Goal: Task Accomplishment & Management: Use online tool/utility

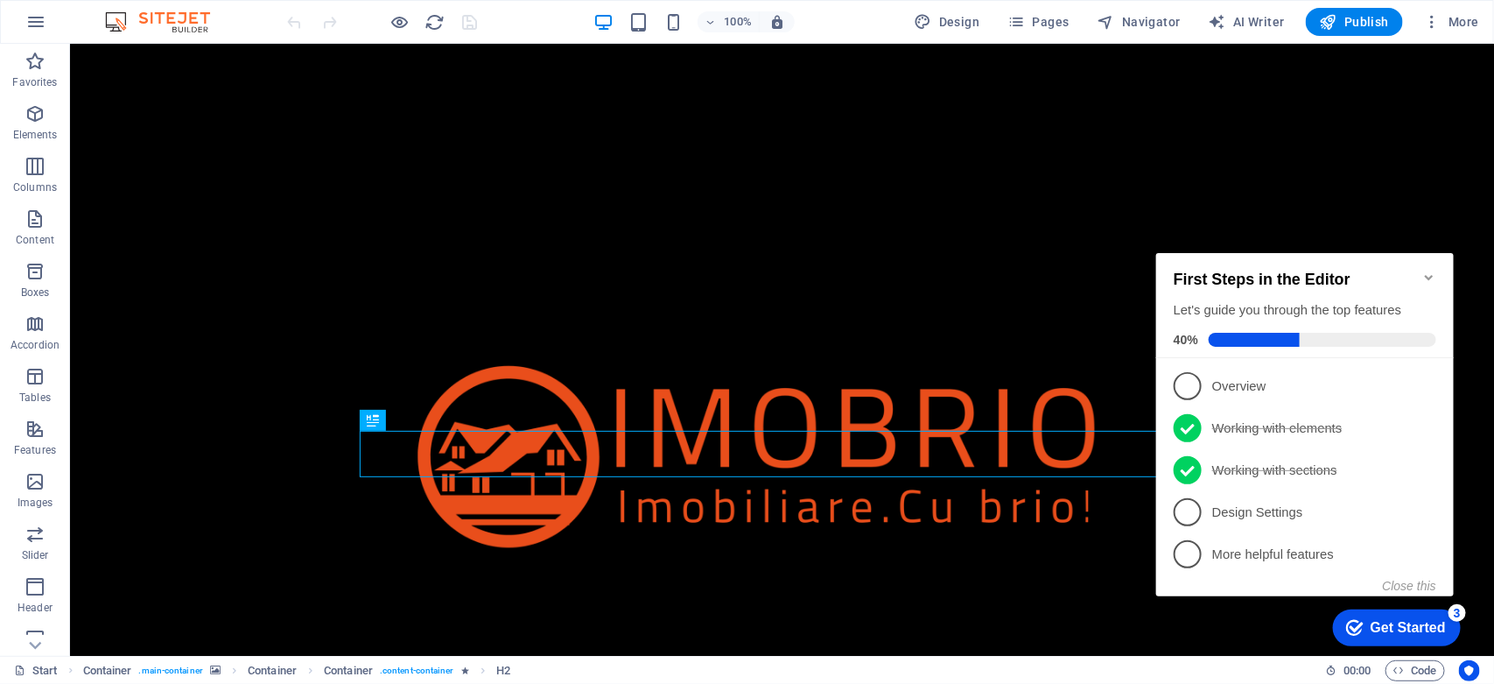
click at [1426, 270] on icon "Minimize checklist" at bounding box center [1428, 277] width 14 height 14
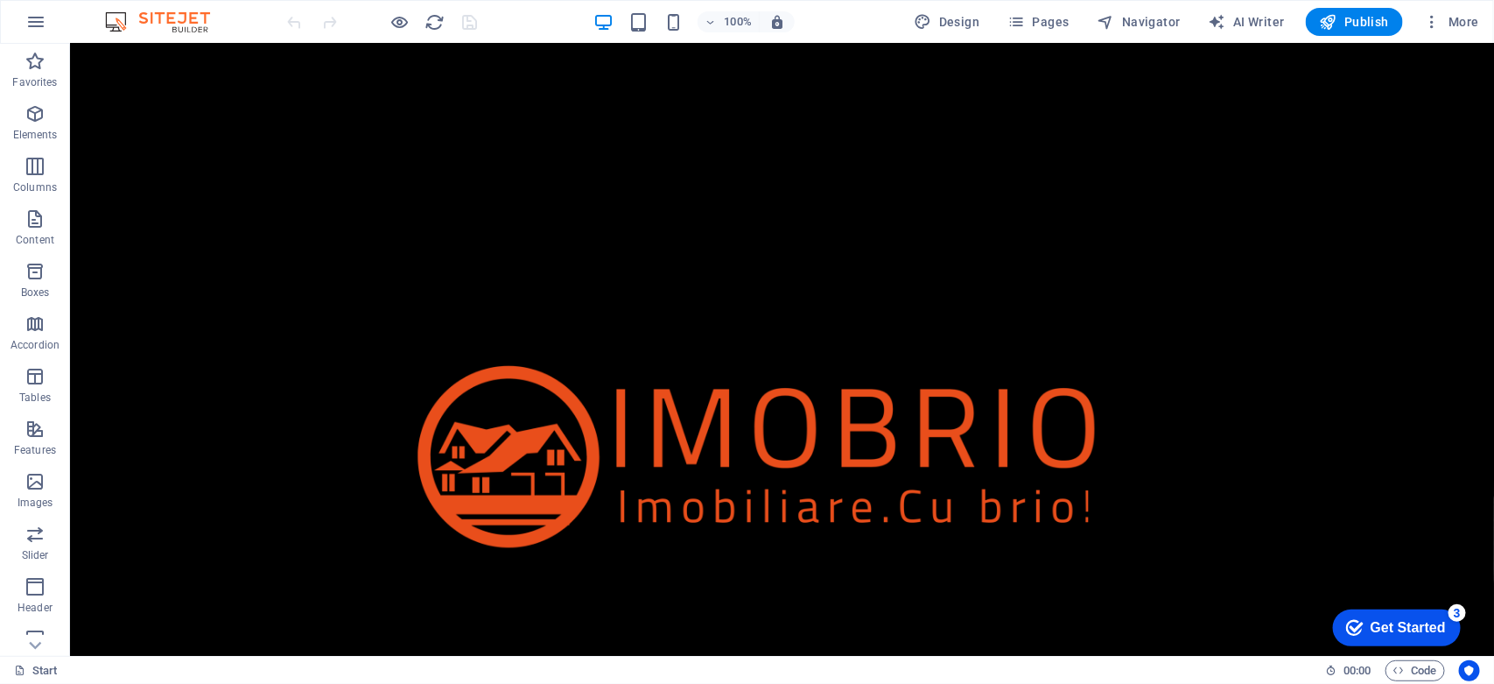
scroll to position [1393, 0]
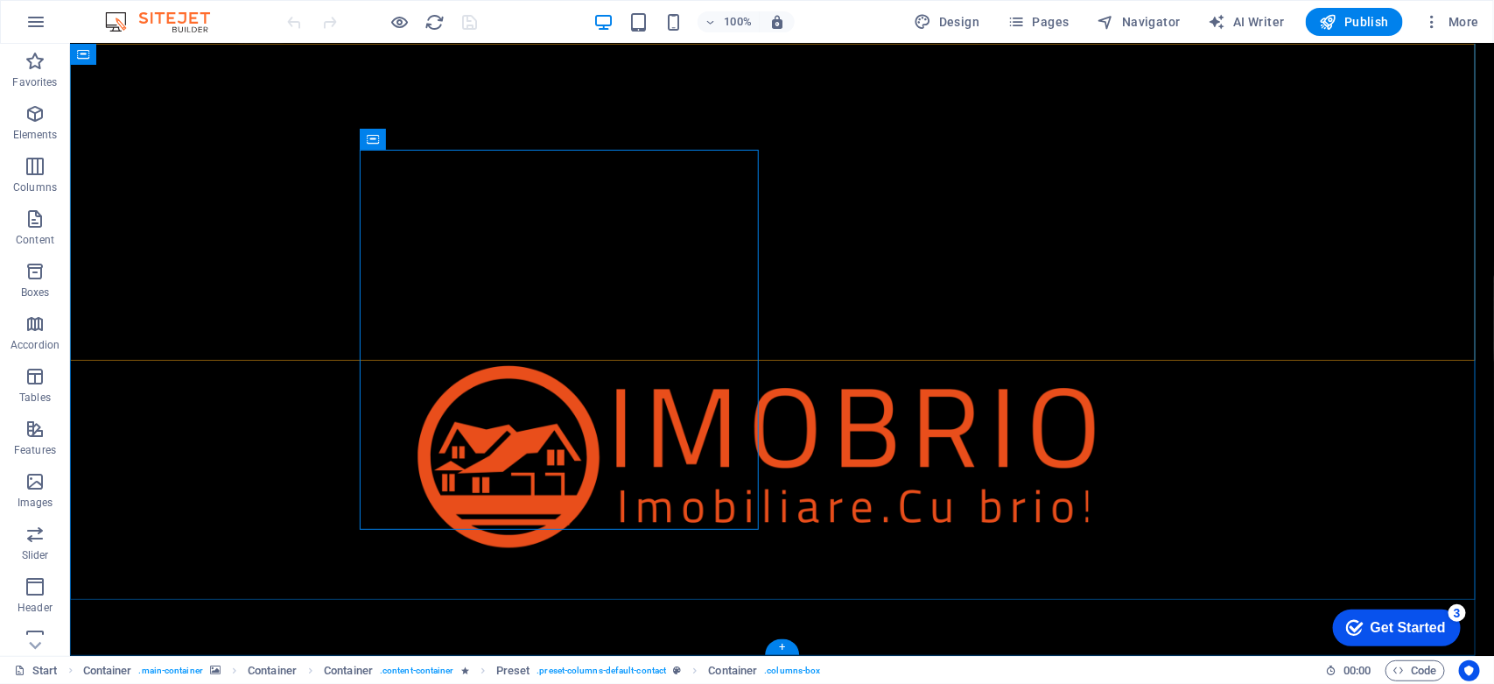
click at [154, 286] on div "Acasă Despre Contact" at bounding box center [781, 491] width 1424 height 896
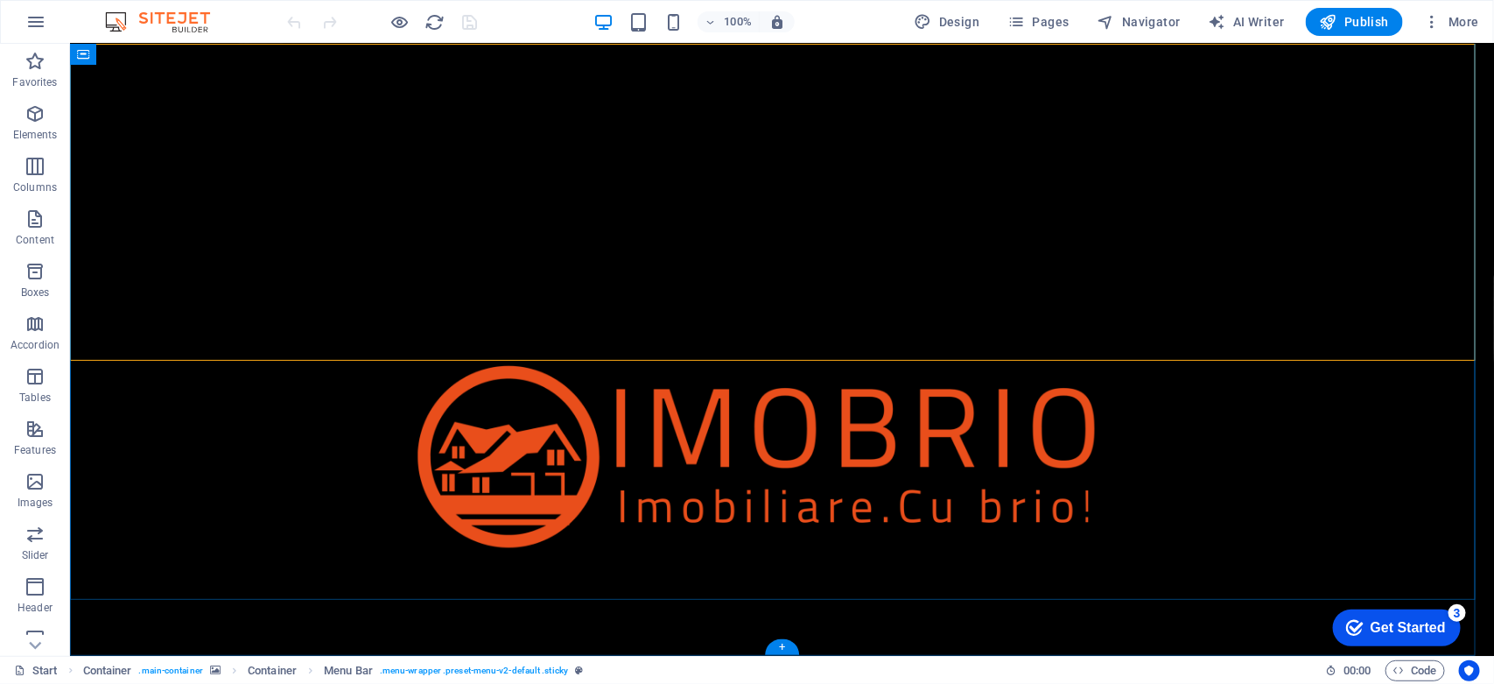
click at [154, 346] on div "Acasă Despre Contact" at bounding box center [781, 491] width 1424 height 896
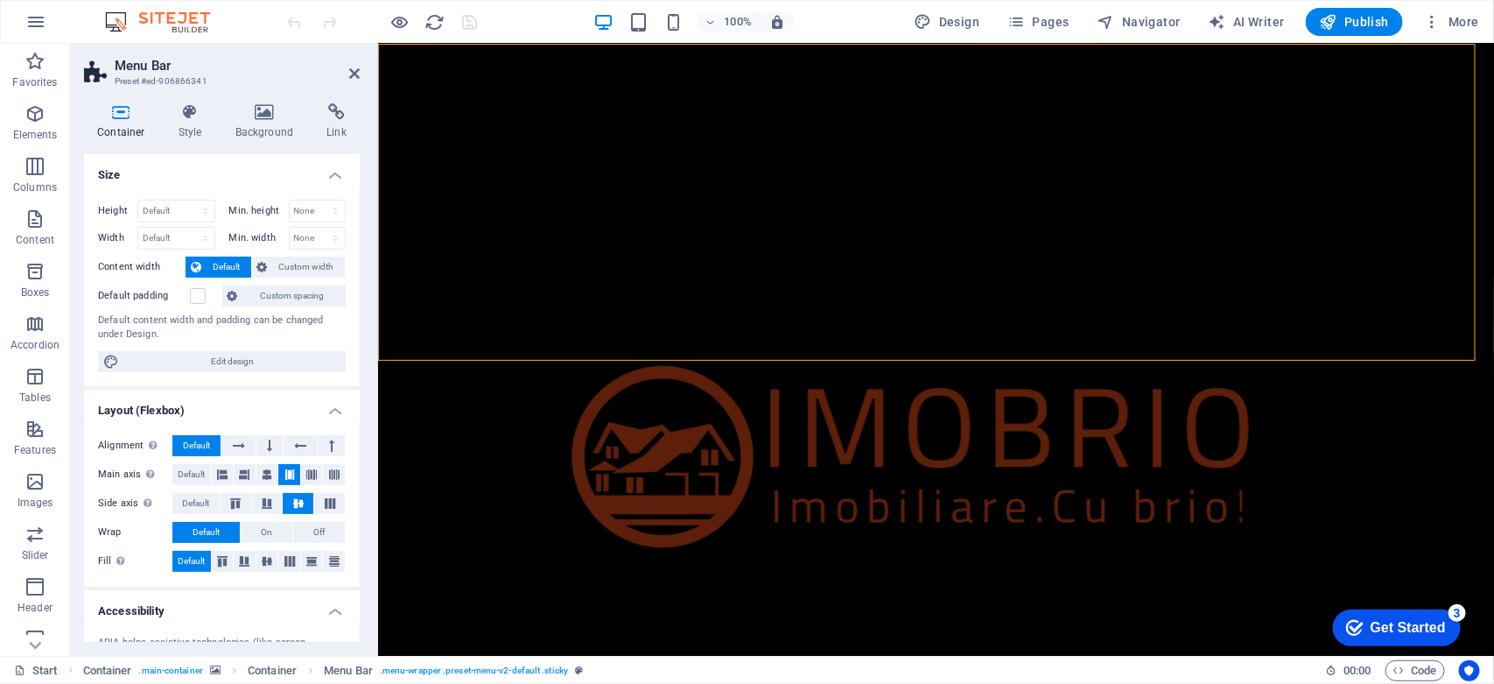
drag, startPoint x: 361, startPoint y: 254, endPoint x: 353, endPoint y: 295, distance: 42.1
click at [353, 295] on div "Container Style Background Link Size Height Default px rem % vh vw Min. height …" at bounding box center [222, 372] width 304 height 566
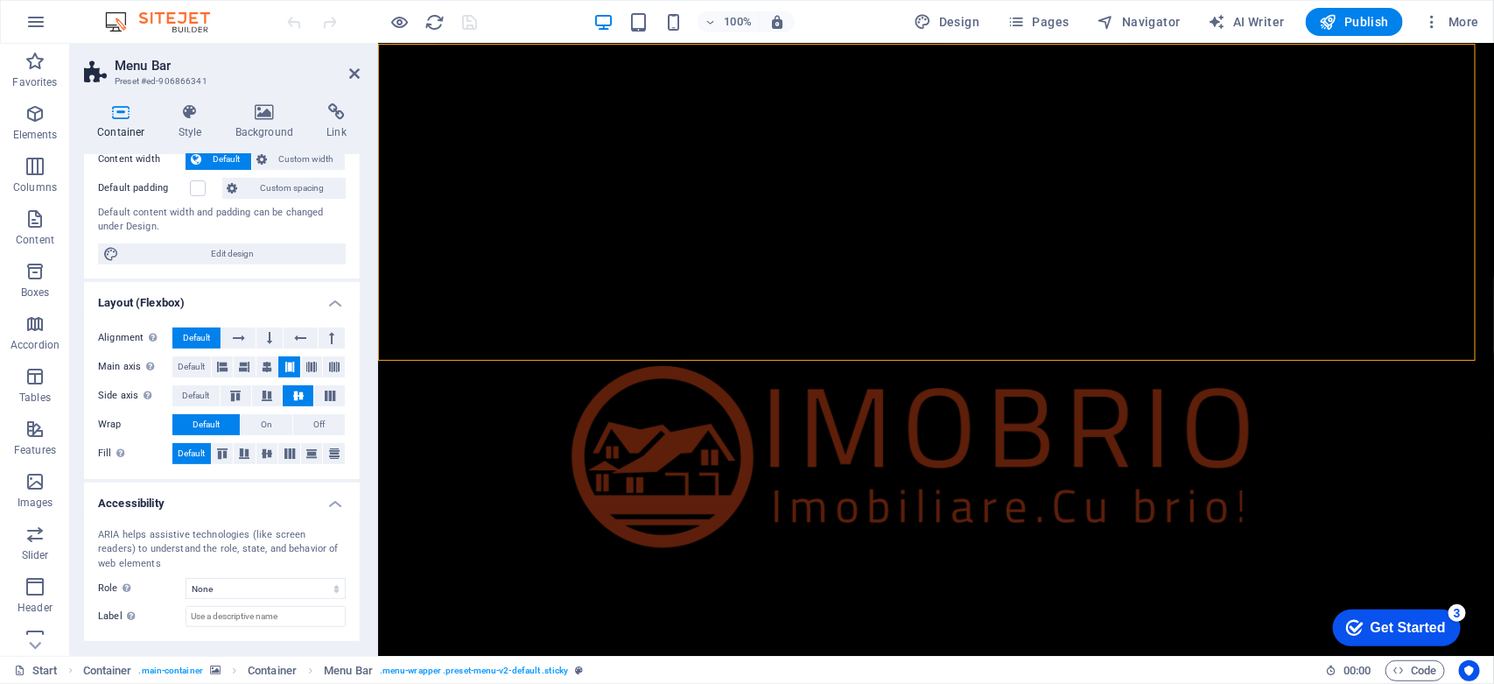
scroll to position [190, 0]
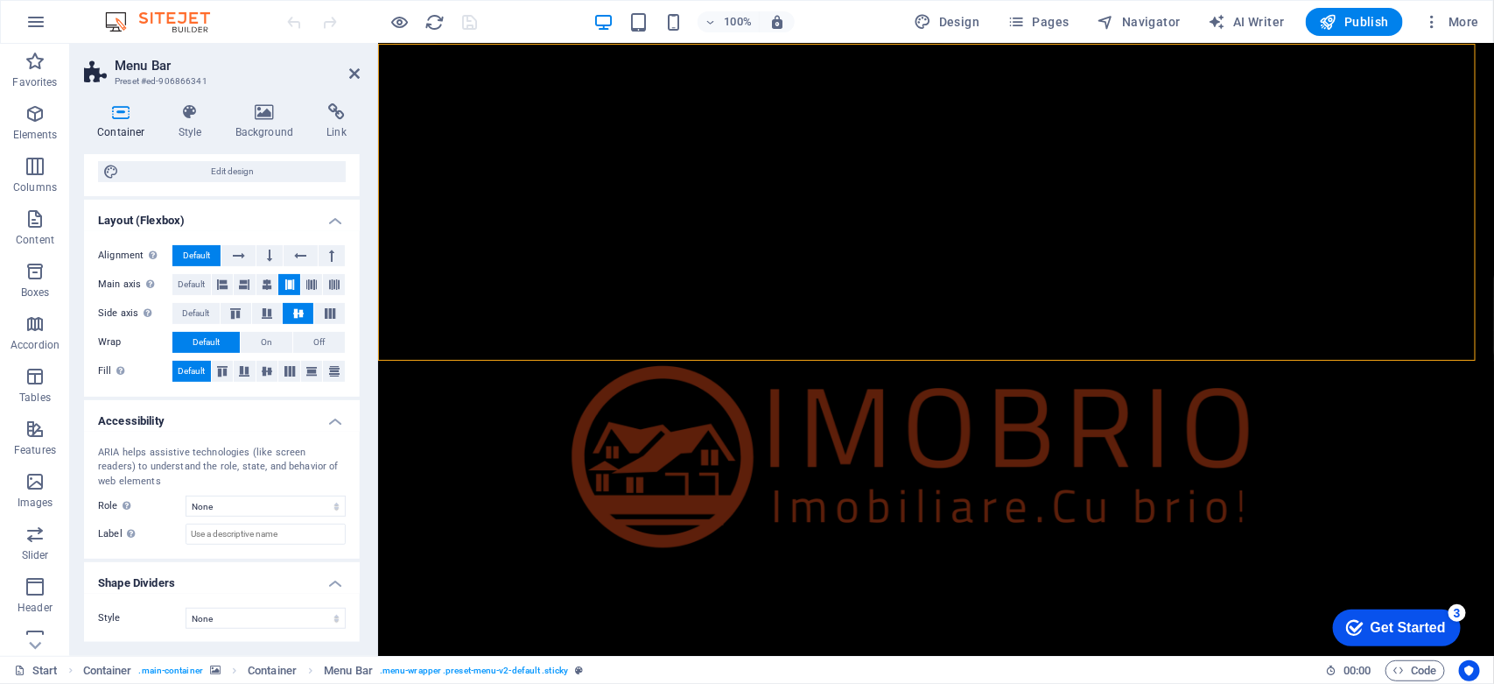
drag, startPoint x: 360, startPoint y: 424, endPoint x: 357, endPoint y: 392, distance: 32.5
click at [357, 392] on div "Container Style Background Link Size Height Default px rem % vh vw Min. height …" at bounding box center [222, 372] width 304 height 566
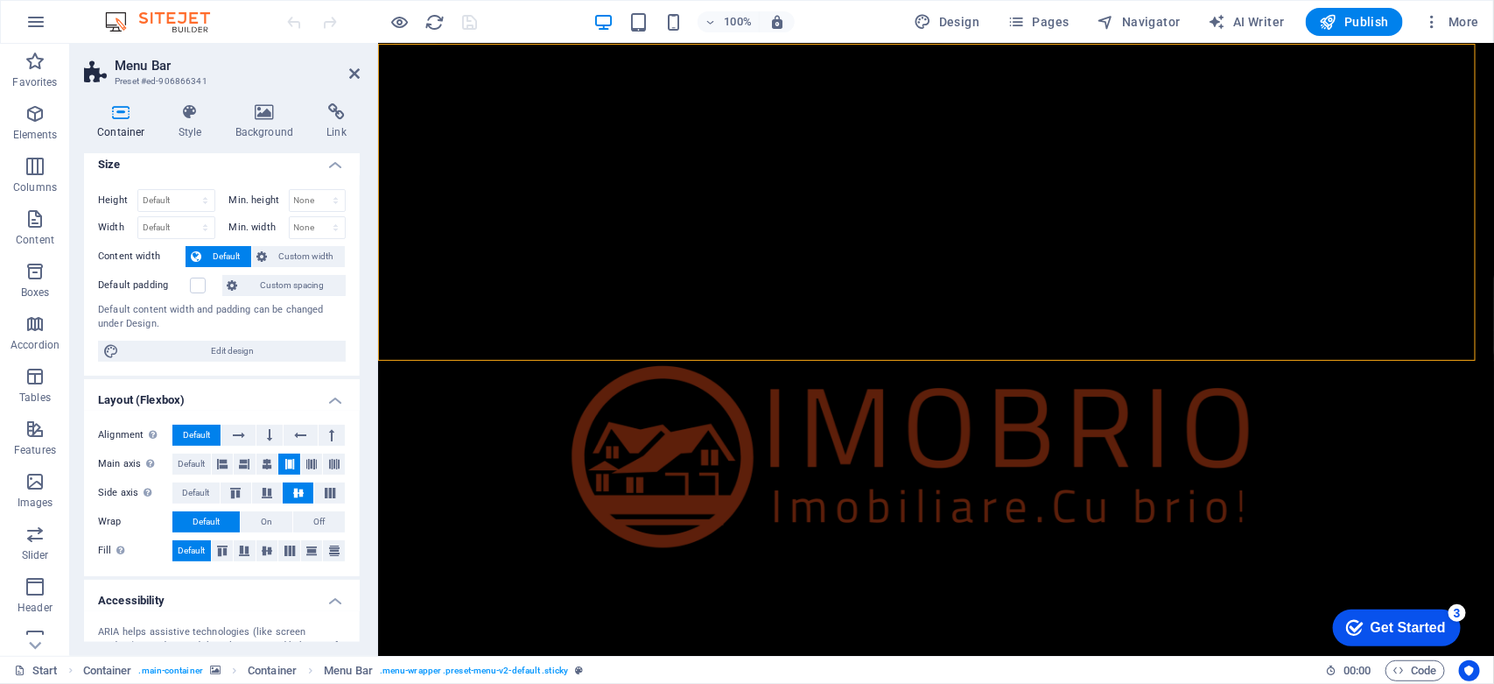
scroll to position [0, 0]
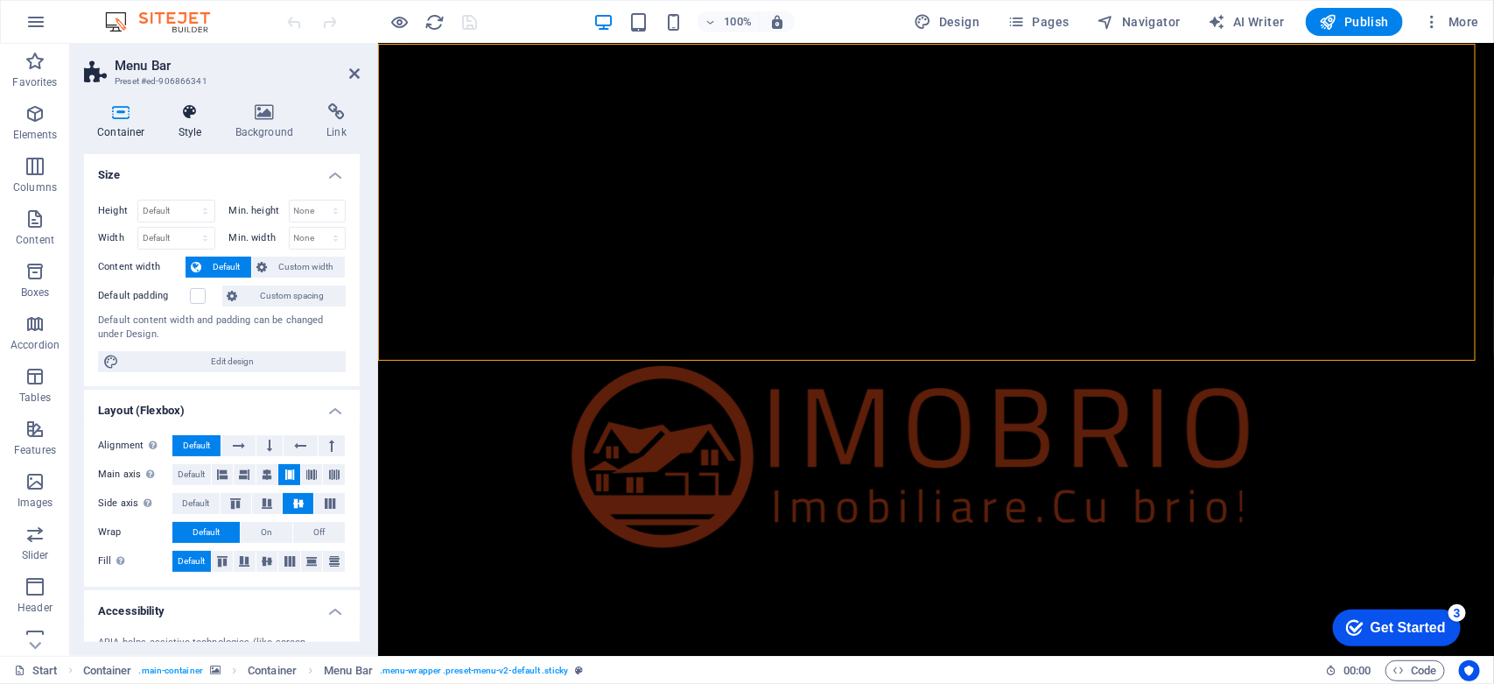
click at [185, 125] on h4 "Style" at bounding box center [193, 121] width 57 height 37
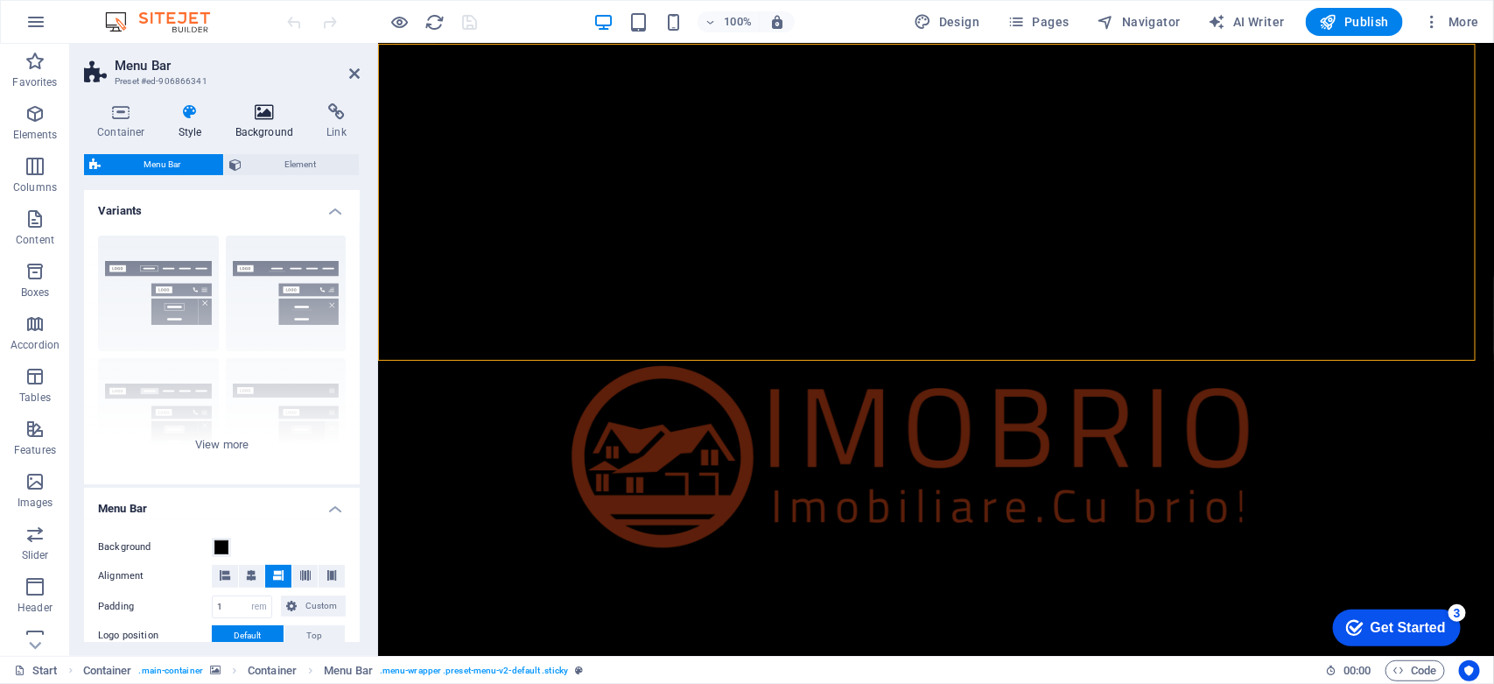
click at [246, 123] on h4 "Background" at bounding box center [268, 121] width 92 height 37
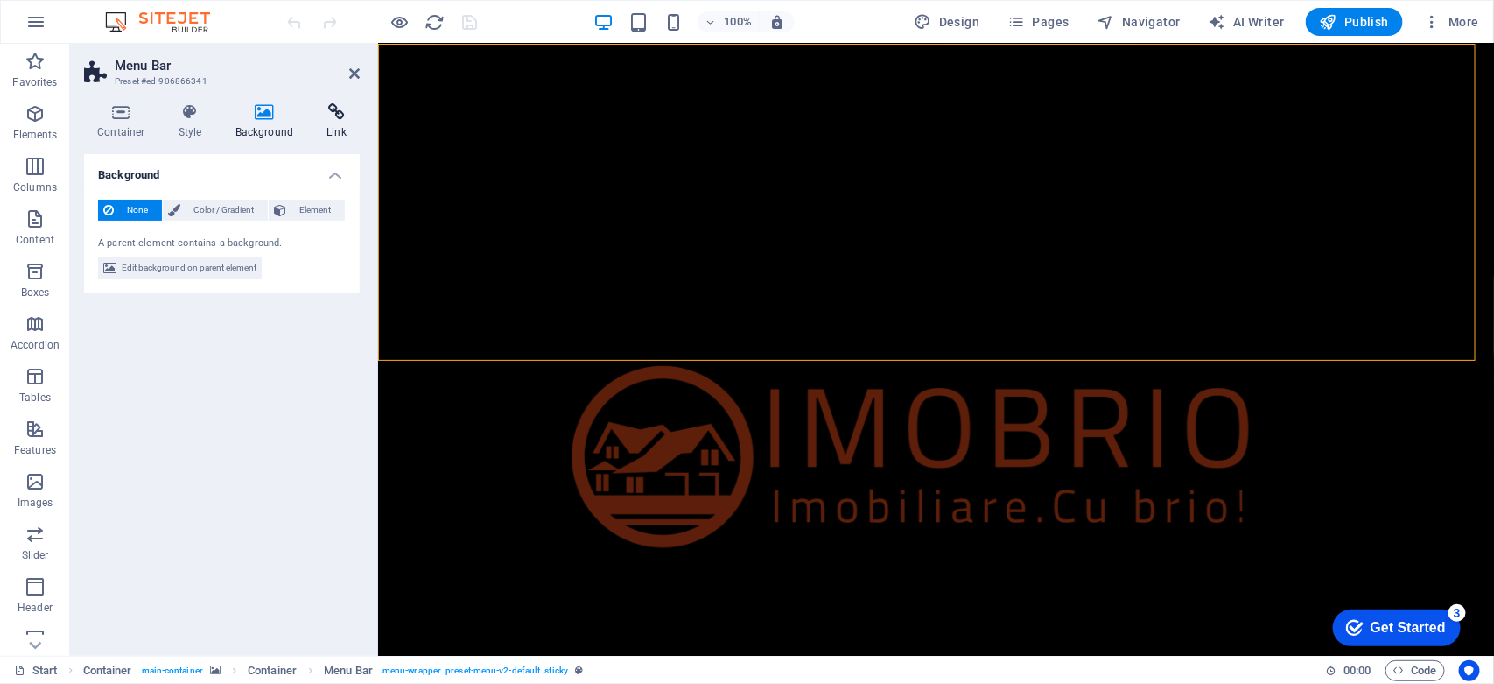
click at [333, 120] on icon at bounding box center [336, 112] width 46 height 18
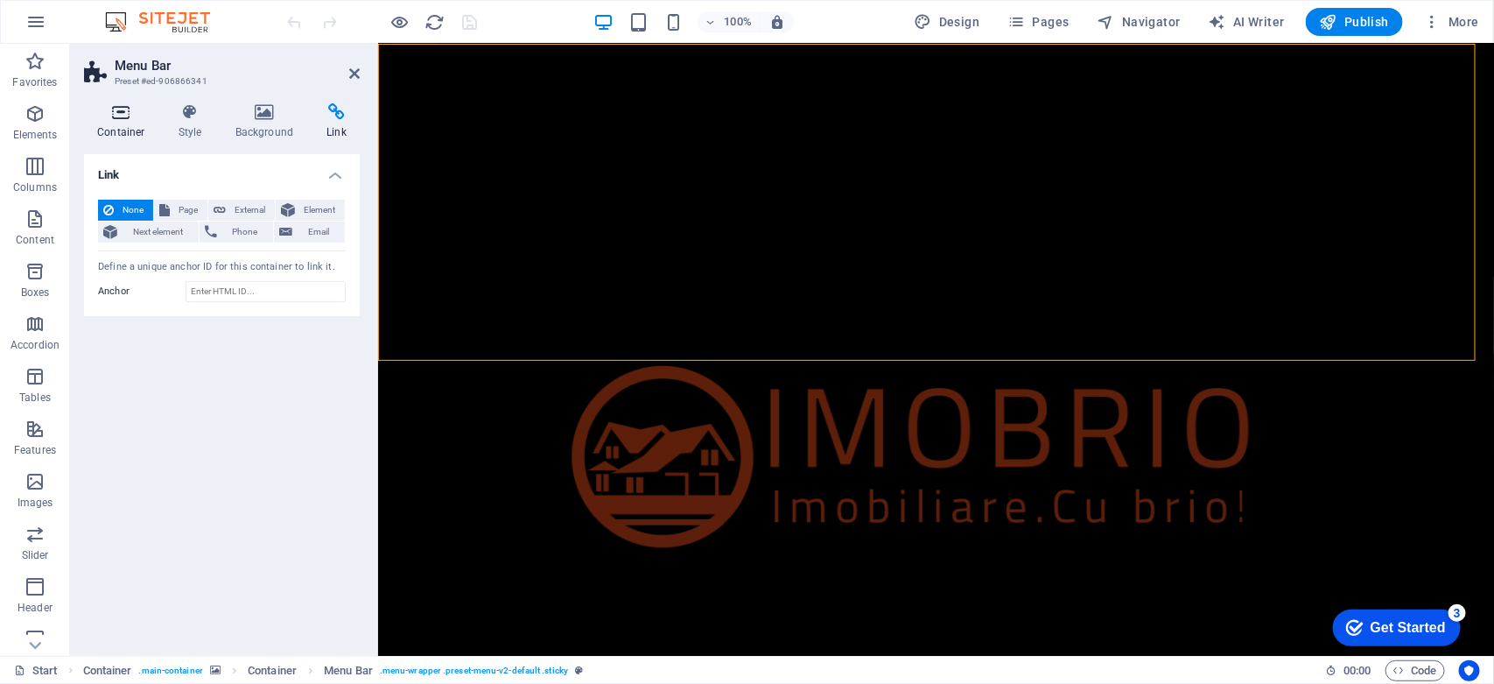
click at [108, 110] on icon at bounding box center [121, 112] width 74 height 18
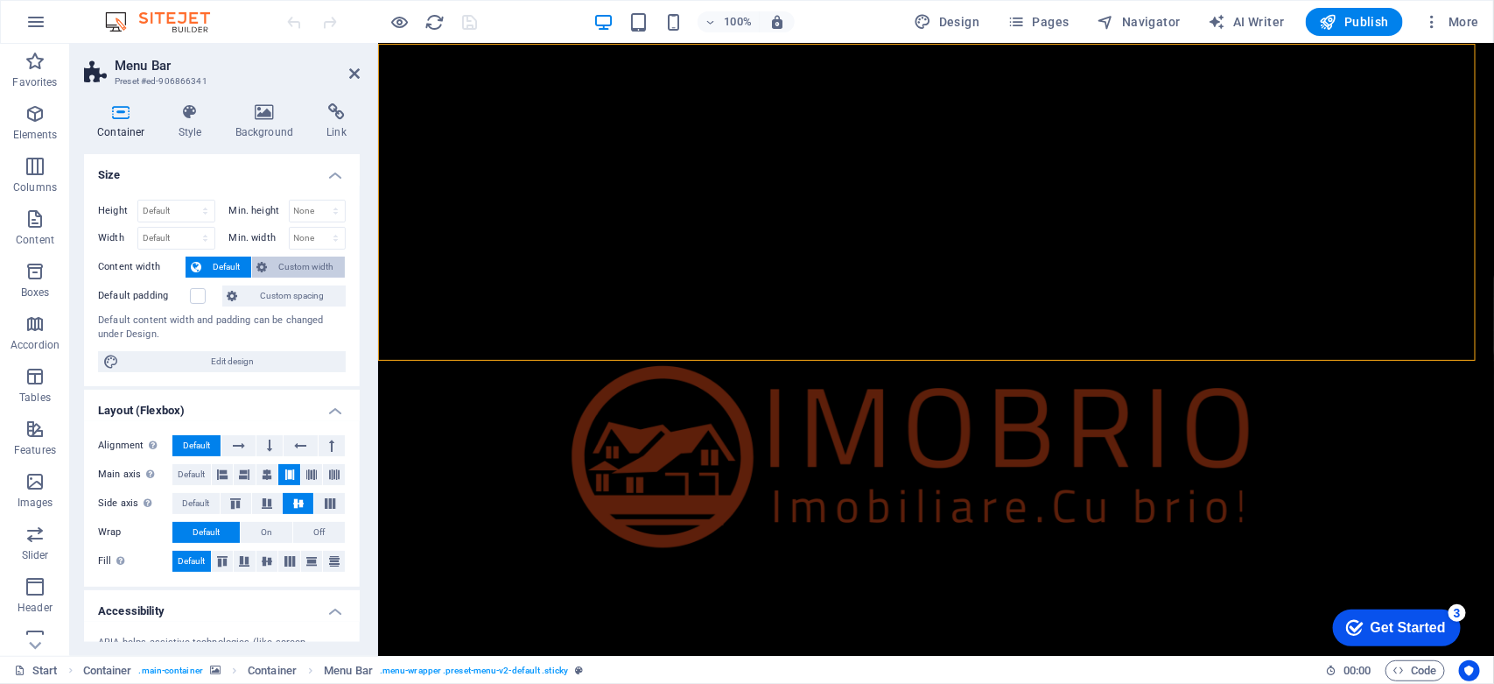
click at [284, 263] on span "Custom width" at bounding box center [306, 266] width 67 height 21
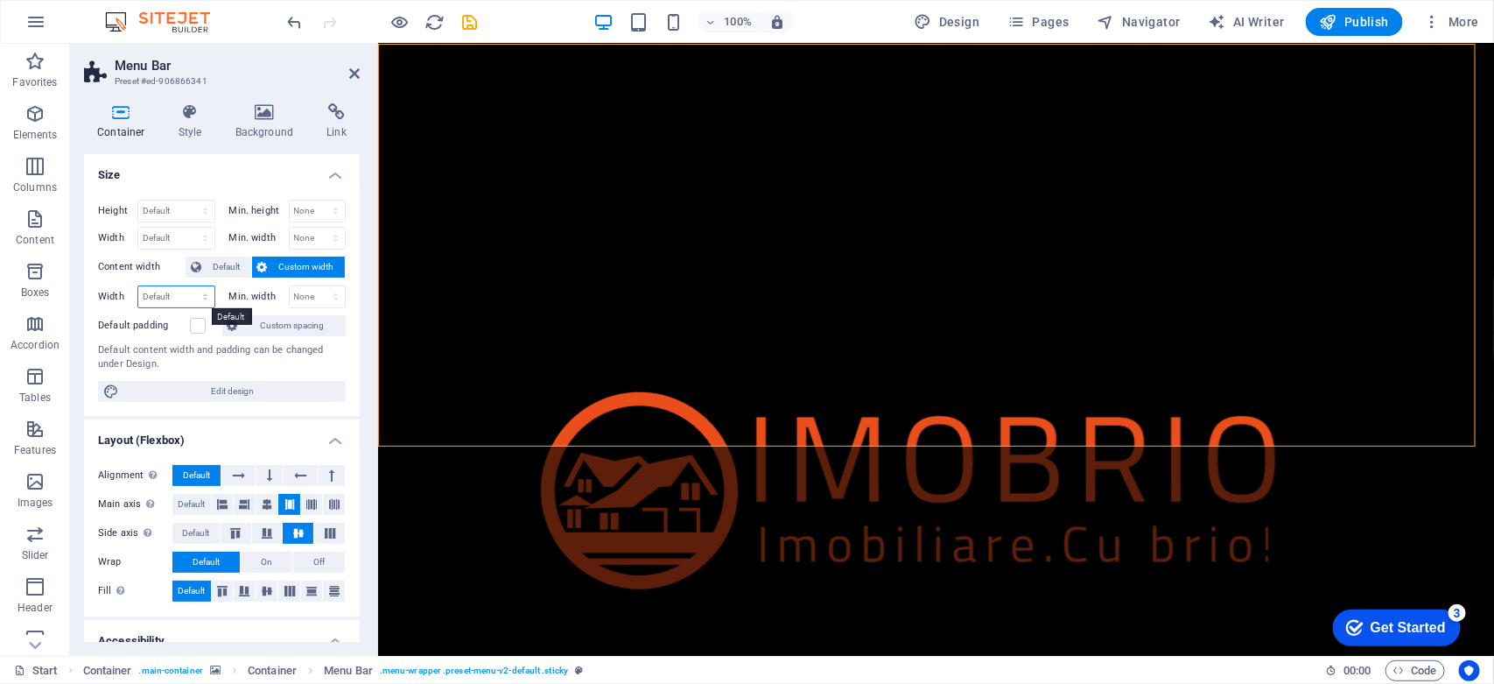
click at [181, 298] on select "Default px rem % em vh vw" at bounding box center [176, 296] width 76 height 21
select select "px"
click at [187, 286] on select "Default px rem % em vh vw" at bounding box center [176, 296] width 76 height 21
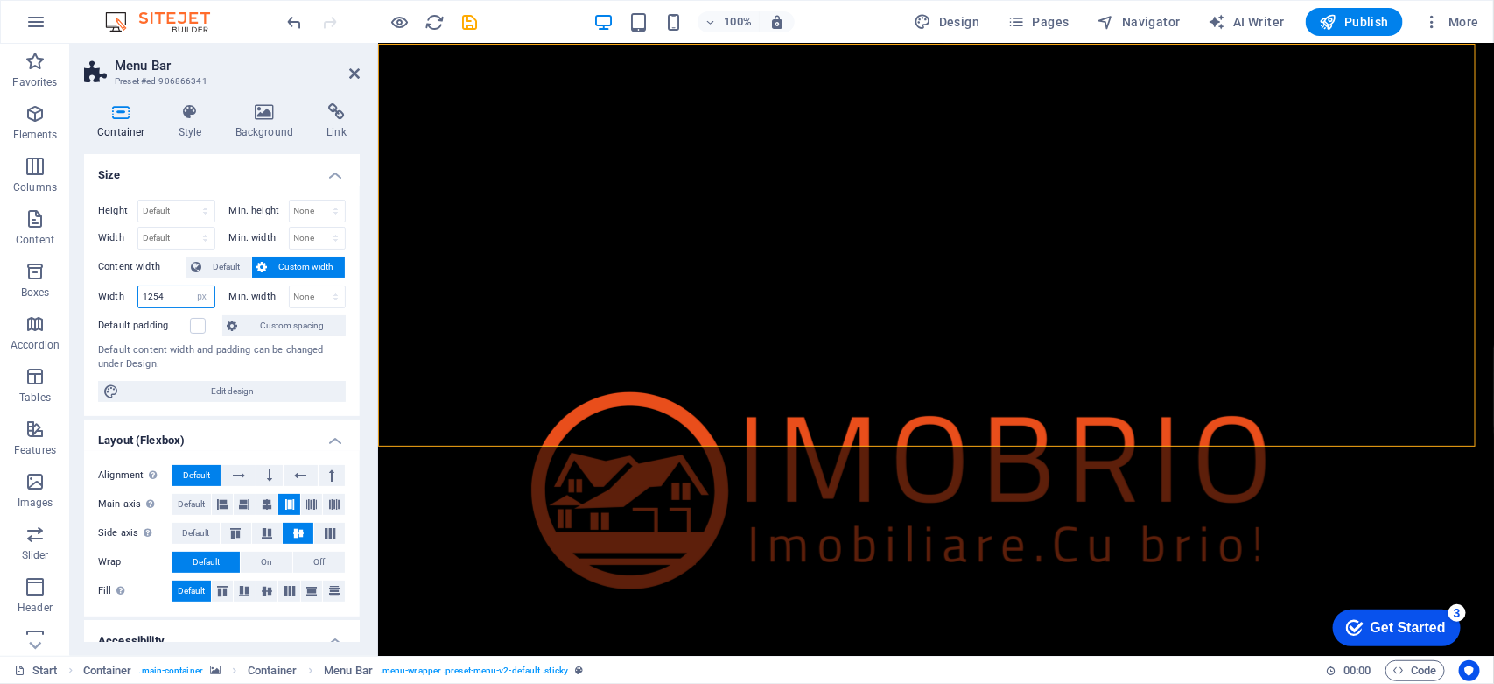
click at [173, 298] on input "1254" at bounding box center [176, 296] width 76 height 21
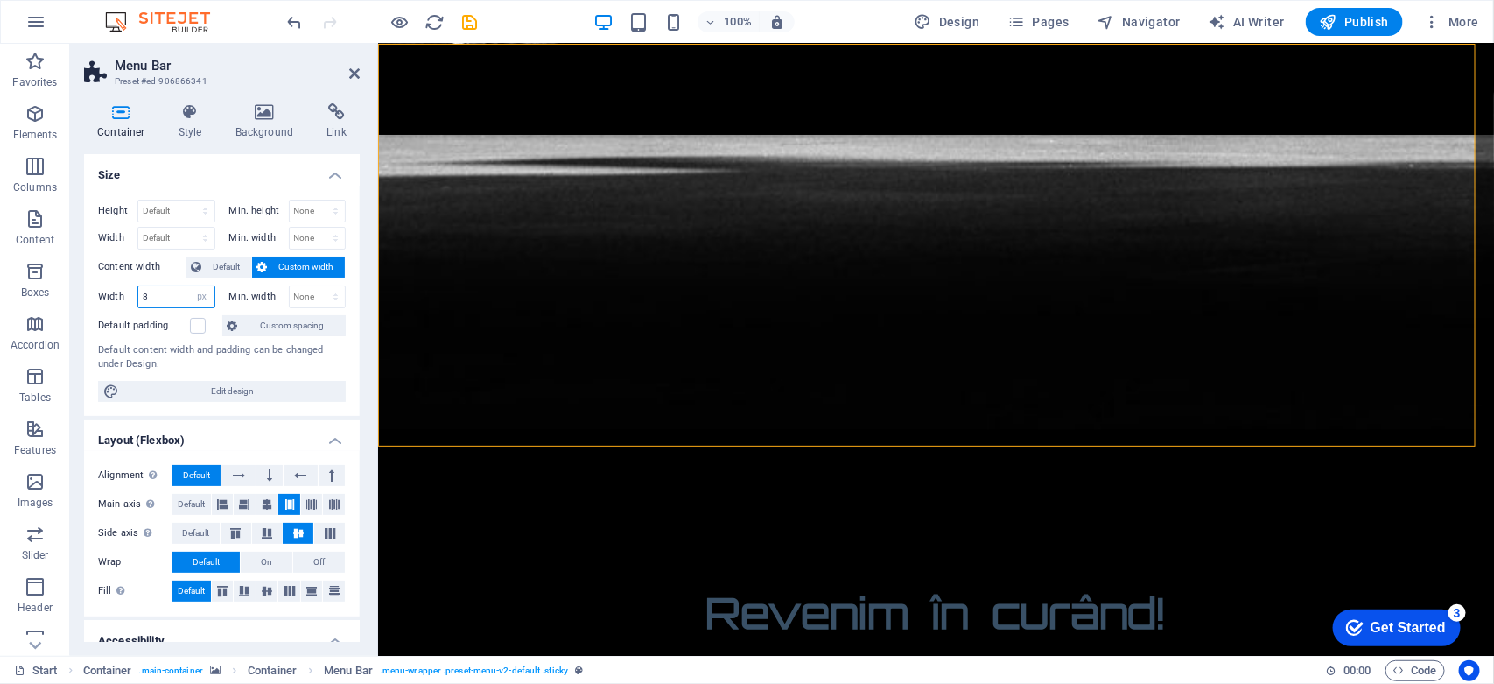
scroll to position [1168, 0]
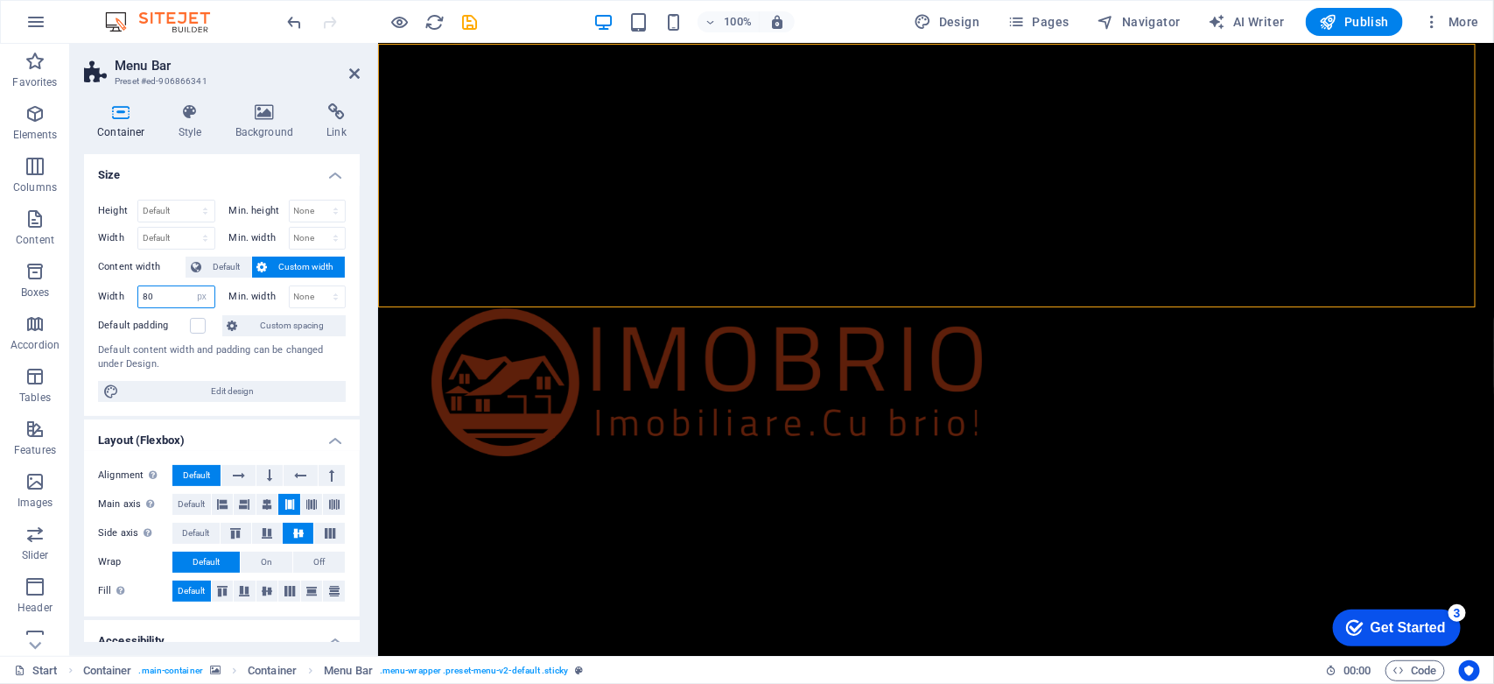
type input "8"
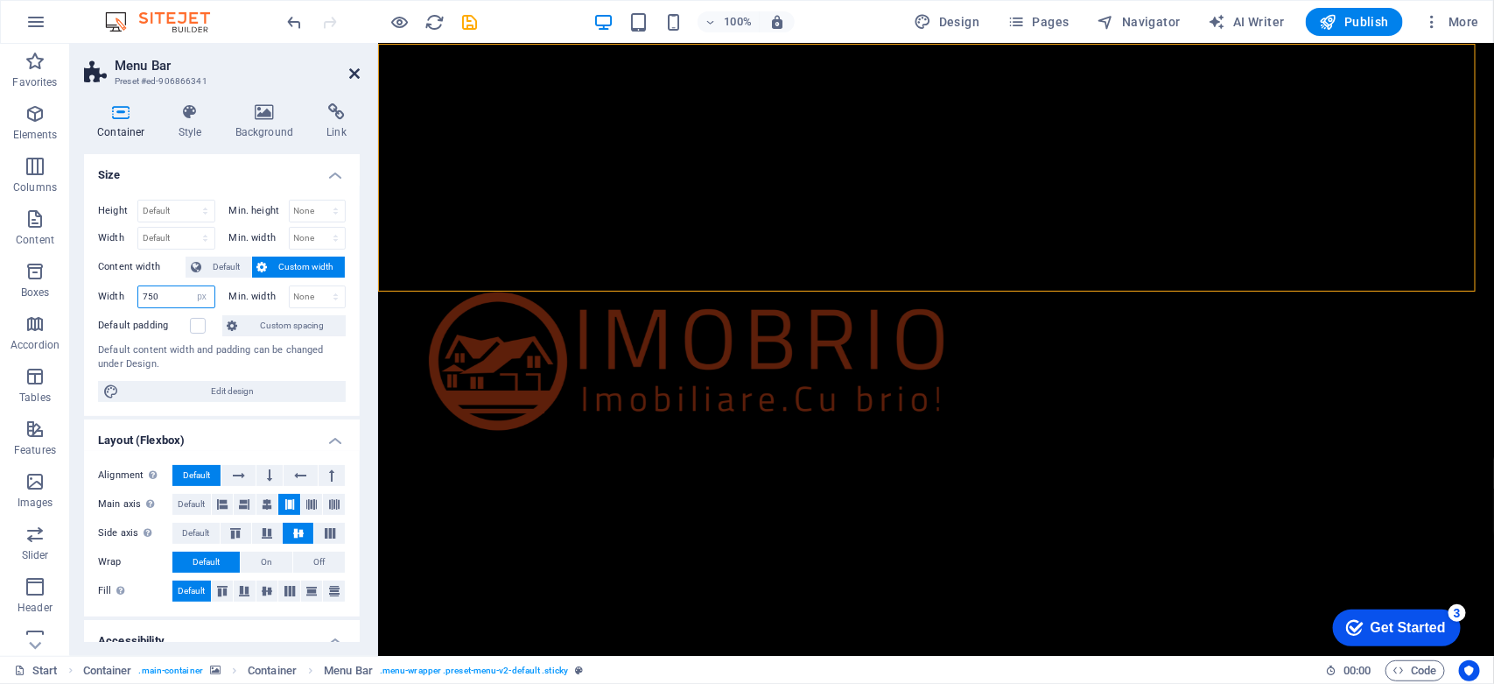
type input "750"
click at [359, 79] on icon at bounding box center [354, 74] width 11 height 14
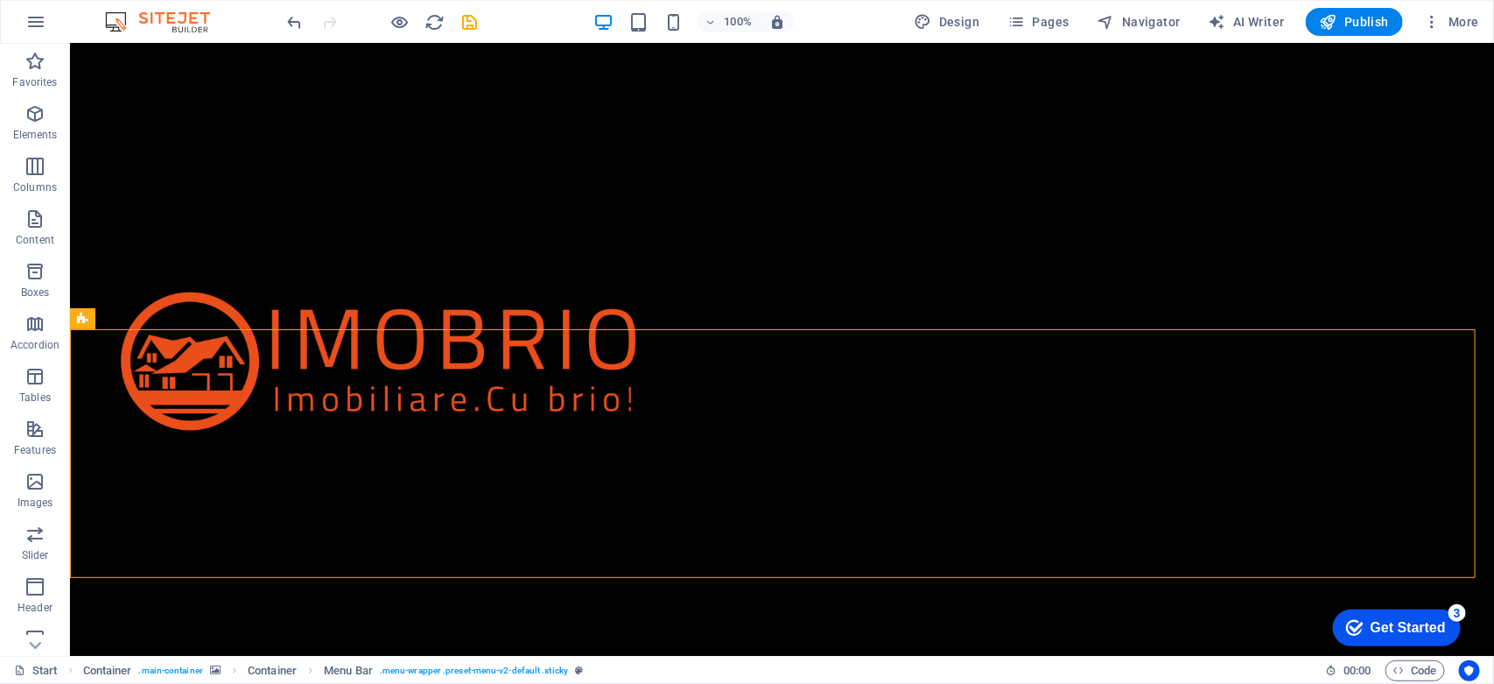
scroll to position [0, 0]
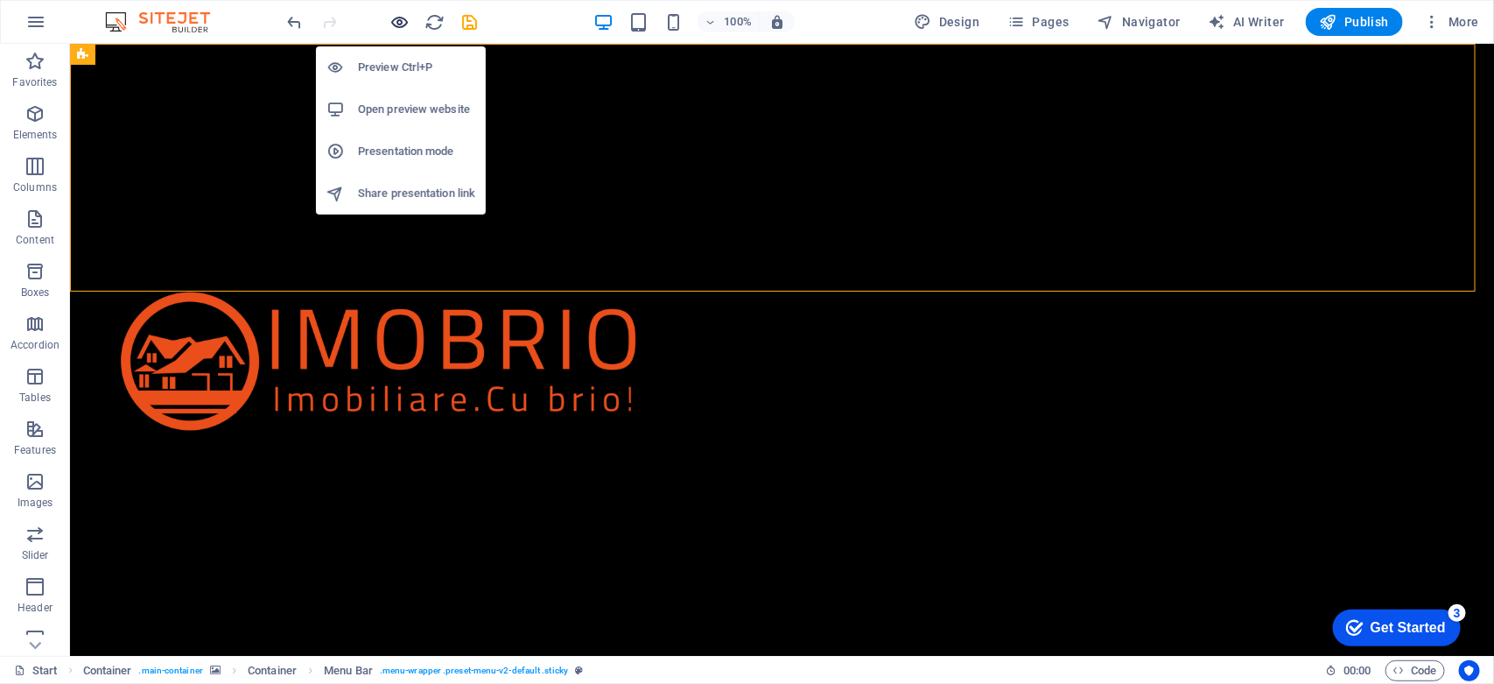
click at [399, 18] on icon "button" at bounding box center [400, 22] width 20 height 20
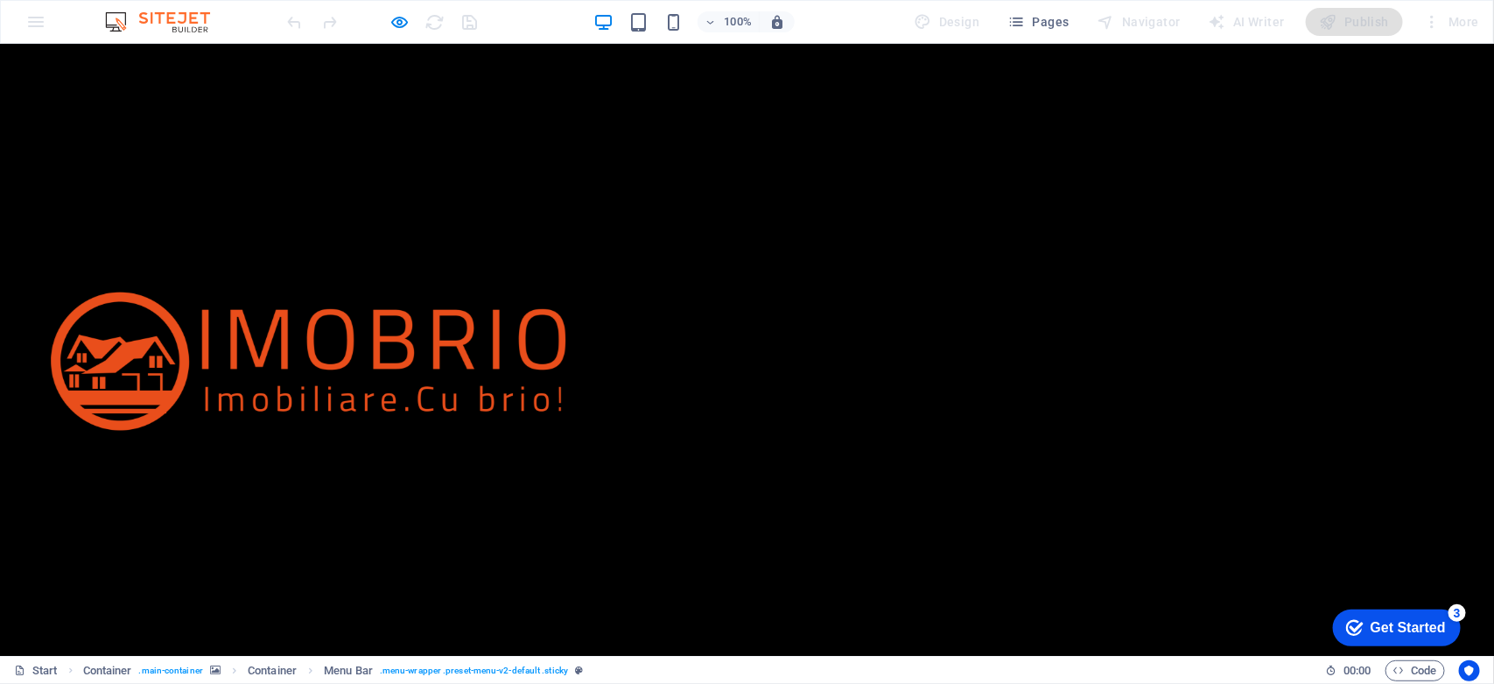
drag, startPoint x: 950, startPoint y: 403, endPoint x: 956, endPoint y: 242, distance: 162.0
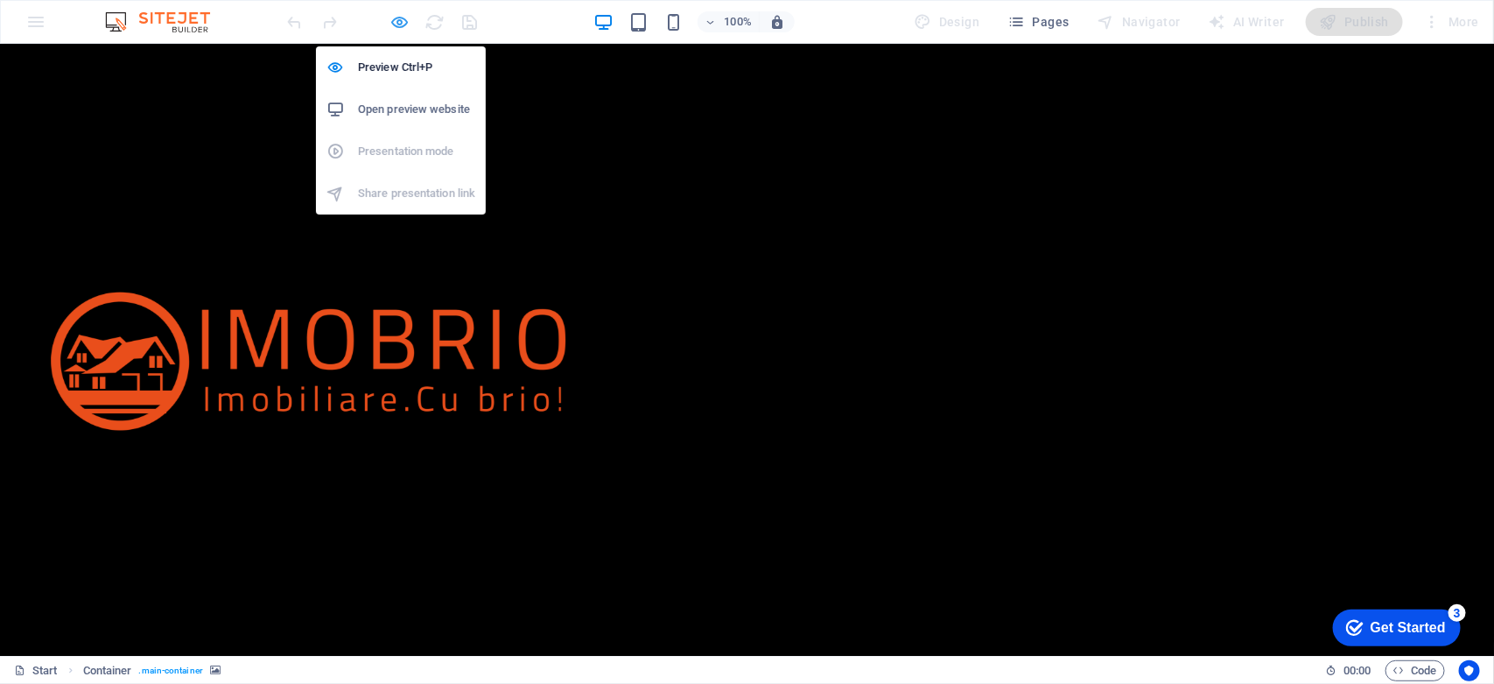
click at [396, 20] on icon "button" at bounding box center [400, 22] width 20 height 20
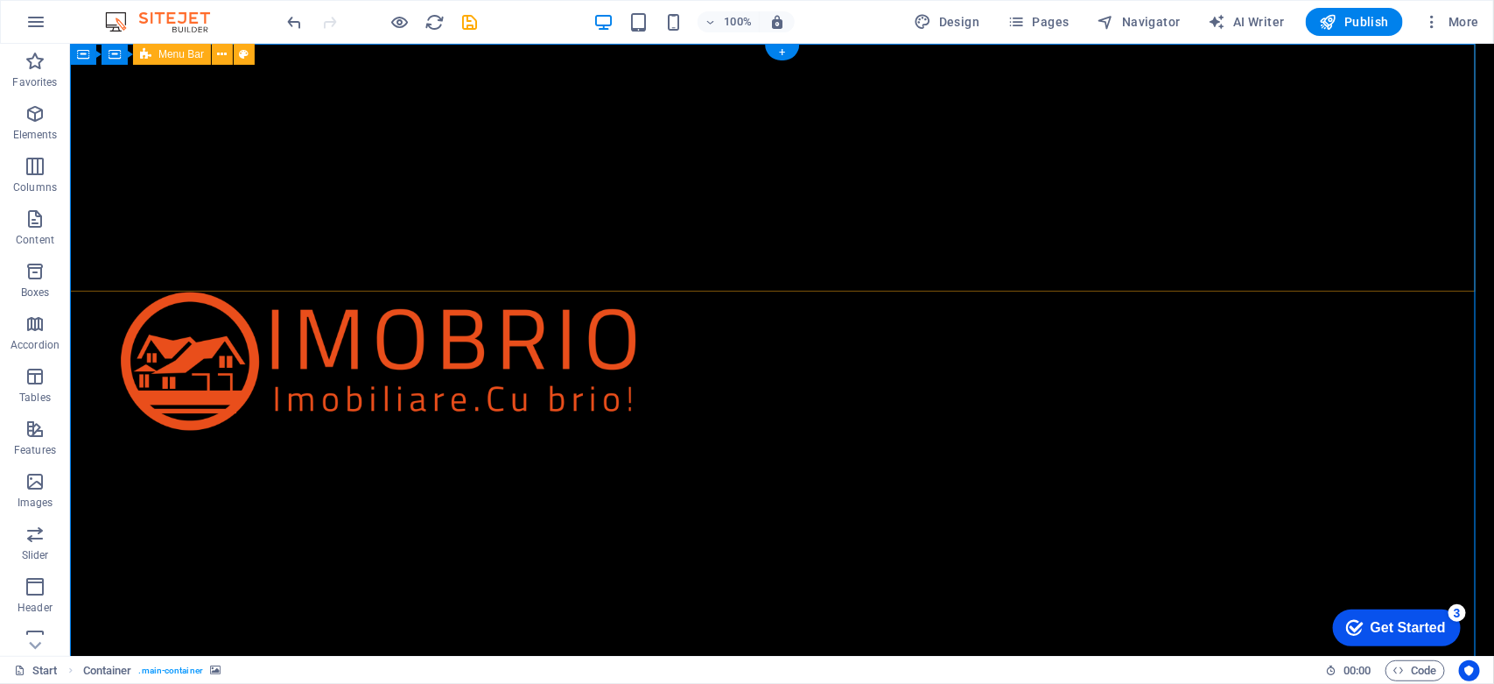
click at [565, 263] on div "Acasă Despre Contact" at bounding box center [781, 392] width 1424 height 698
select select "px"
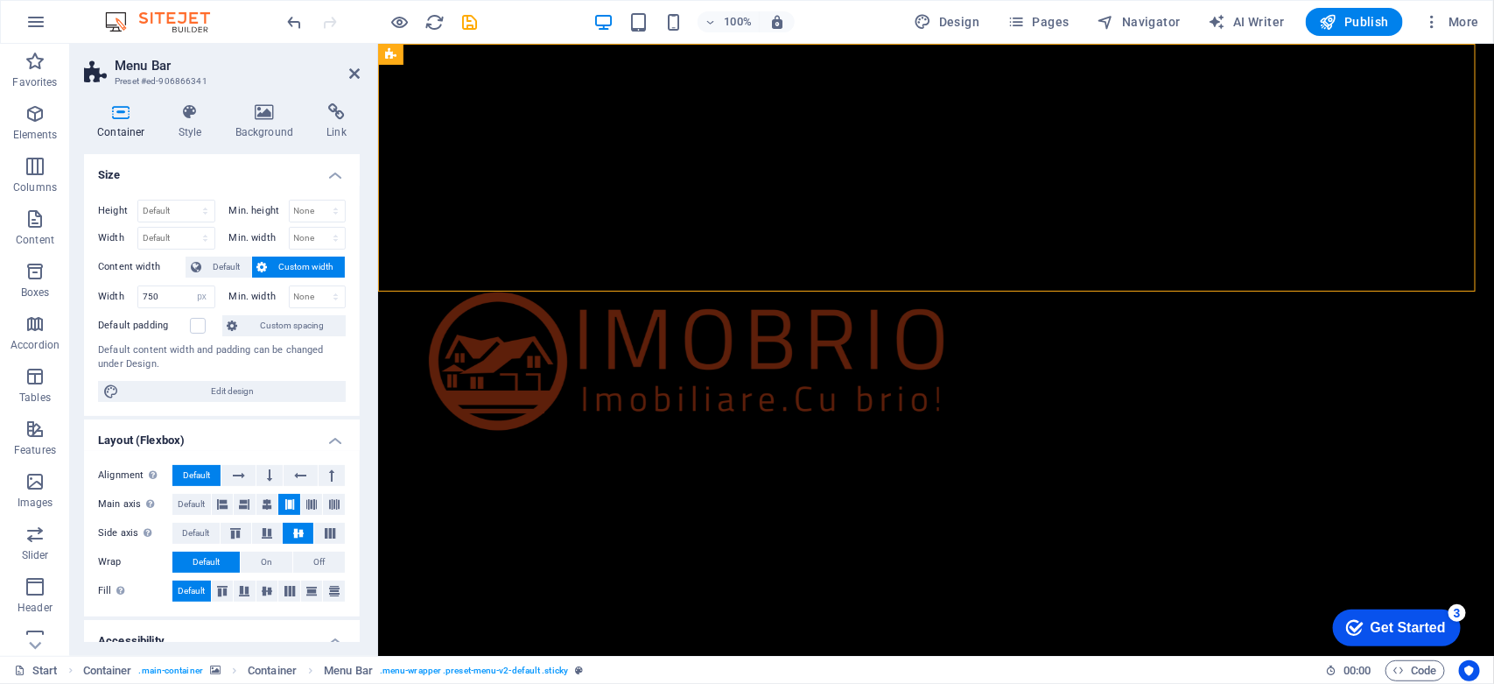
click at [296, 271] on span "Custom width" at bounding box center [306, 266] width 67 height 21
click at [169, 298] on input "750" at bounding box center [176, 296] width 76 height 21
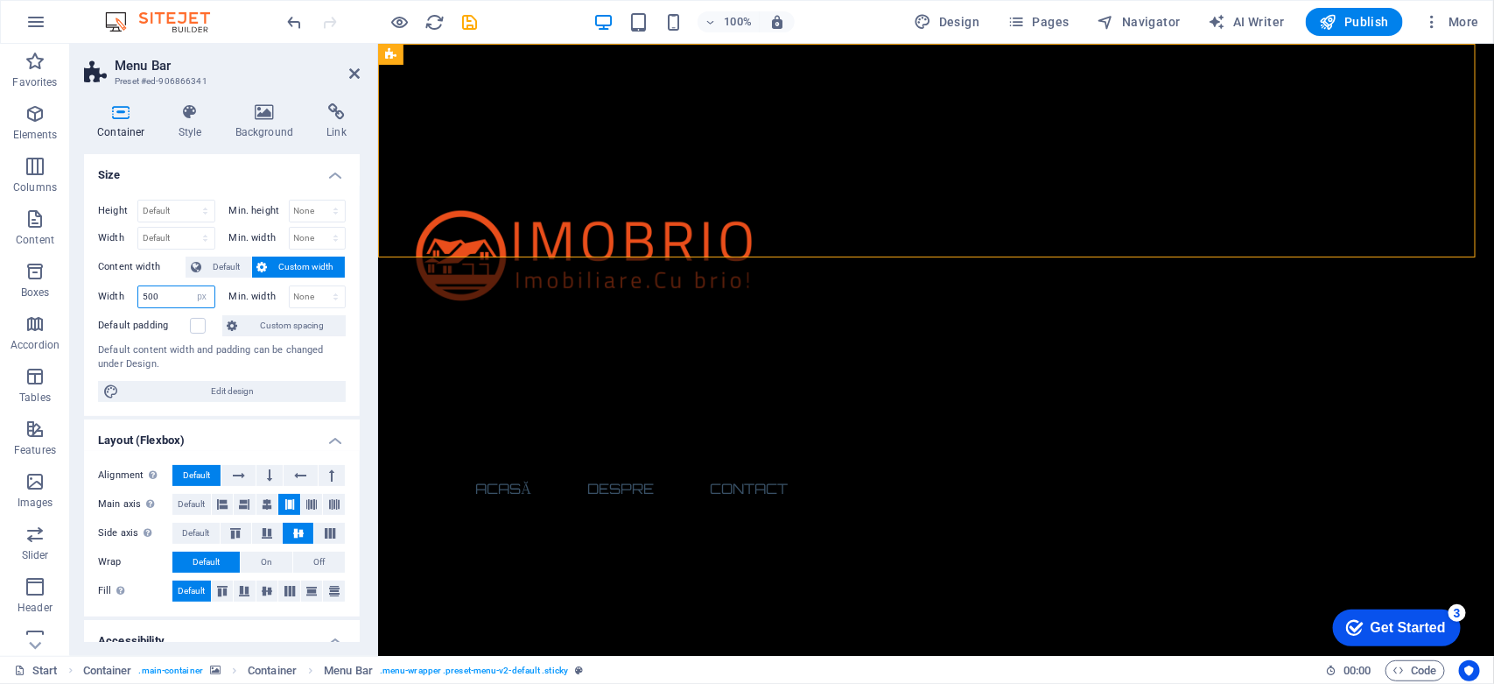
click at [169, 298] on input "500" at bounding box center [176, 296] width 76 height 21
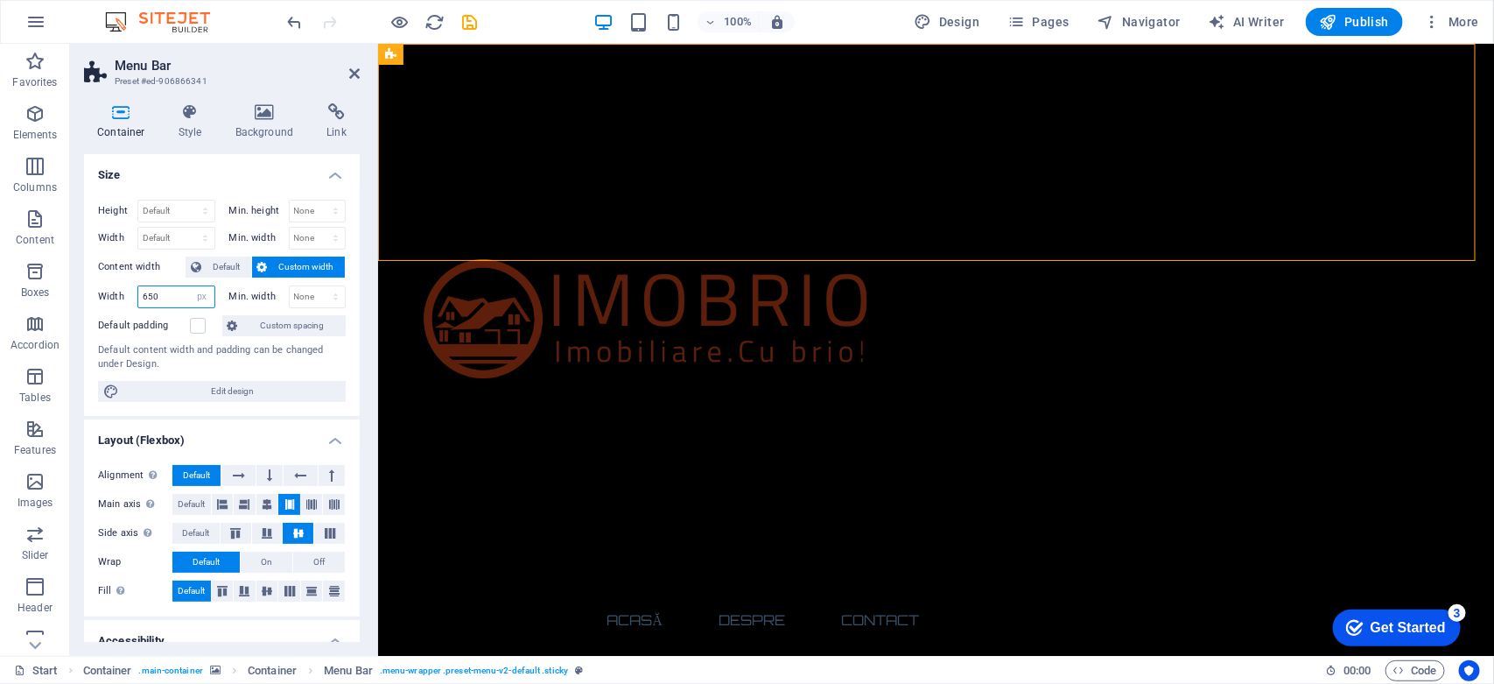
click at [169, 298] on input "650" at bounding box center [176, 296] width 76 height 21
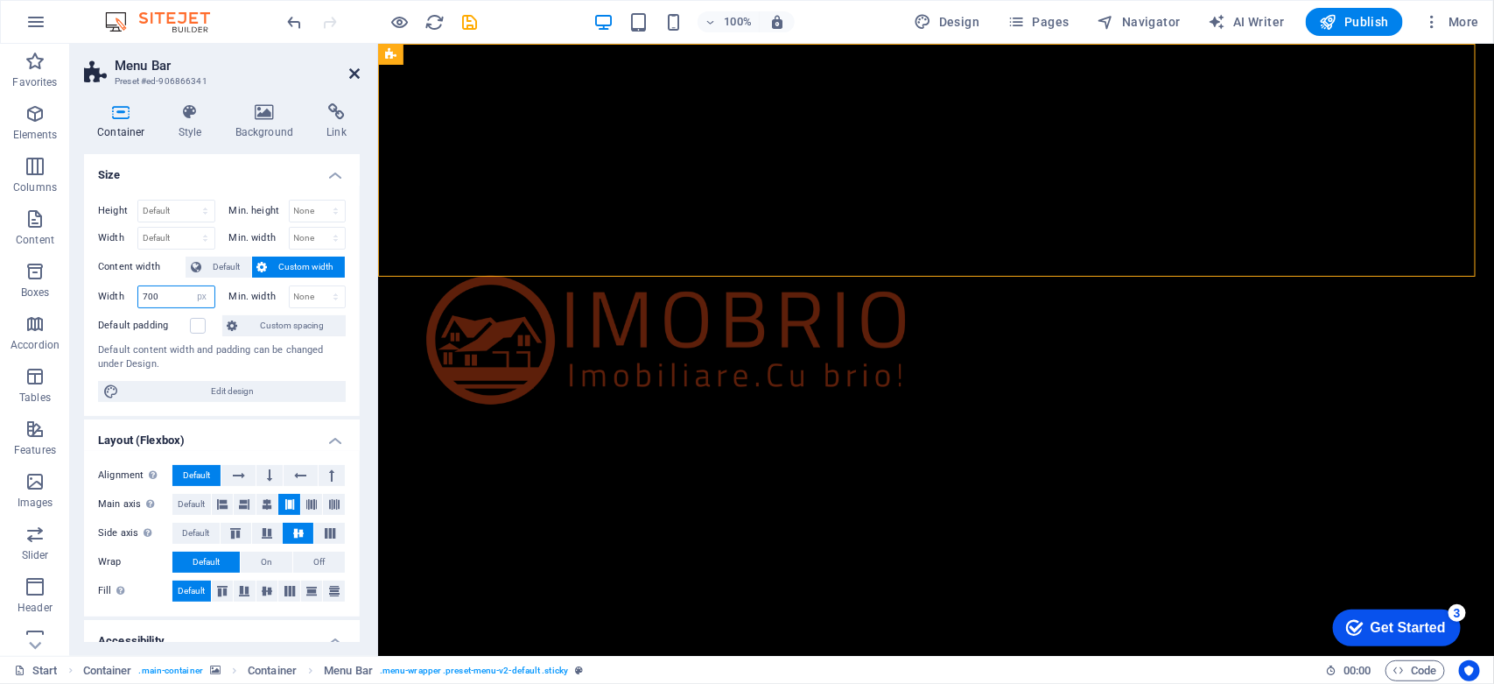
type input "700"
click at [352, 68] on icon at bounding box center [354, 74] width 11 height 14
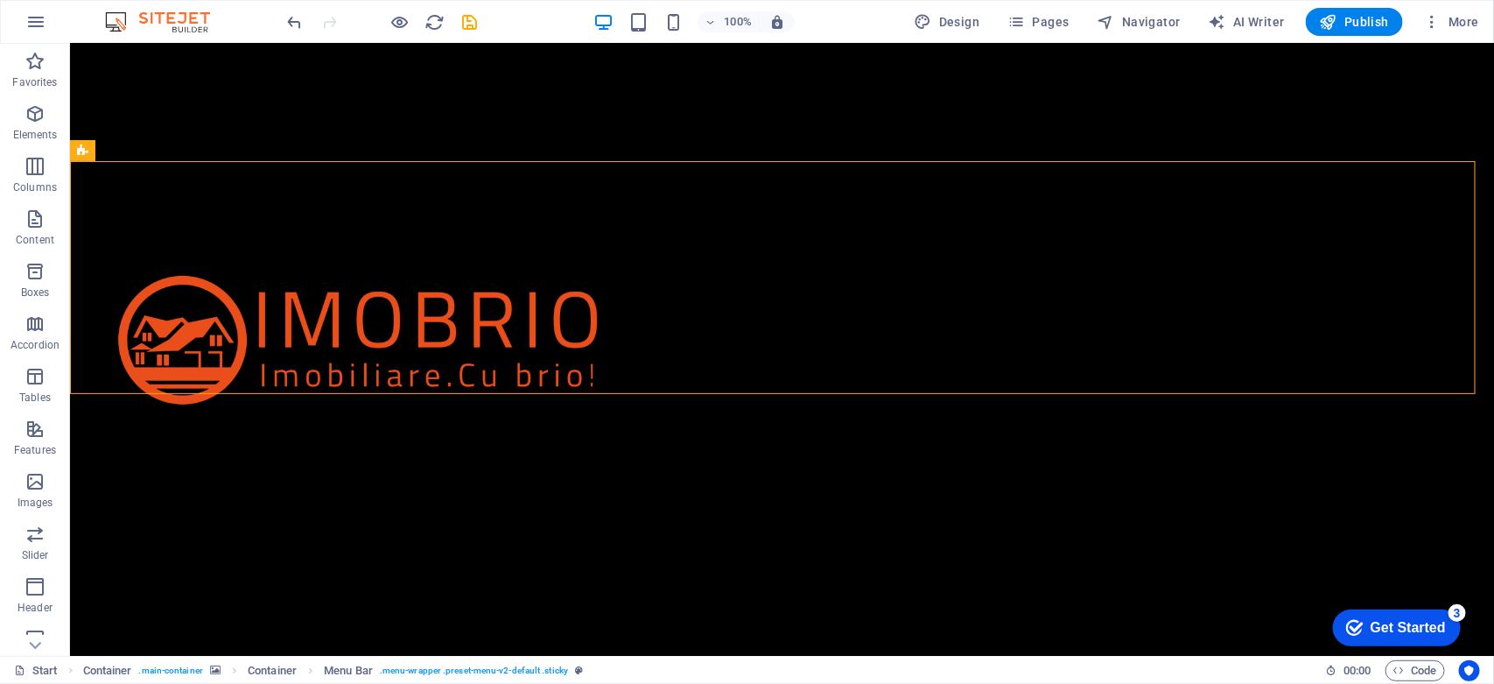
scroll to position [18, 0]
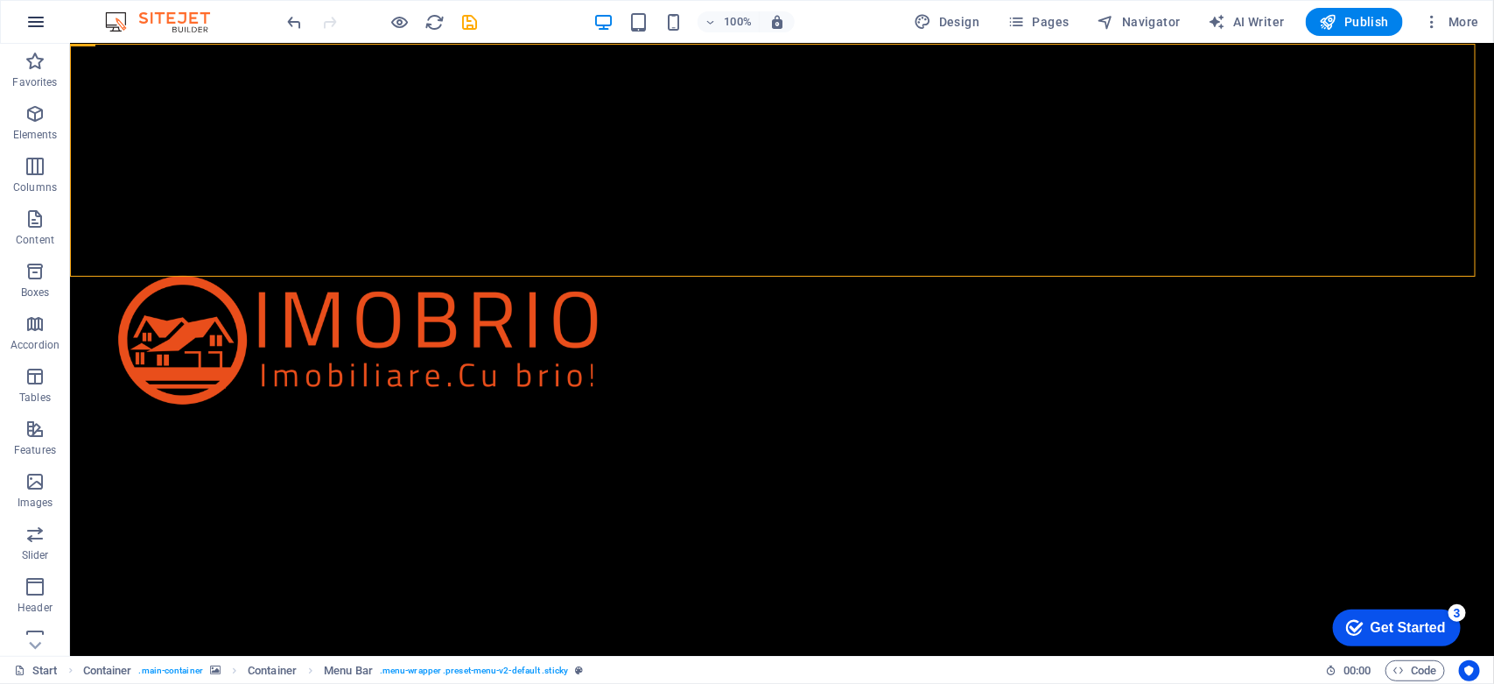
click at [33, 22] on icon "button" at bounding box center [35, 21] width 21 height 21
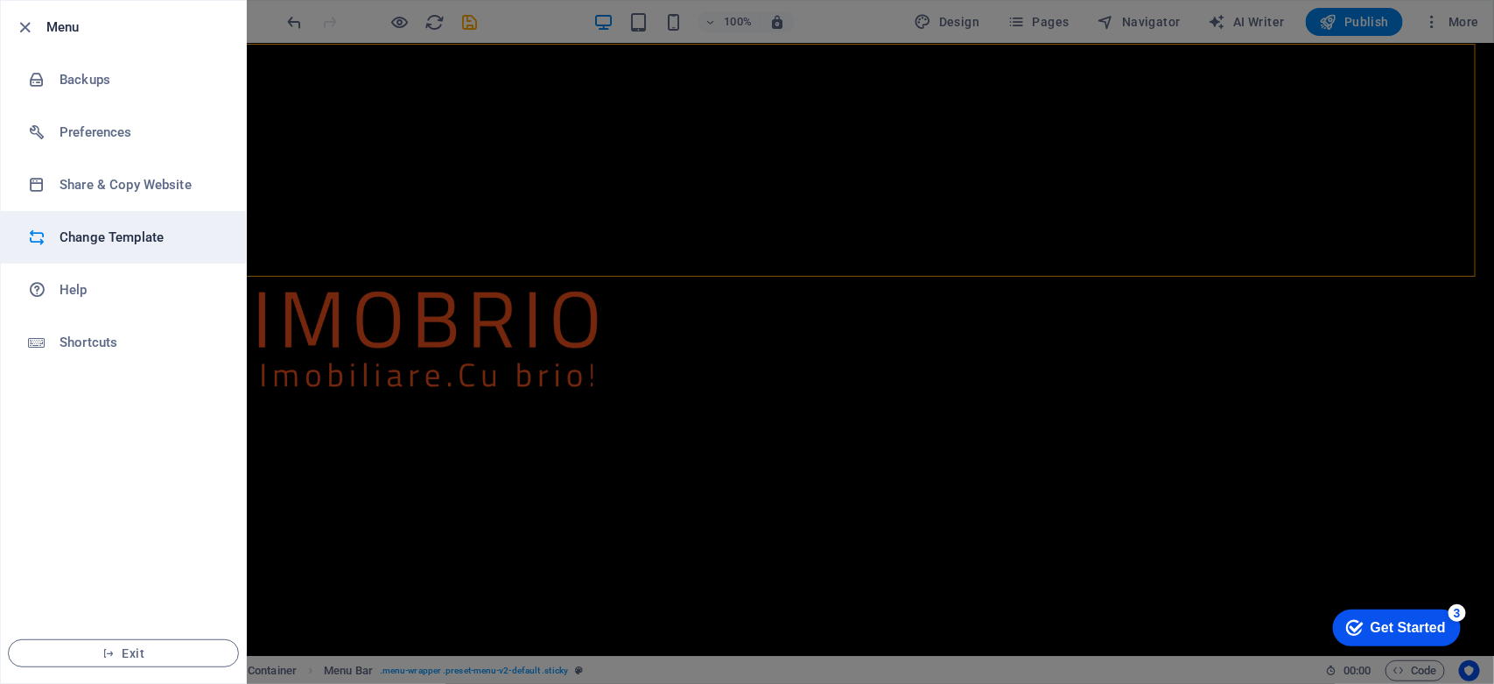
click at [120, 232] on h6 "Change Template" at bounding box center [141, 237] width 162 height 21
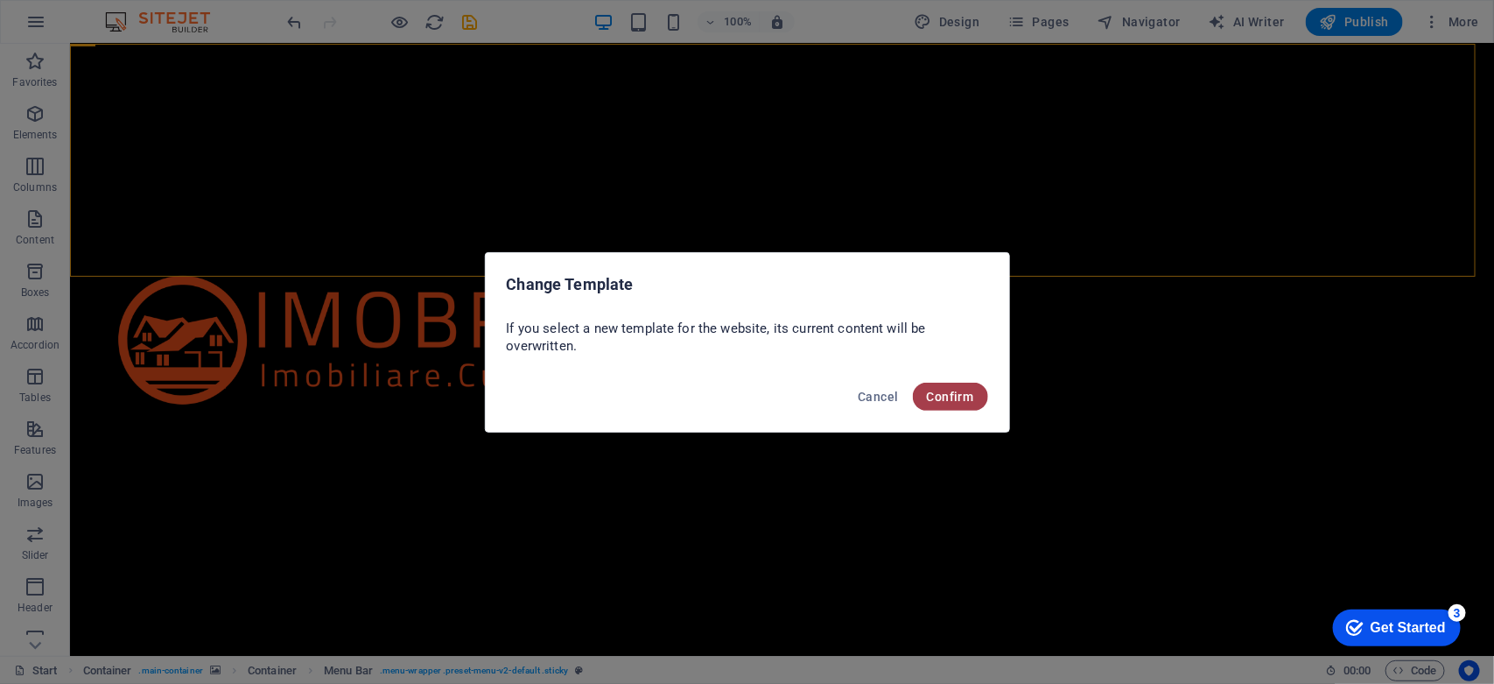
click at [946, 396] on span "Confirm" at bounding box center [950, 396] width 47 height 14
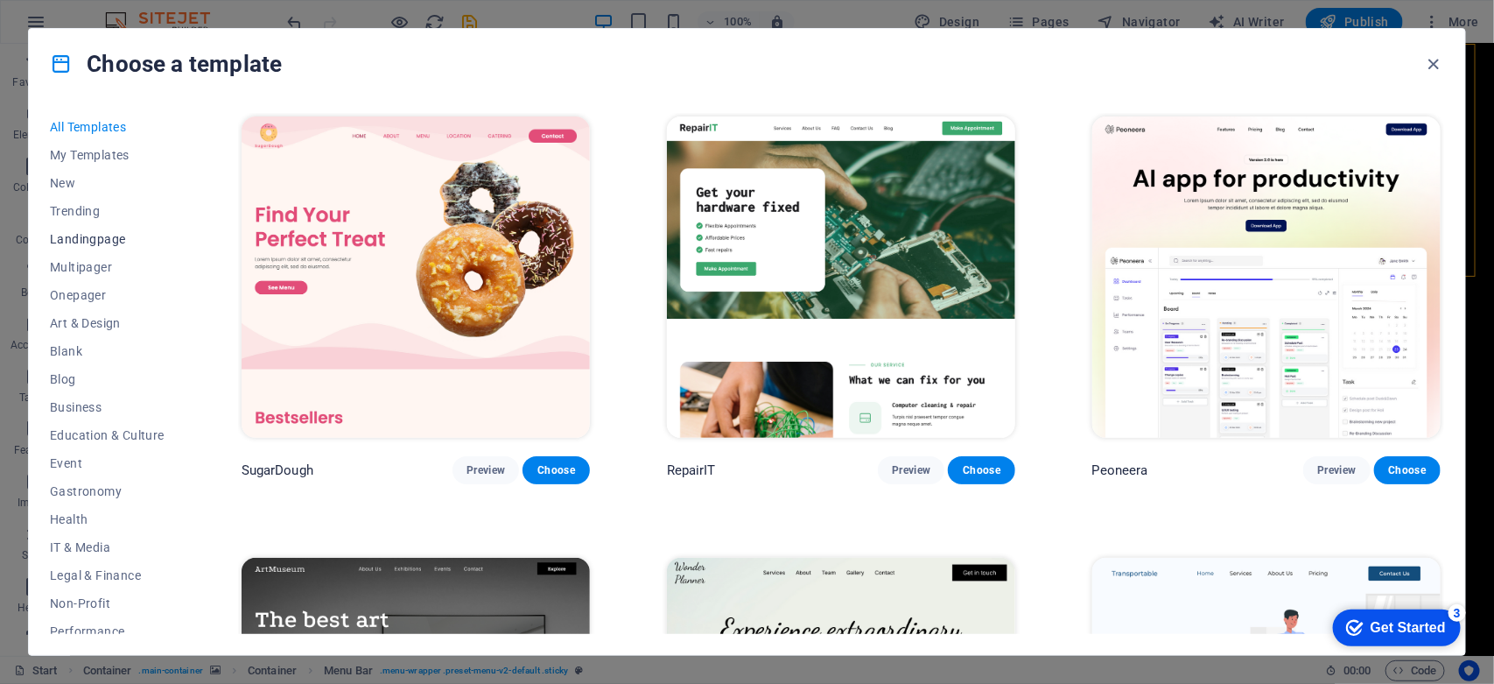
click at [92, 239] on span "Landingpage" at bounding box center [107, 239] width 115 height 14
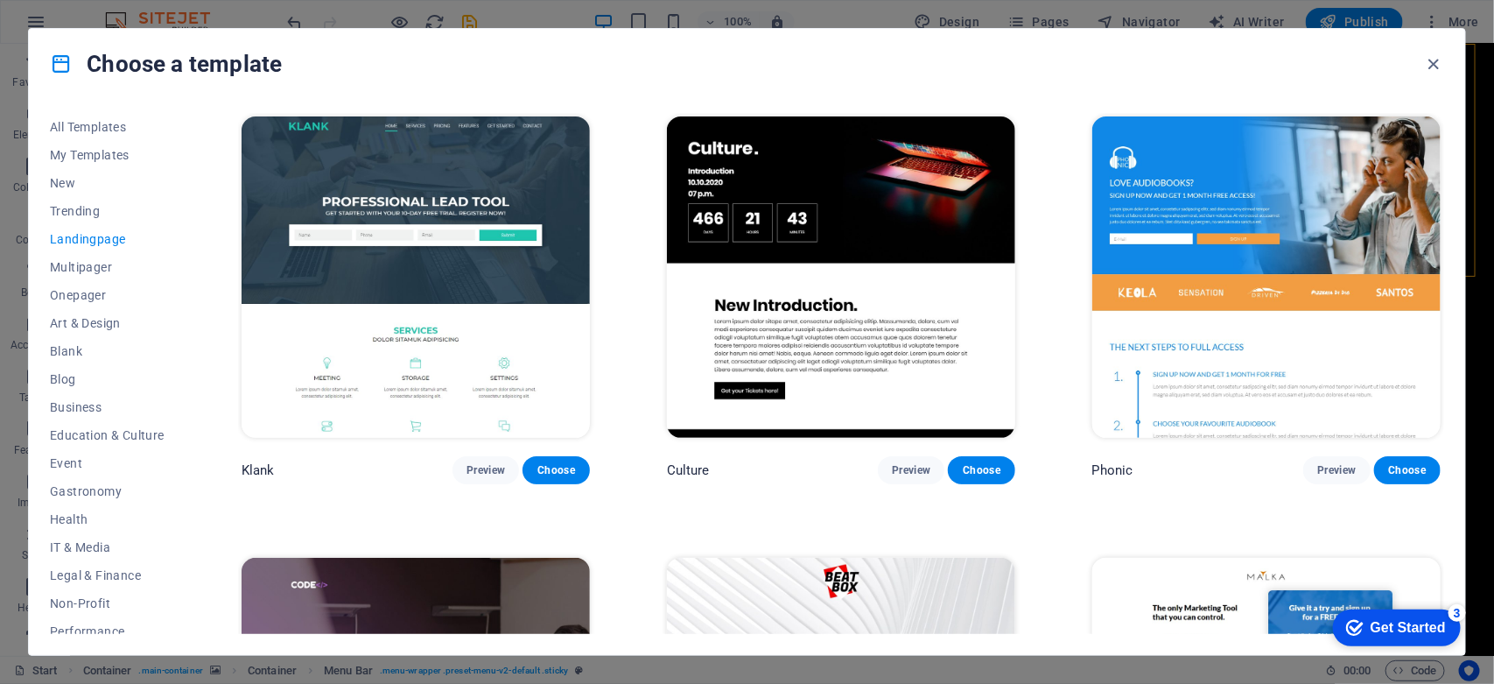
drag, startPoint x: 1441, startPoint y: 142, endPoint x: 1449, endPoint y: 167, distance: 26.6
click at [1449, 167] on div "All Templates My Templates New Trending Landingpage Multipager Onepager Art & D…" at bounding box center [747, 377] width 1436 height 556
drag, startPoint x: 1441, startPoint y: 159, endPoint x: 1434, endPoint y: 132, distance: 28.0
click at [1434, 132] on div "Phonic Preview Choose" at bounding box center [1266, 298] width 355 height 371
drag, startPoint x: 1441, startPoint y: 134, endPoint x: 1446, endPoint y: 165, distance: 31.1
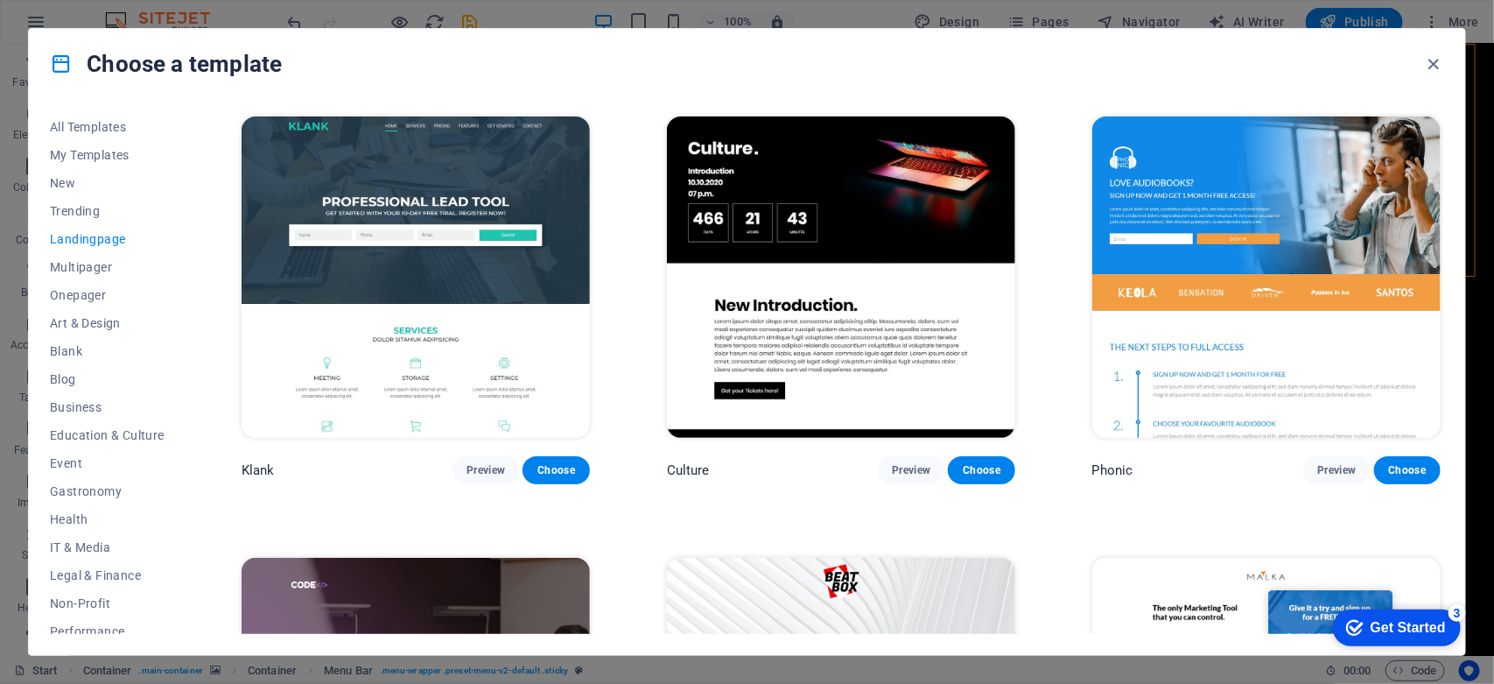
click at [1446, 165] on div "All Templates My Templates New Trending Landingpage Multipager Onepager Art & D…" at bounding box center [747, 377] width 1436 height 556
drag, startPoint x: 1444, startPoint y: 173, endPoint x: 1424, endPoint y: 193, distance: 28.5
click at [1424, 193] on div "Klank Preview Choose Culture Preview Choose Phonic Preview Choose Code Preview …" at bounding box center [841, 373] width 1206 height 521
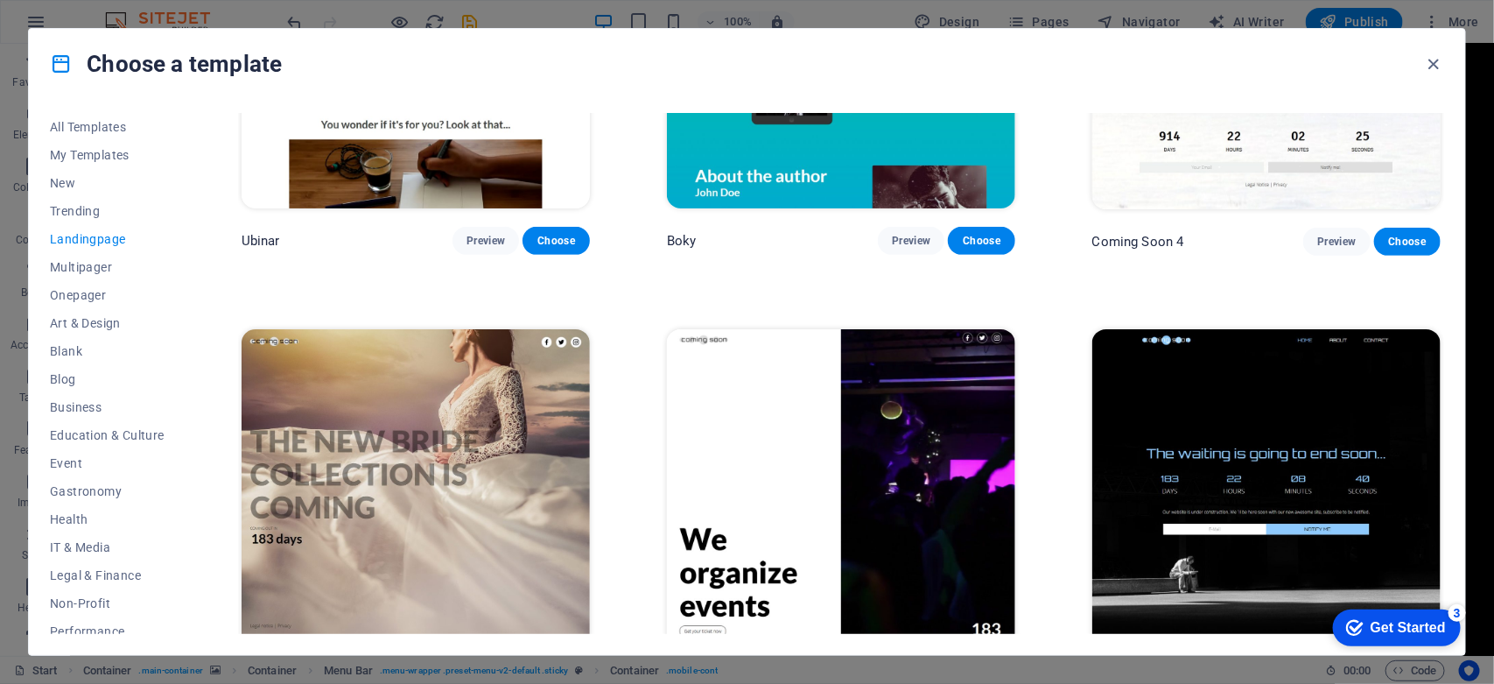
scroll to position [3365, 0]
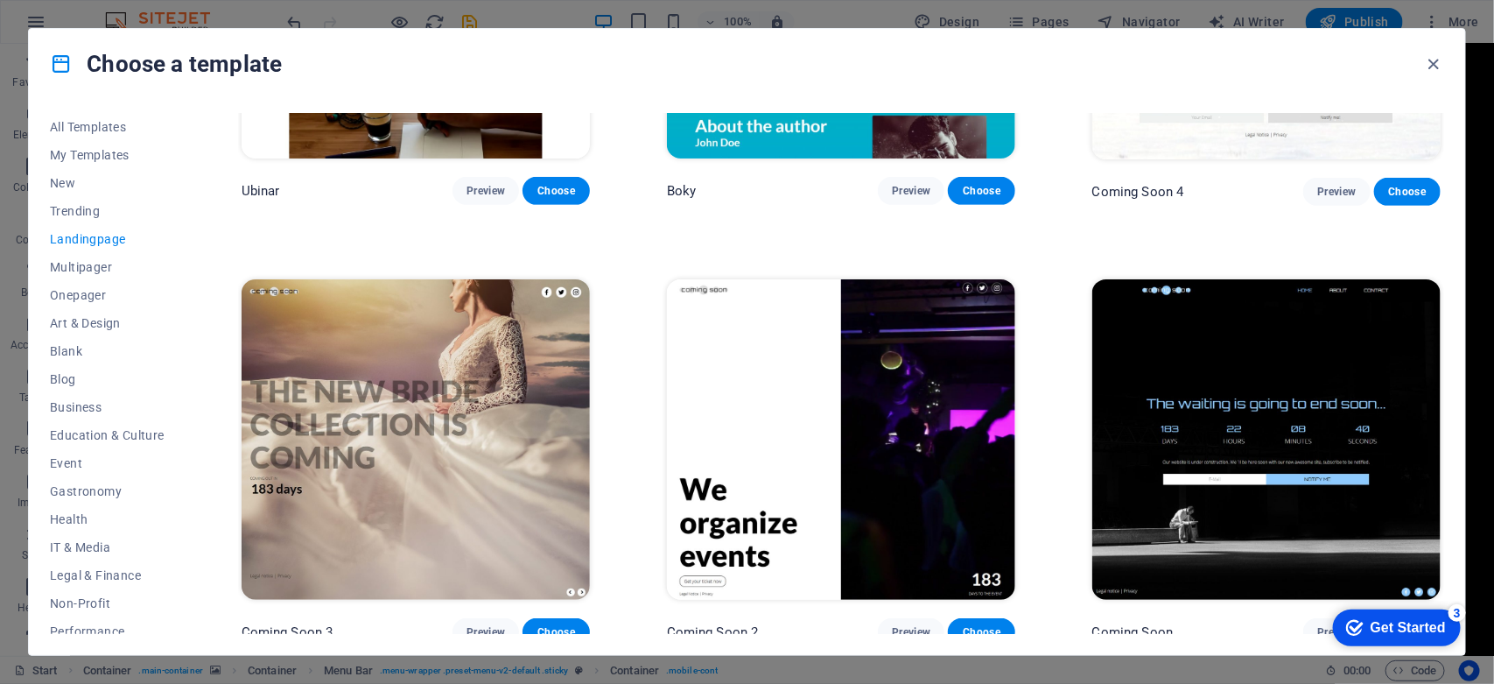
click at [1271, 360] on img at bounding box center [1266, 439] width 348 height 321
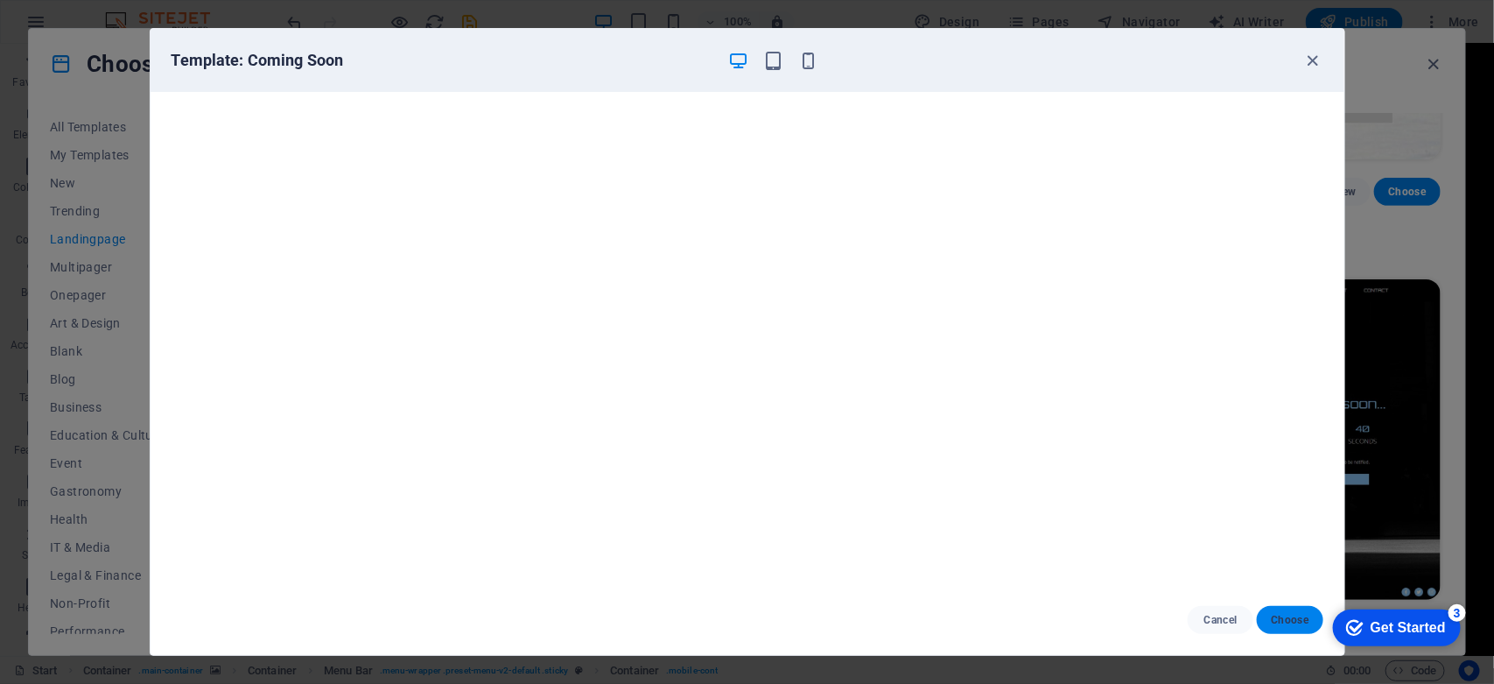
click at [1276, 621] on span "Choose" at bounding box center [1290, 620] width 38 height 14
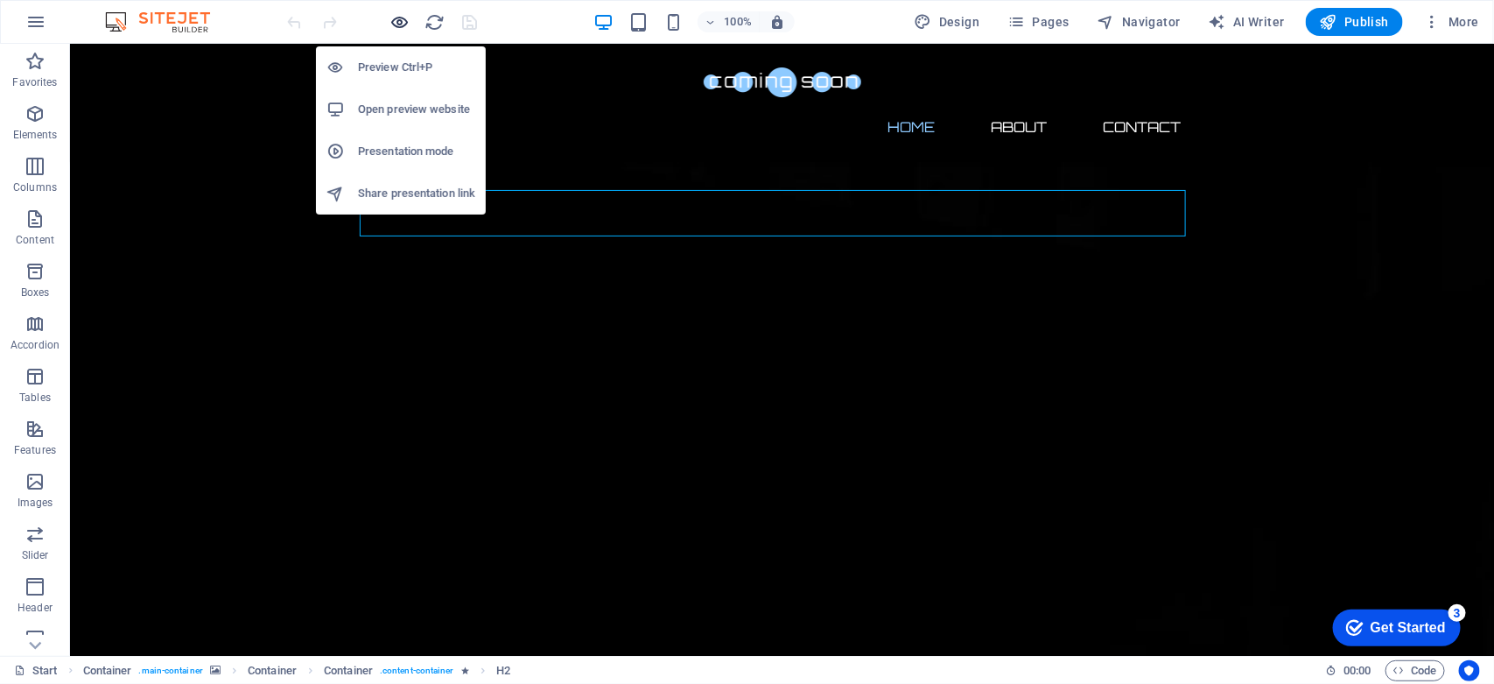
click at [404, 19] on icon "button" at bounding box center [400, 22] width 20 height 20
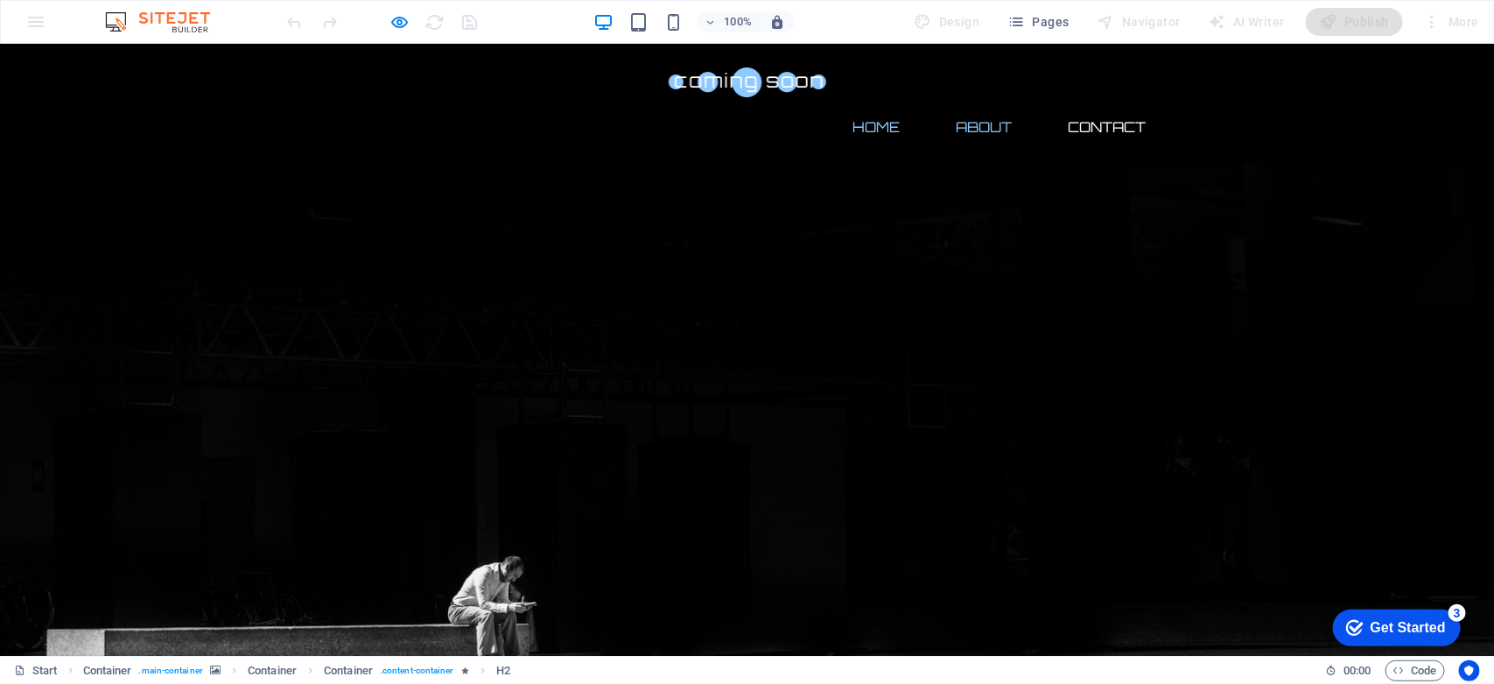
click at [970, 105] on link "About" at bounding box center [985, 126] width 84 height 42
click at [1123, 105] on link "Contact" at bounding box center [1108, 126] width 106 height 42
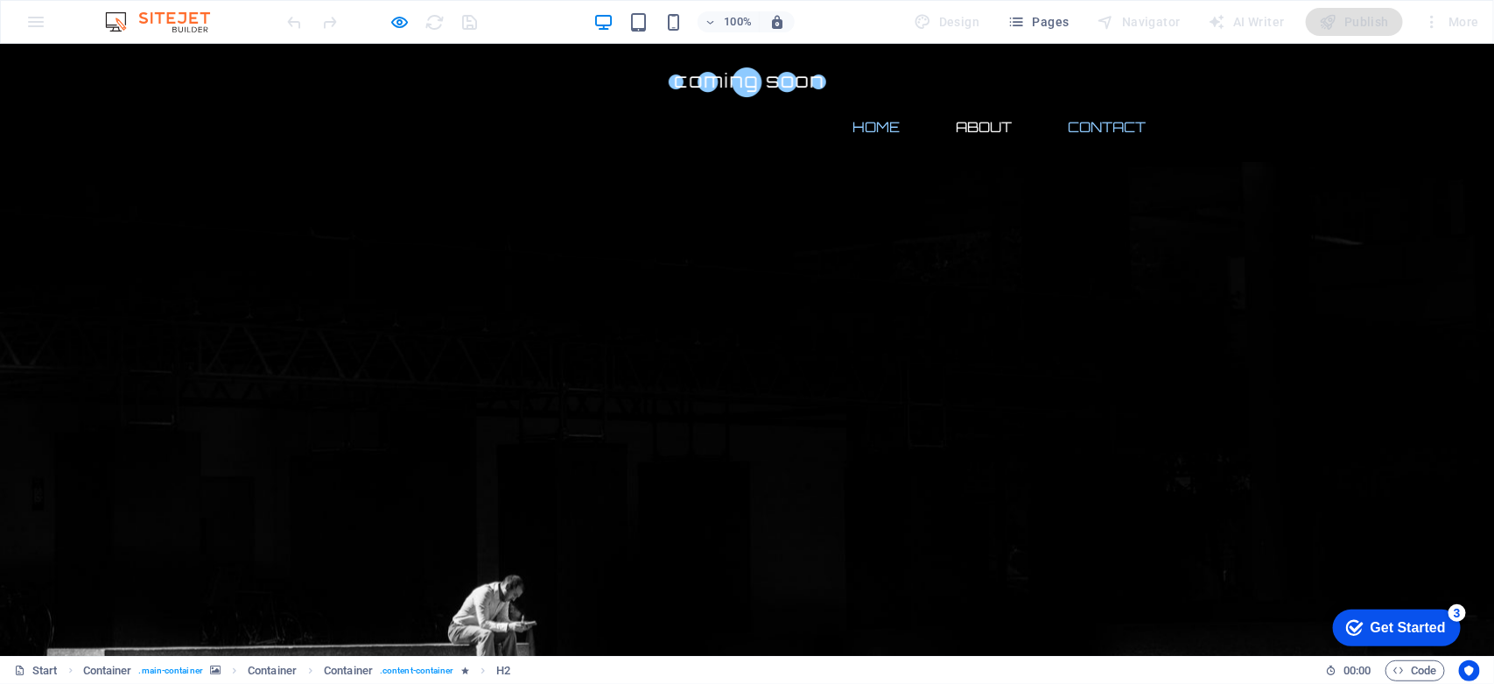
click at [845, 105] on link "Home" at bounding box center [876, 126] width 75 height 42
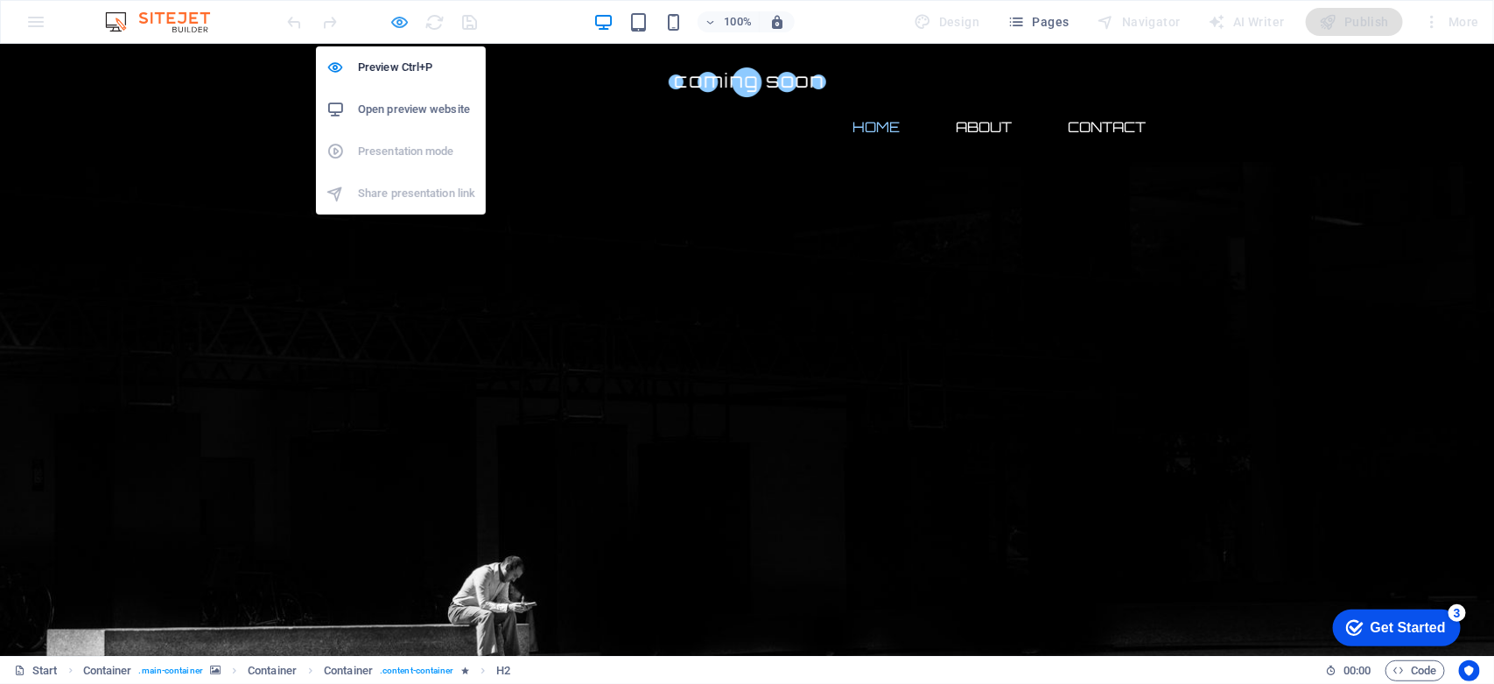
click at [391, 25] on icon "button" at bounding box center [400, 22] width 20 height 20
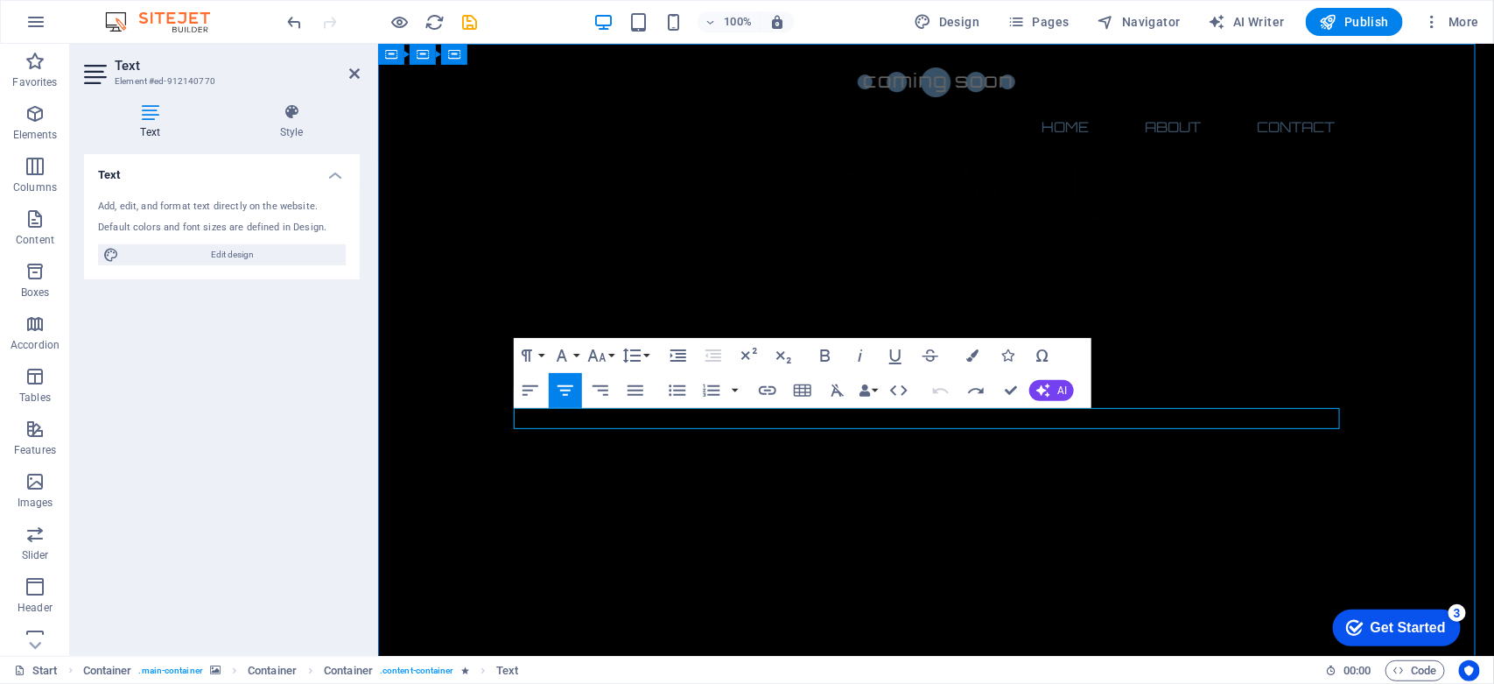
drag, startPoint x: 1268, startPoint y: 417, endPoint x: 603, endPoint y: 411, distance: 665.2
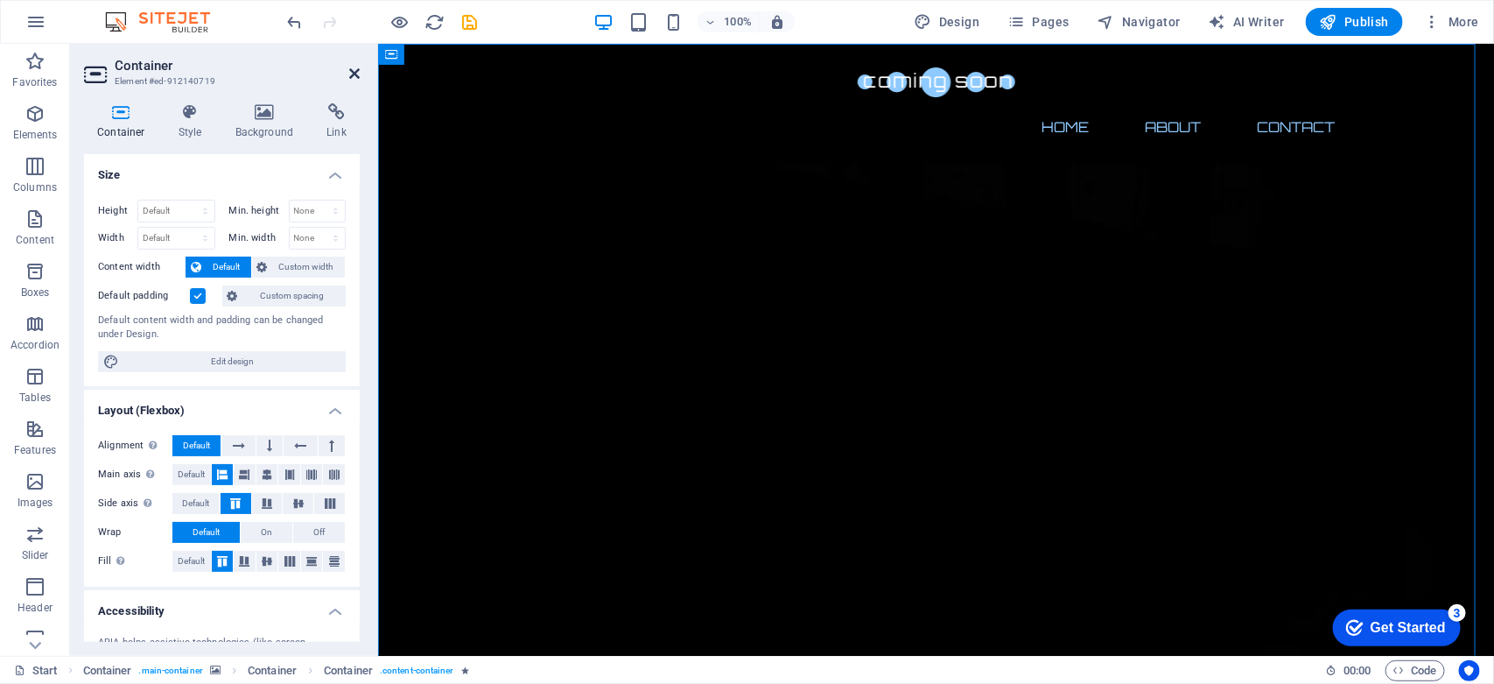
click at [351, 74] on icon at bounding box center [354, 74] width 11 height 14
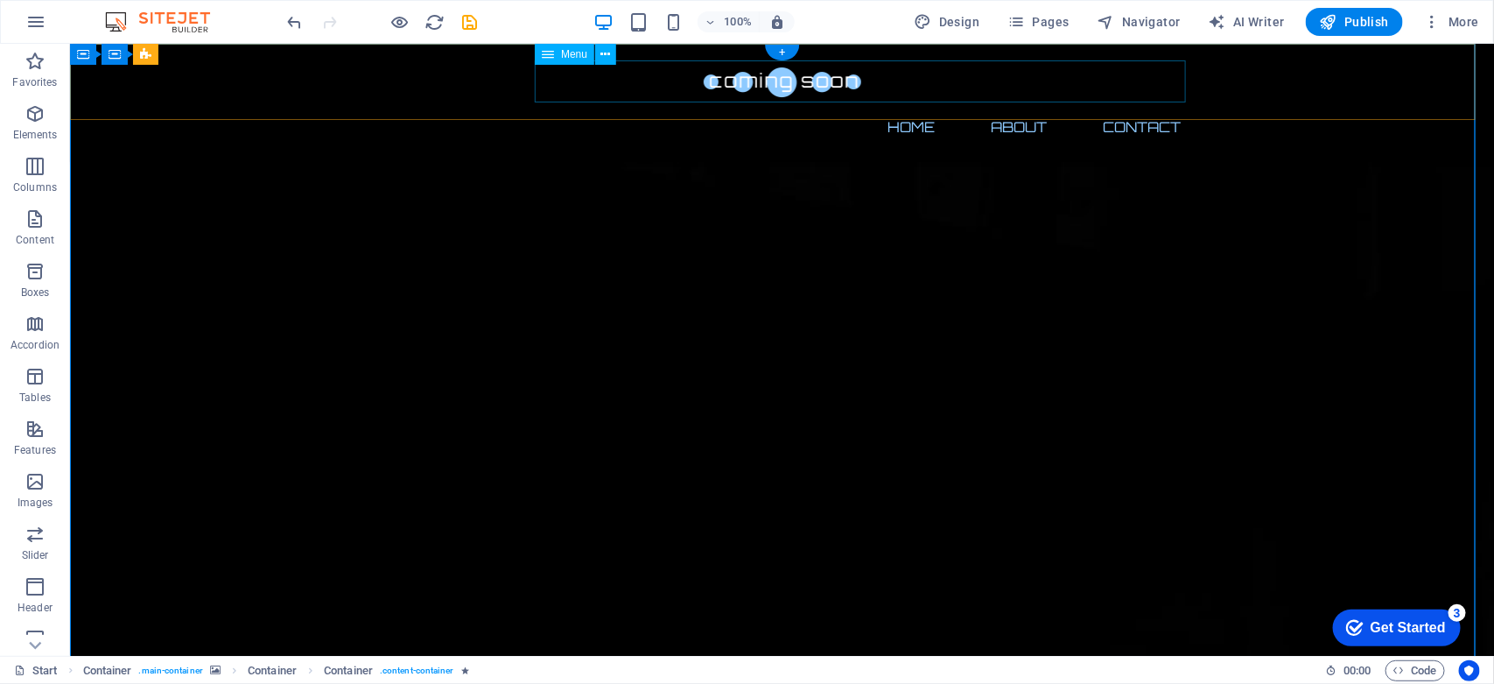
click at [1039, 105] on nav "Home About Contact" at bounding box center [781, 126] width 826 height 42
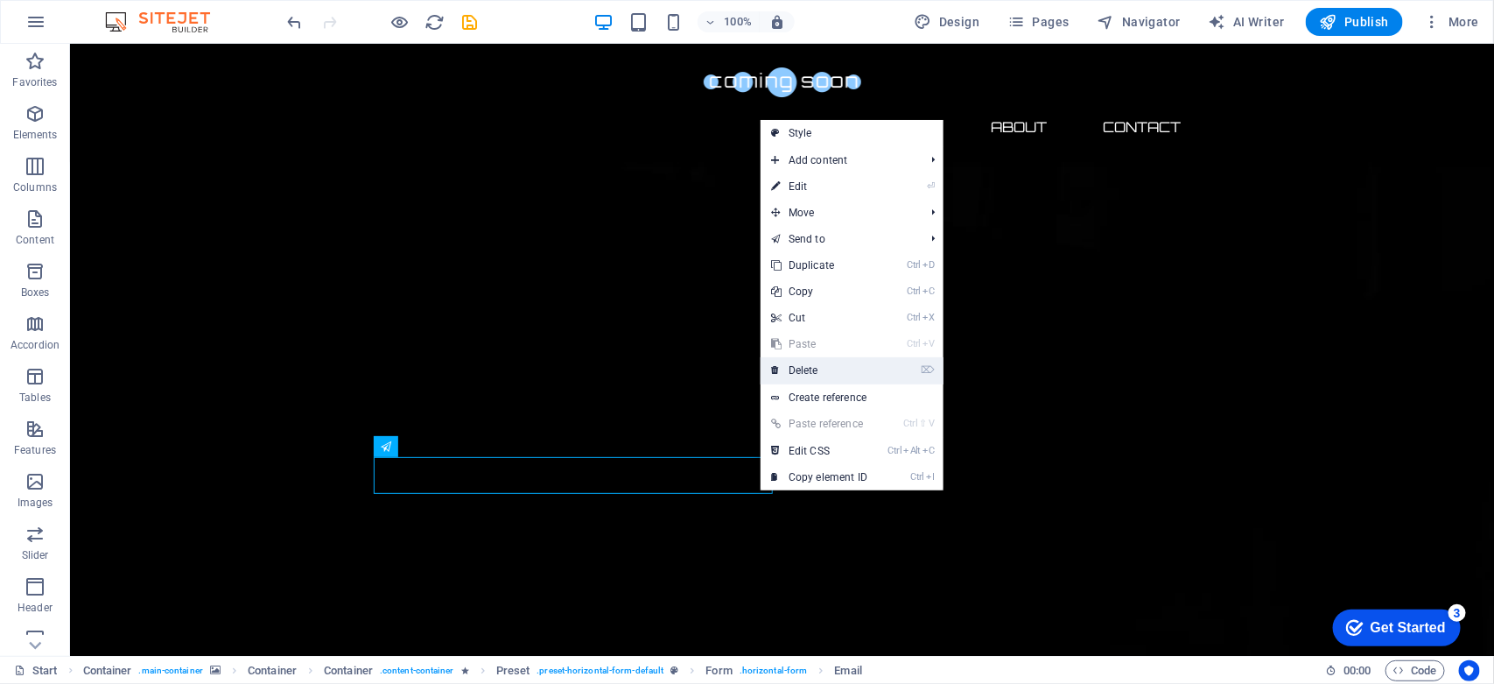
click at [799, 372] on link "⌦ Delete" at bounding box center [819, 370] width 117 height 26
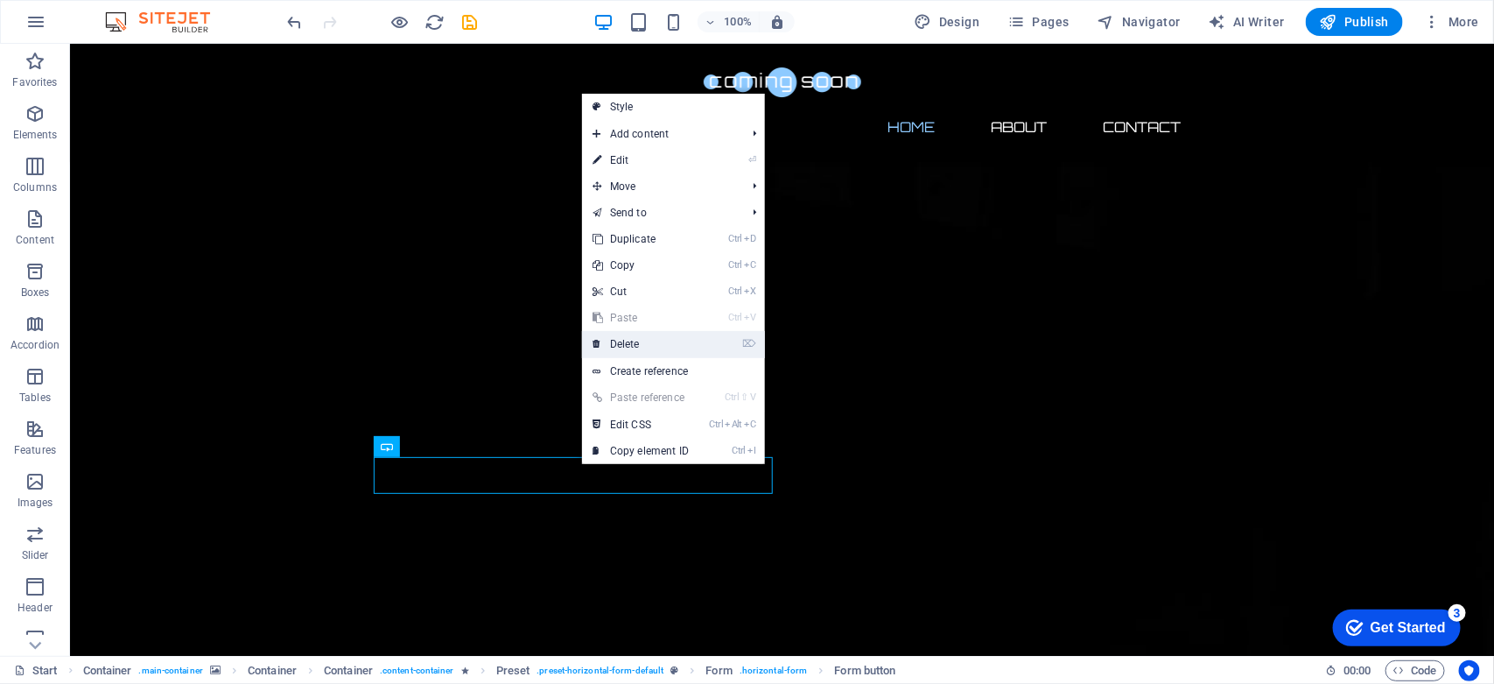
click at [623, 339] on link "⌦ Delete" at bounding box center [640, 344] width 117 height 26
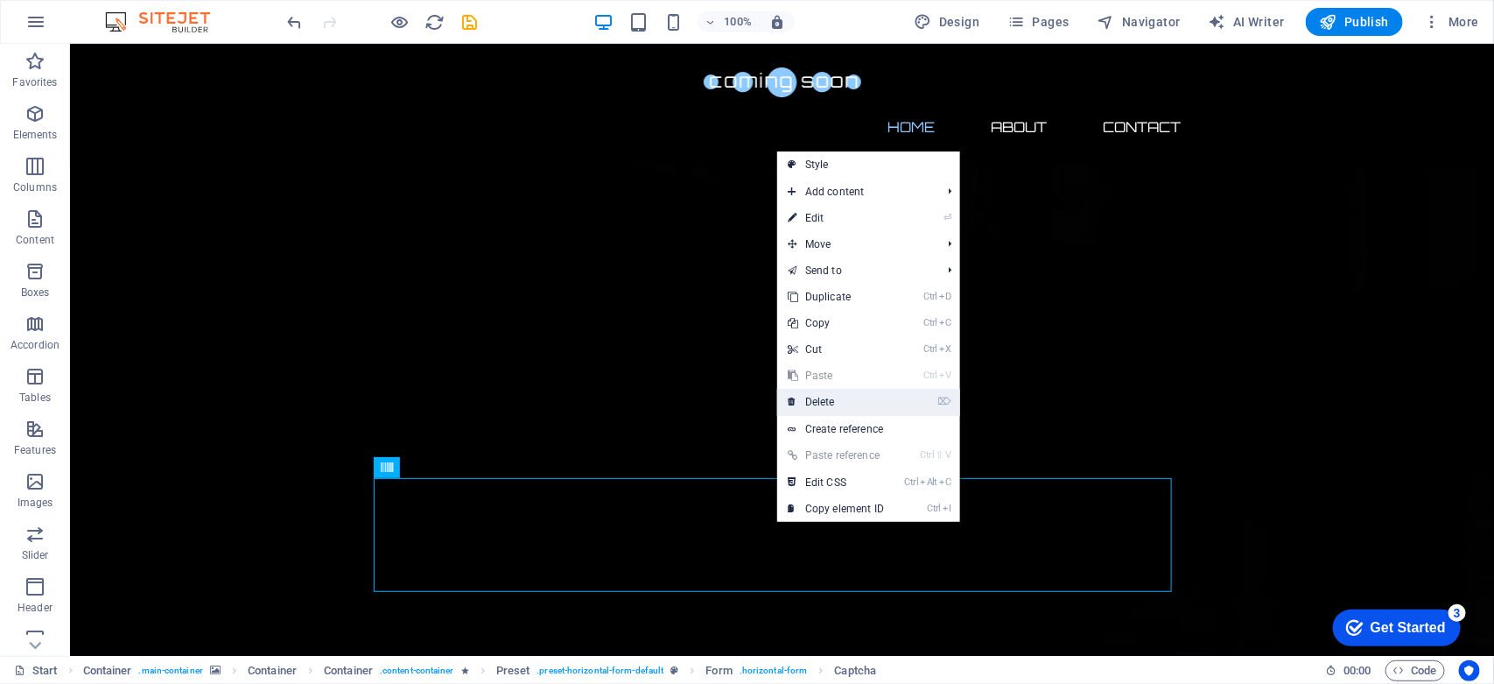
click at [831, 405] on link "⌦ Delete" at bounding box center [835, 402] width 117 height 26
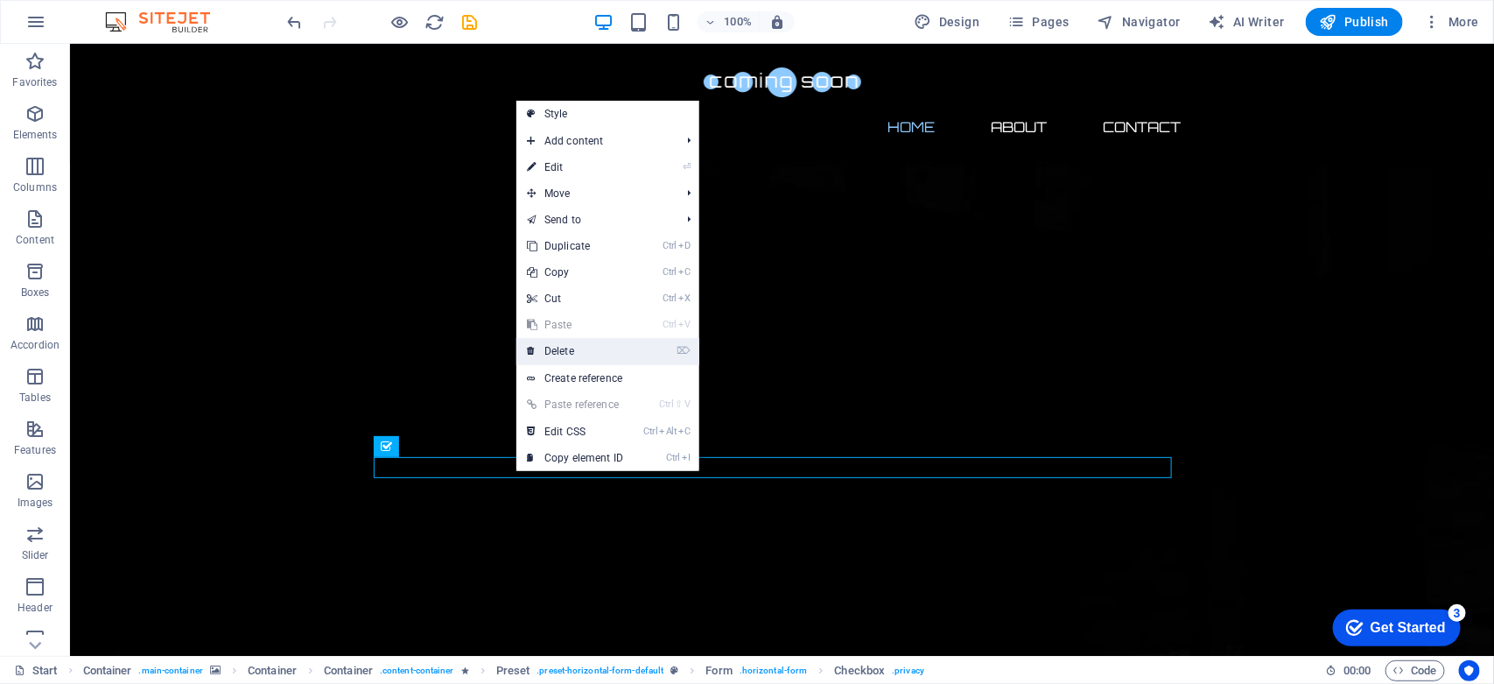
click at [558, 344] on link "⌦ Delete" at bounding box center [574, 351] width 117 height 26
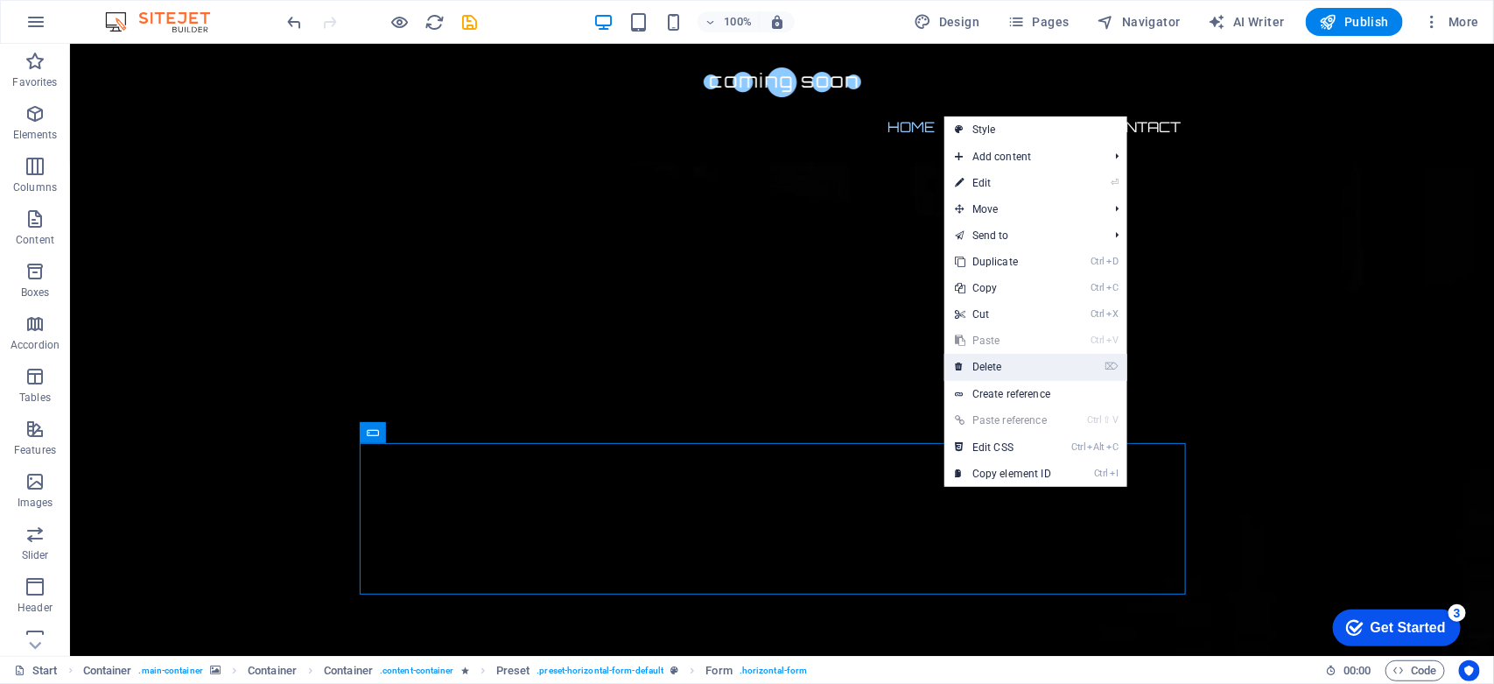
click at [996, 361] on link "⌦ Delete" at bounding box center [1002, 367] width 117 height 26
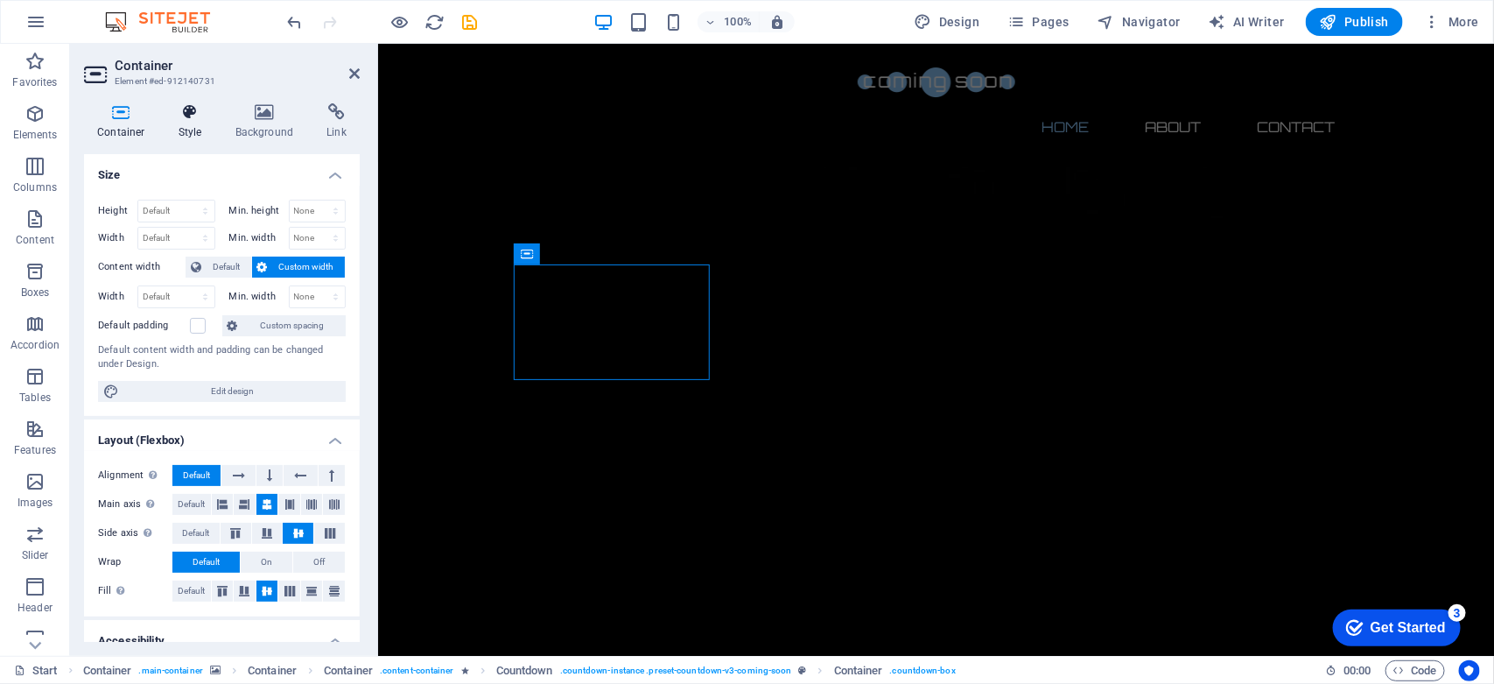
click at [186, 123] on h4 "Style" at bounding box center [193, 121] width 57 height 37
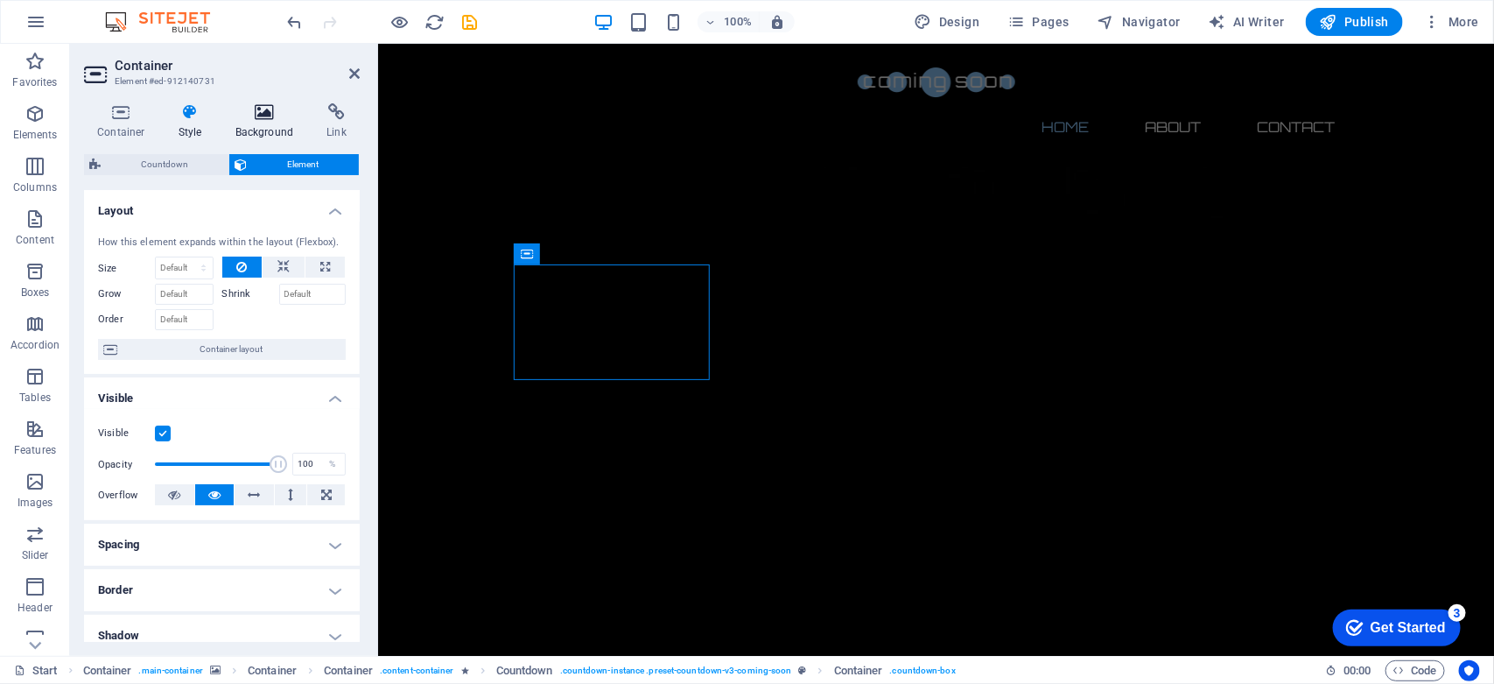
click at [243, 120] on icon at bounding box center [264, 112] width 85 height 18
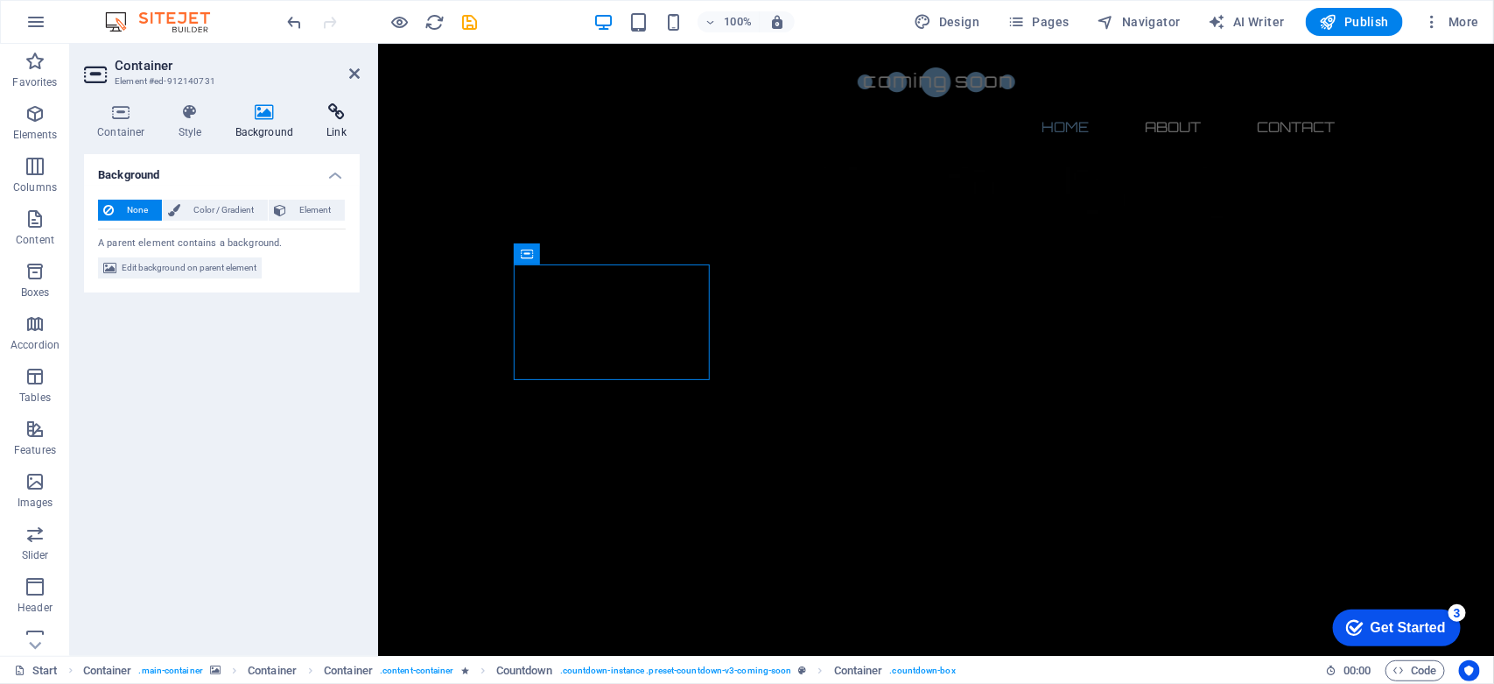
click at [328, 125] on h4 "Link" at bounding box center [336, 121] width 46 height 37
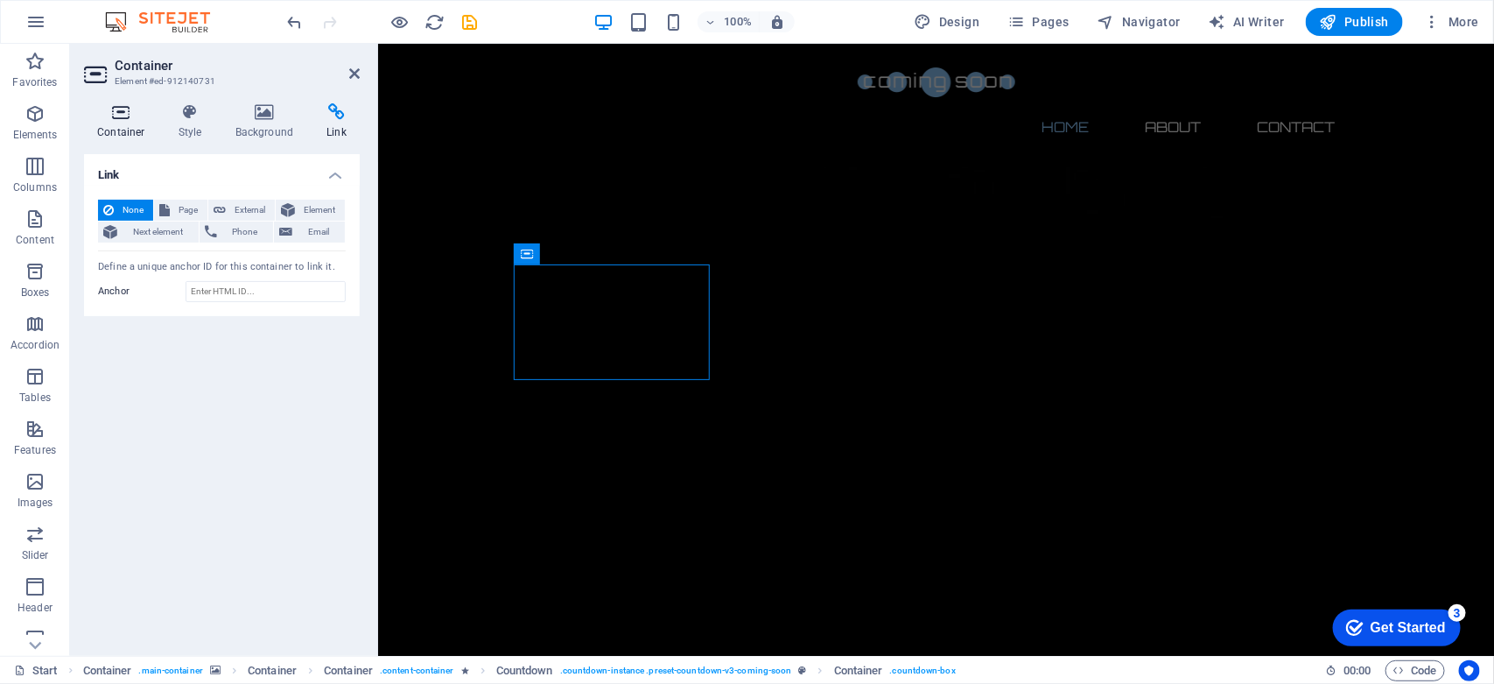
click at [127, 120] on icon at bounding box center [121, 112] width 74 height 18
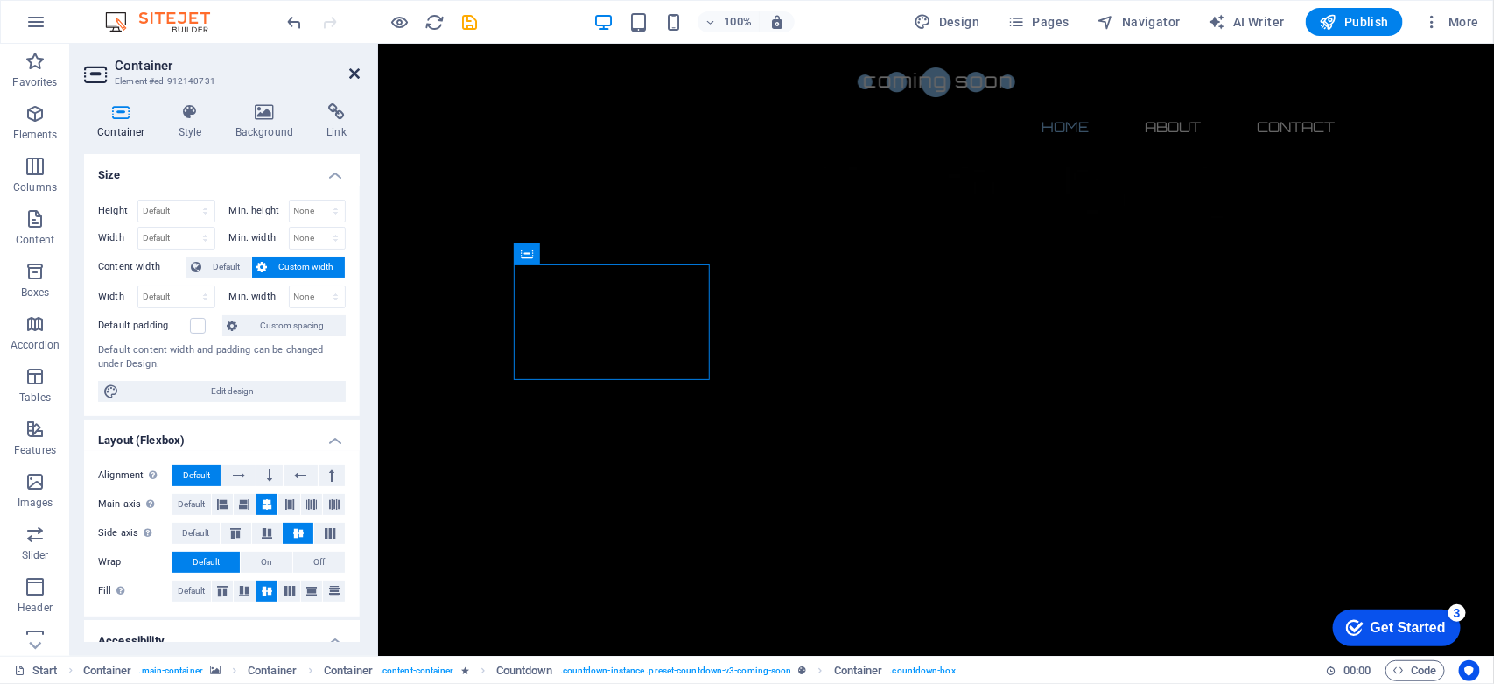
click at [353, 71] on icon at bounding box center [354, 74] width 11 height 14
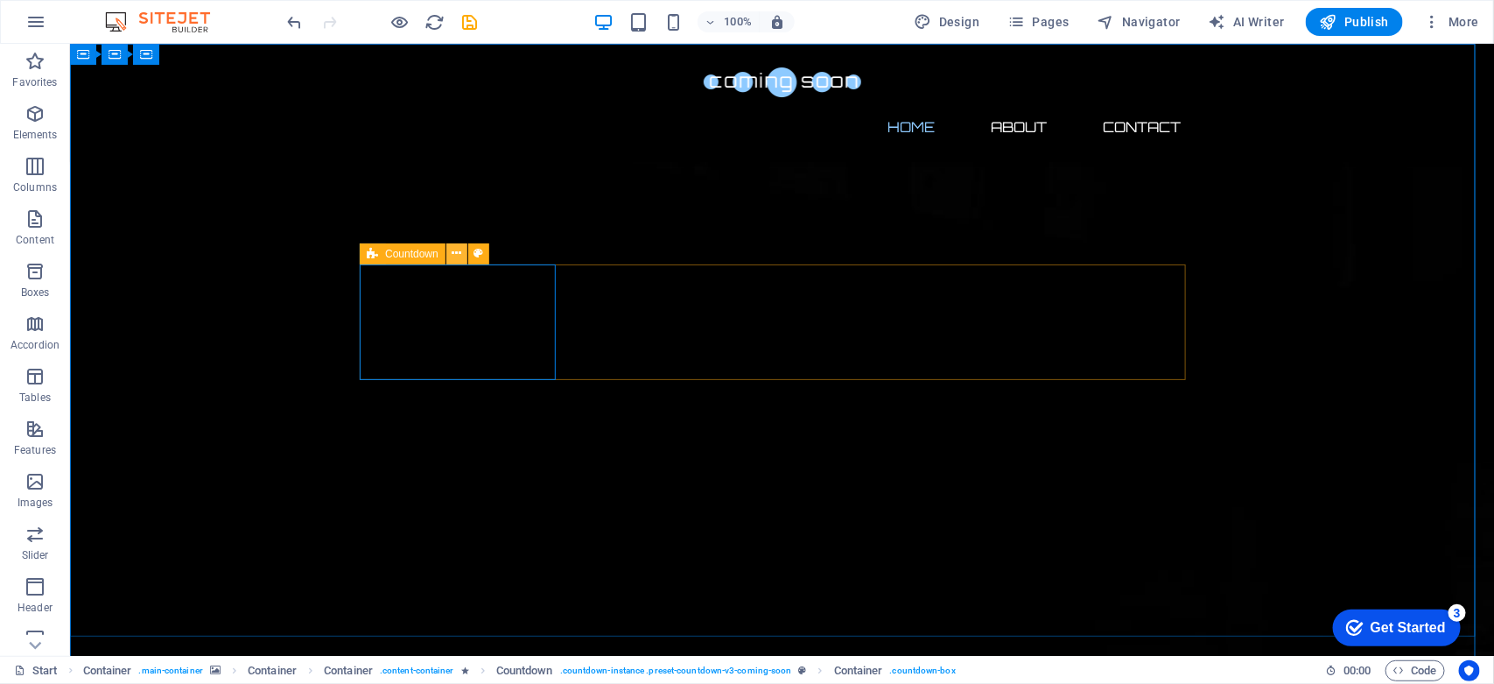
click at [457, 254] on icon at bounding box center [457, 253] width 10 height 18
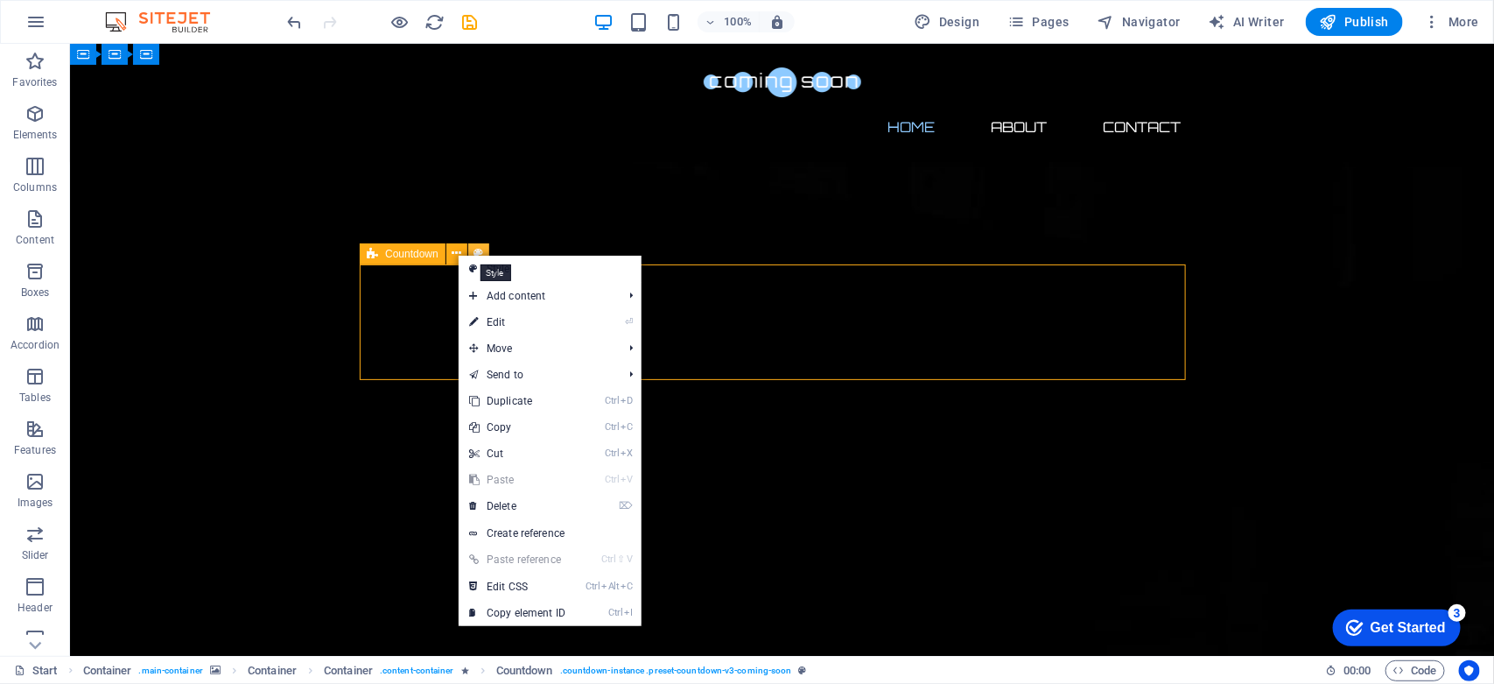
click at [475, 247] on icon at bounding box center [478, 253] width 10 height 18
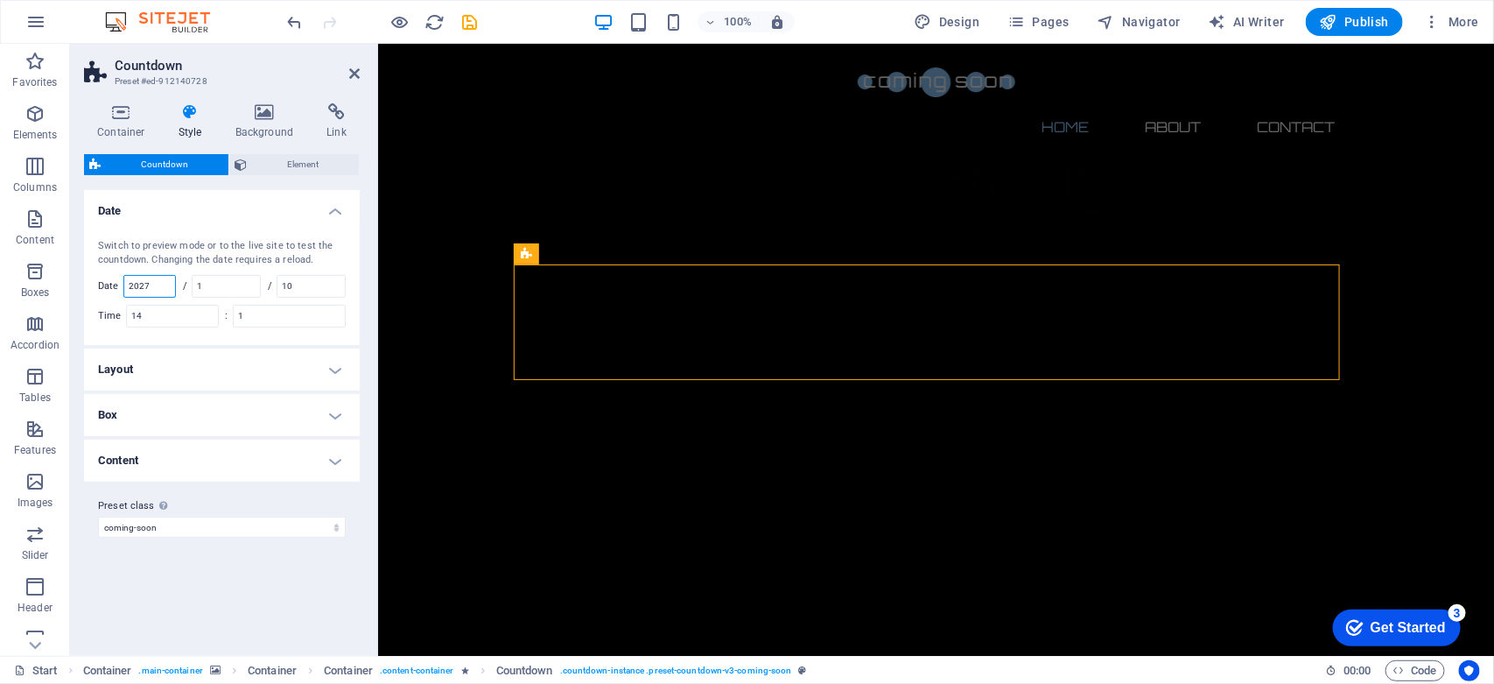
click at [151, 289] on input "2027" at bounding box center [149, 286] width 51 height 21
click at [166, 287] on input "2027" at bounding box center [149, 286] width 51 height 21
type input "2026"
type input "4"
type input "1"
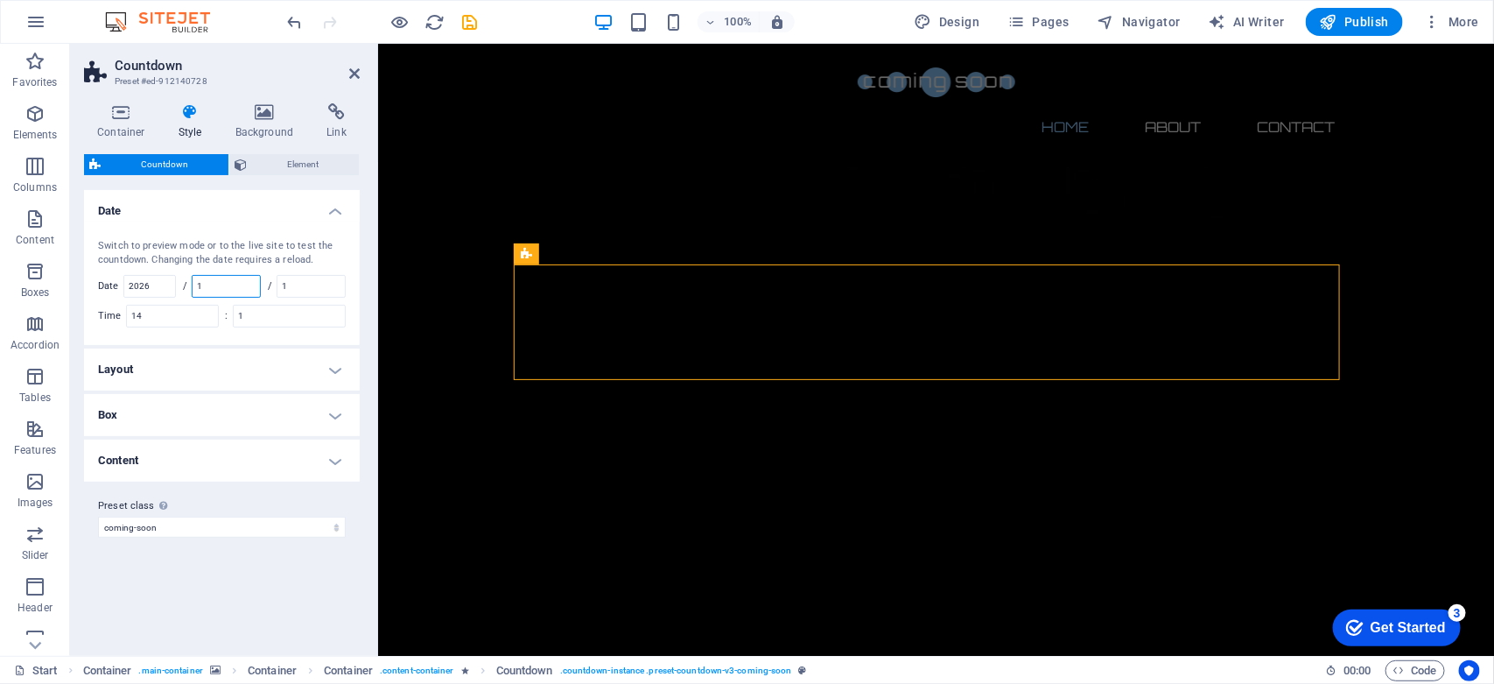
click at [210, 286] on input "1" at bounding box center [226, 286] width 67 height 21
type input "4"
click at [264, 221] on div "Switch to preview mode or to the live site to test the countdown. Changing the …" at bounding box center [222, 282] width 283 height 123
click at [353, 71] on icon at bounding box center [354, 74] width 11 height 14
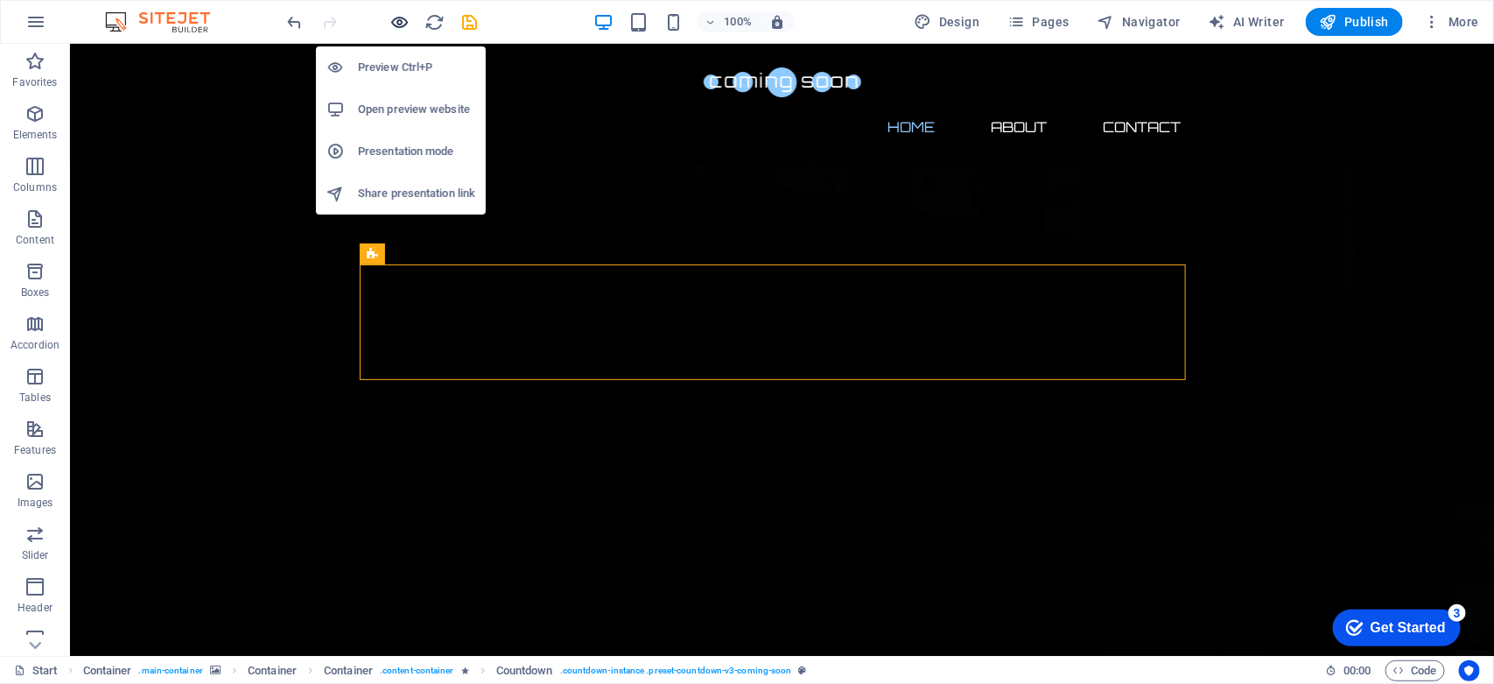
click at [396, 14] on icon "button" at bounding box center [400, 22] width 20 height 20
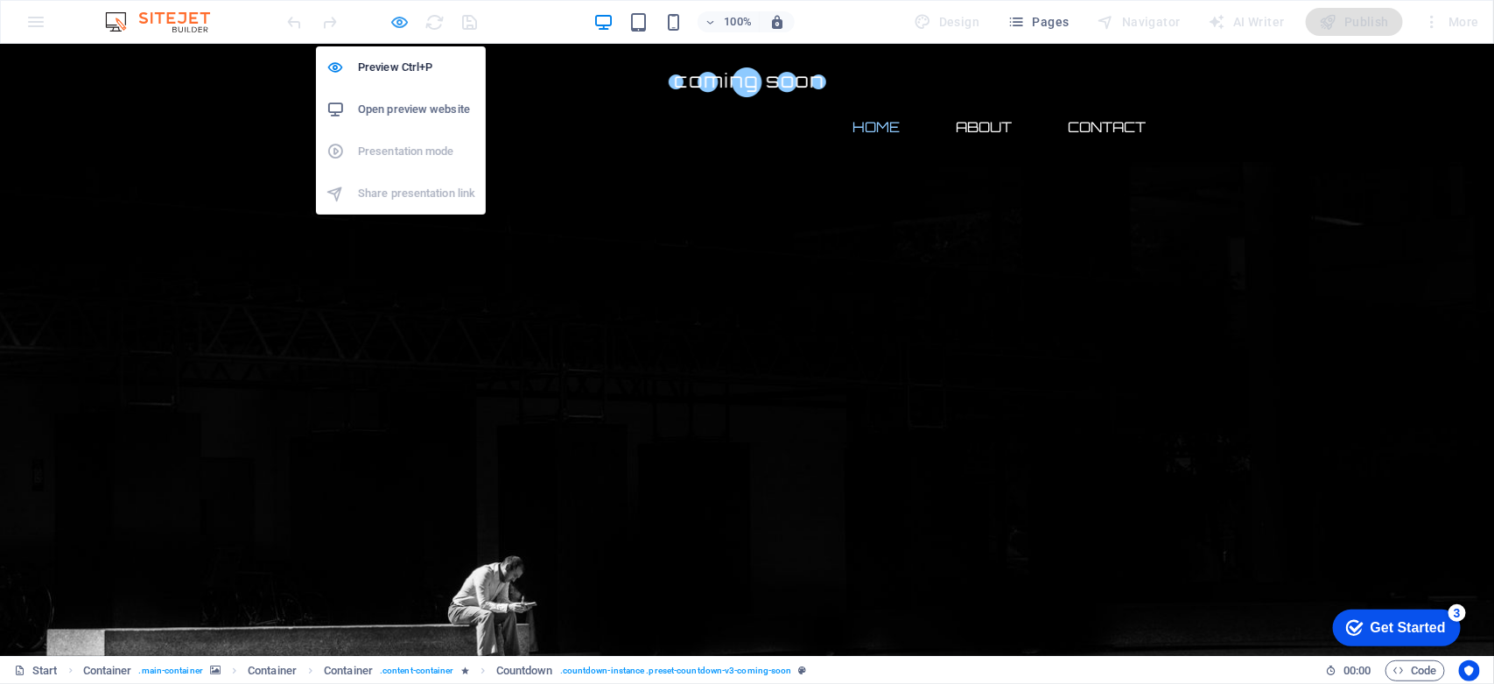
click at [396, 14] on icon "button" at bounding box center [400, 22] width 20 height 20
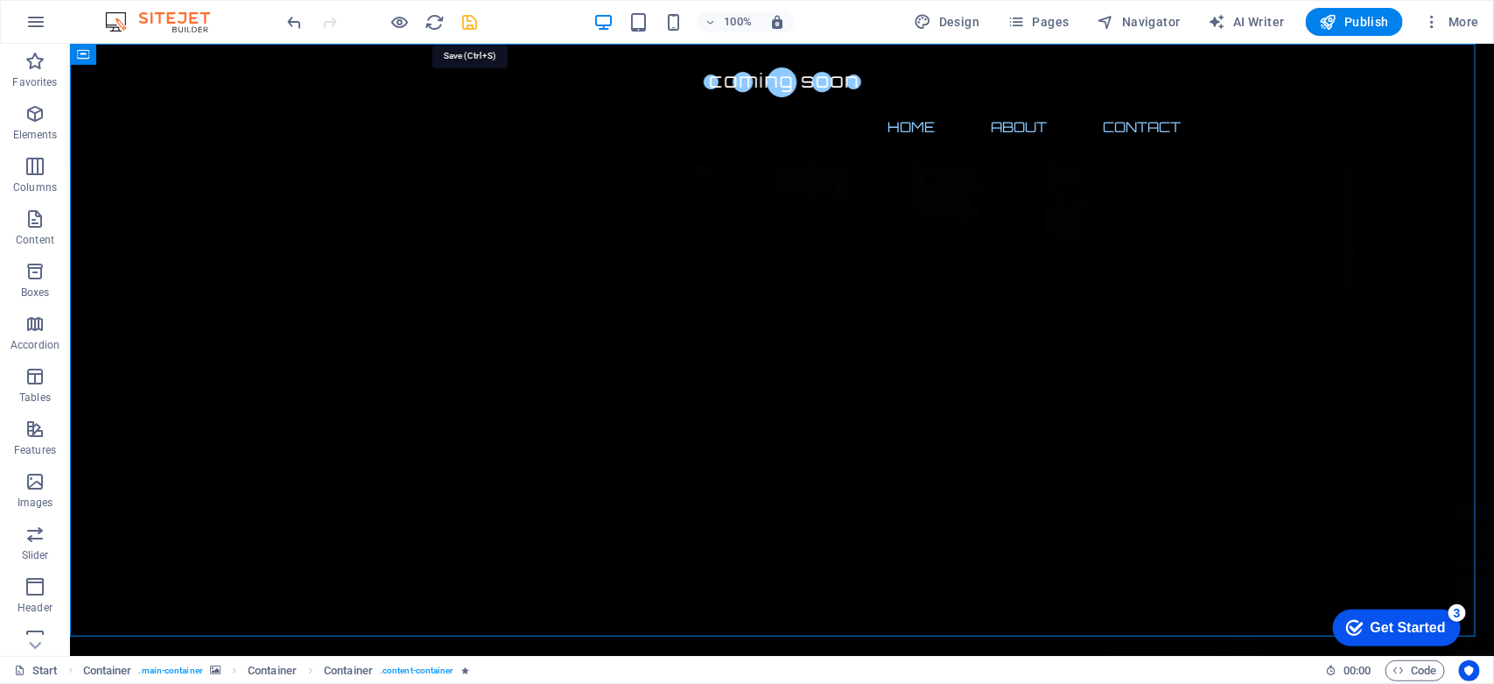
click at [469, 18] on icon "save" at bounding box center [470, 22] width 20 height 20
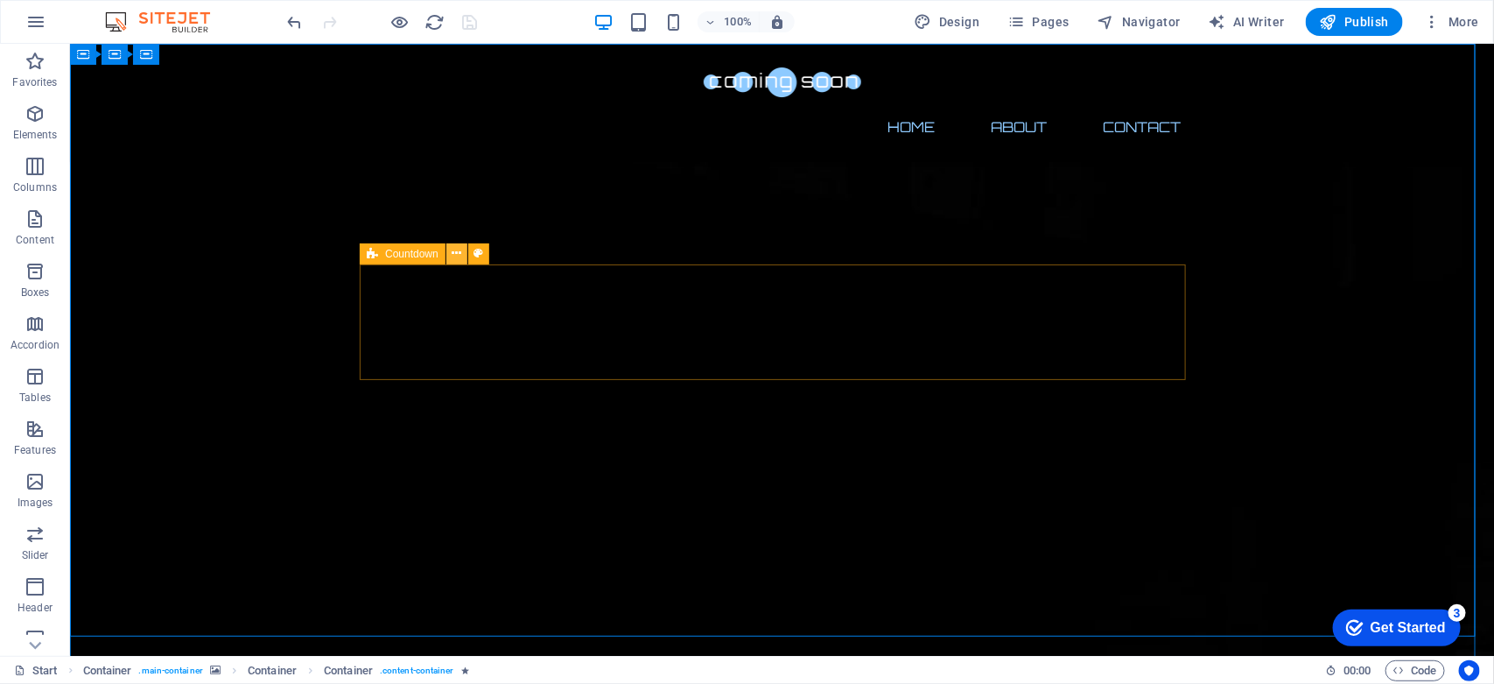
click at [452, 255] on icon at bounding box center [457, 253] width 10 height 18
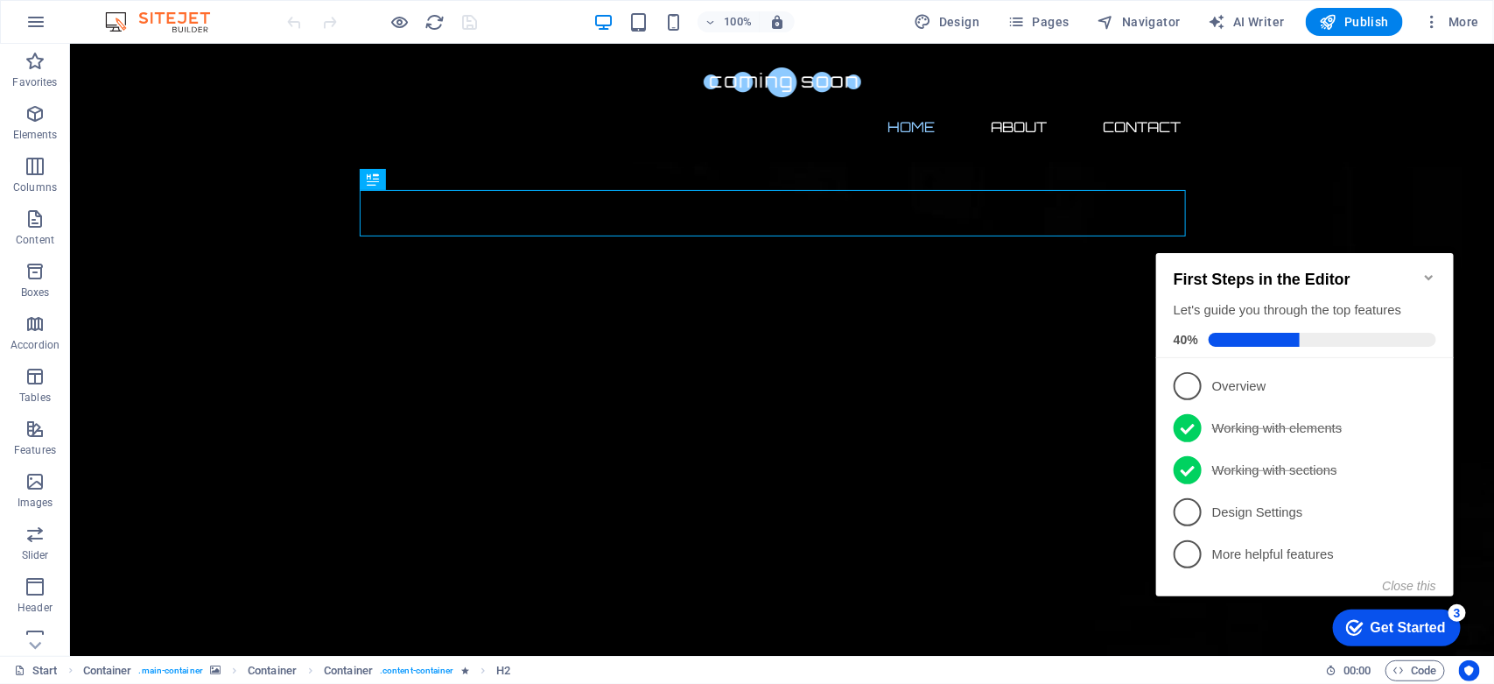
click at [1427, 270] on icon "Minimize checklist" at bounding box center [1428, 277] width 14 height 14
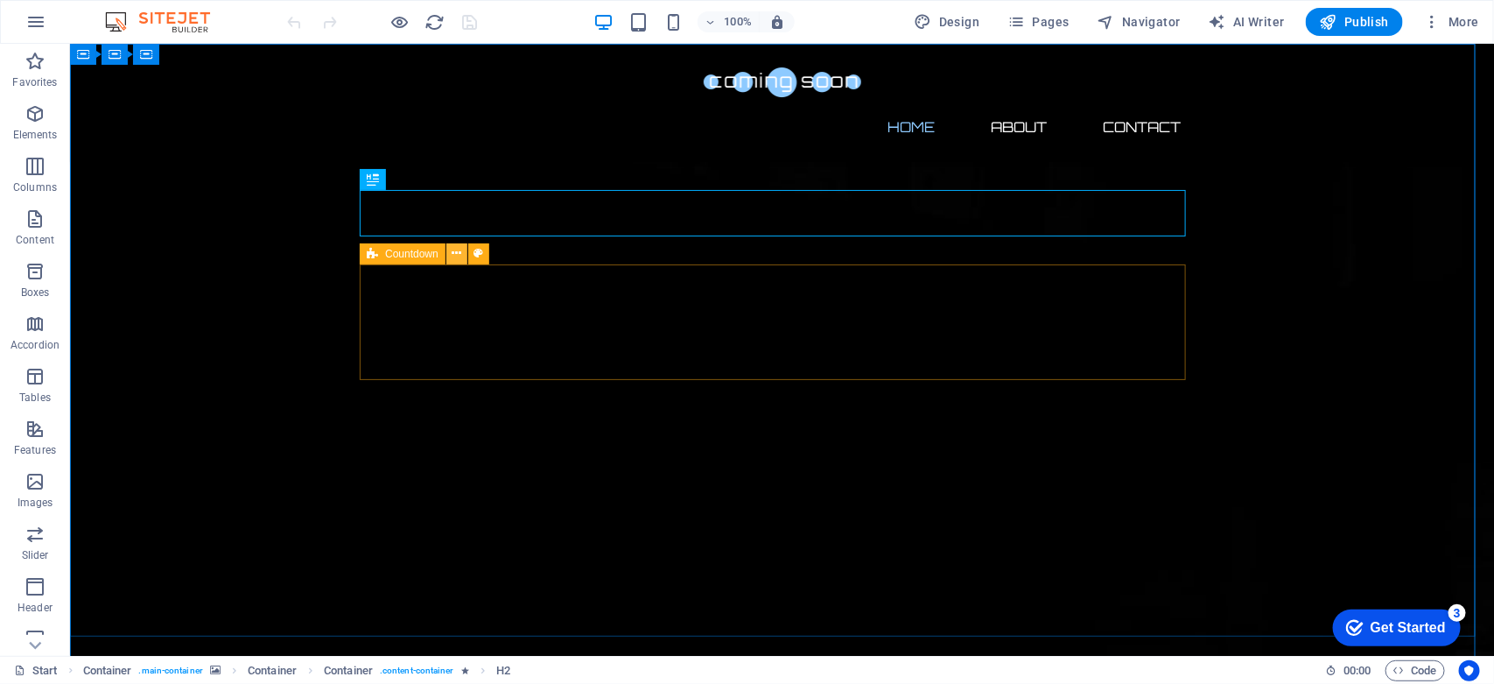
click at [452, 252] on icon at bounding box center [457, 253] width 10 height 18
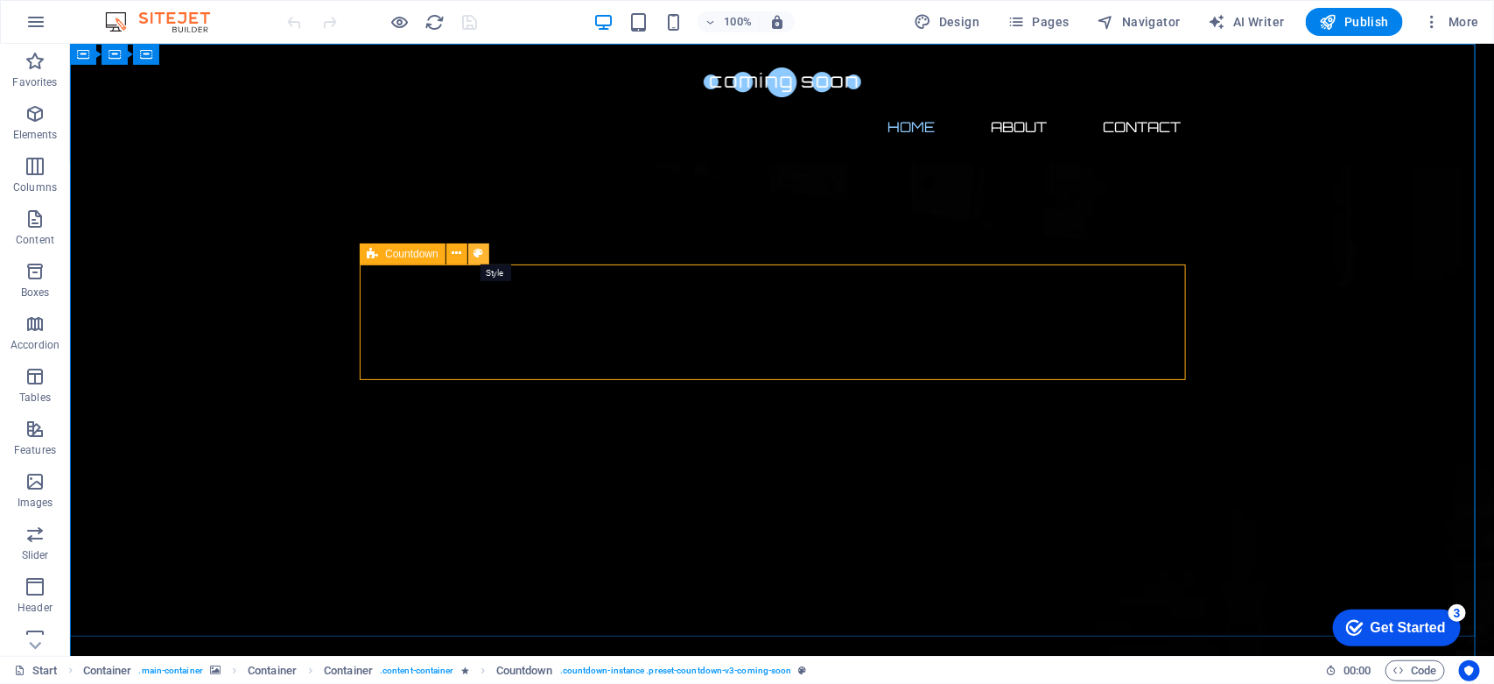
click at [479, 252] on icon at bounding box center [478, 253] width 10 height 18
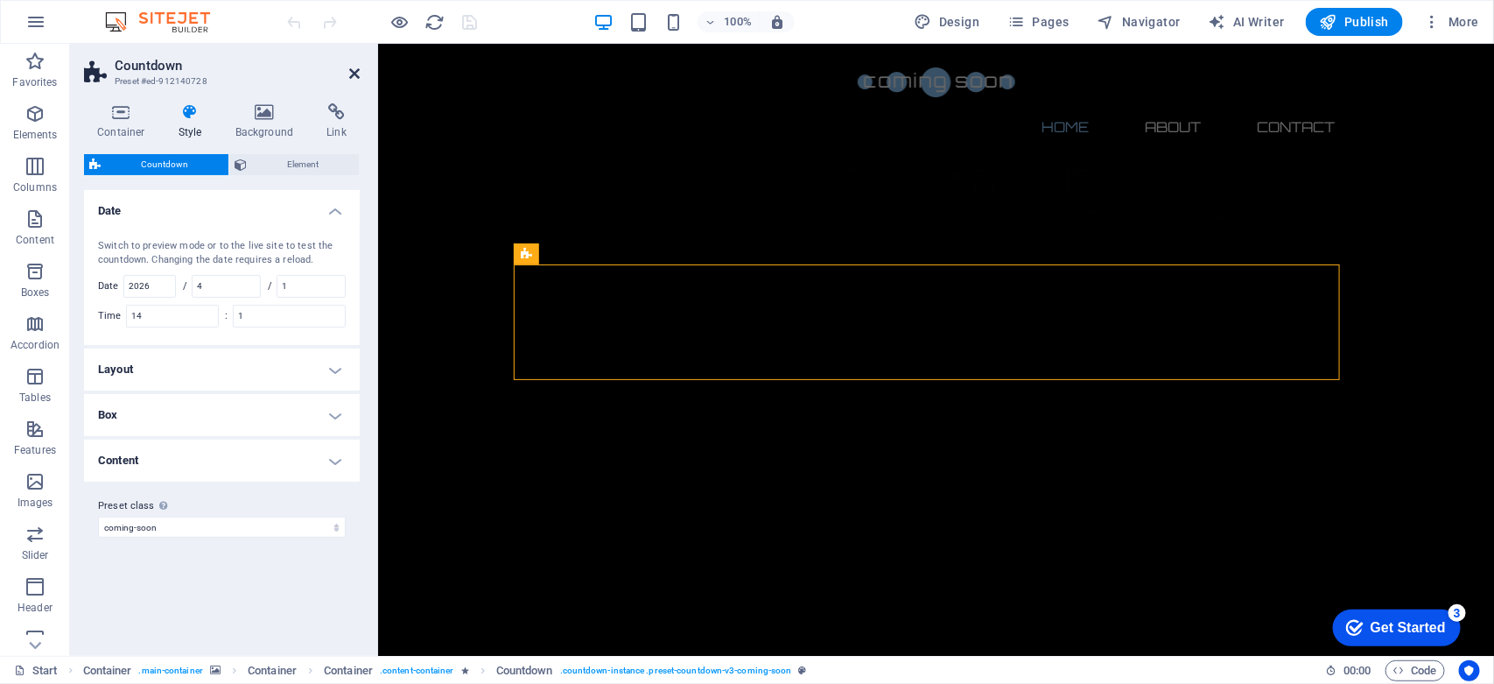
click at [355, 73] on icon at bounding box center [354, 74] width 11 height 14
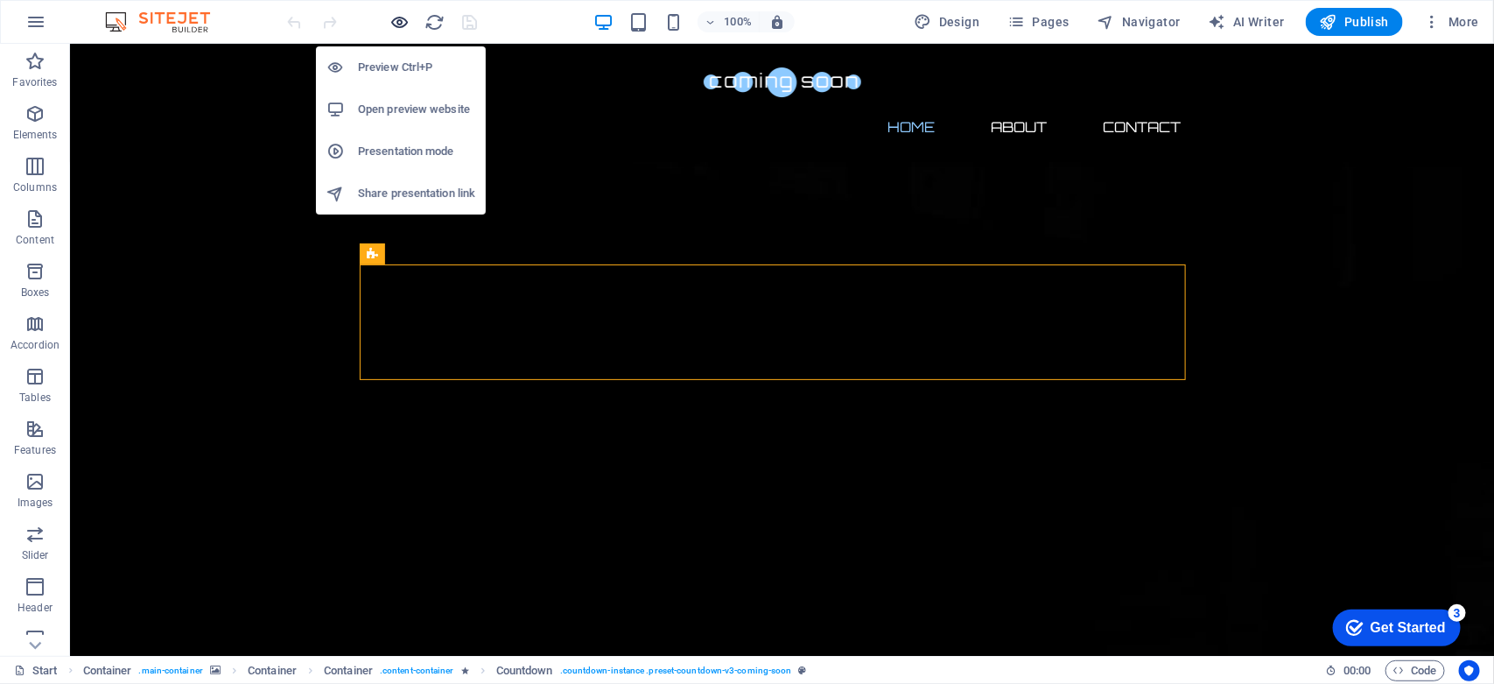
click at [403, 22] on icon "button" at bounding box center [400, 22] width 20 height 20
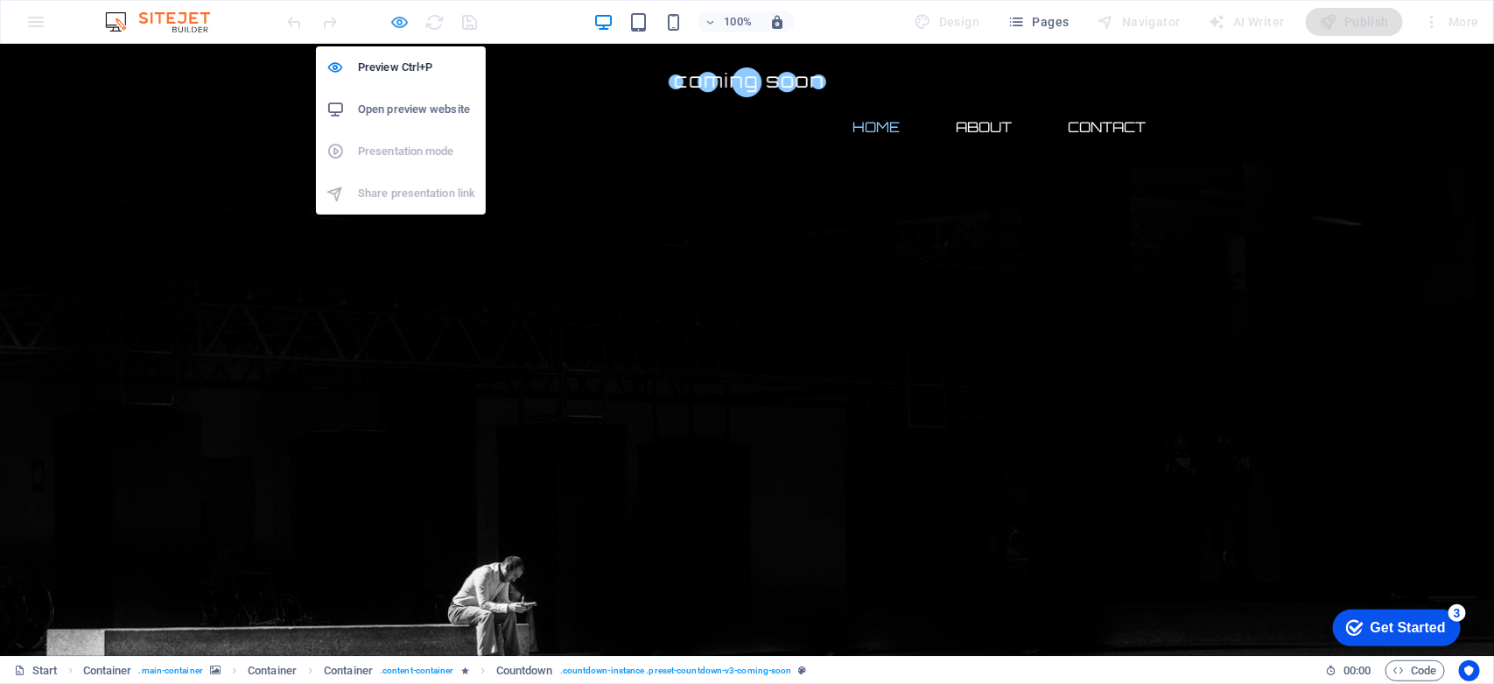
click at [396, 14] on icon "button" at bounding box center [400, 22] width 20 height 20
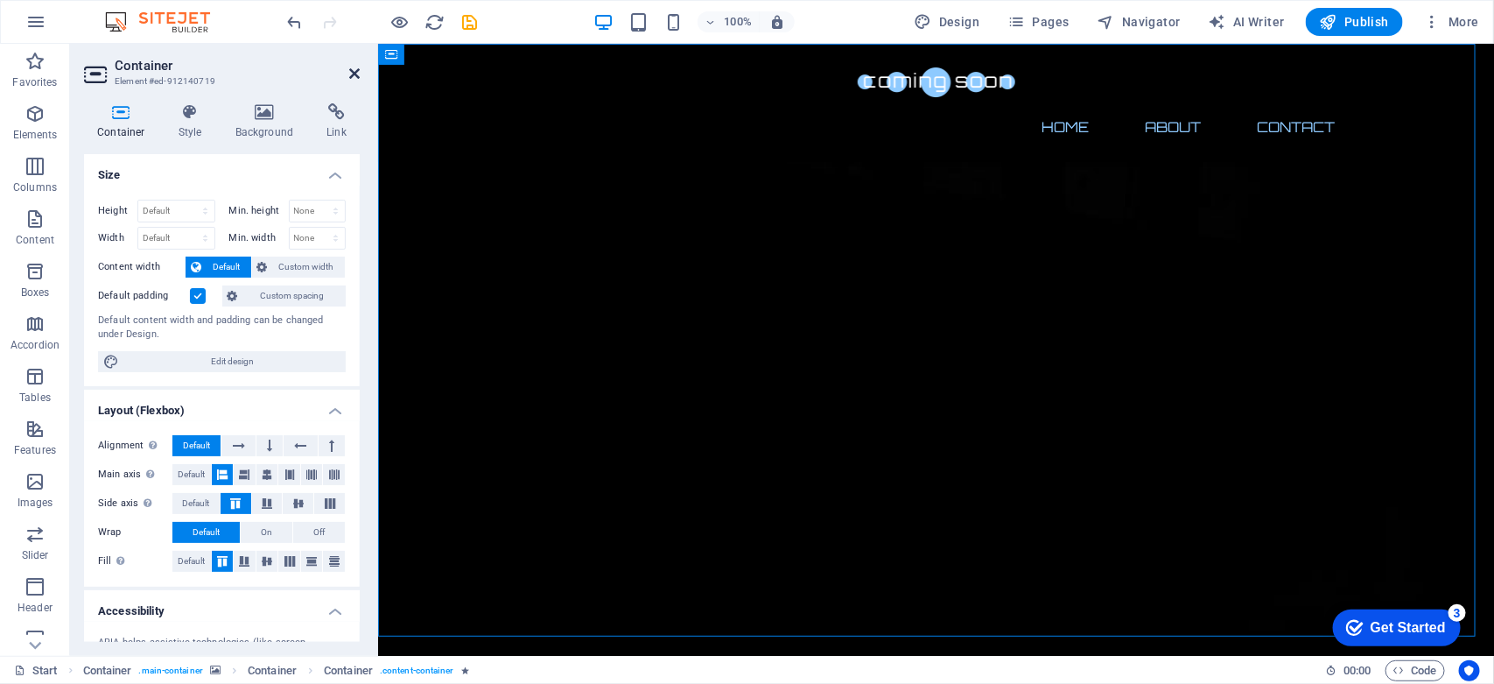
click at [351, 70] on icon at bounding box center [354, 74] width 11 height 14
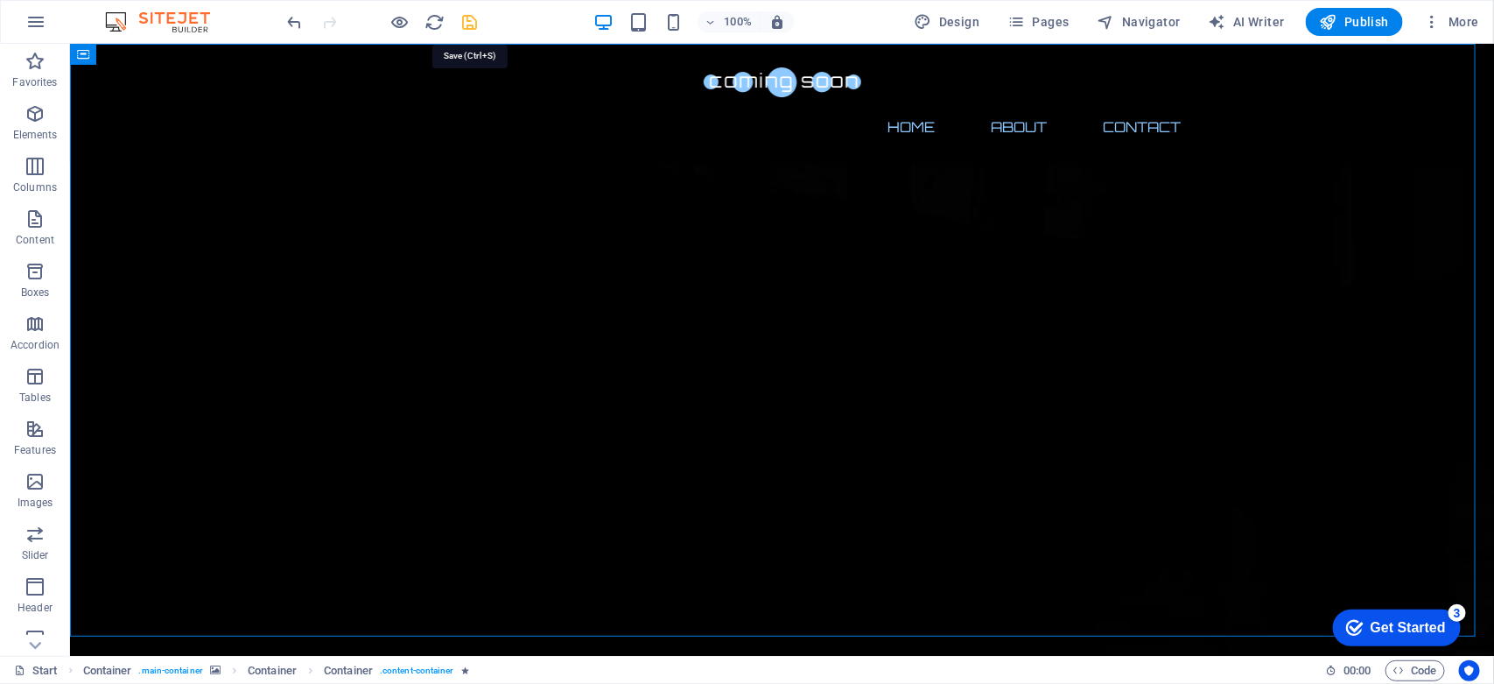
click at [470, 25] on icon "save" at bounding box center [470, 22] width 20 height 20
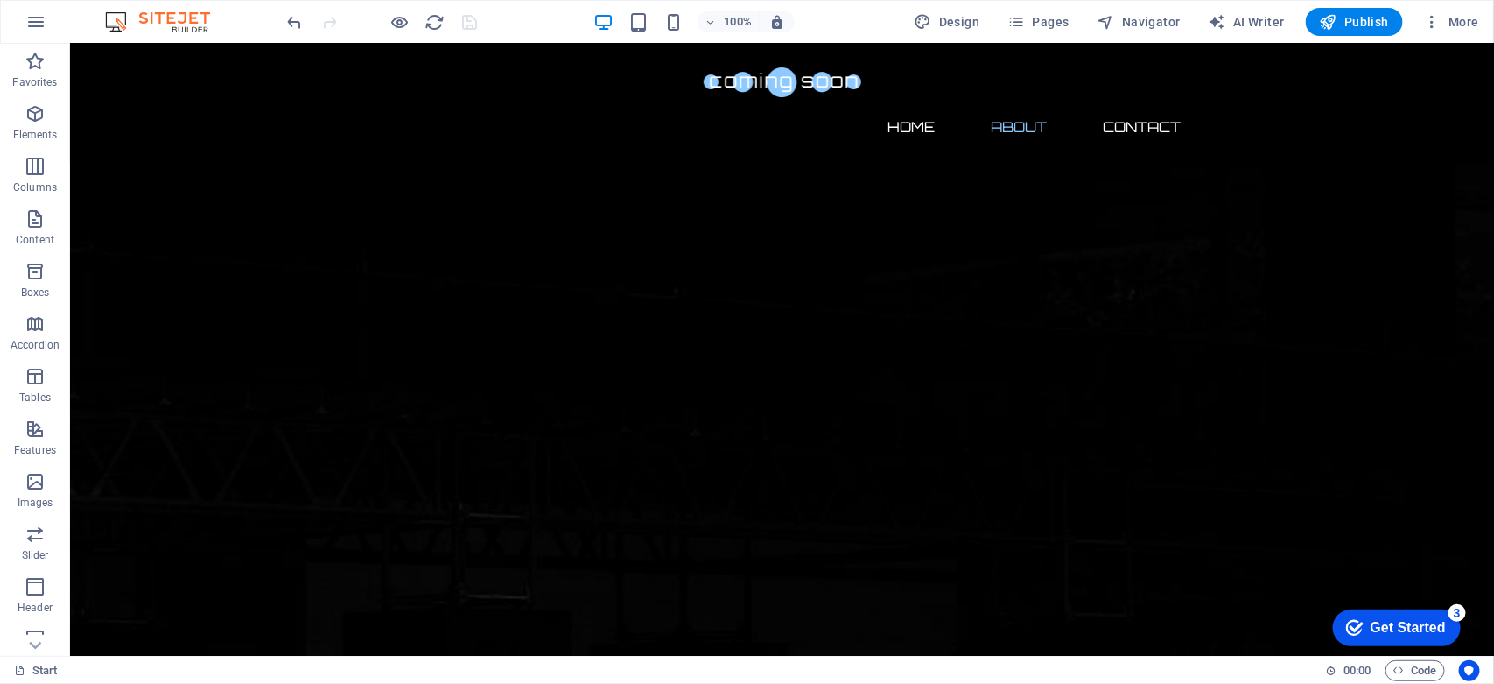
scroll to position [475, 0]
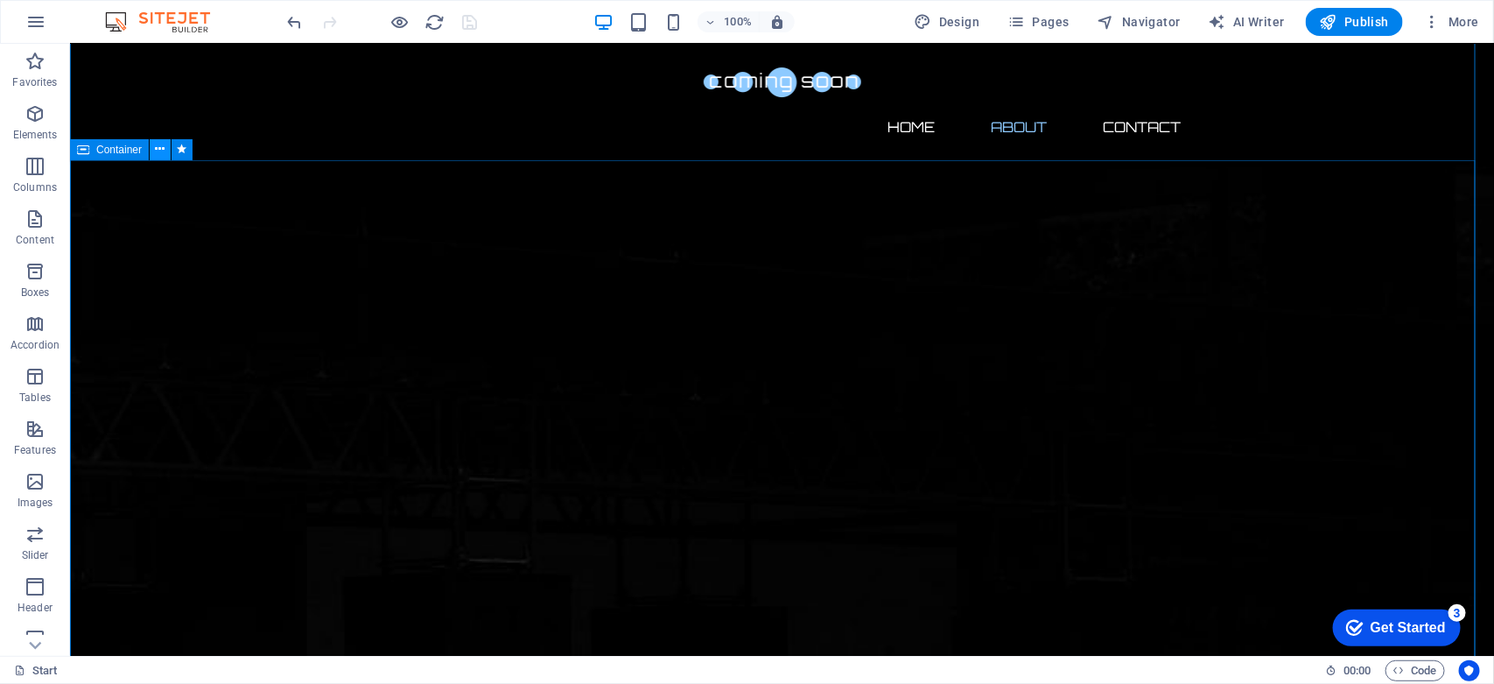
click at [160, 149] on icon at bounding box center [161, 149] width 10 height 18
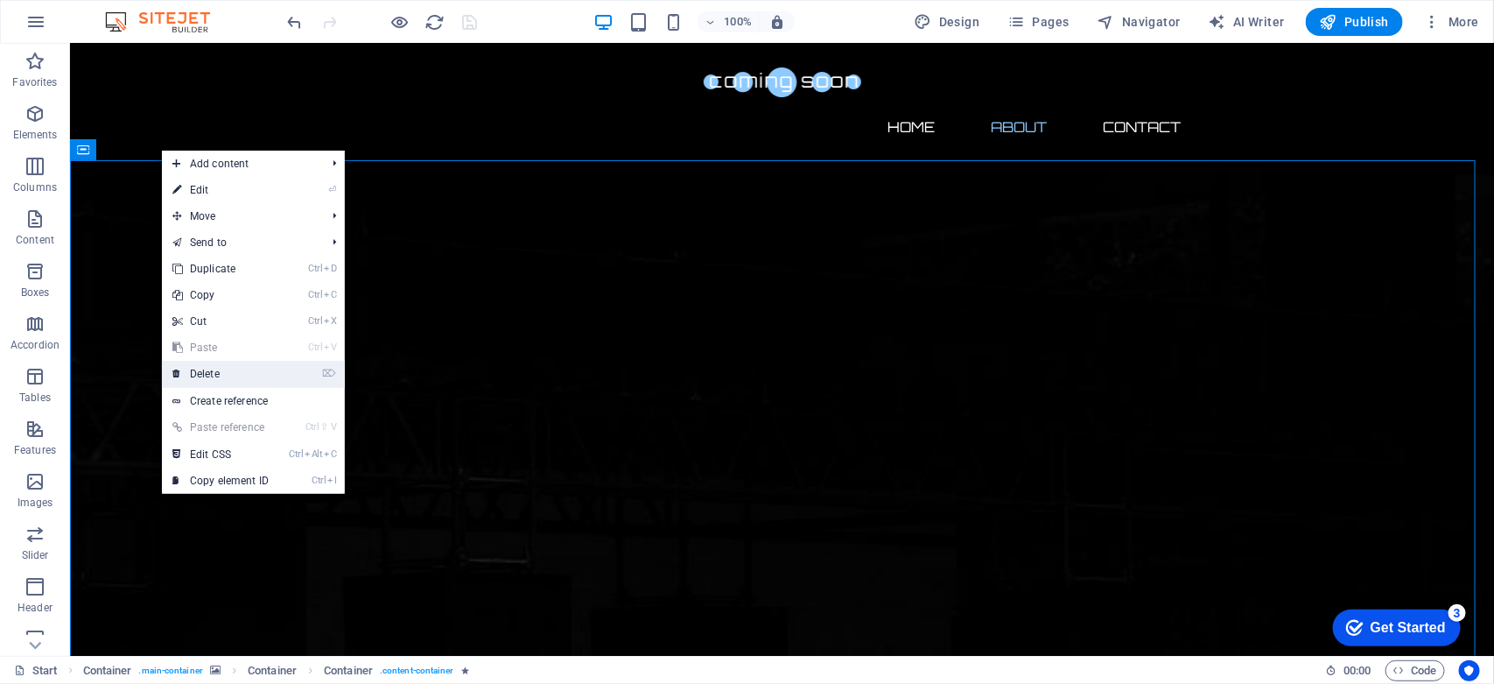
click at [210, 368] on link "⌦ Delete" at bounding box center [220, 374] width 117 height 26
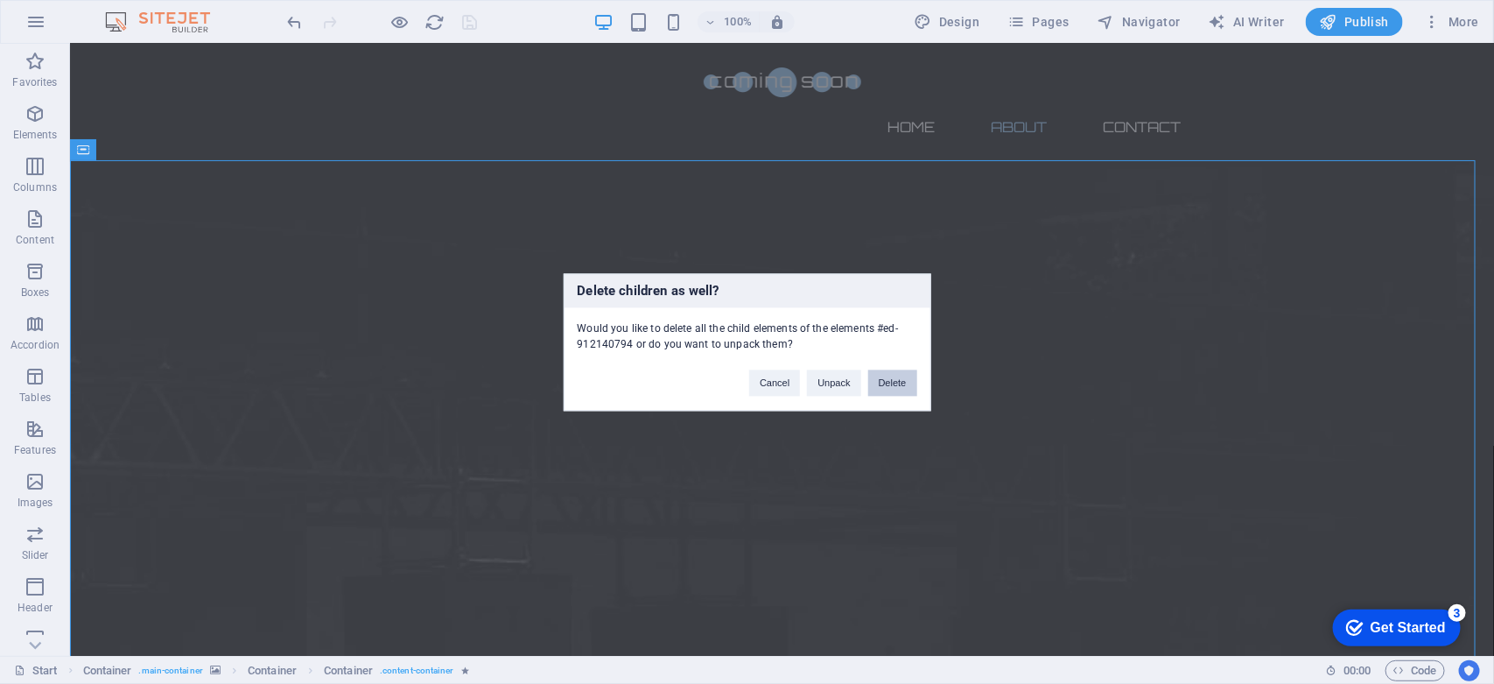
click at [894, 377] on button "Delete" at bounding box center [892, 382] width 49 height 26
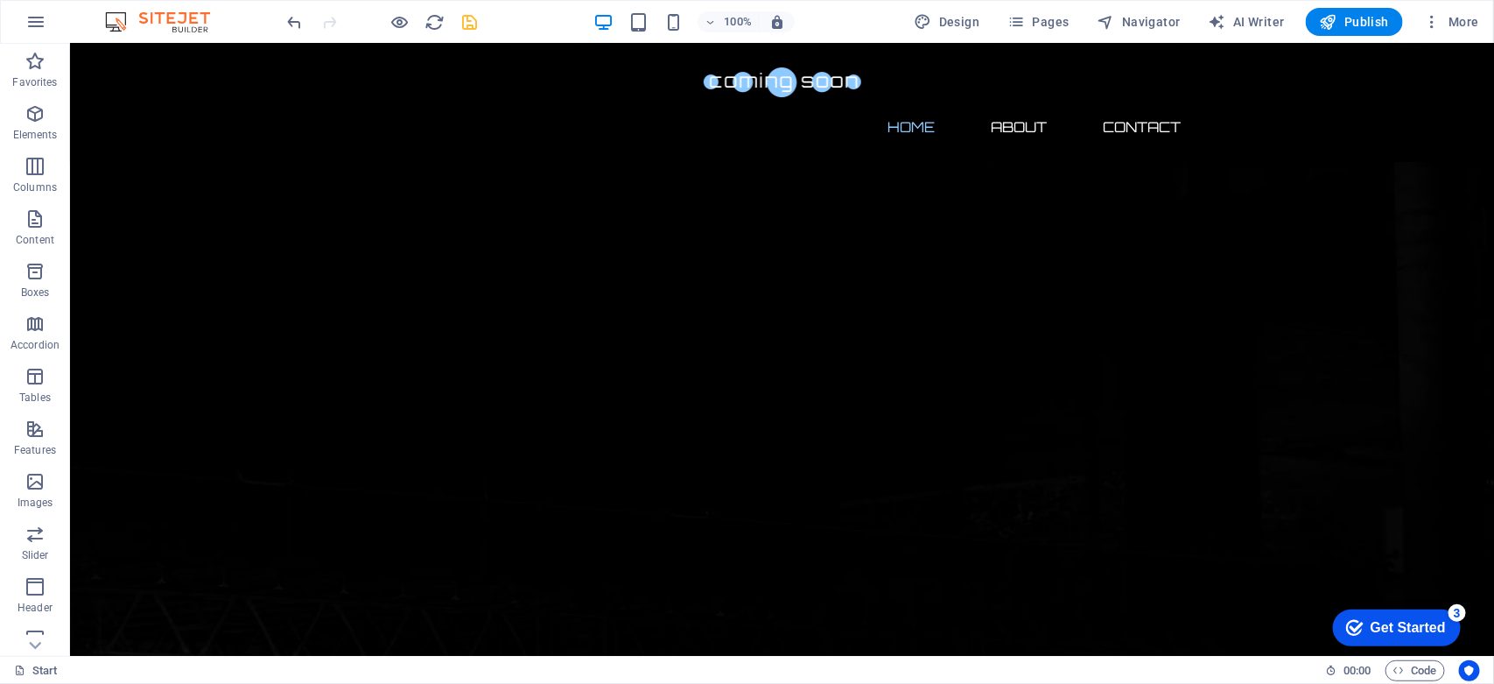
scroll to position [0, 0]
click at [474, 19] on icon "save" at bounding box center [470, 22] width 20 height 20
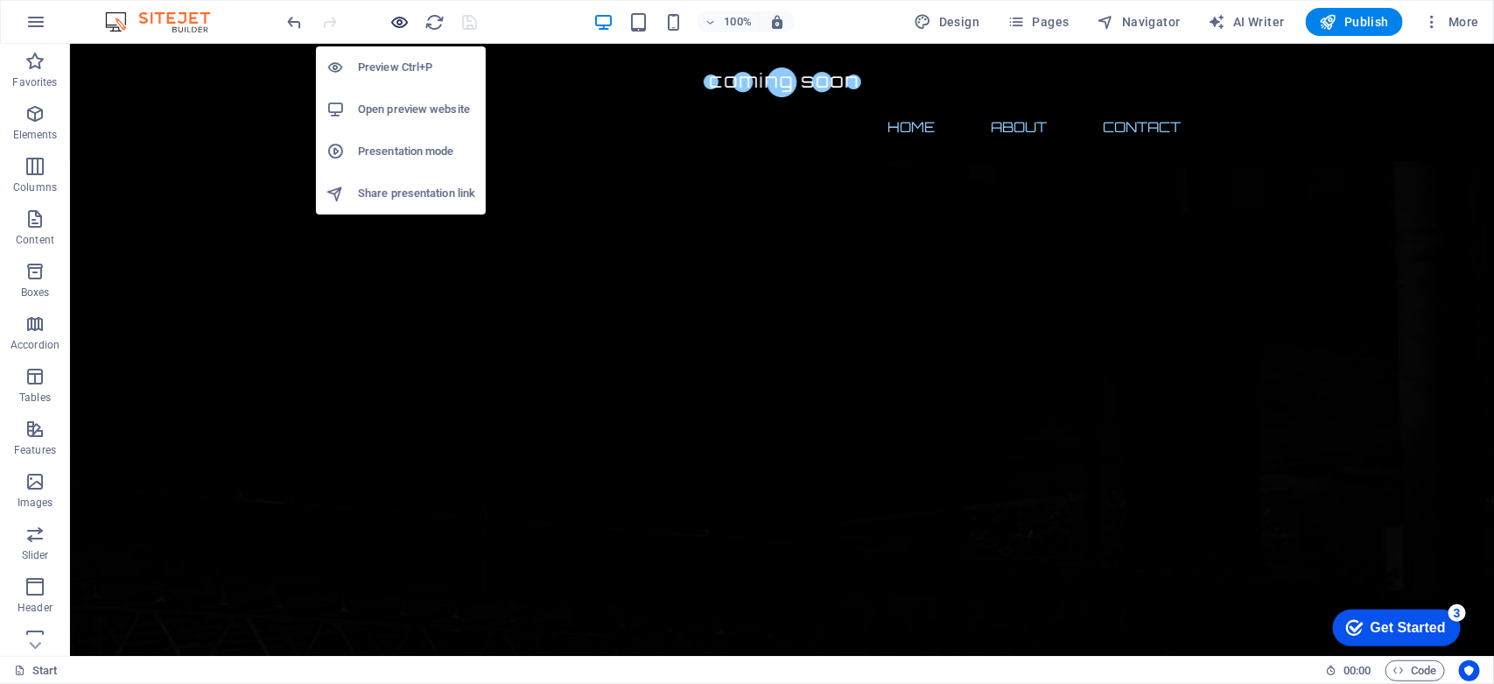
click at [398, 25] on icon "button" at bounding box center [400, 22] width 20 height 20
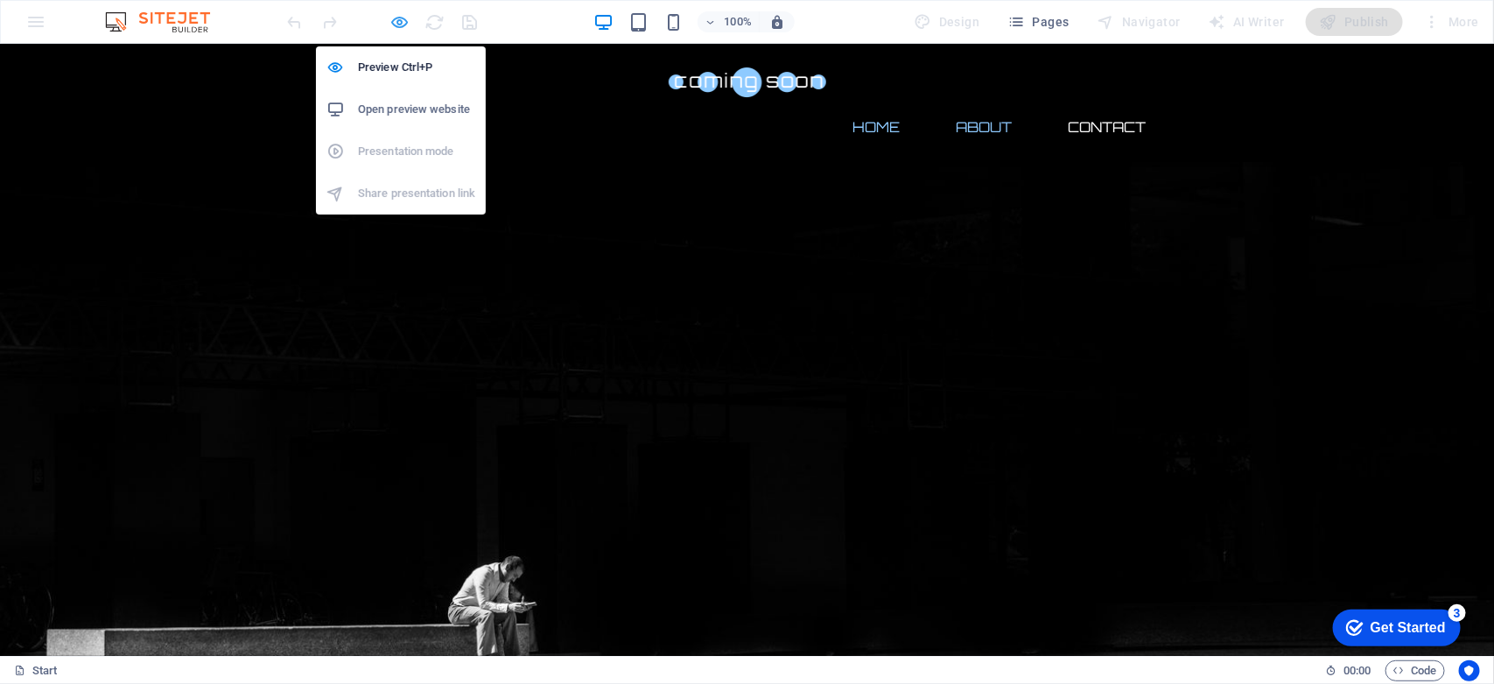
click at [398, 22] on icon "button" at bounding box center [400, 22] width 20 height 20
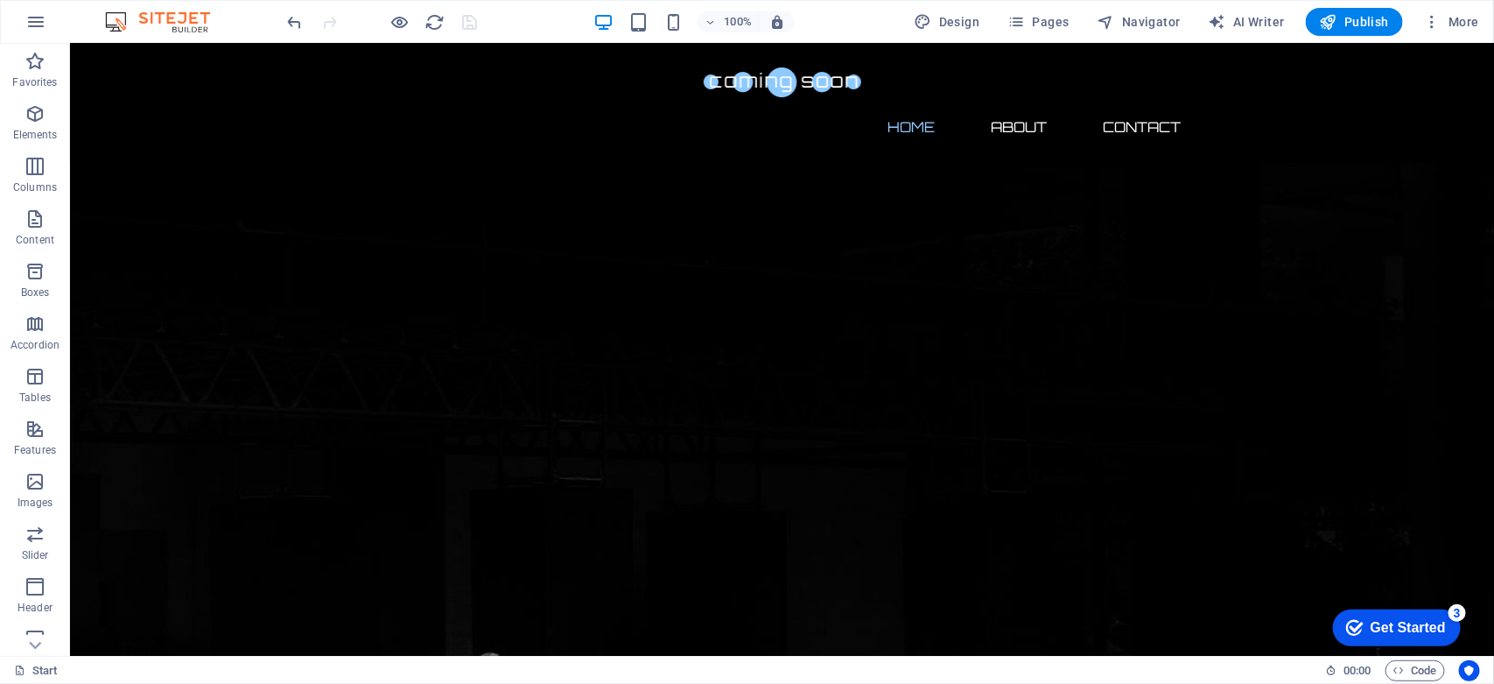
scroll to position [364, 0]
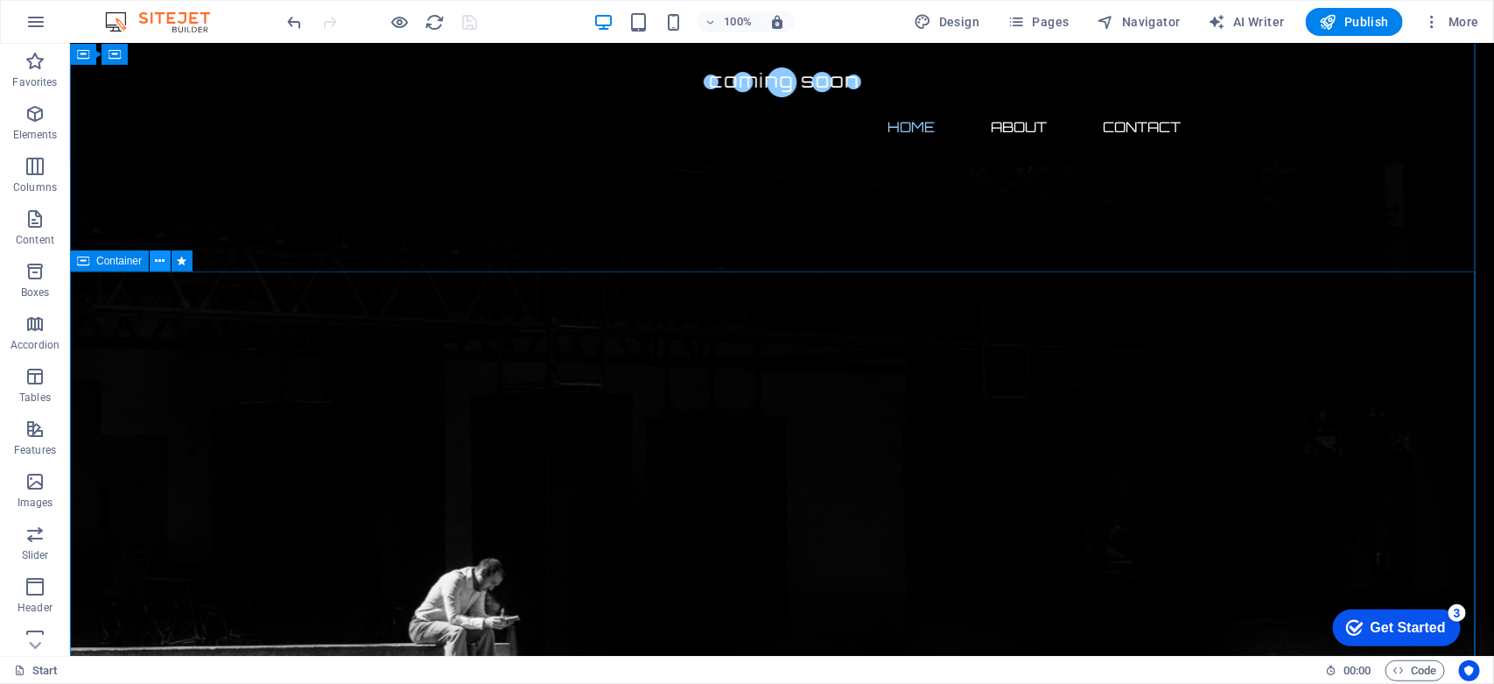
click at [156, 263] on icon at bounding box center [161, 261] width 10 height 18
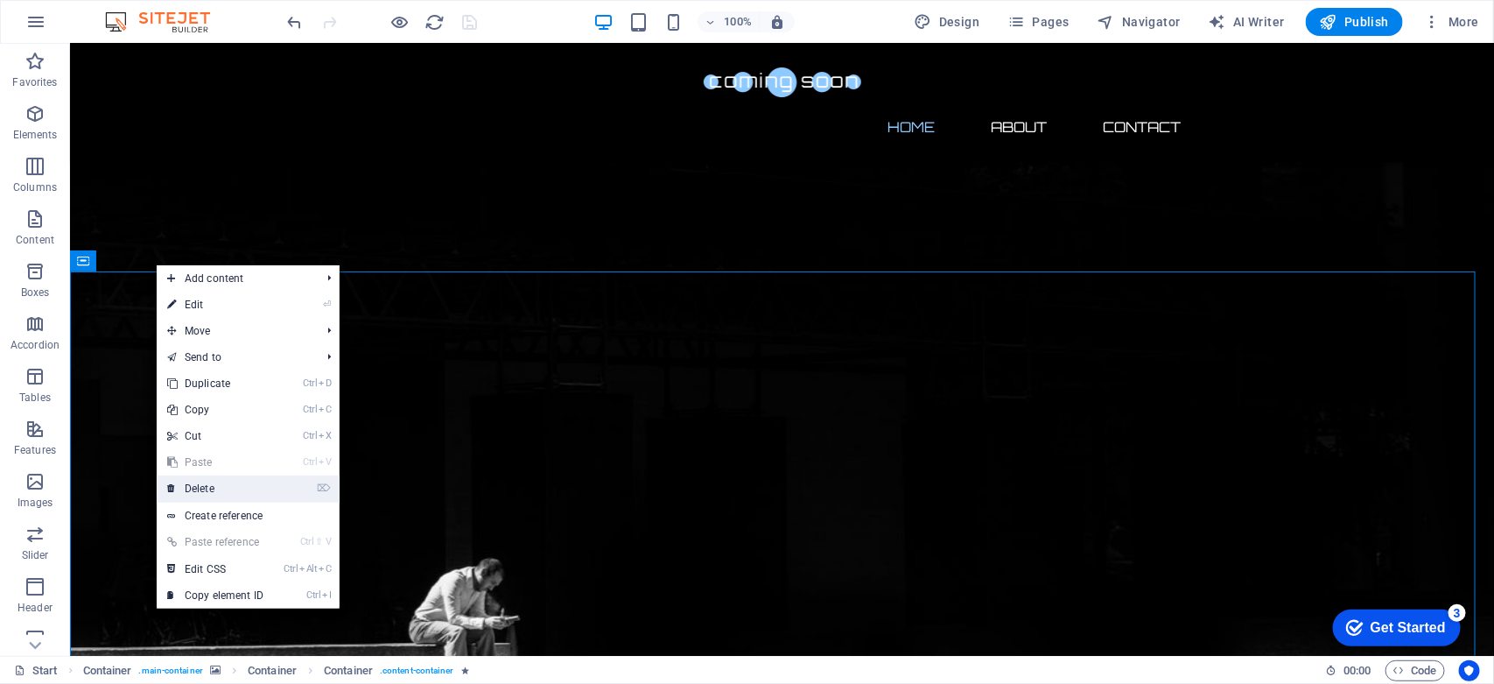
click at [198, 482] on link "⌦ Delete" at bounding box center [215, 488] width 117 height 26
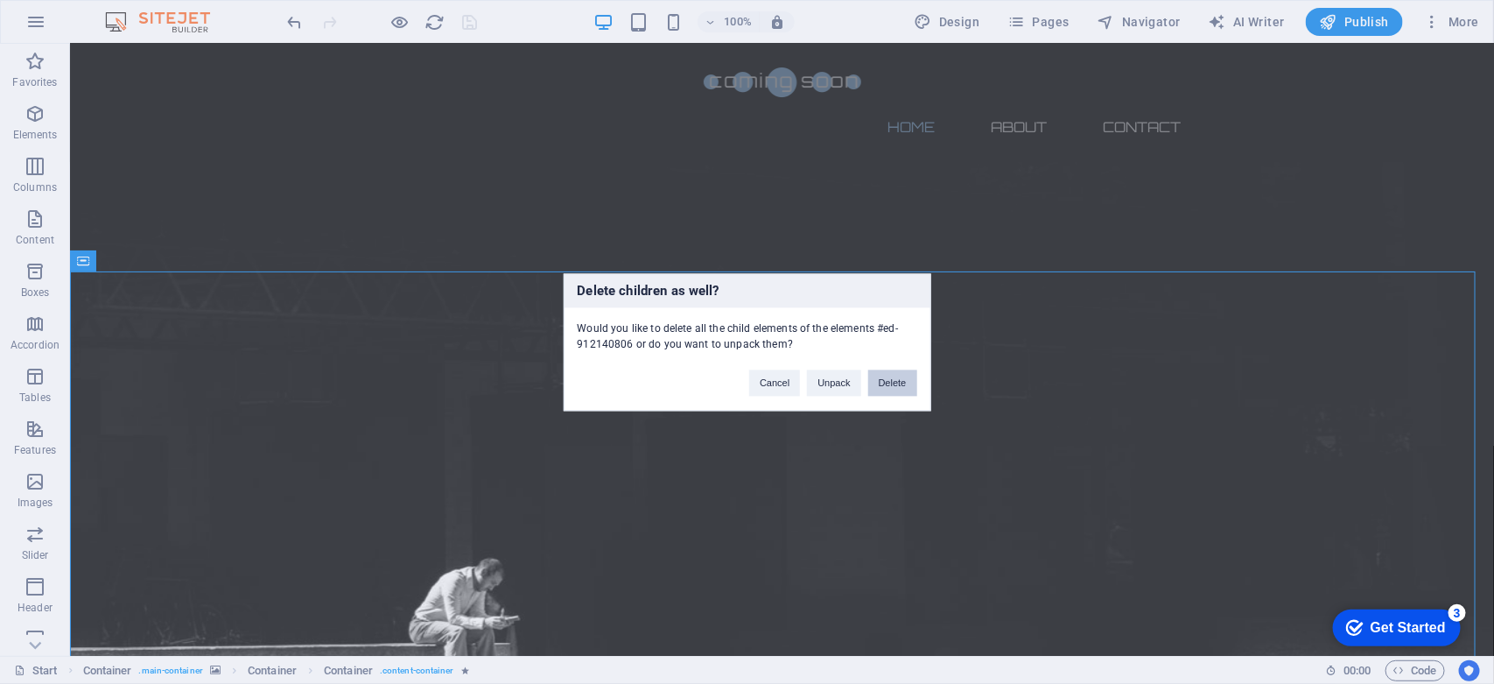
click at [888, 382] on button "Delete" at bounding box center [892, 382] width 49 height 26
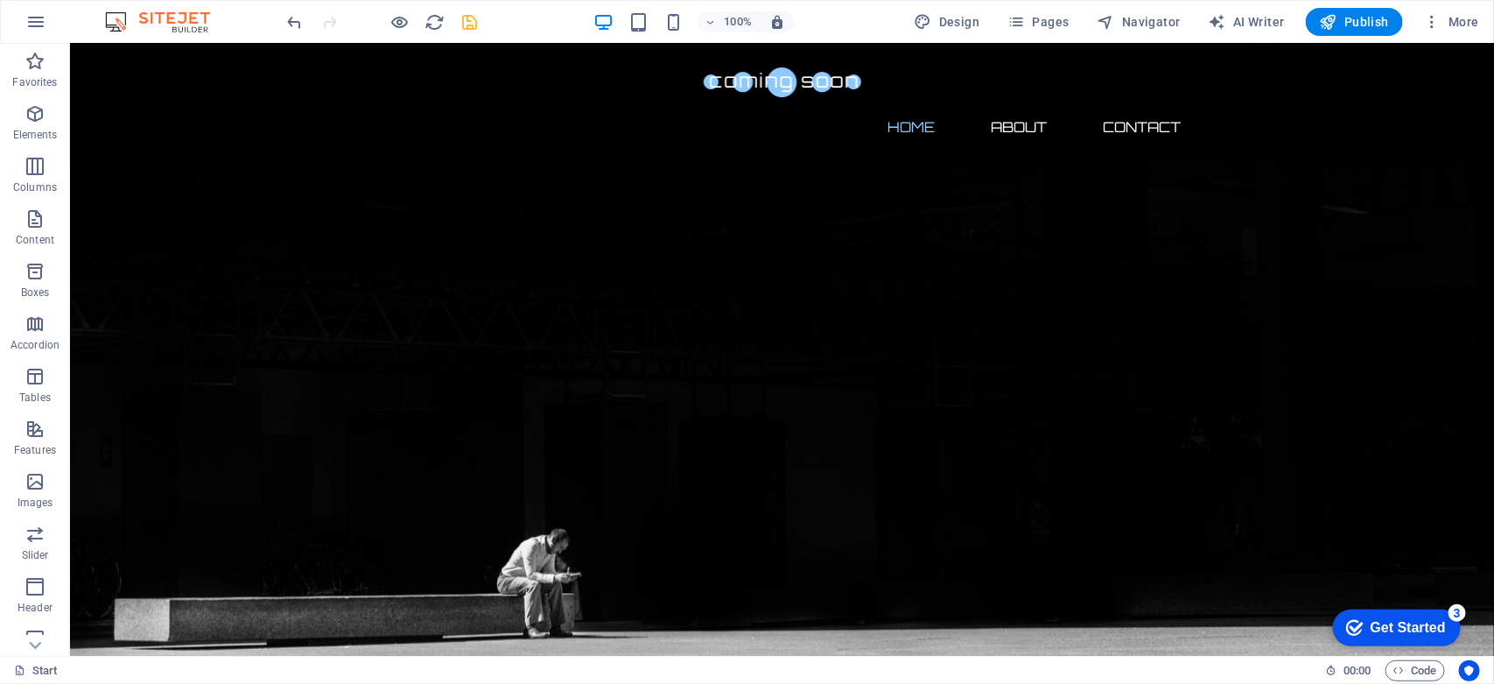
scroll to position [0, 0]
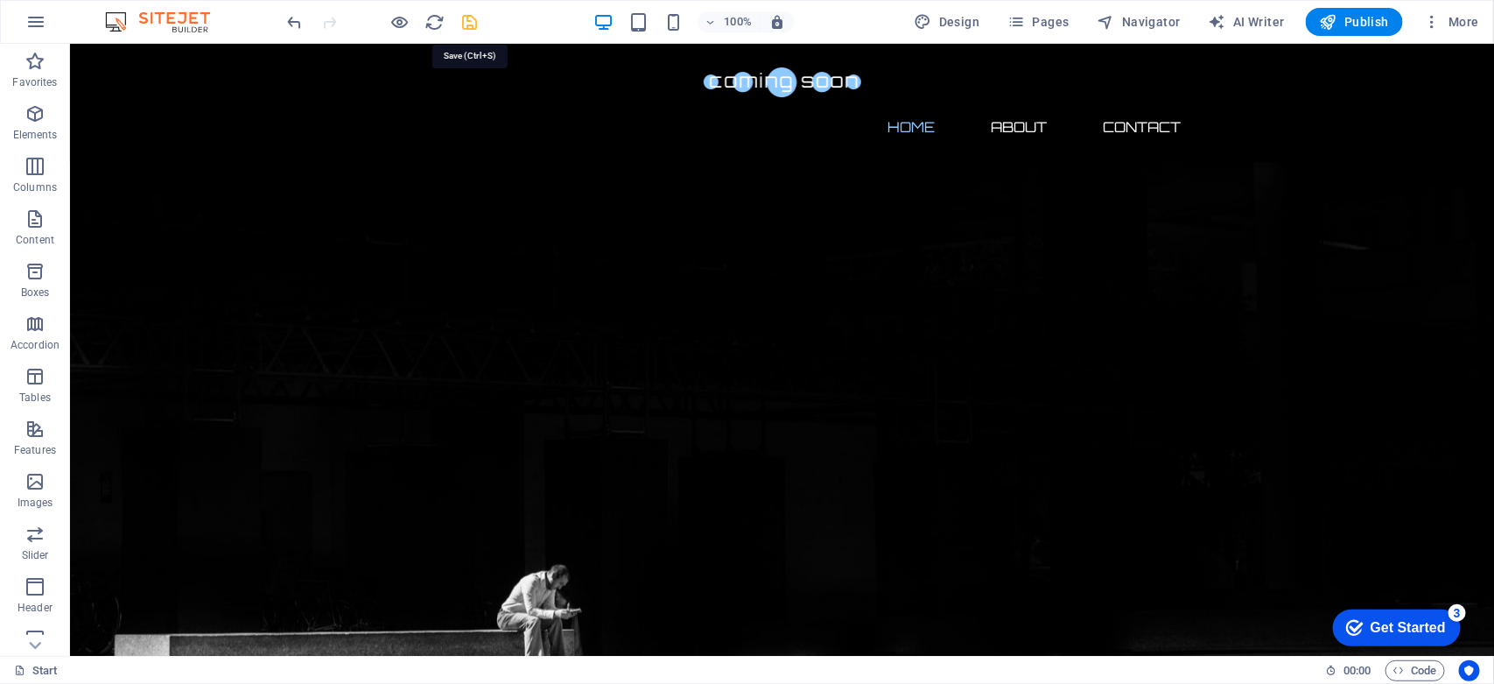
click at [466, 23] on icon "save" at bounding box center [470, 22] width 20 height 20
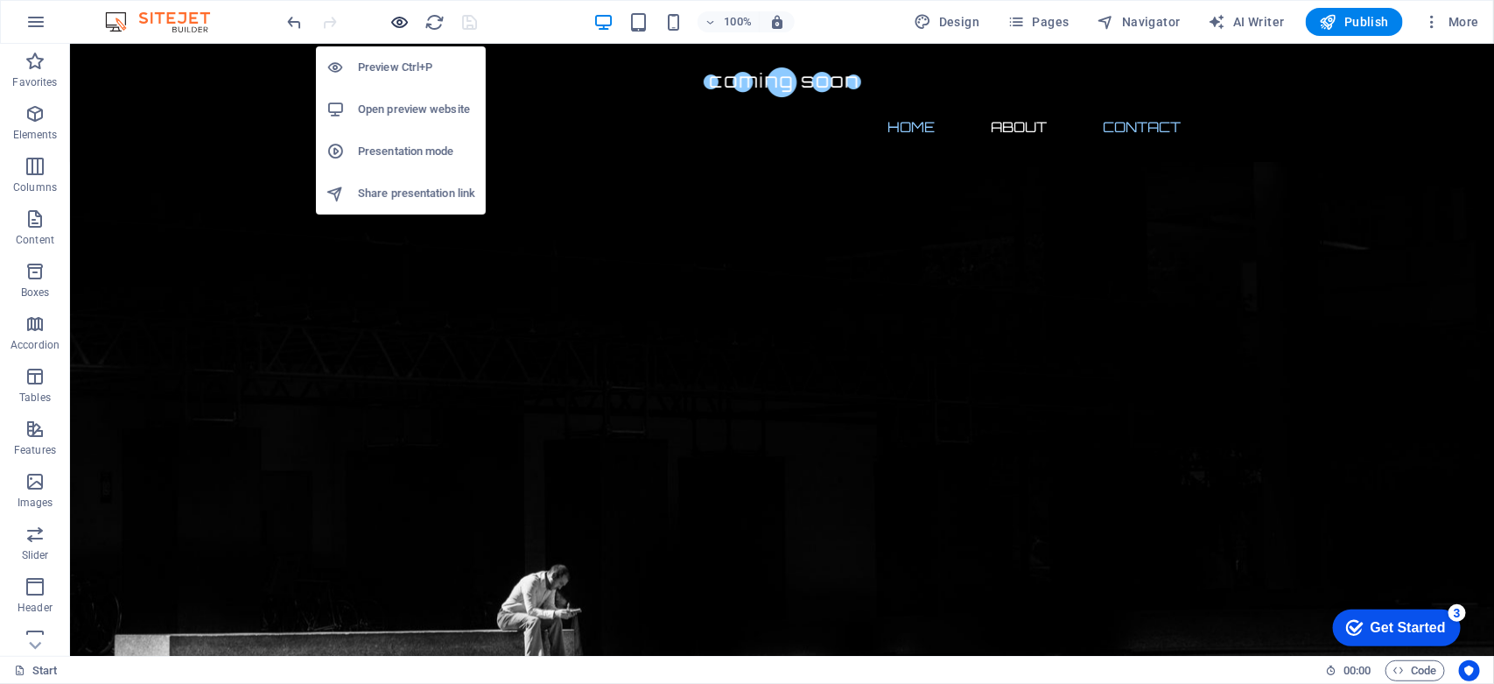
click at [400, 23] on icon "button" at bounding box center [400, 22] width 20 height 20
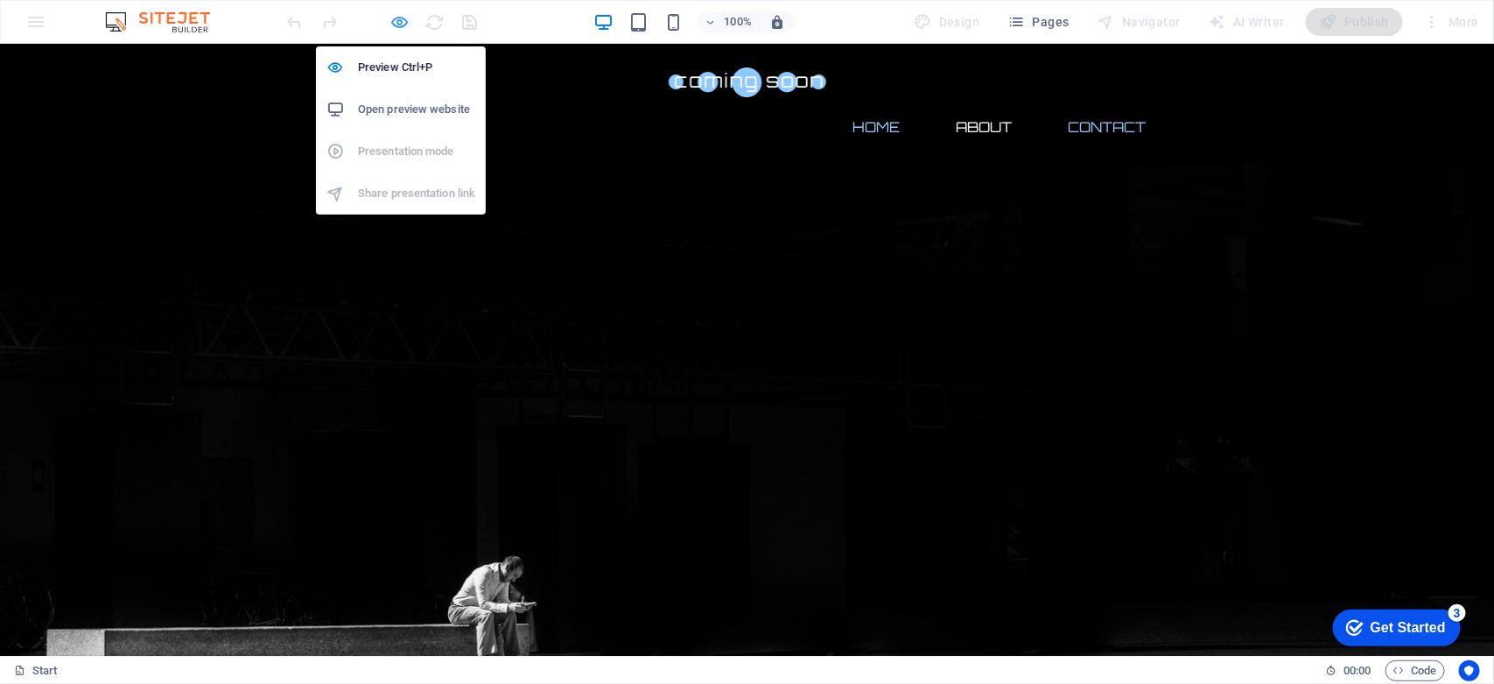
click at [394, 19] on icon "button" at bounding box center [400, 22] width 20 height 20
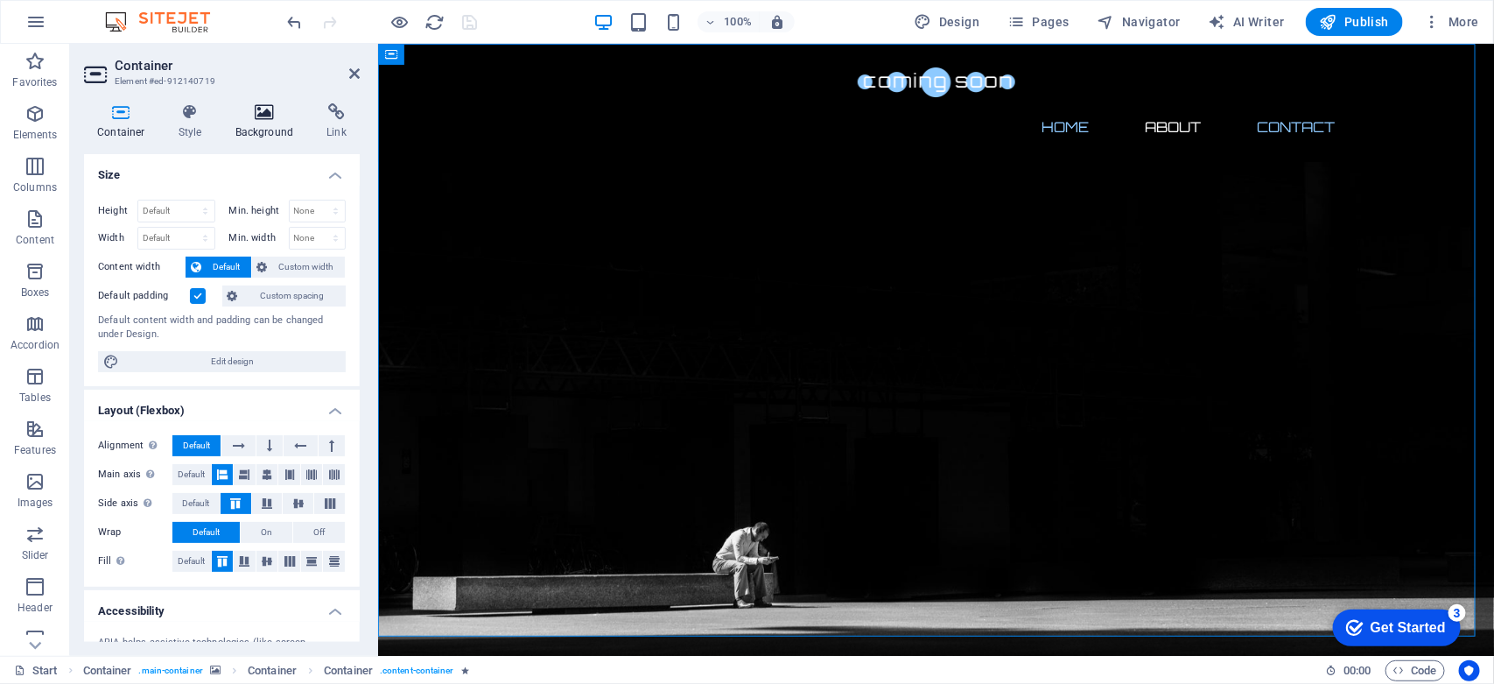
click at [260, 125] on h4 "Background" at bounding box center [268, 121] width 92 height 37
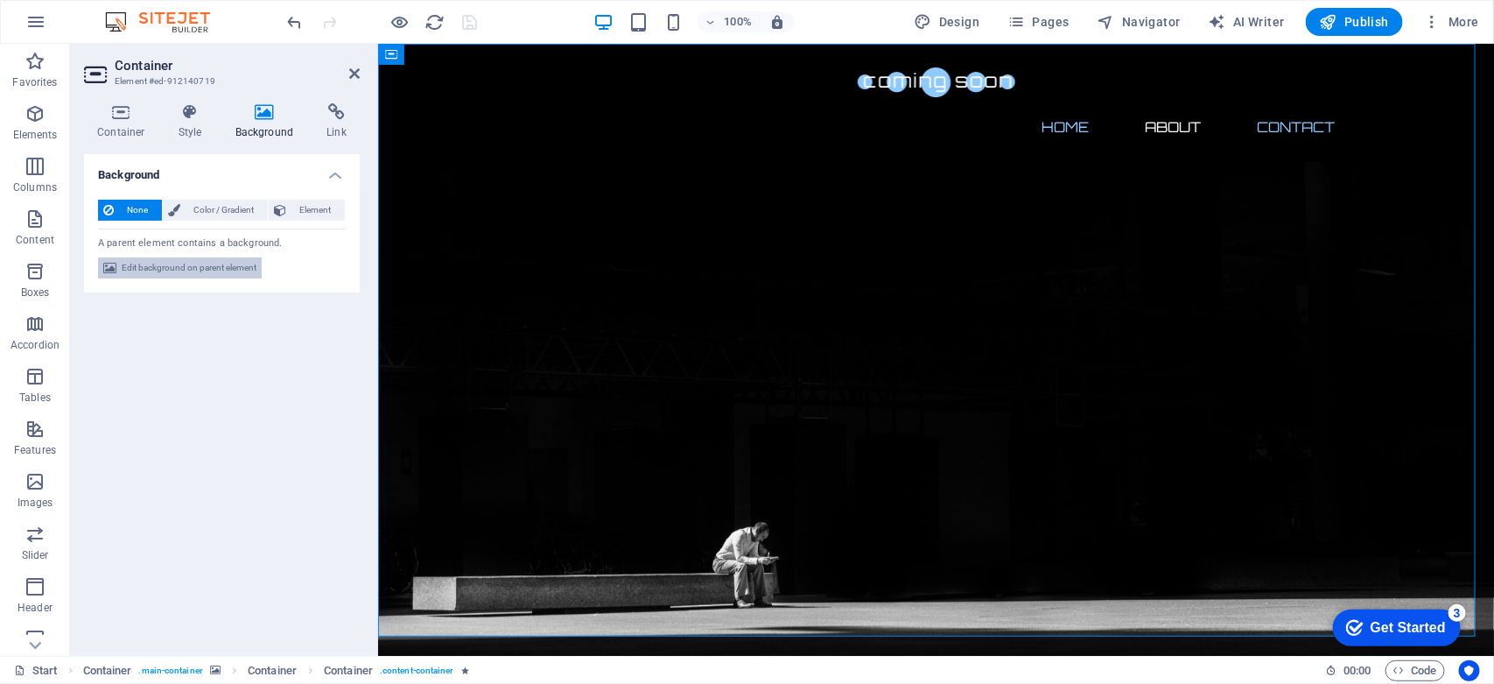
click at [191, 271] on span "Edit background on parent element" at bounding box center [189, 267] width 135 height 21
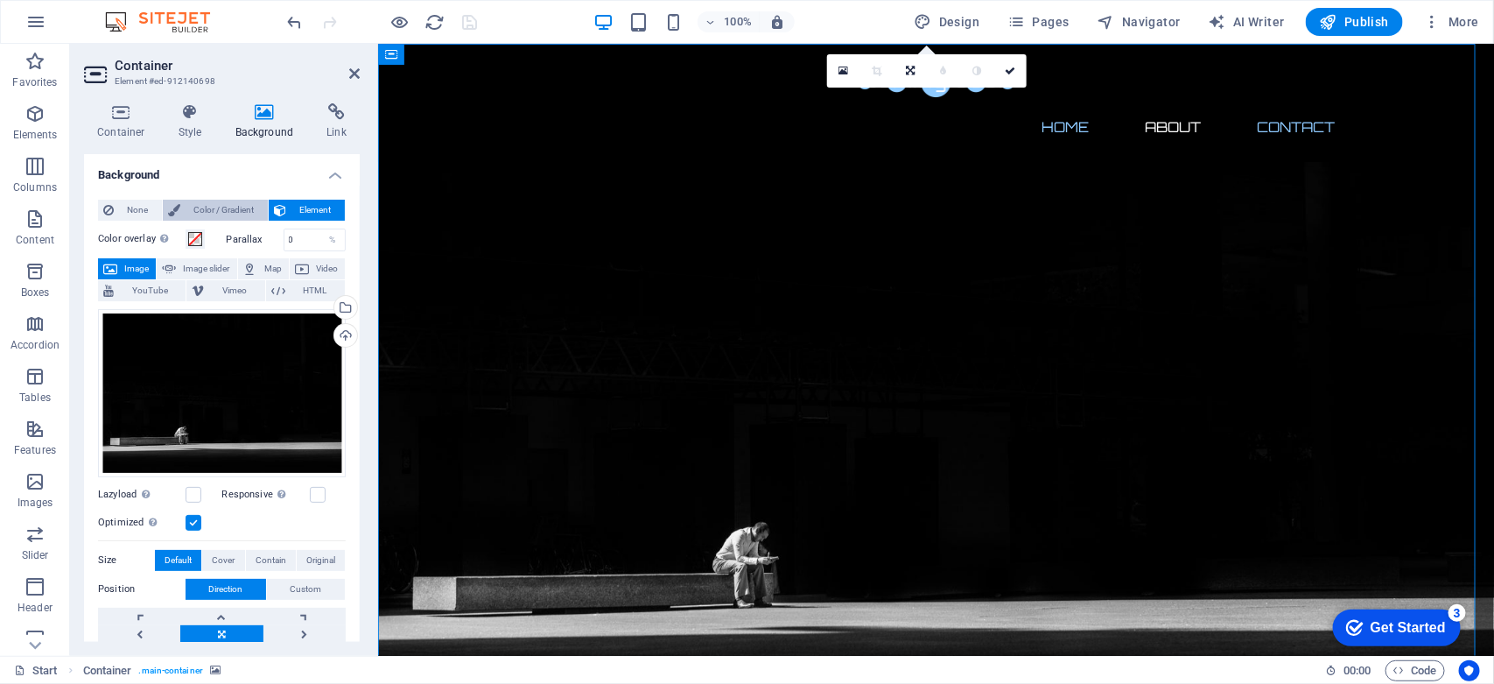
click at [232, 200] on span "Color / Gradient" at bounding box center [224, 210] width 77 height 21
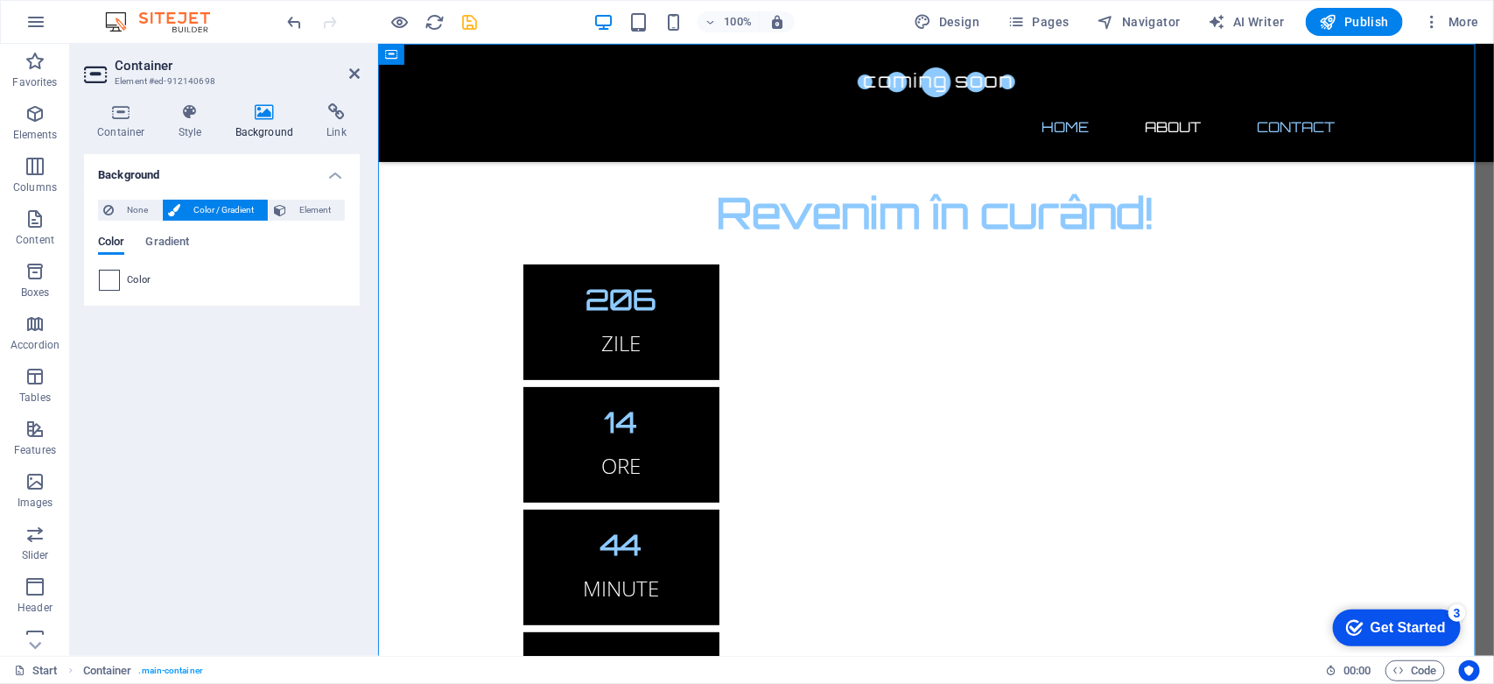
click at [112, 283] on span at bounding box center [109, 279] width 19 height 19
type input "#ffffff"
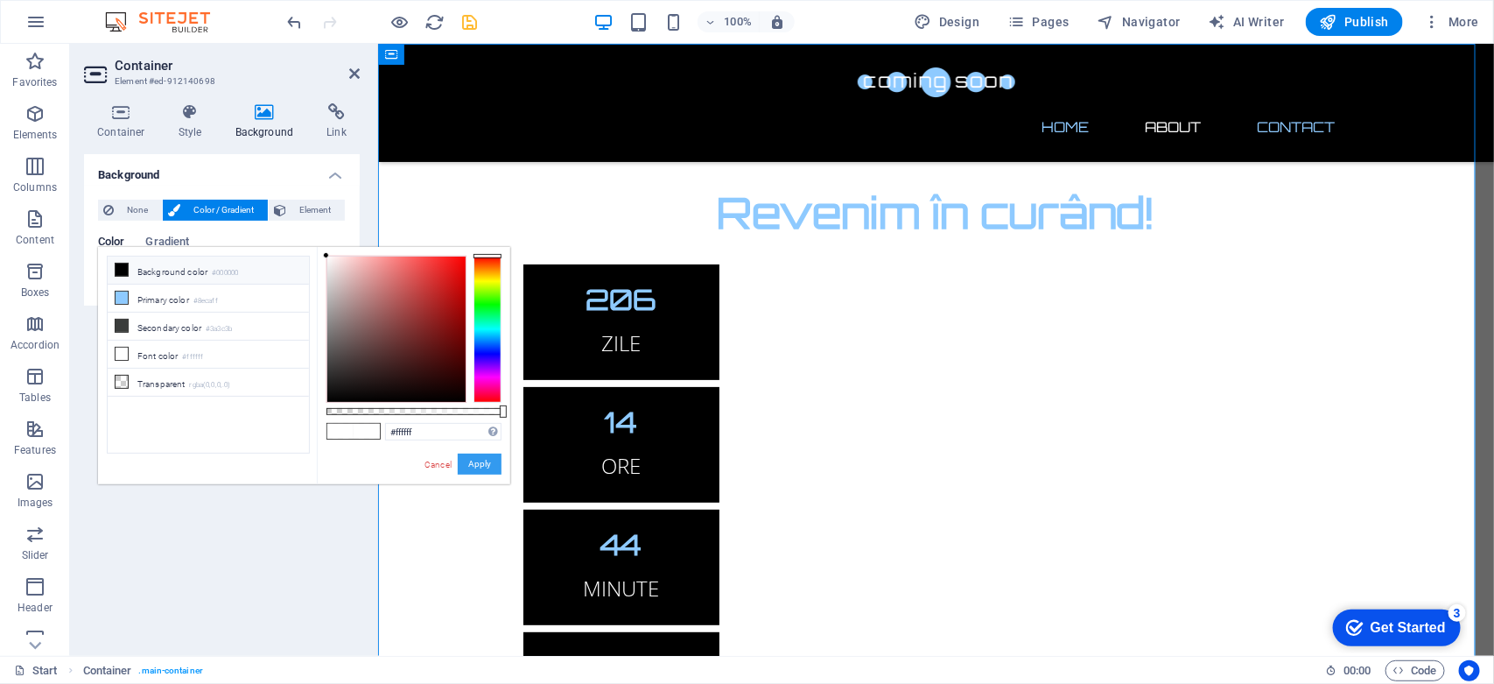
click at [490, 470] on button "Apply" at bounding box center [480, 463] width 44 height 21
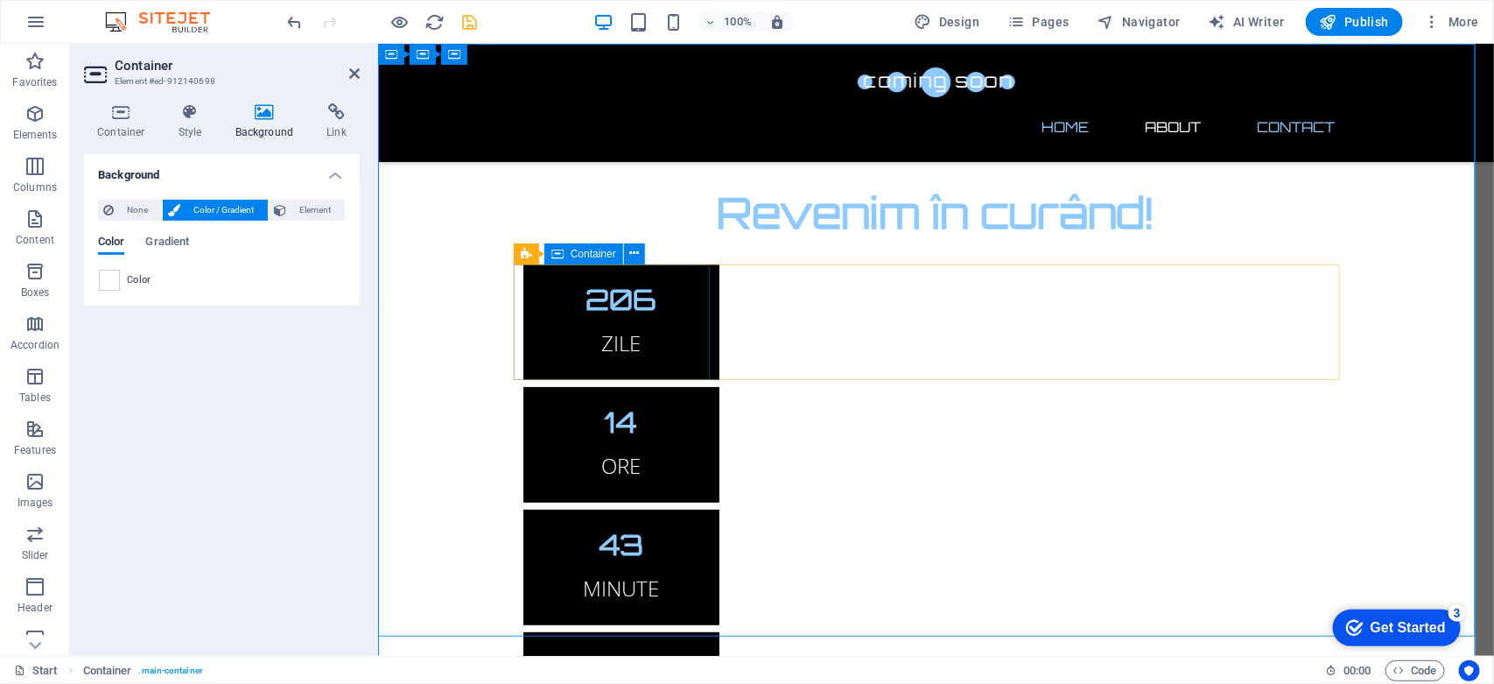
click at [701, 368] on div "206 ZILE" at bounding box center [621, 321] width 196 height 116
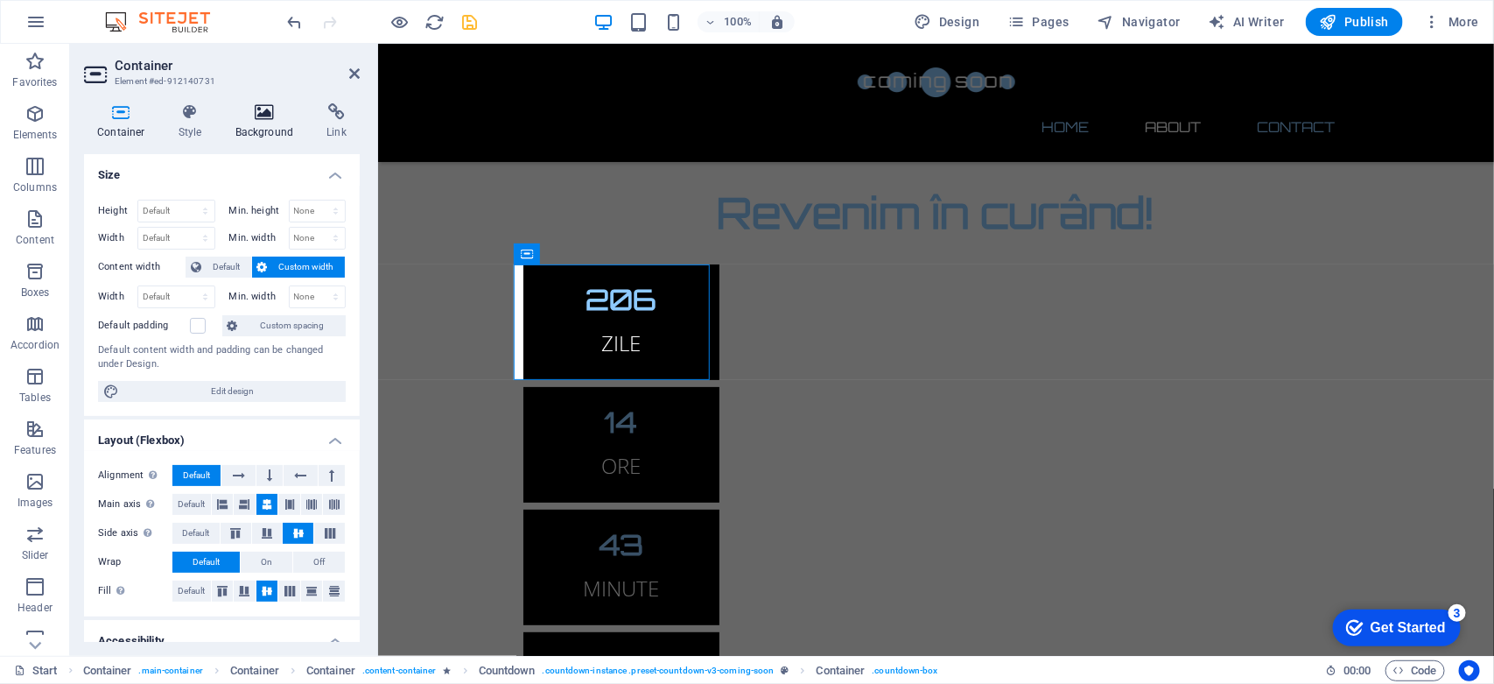
click at [264, 131] on h4 "Background" at bounding box center [268, 121] width 92 height 37
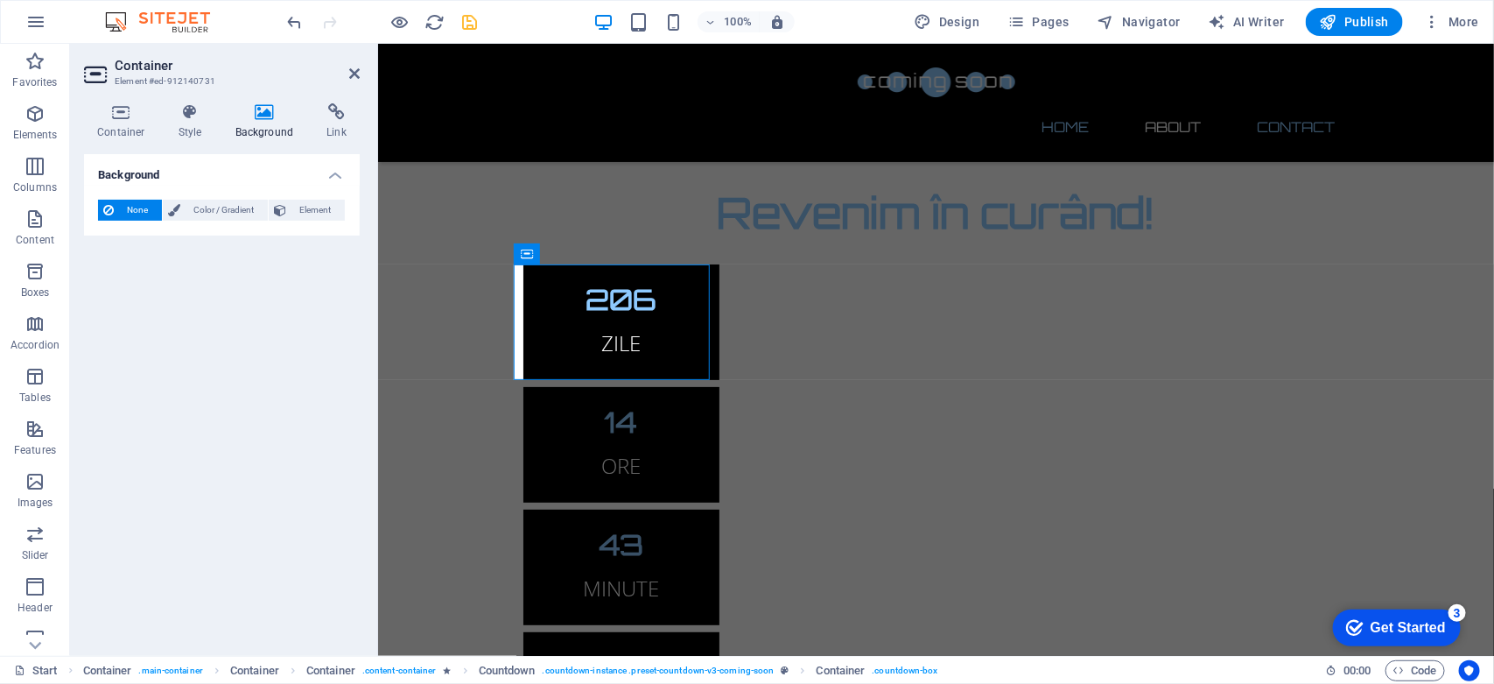
click at [214, 223] on div "None Color / Gradient Element Stretch background to full-width Color overlay Pl…" at bounding box center [222, 211] width 276 height 50
click at [217, 207] on span "Color / Gradient" at bounding box center [224, 210] width 77 height 21
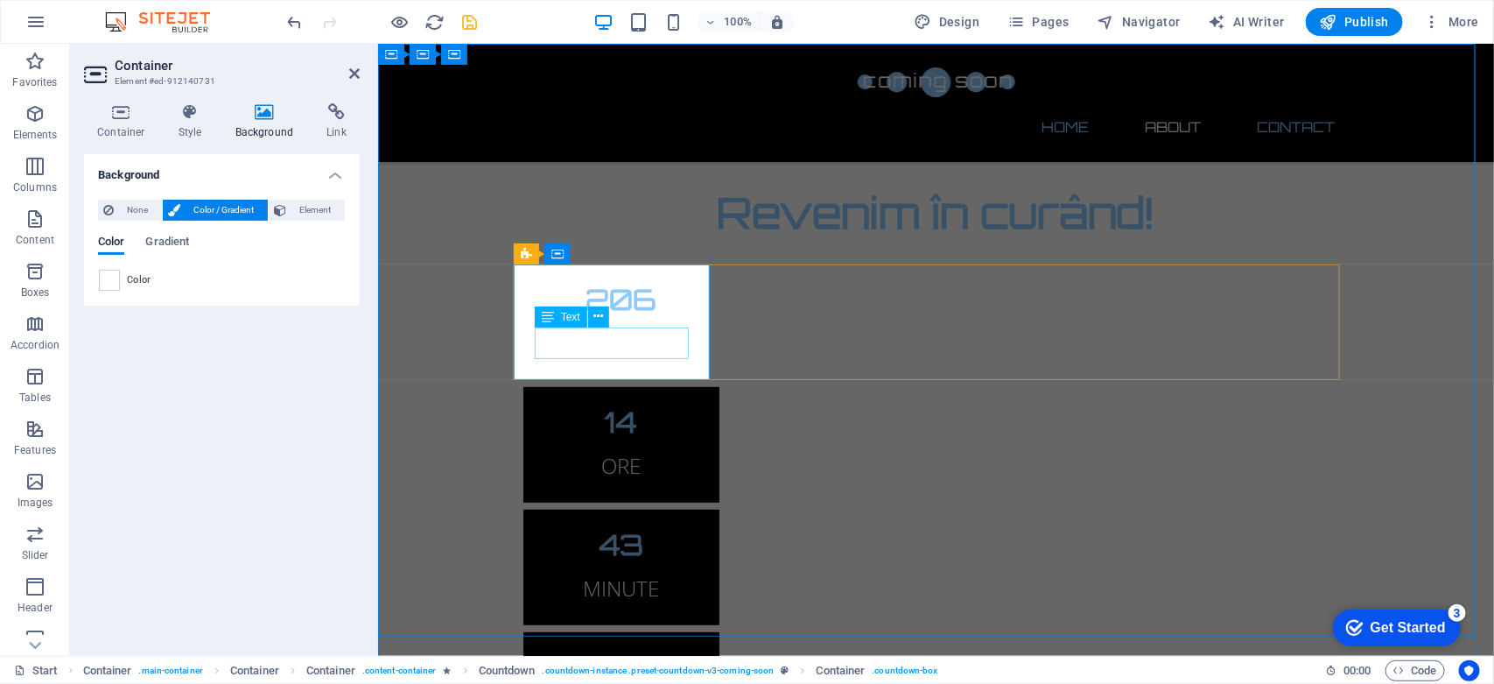
click at [621, 347] on div "ZILE" at bounding box center [621, 342] width 154 height 32
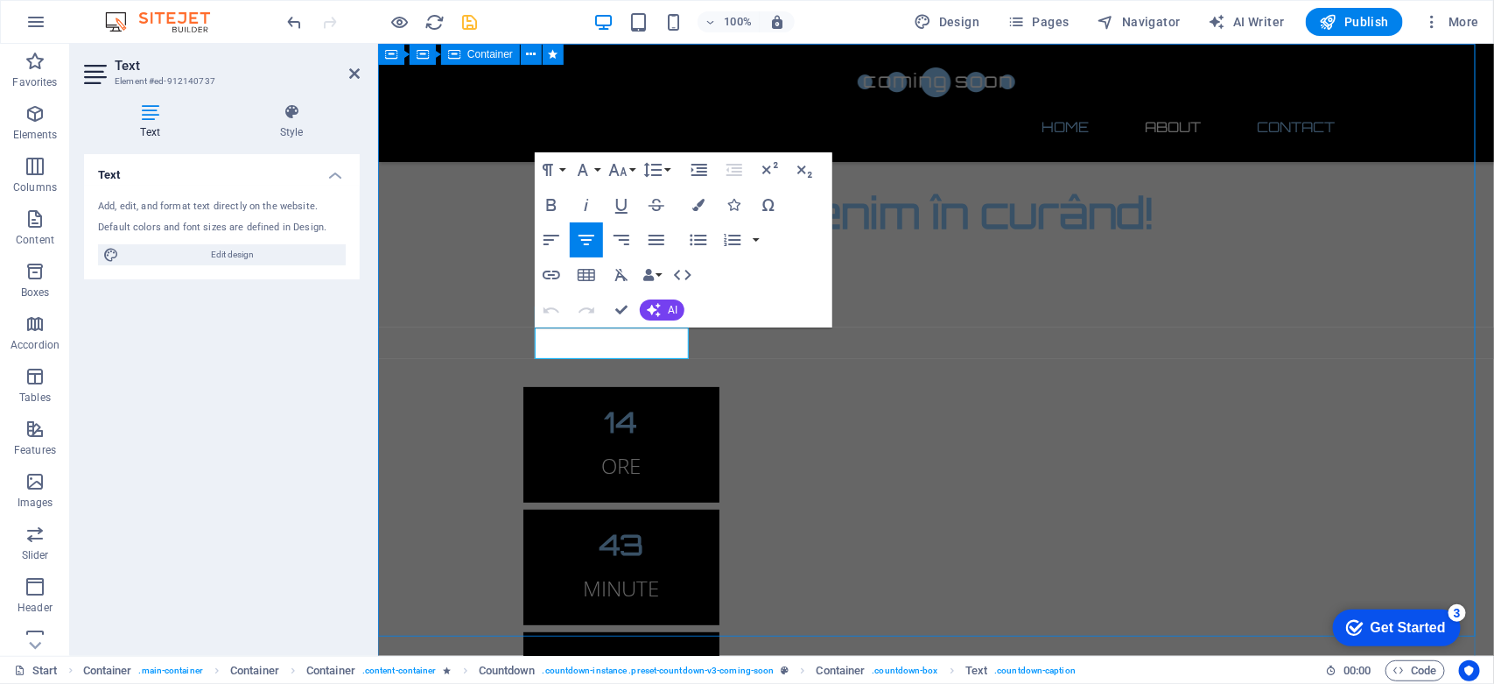
click at [457, 417] on div "Revenim în curând! 206 ZILE 14 ORE 43 MINUTE 45 SECUNDE Site-ul nostru este în …" at bounding box center [935, 523] width 1116 height 961
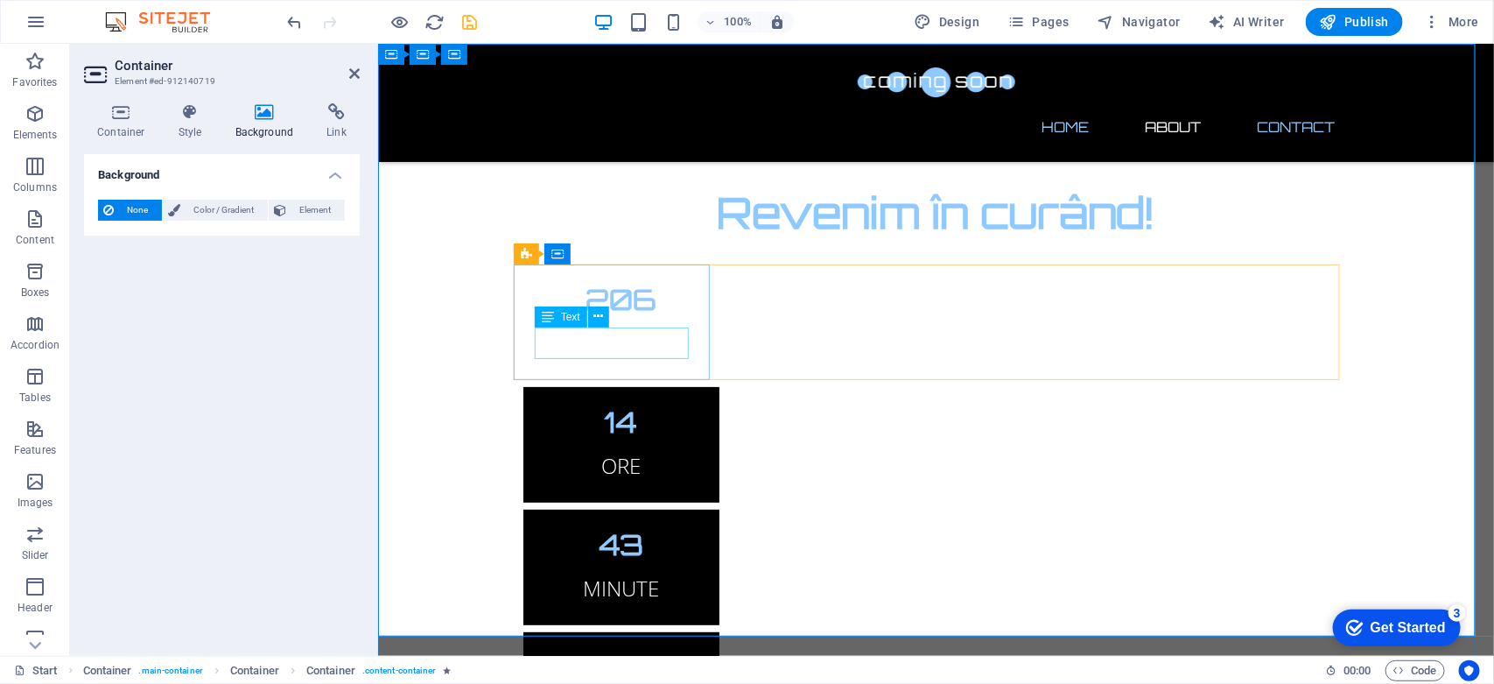
click at [604, 342] on div "ZILE" at bounding box center [621, 342] width 154 height 32
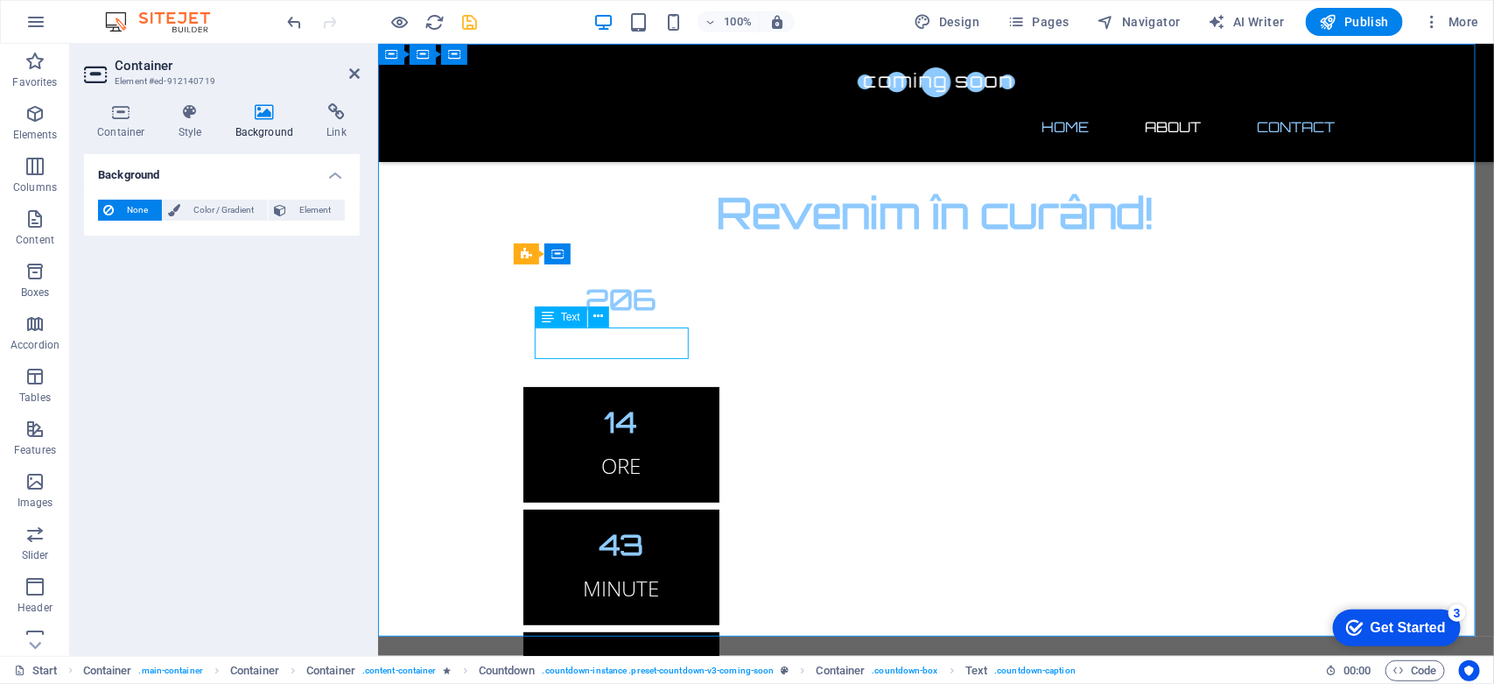
click at [604, 342] on div "ZILE" at bounding box center [621, 342] width 154 height 32
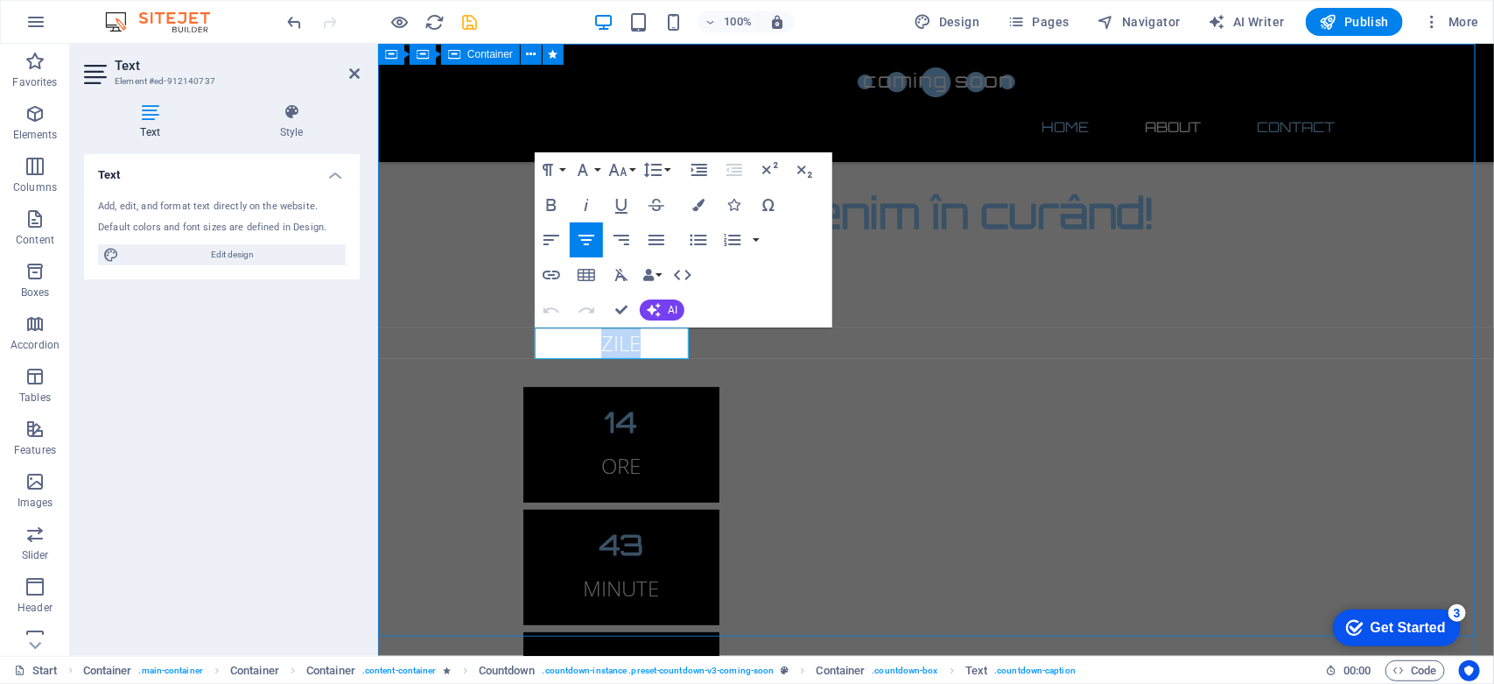
click at [410, 459] on div "Revenim în curând! 206 ZILE 14 ORE 43 MINUTE 31 SECUNDE Site-ul nostru este în …" at bounding box center [935, 523] width 1116 height 961
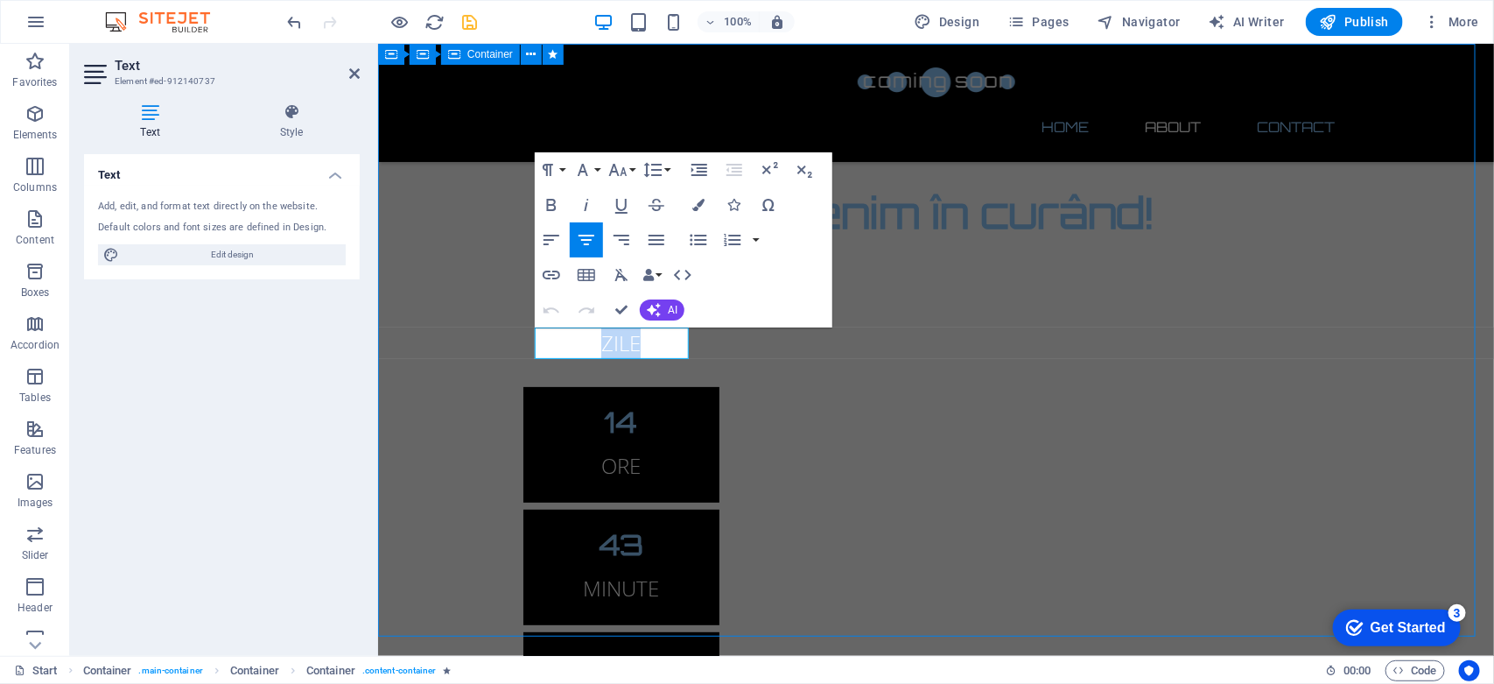
click at [410, 459] on div "Revenim în curând! 206 ZILE 14 ORE 43 MINUTE 31 SECUNDE Site-ul nostru este în …" at bounding box center [935, 523] width 1116 height 961
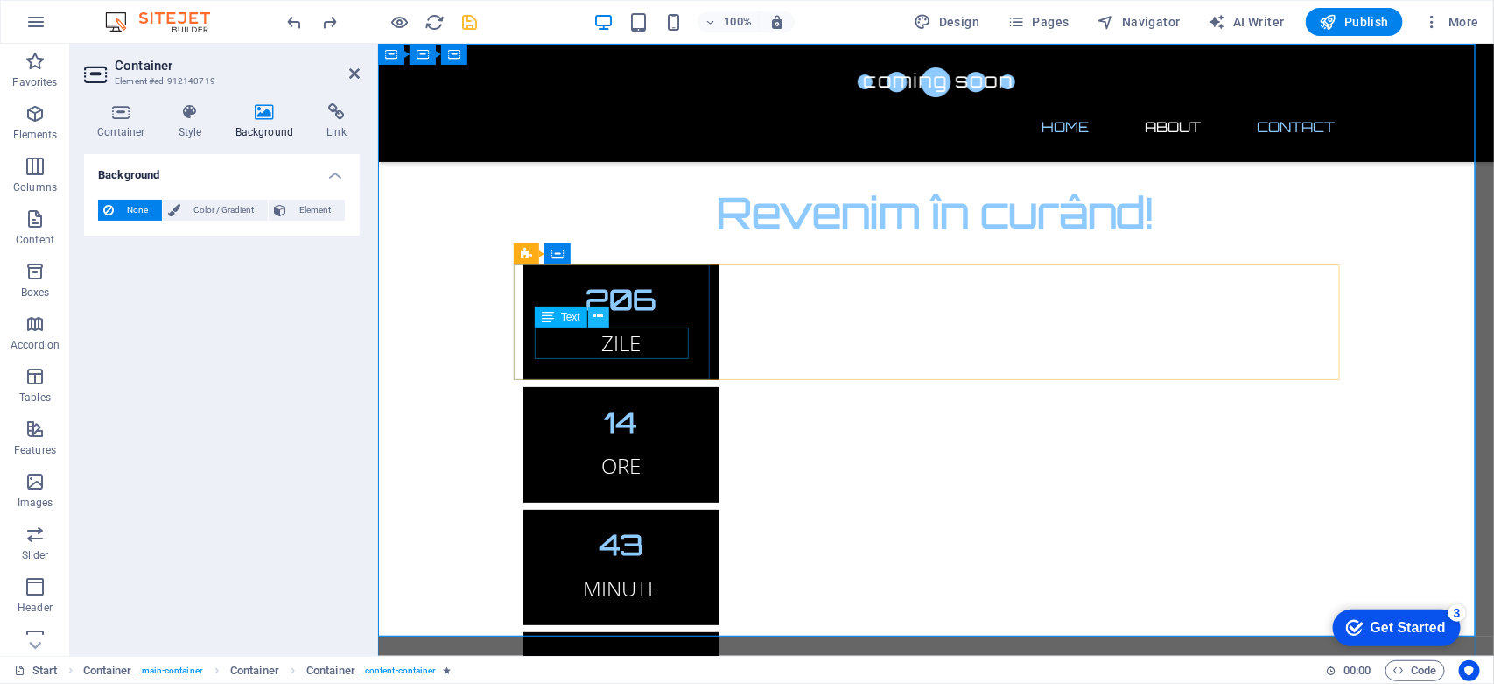
click at [593, 318] on icon at bounding box center [598, 316] width 10 height 18
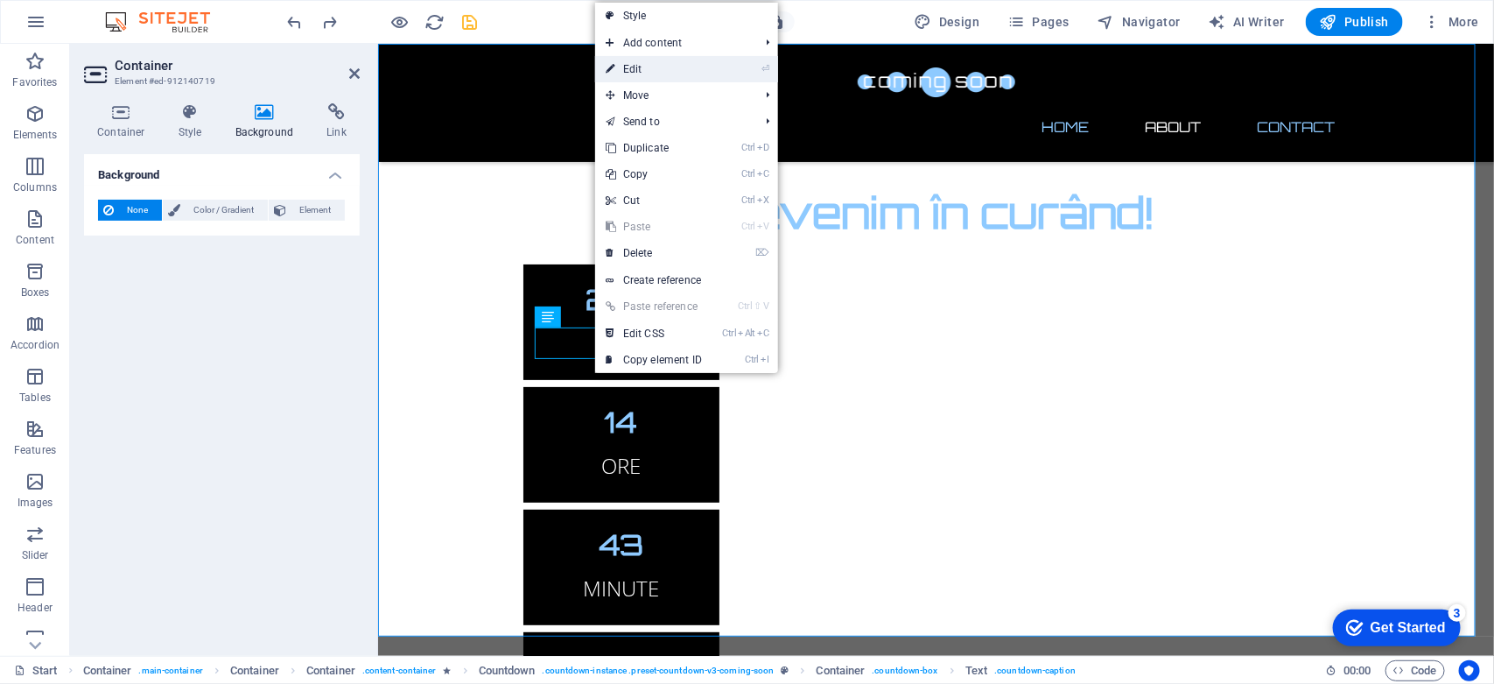
click at [656, 72] on link "⏎ Edit" at bounding box center [653, 69] width 117 height 26
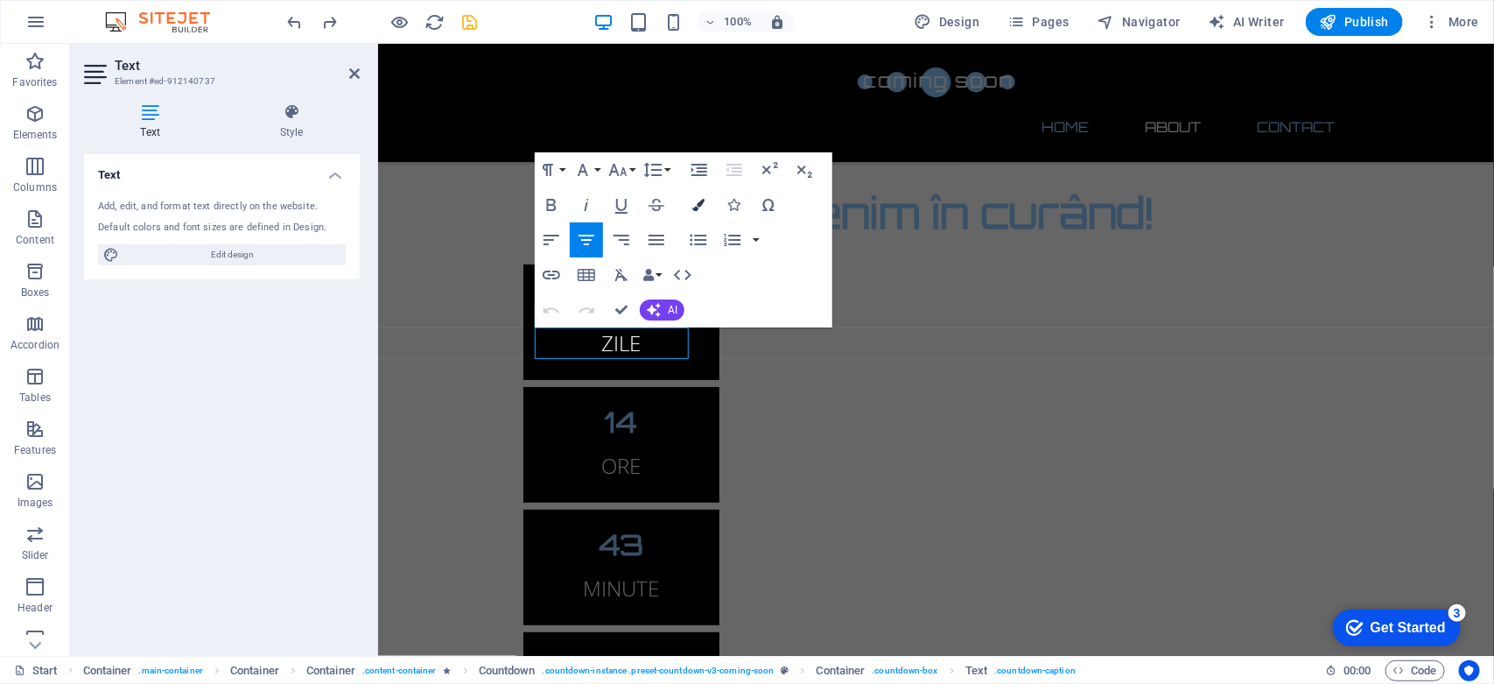
click at [698, 203] on icon "button" at bounding box center [698, 205] width 12 height 12
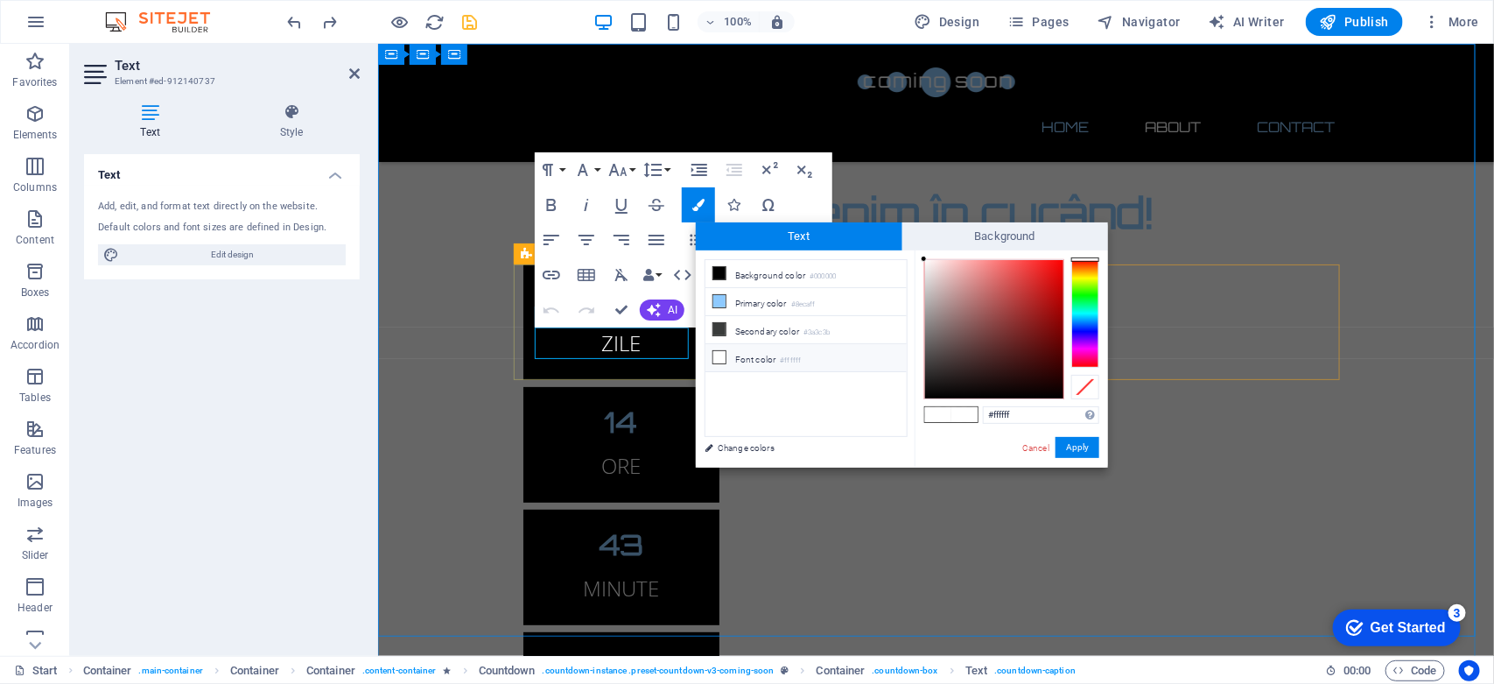
click at [523, 293] on div "206 ​ ​ ZILE" at bounding box center [621, 321] width 196 height 116
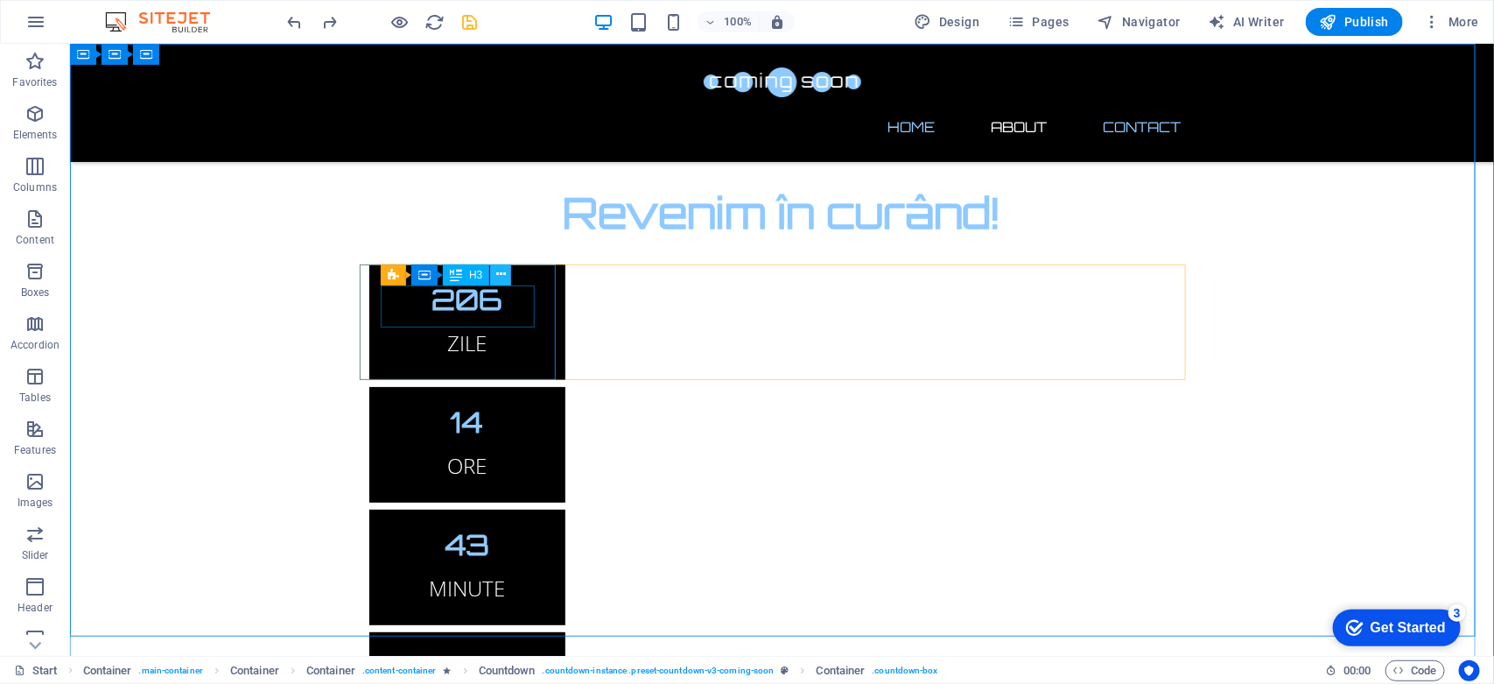
click at [496, 277] on icon at bounding box center [501, 274] width 10 height 18
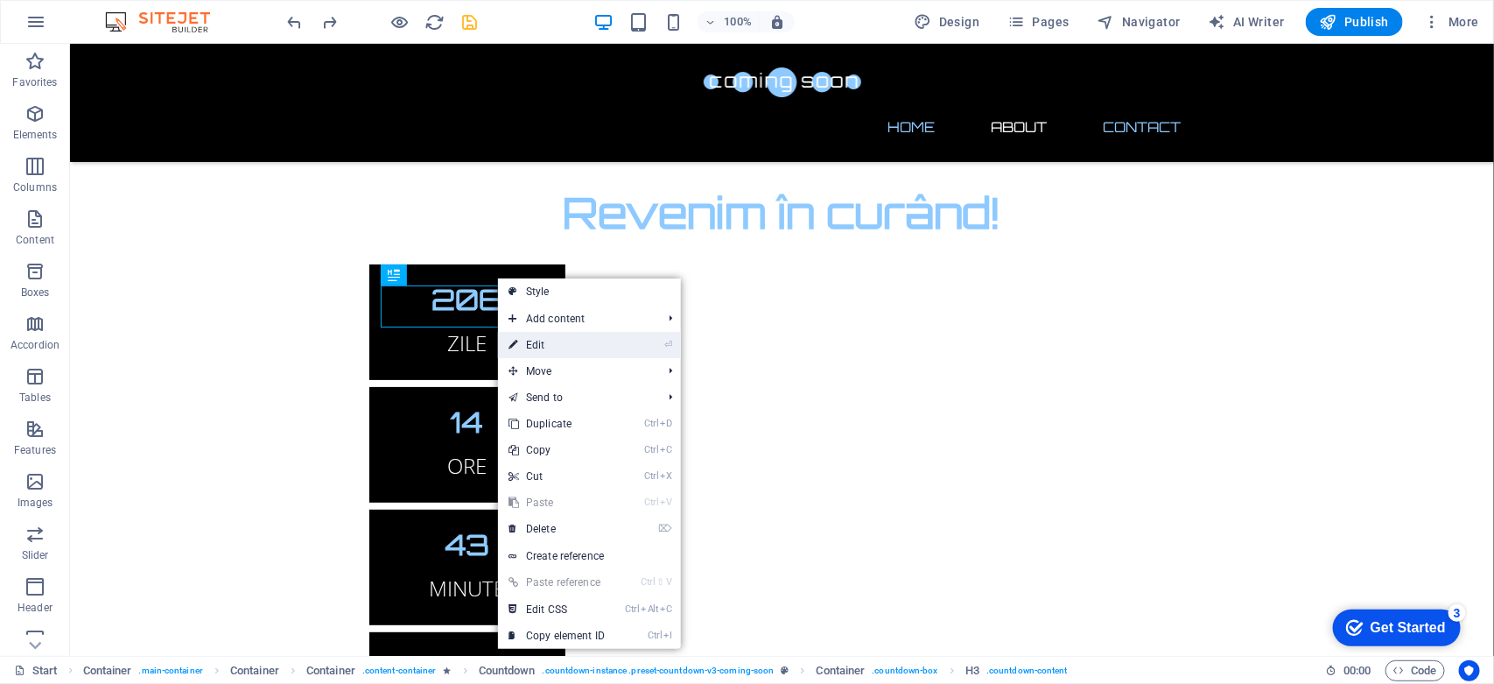
click at [519, 343] on link "⏎ Edit" at bounding box center [556, 345] width 117 height 26
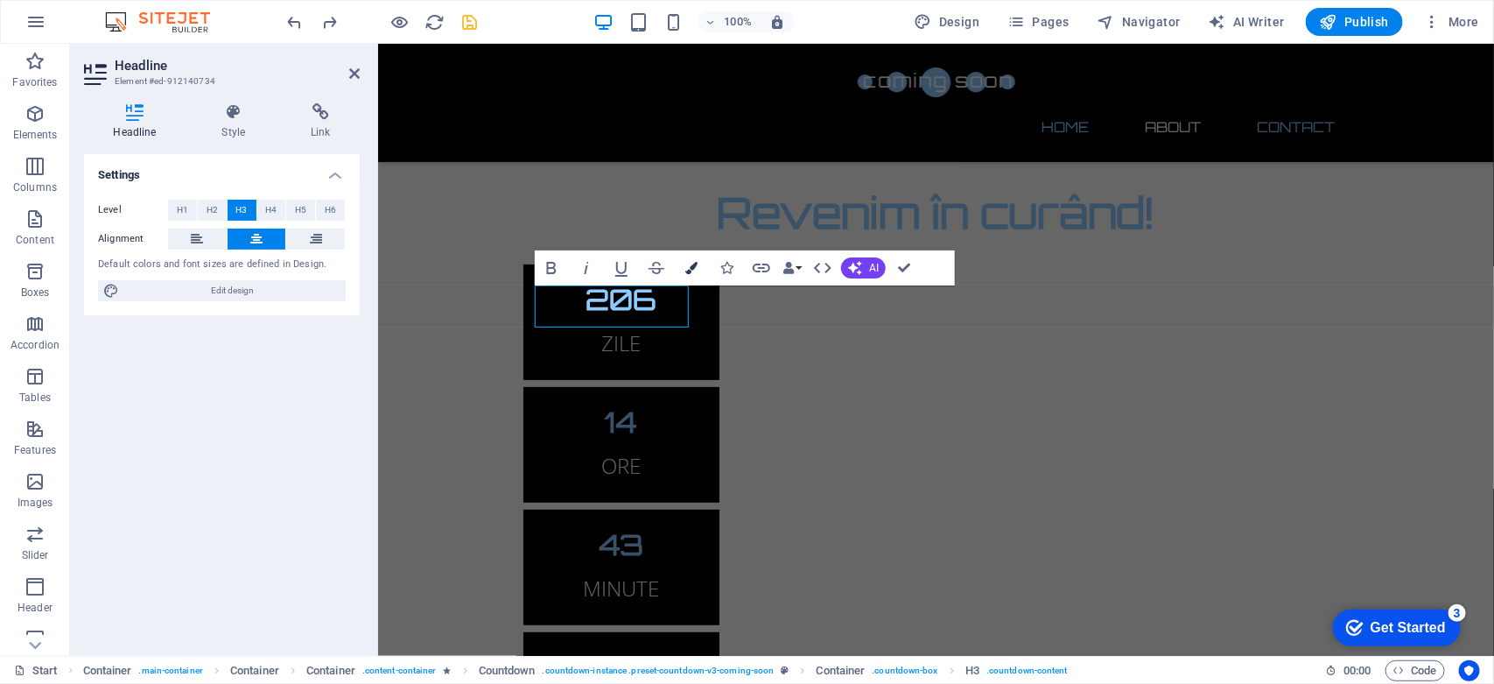
click at [688, 268] on icon "button" at bounding box center [691, 268] width 12 height 12
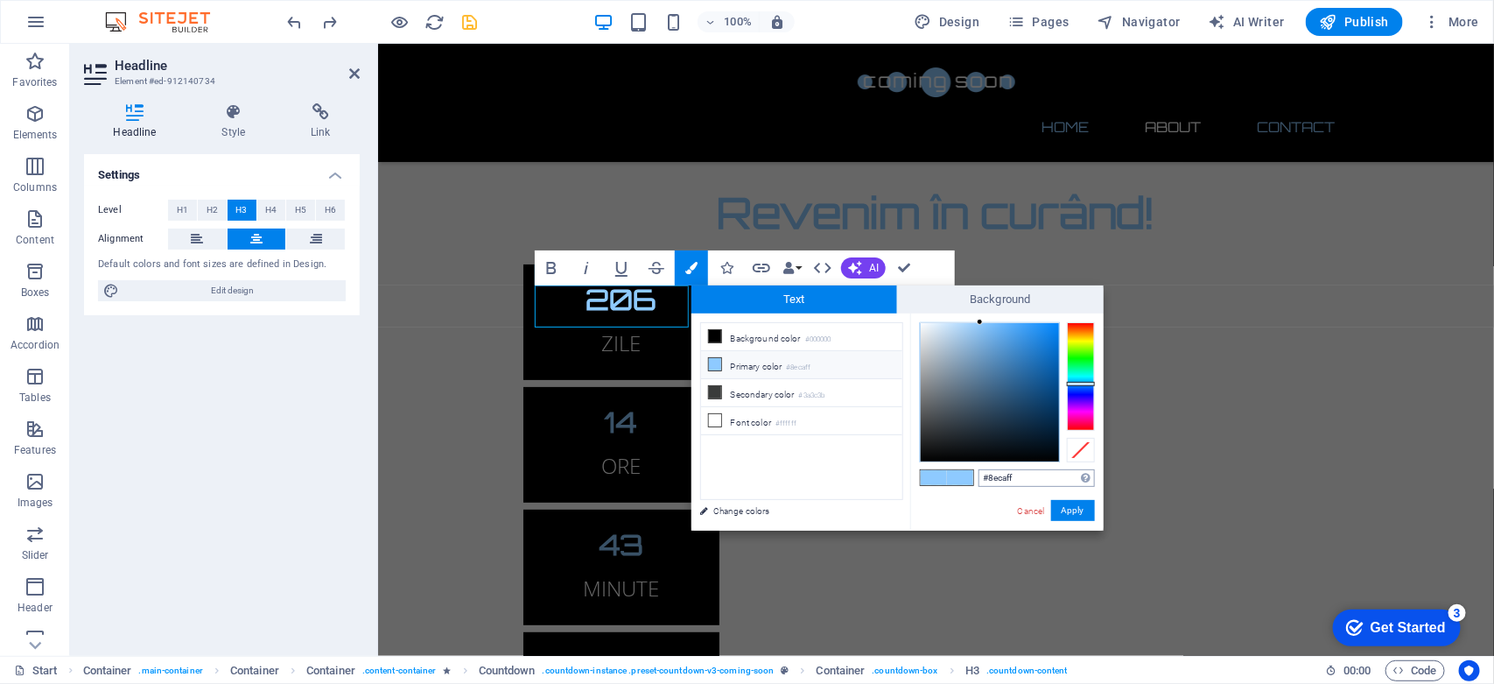
click at [1021, 482] on input "#8ecaff" at bounding box center [1037, 478] width 116 height 18
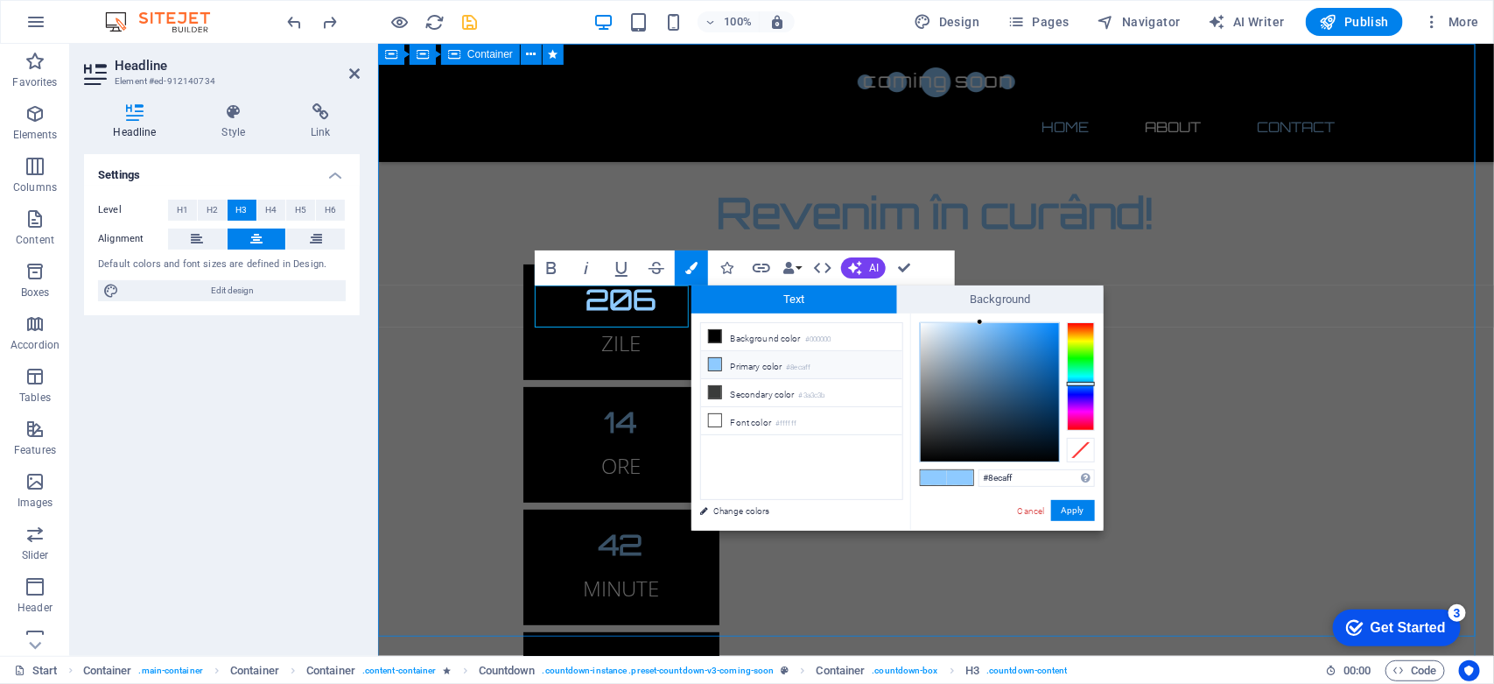
click at [451, 438] on div "Revenim în curând! 206 ZILE 14 ORE 42 MINUTE 56 SECUNDE Site-ul nostru este în …" at bounding box center [935, 523] width 1116 height 961
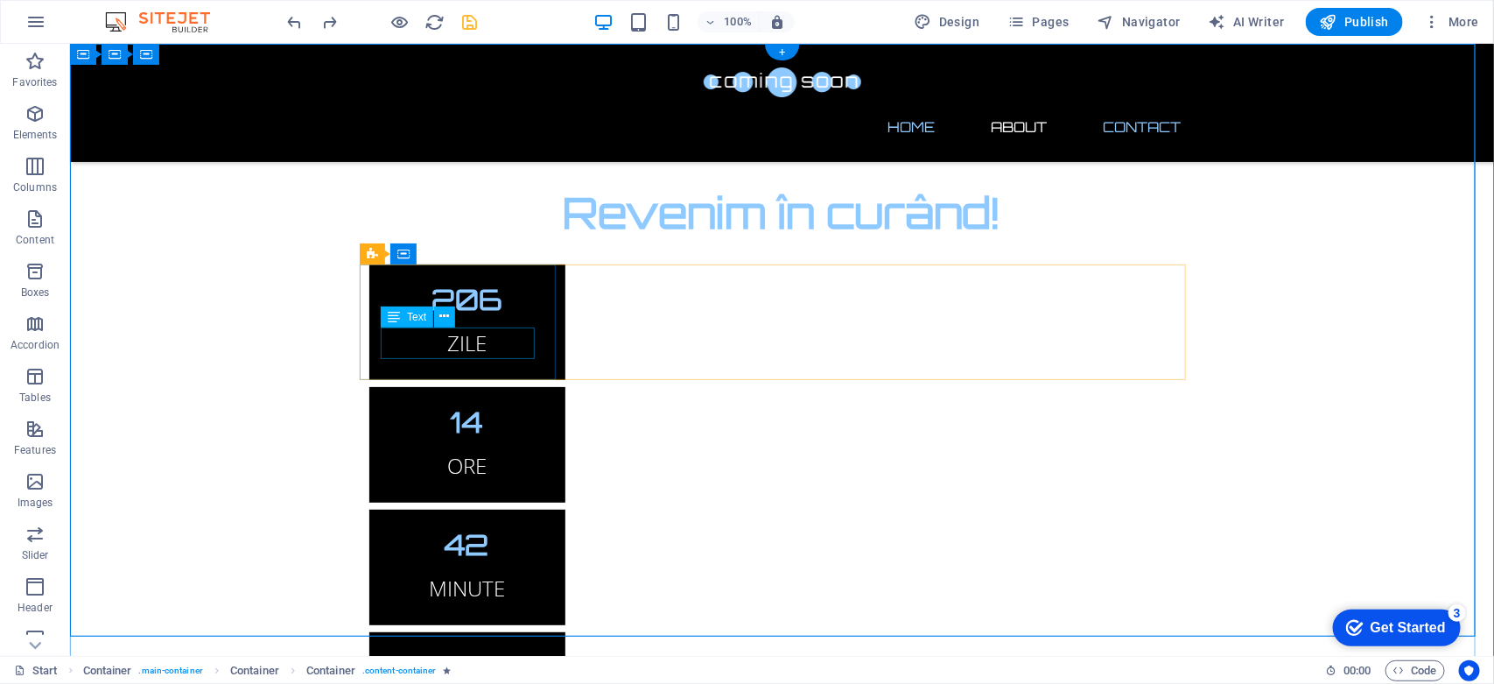
click at [459, 342] on div "ZILE" at bounding box center [466, 342] width 154 height 32
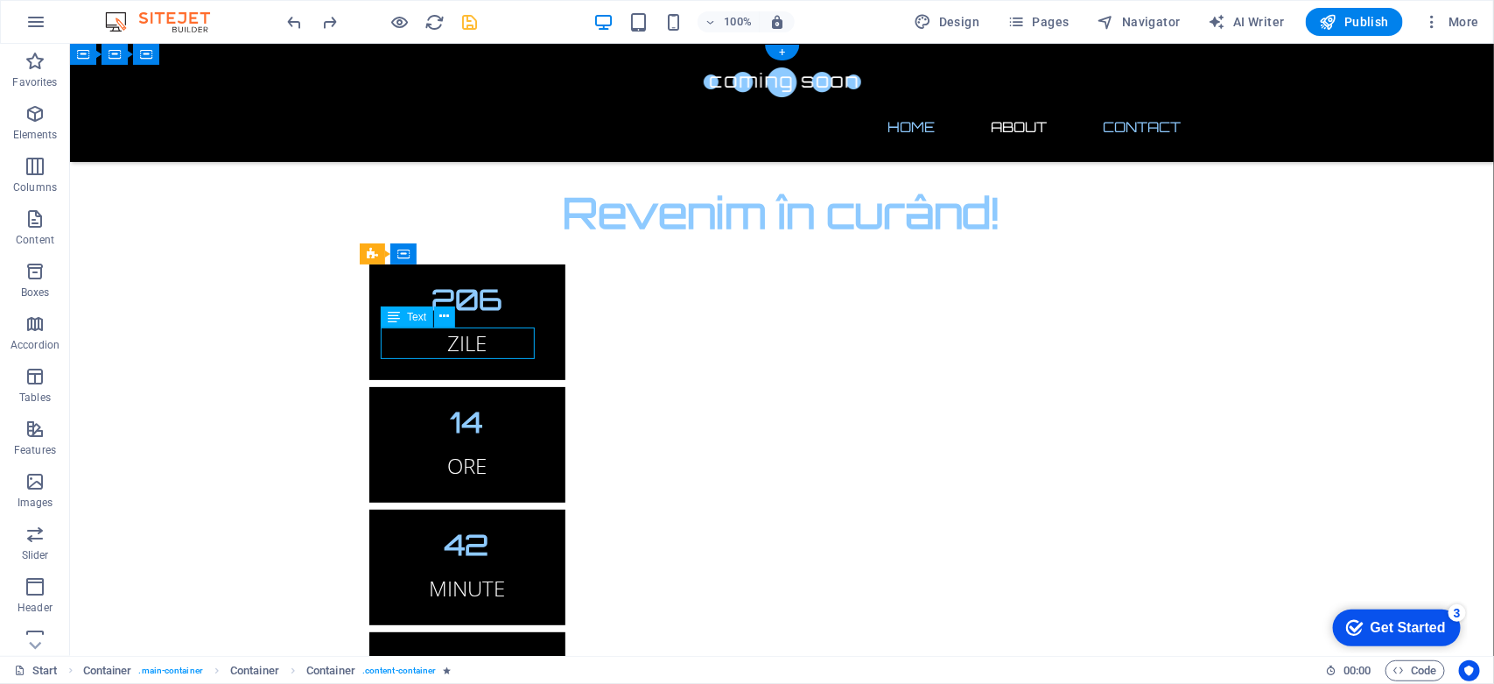
click at [459, 342] on div "ZILE" at bounding box center [466, 342] width 154 height 32
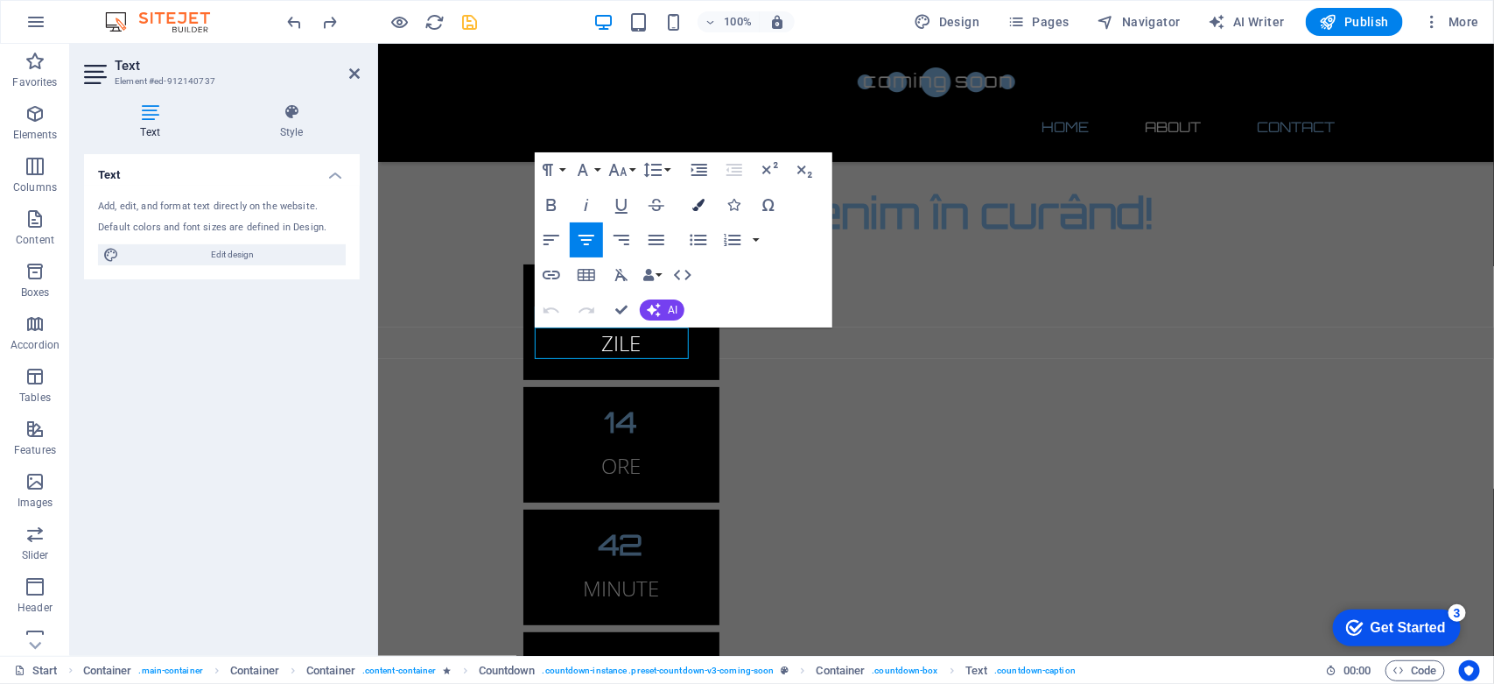
click at [693, 200] on icon "button" at bounding box center [698, 205] width 12 height 12
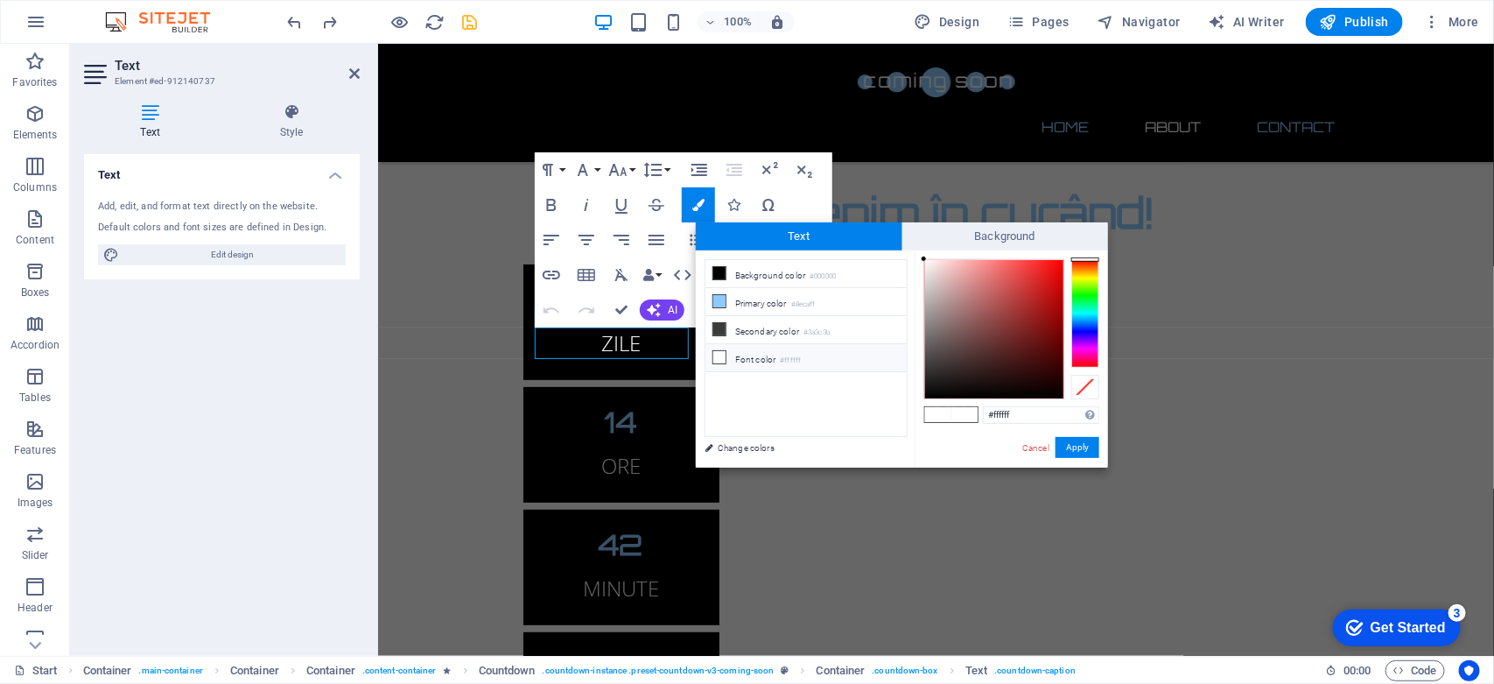
type input "#8ecaff"
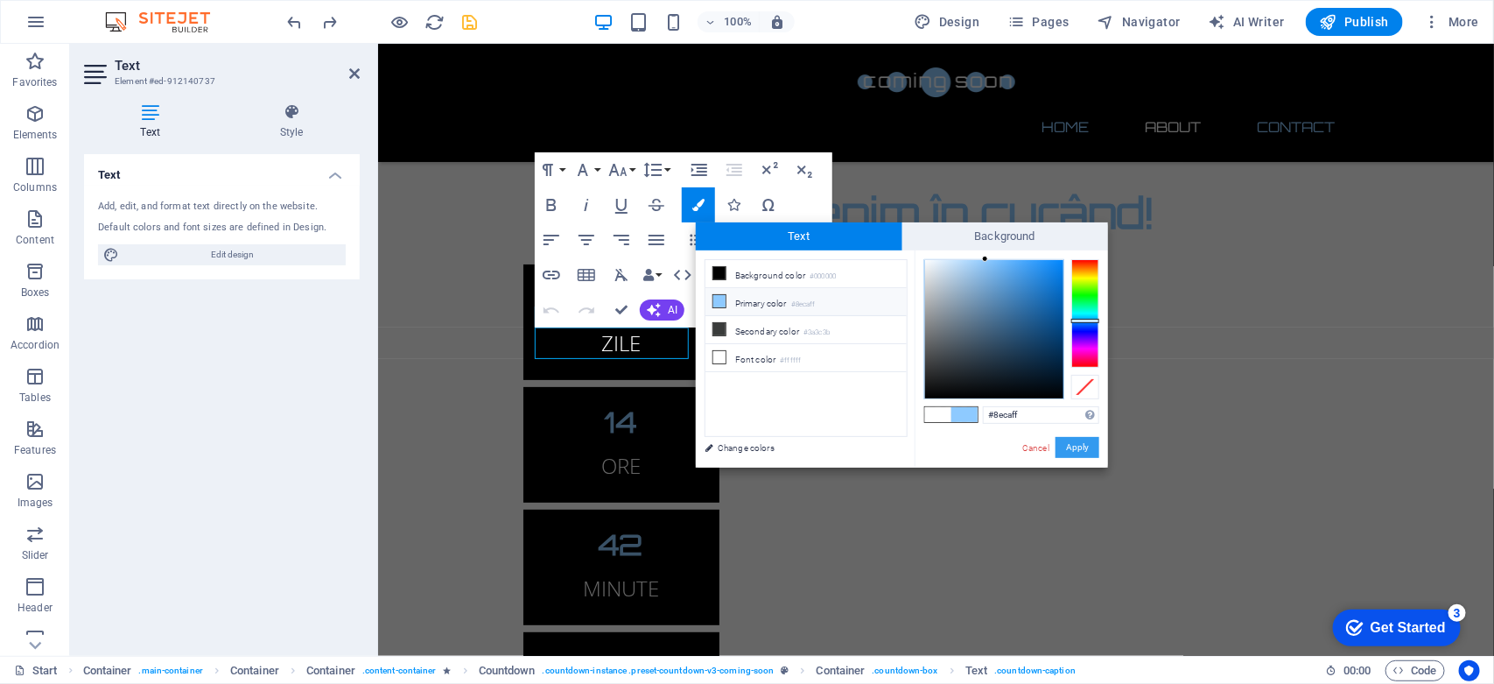
click at [1074, 442] on button "Apply" at bounding box center [1078, 447] width 44 height 21
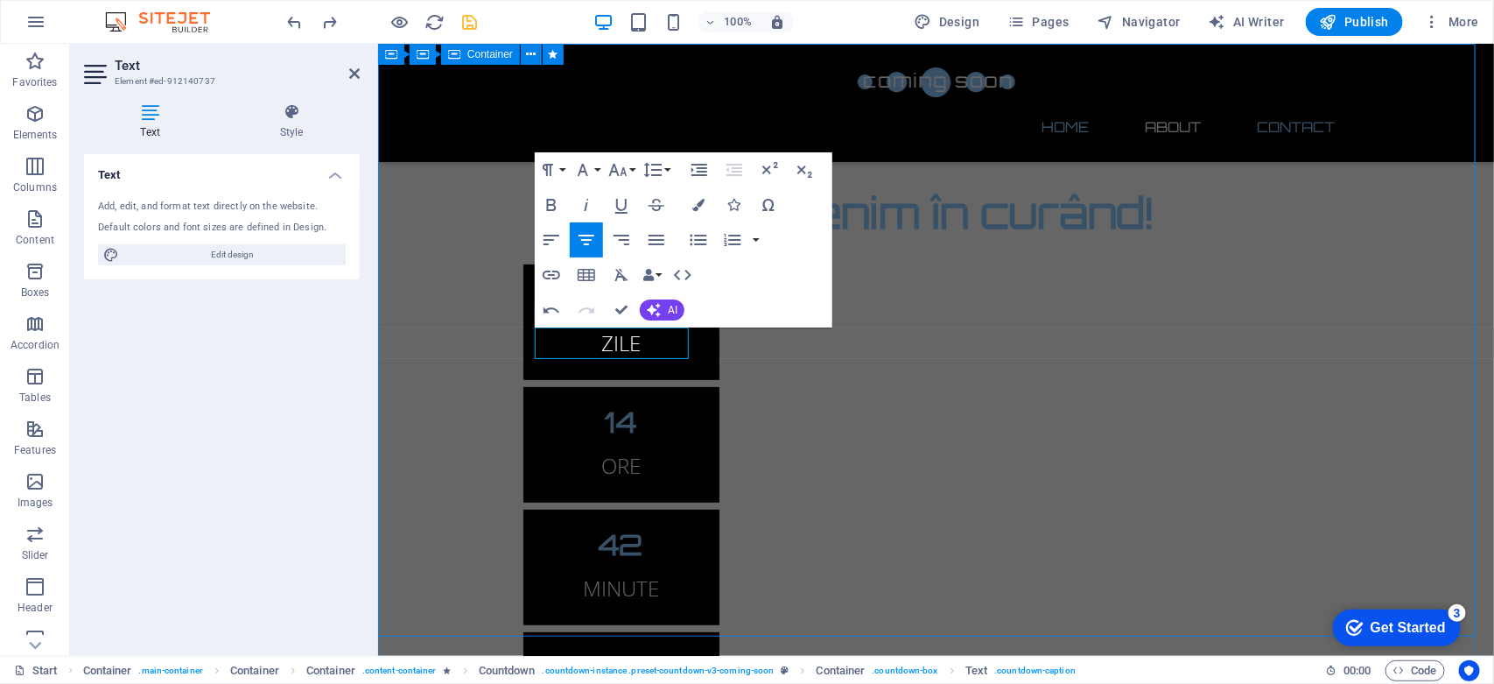
click at [461, 406] on div "Revenim în curând! 206 ​ ​ ZILE 14 ORE 42 MINUTE 41 SECUNDE Site-ul nostru este…" at bounding box center [935, 523] width 1116 height 961
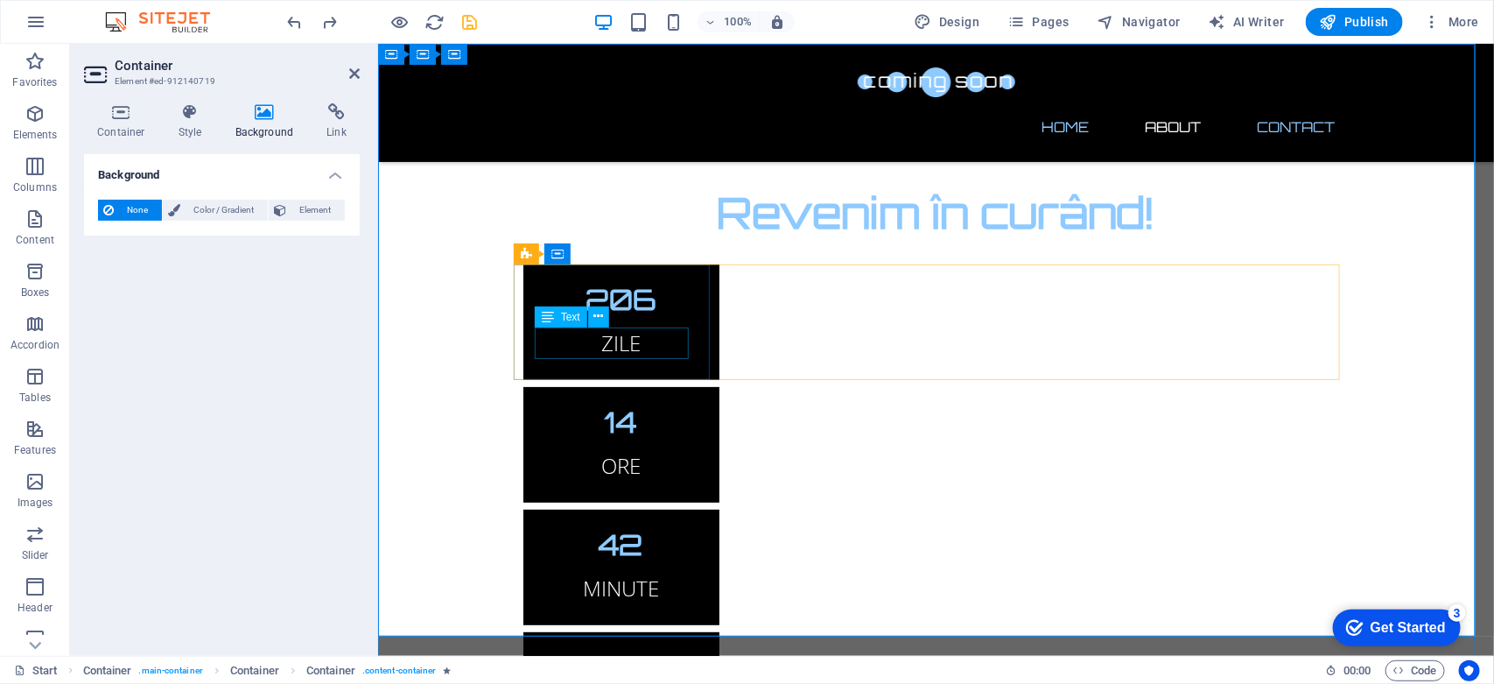
click at [606, 341] on div "ZILE" at bounding box center [621, 342] width 154 height 32
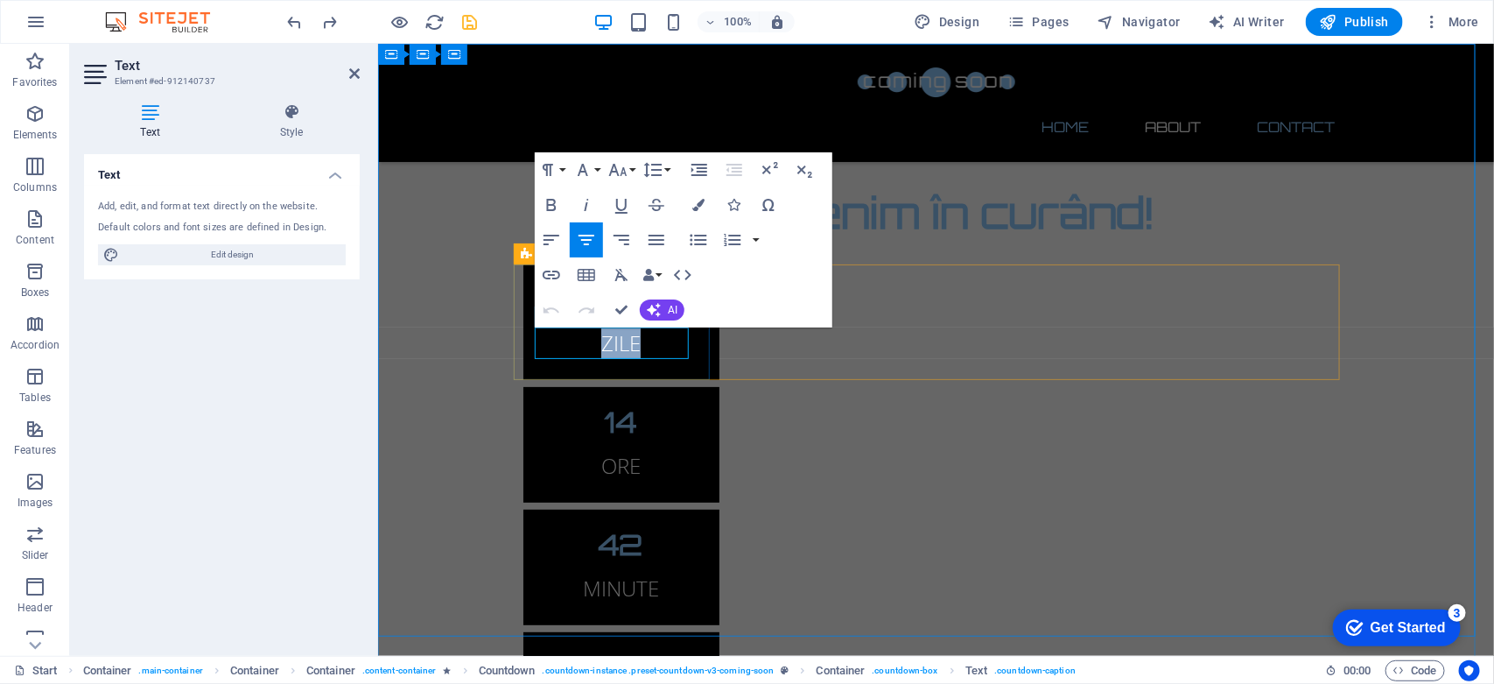
drag, startPoint x: 629, startPoint y: 341, endPoint x: 570, endPoint y: 345, distance: 59.6
click at [570, 345] on p "ZILE" at bounding box center [621, 342] width 154 height 32
click at [701, 203] on icon "button" at bounding box center [698, 205] width 12 height 12
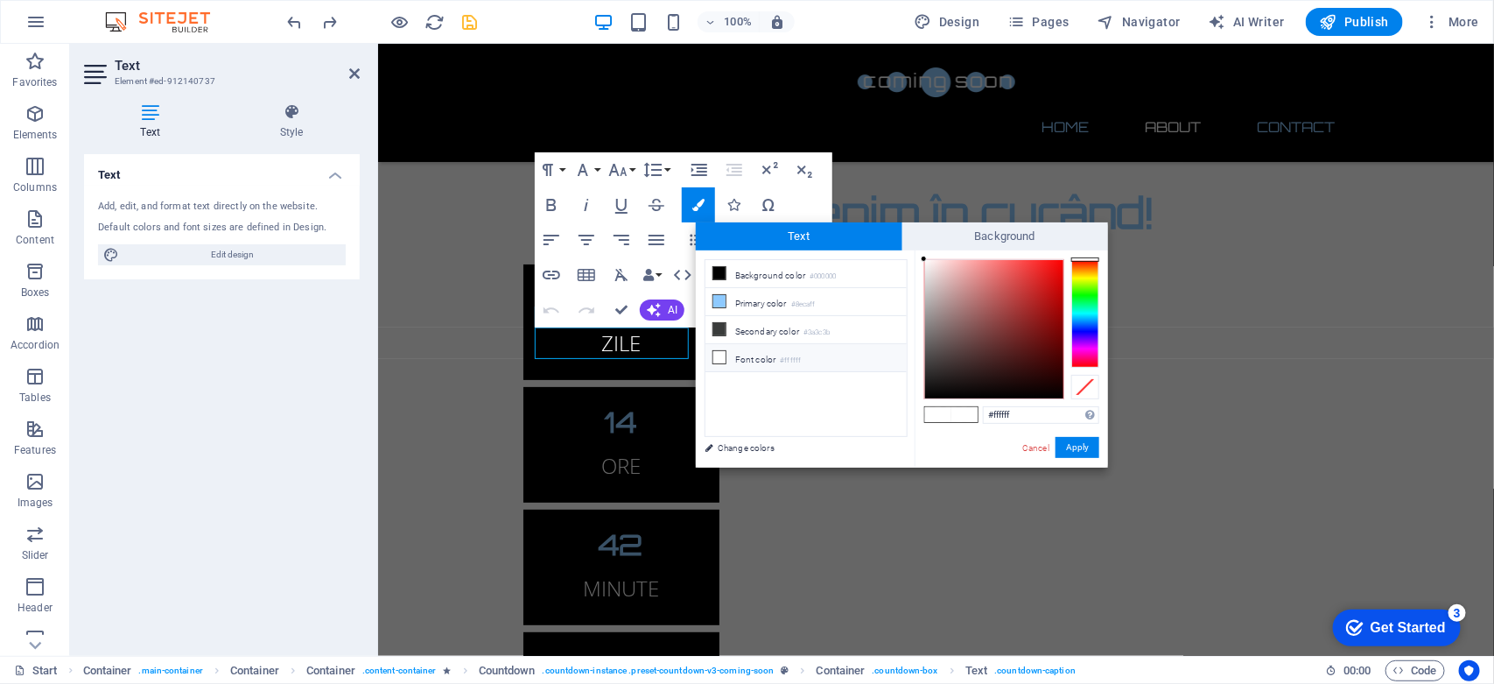
type input "#8ecaff"
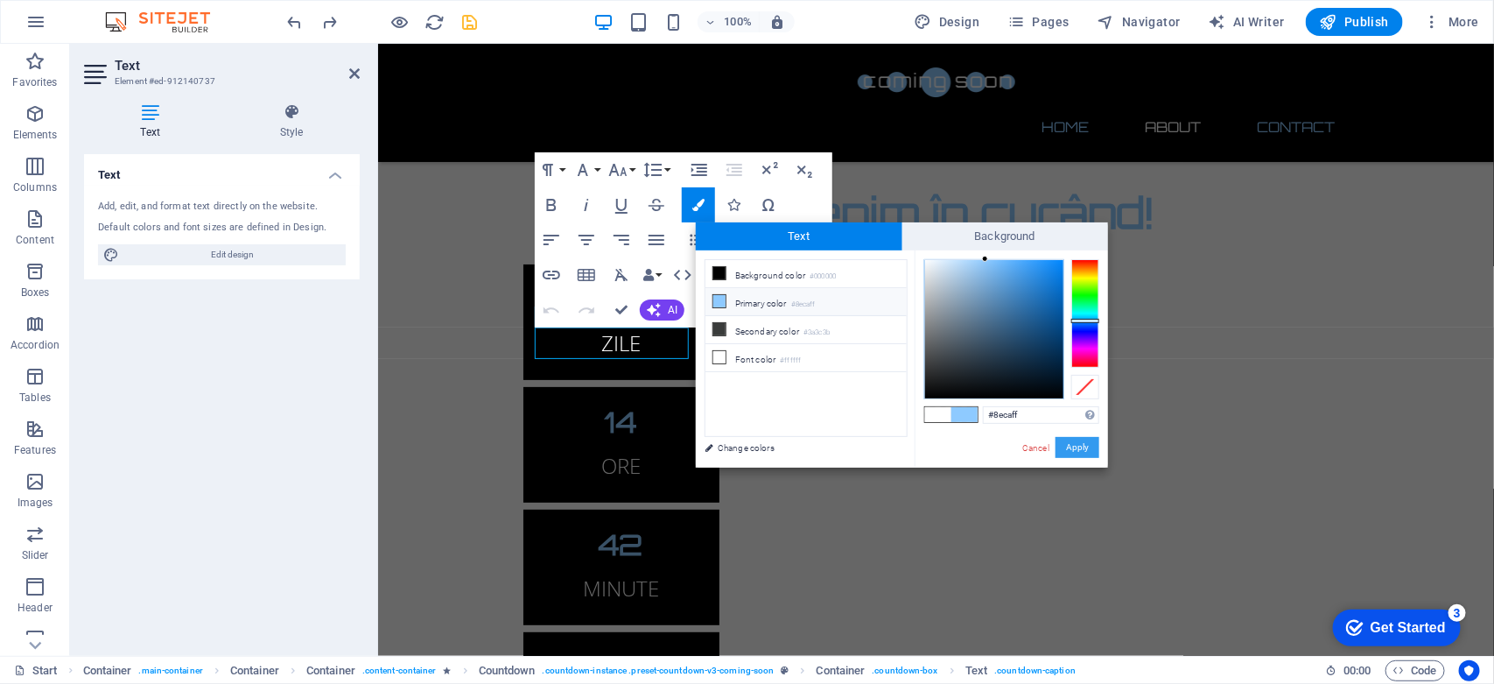
click at [1075, 442] on button "Apply" at bounding box center [1078, 447] width 44 height 21
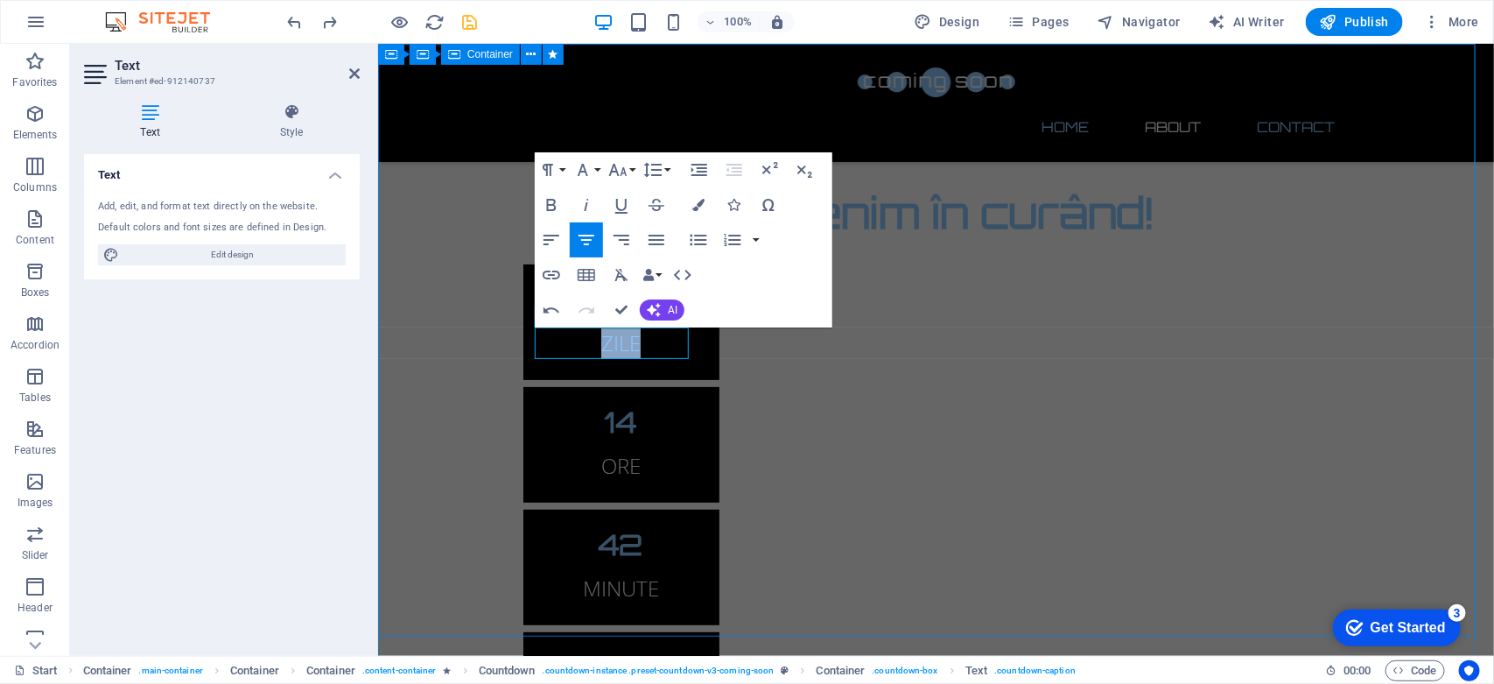
click at [496, 394] on div "Revenim în curând! 206 ZILE 14 ORE 42 MINUTE 28 SECUNDE Site-ul nostru este în …" at bounding box center [935, 523] width 1116 height 961
click at [496, 394] on div "Revenim în curând! 206 ZILE 14 ORE 42 MINUTE 27 SECUNDE Site-ul nostru este în …" at bounding box center [935, 523] width 1116 height 961
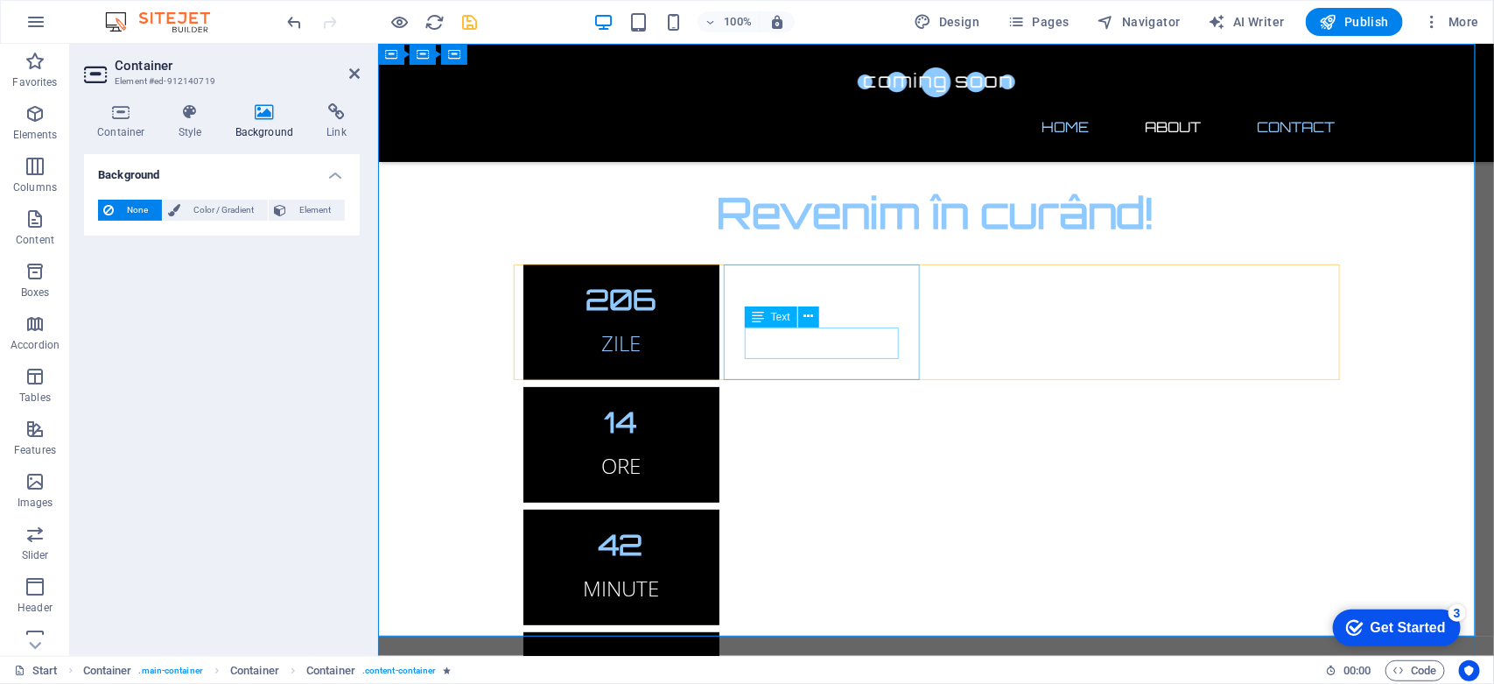
click at [698, 449] on div "ORE" at bounding box center [621, 465] width 154 height 32
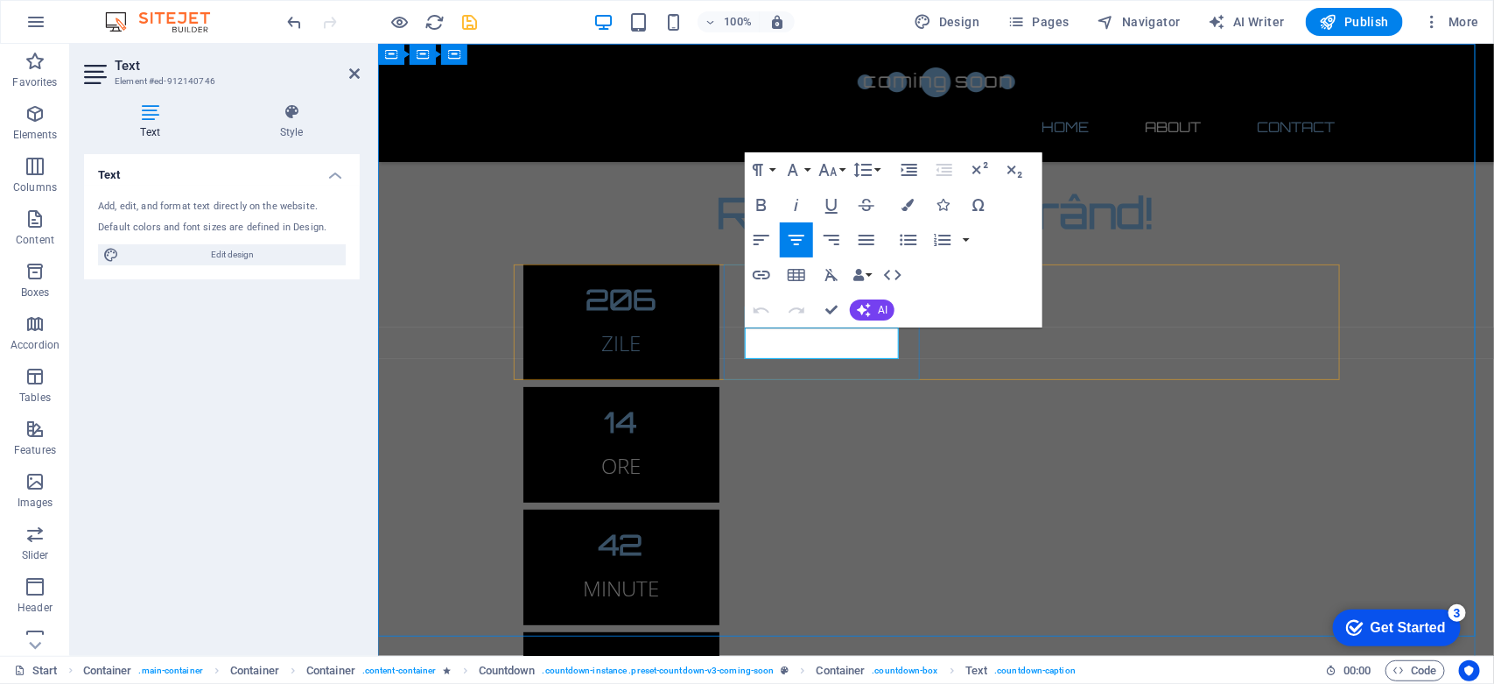
click at [698, 449] on p "ORE" at bounding box center [621, 465] width 154 height 32
click at [908, 201] on icon "button" at bounding box center [908, 205] width 12 height 12
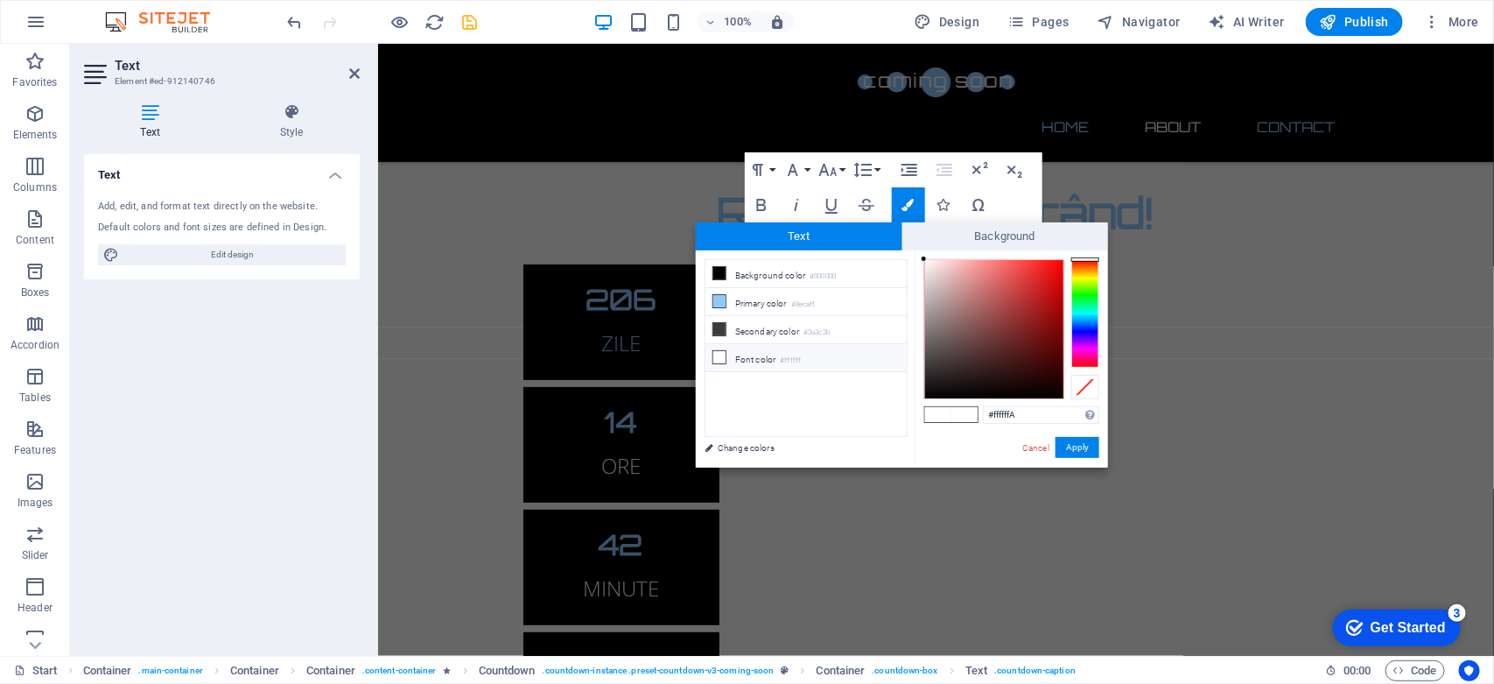
type input "#8ecaff"
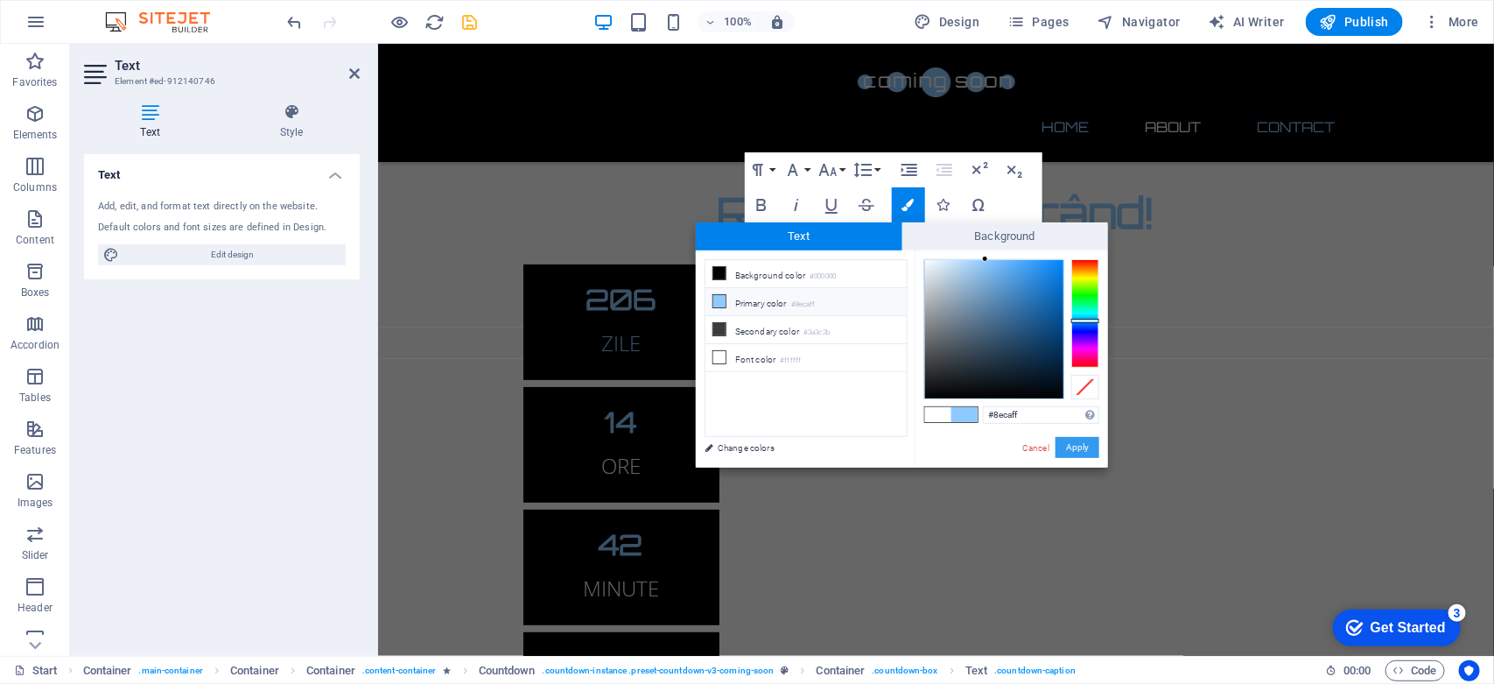
click at [1077, 446] on button "Apply" at bounding box center [1078, 447] width 44 height 21
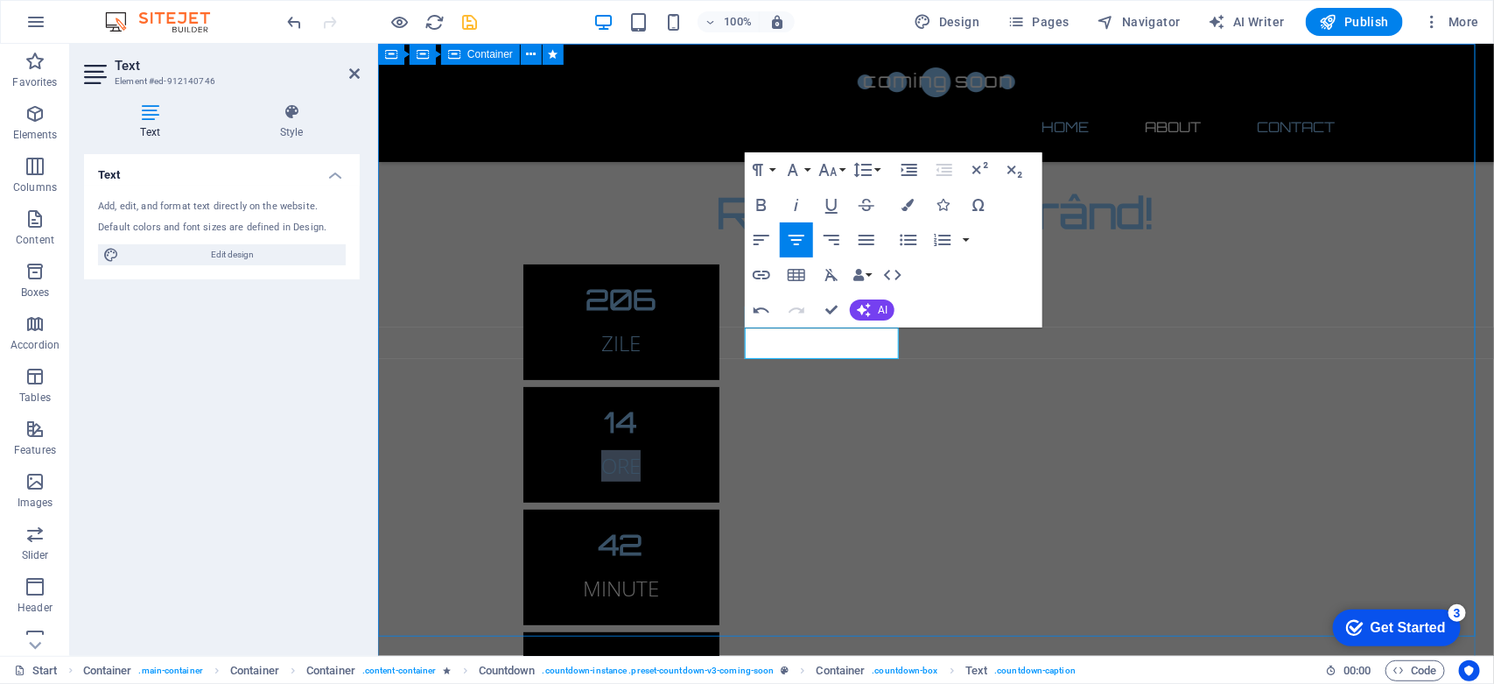
click at [426, 400] on div "Revenim în curând! 206 ZILE 14 ORE 42 MINUTE 06 SECUNDE Site-ul nostru este în …" at bounding box center [935, 523] width 1116 height 961
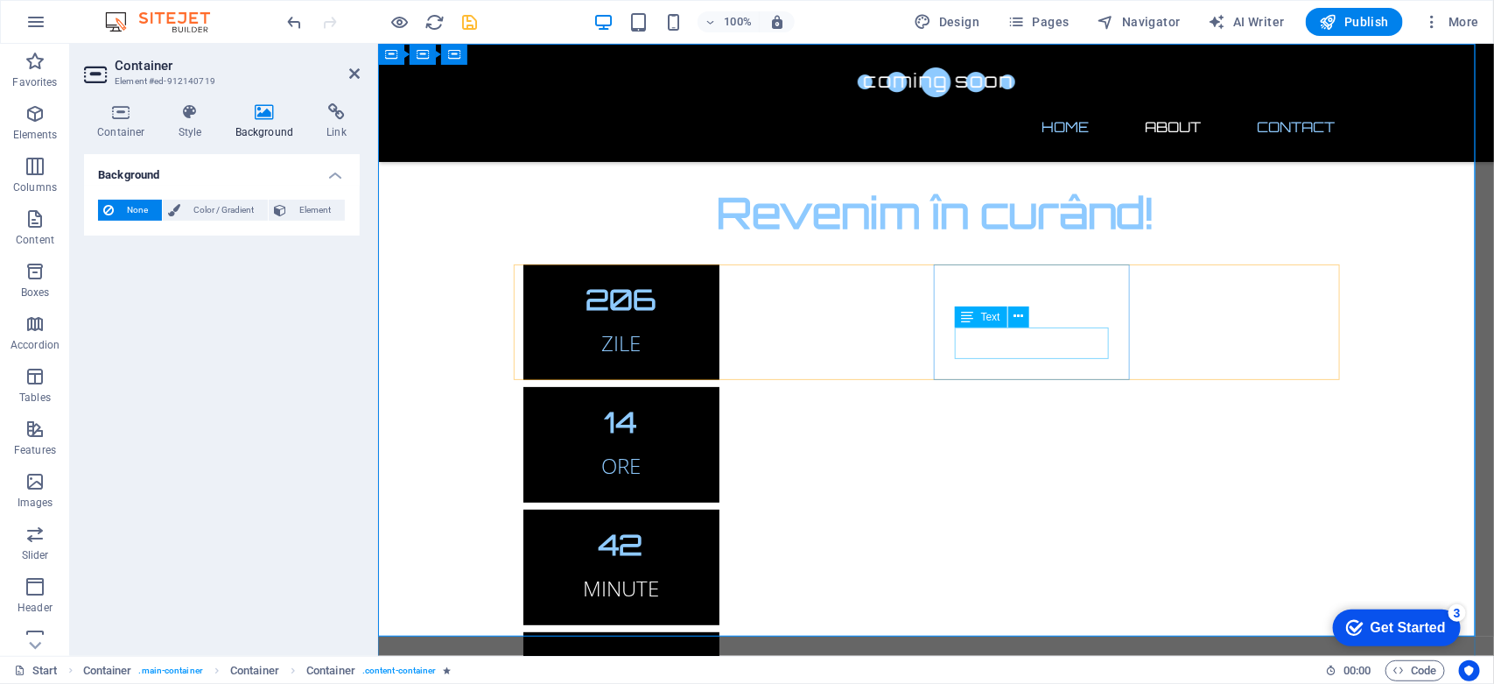
click at [698, 572] on div "MINUTE" at bounding box center [621, 588] width 154 height 32
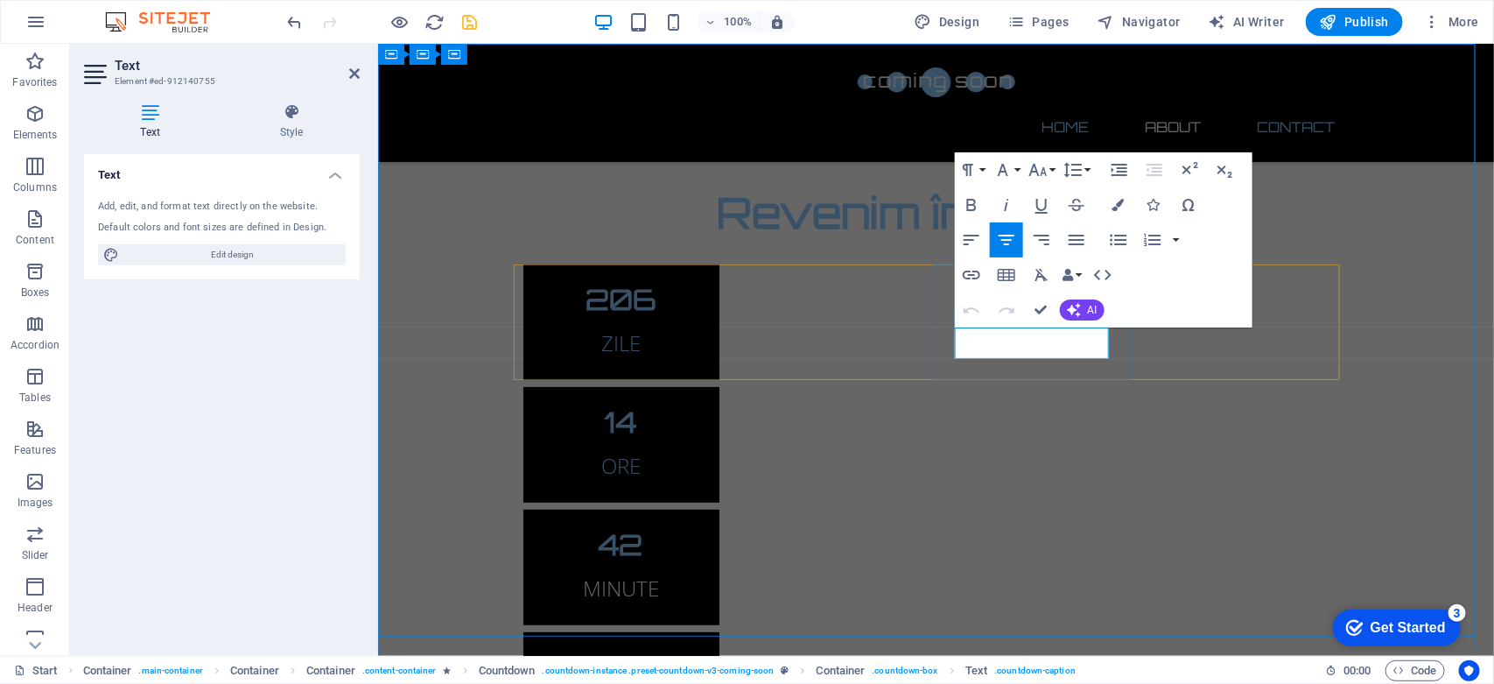
click at [698, 572] on p "MINUTE" at bounding box center [621, 588] width 154 height 32
click at [1120, 199] on icon "button" at bounding box center [1118, 205] width 12 height 12
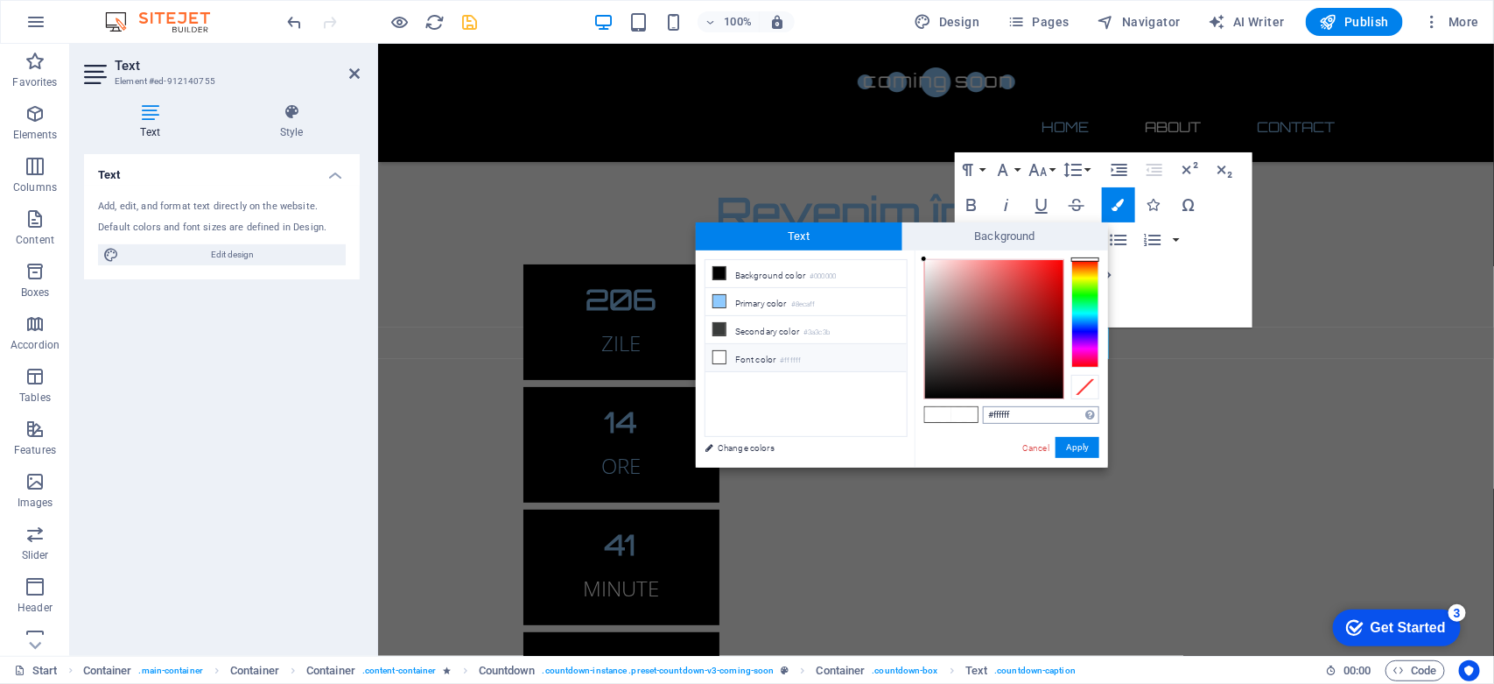
click at [1028, 413] on input "#ffffff" at bounding box center [1041, 415] width 116 height 18
type input "#8ecaff"
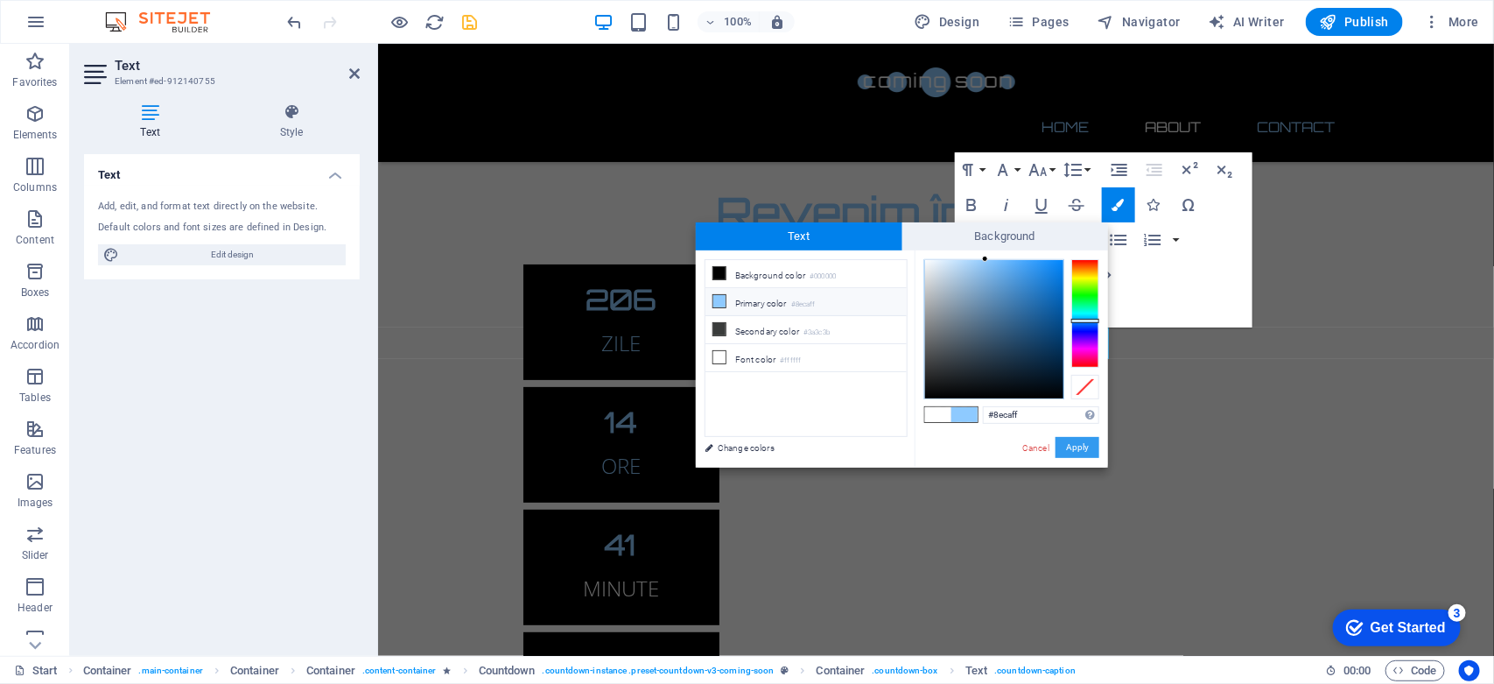
click at [1078, 452] on button "Apply" at bounding box center [1078, 447] width 44 height 21
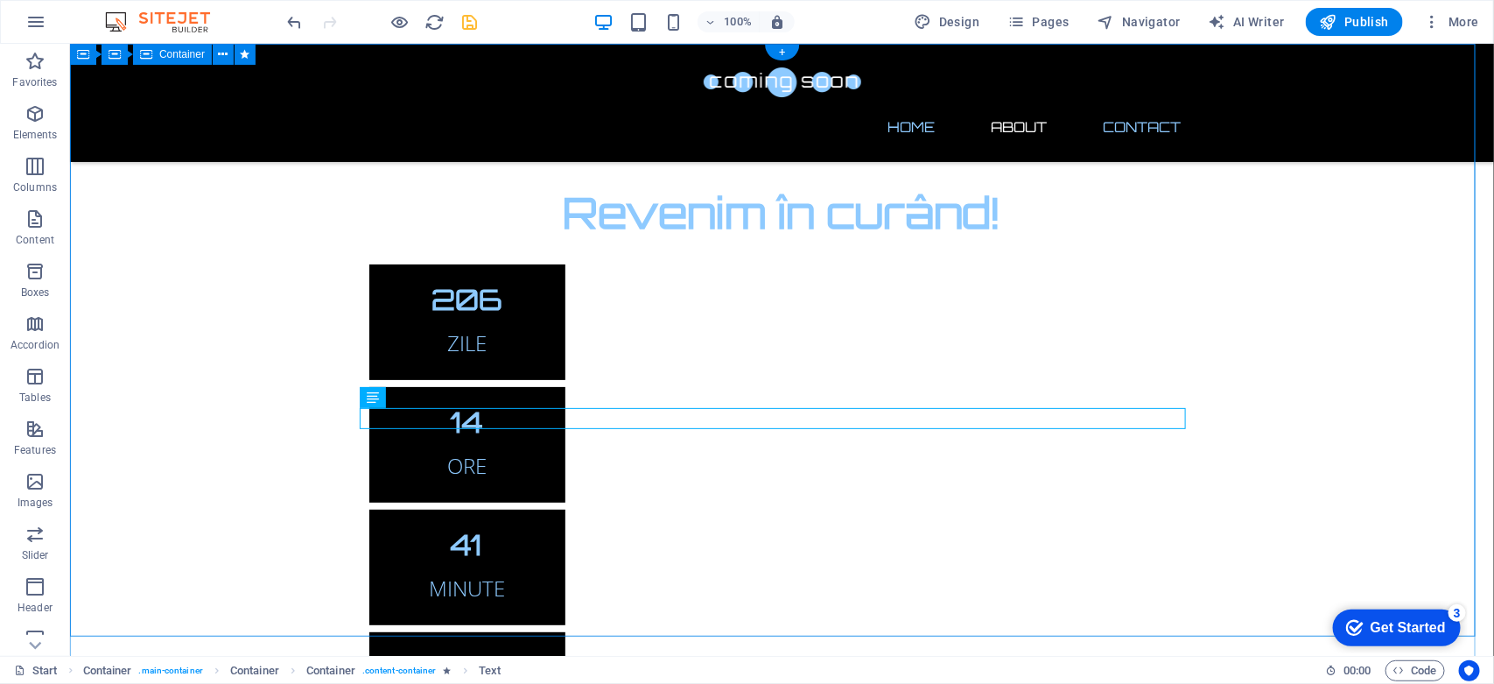
click at [1288, 365] on div "Revenim în curând! 206 ZILE 14 ORE 41 MINUTE 51 SECUNDE Site-ul nostru este în …" at bounding box center [781, 523] width 1424 height 961
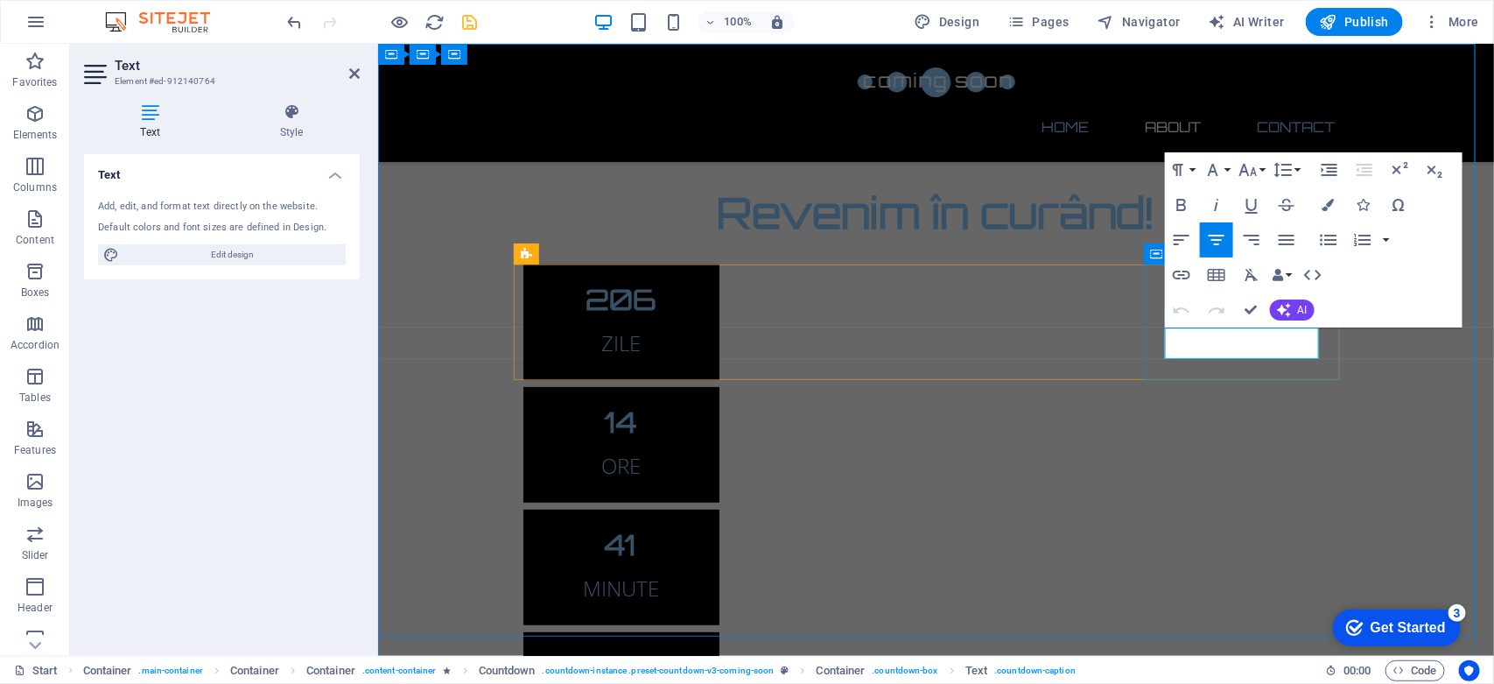
click at [1326, 203] on icon "button" at bounding box center [1328, 205] width 12 height 12
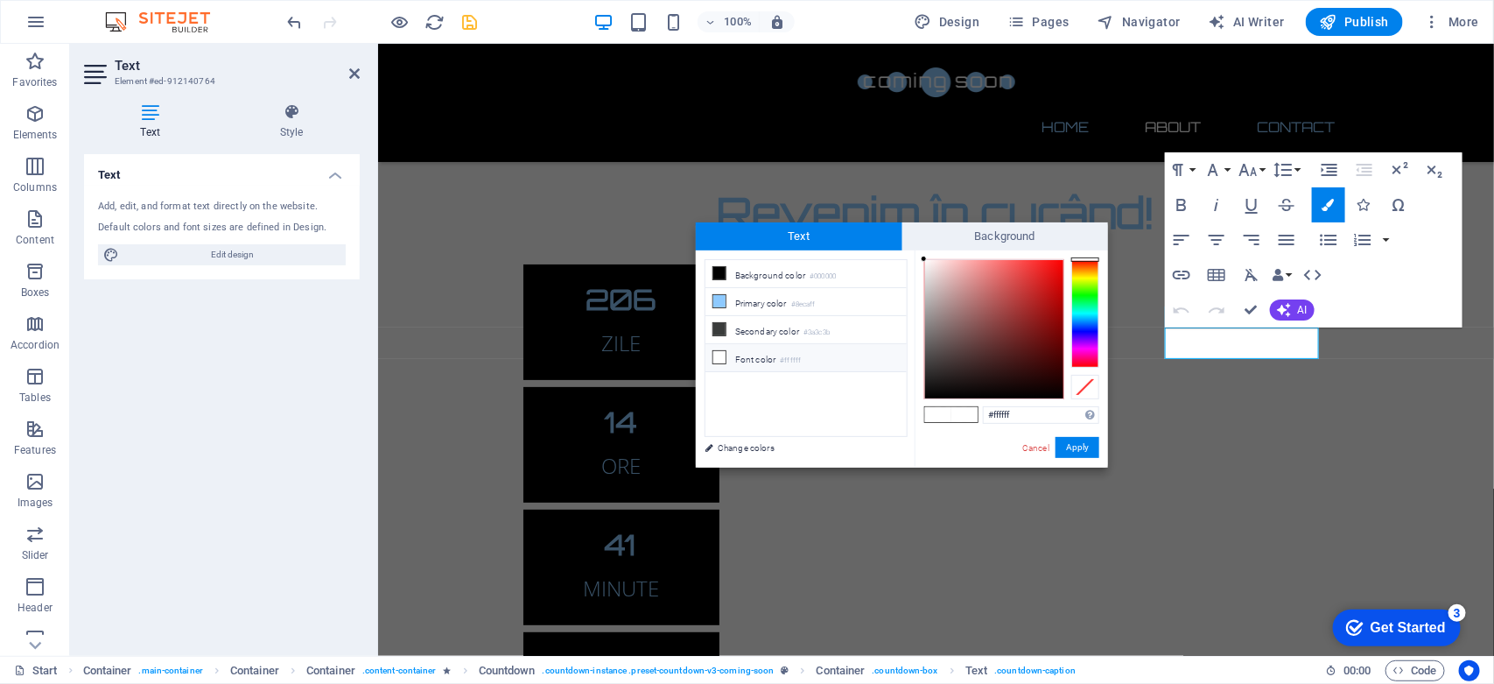
type input "#8ecaff"
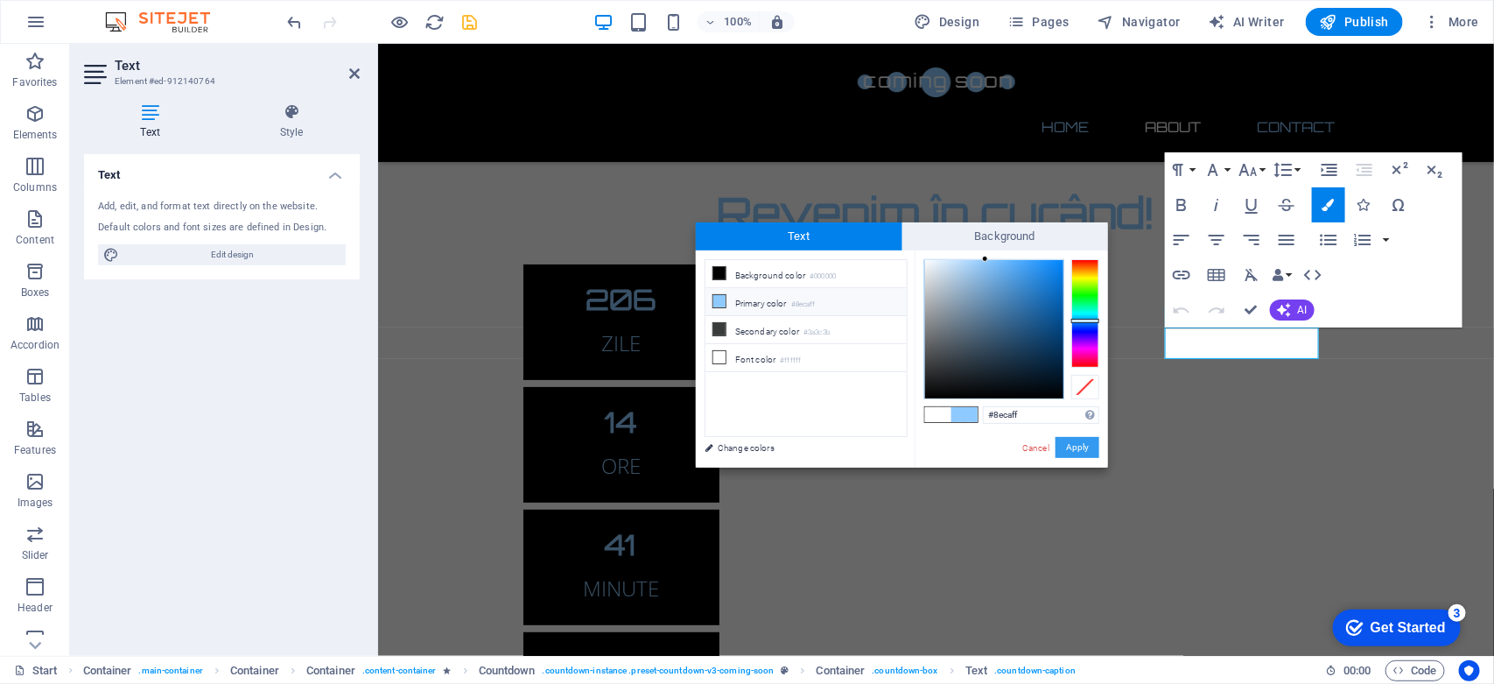
click at [1070, 442] on button "Apply" at bounding box center [1078, 447] width 44 height 21
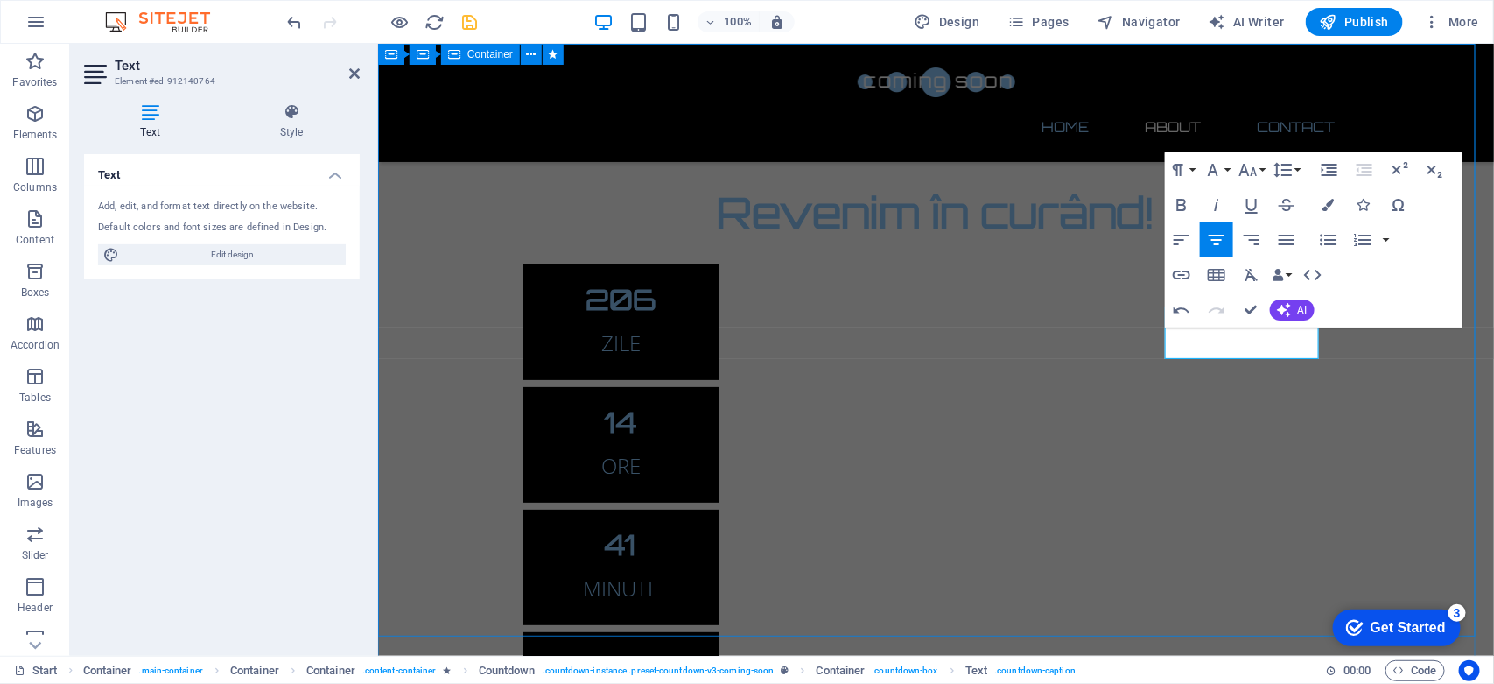
click at [1413, 360] on div "Revenim în curând! 206 ZILE 14 ORE 41 MINUTE 38 SECUNDE Site-ul nostru este în …" at bounding box center [935, 523] width 1116 height 961
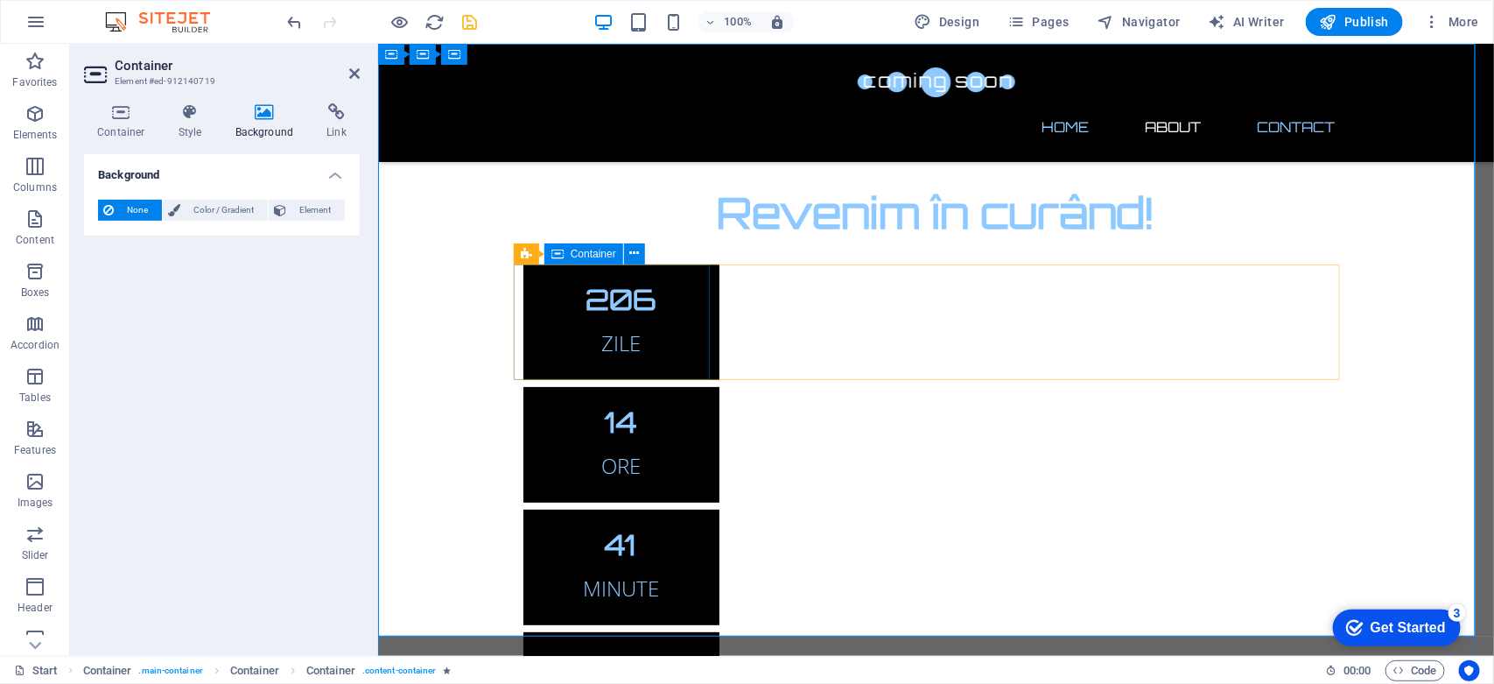
click at [695, 333] on div "206 ZILE" at bounding box center [621, 321] width 196 height 116
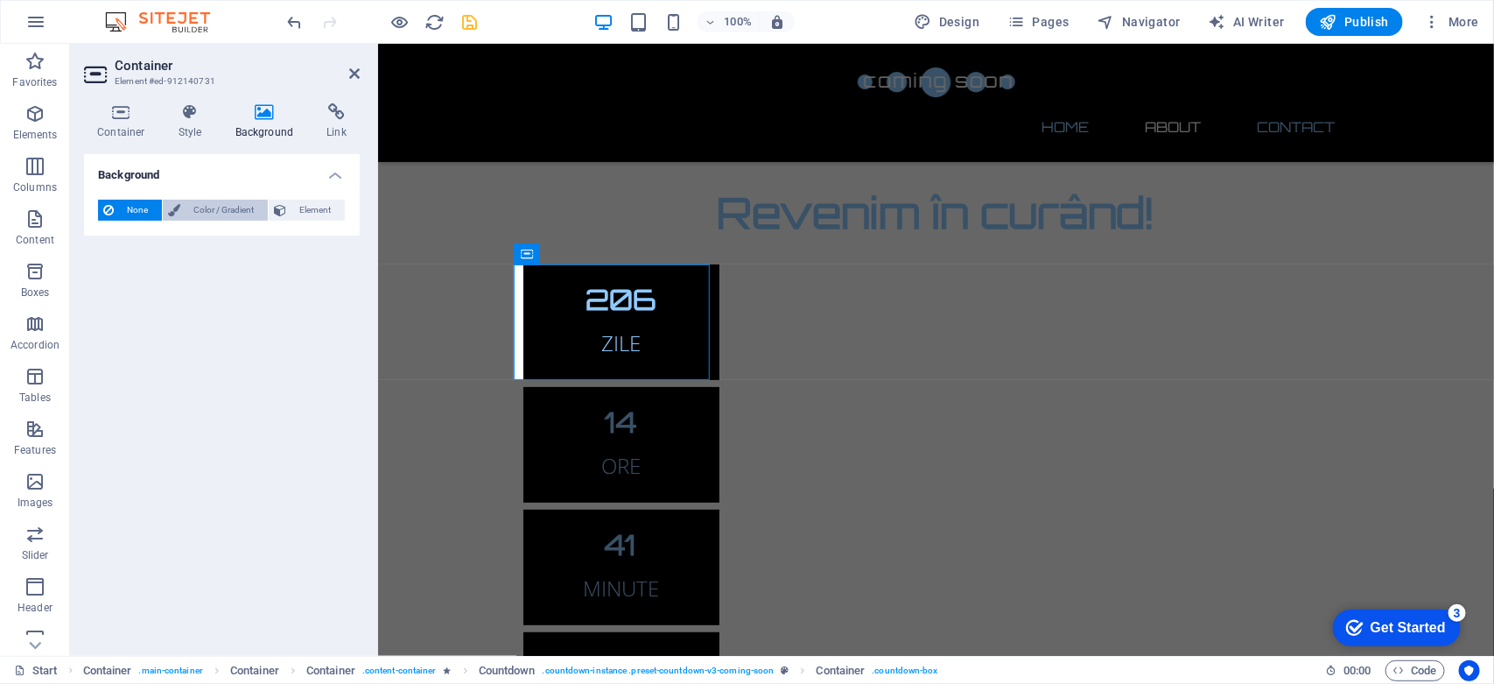
click at [214, 208] on span "Color / Gradient" at bounding box center [224, 210] width 77 height 21
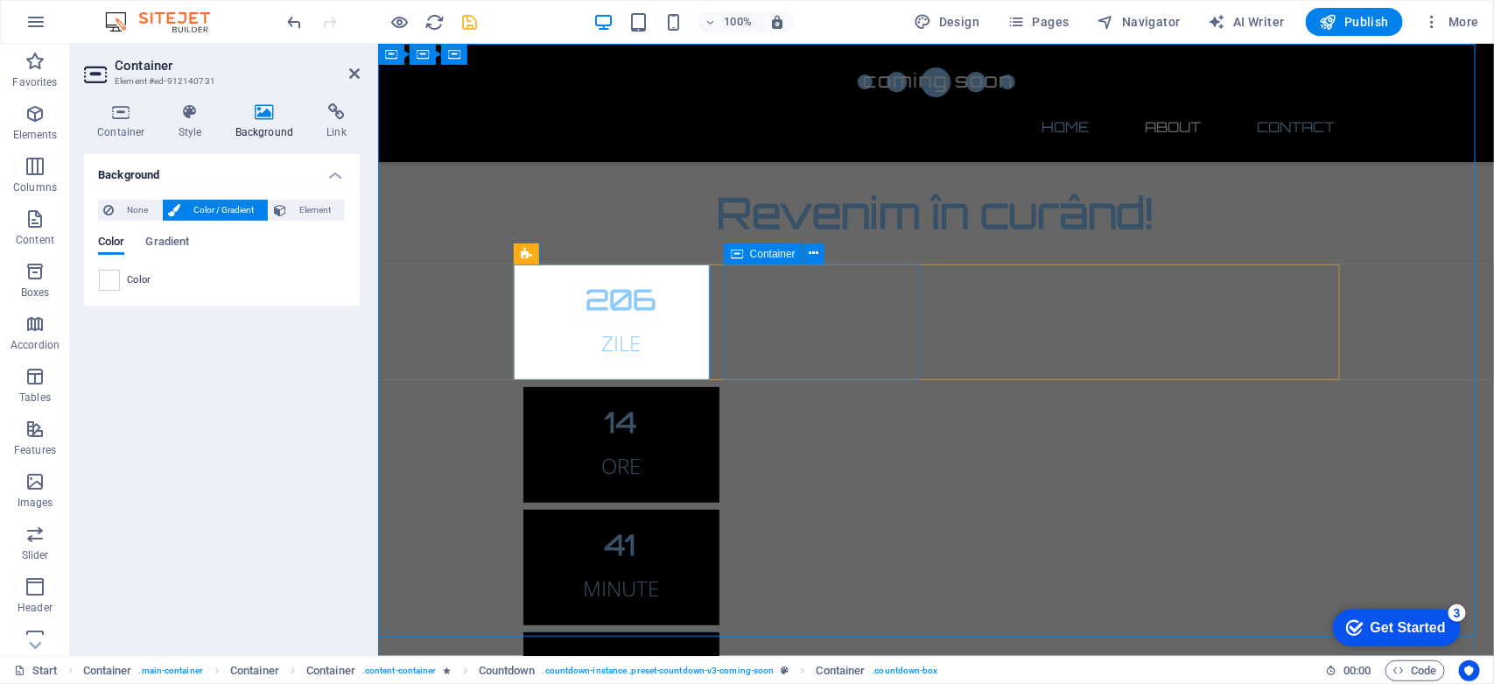
click at [719, 386] on div "14 ORE" at bounding box center [621, 444] width 196 height 116
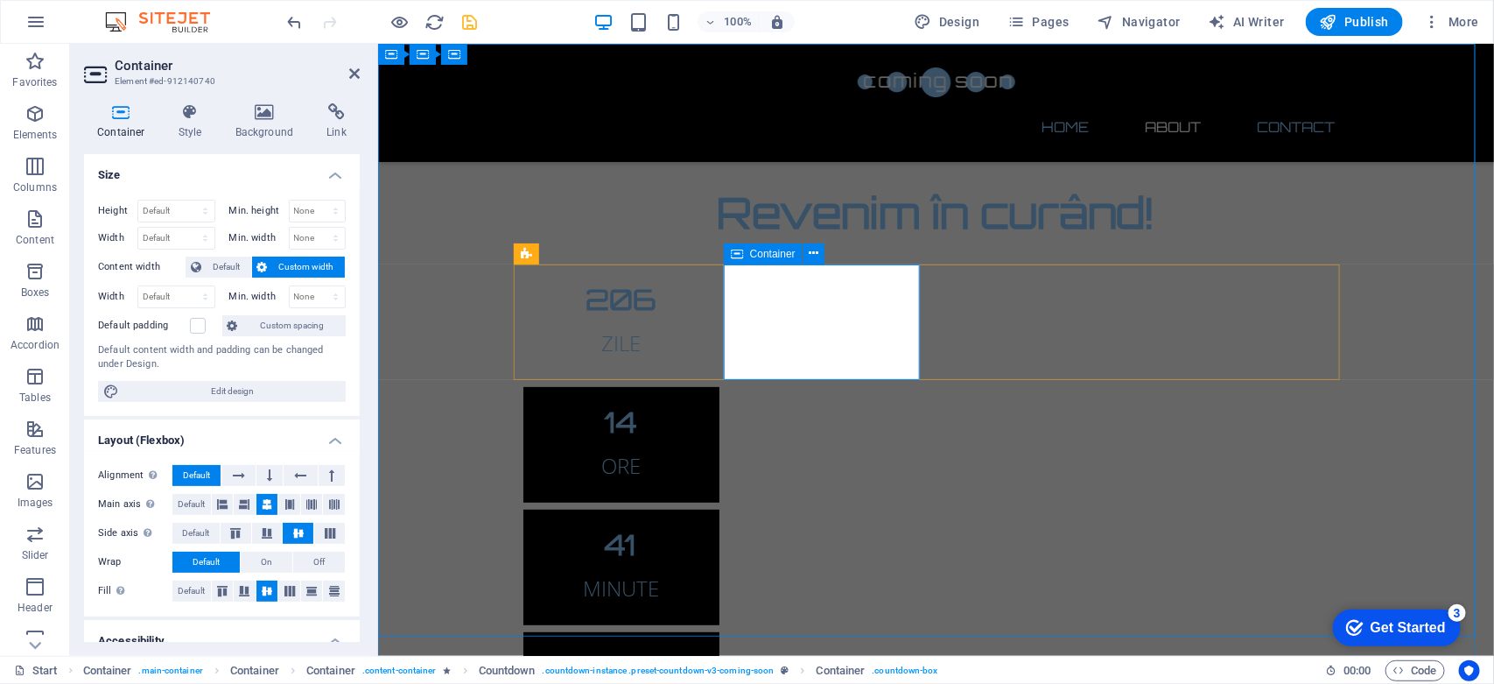
click at [719, 386] on div "14 ORE" at bounding box center [621, 444] width 196 height 116
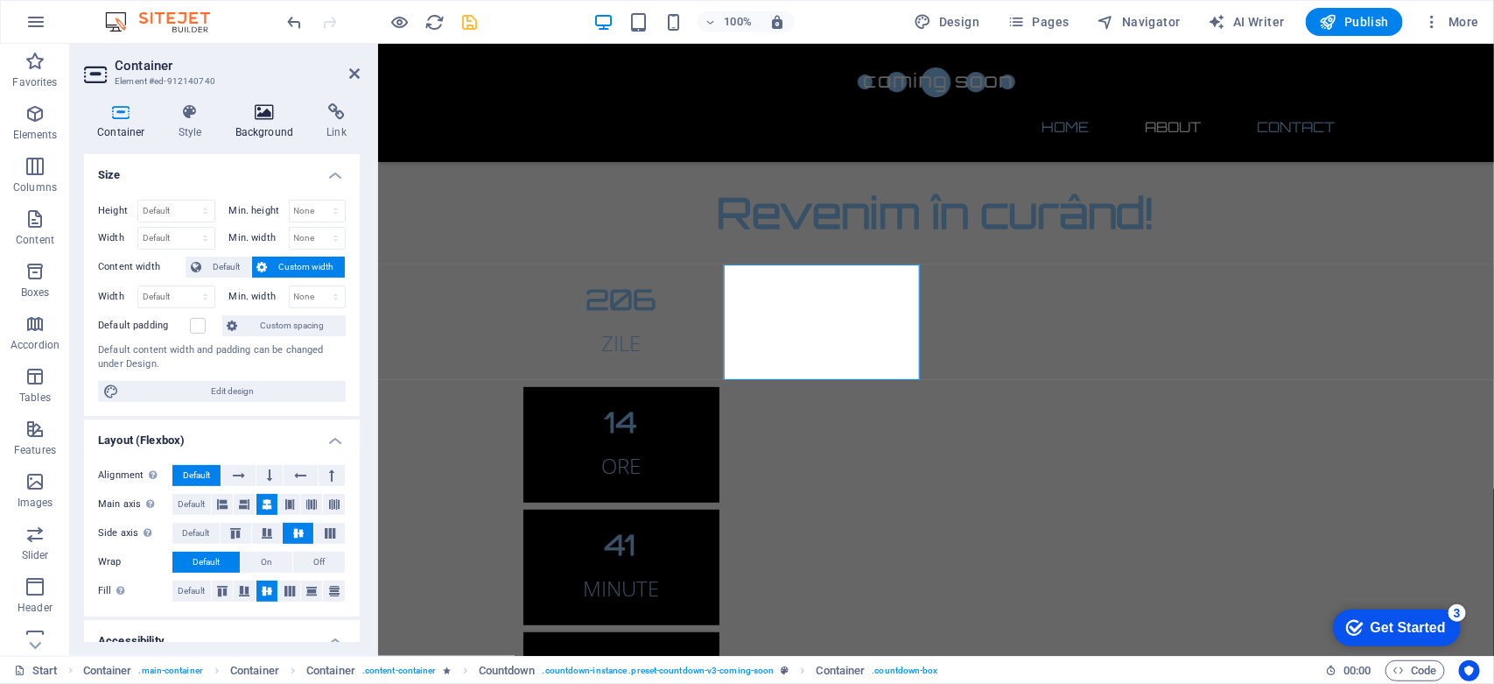
click at [259, 121] on h4 "Background" at bounding box center [268, 121] width 92 height 37
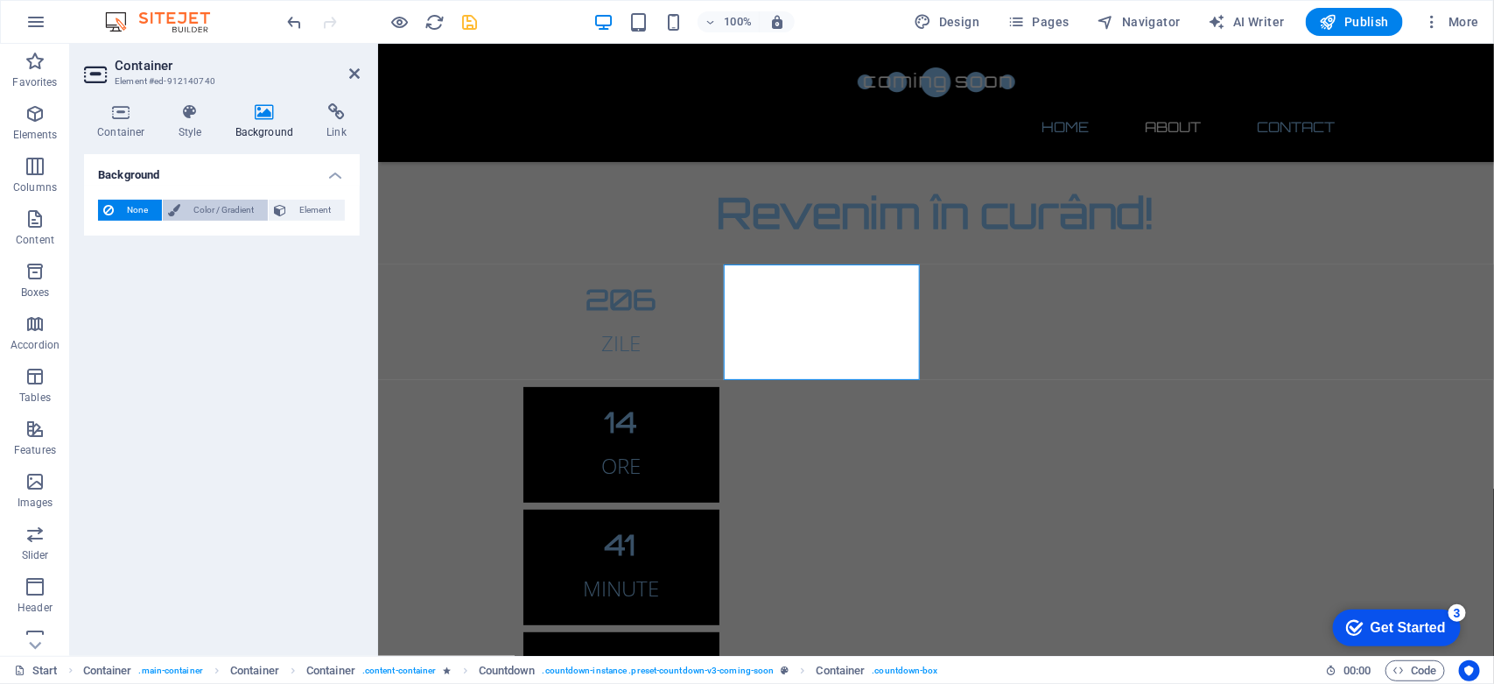
click at [217, 208] on span "Color / Gradient" at bounding box center [224, 210] width 77 height 21
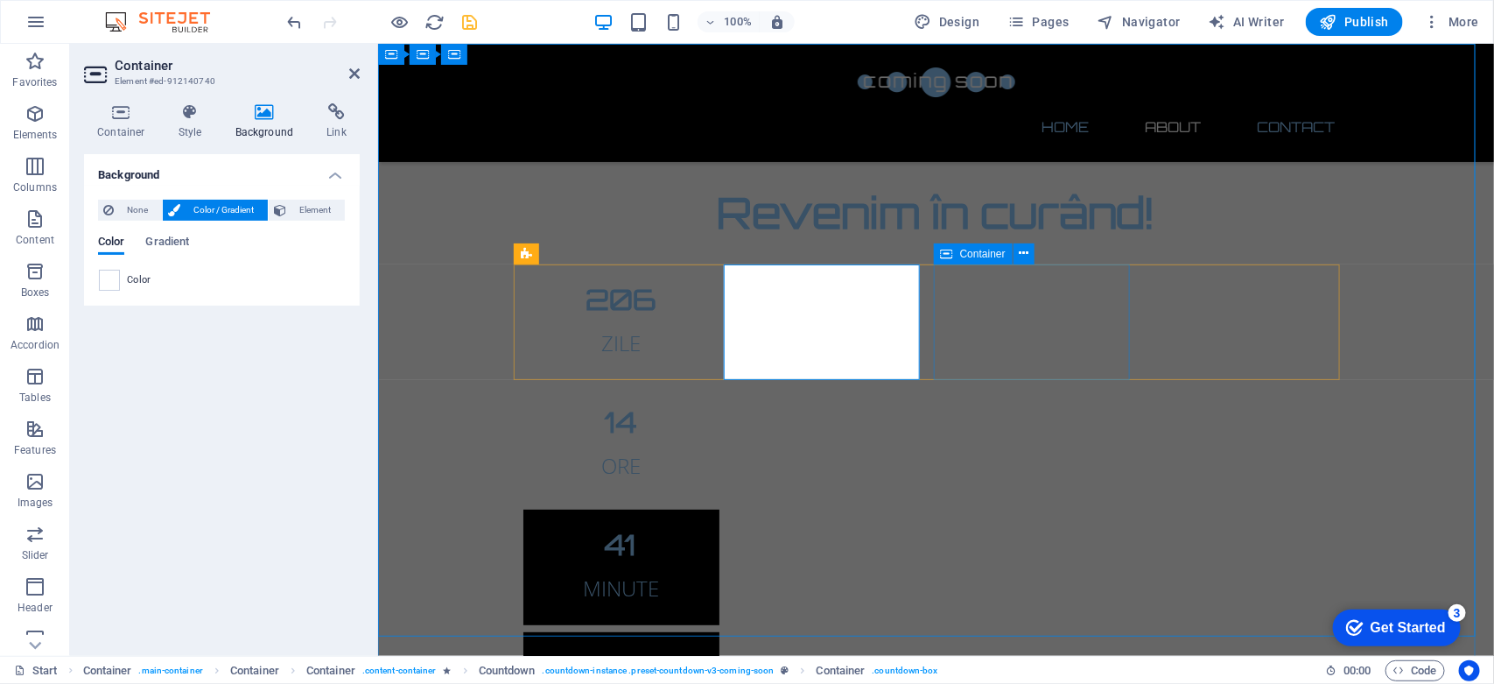
click at [719, 509] on div "41 MINUTE" at bounding box center [621, 567] width 196 height 116
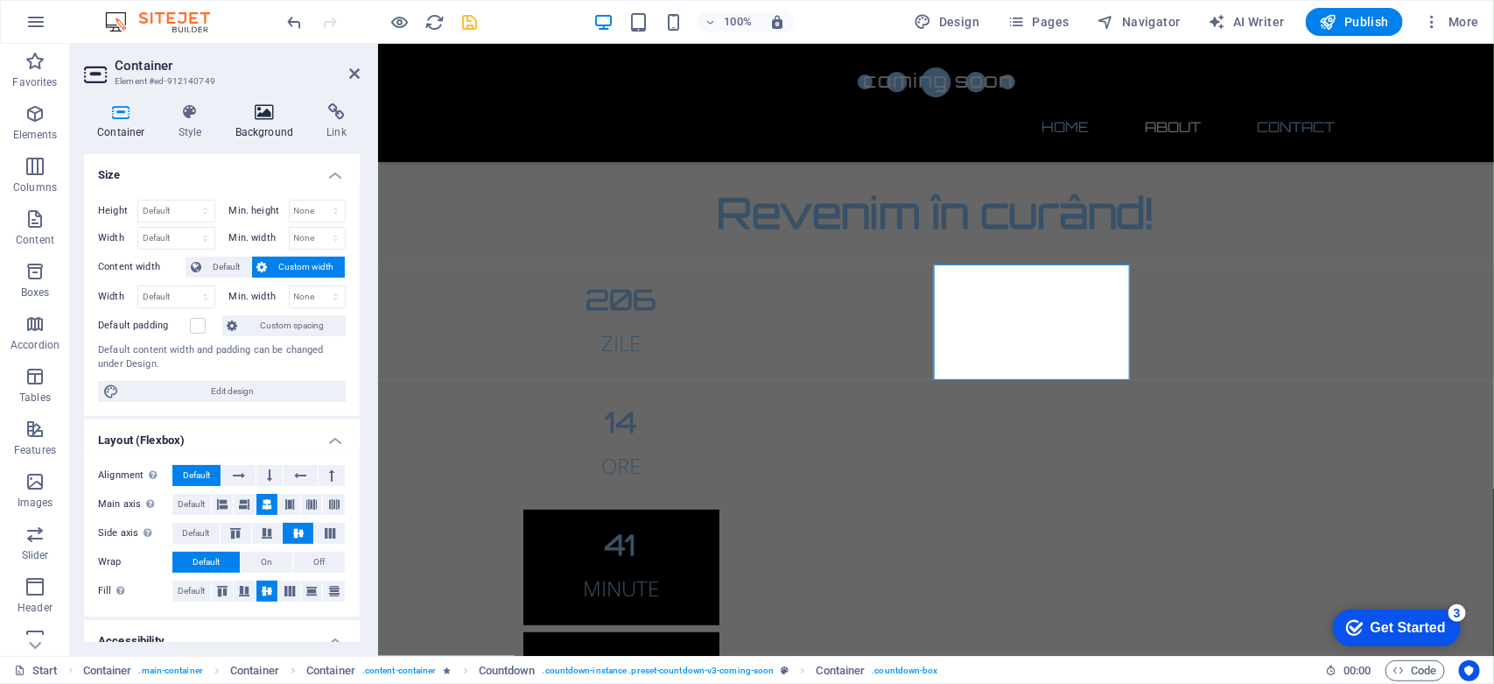
click at [269, 103] on icon at bounding box center [264, 112] width 85 height 18
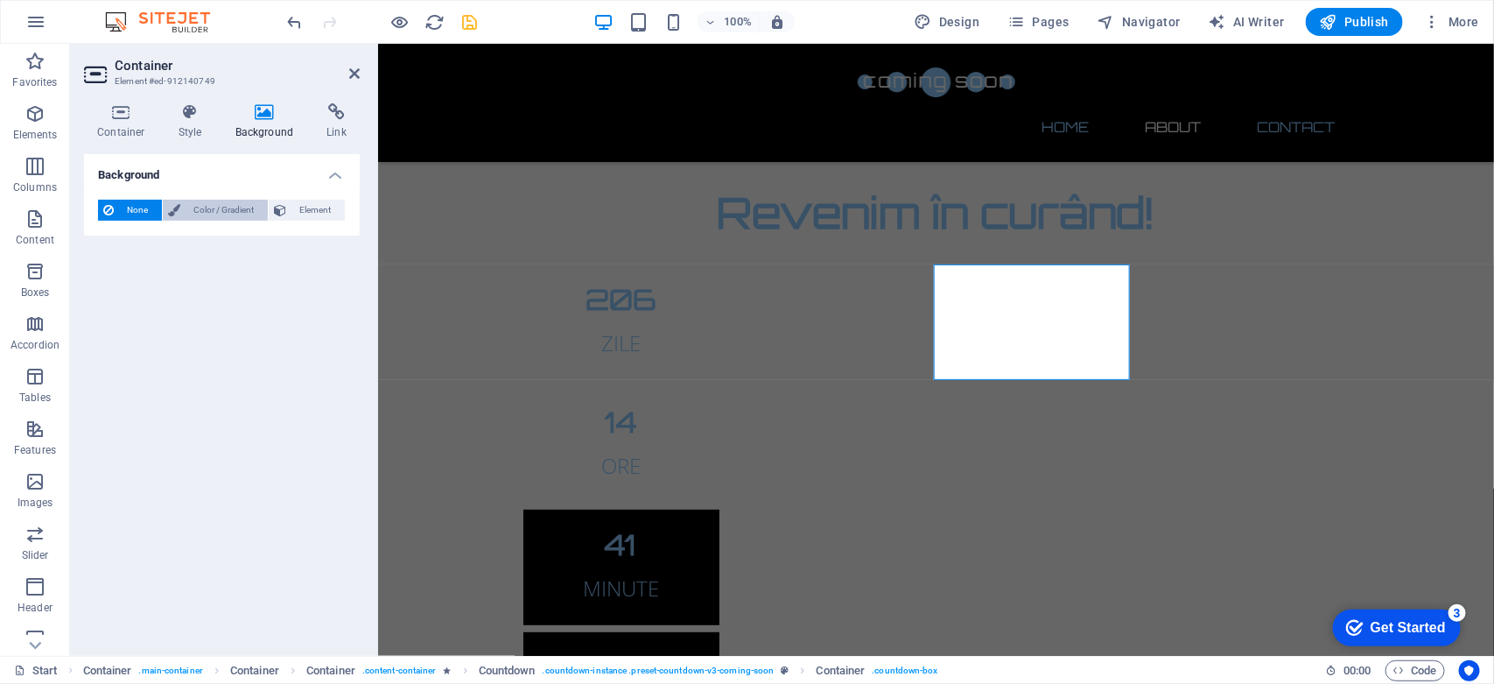
click at [223, 201] on span "Color / Gradient" at bounding box center [224, 210] width 77 height 21
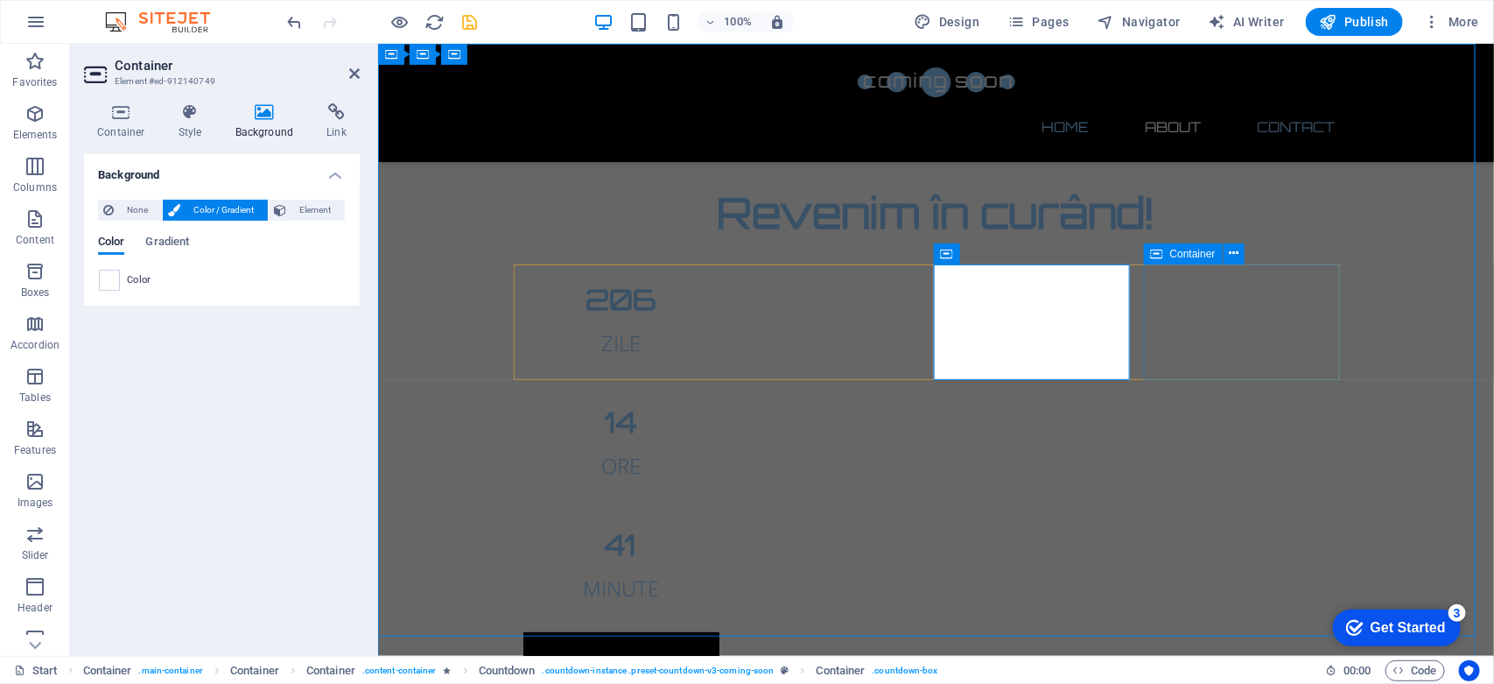
click at [719, 631] on div "11 SECUNDE" at bounding box center [621, 689] width 196 height 116
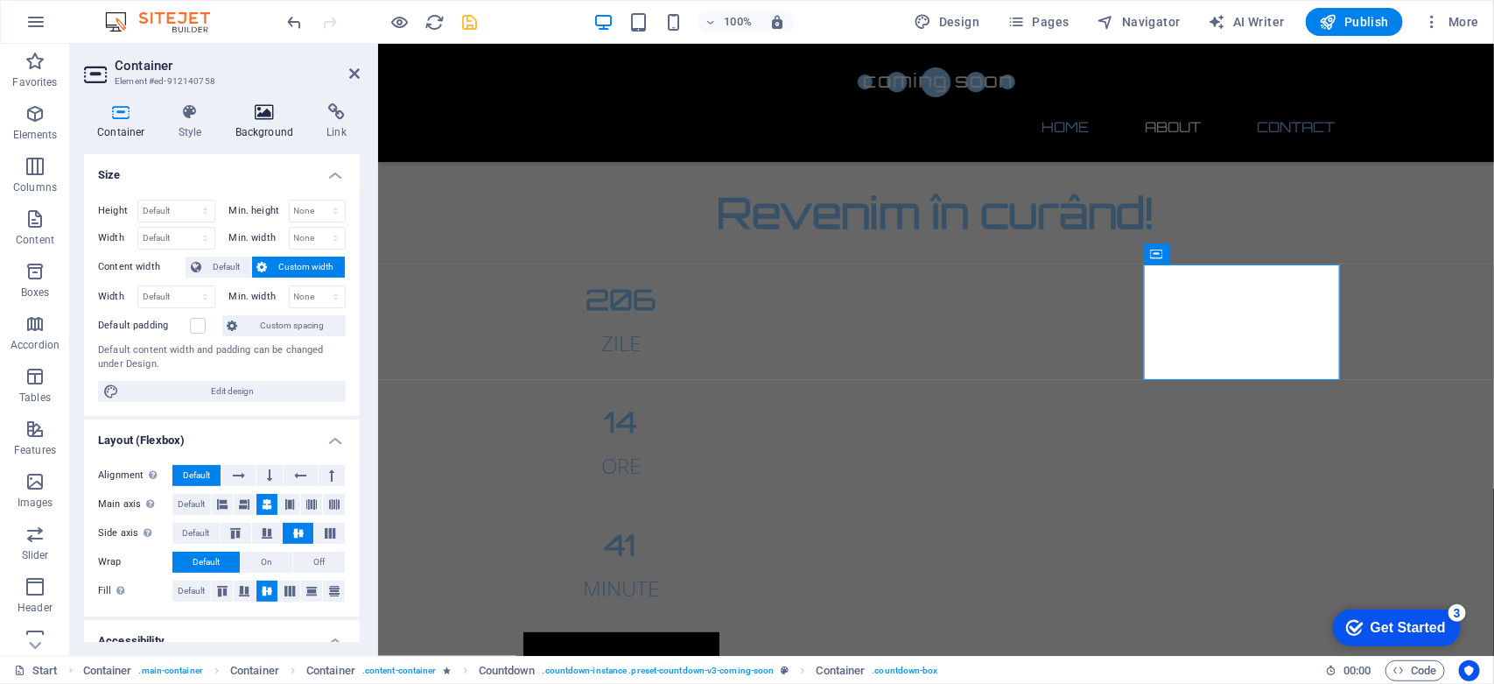
click at [271, 123] on h4 "Background" at bounding box center [268, 121] width 92 height 37
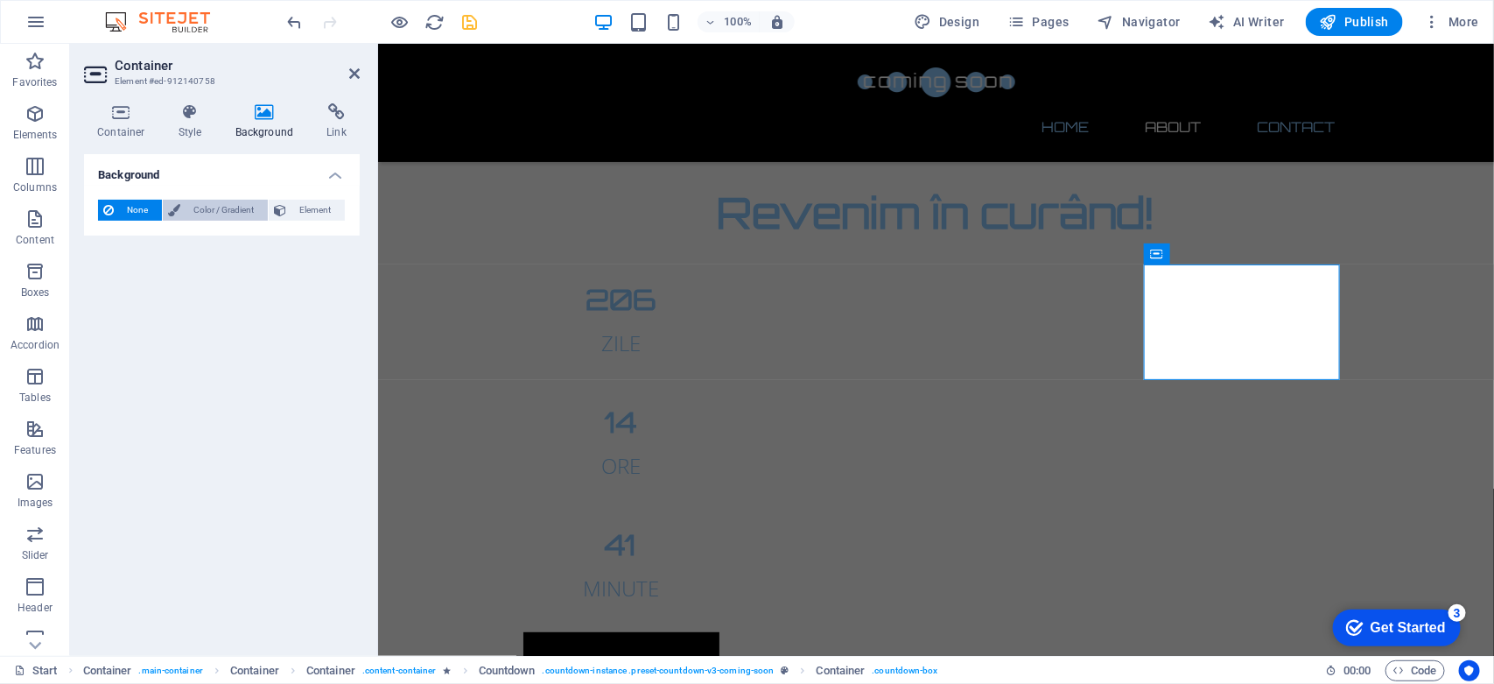
click at [214, 200] on span "Color / Gradient" at bounding box center [224, 210] width 77 height 21
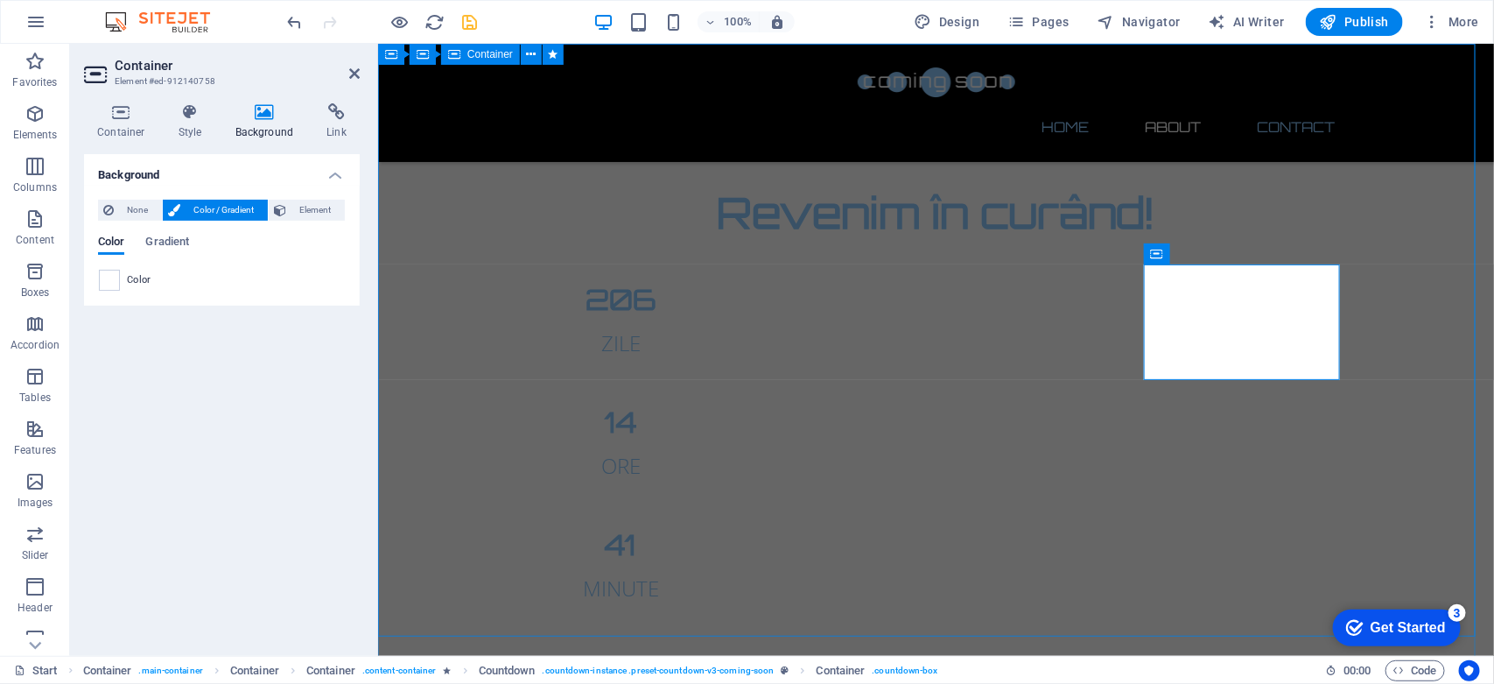
click at [454, 407] on div "Revenim în curând! 206 ZILE 14 ORE 41 MINUTE 04 SECUNDE Site-ul nostru este în …" at bounding box center [935, 523] width 1116 height 961
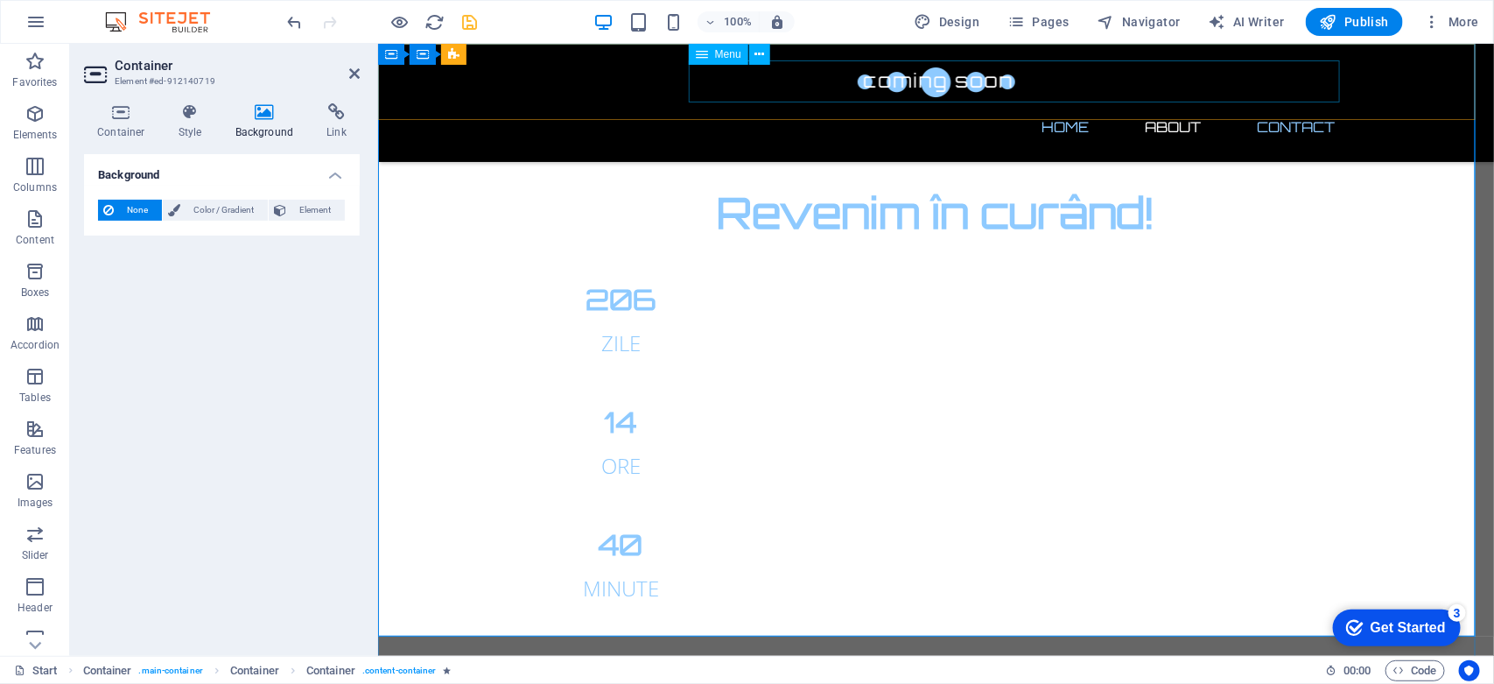
click at [1084, 105] on nav "Home About Contact" at bounding box center [936, 126] width 826 height 42
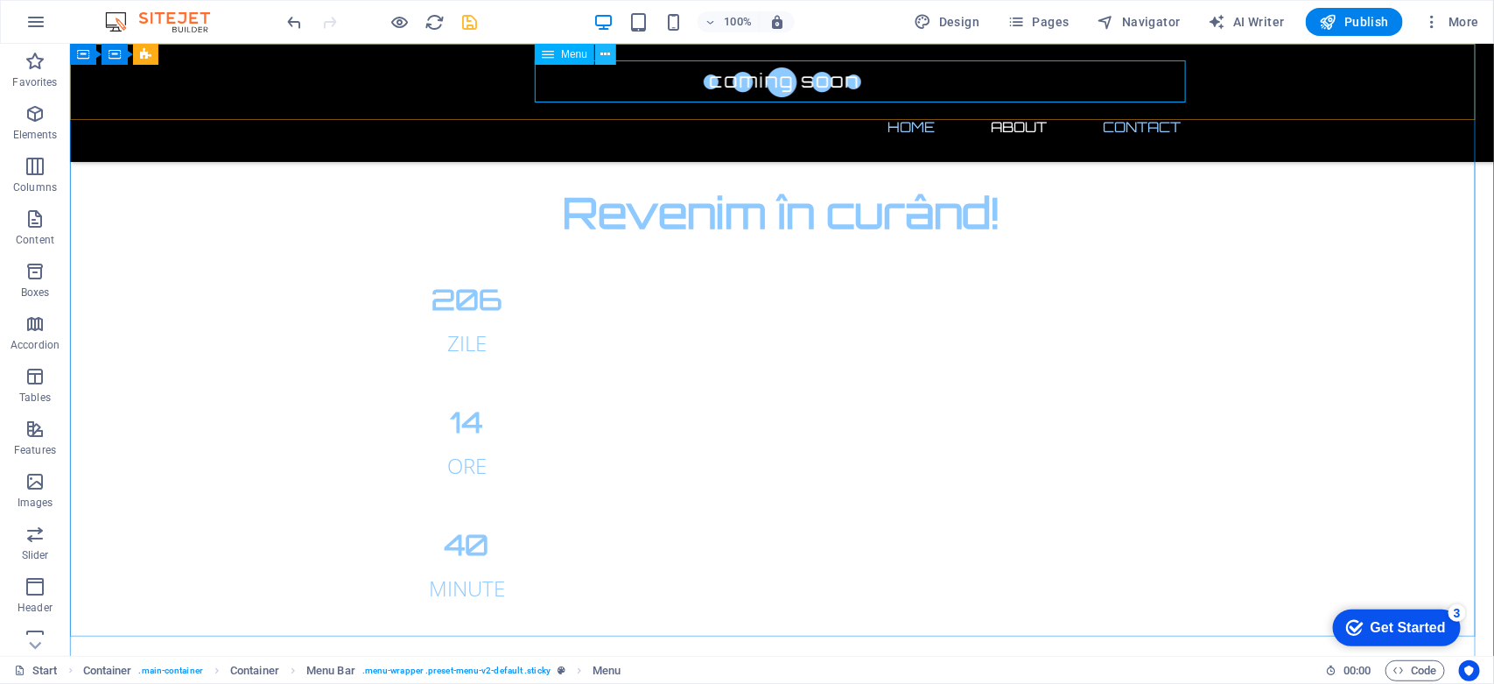
click at [598, 48] on button at bounding box center [605, 54] width 21 height 21
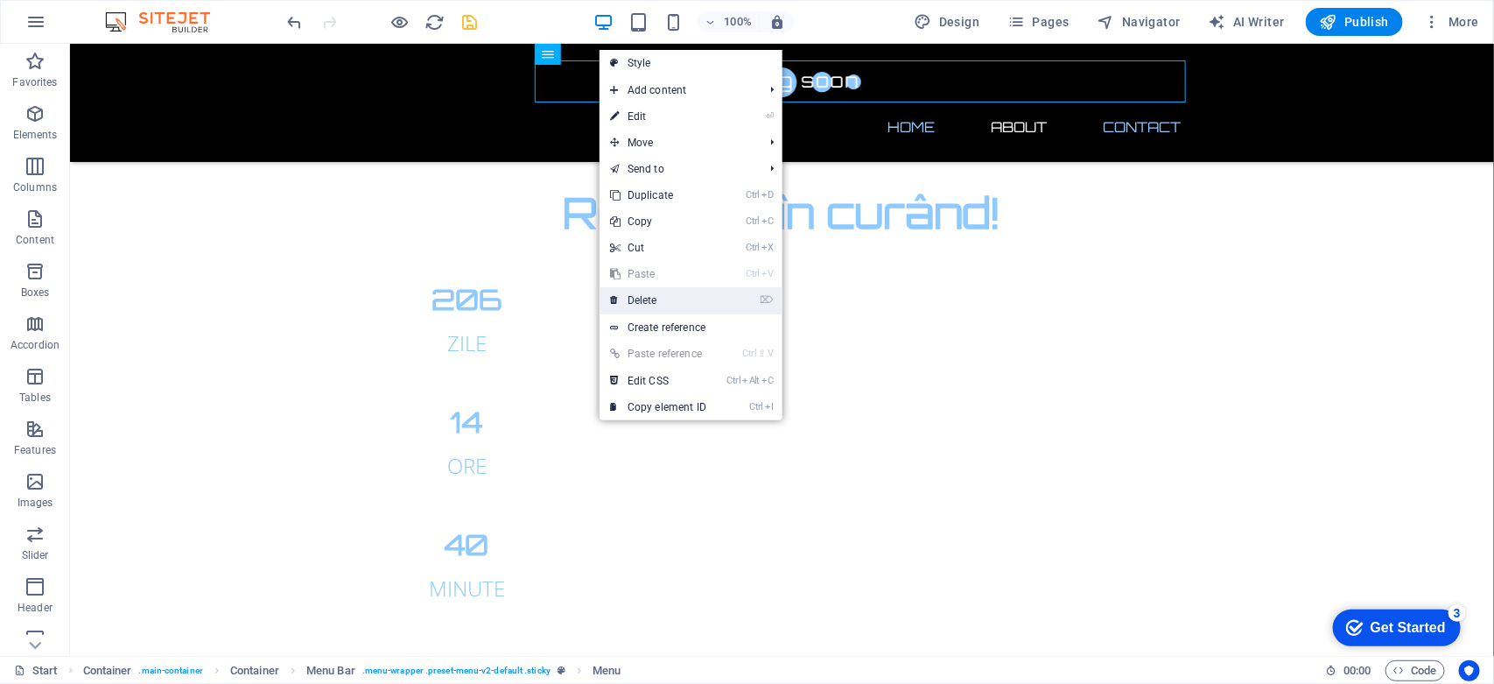
click at [676, 303] on link "⌦ Delete" at bounding box center [658, 300] width 117 height 26
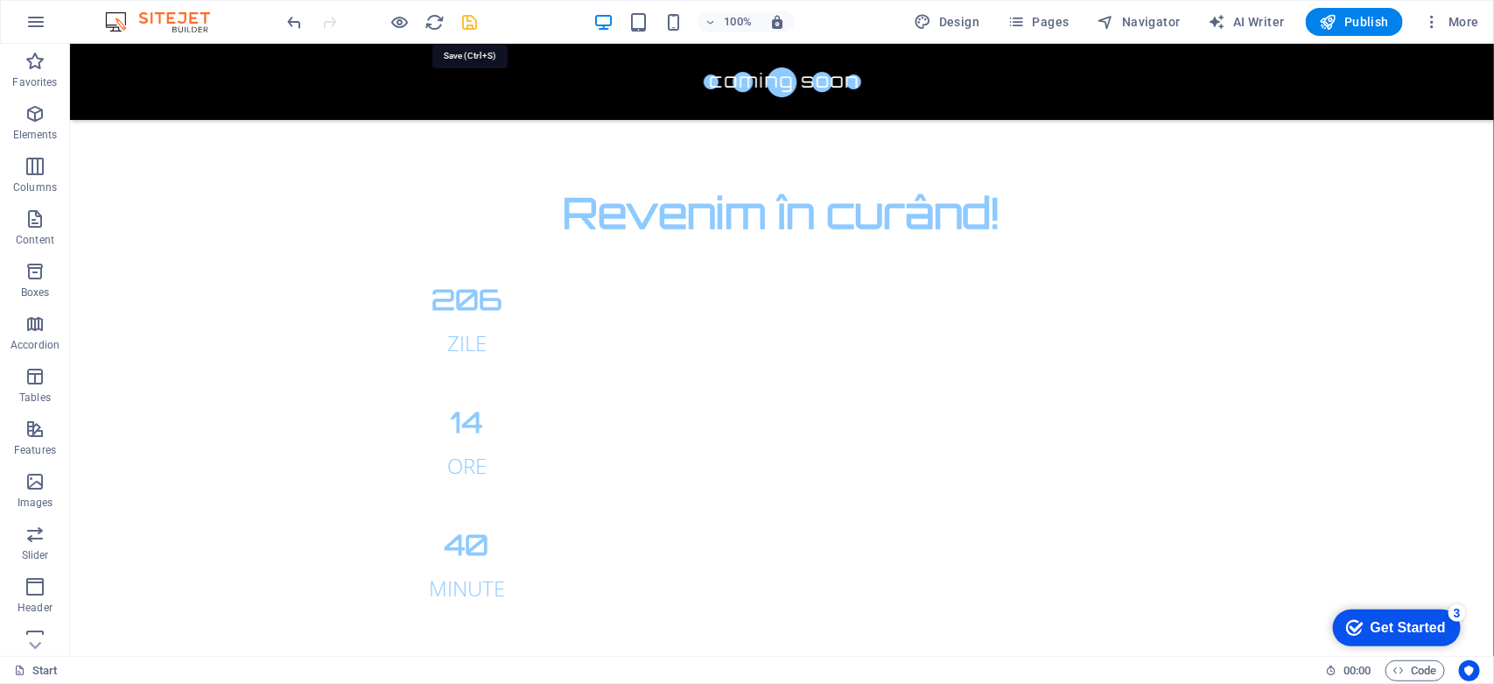
click at [466, 25] on icon "save" at bounding box center [470, 22] width 20 height 20
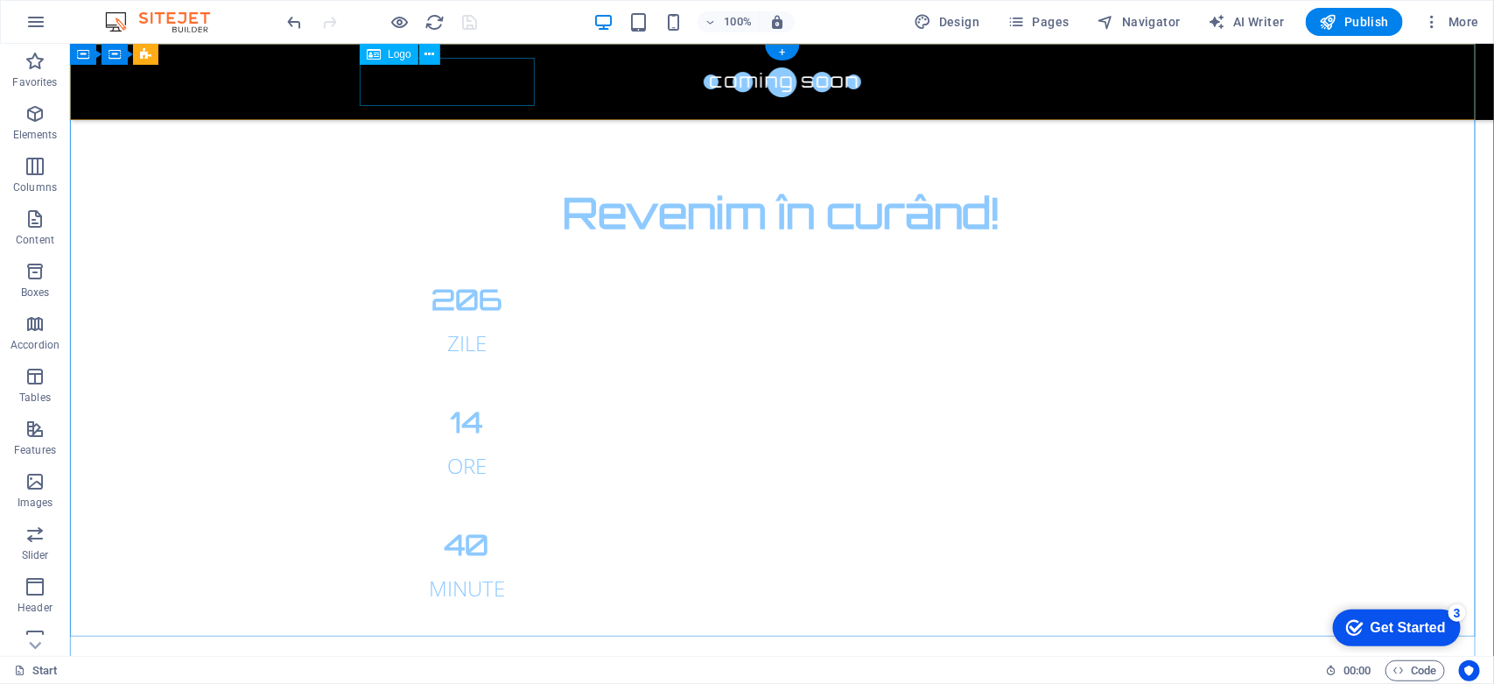
click at [460, 71] on div at bounding box center [781, 81] width 826 height 48
click at [431, 55] on icon at bounding box center [429, 55] width 10 height 18
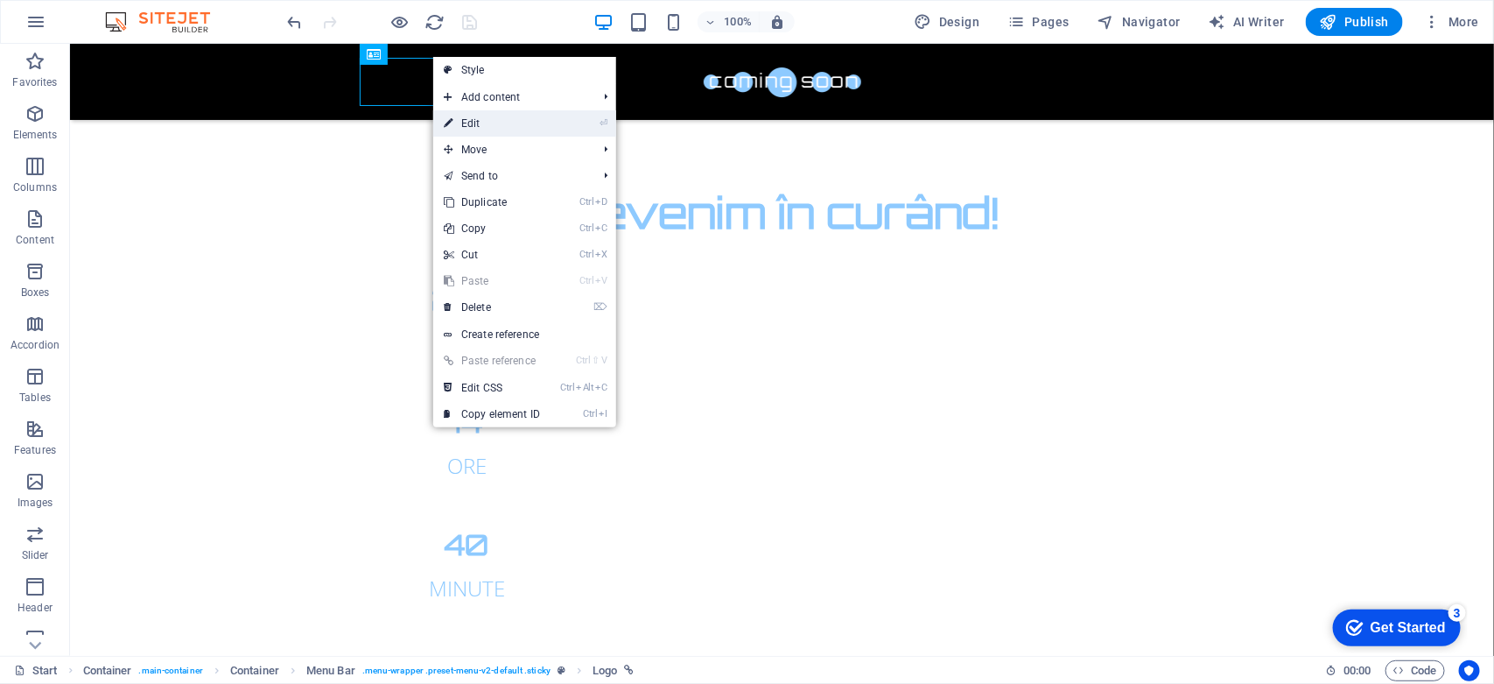
click at [530, 125] on link "⏎ Edit" at bounding box center [491, 123] width 117 height 26
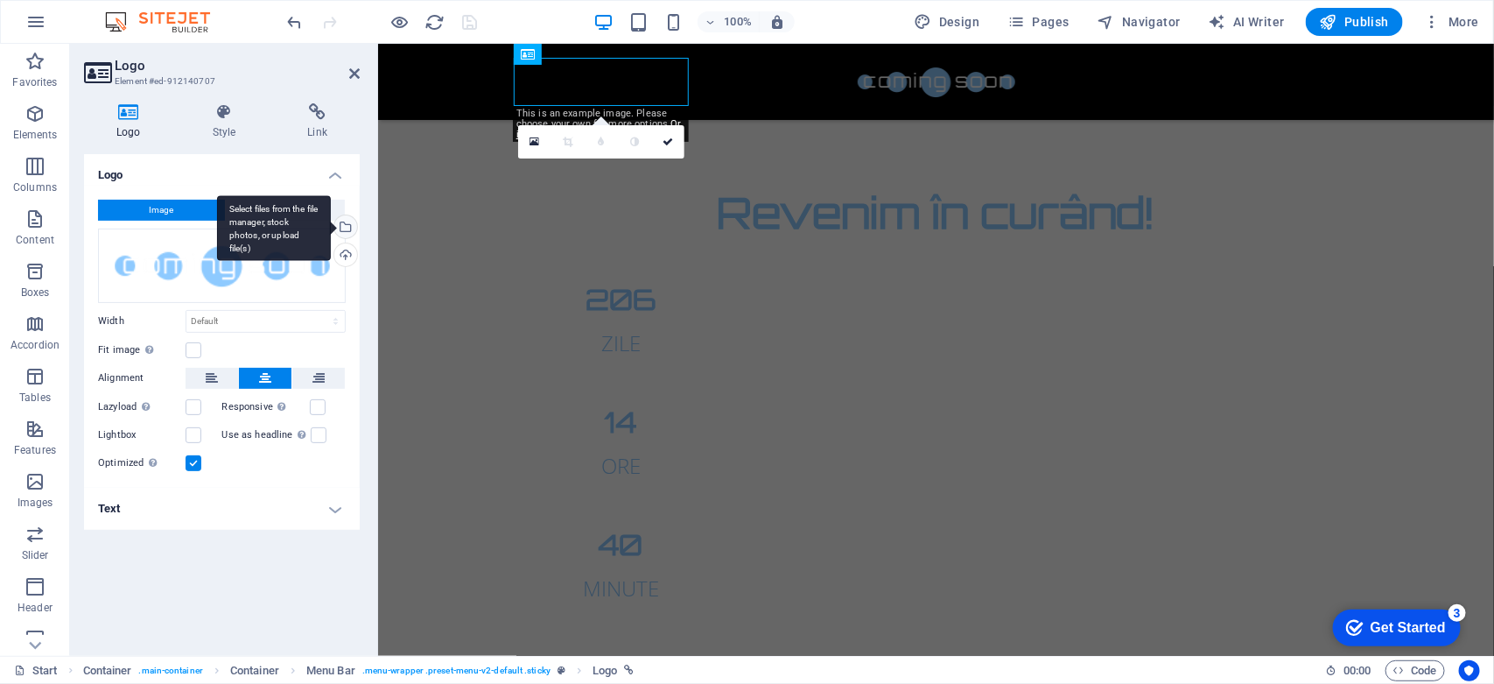
click at [347, 224] on div "Select files from the file manager, stock photos, or upload file(s)" at bounding box center [344, 228] width 26 height 26
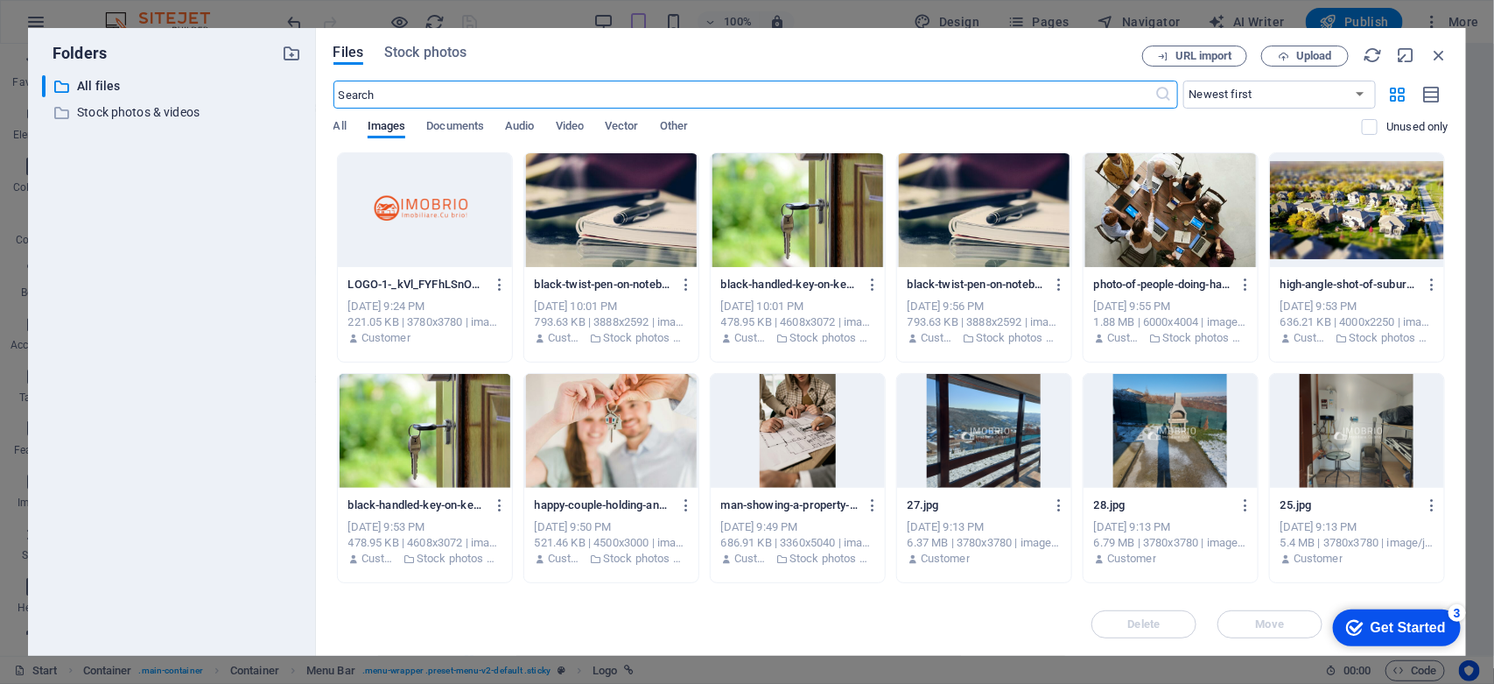
click at [445, 178] on div at bounding box center [425, 210] width 174 height 114
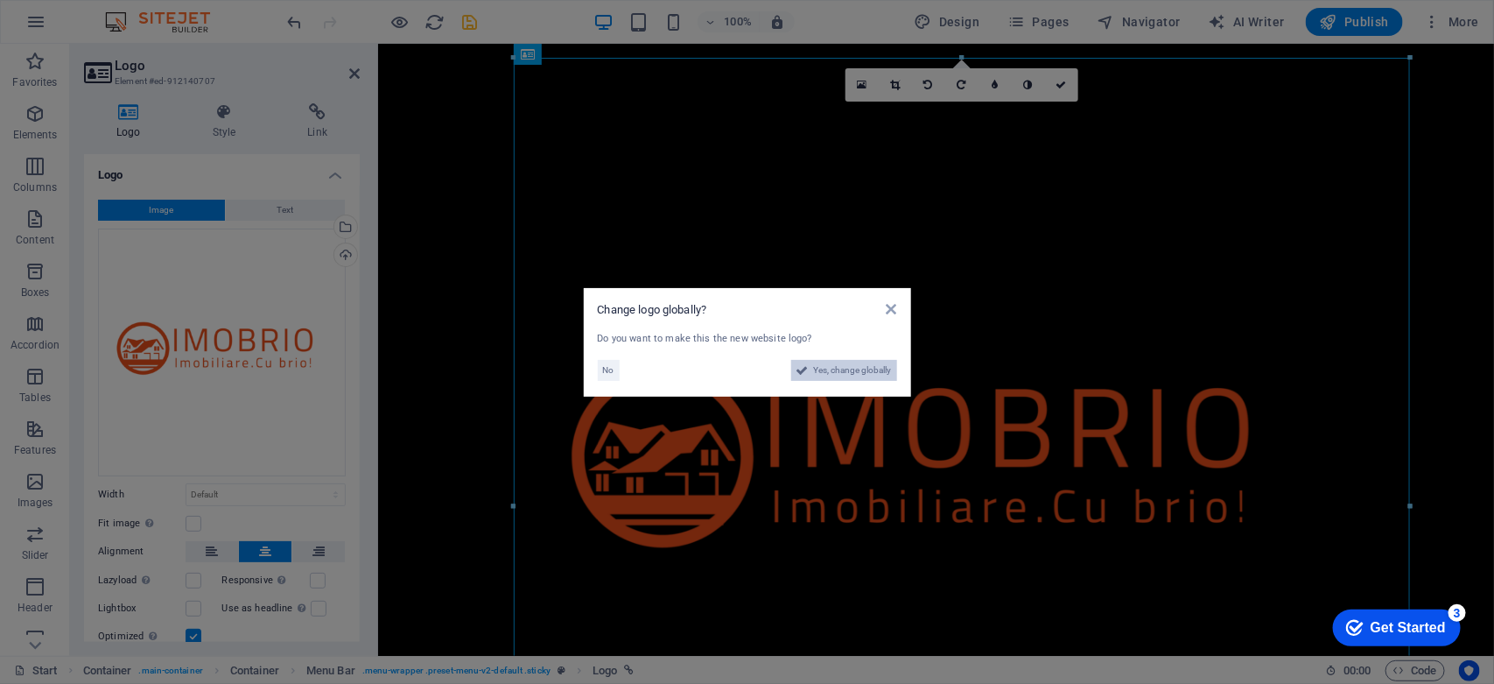
click at [854, 375] on span "Yes, change globally" at bounding box center [853, 370] width 78 height 21
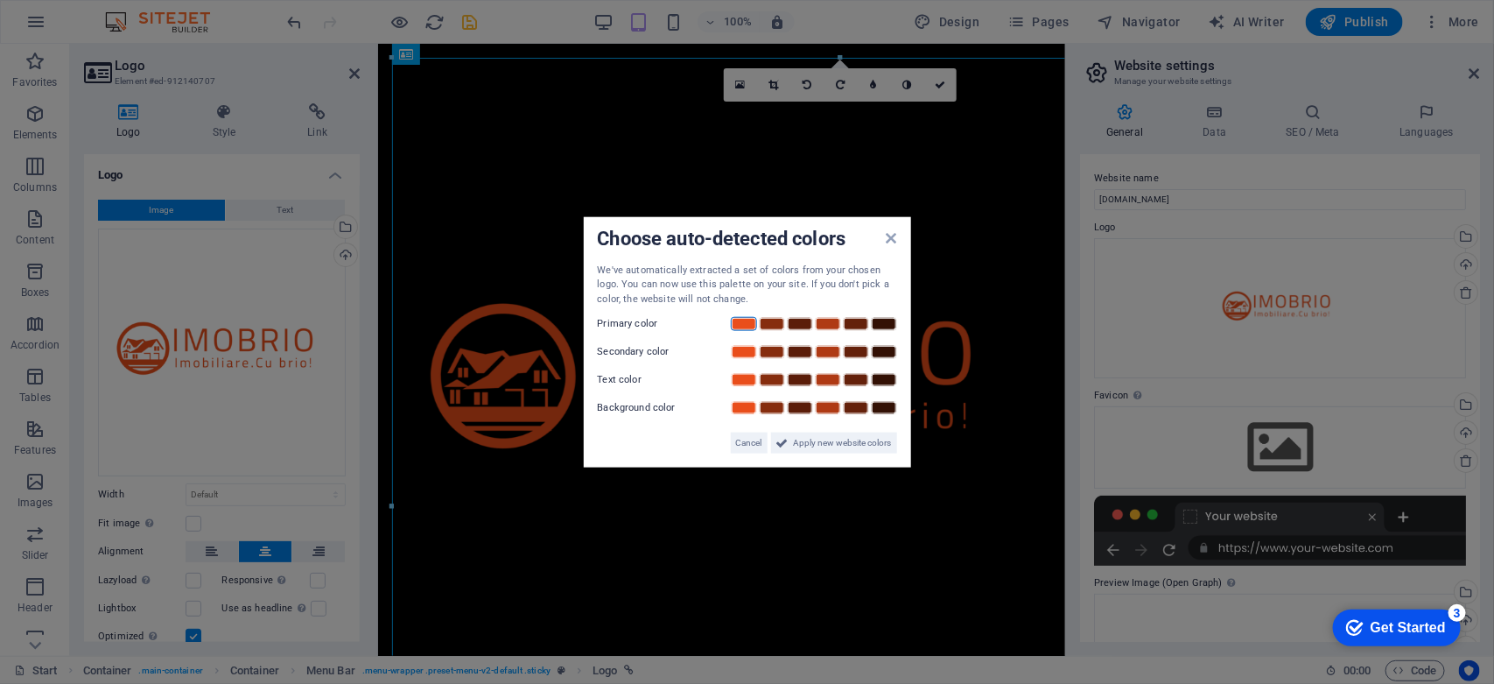
click at [749, 326] on link at bounding box center [744, 324] width 26 height 14
click at [828, 351] on link at bounding box center [828, 352] width 26 height 14
click at [741, 379] on link at bounding box center [744, 380] width 26 height 14
click at [818, 407] on link at bounding box center [828, 408] width 26 height 14
click at [837, 443] on span "Apply new website colors" at bounding box center [843, 442] width 98 height 21
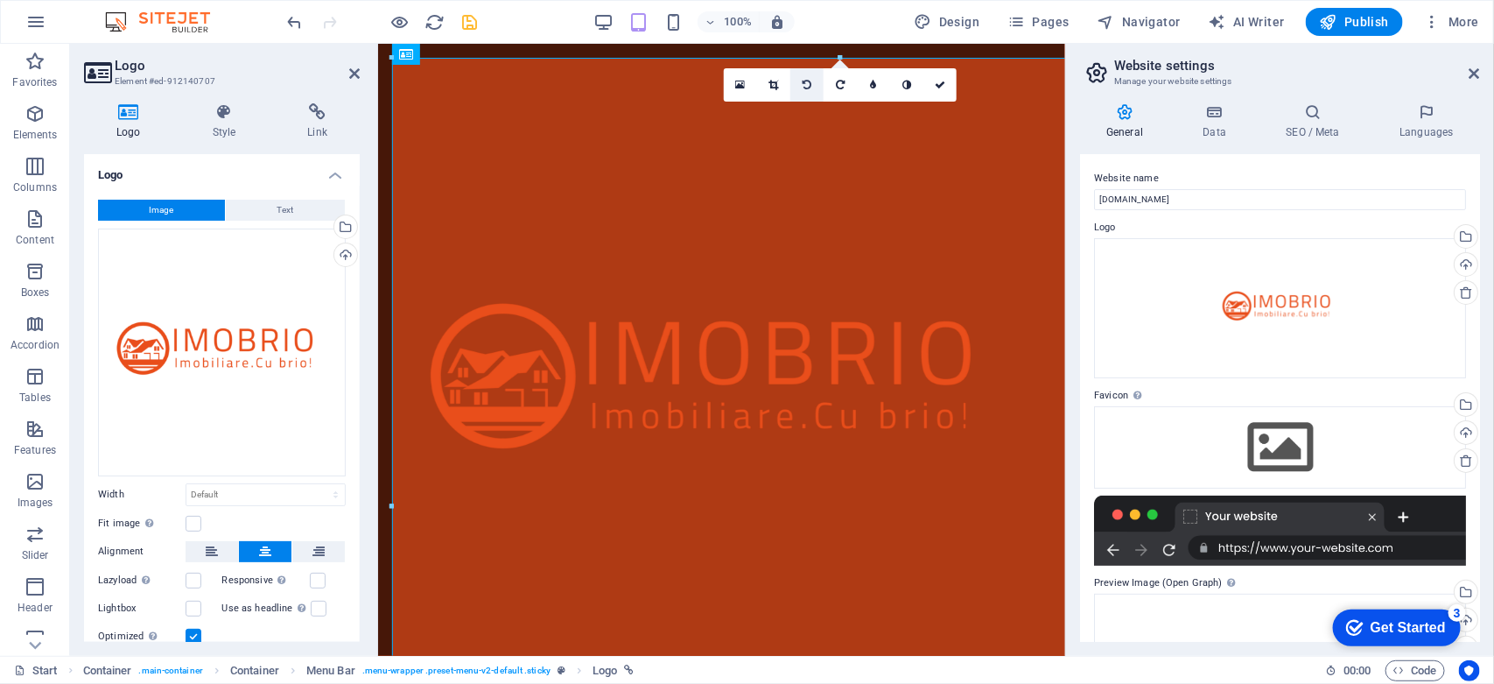
click at [808, 85] on icon at bounding box center [807, 85] width 9 height 11
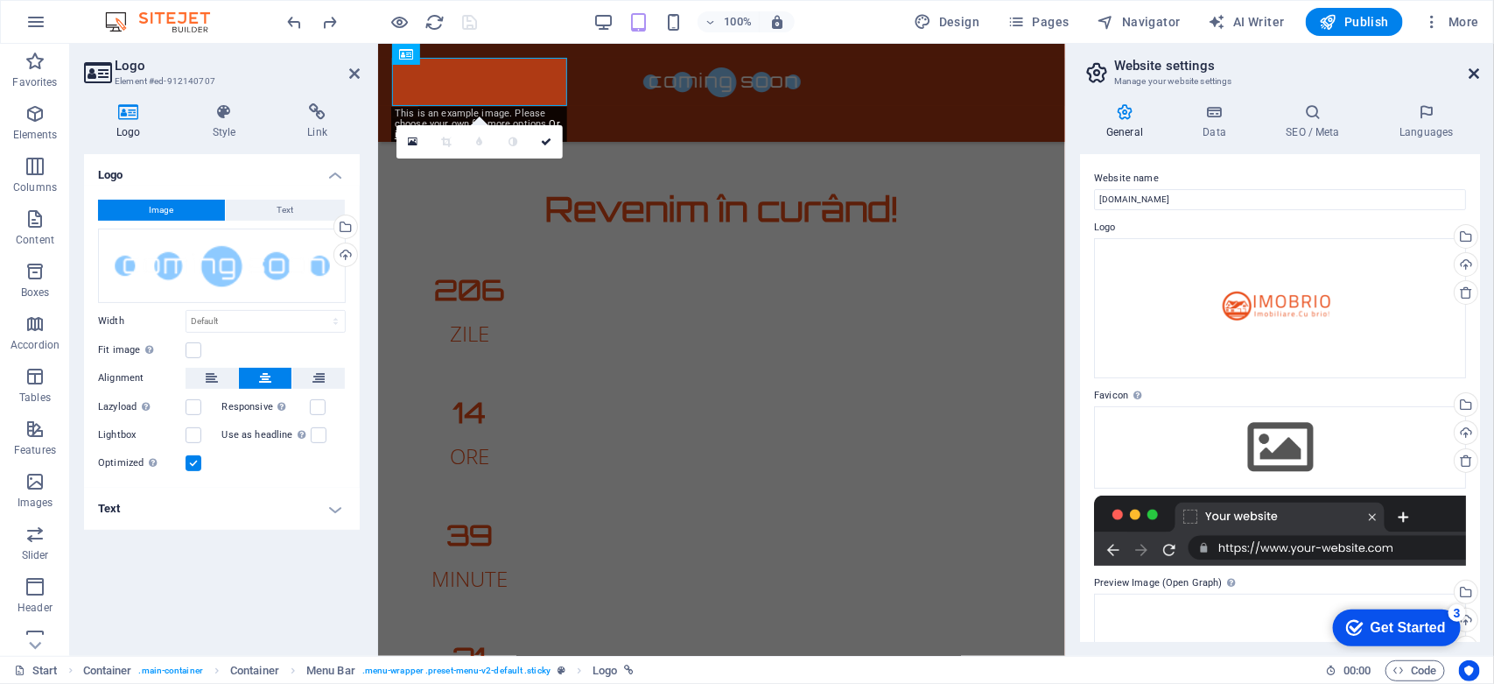
click at [1477, 70] on icon at bounding box center [1475, 74] width 11 height 14
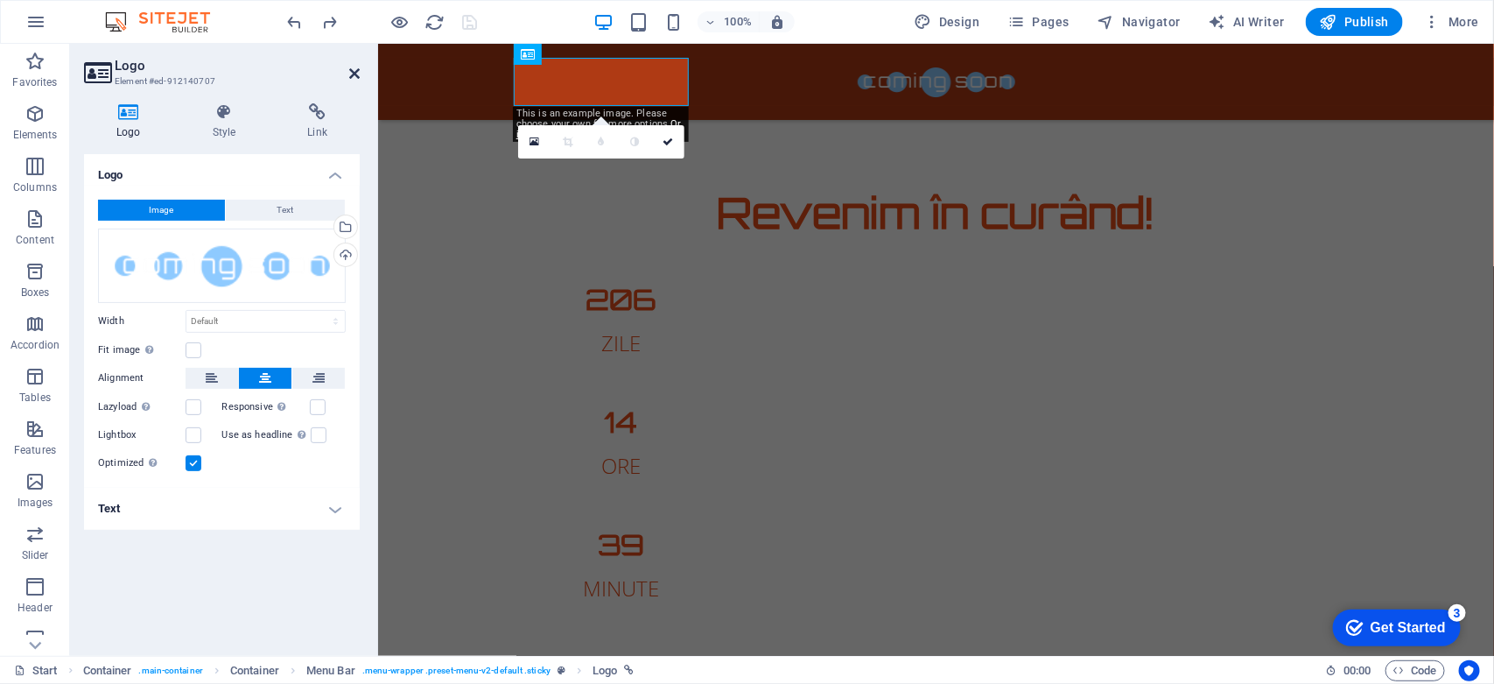
click at [355, 72] on icon at bounding box center [354, 74] width 11 height 14
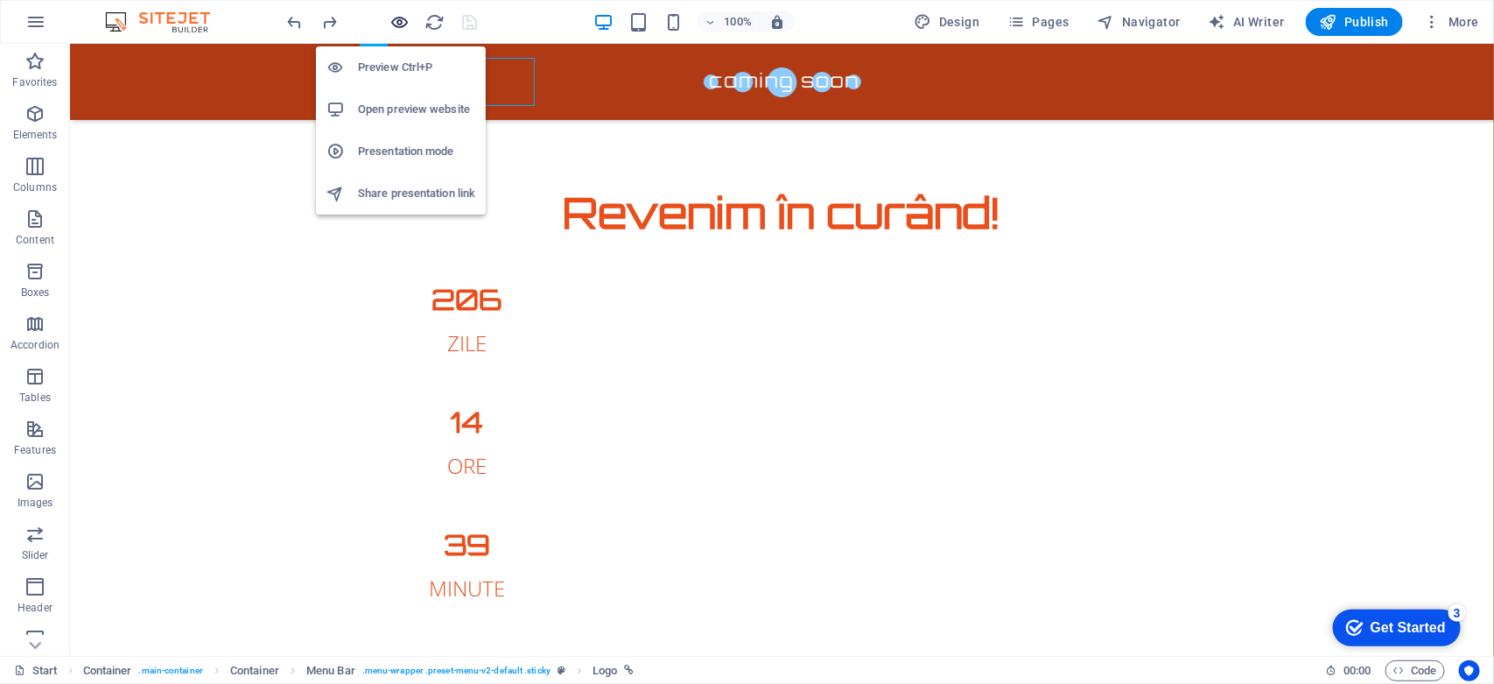
click at [403, 20] on icon "button" at bounding box center [400, 22] width 20 height 20
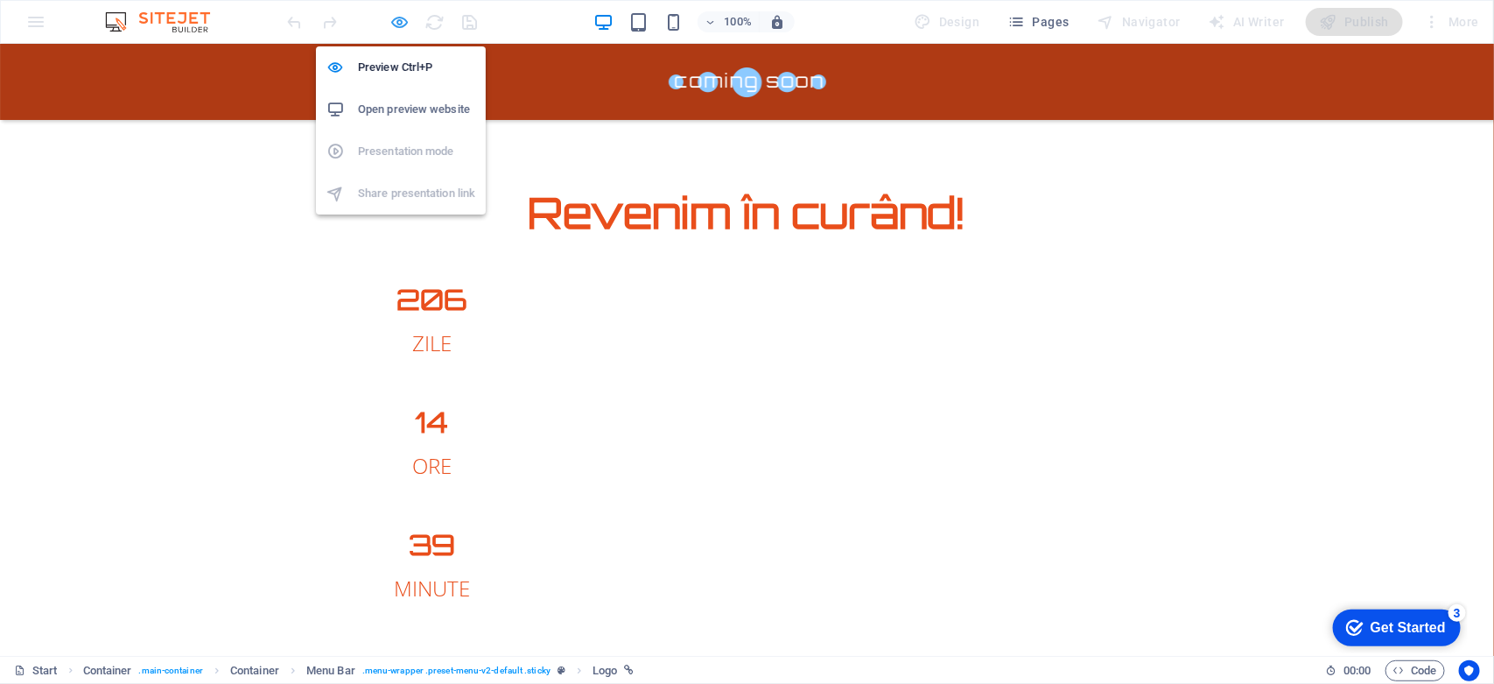
click at [396, 16] on icon "button" at bounding box center [400, 22] width 20 height 20
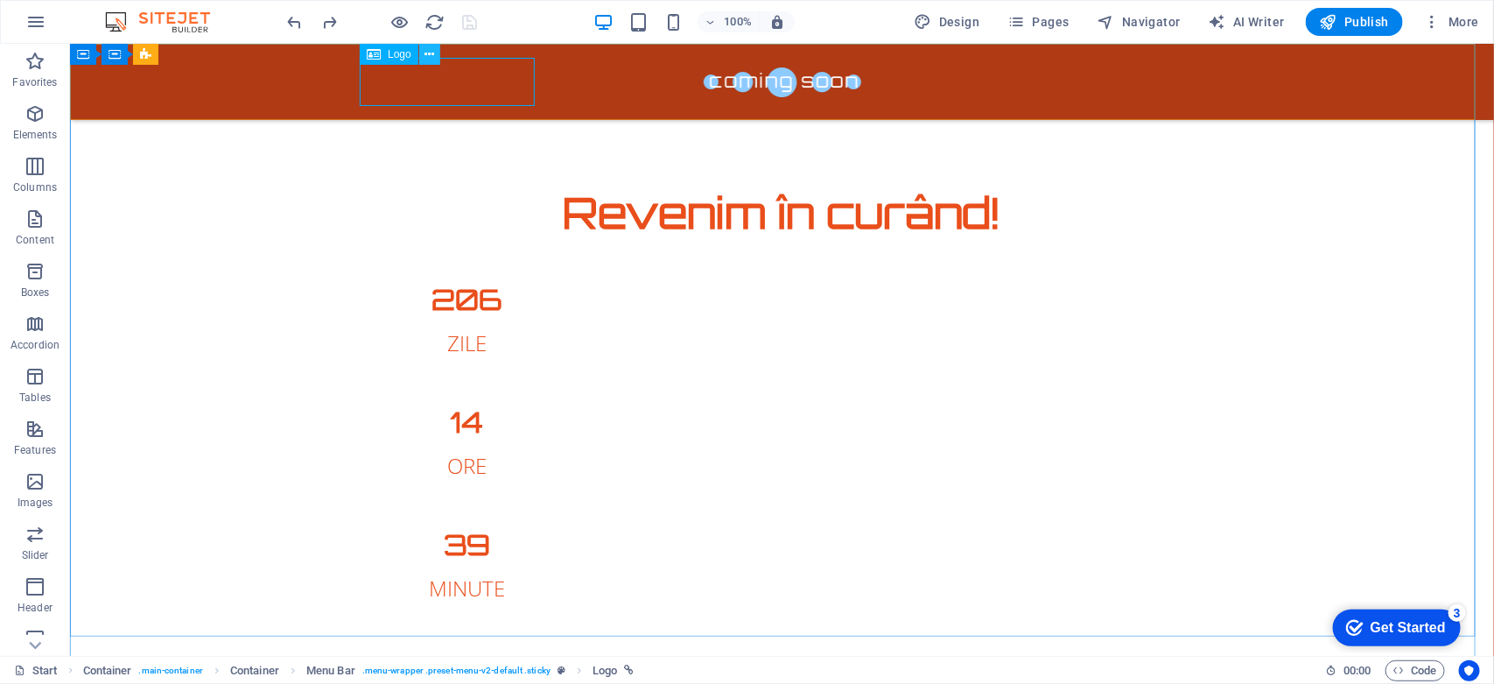
click at [434, 53] on icon at bounding box center [429, 55] width 10 height 18
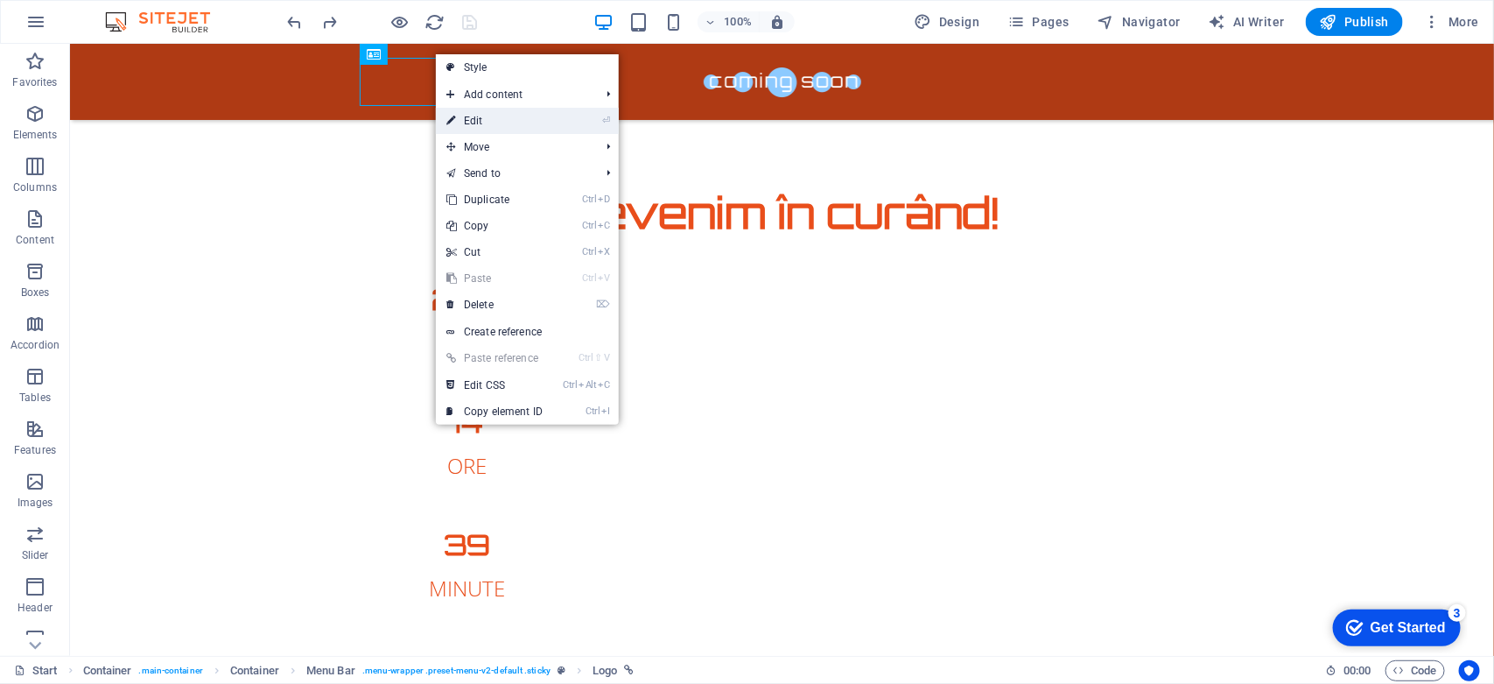
click at [495, 123] on link "⏎ Edit" at bounding box center [494, 121] width 117 height 26
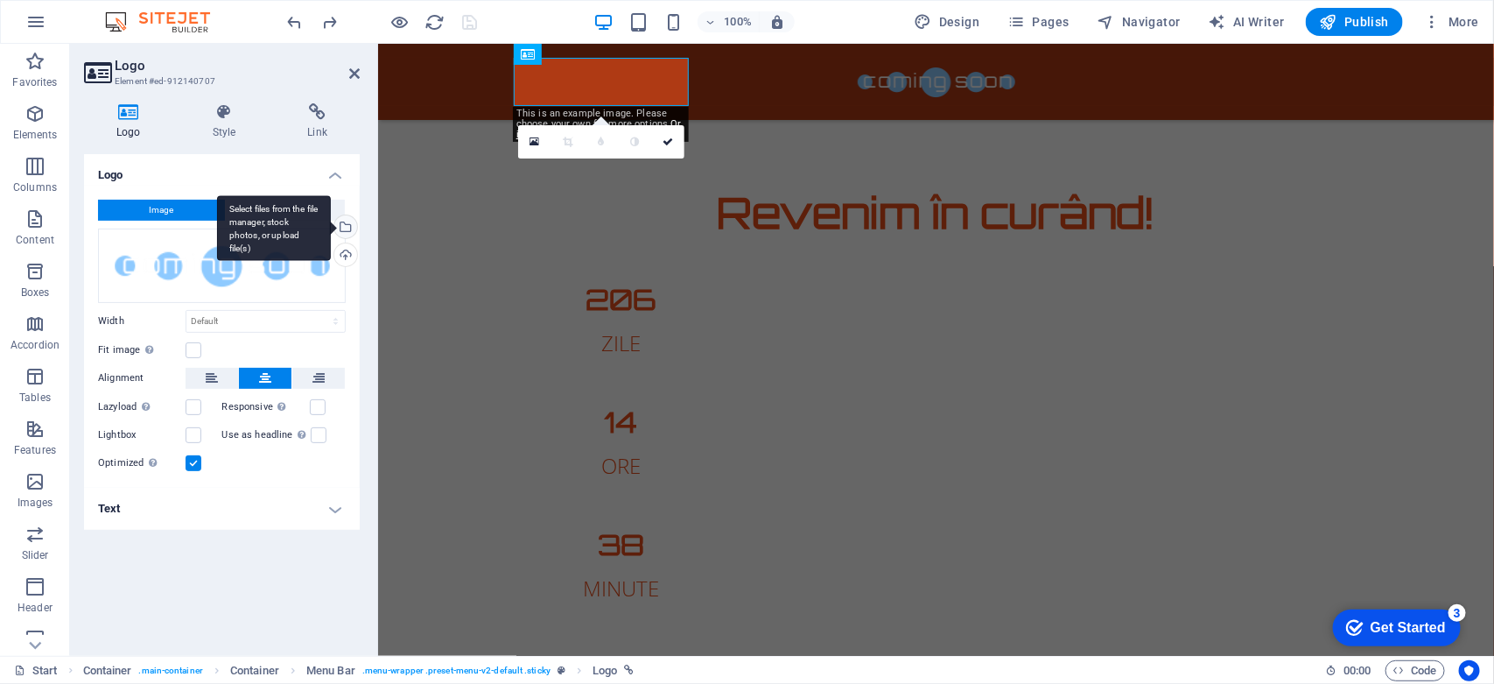
click at [343, 224] on div "Select files from the file manager, stock photos, or upload file(s)" at bounding box center [344, 228] width 26 height 26
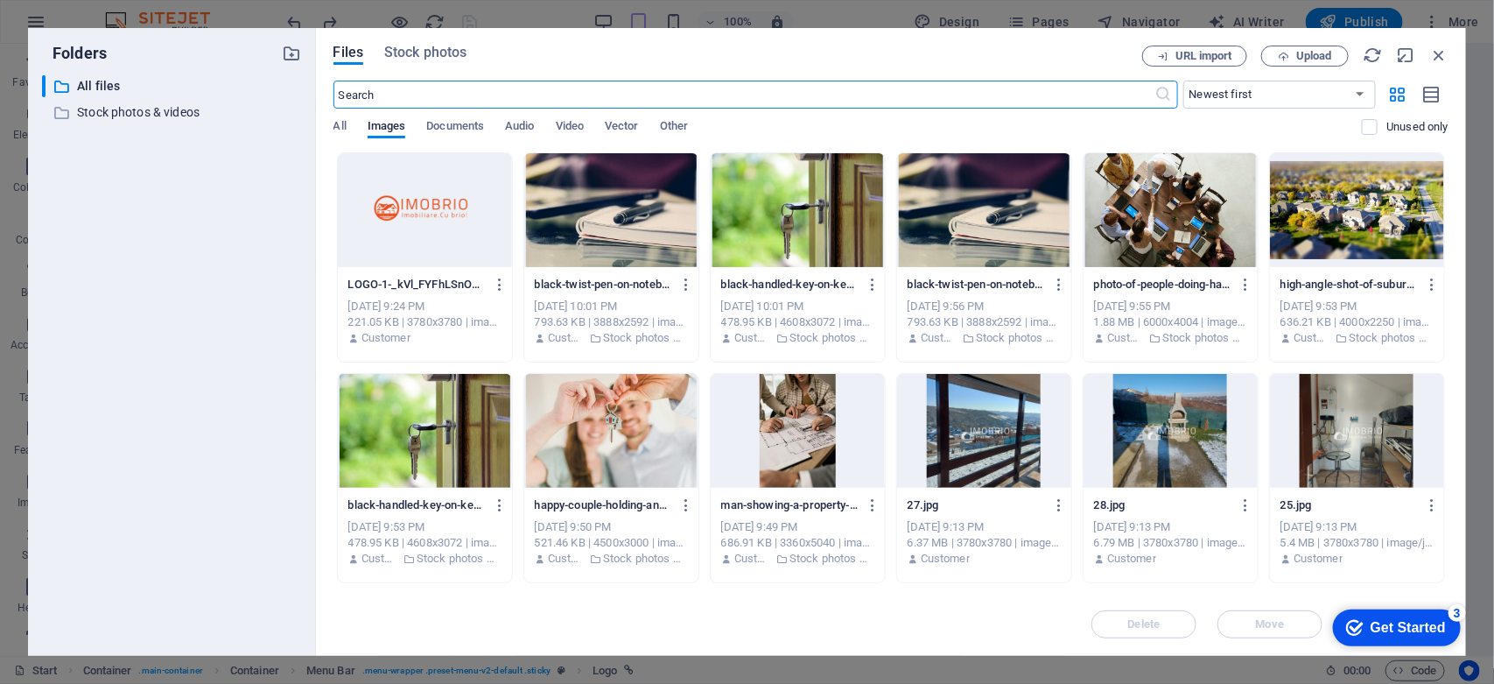
click at [400, 193] on div at bounding box center [425, 210] width 174 height 114
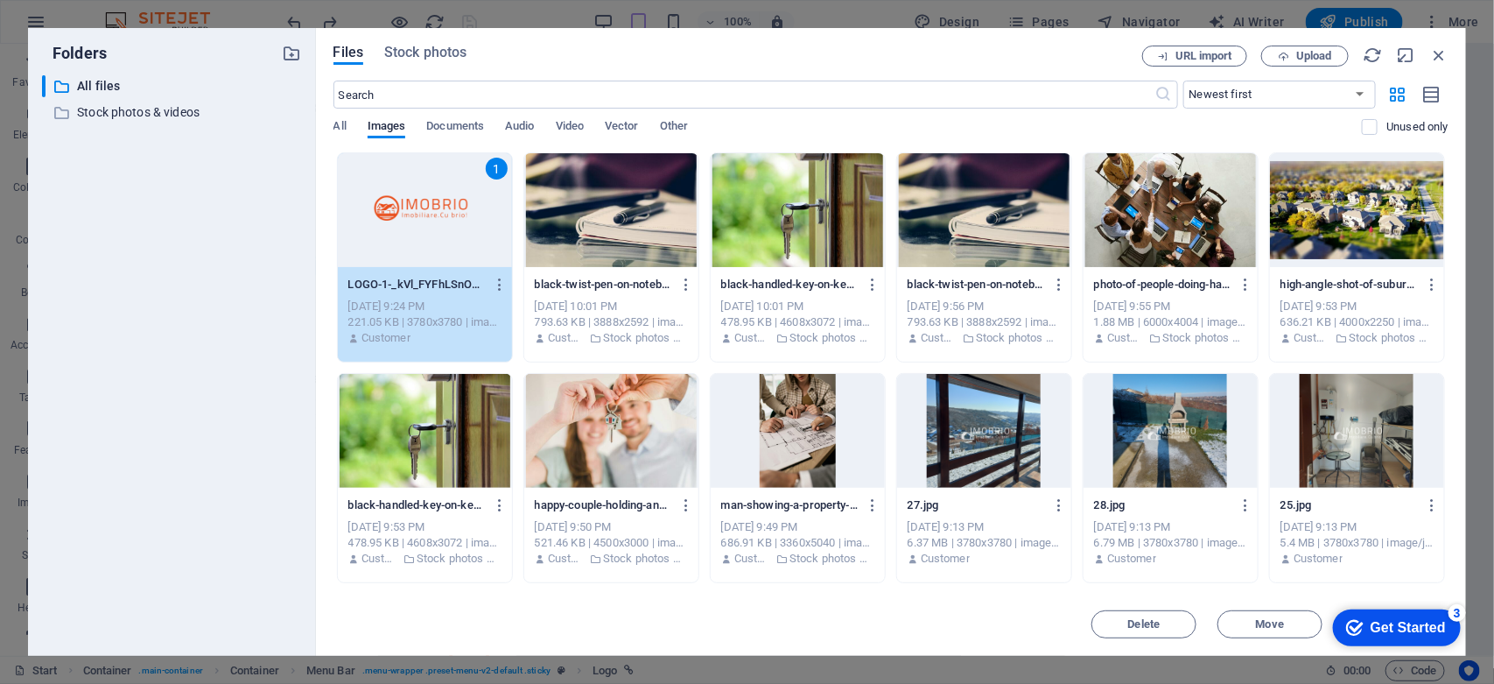
click at [400, 193] on div "1" at bounding box center [425, 210] width 174 height 114
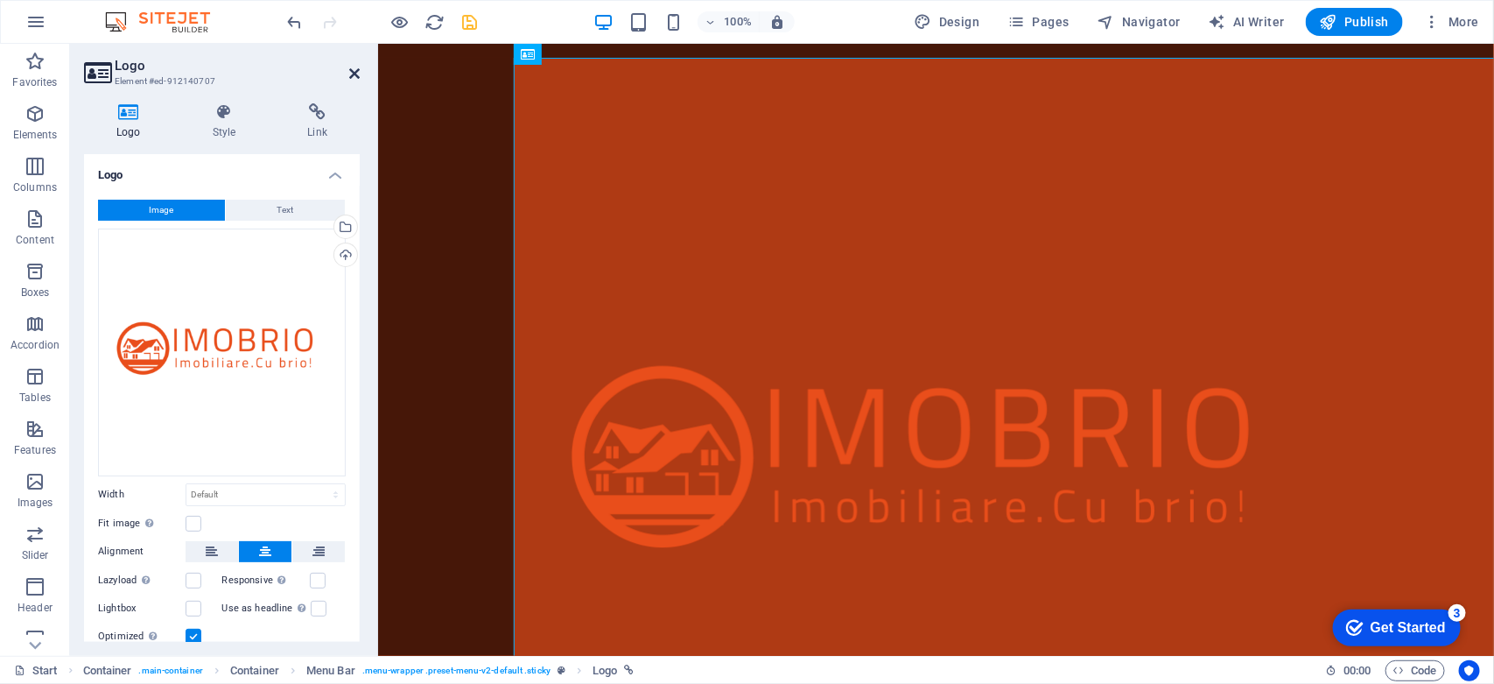
click at [349, 73] on icon at bounding box center [354, 74] width 11 height 14
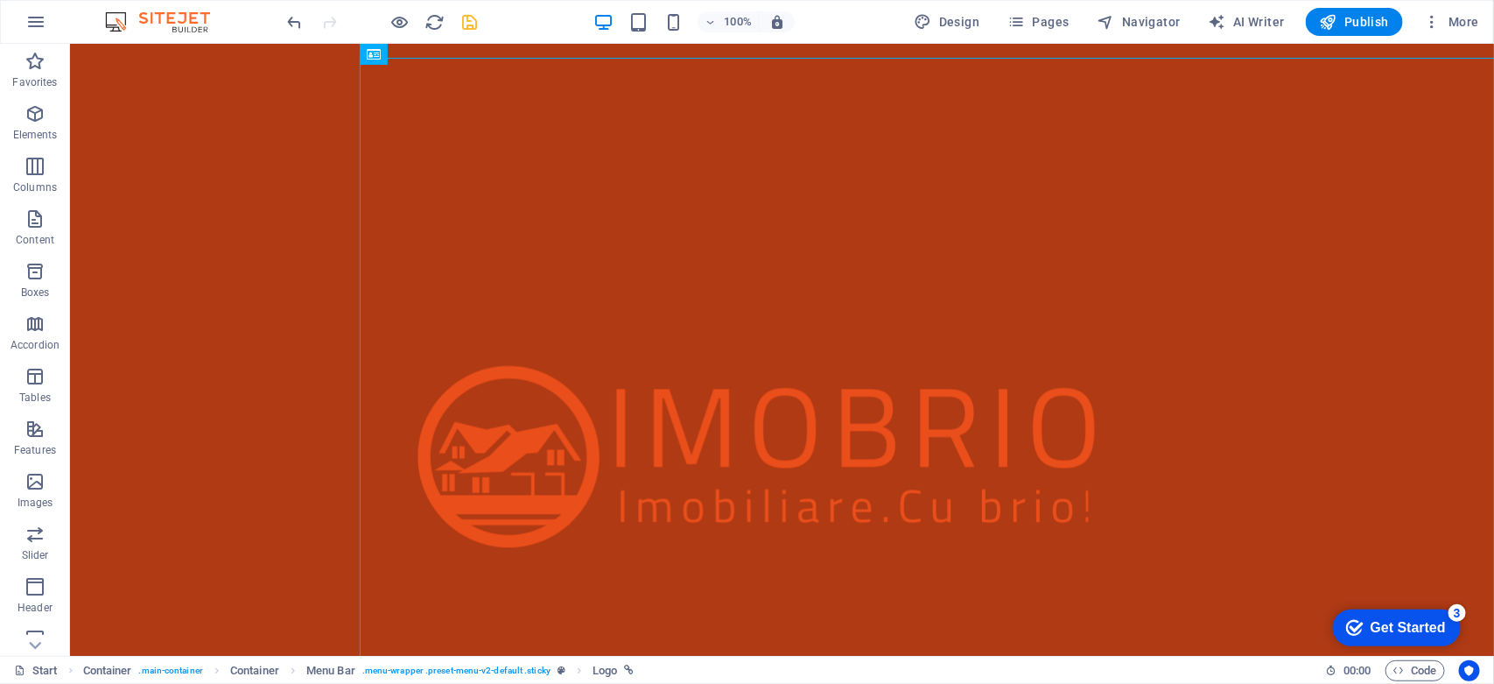
drag, startPoint x: 1492, startPoint y: 110, endPoint x: 1545, endPoint y: 74, distance: 64.1
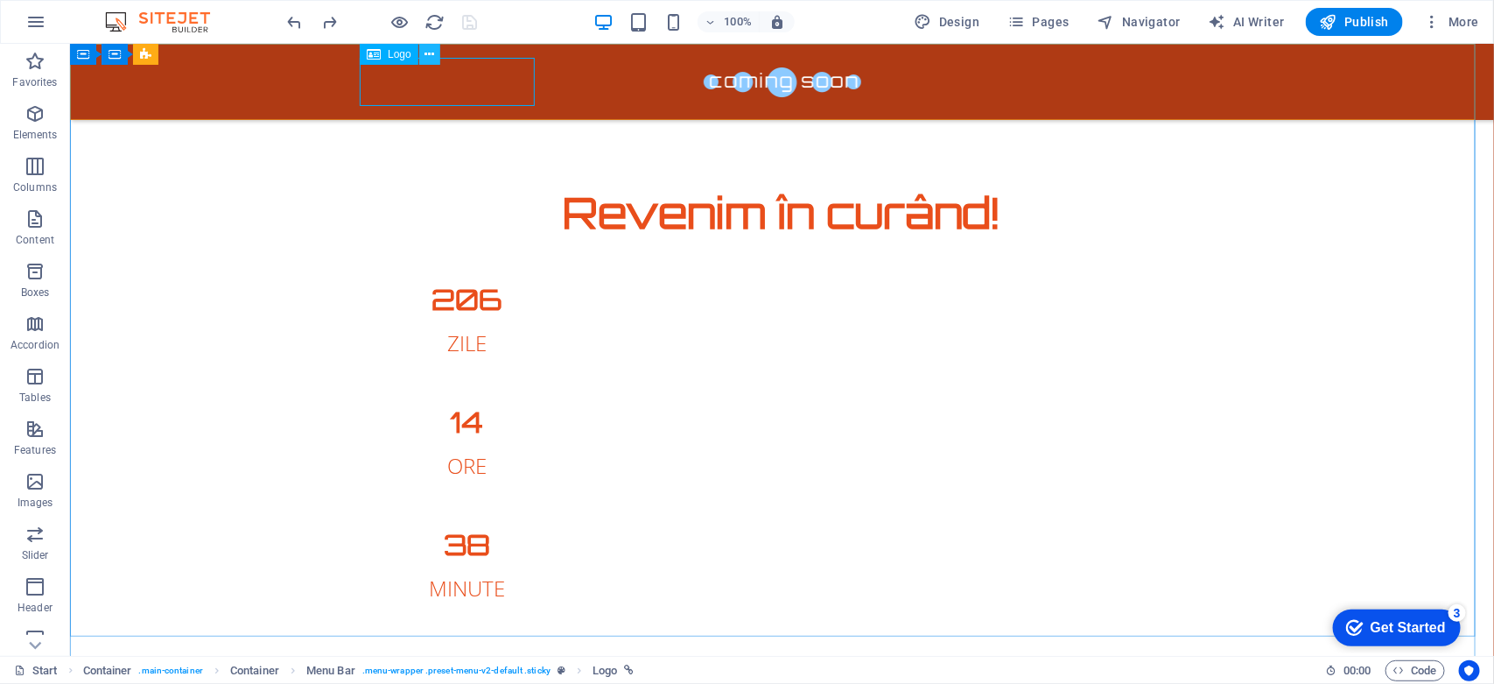
click at [434, 49] on icon at bounding box center [429, 55] width 10 height 18
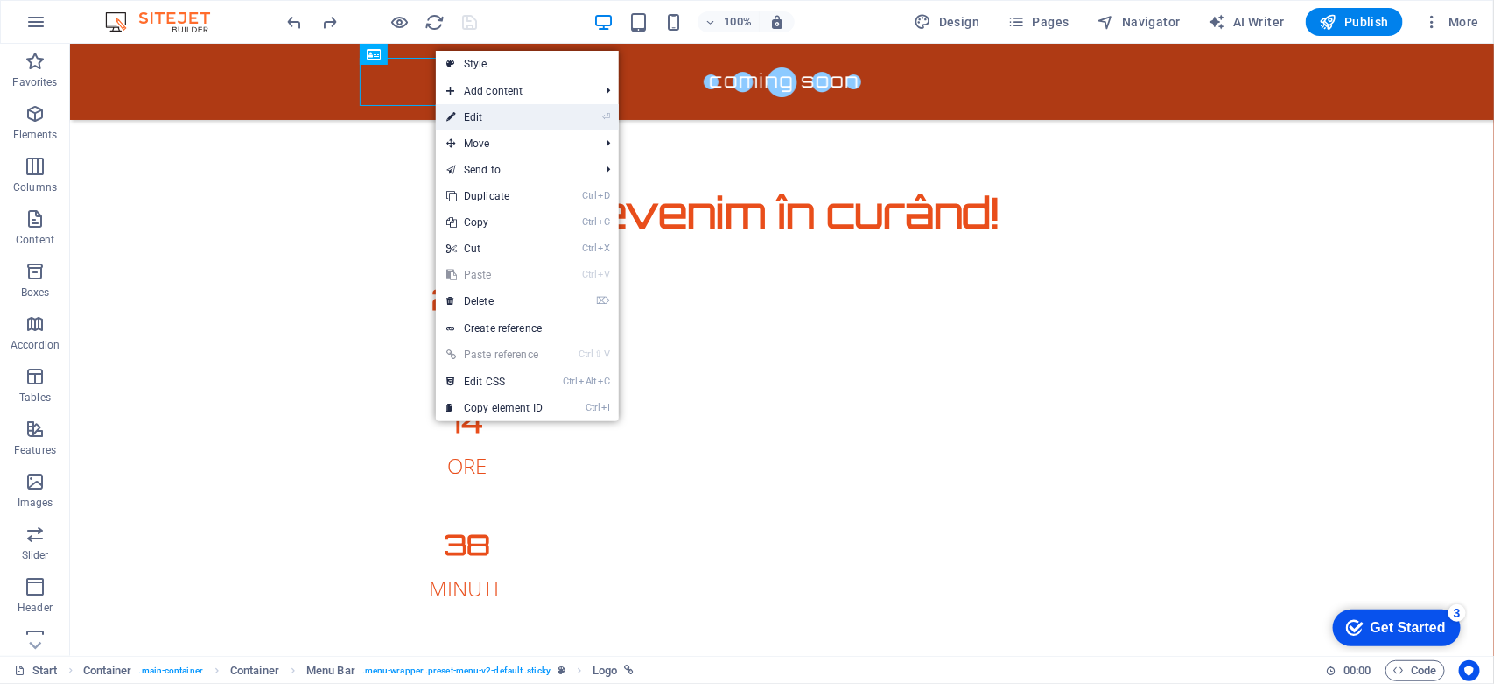
click at [482, 123] on link "⏎ Edit" at bounding box center [494, 117] width 117 height 26
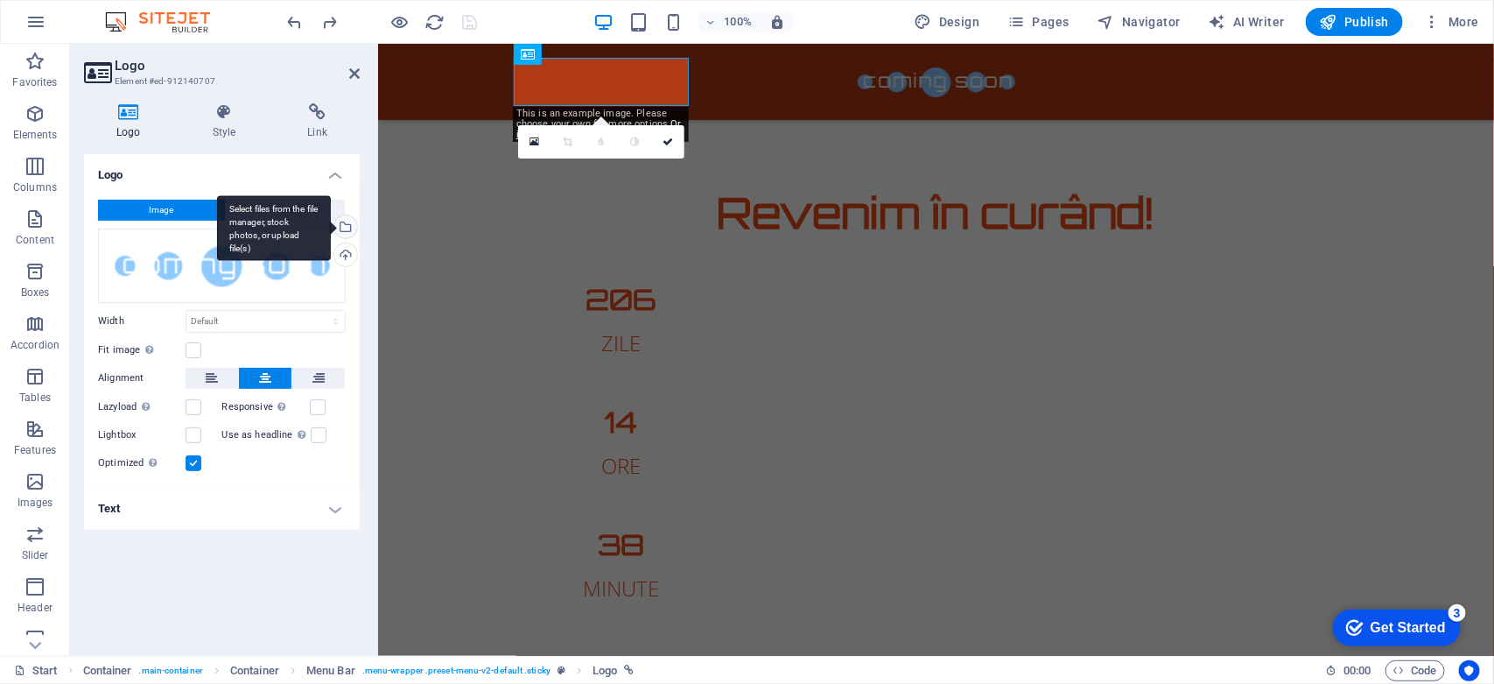
click at [331, 224] on div "Select files from the file manager, stock photos, or upload file(s)" at bounding box center [274, 228] width 114 height 66
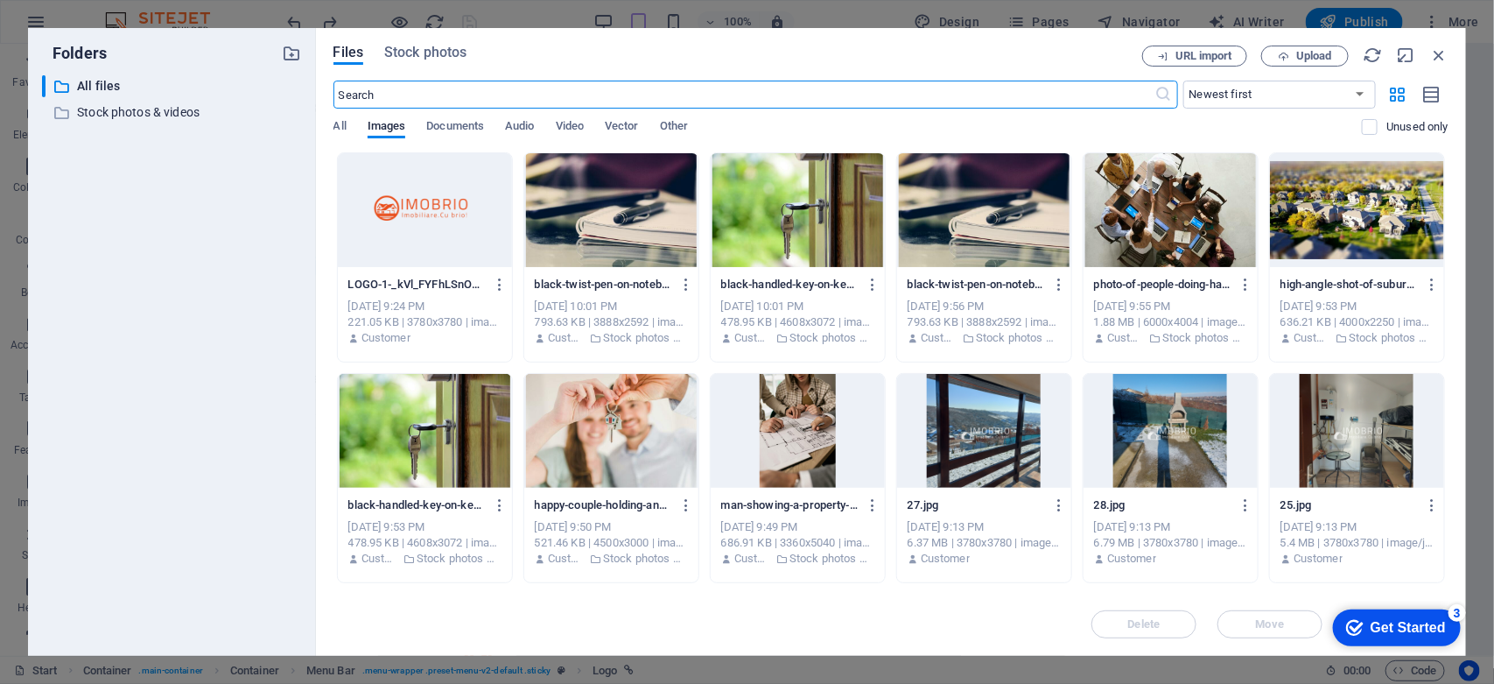
click at [375, 217] on div at bounding box center [425, 210] width 174 height 114
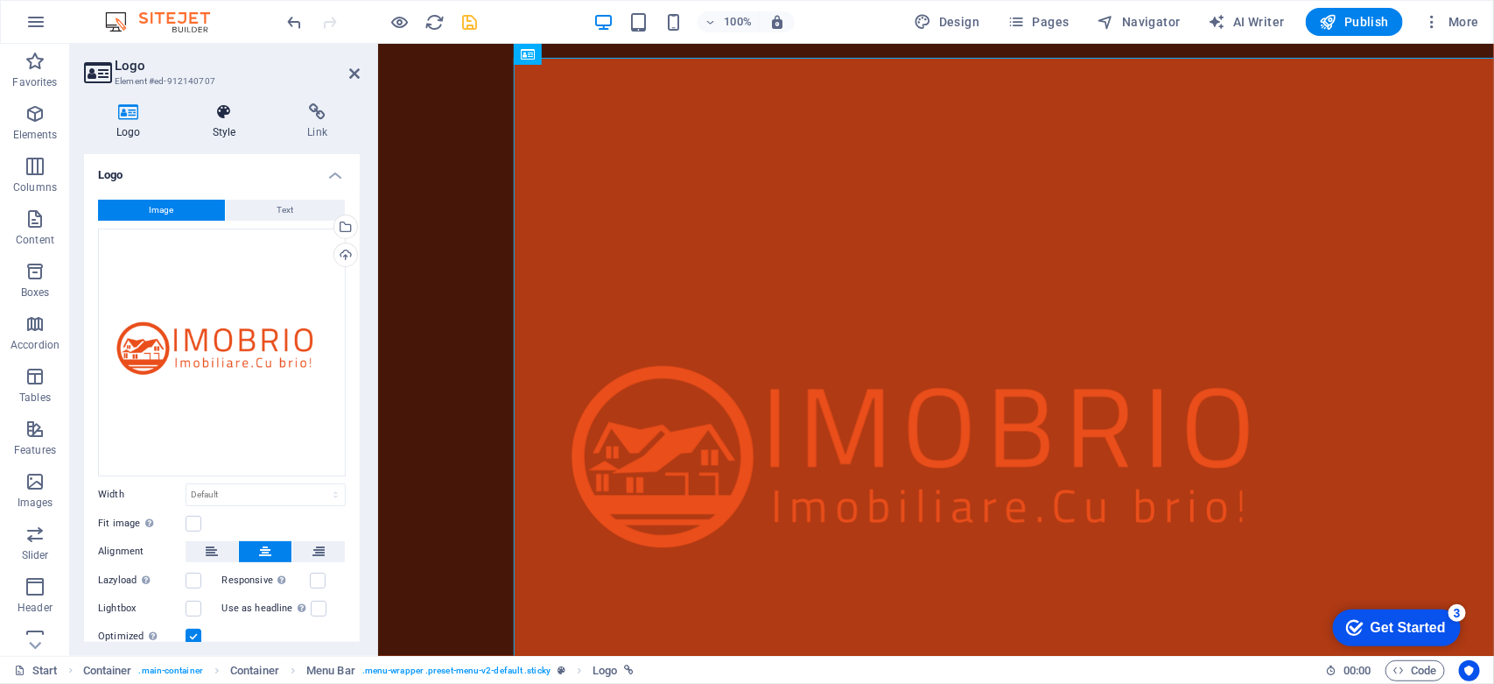
click at [220, 128] on h4 "Style" at bounding box center [227, 121] width 95 height 37
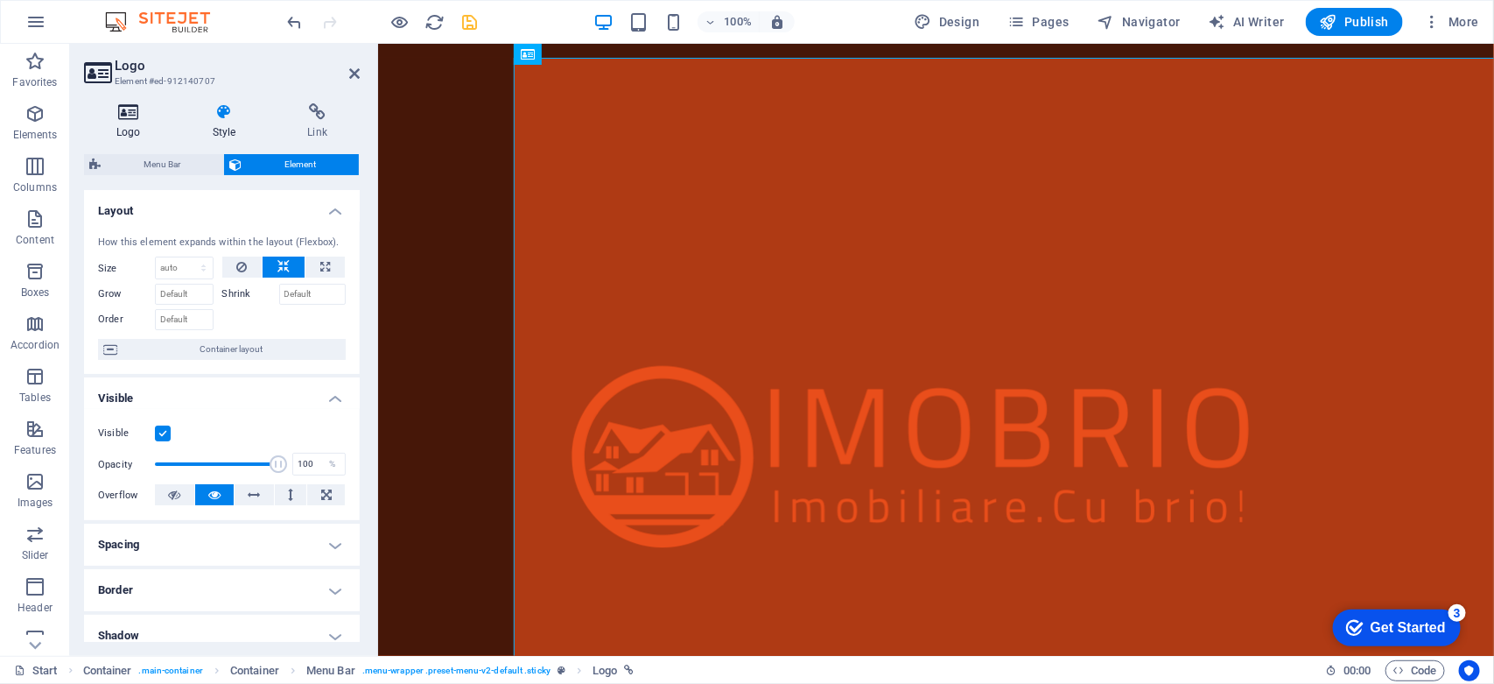
click at [121, 114] on icon at bounding box center [128, 112] width 89 height 18
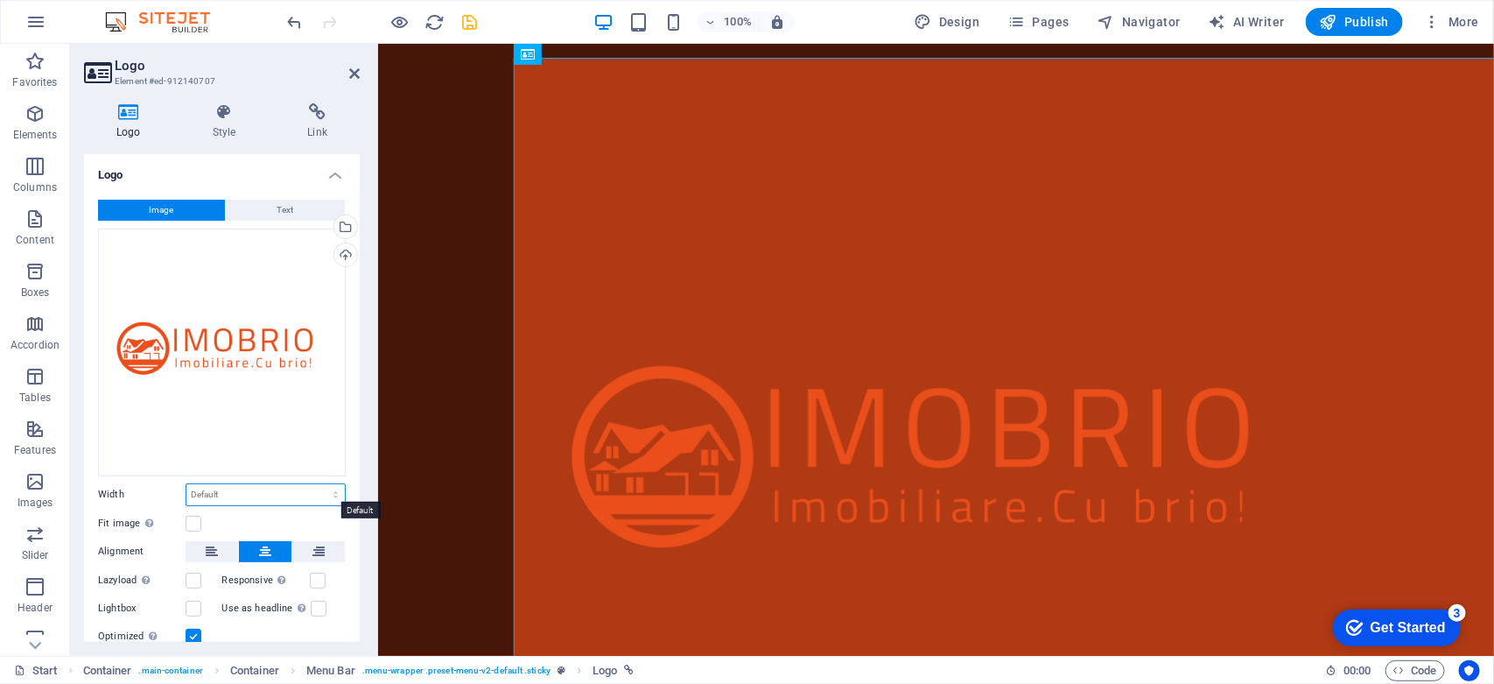
click at [221, 497] on select "Default auto px rem % em vh vw" at bounding box center [265, 494] width 158 height 21
select select "%"
click at [316, 484] on select "Default auto px rem % em vh vw" at bounding box center [265, 494] width 158 height 21
type input "100"
click at [326, 492] on select "Default auto px rem % em vh vw" at bounding box center [332, 494] width 25 height 21
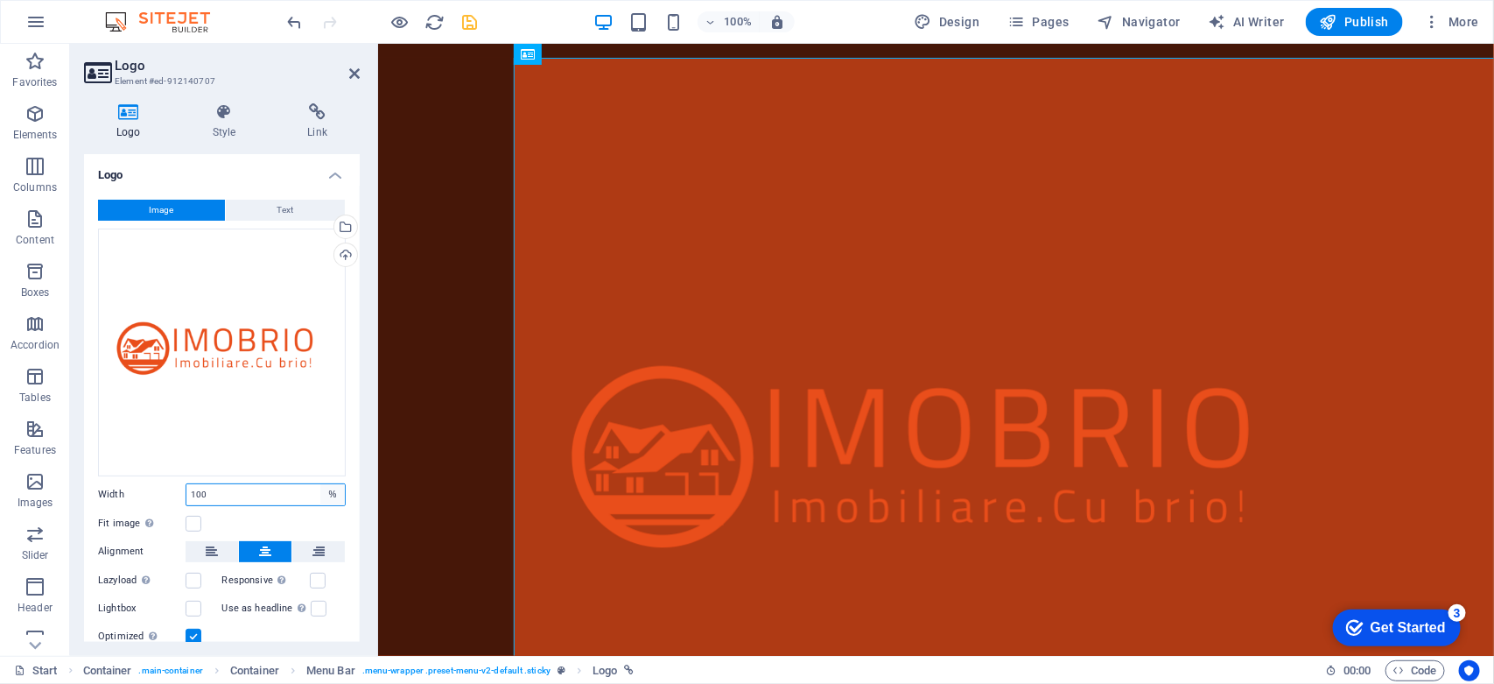
select select "px"
click at [320, 484] on select "Default auto px rem % em vh vw" at bounding box center [332, 494] width 25 height 21
click at [241, 492] on input "1250" at bounding box center [265, 494] width 158 height 21
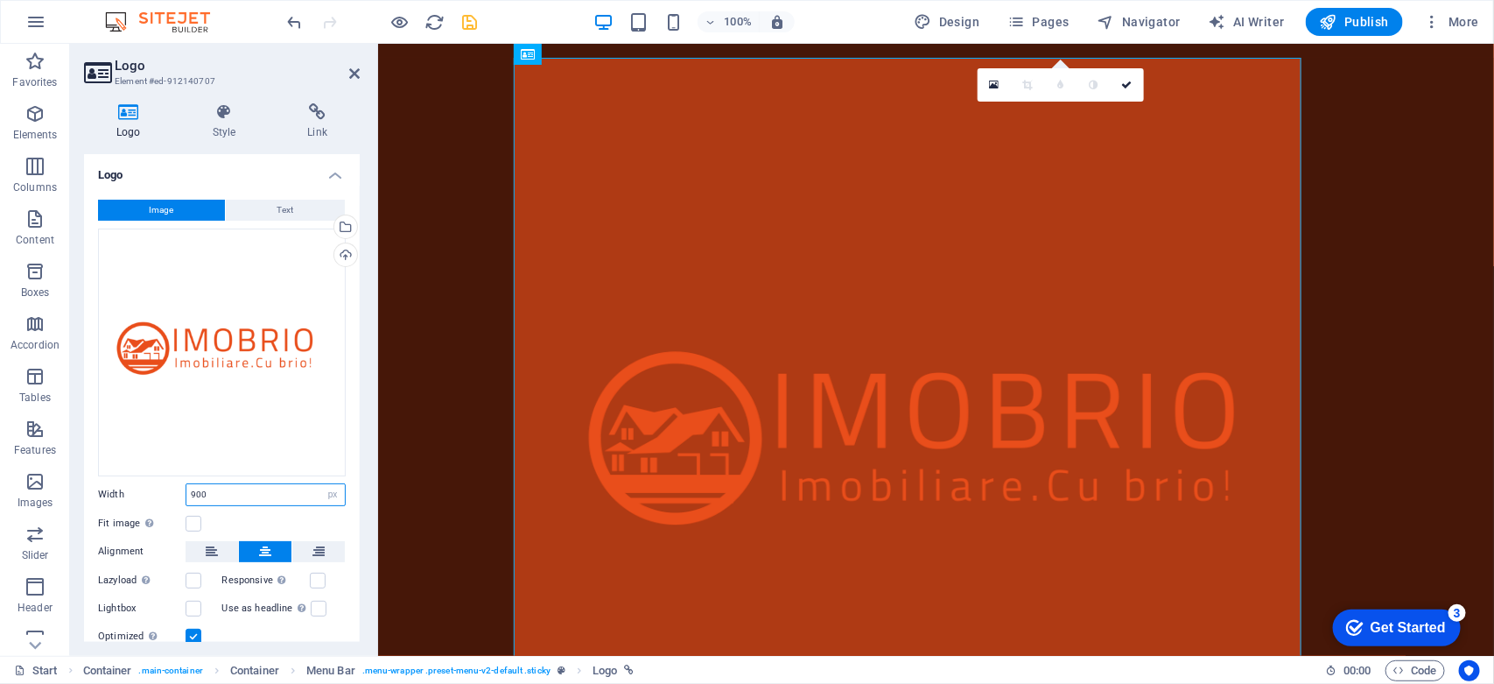
click at [241, 492] on input "900" at bounding box center [265, 494] width 158 height 21
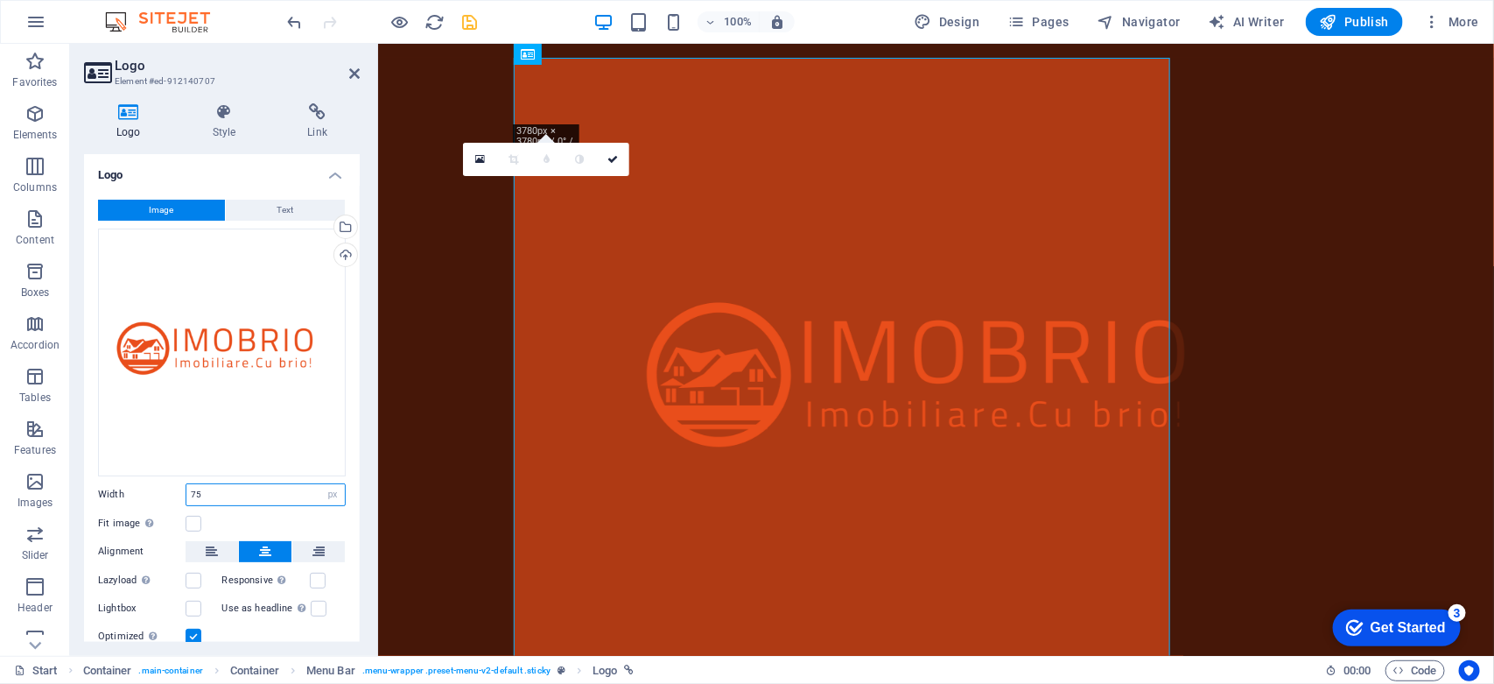
type input "7"
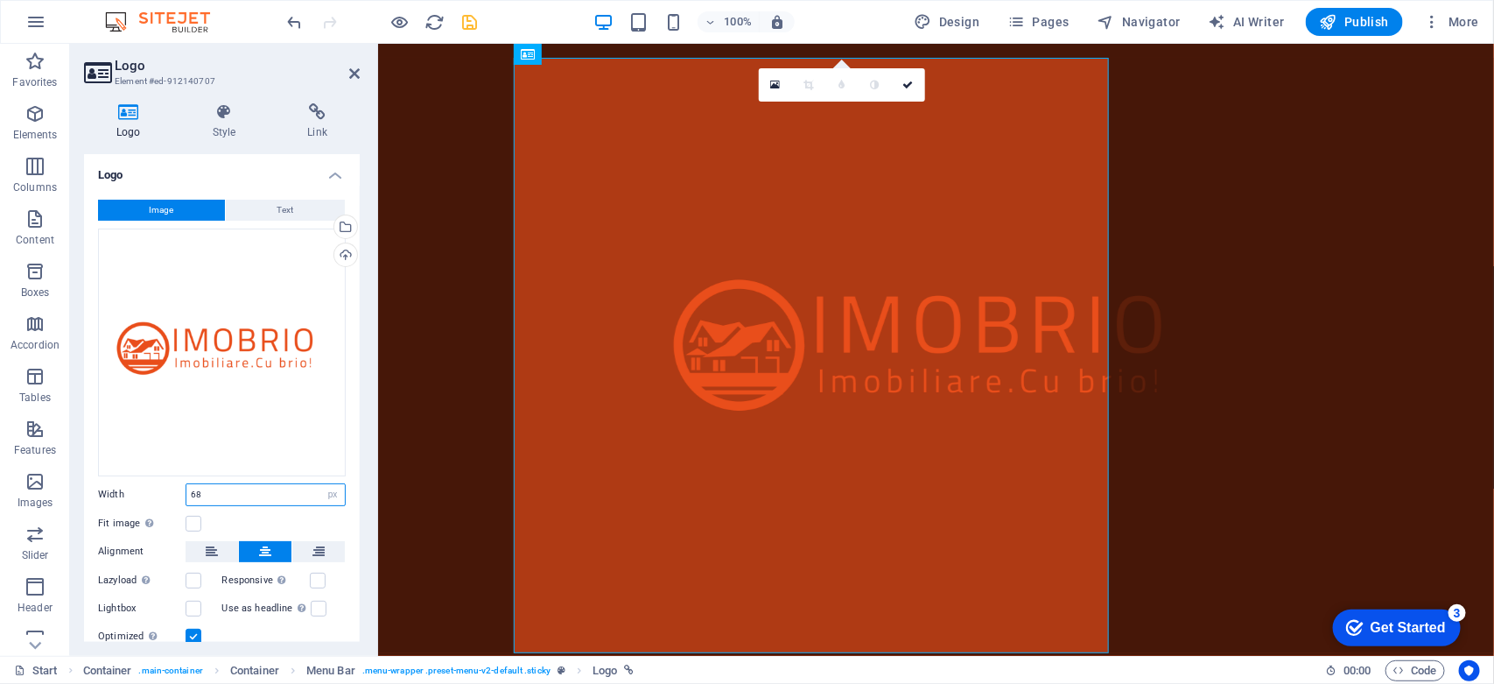
type input "6"
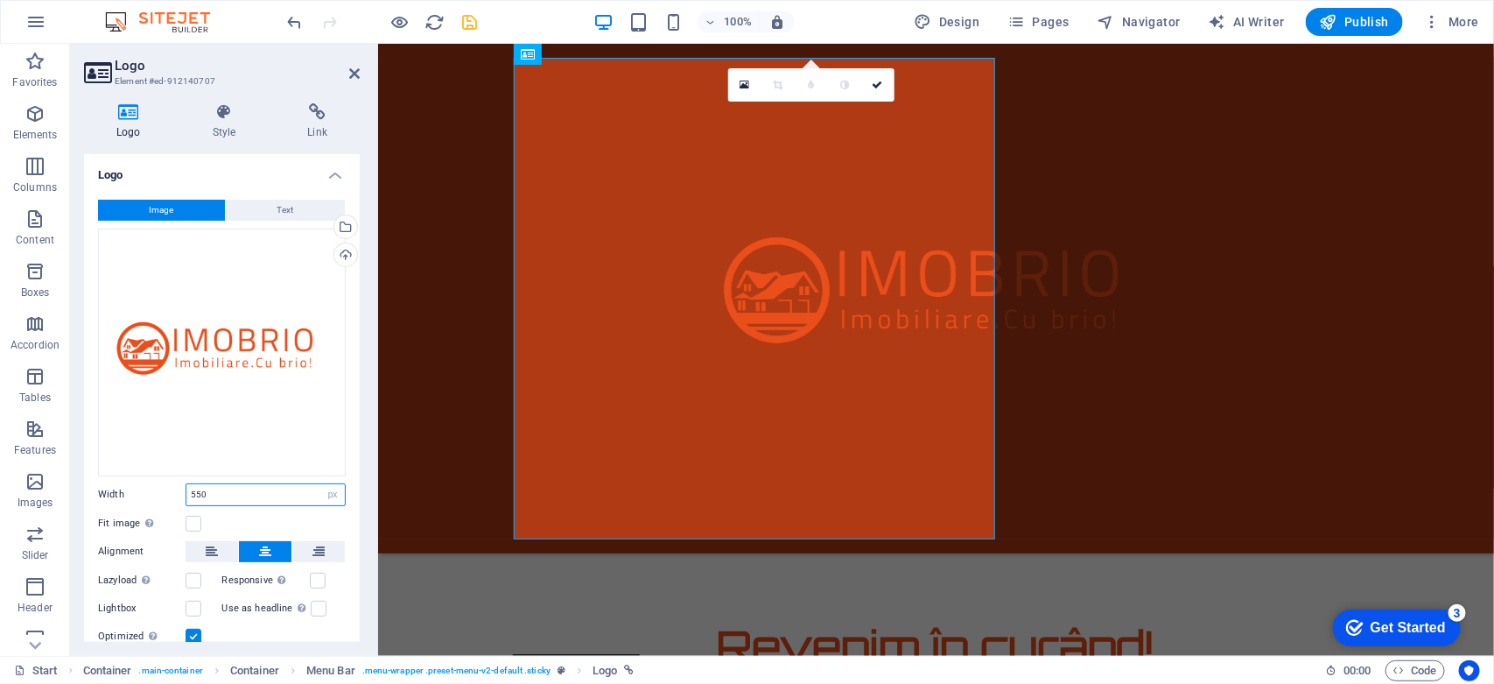
click at [241, 492] on input "550" at bounding box center [265, 494] width 158 height 21
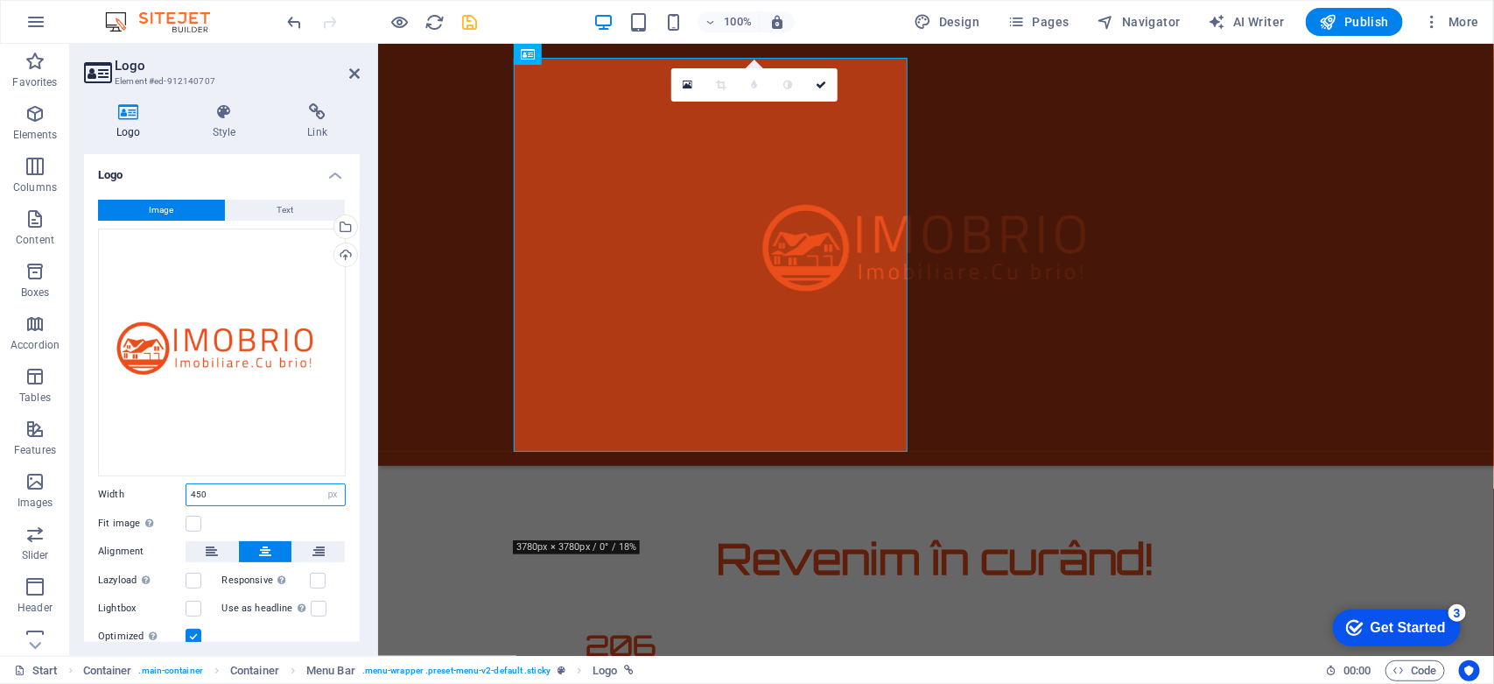
click at [241, 492] on input "450" at bounding box center [265, 494] width 158 height 21
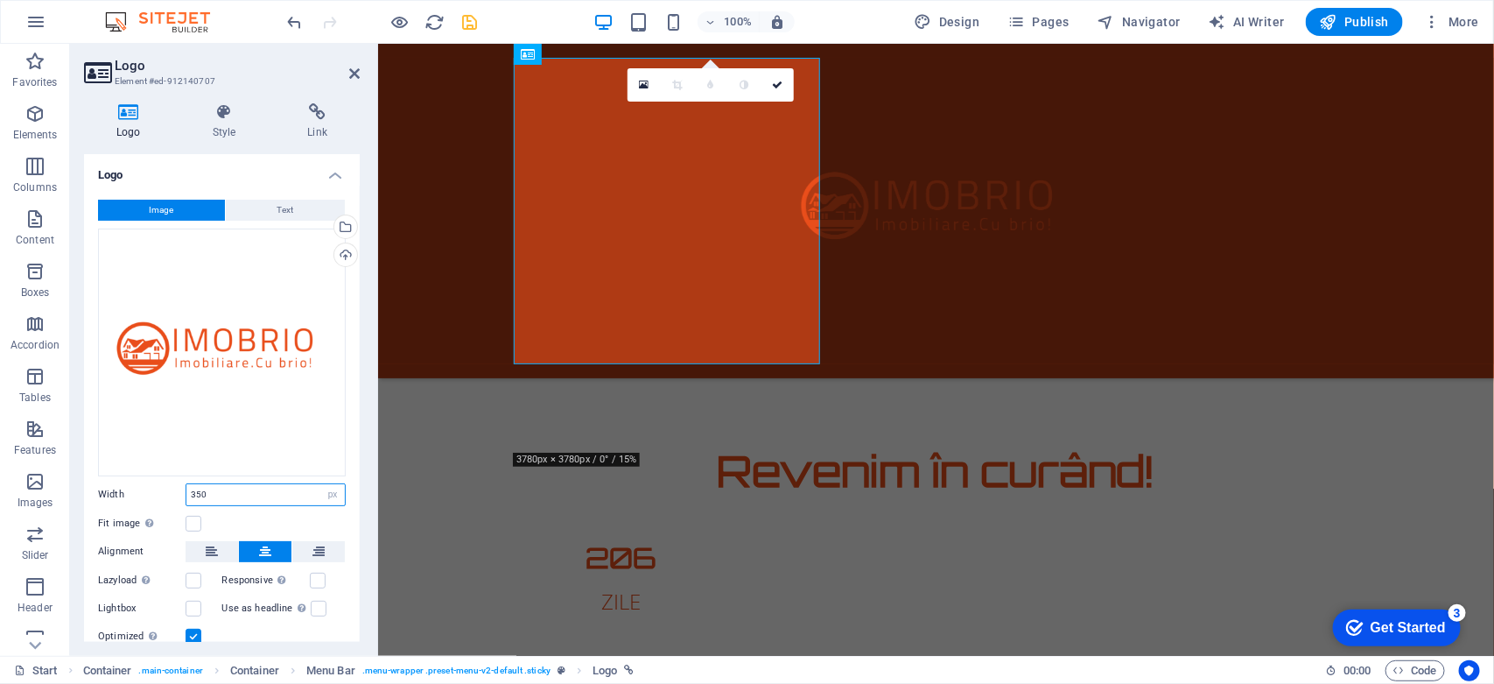
click at [241, 492] on input "350" at bounding box center [265, 494] width 158 height 21
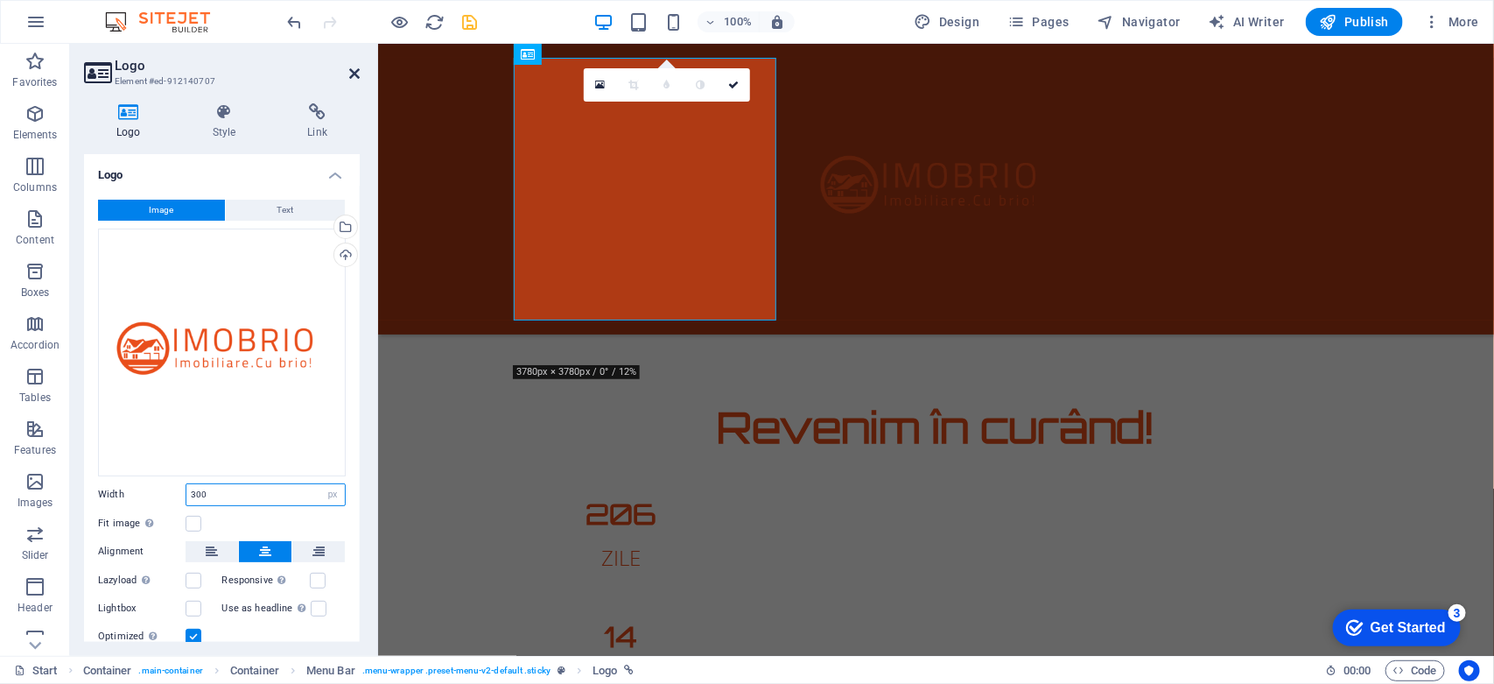
type input "300"
click at [355, 70] on icon at bounding box center [354, 74] width 11 height 14
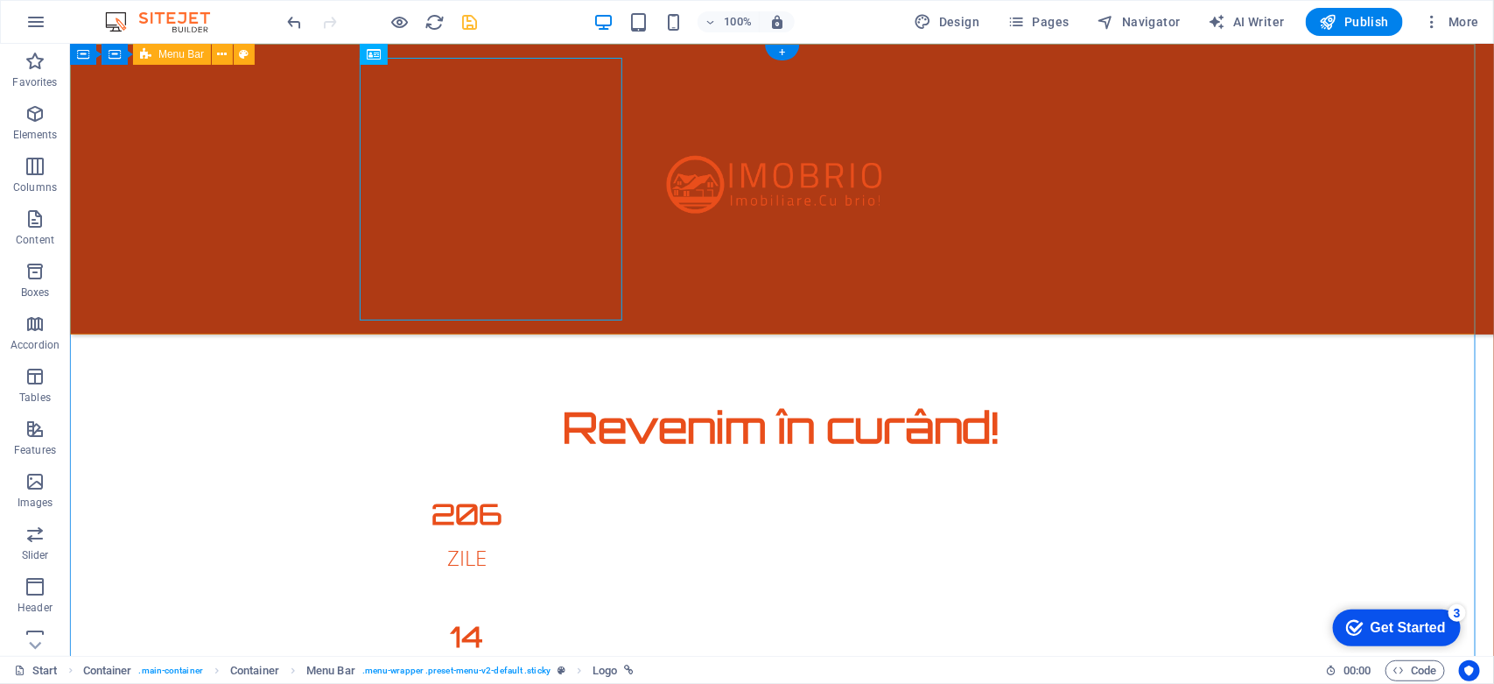
click at [840, 263] on div at bounding box center [781, 188] width 1424 height 291
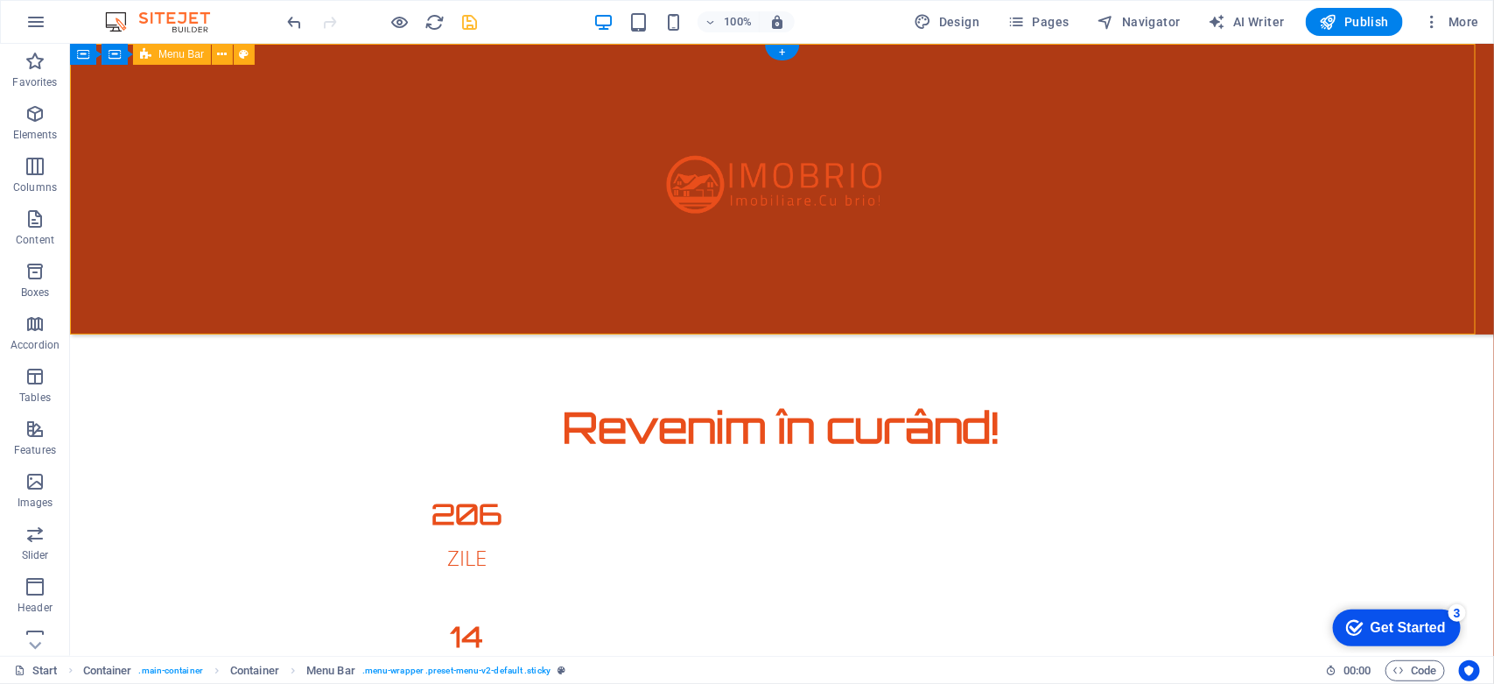
click at [840, 263] on div at bounding box center [781, 188] width 1424 height 291
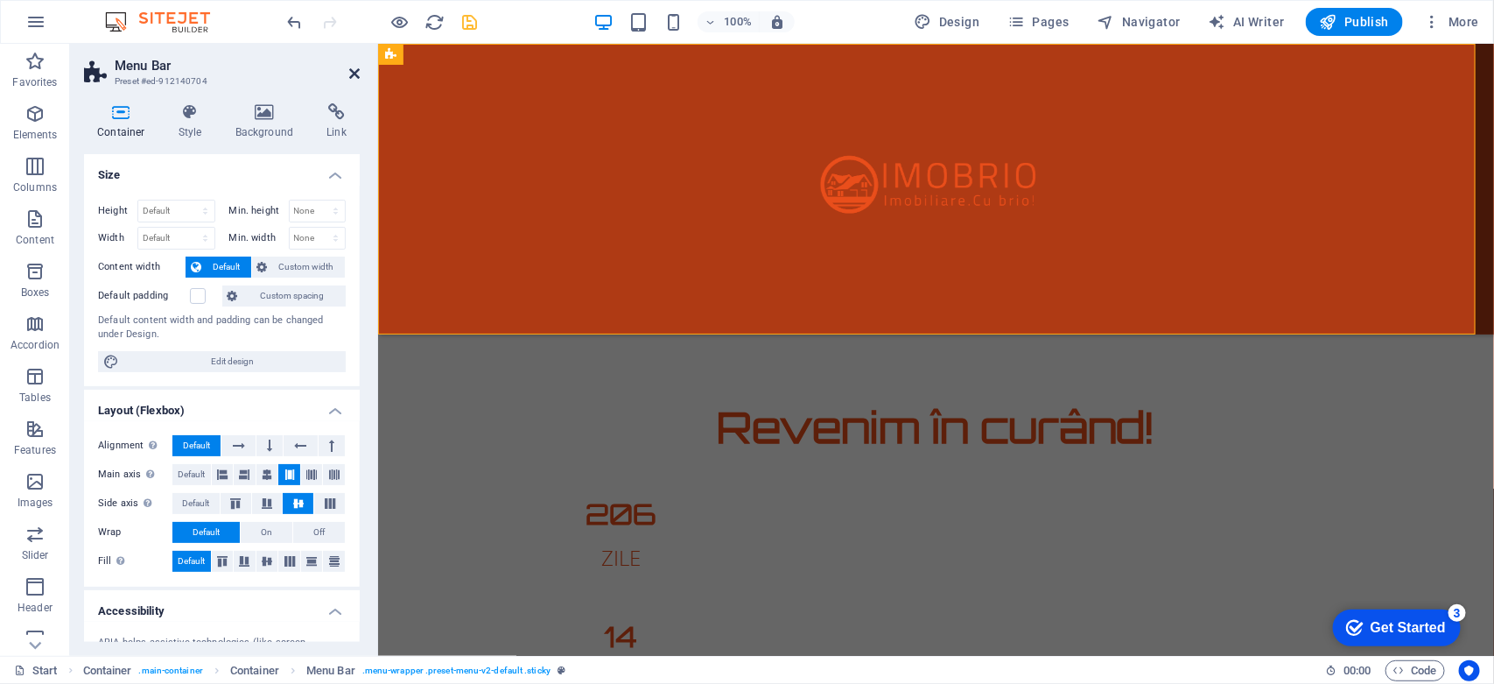
click at [349, 72] on icon at bounding box center [354, 74] width 11 height 14
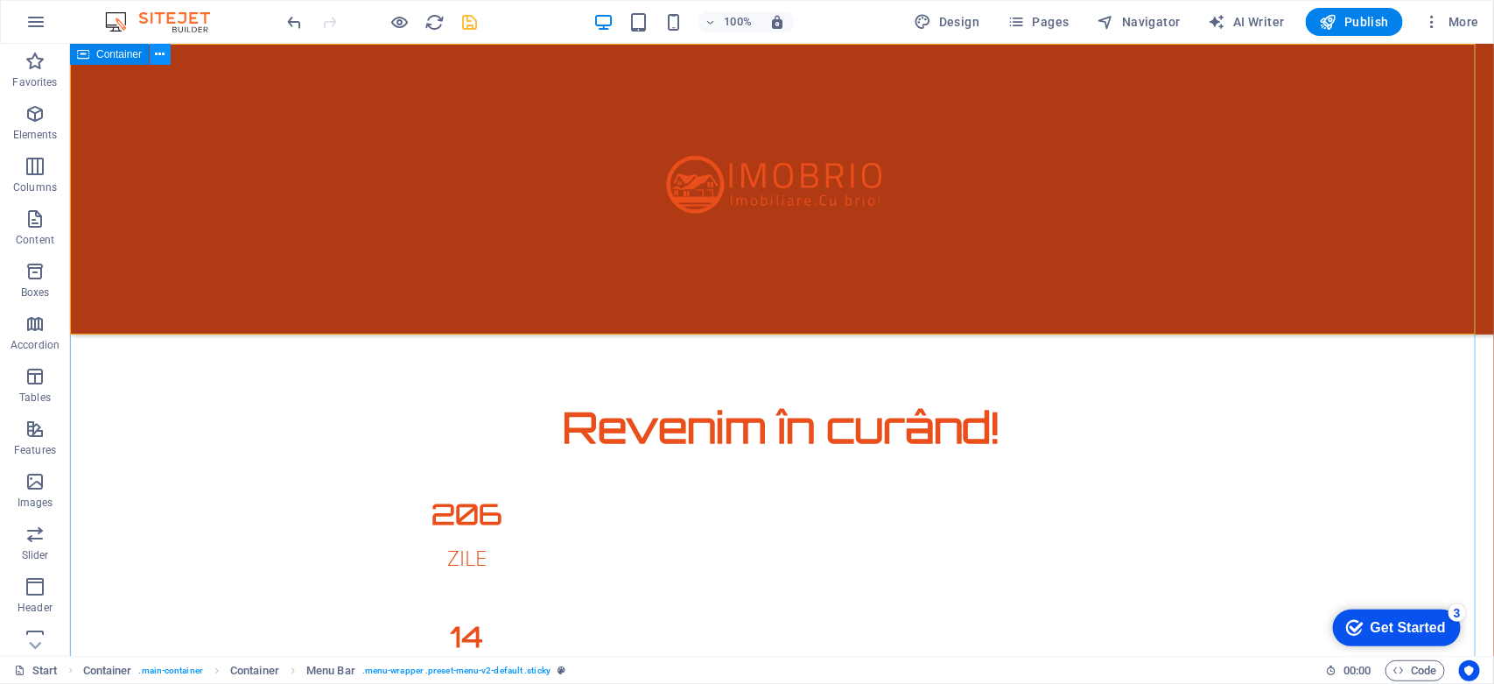
click at [158, 58] on icon at bounding box center [161, 55] width 10 height 18
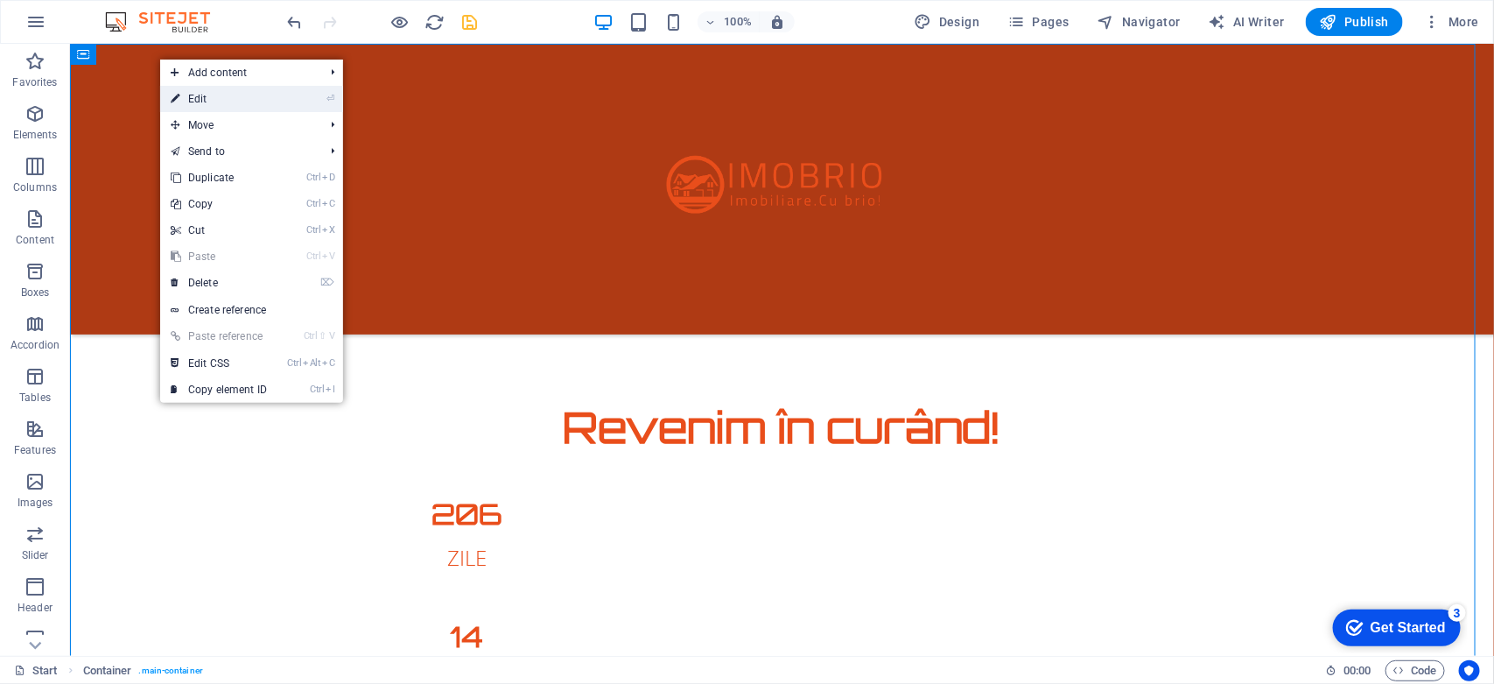
click at [179, 96] on icon at bounding box center [175, 99] width 9 height 26
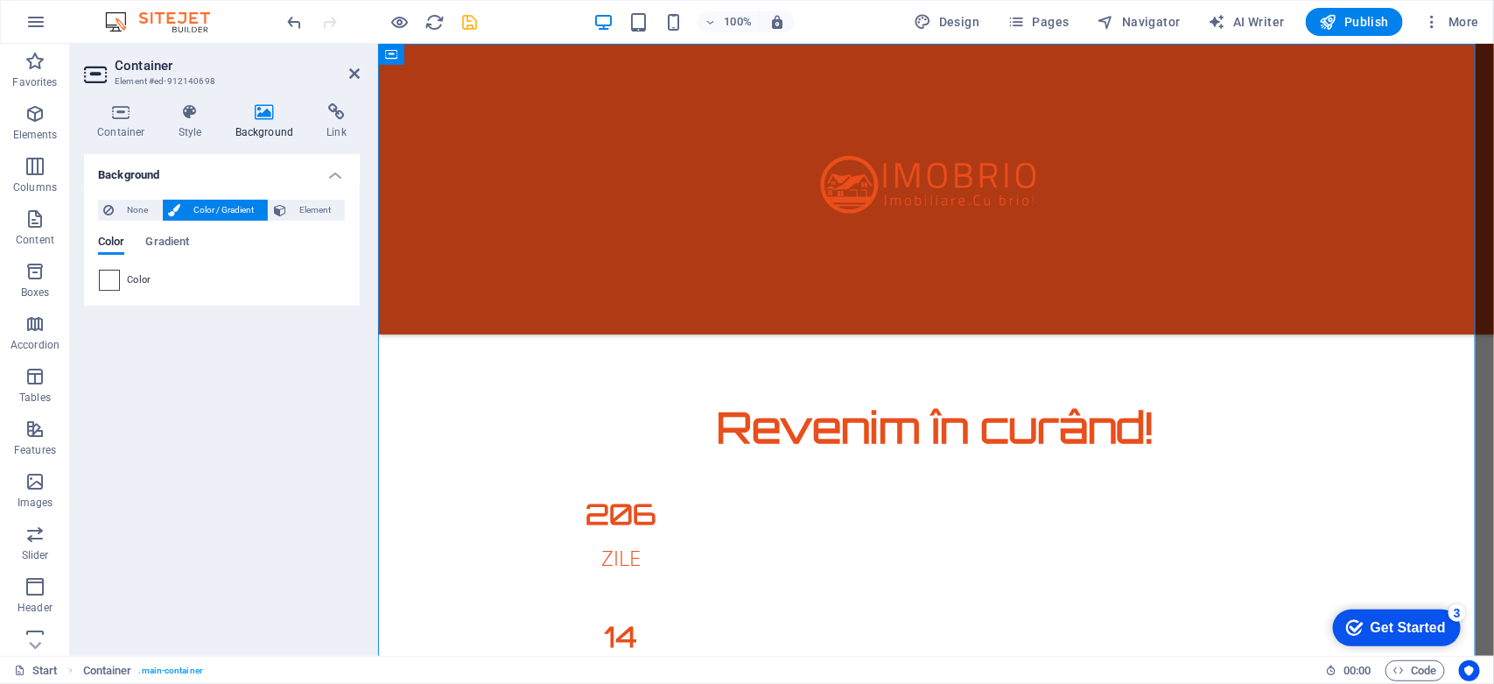
click at [105, 278] on span at bounding box center [109, 279] width 19 height 19
type input "#ffffff"
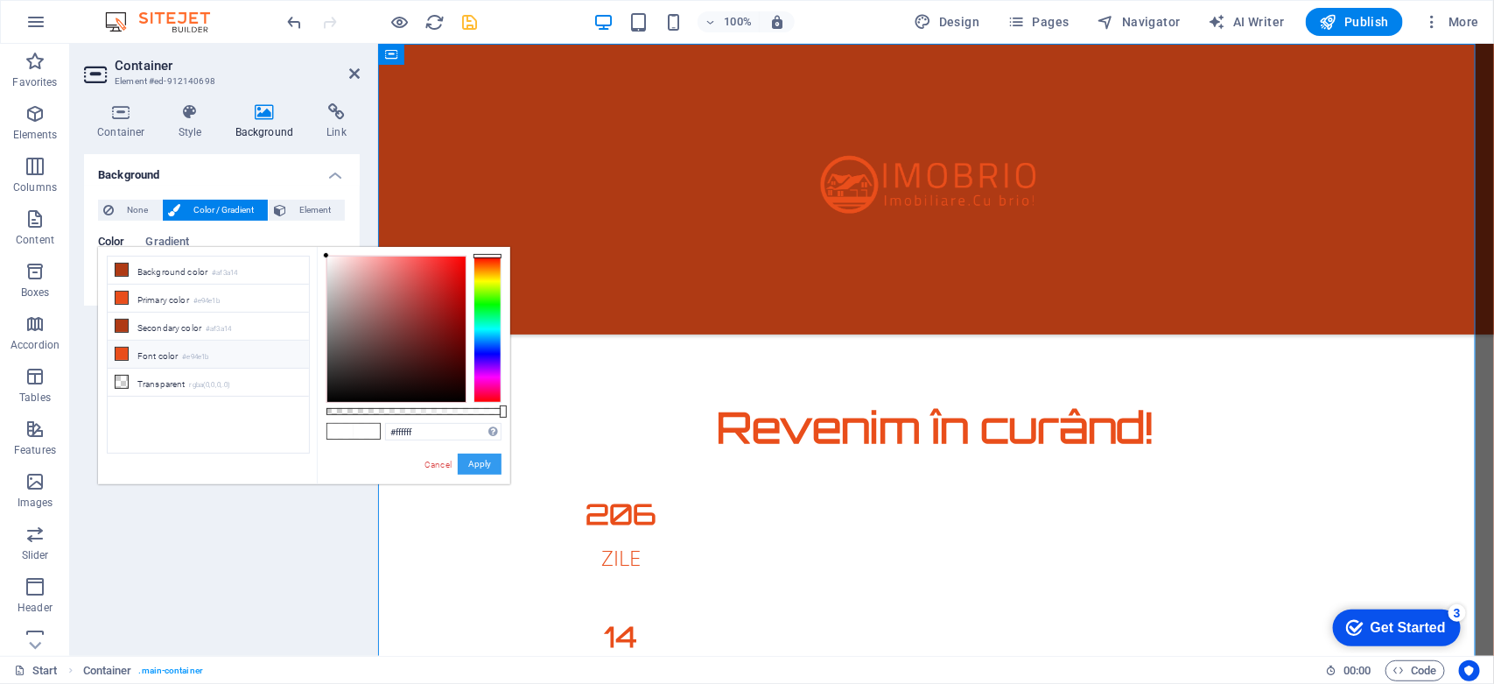
click at [471, 462] on button "Apply" at bounding box center [480, 463] width 44 height 21
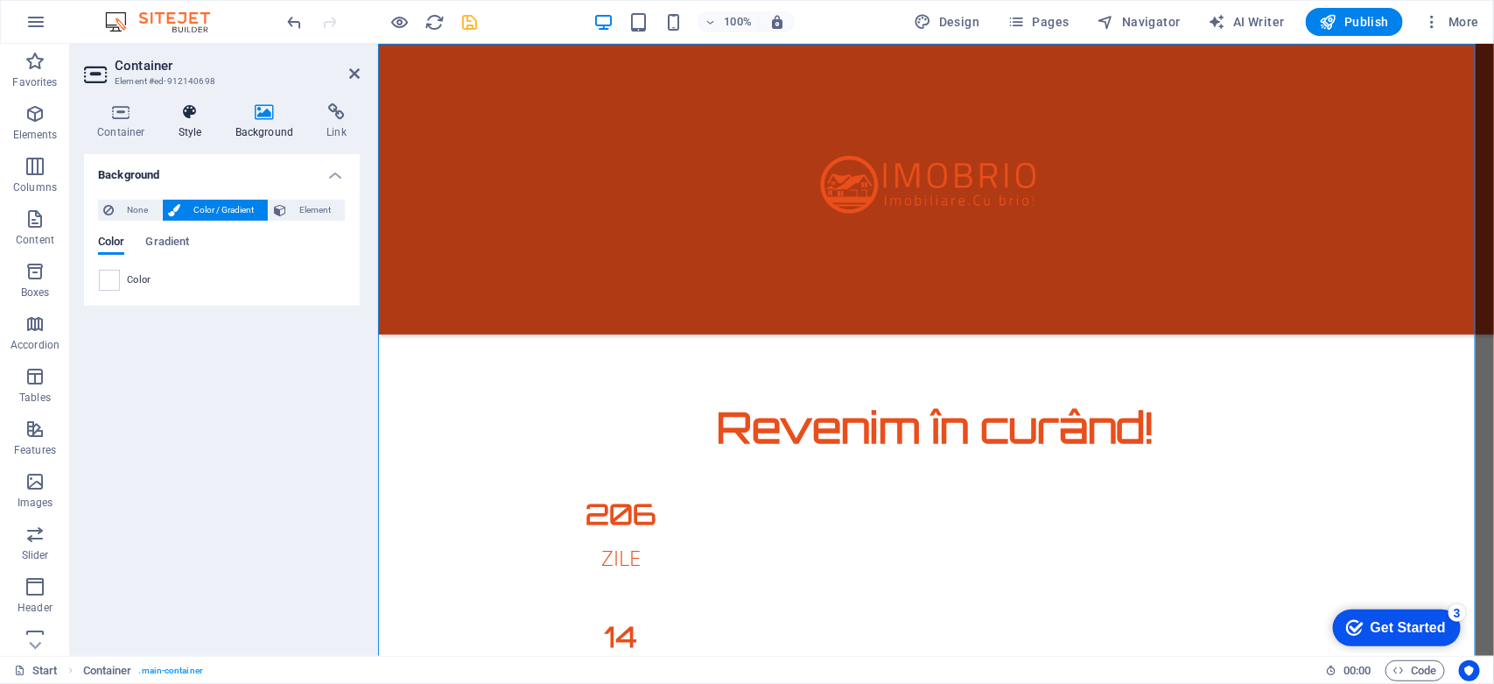
click at [188, 105] on icon at bounding box center [190, 112] width 50 height 18
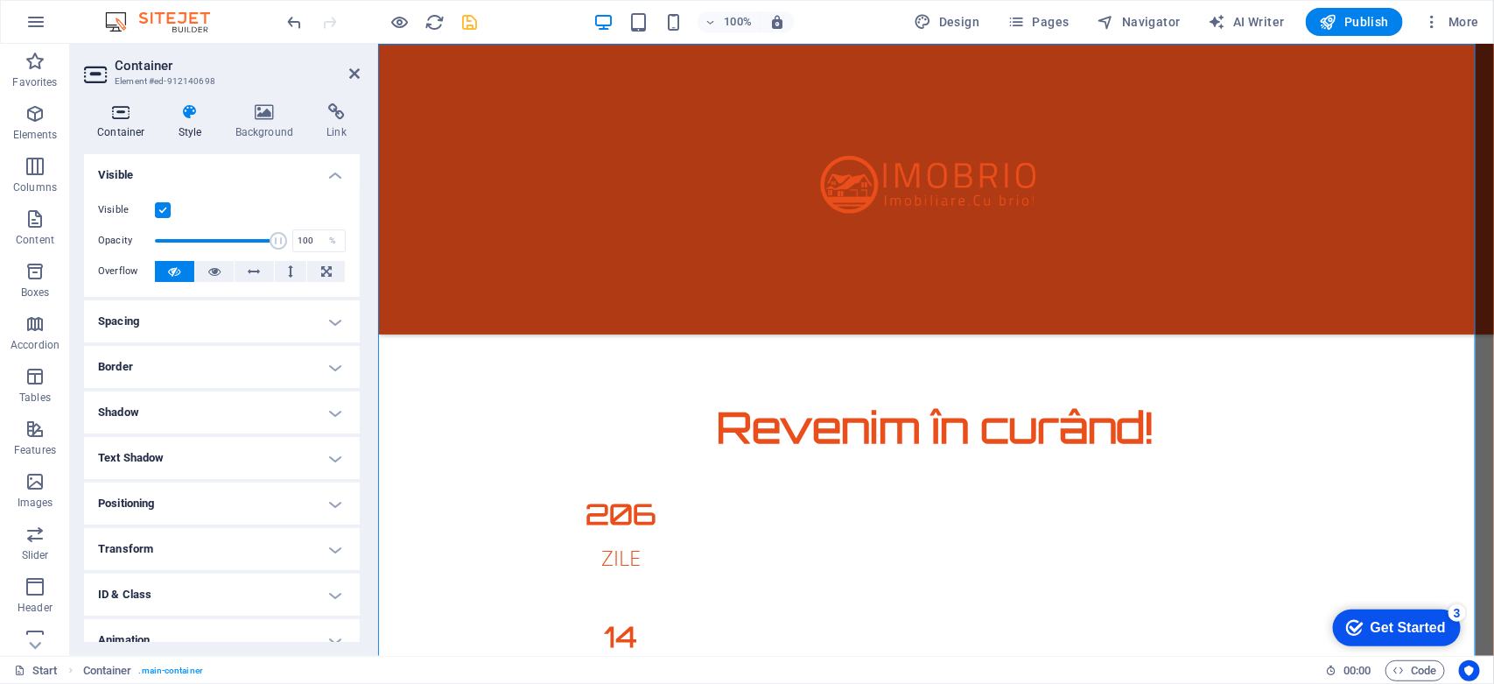
click at [128, 103] on icon at bounding box center [121, 112] width 74 height 18
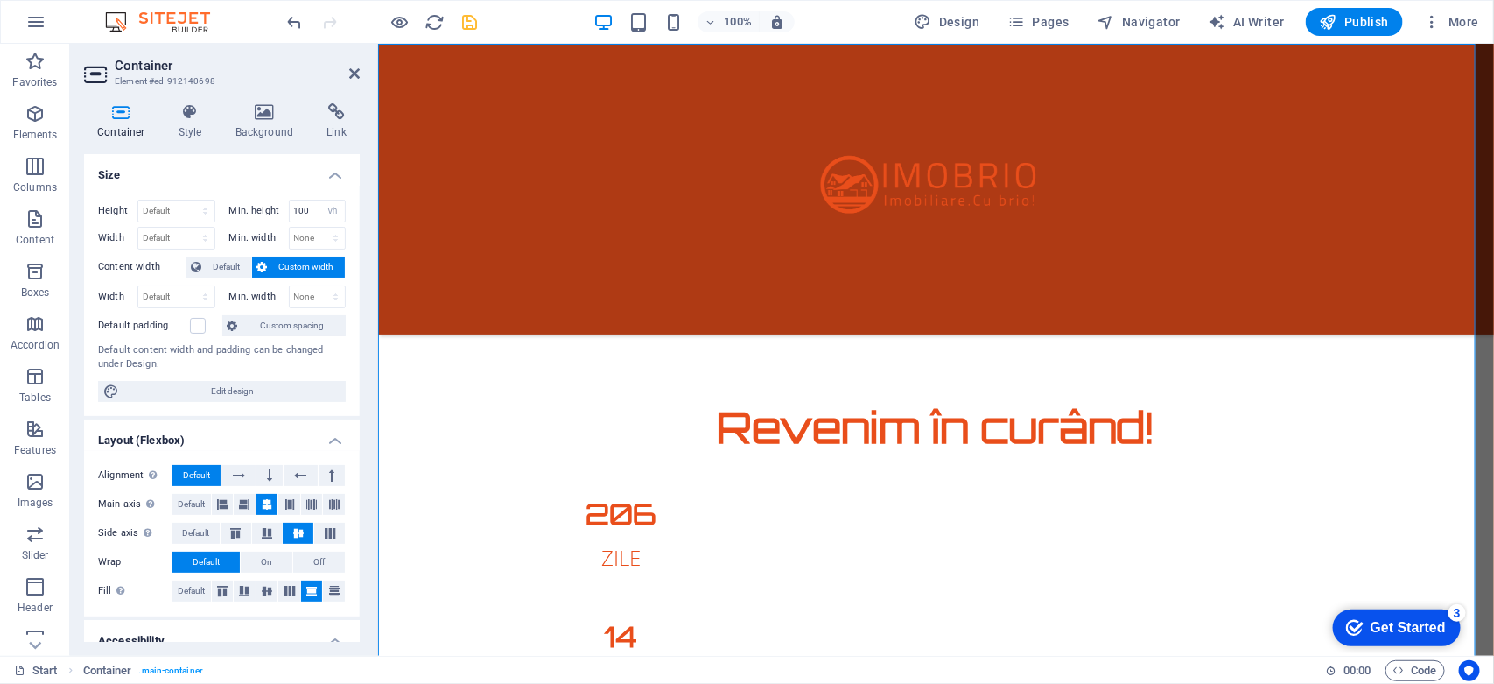
click at [308, 263] on span "Custom width" at bounding box center [306, 266] width 67 height 21
click at [164, 298] on select "Default px rem % em vh vw" at bounding box center [176, 296] width 76 height 21
select select "px"
click at [187, 286] on select "Default px rem % em vh vw" at bounding box center [176, 296] width 76 height 21
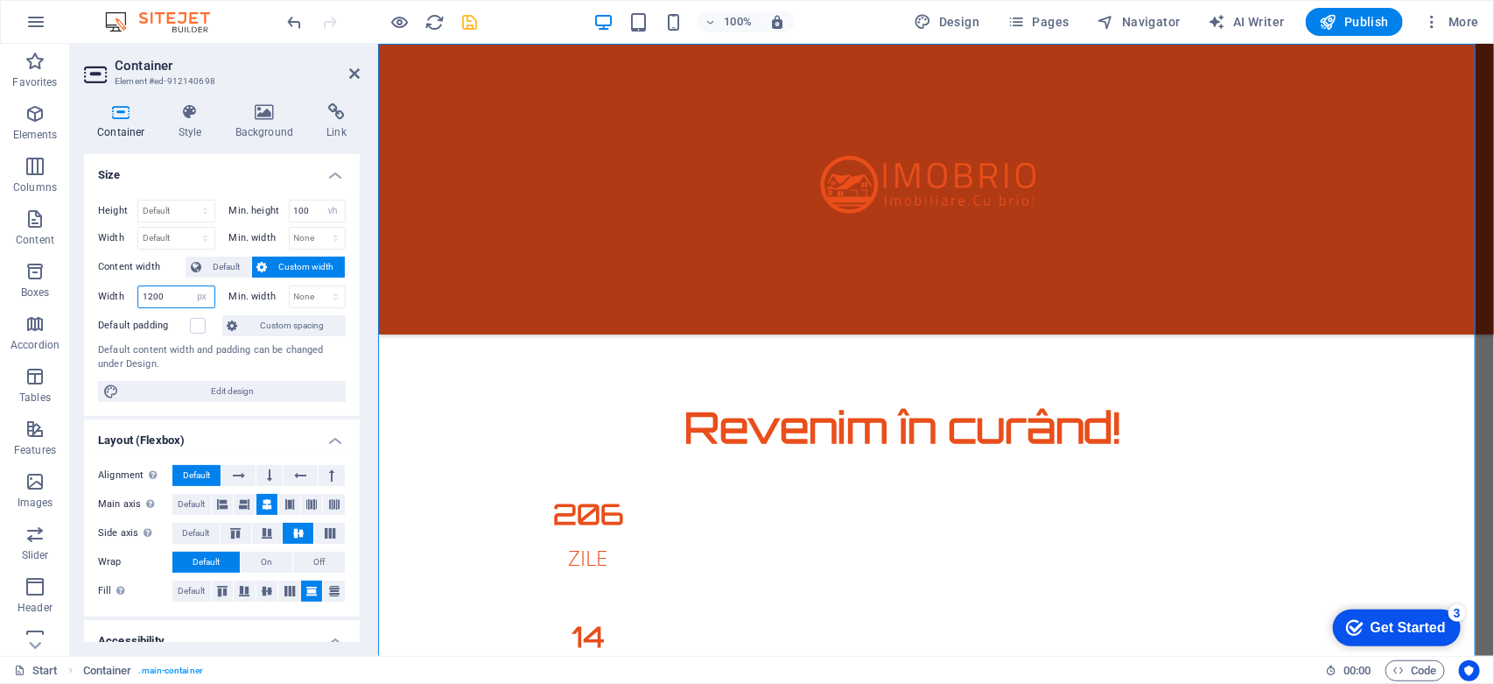
type input "1254"
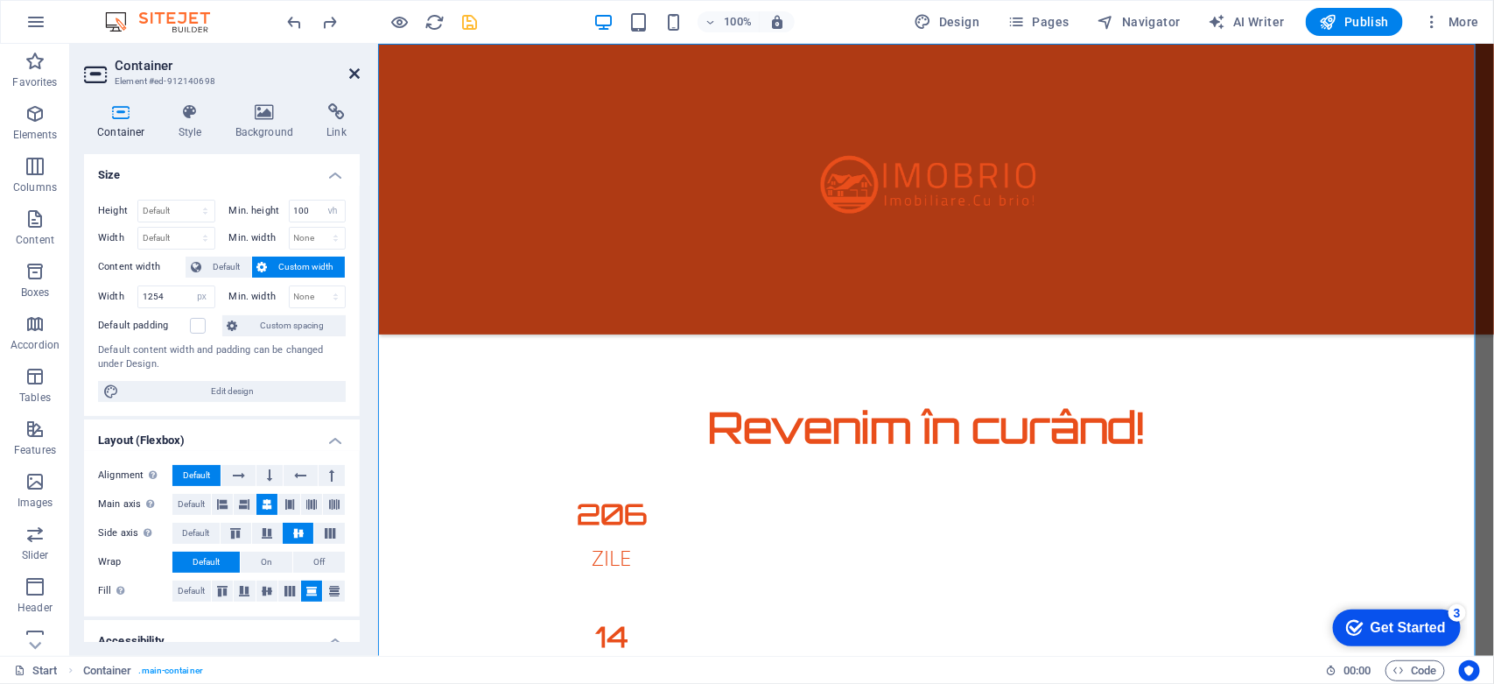
click at [350, 71] on icon at bounding box center [354, 74] width 11 height 14
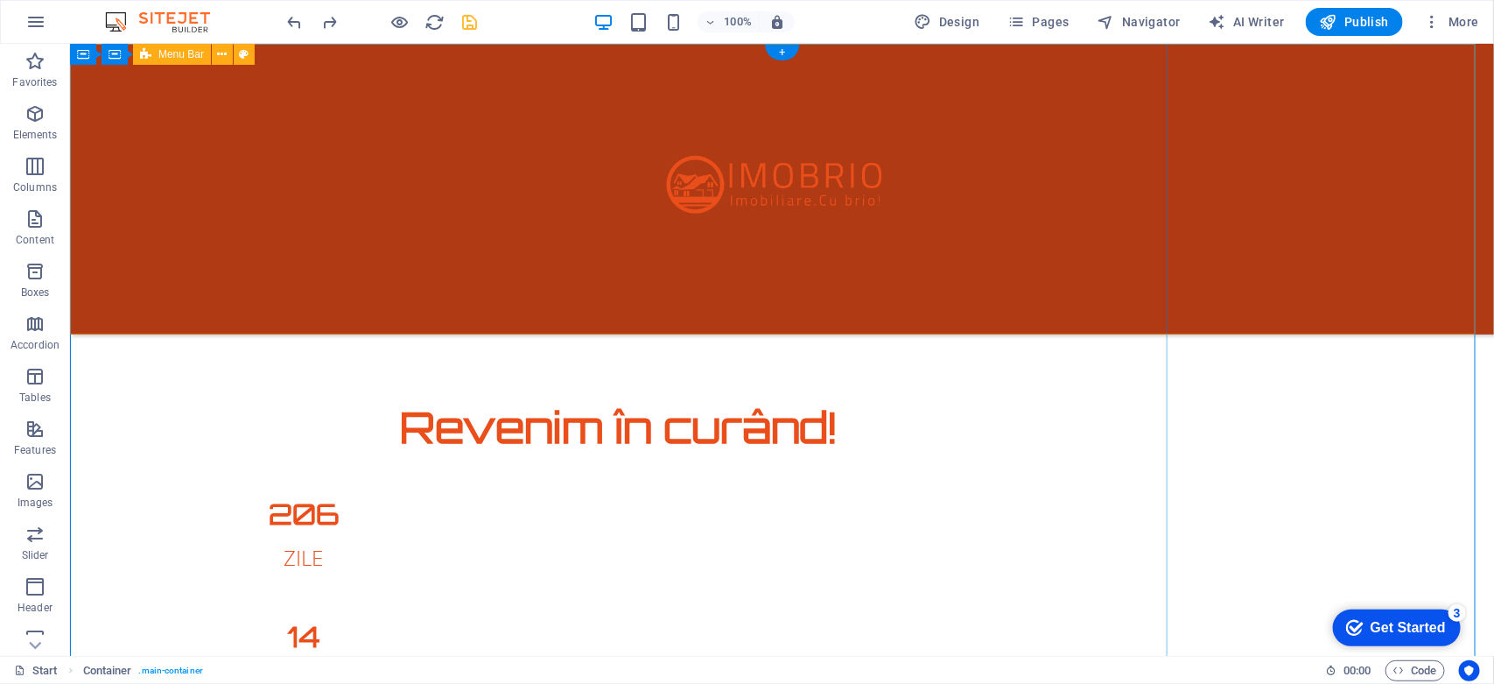
click at [1430, 192] on div at bounding box center [781, 188] width 1424 height 291
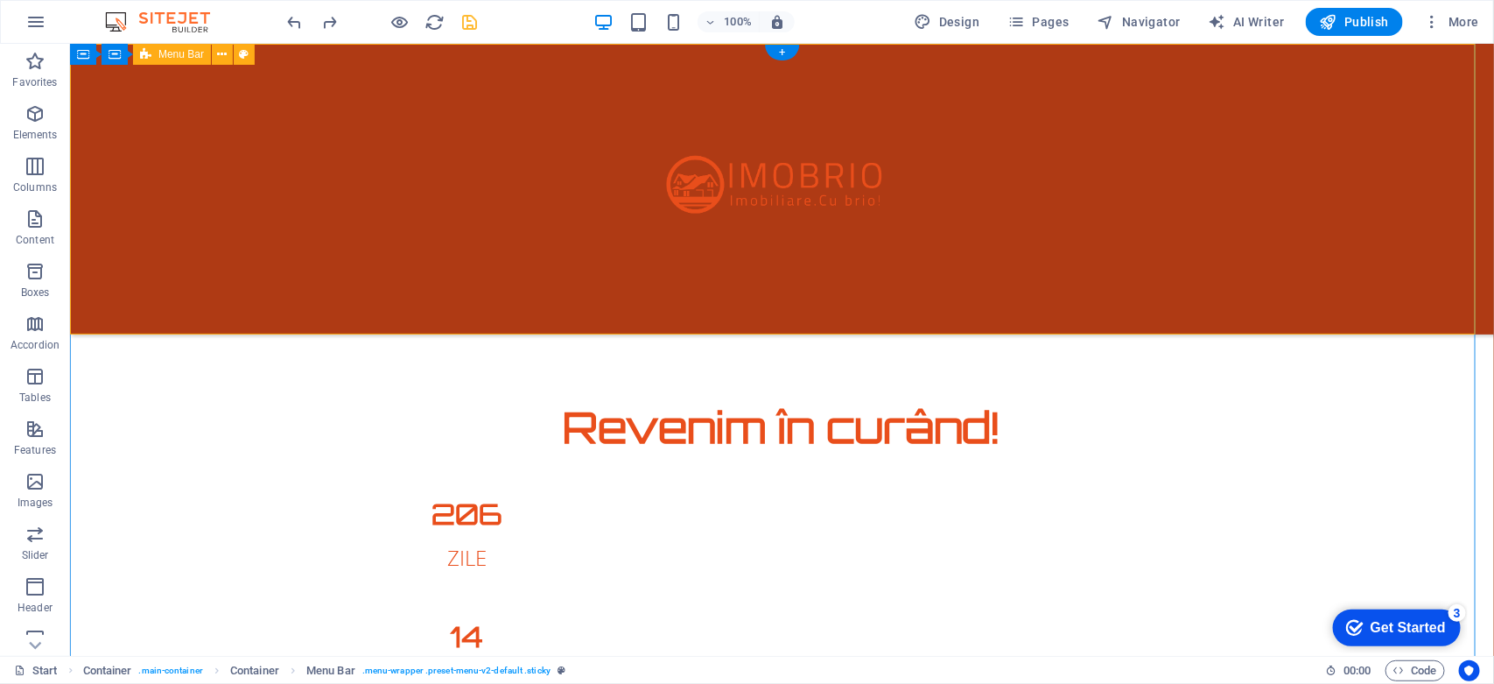
click at [1314, 172] on div at bounding box center [781, 188] width 1424 height 291
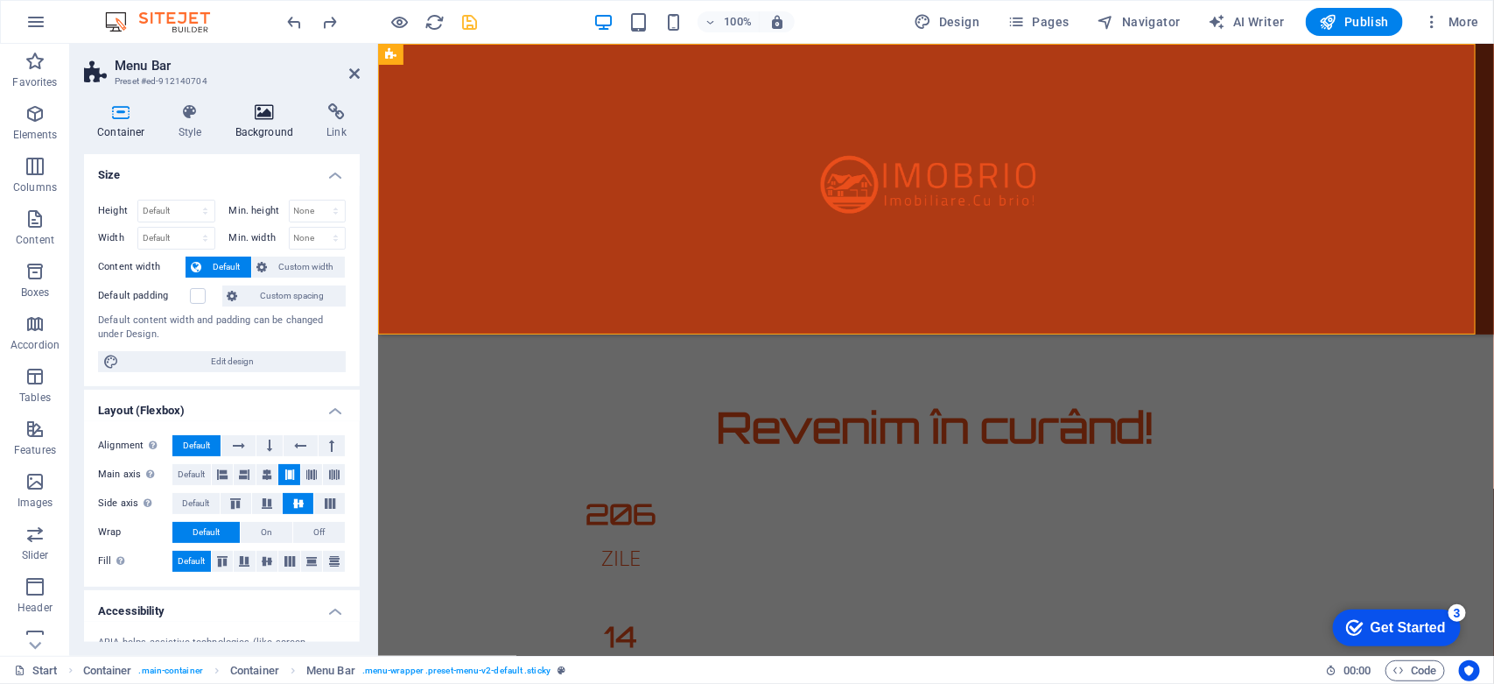
click at [256, 112] on icon at bounding box center [264, 112] width 85 height 18
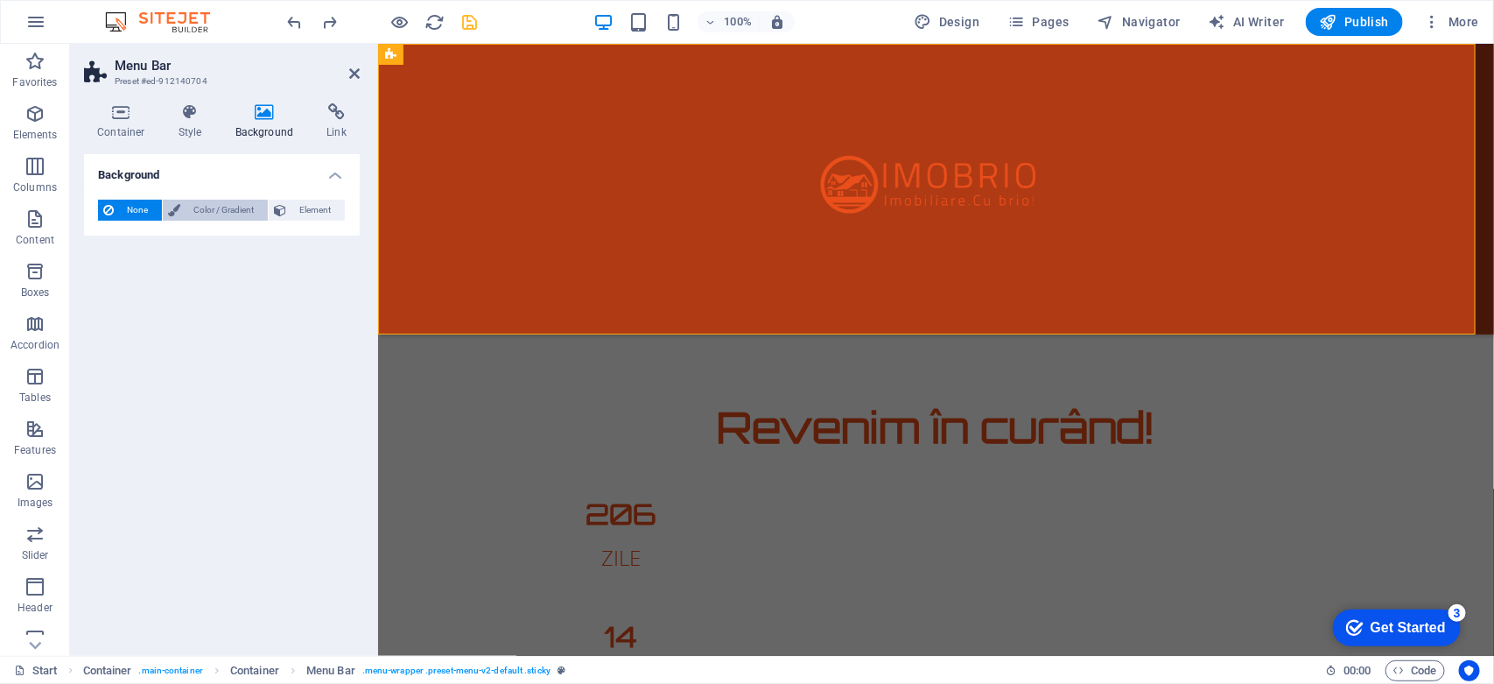
click at [215, 207] on span "Color / Gradient" at bounding box center [224, 210] width 77 height 21
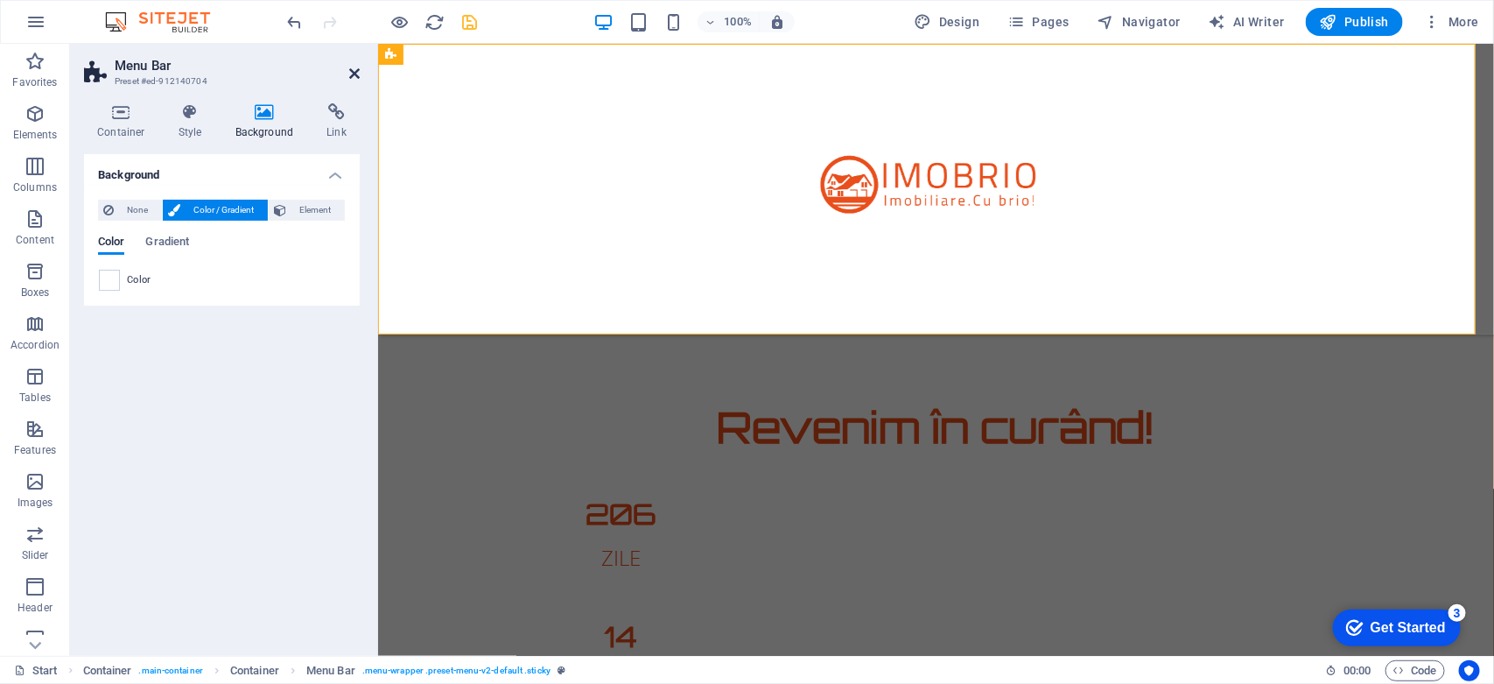
click at [357, 67] on icon at bounding box center [354, 74] width 11 height 14
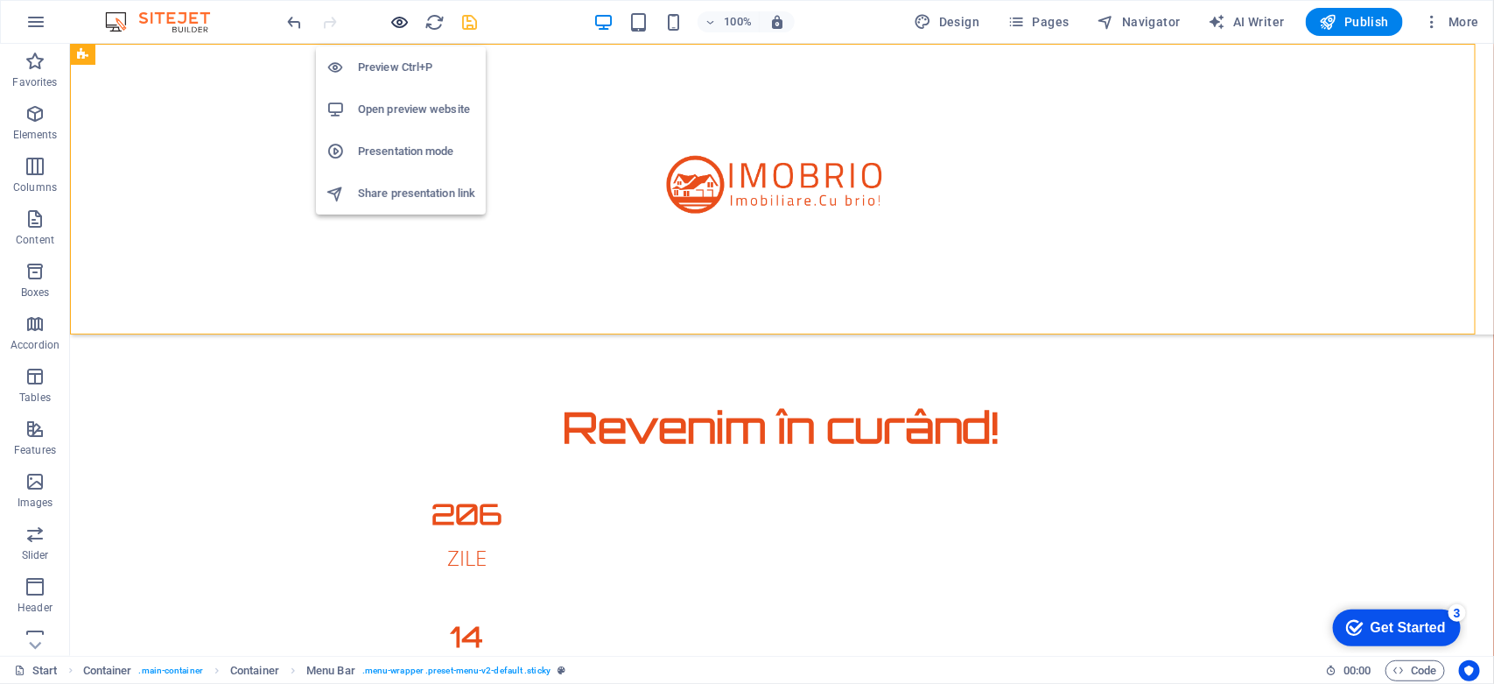
click at [396, 22] on icon "button" at bounding box center [400, 22] width 20 height 20
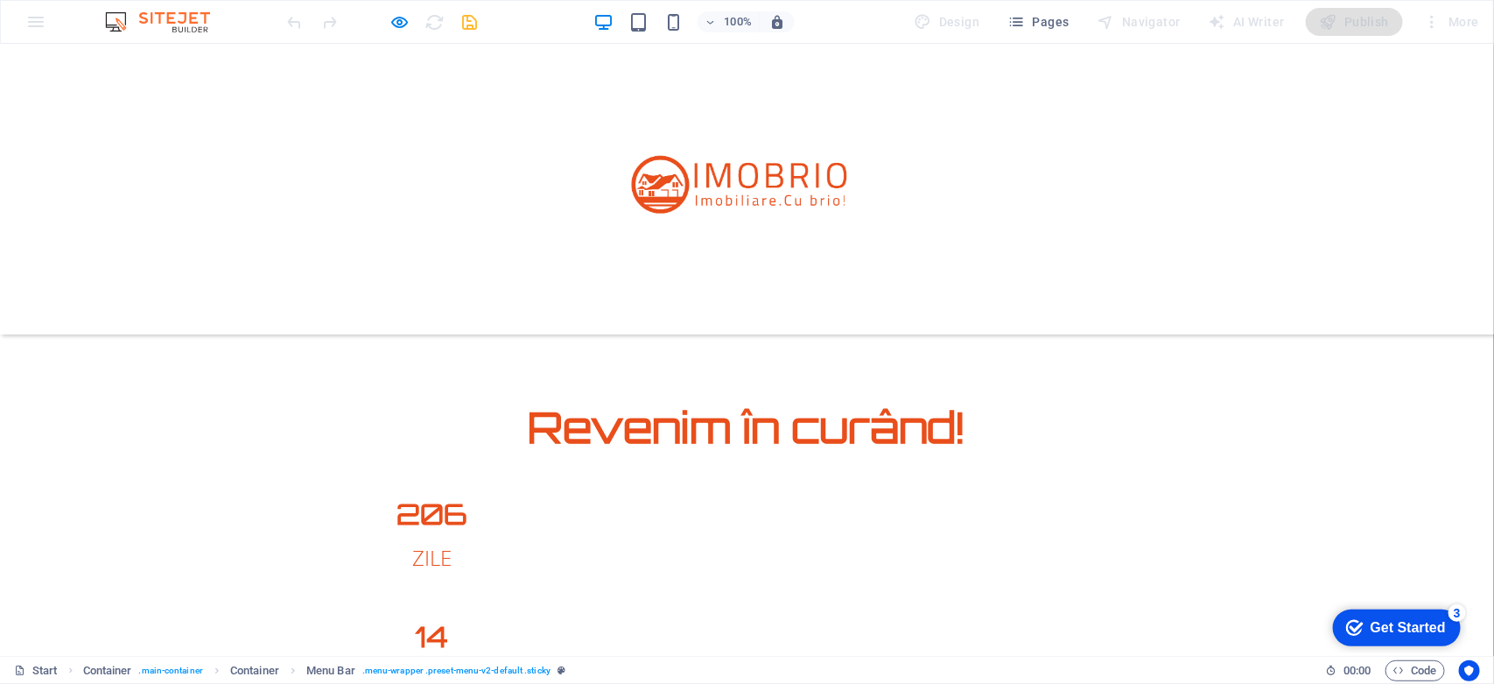
click at [616, 192] on img at bounding box center [747, 188] width 263 height 263
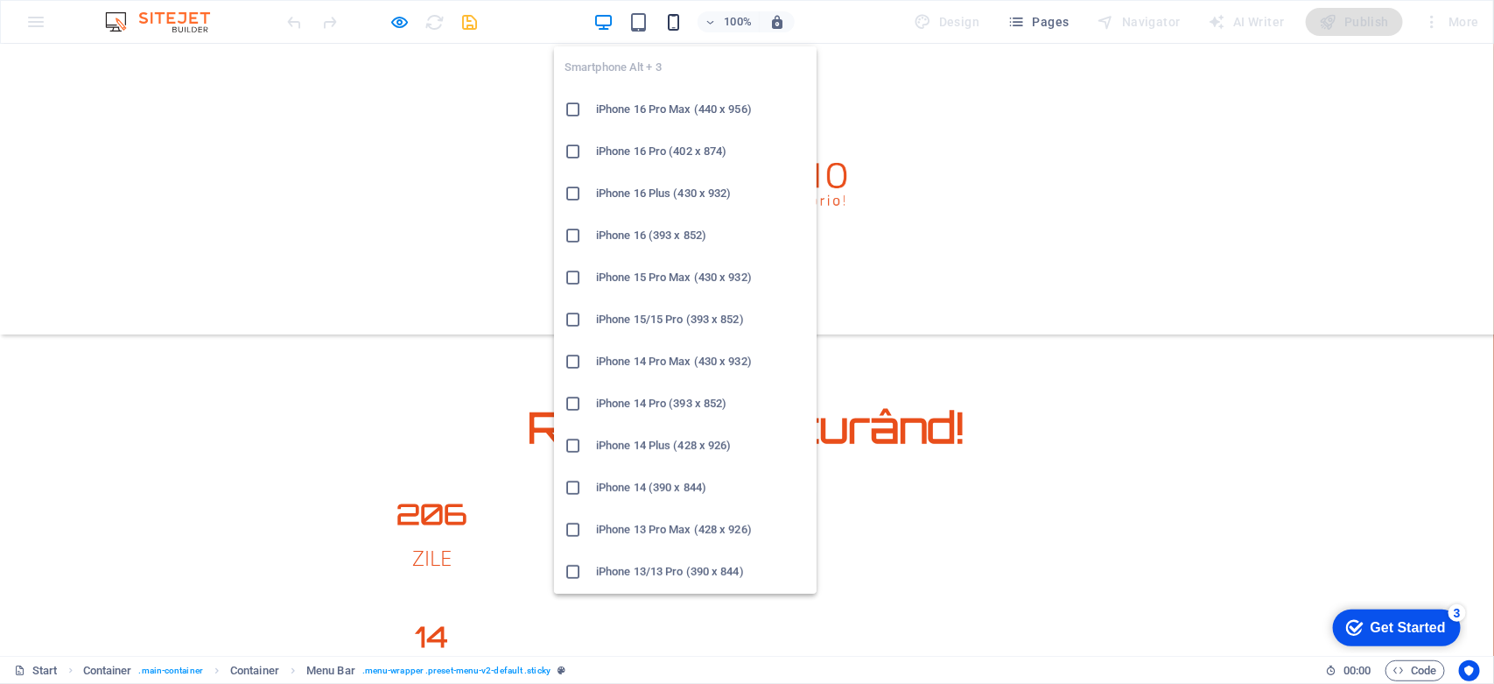
click at [675, 24] on icon "button" at bounding box center [673, 22] width 20 height 20
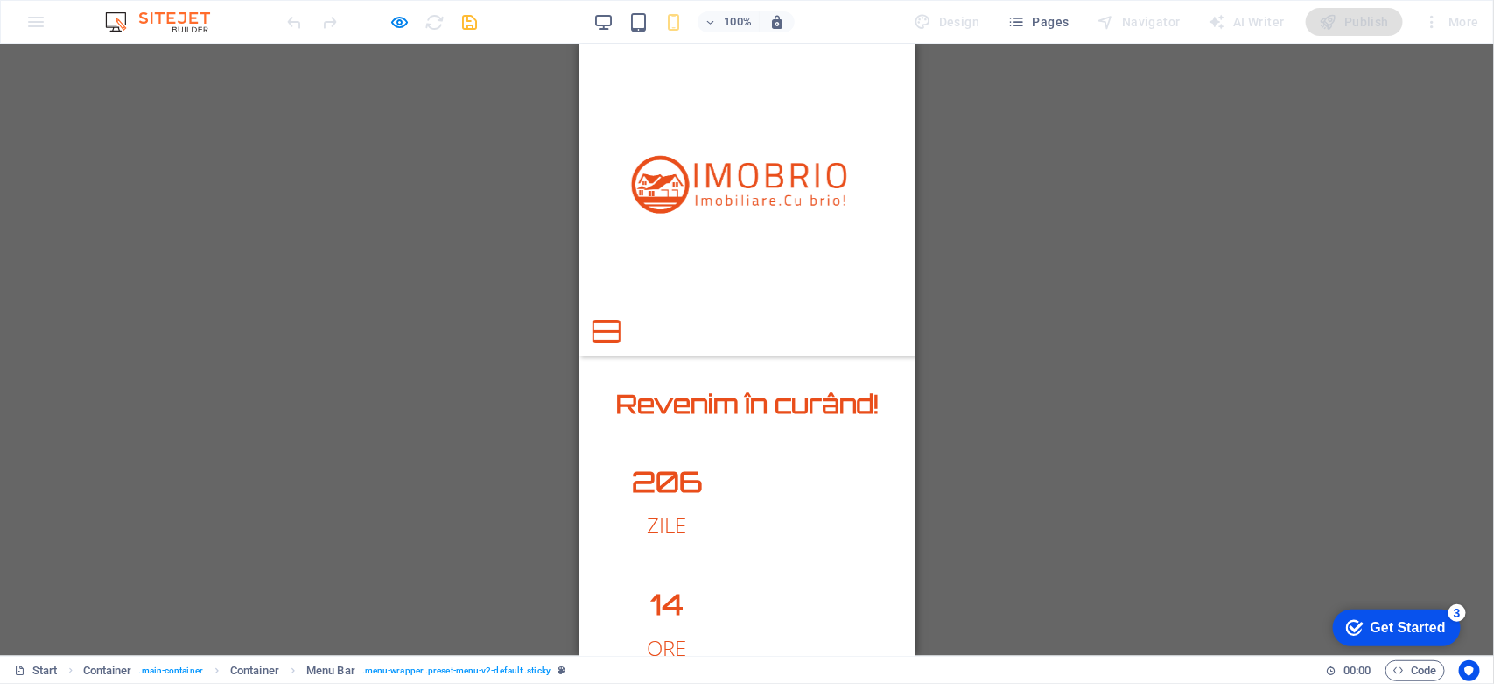
click at [619, 319] on button at bounding box center [606, 320] width 26 height 3
click at [615, 320] on button at bounding box center [605, 330] width 20 height 20
click at [619, 319] on button at bounding box center [606, 320] width 26 height 3
click at [615, 320] on button at bounding box center [605, 330] width 20 height 20
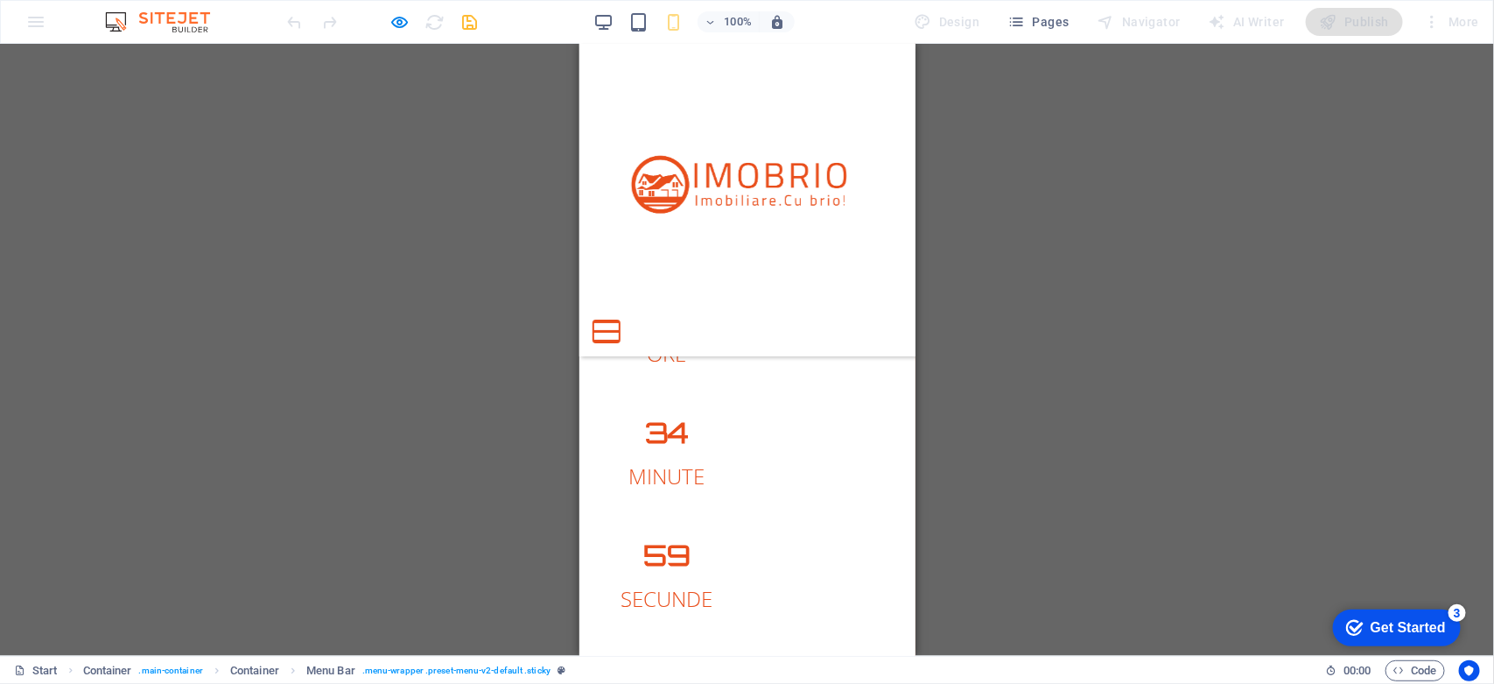
drag, startPoint x: 906, startPoint y: 113, endPoint x: 1494, endPoint y: 540, distance: 726.9
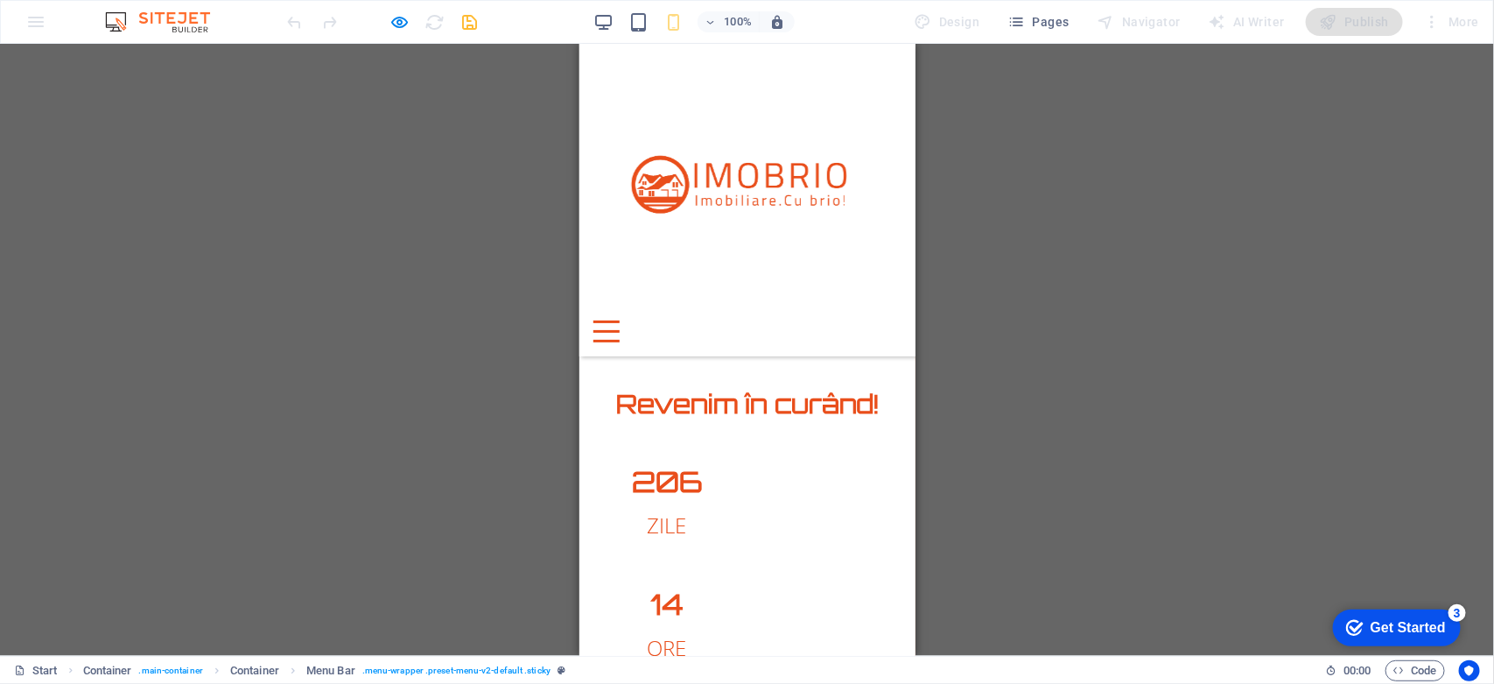
click at [619, 319] on div at bounding box center [606, 330] width 26 height 22
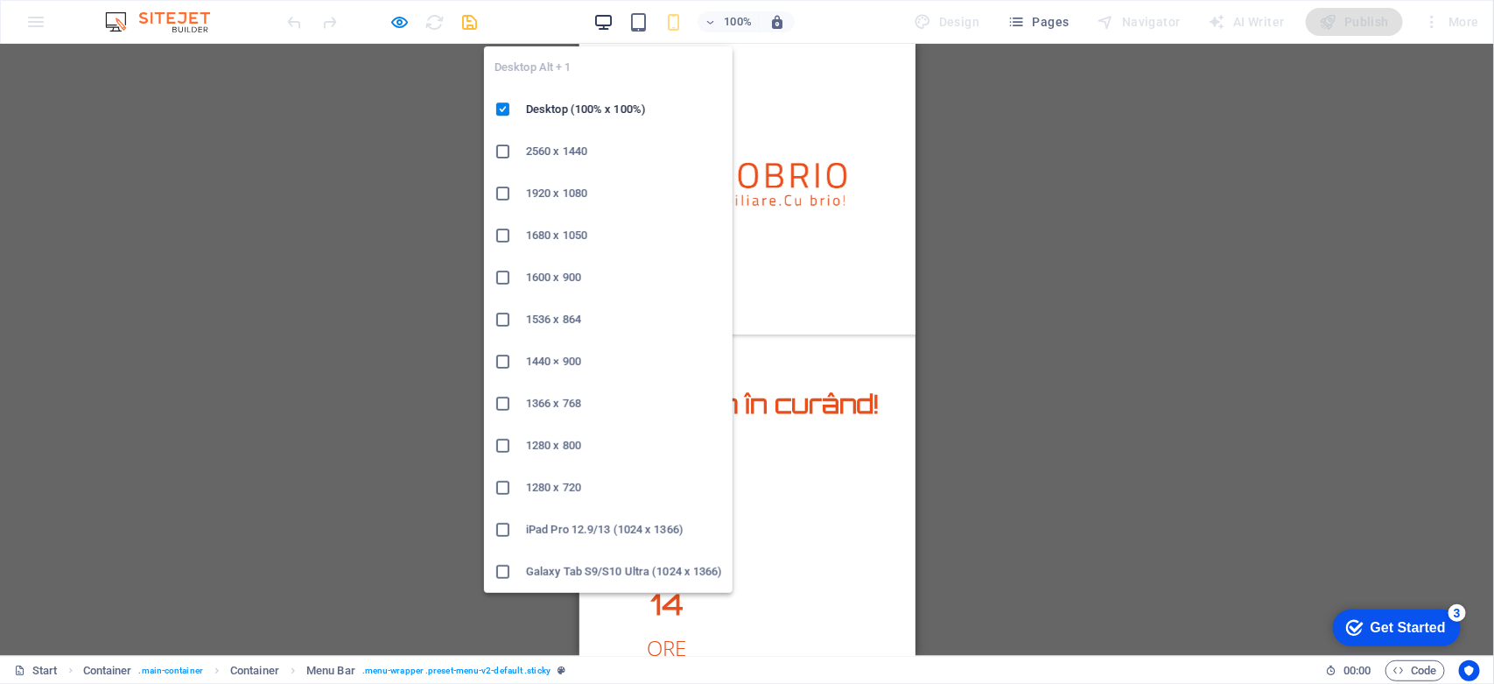
click at [605, 23] on icon "button" at bounding box center [603, 22] width 20 height 20
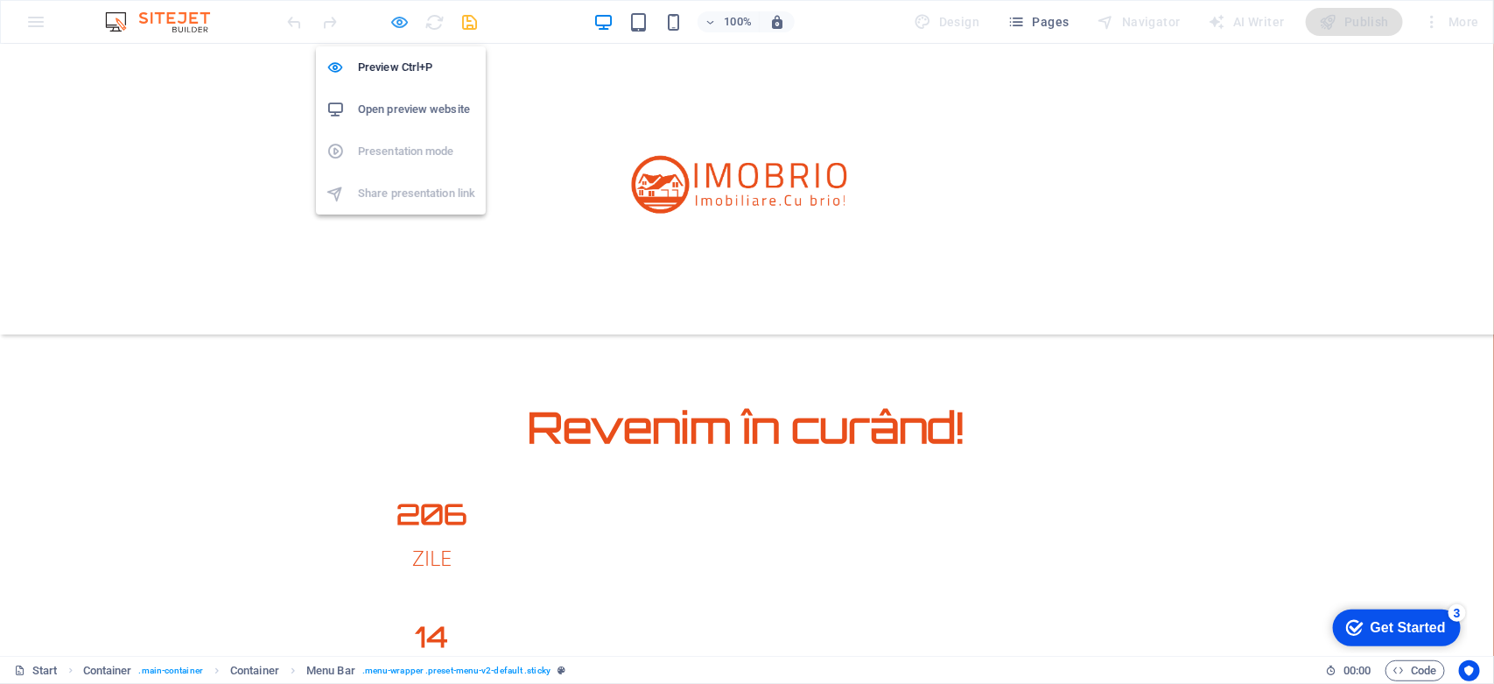
click at [399, 26] on icon "button" at bounding box center [400, 22] width 20 height 20
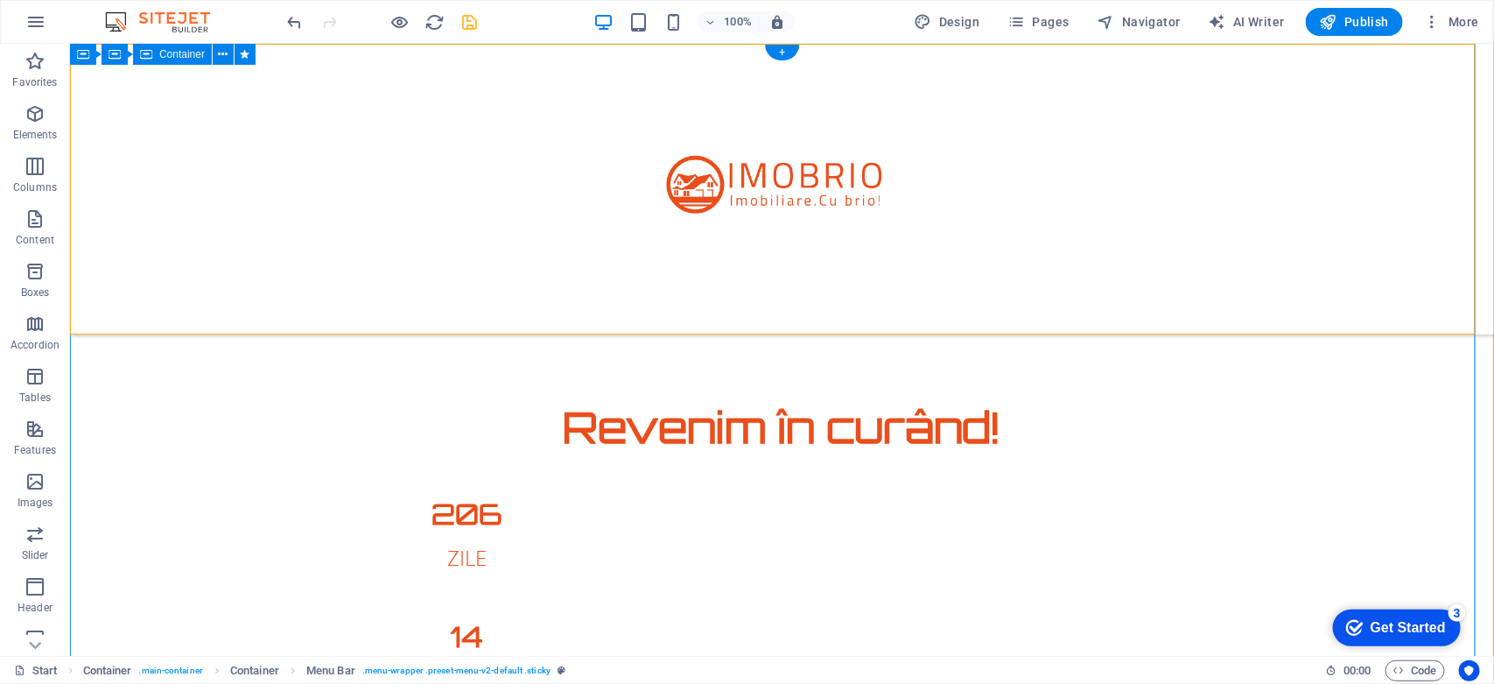
click at [214, 494] on div "Revenim în curând! 206 ZILE 14 ORE 34 MINUTE 38 SECUNDE Site-ul nostru este în …" at bounding box center [781, 630] width 1424 height 1175
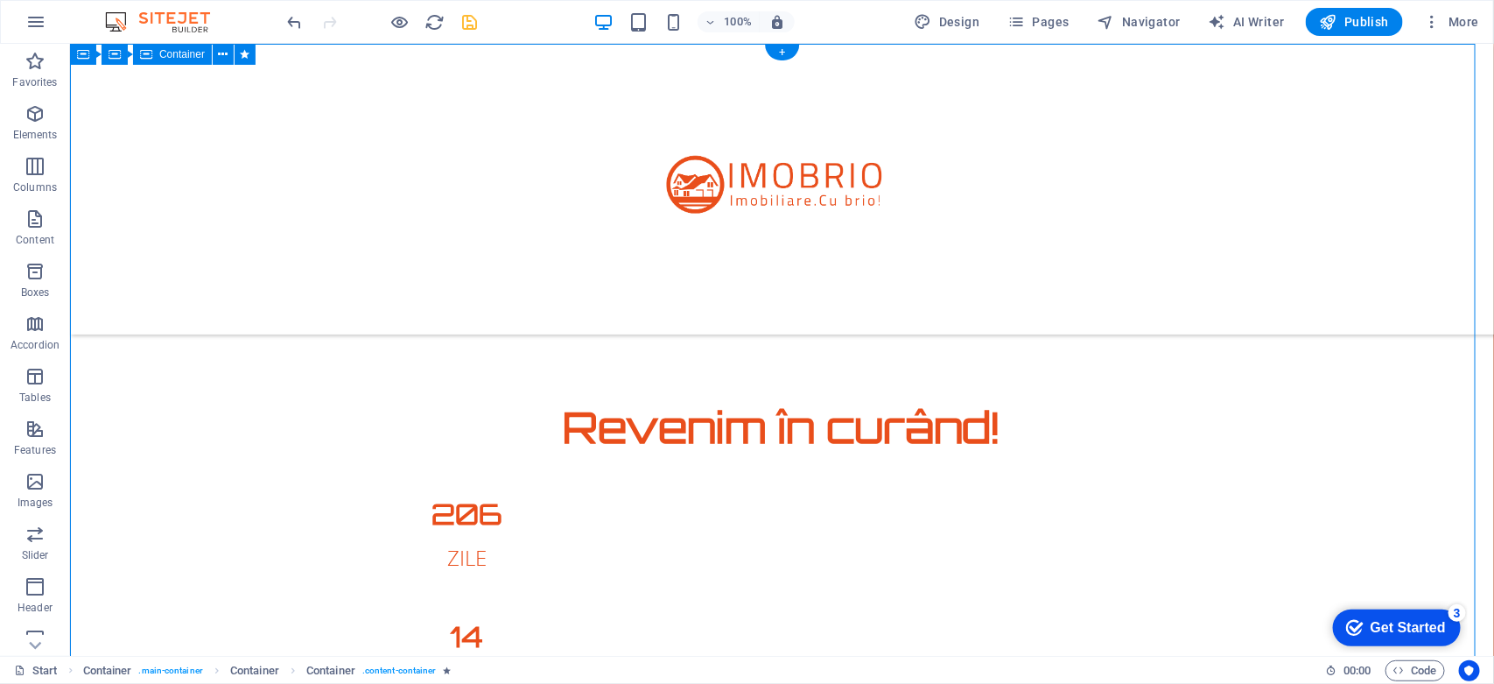
click at [214, 495] on div "Revenim în curând! 206 ZILE 14 ORE 34 MINUTE 37 SECUNDE Site-ul nostru este în …" at bounding box center [781, 630] width 1424 height 1175
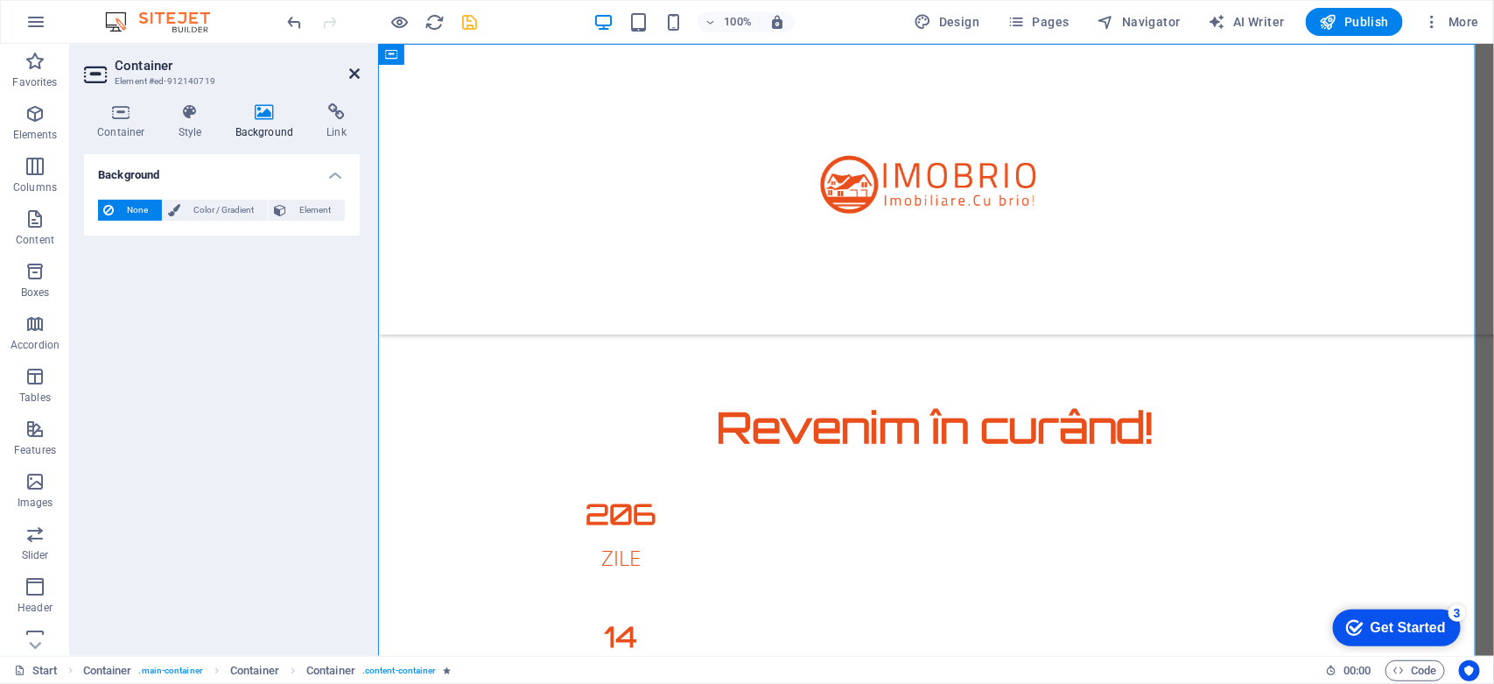
click at [351, 73] on icon at bounding box center [354, 74] width 11 height 14
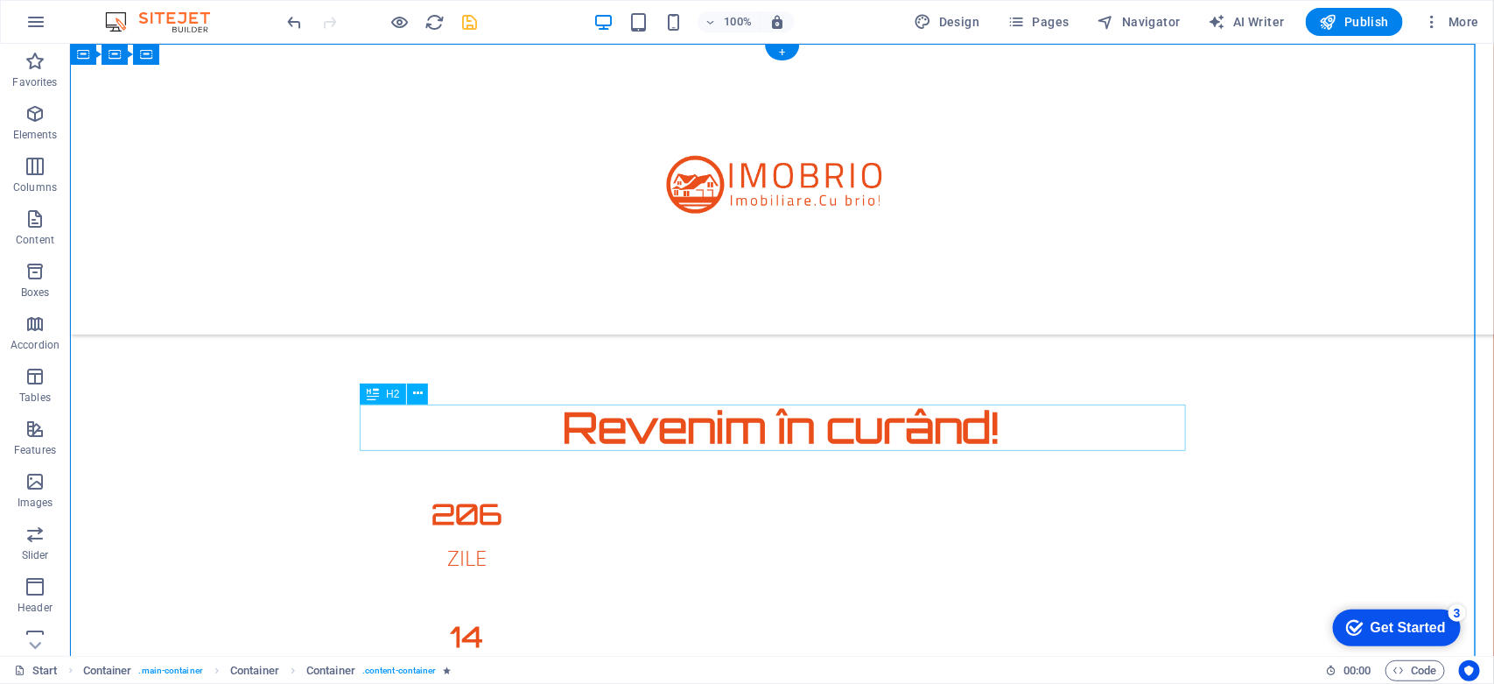
click at [684, 425] on div "Revenim în curând!" at bounding box center [781, 426] width 826 height 46
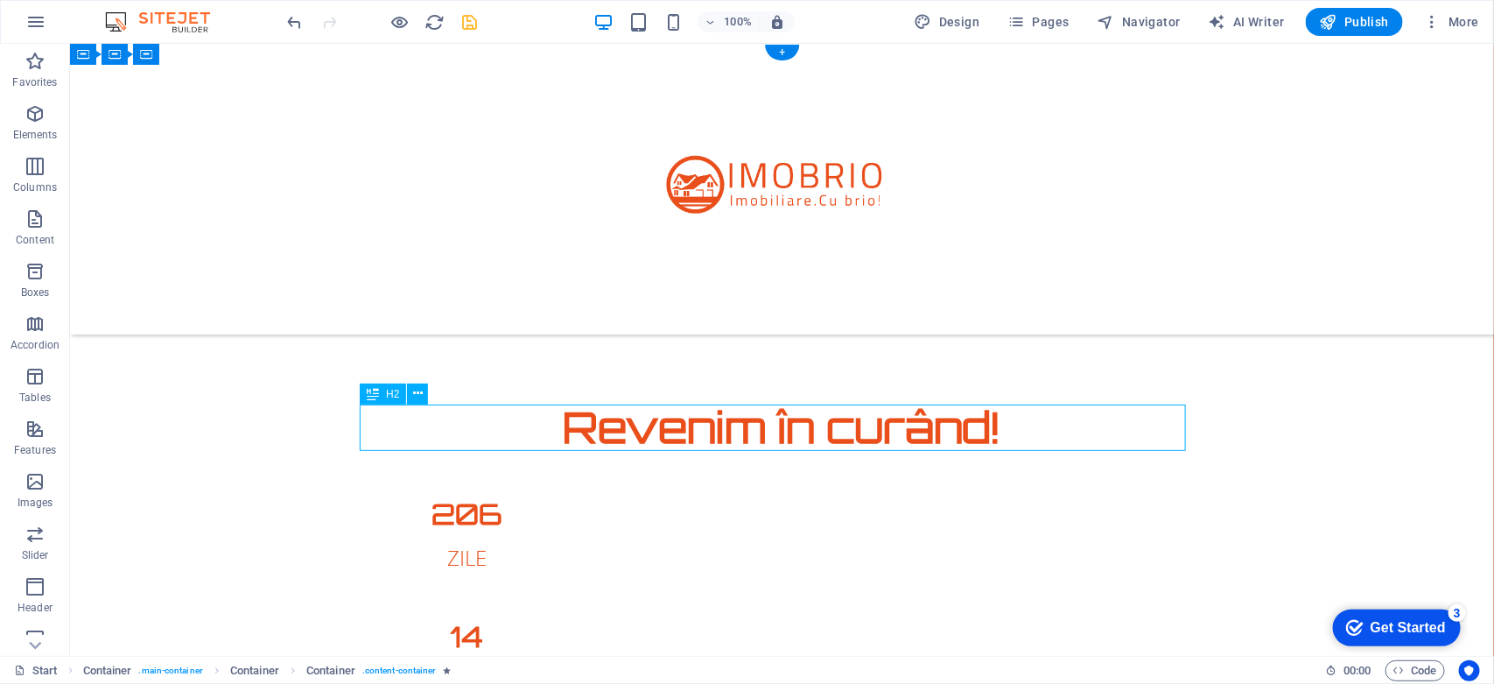
click at [684, 425] on div "Revenim în curând!" at bounding box center [781, 426] width 826 height 46
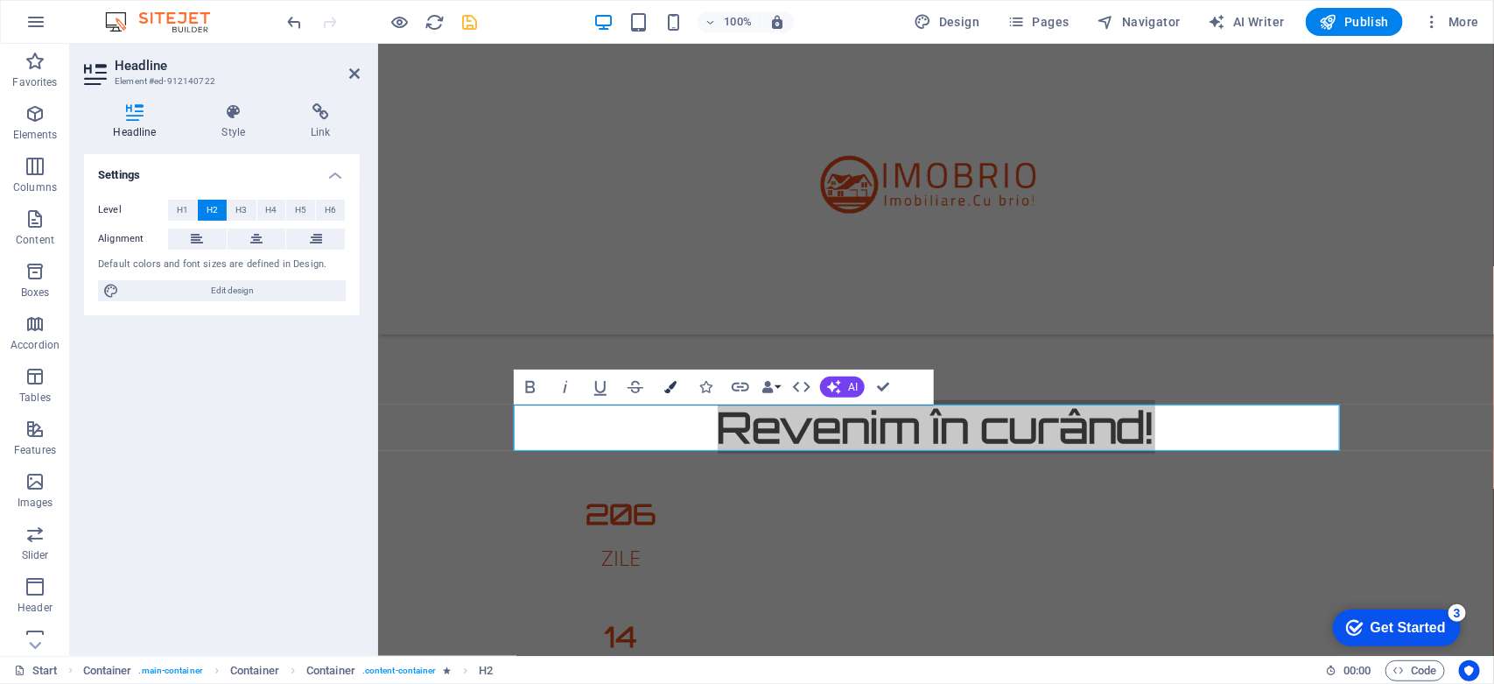
click at [666, 385] on icon "button" at bounding box center [670, 387] width 12 height 12
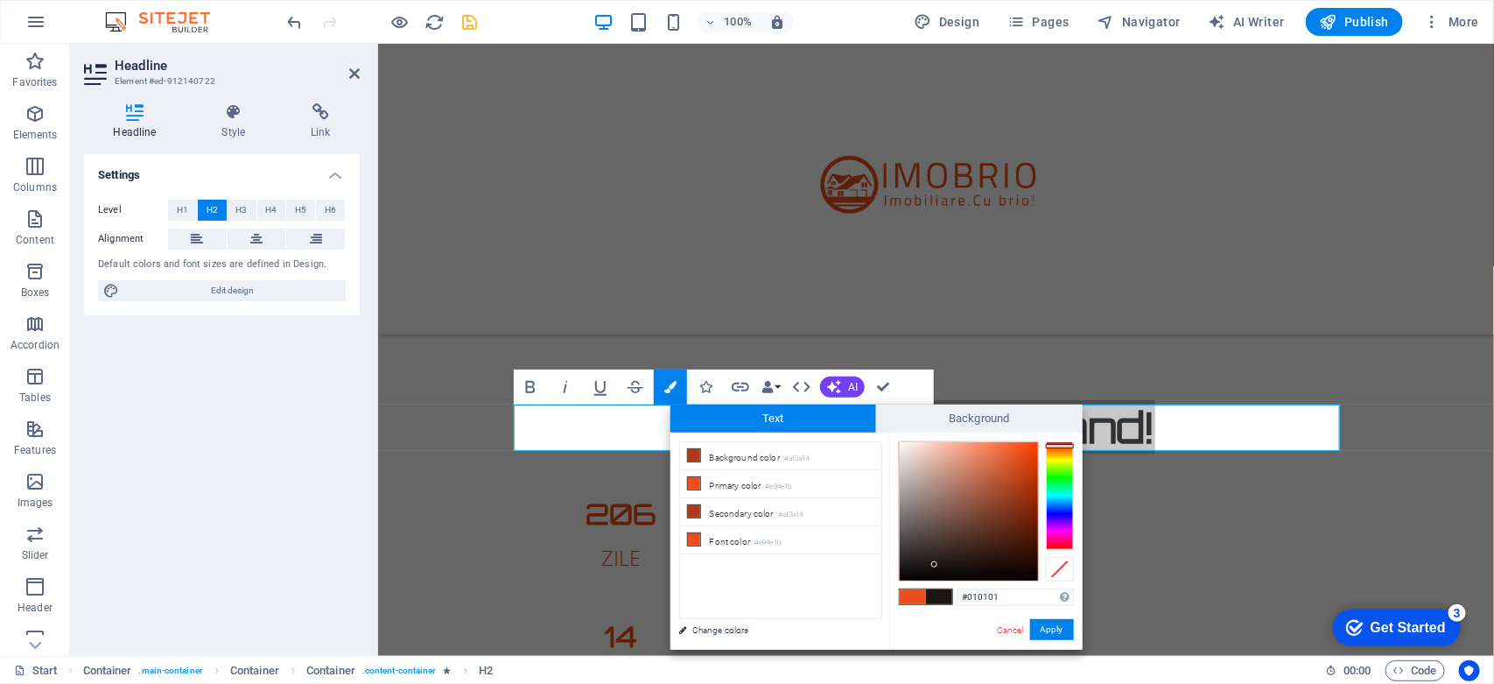
type input "#000000"
drag, startPoint x: 1018, startPoint y: 452, endPoint x: 859, endPoint y: 605, distance: 220.4
click at [859, 605] on div "less Background color #af3a14 Primary color #e94e1b Secondary color #af3a14 Fon…" at bounding box center [876, 540] width 412 height 217
click at [1053, 627] on button "Apply" at bounding box center [1052, 629] width 44 height 21
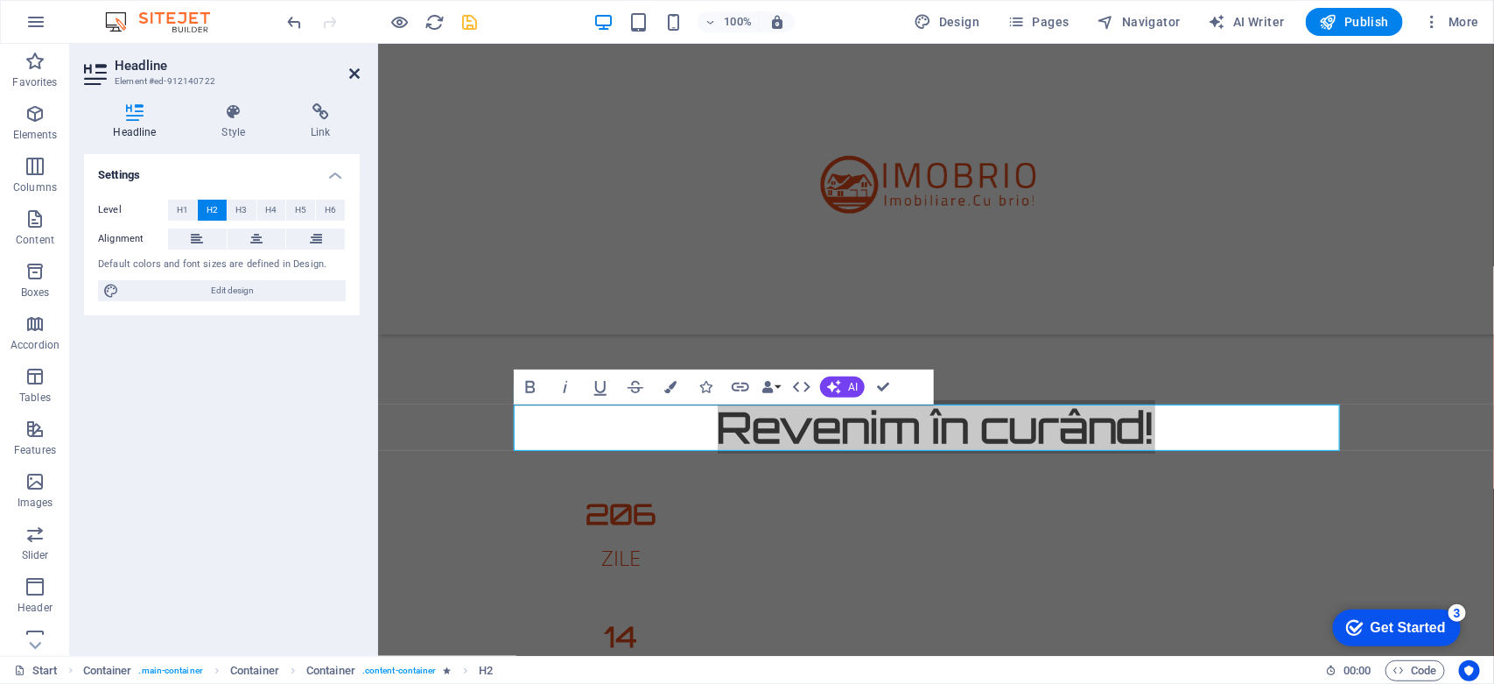
click at [354, 71] on icon at bounding box center [354, 74] width 11 height 14
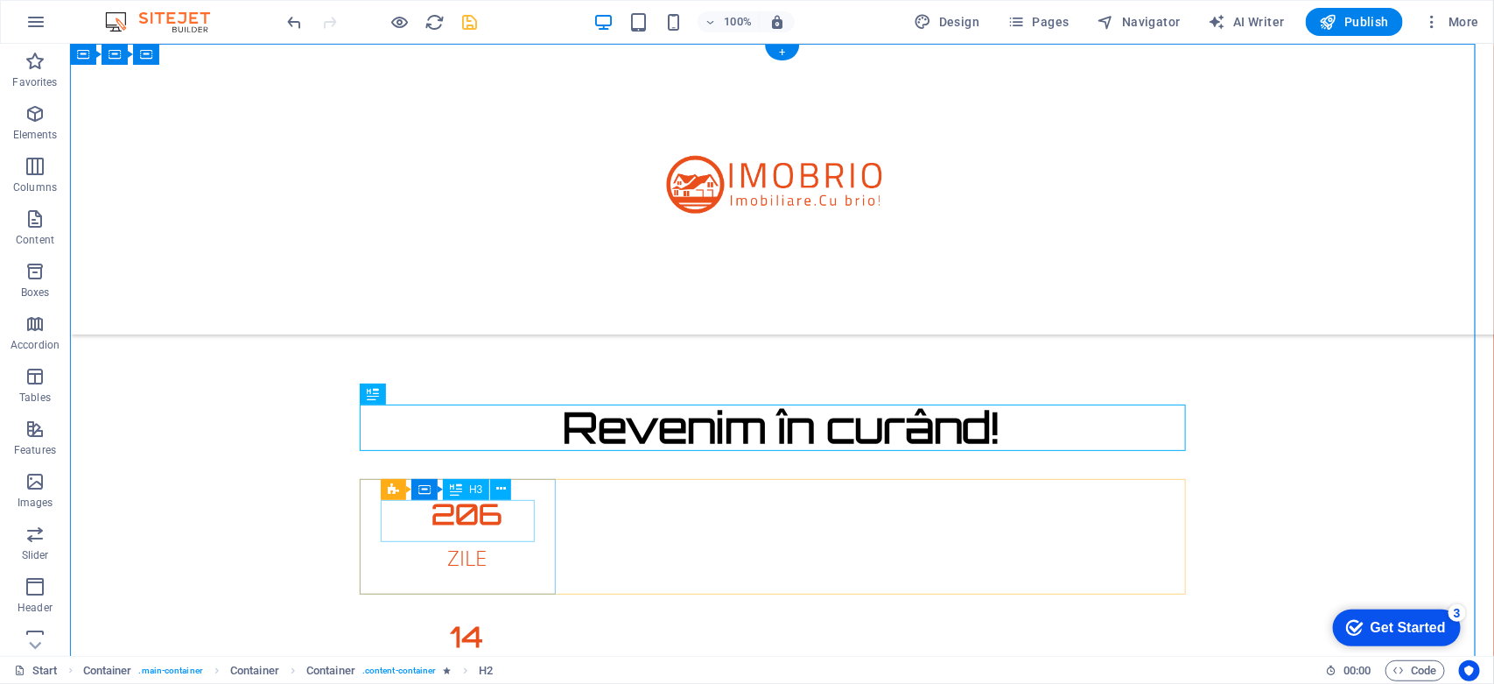
click at [468, 504] on div "206" at bounding box center [466, 513] width 154 height 28
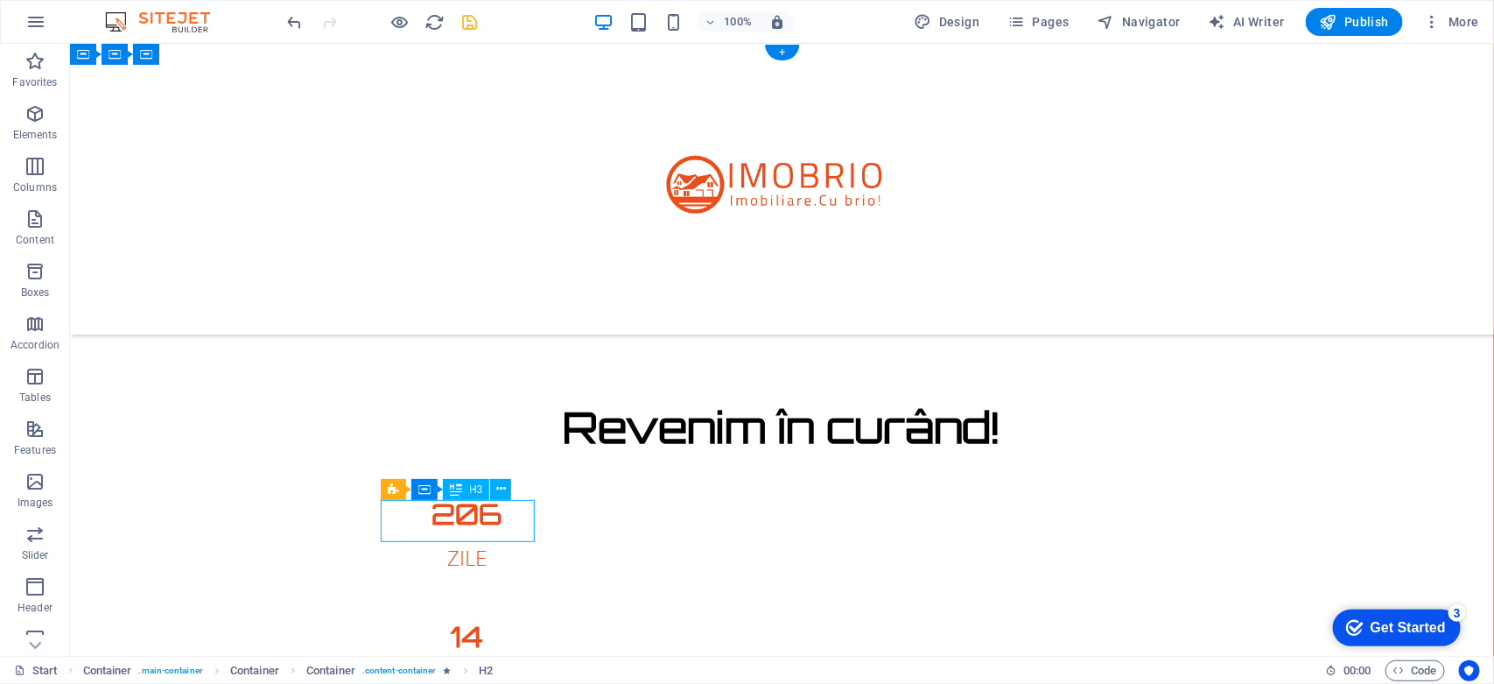
click at [468, 504] on div "206" at bounding box center [466, 513] width 154 height 28
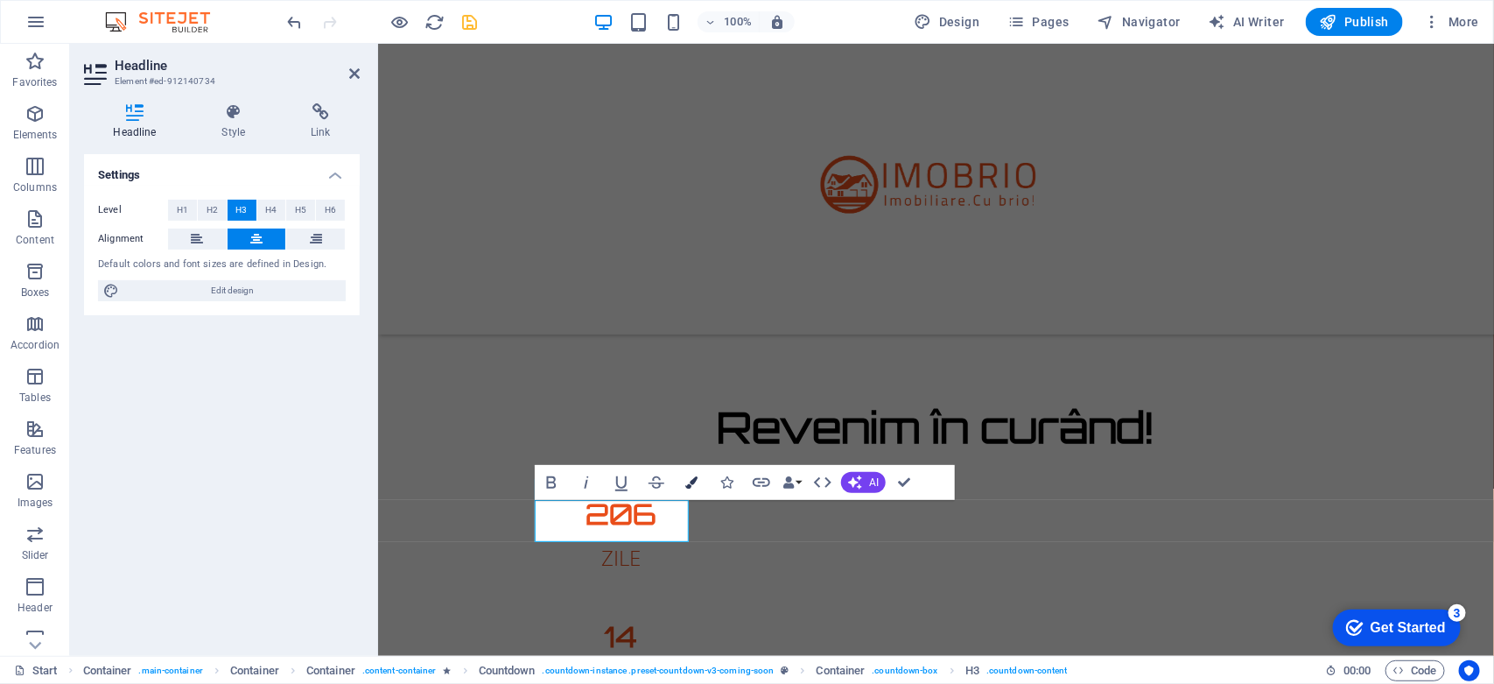
click at [689, 484] on icon "button" at bounding box center [691, 482] width 12 height 12
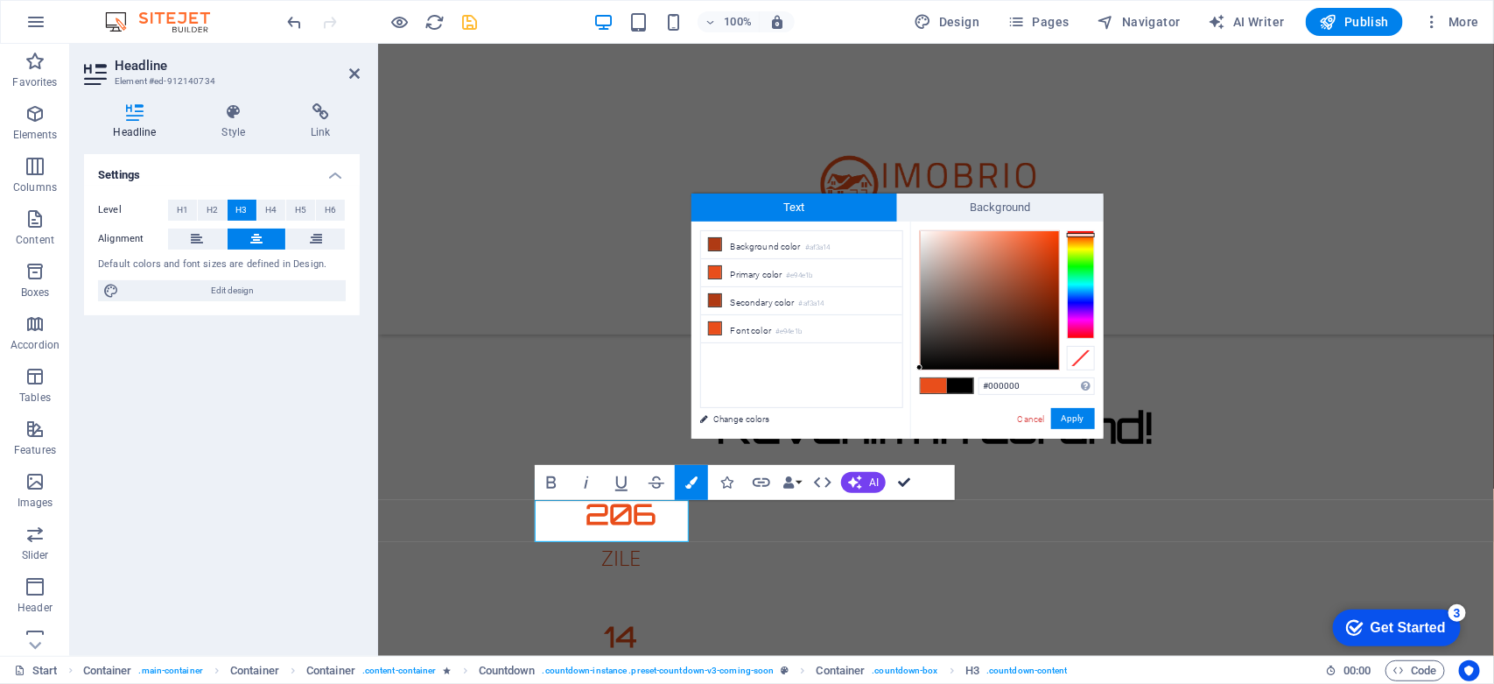
drag, startPoint x: 1042, startPoint y: 239, endPoint x: 908, endPoint y: 469, distance: 266.3
click at [908, 469] on body "imobrio.ro Start Favorites Elements Columns Content Boxes Accordion Tables Feat…" at bounding box center [747, 342] width 1494 height 684
click at [1068, 414] on button "Apply" at bounding box center [1073, 418] width 44 height 21
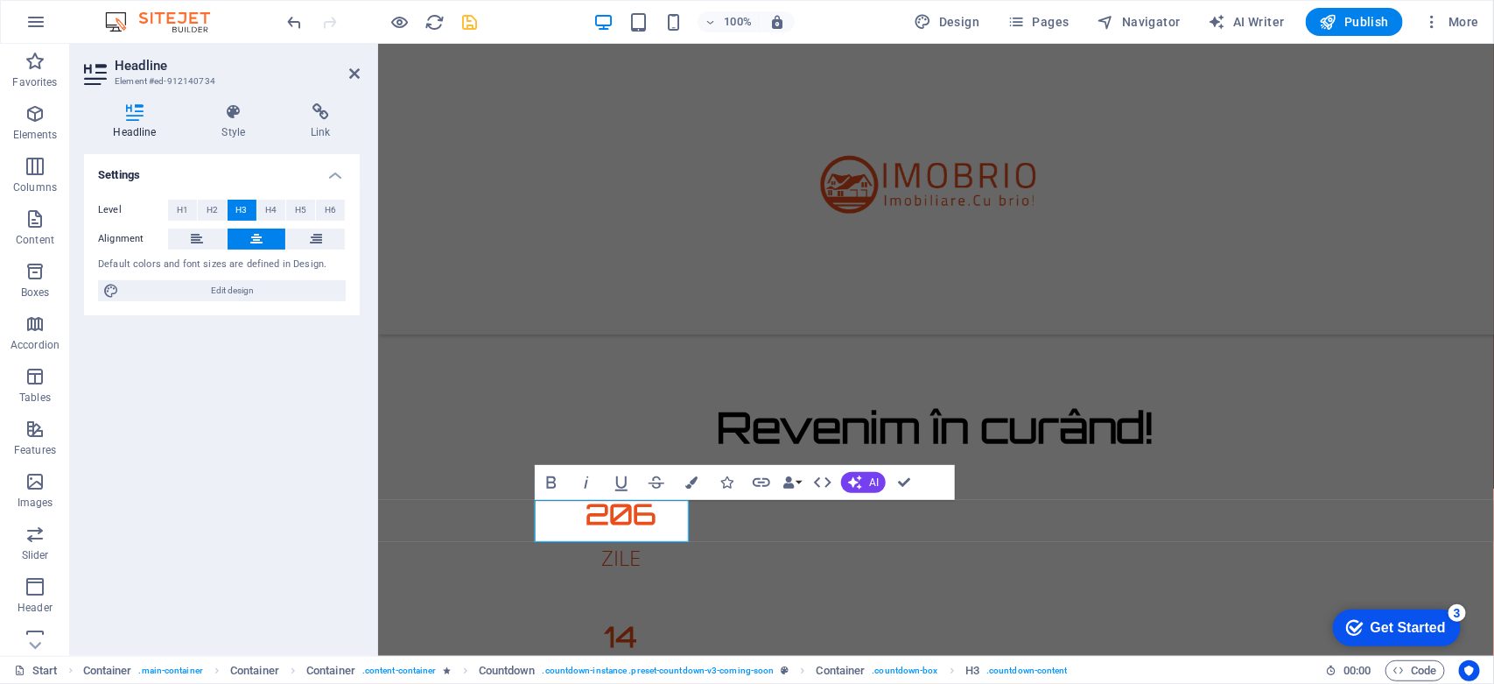
click at [608, 515] on div "H2 Container Container Container Container Container Container Container Contai…" at bounding box center [936, 350] width 1116 height 612
click at [607, 514] on h3 "206" at bounding box center [621, 513] width 154 height 28
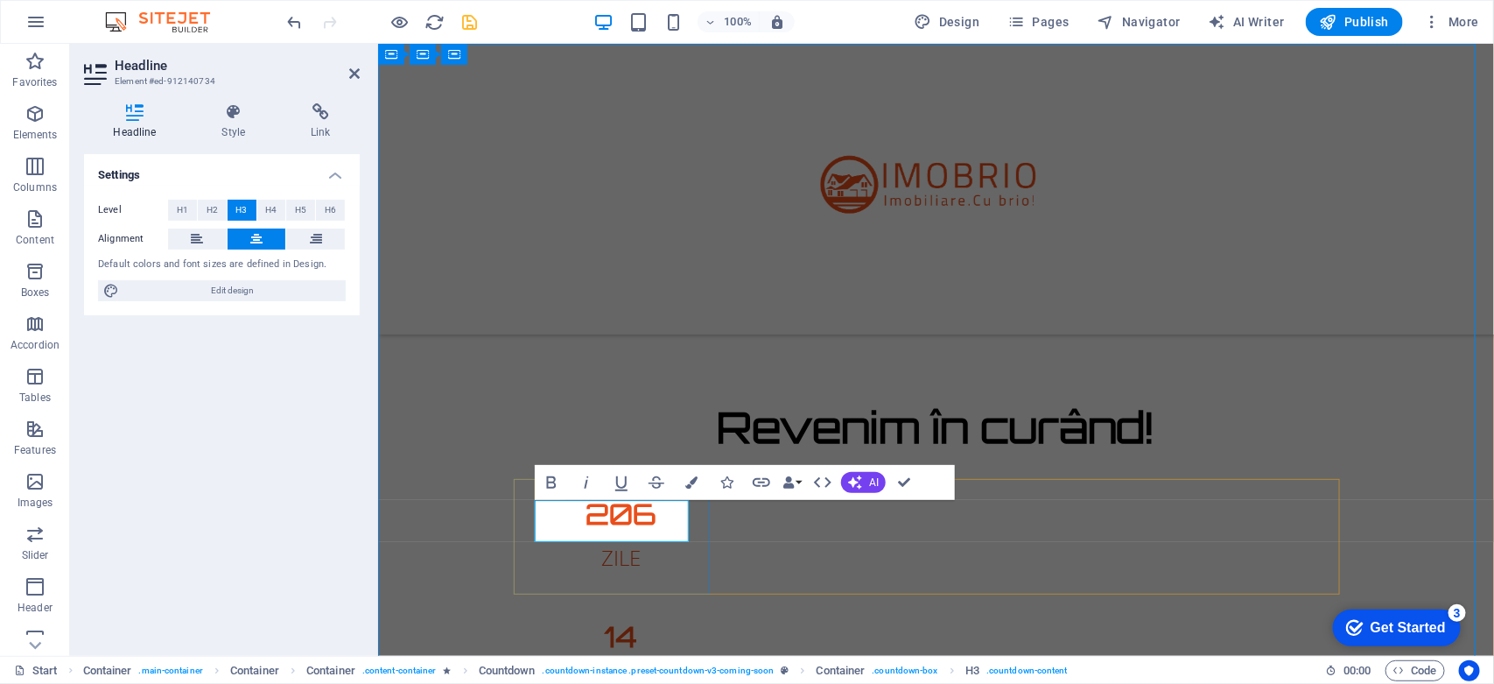
click at [607, 514] on h3 "206" at bounding box center [621, 513] width 154 height 28
click at [628, 511] on h3 "206" at bounding box center [621, 513] width 154 height 28
click at [690, 486] on icon "button" at bounding box center [691, 482] width 12 height 12
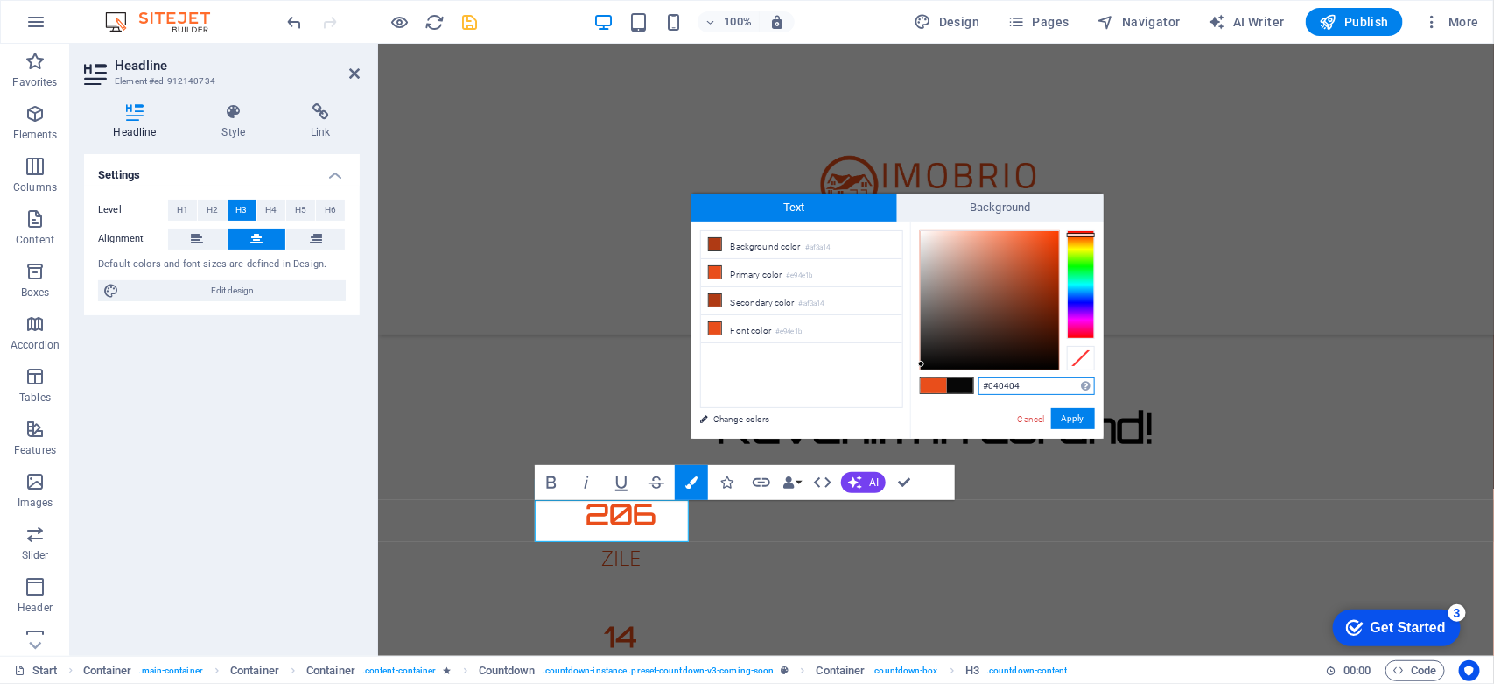
type input "#000000"
drag, startPoint x: 922, startPoint y: 357, endPoint x: 897, endPoint y: 395, distance: 44.9
click at [897, 395] on div "less Background color #af3a14 Primary color #e94e1b Secondary color #af3a14 Fon…" at bounding box center [897, 329] width 412 height 217
click at [1070, 411] on button "Apply" at bounding box center [1073, 418] width 44 height 21
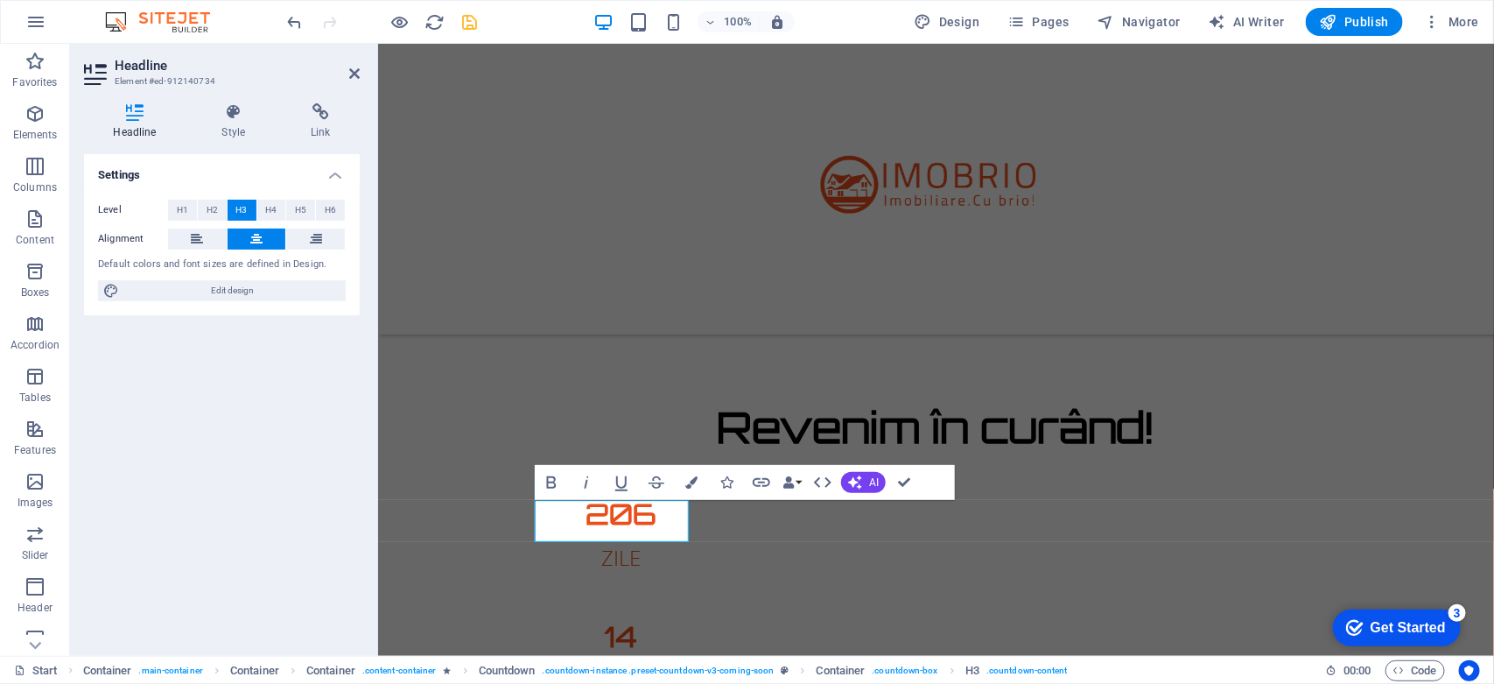
click at [435, 552] on div "H2 Container Container Container Container Container Container Container Contai…" at bounding box center [936, 350] width 1116 height 612
click at [434, 551] on div "Revenim în curând! 206 ZILE 14 ORE 33 MINUTE 45 SECUNDE Site-ul nostru este în …" at bounding box center [935, 630] width 1116 height 1175
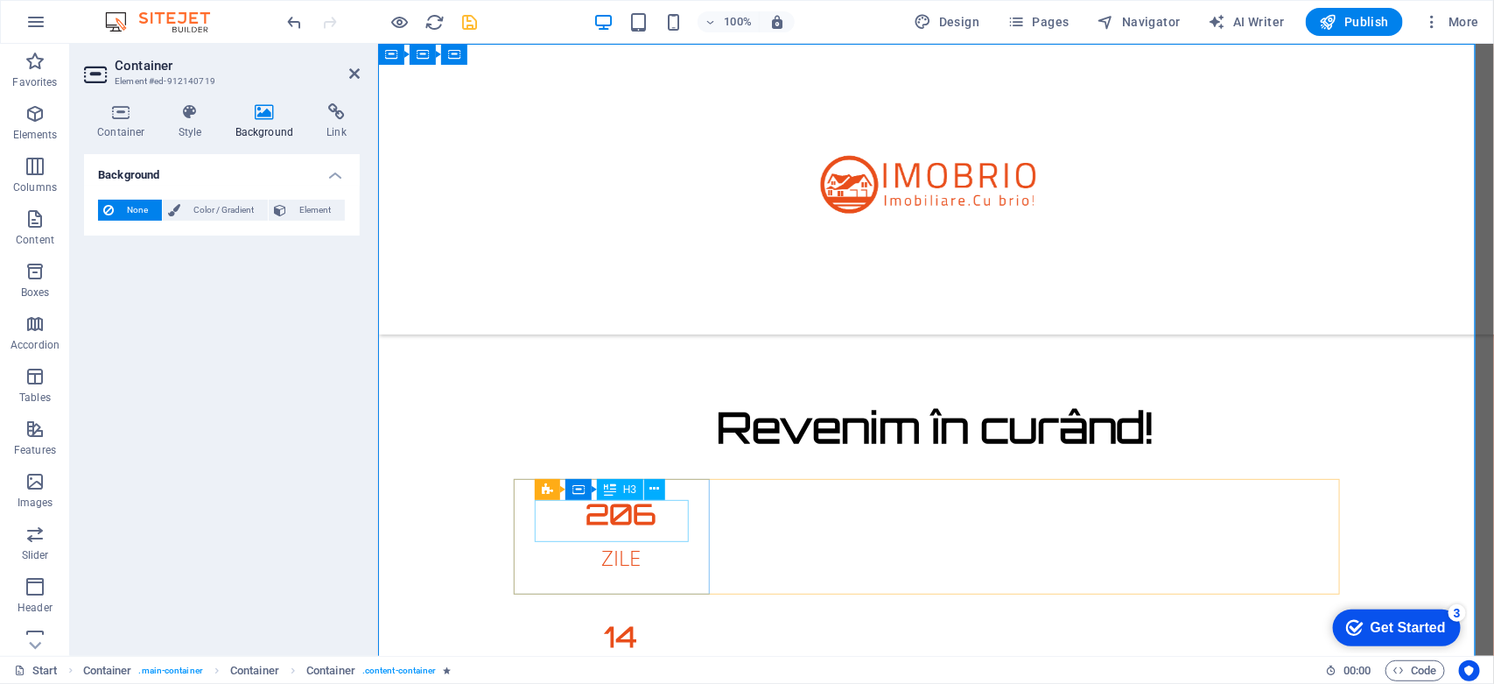
click at [607, 517] on div "206" at bounding box center [621, 513] width 154 height 28
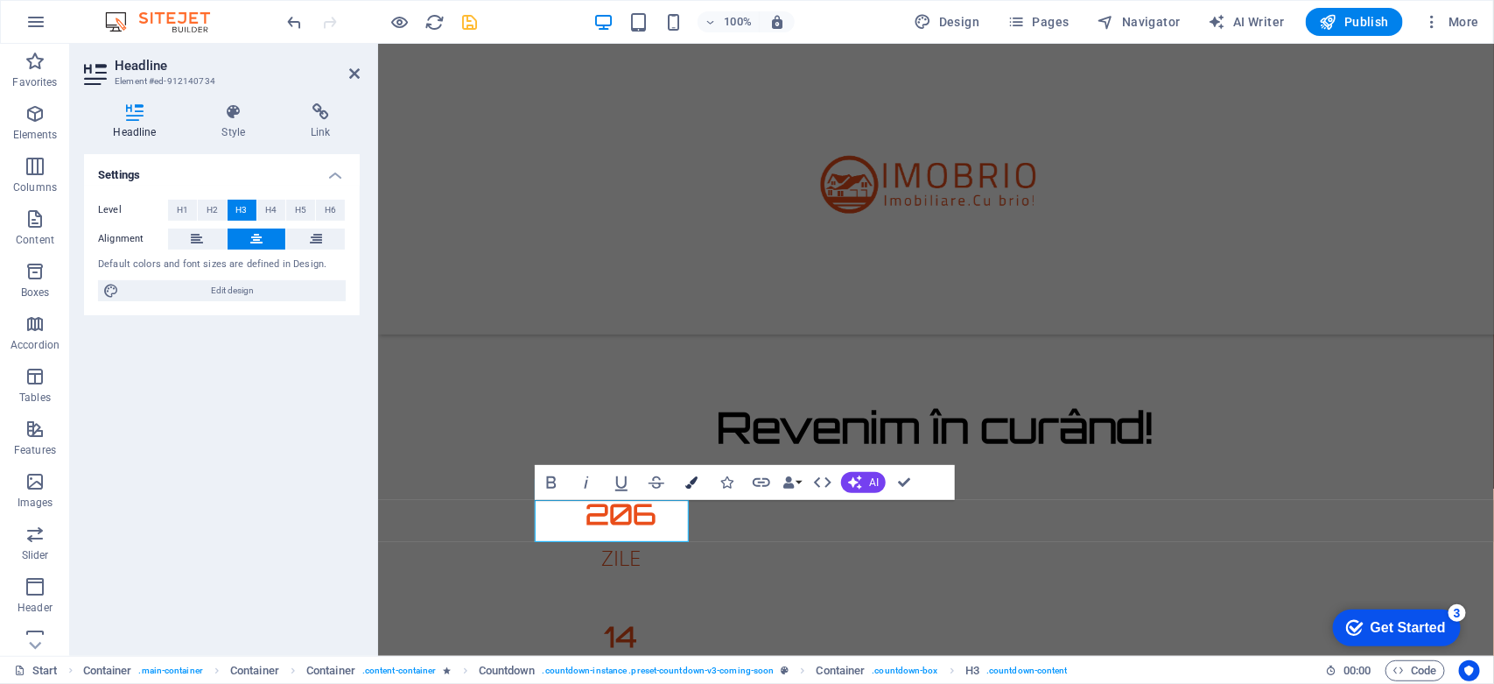
click at [690, 480] on icon "button" at bounding box center [691, 482] width 12 height 12
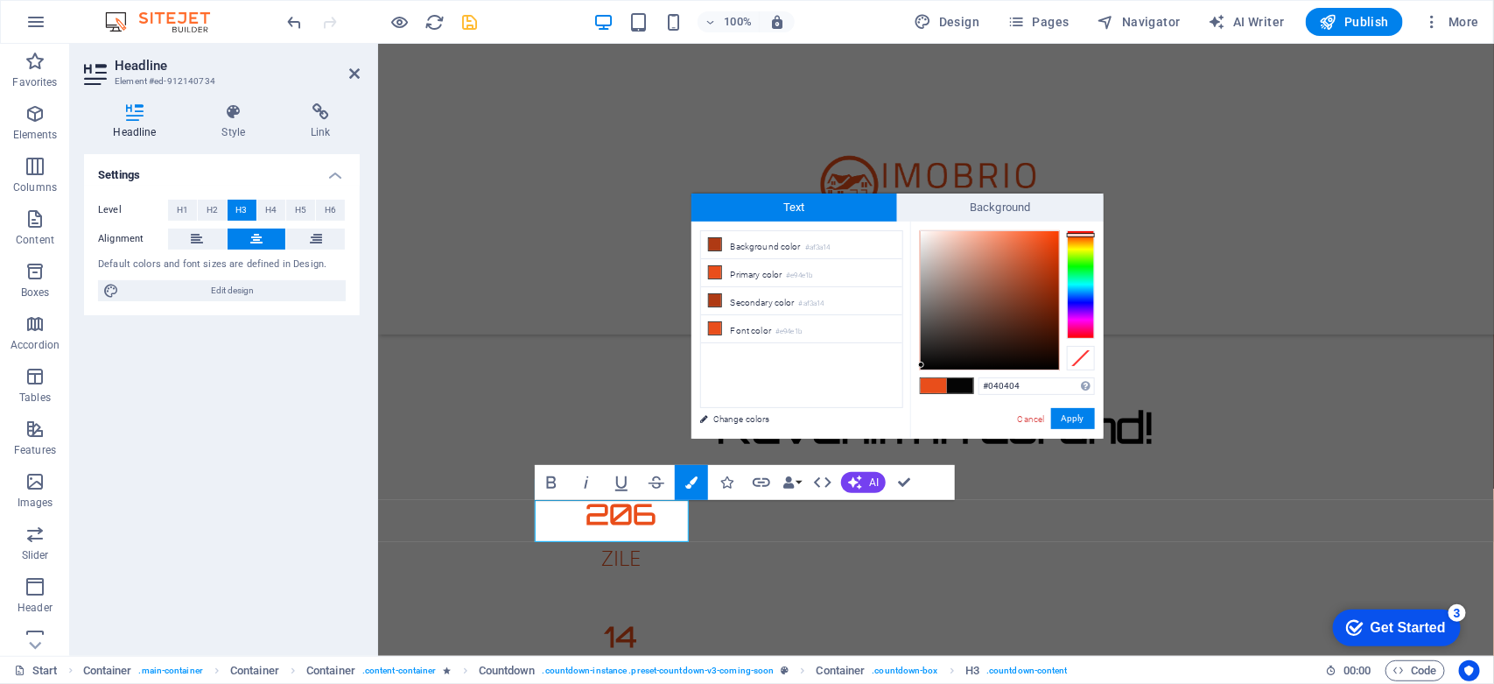
type input "#000000"
drag, startPoint x: 1040, startPoint y: 242, endPoint x: 906, endPoint y: 519, distance: 308.1
click at [906, 519] on body "imobrio.ro Start Favorites Elements Columns Content Boxes Accordion Tables Feat…" at bounding box center [747, 342] width 1494 height 684
click at [1066, 417] on button "Apply" at bounding box center [1073, 418] width 44 height 21
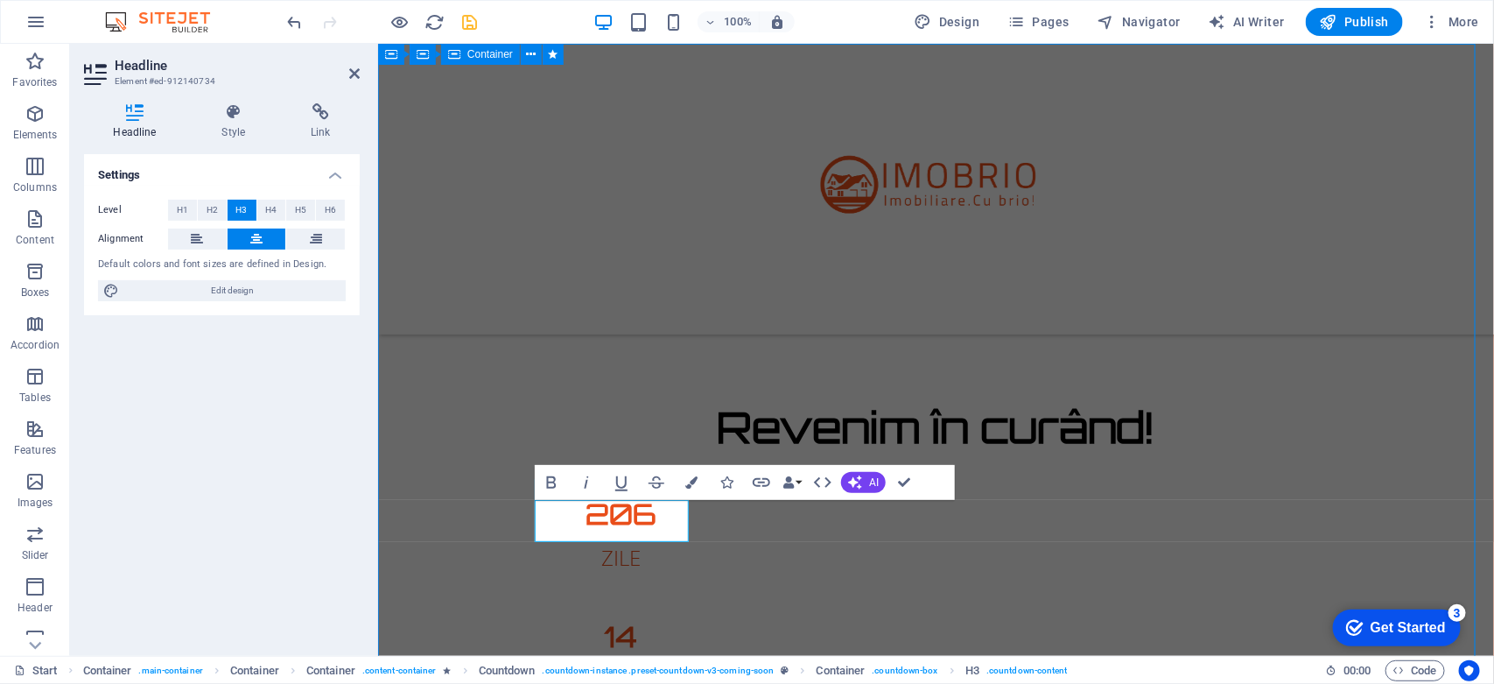
click at [445, 522] on div "Revenim în curând! 206 ZILE 14 ORE 33 MINUTE 34 SECUNDE Site-ul nostru este în …" at bounding box center [935, 630] width 1116 height 1175
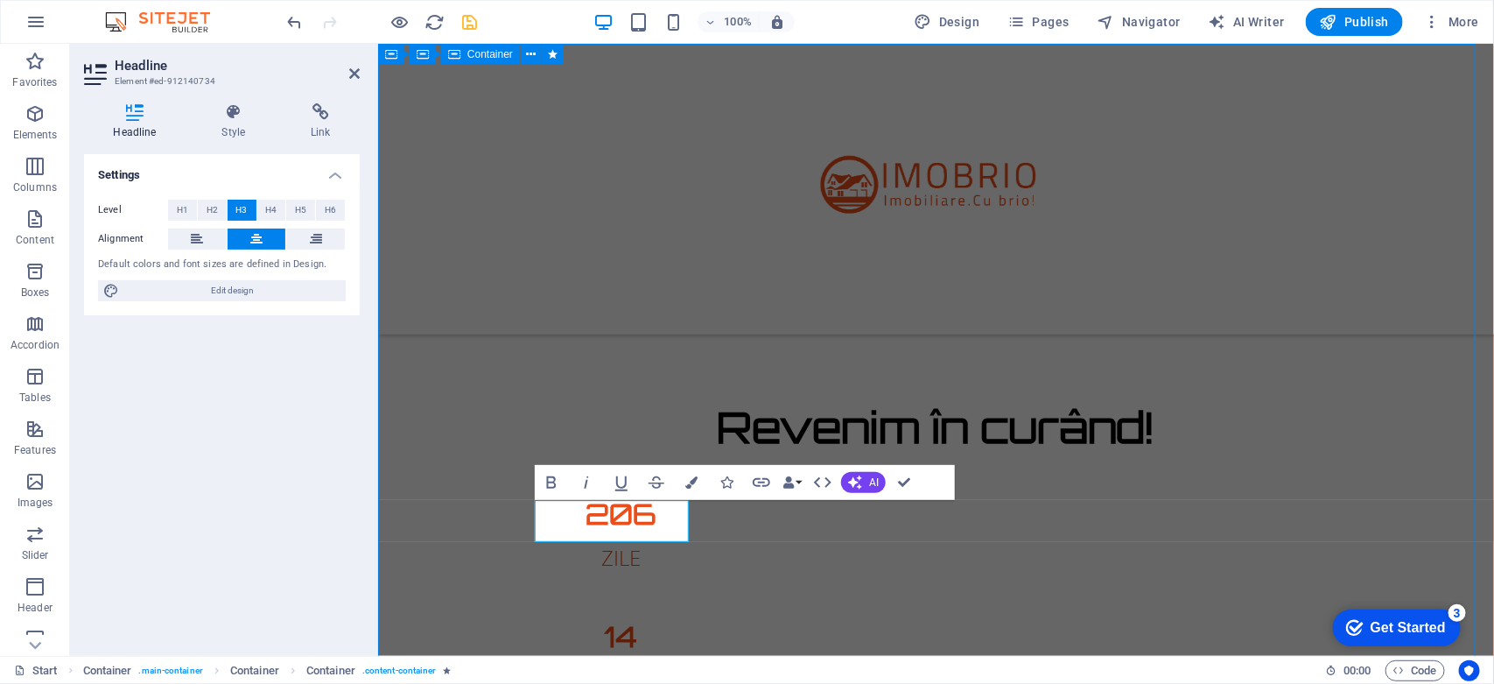
click at [445, 522] on div "Revenim în curând! 206 ZILE 14 ORE 33 MINUTE 33 SECUNDE Site-ul nostru este în …" at bounding box center [935, 630] width 1116 height 1175
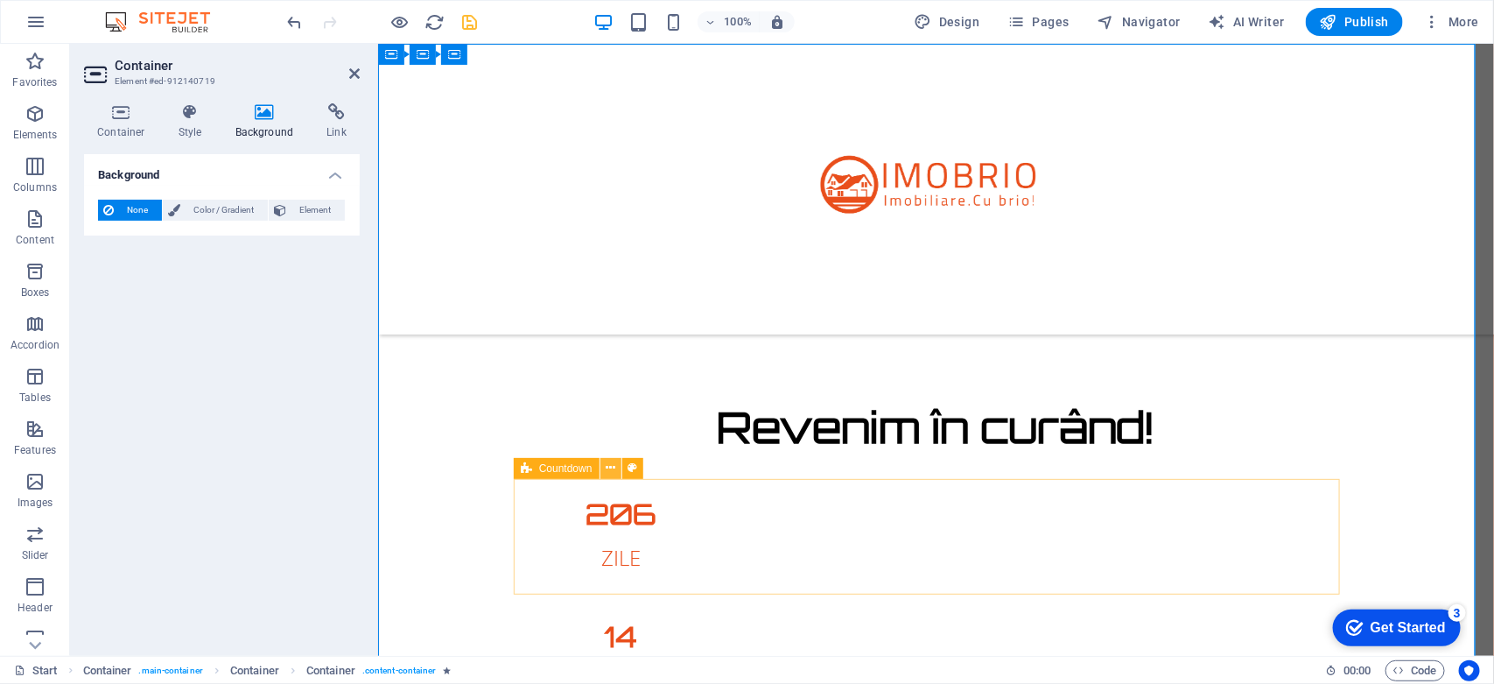
click at [608, 465] on icon at bounding box center [611, 468] width 10 height 18
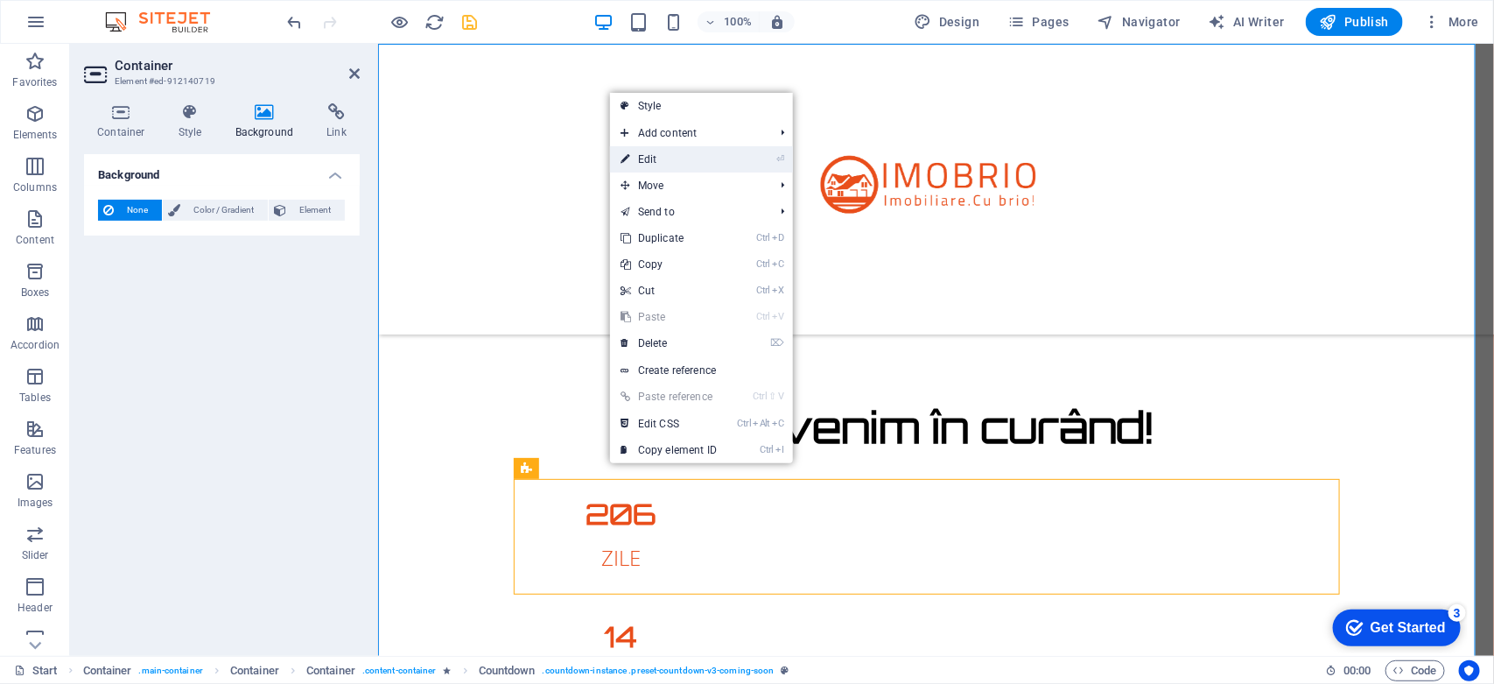
click at [646, 158] on link "⏎ Edit" at bounding box center [668, 159] width 117 height 26
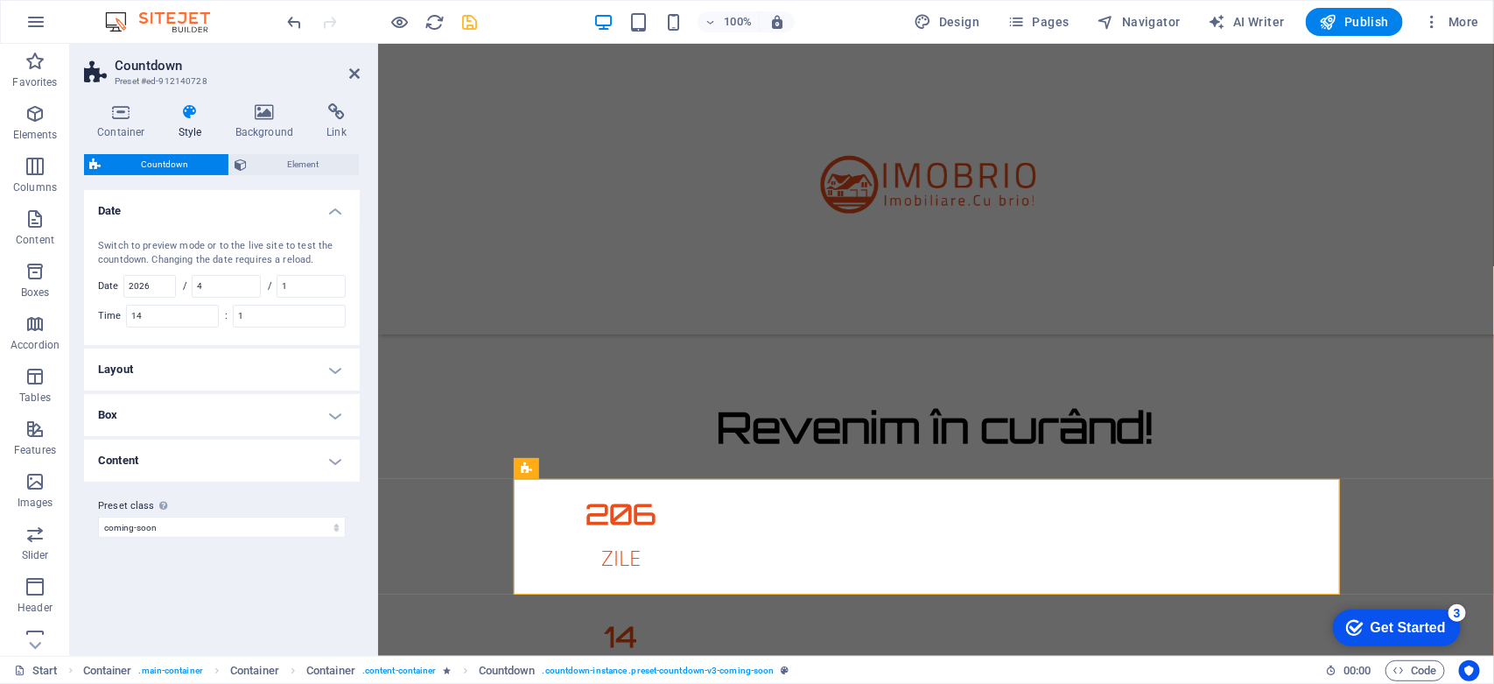
click at [246, 361] on h4 "Layout" at bounding box center [222, 369] width 276 height 42
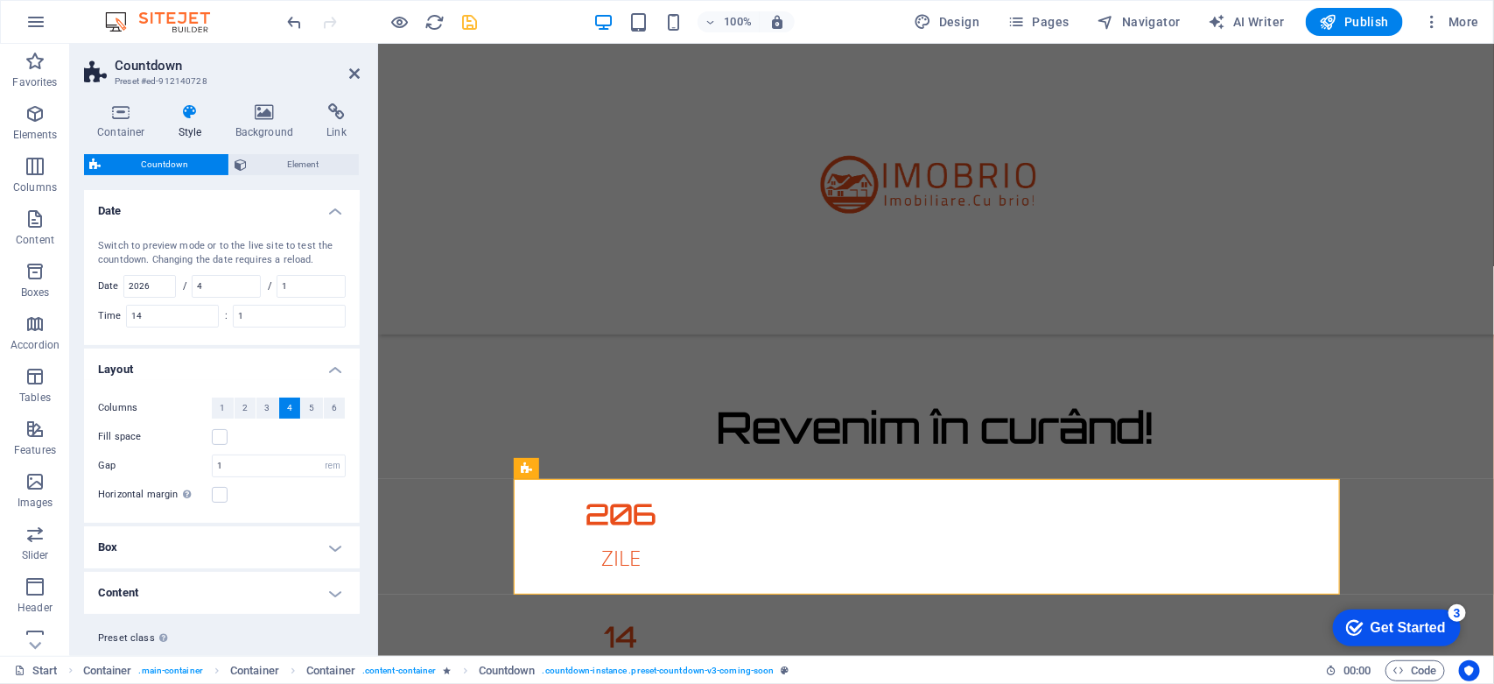
click at [246, 361] on h4 "Layout" at bounding box center [222, 364] width 276 height 32
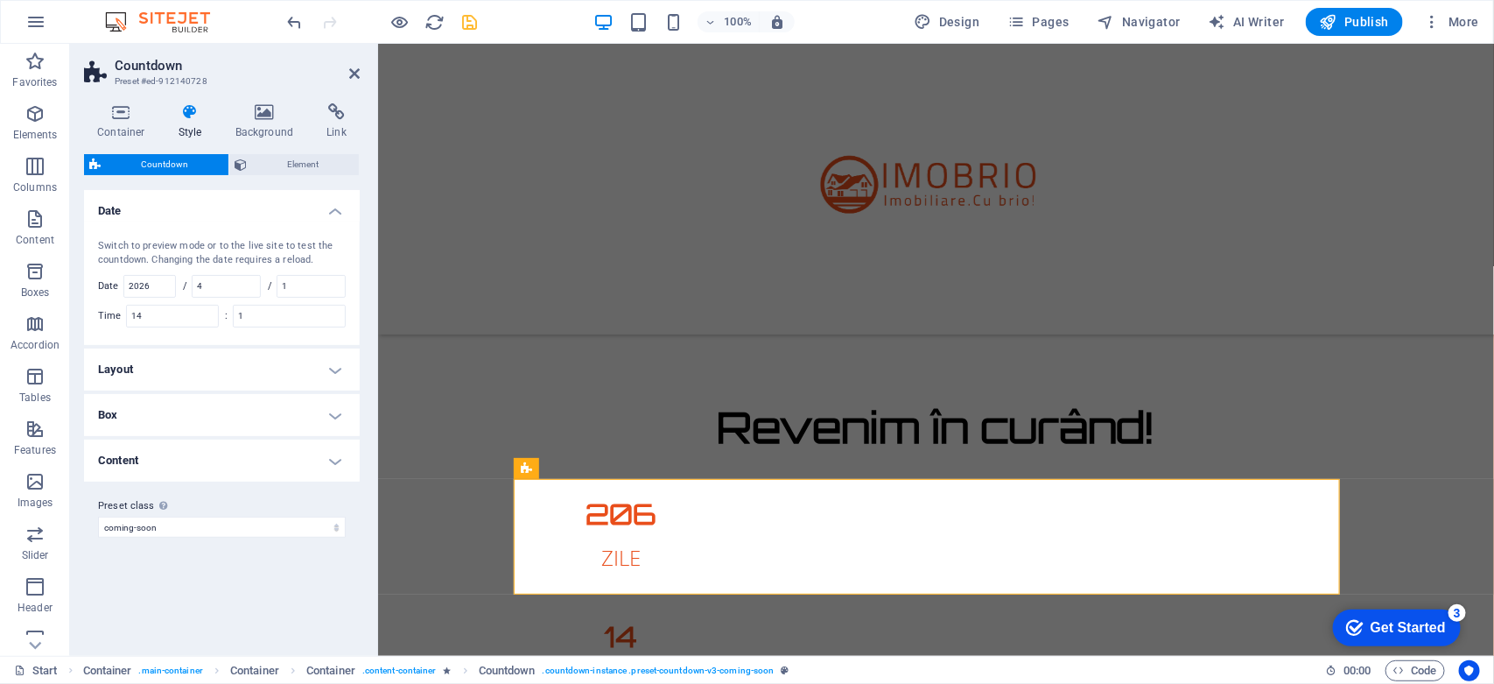
click at [207, 405] on h4 "Box" at bounding box center [222, 415] width 276 height 42
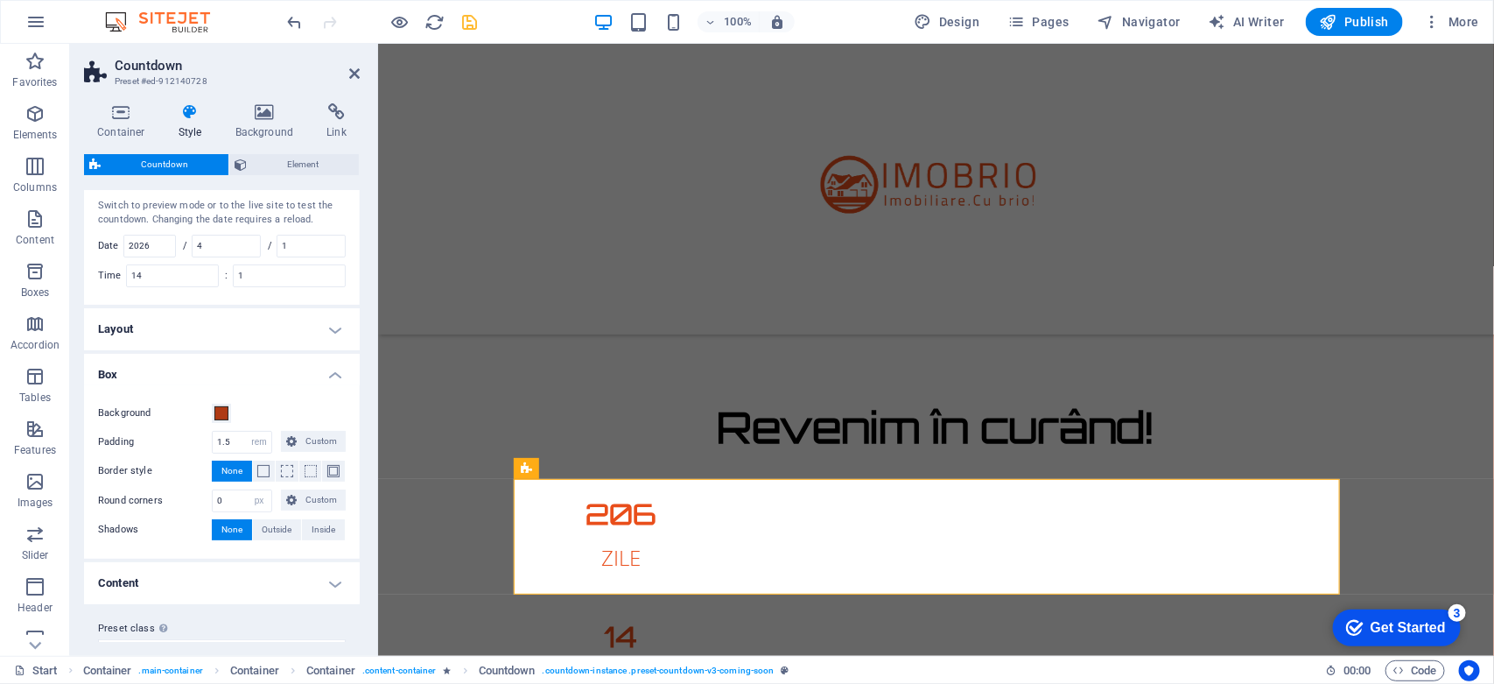
scroll to position [73, 0]
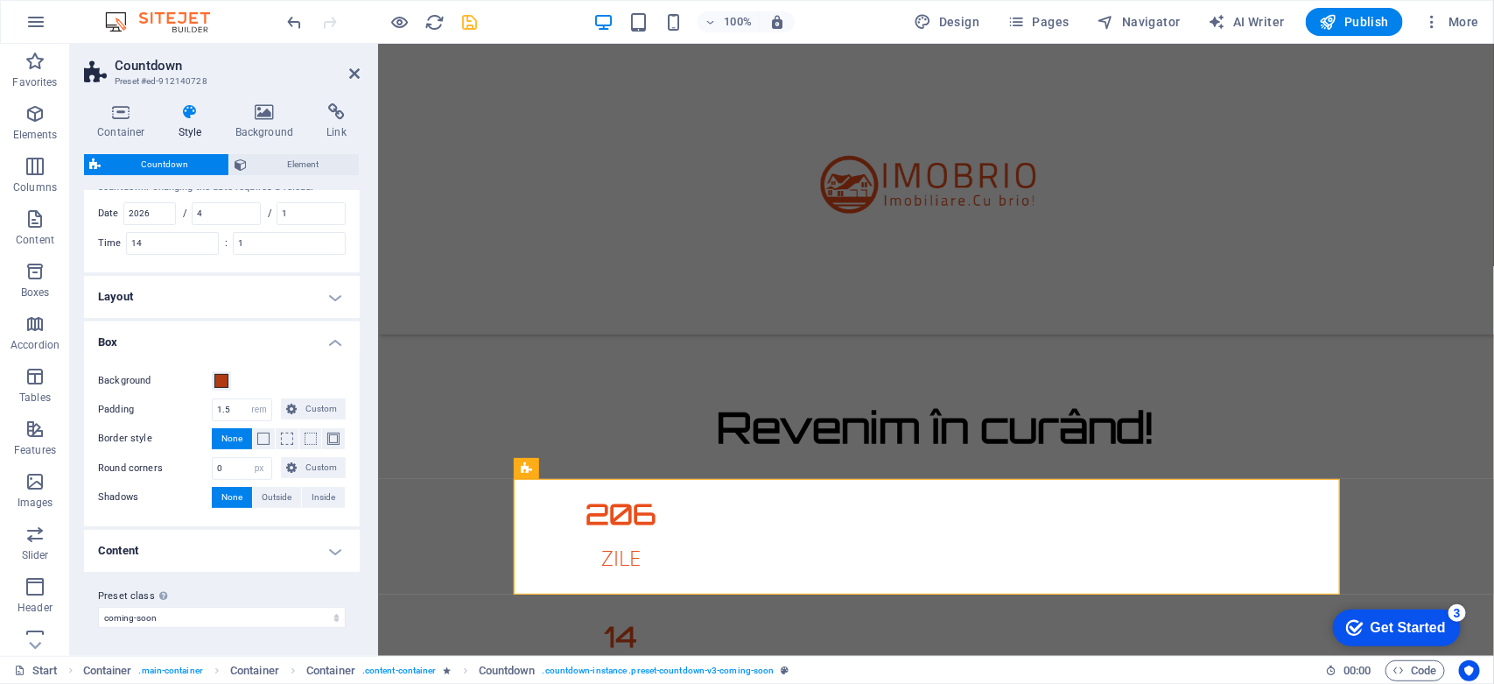
click at [184, 545] on h4 "Content" at bounding box center [222, 551] width 276 height 42
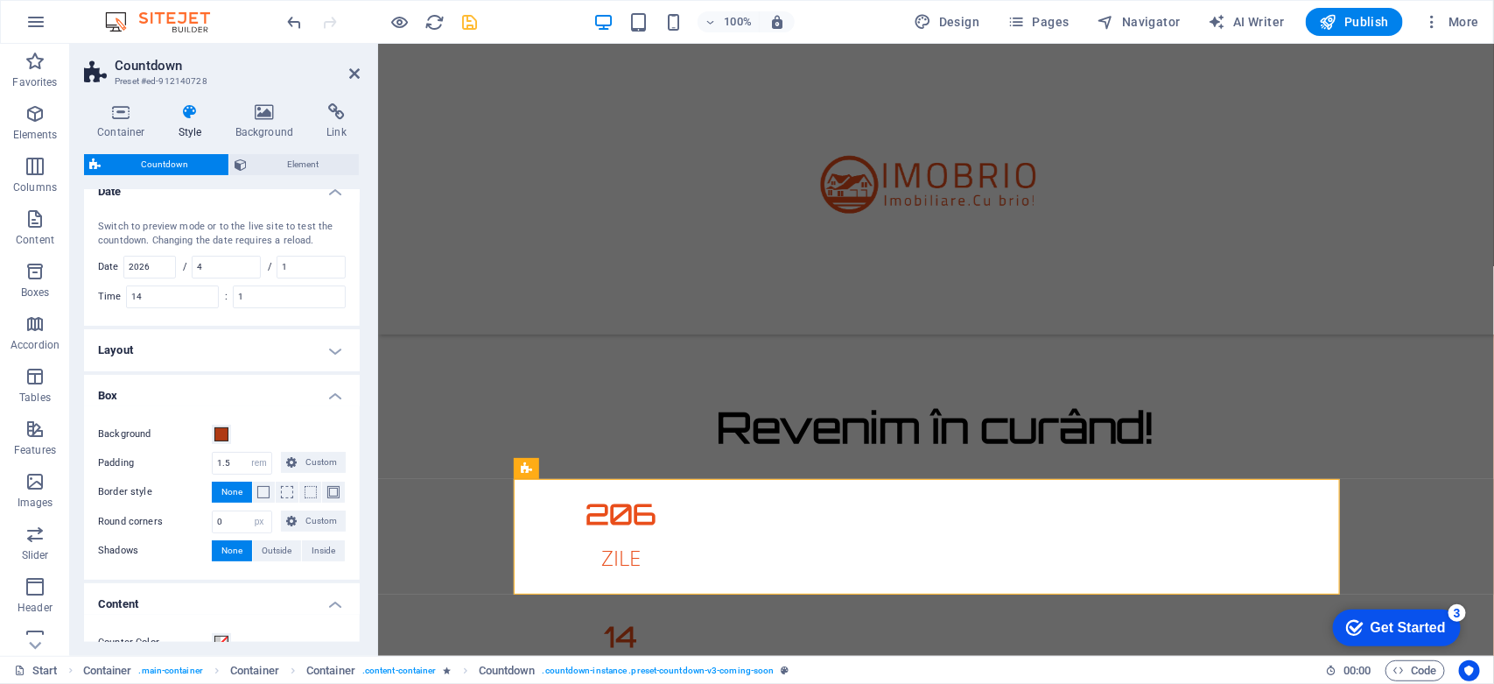
scroll to position [0, 0]
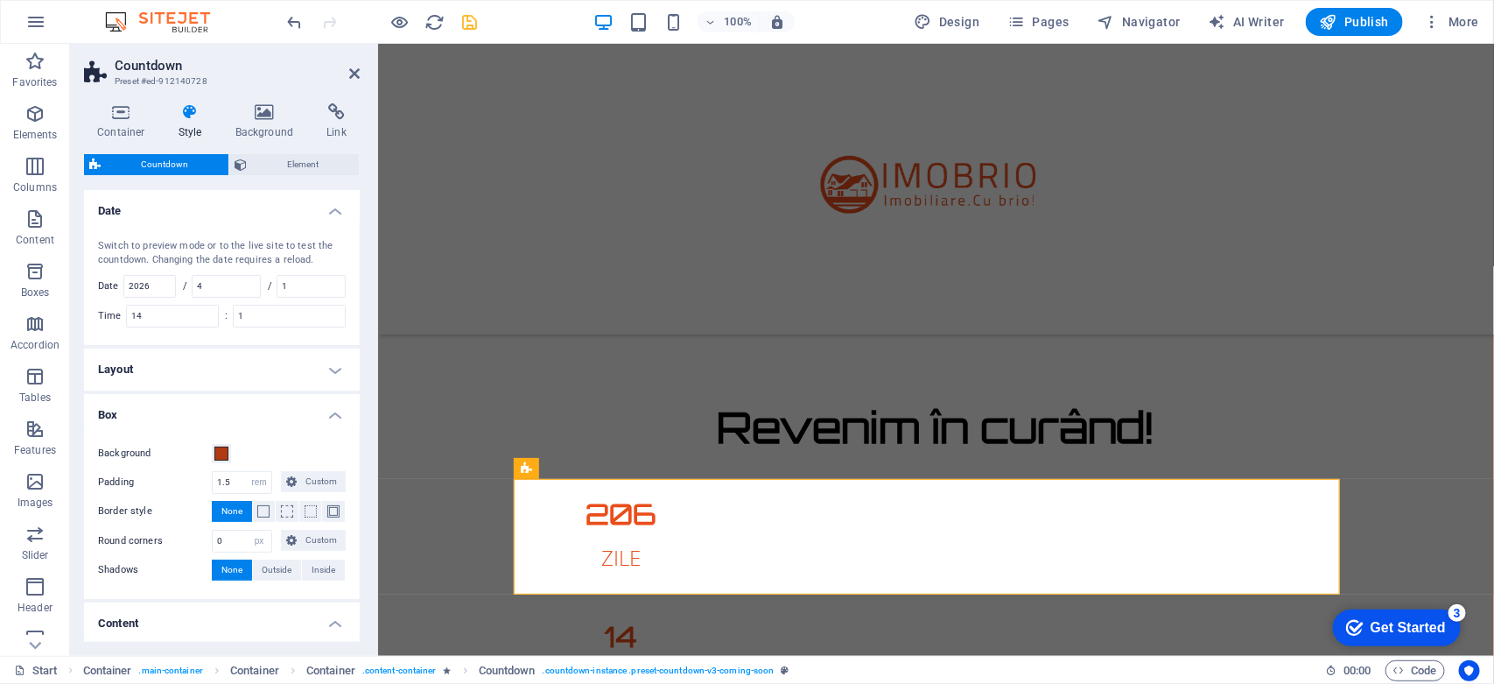
click at [223, 372] on h4 "Layout" at bounding box center [222, 369] width 276 height 42
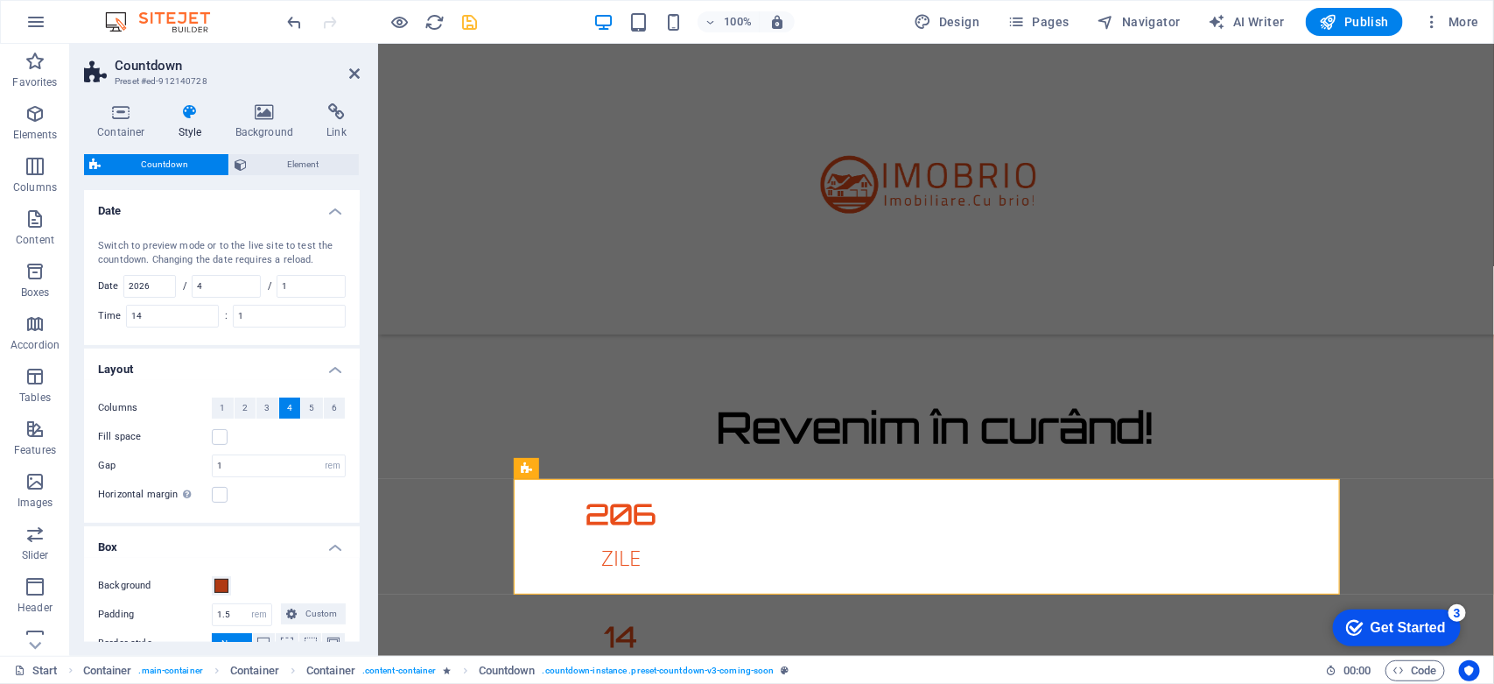
click at [223, 372] on h4 "Layout" at bounding box center [222, 364] width 276 height 32
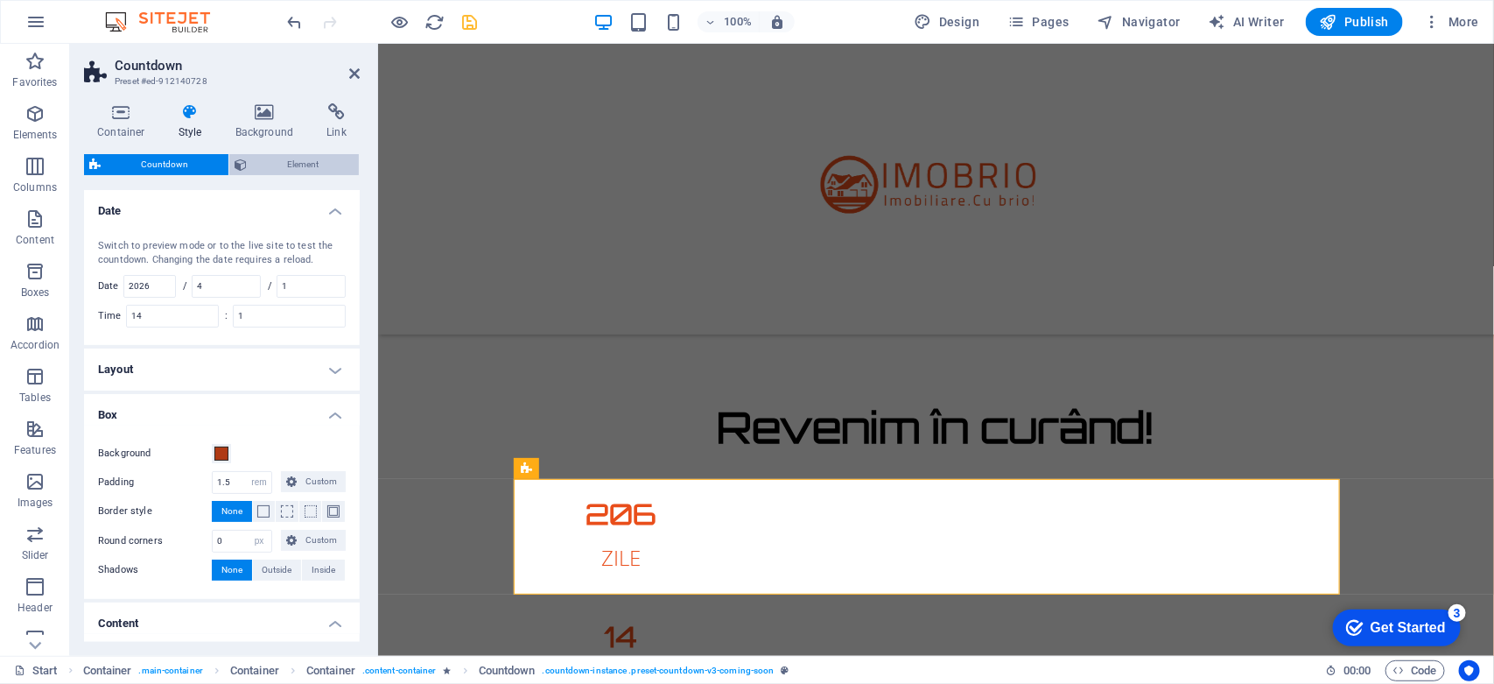
click at [287, 162] on span "Element" at bounding box center [303, 164] width 102 height 21
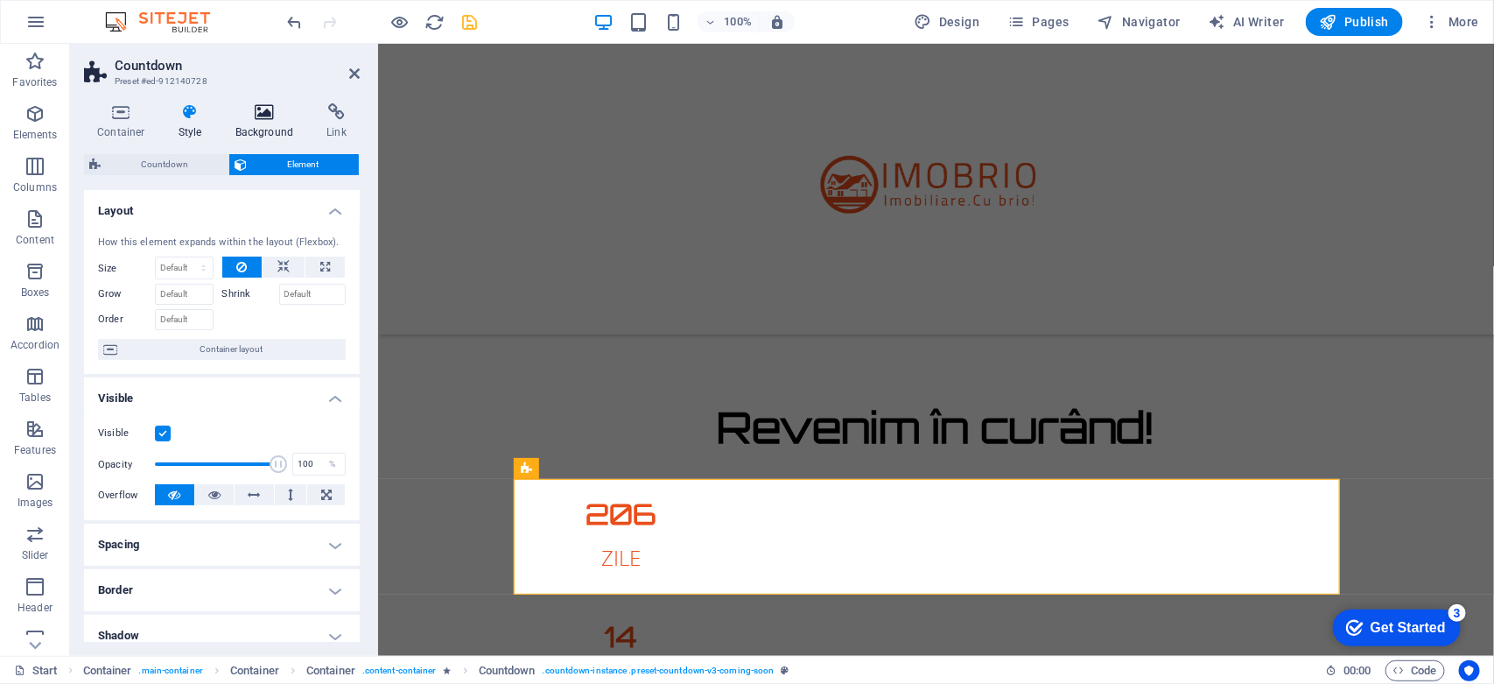
click at [252, 133] on h4 "Background" at bounding box center [268, 121] width 92 height 37
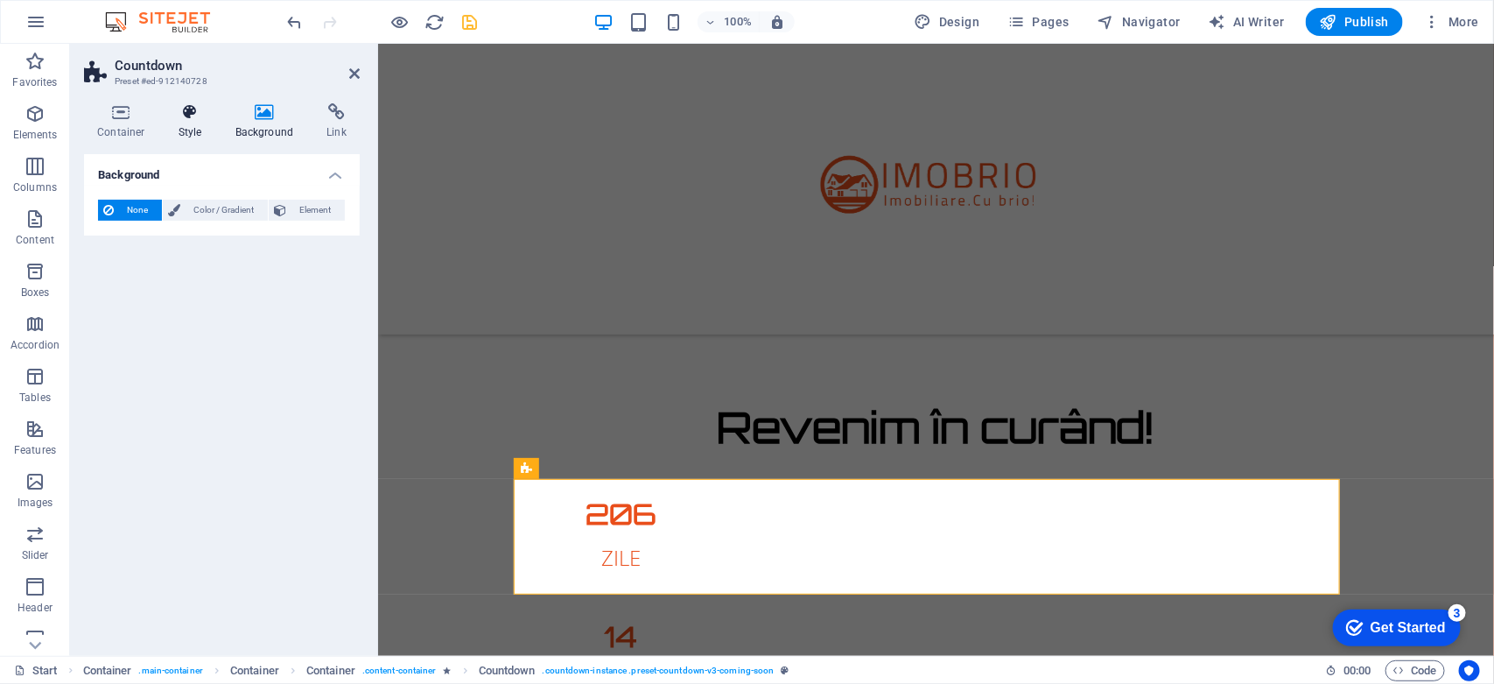
click at [194, 118] on icon at bounding box center [190, 112] width 50 height 18
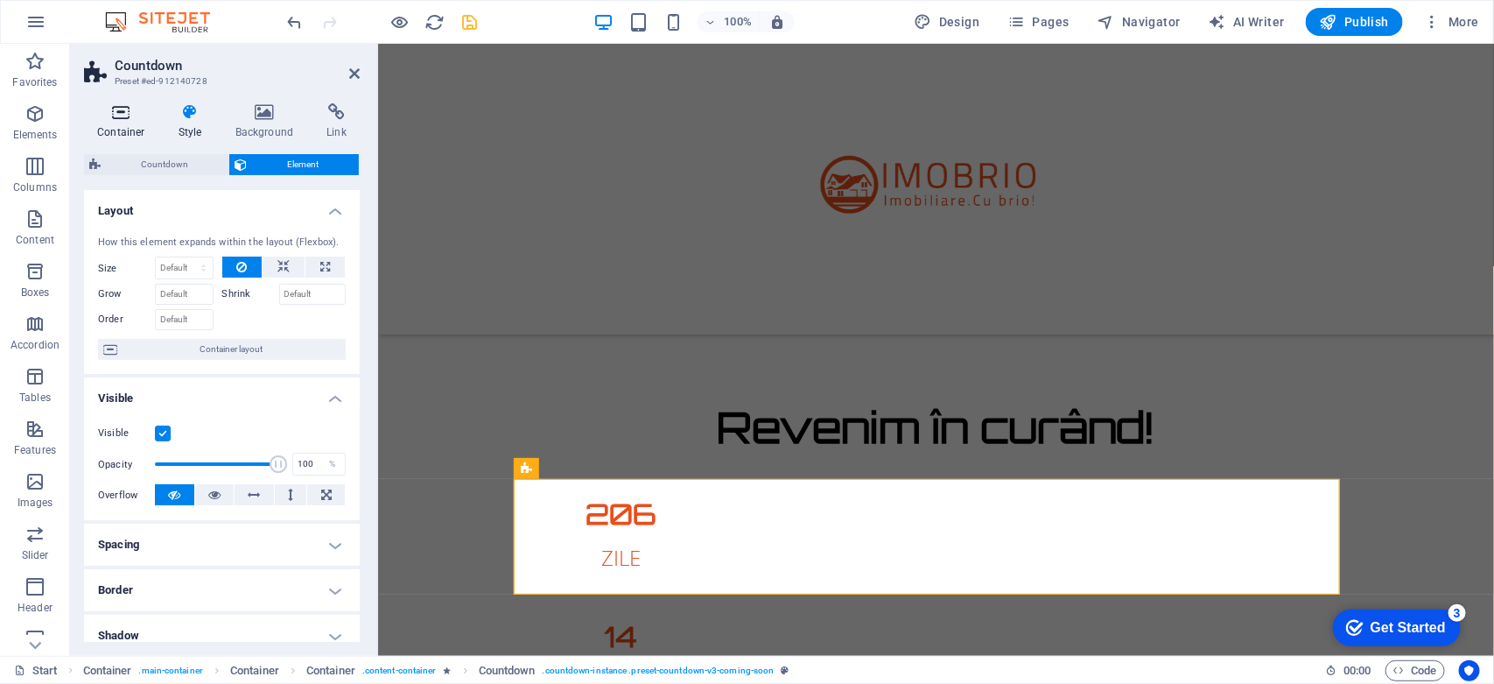
click at [121, 111] on icon at bounding box center [121, 112] width 74 height 18
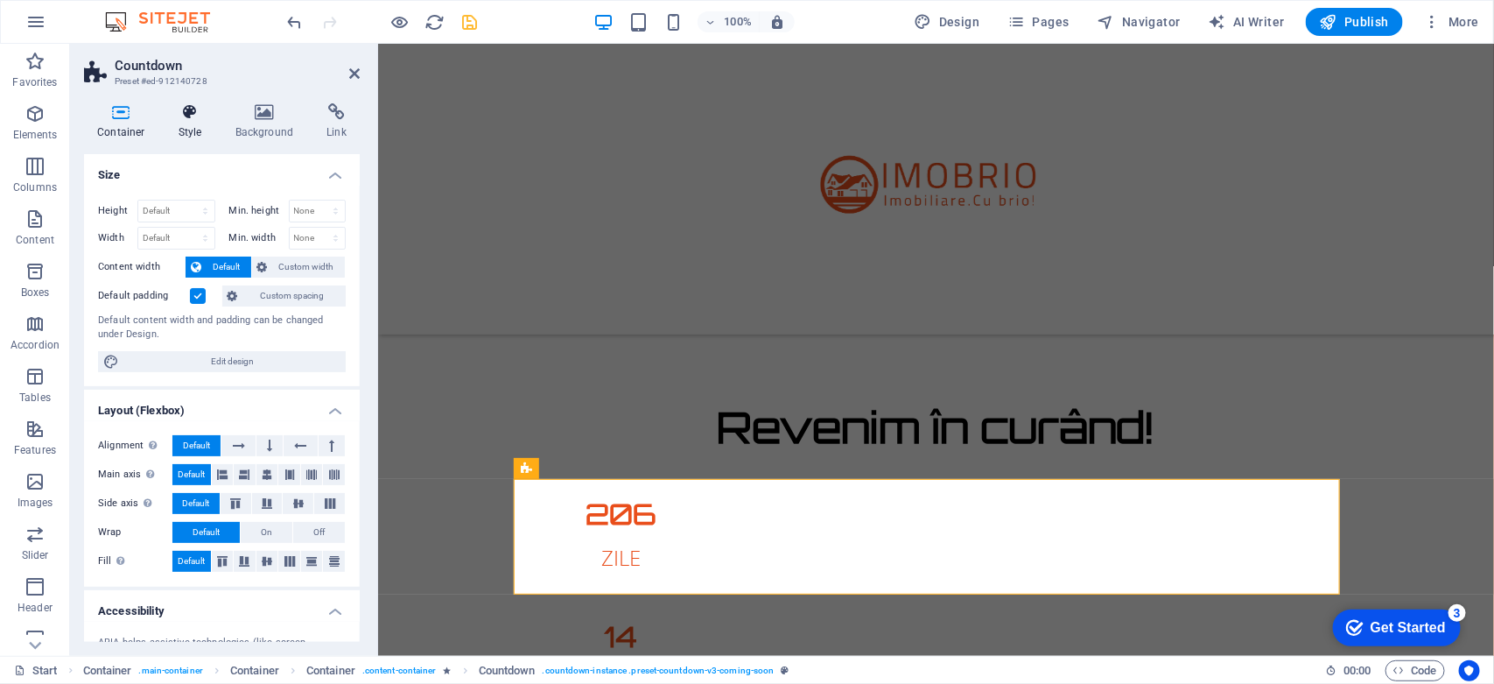
click at [193, 119] on icon at bounding box center [190, 112] width 50 height 18
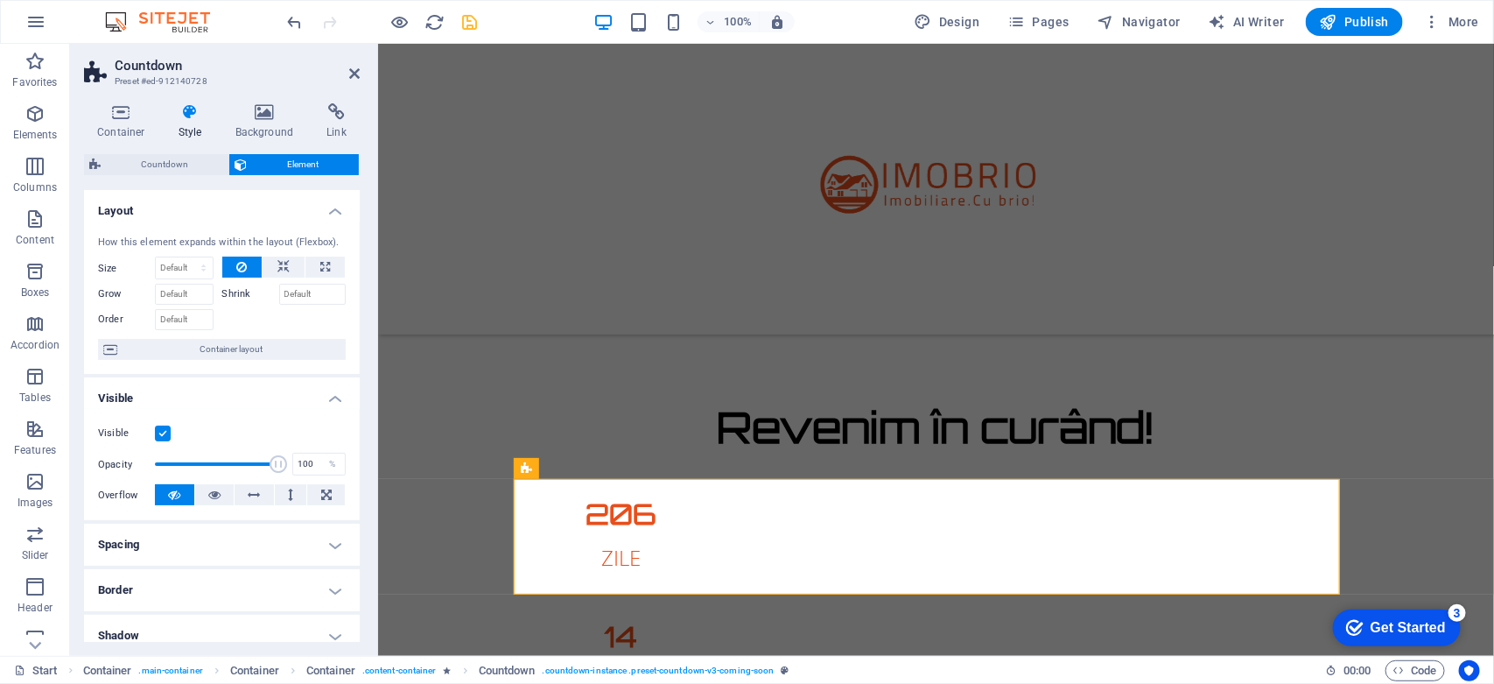
click at [282, 539] on h4 "Spacing" at bounding box center [222, 544] width 276 height 42
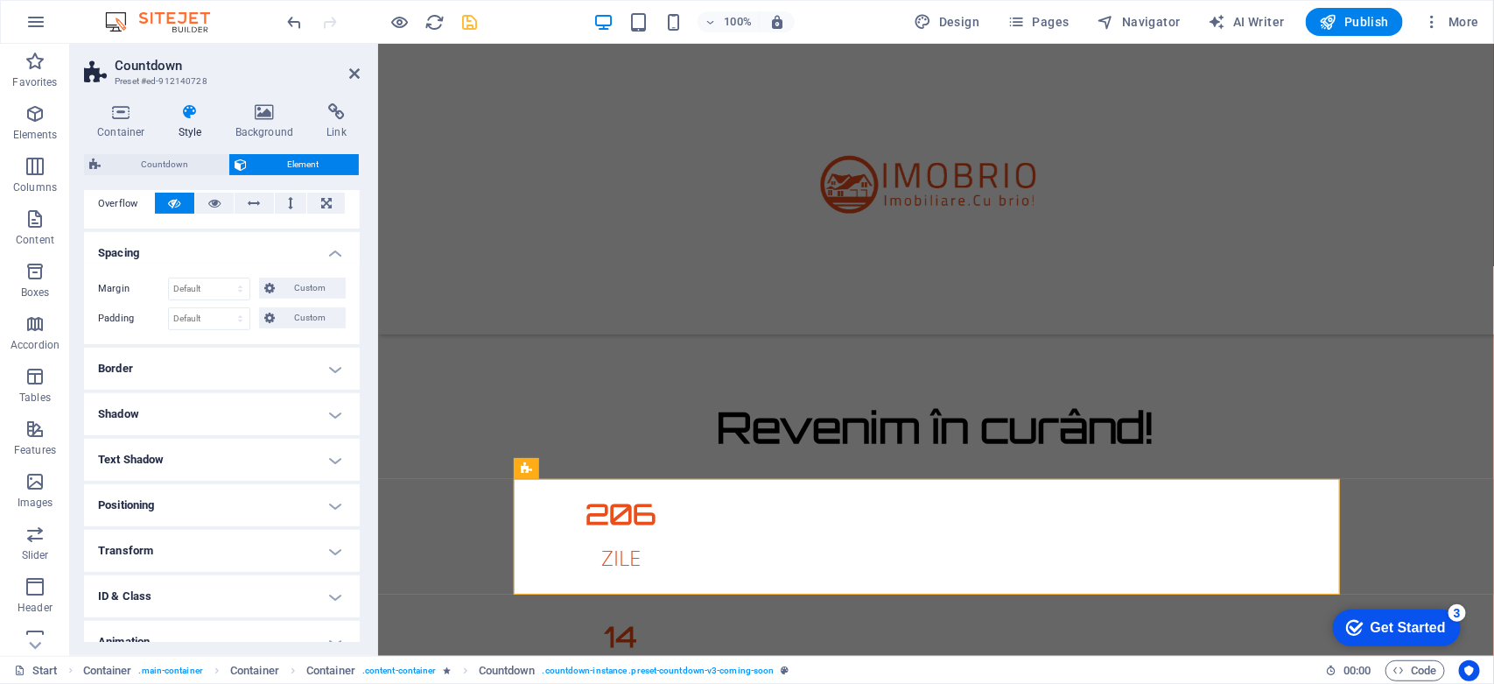
scroll to position [312, 0]
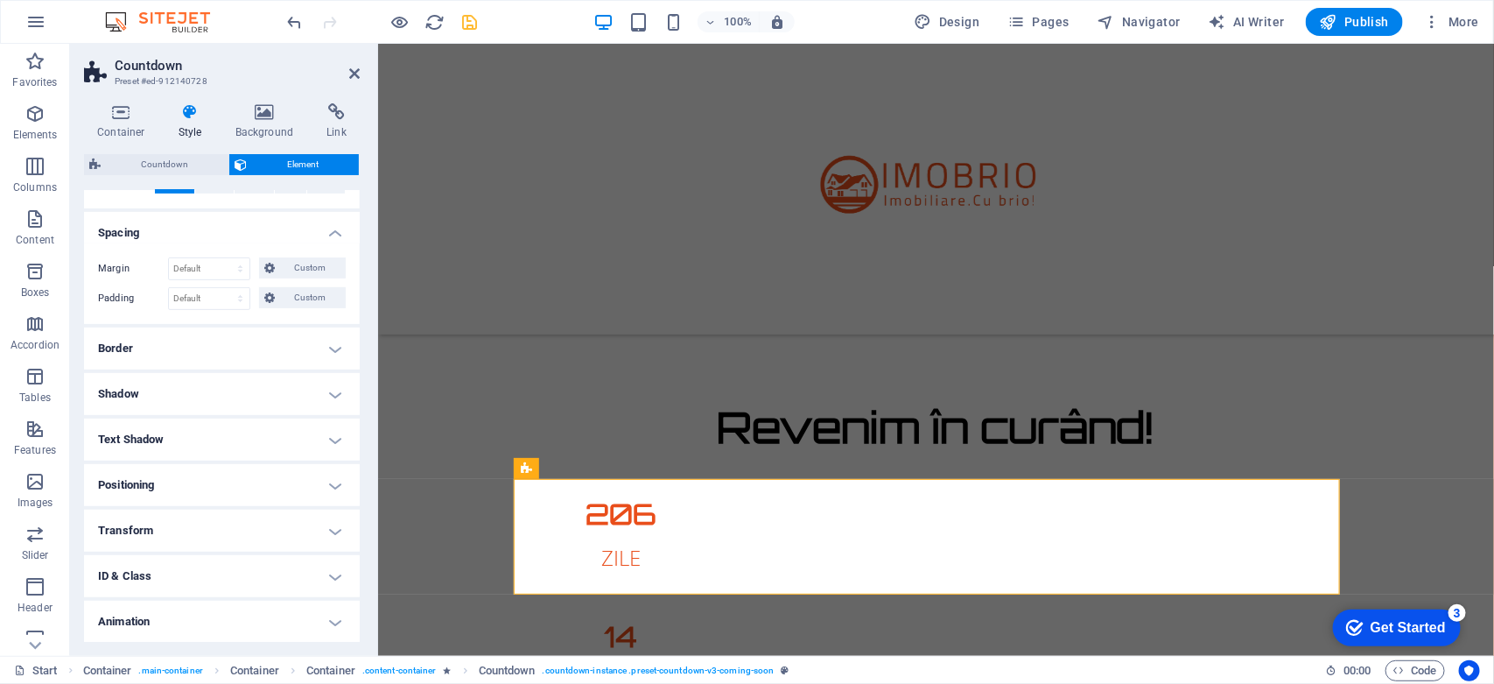
click at [211, 585] on h4 "ID & Class" at bounding box center [222, 576] width 276 height 42
drag, startPoint x: 354, startPoint y: 462, endPoint x: 359, endPoint y: 475, distance: 13.8
click at [359, 475] on div "Layout How this element expands within the layout (Flexbox). Size Default auto …" at bounding box center [222, 416] width 276 height 452
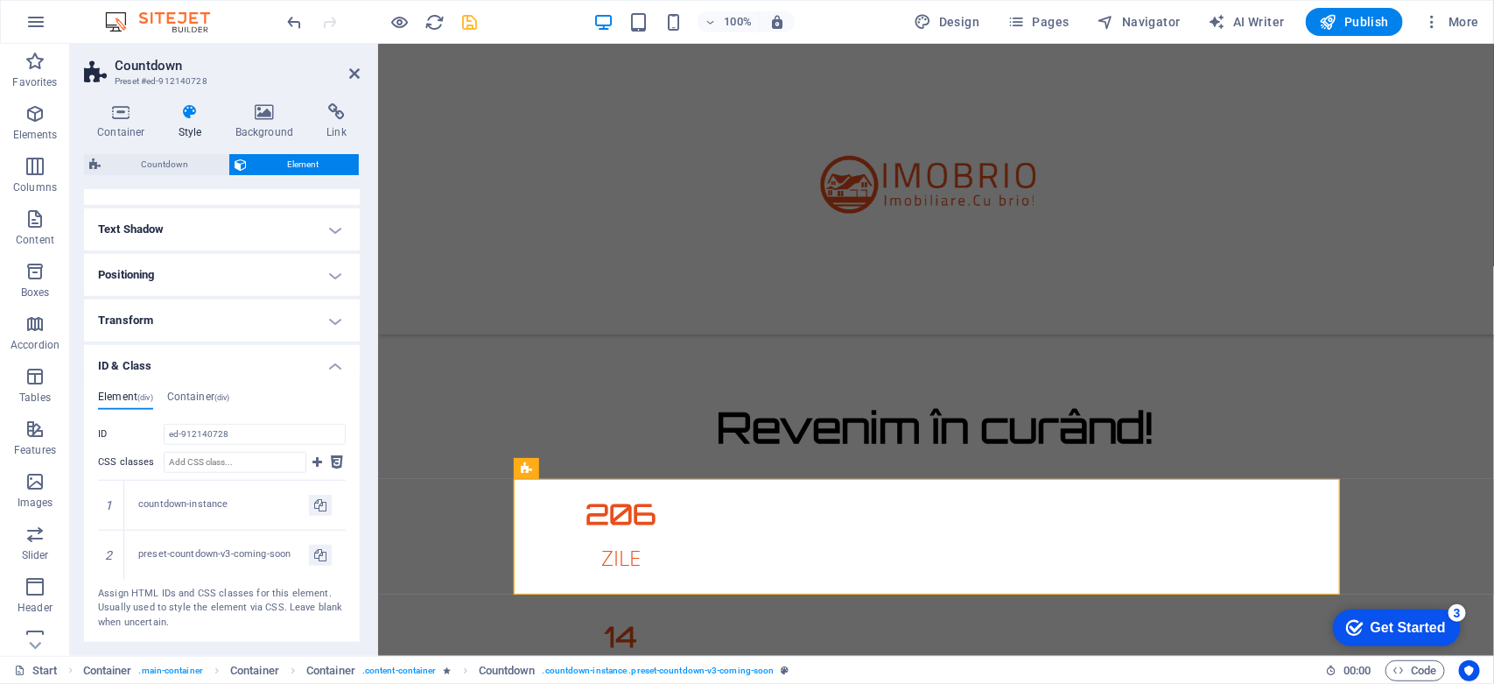
scroll to position [614, 0]
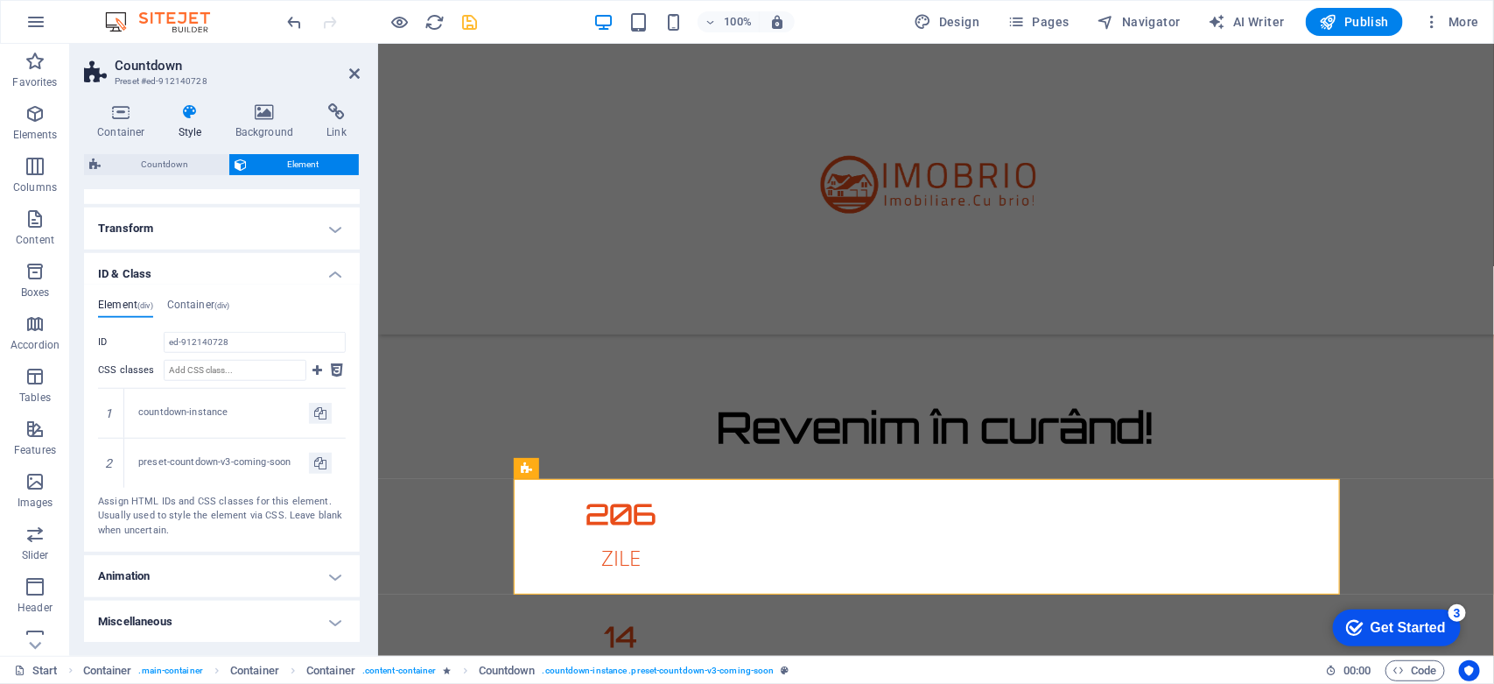
drag, startPoint x: 355, startPoint y: 464, endPoint x: 357, endPoint y: 429, distance: 35.1
click at [357, 429] on div "Layout How this element expands within the layout (Flexbox). Size Default auto …" at bounding box center [222, 416] width 276 height 452
drag, startPoint x: 355, startPoint y: 471, endPoint x: 361, endPoint y: 482, distance: 12.5
click at [361, 482] on div "Container Style Background Link Size Height Default px rem % vh vw Min. height …" at bounding box center [222, 372] width 304 height 566
drag, startPoint x: 361, startPoint y: 482, endPoint x: 357, endPoint y: 466, distance: 17.0
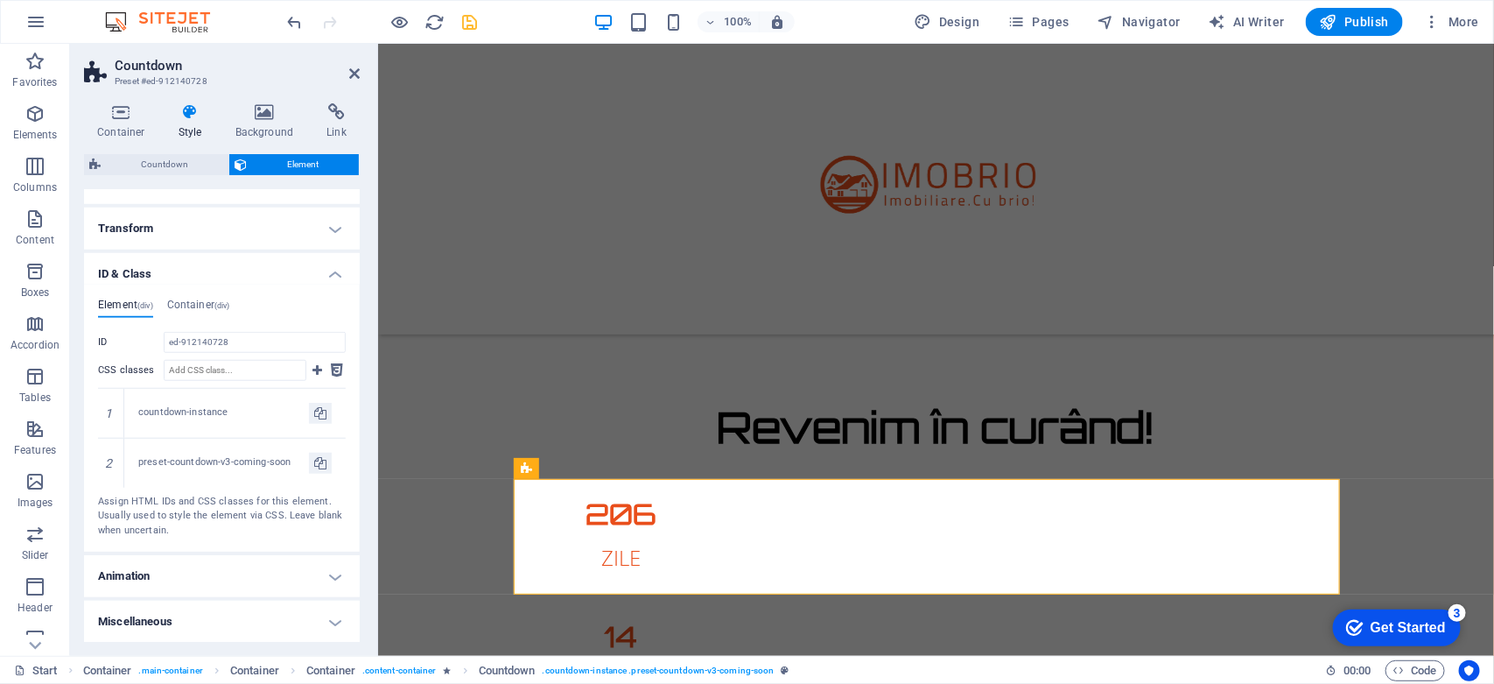
click at [357, 466] on div "Container Style Background Link Size Height Default px rem % vh vw Min. height …" at bounding box center [222, 372] width 304 height 566
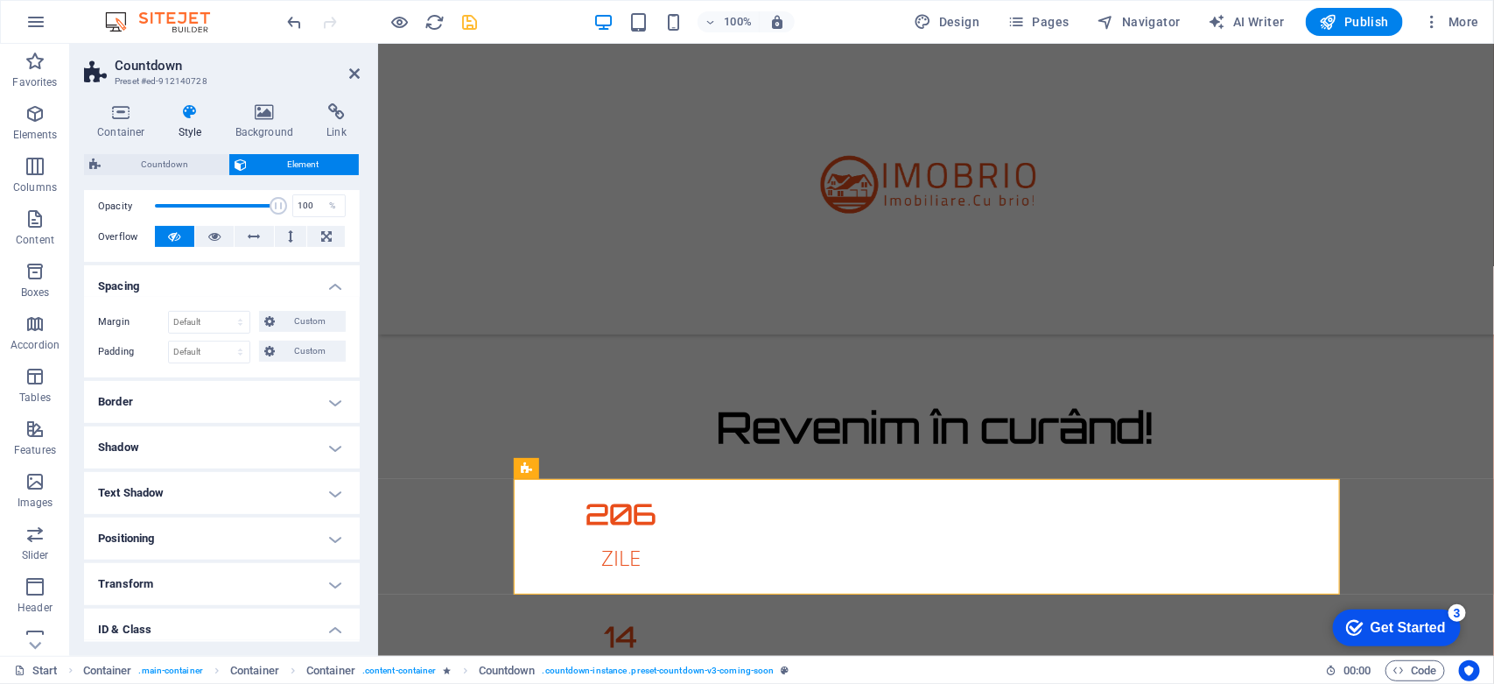
scroll to position [219, 0]
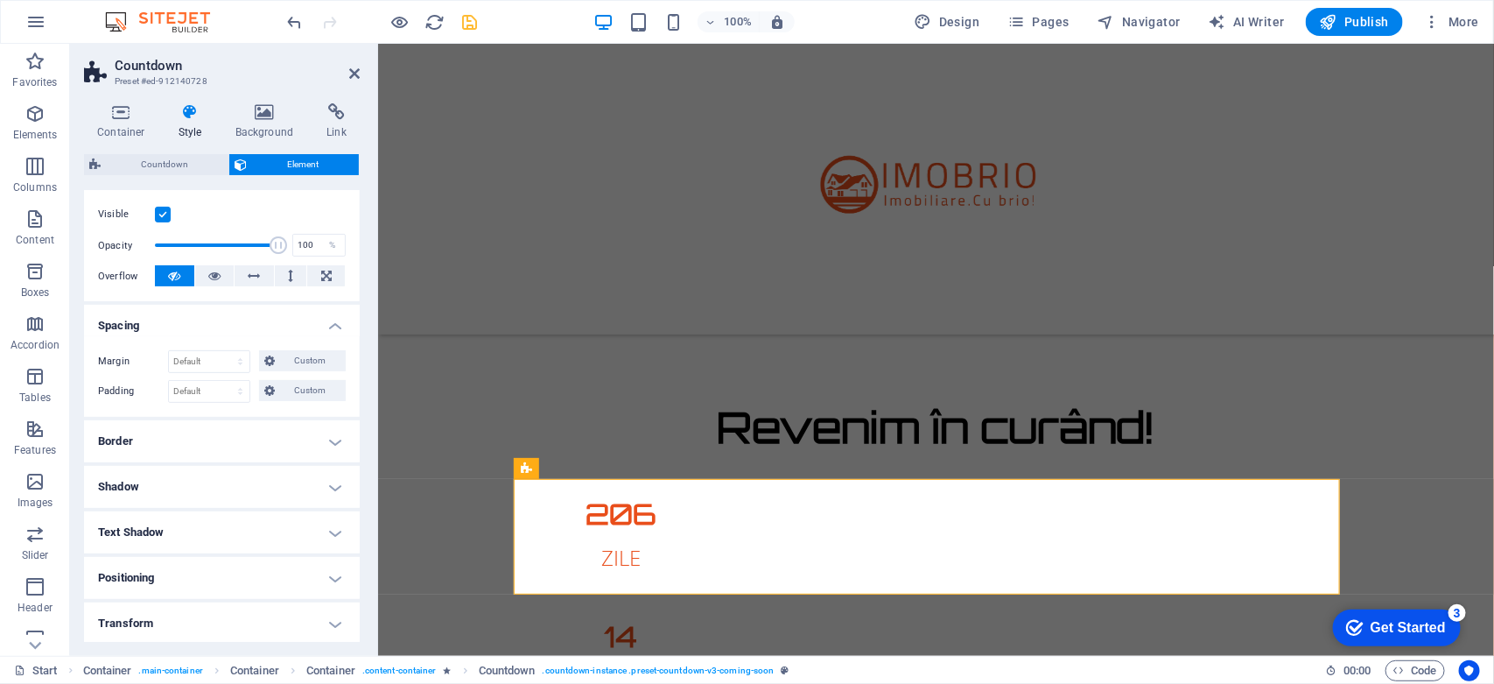
click at [177, 436] on h4 "Border" at bounding box center [222, 441] width 276 height 42
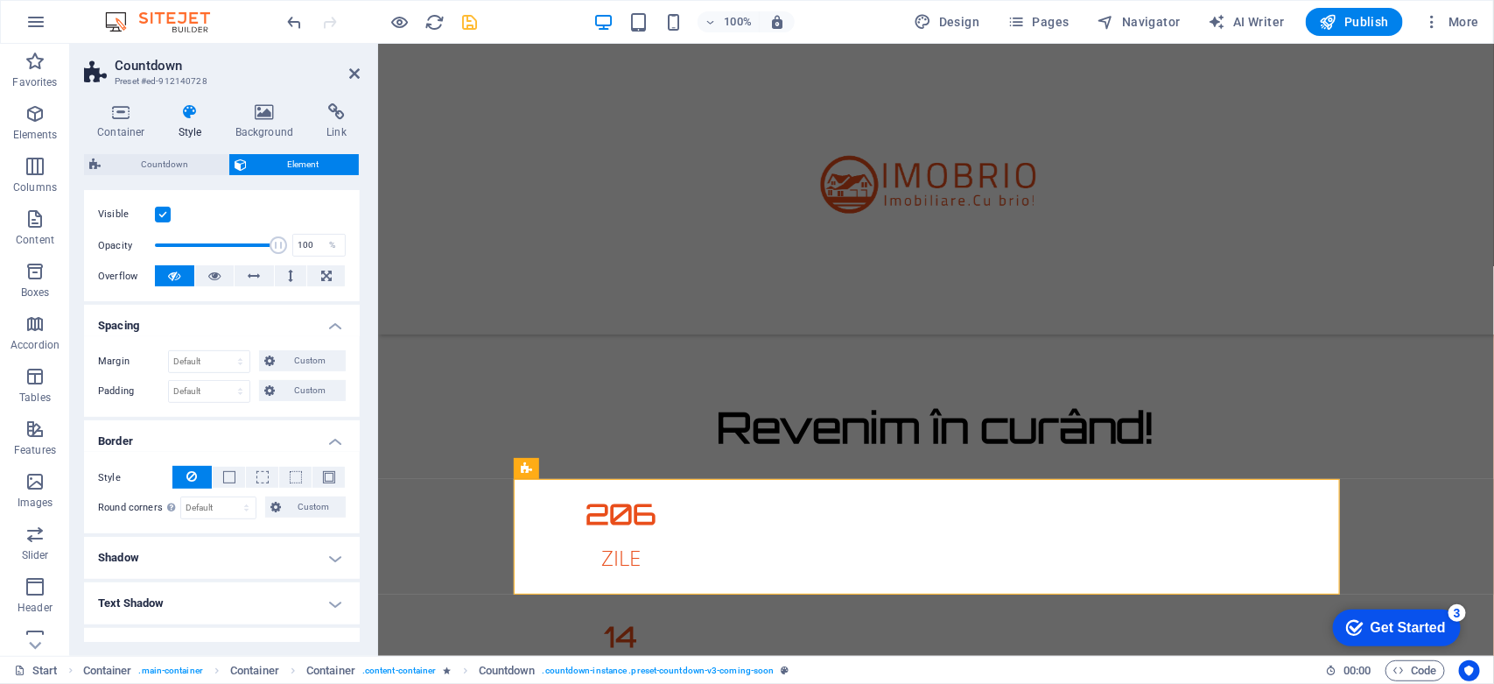
click at [179, 548] on h4 "Shadow" at bounding box center [222, 558] width 276 height 42
drag, startPoint x: 354, startPoint y: 392, endPoint x: 361, endPoint y: 324, distance: 68.5
click at [361, 324] on div "Container Style Background Link Size Height Default px rem % vh vw Min. height …" at bounding box center [222, 372] width 304 height 566
drag, startPoint x: 361, startPoint y: 324, endPoint x: 361, endPoint y: 284, distance: 39.4
click at [361, 284] on div "Container Style Background Link Size Height Default px rem % vh vw Min. height …" at bounding box center [222, 372] width 304 height 566
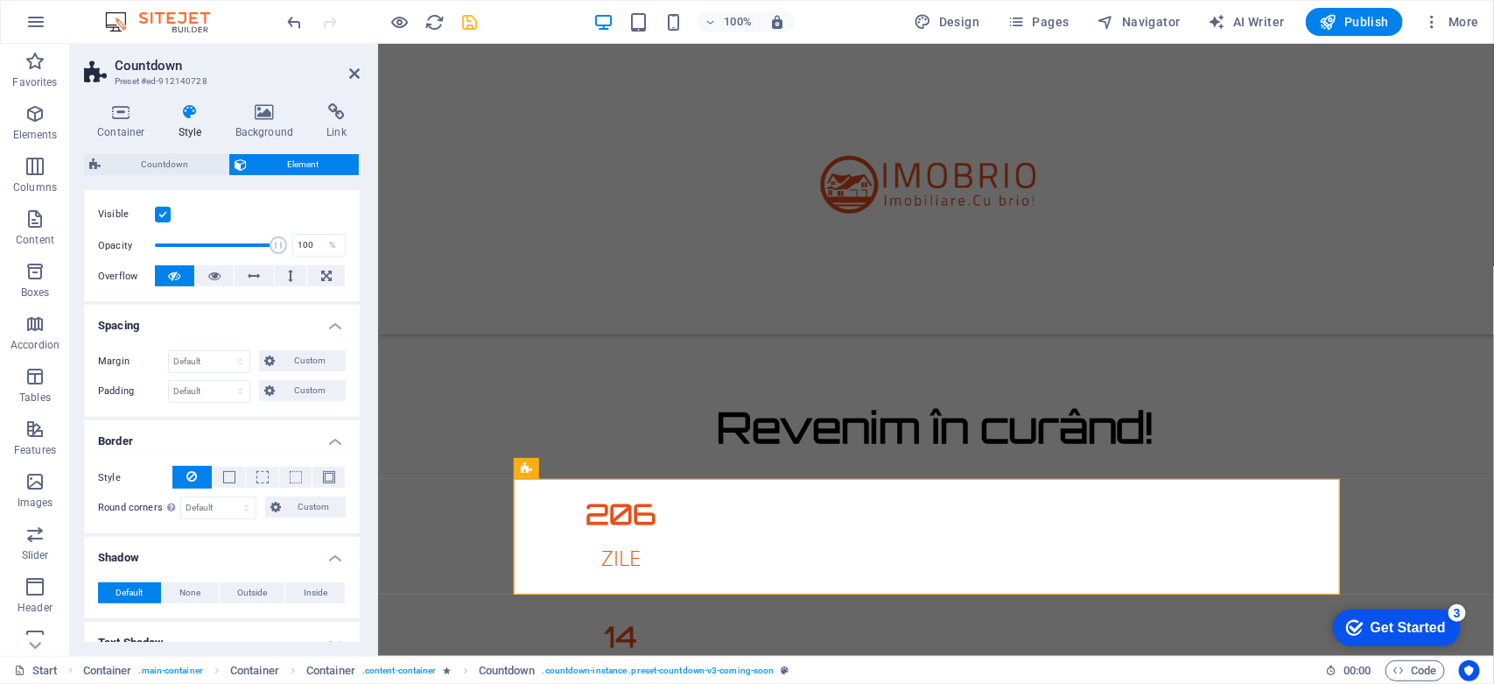
click at [359, 287] on div "Container Style Background Link Size Height Default px rem % vh vw Min. height …" at bounding box center [222, 372] width 304 height 566
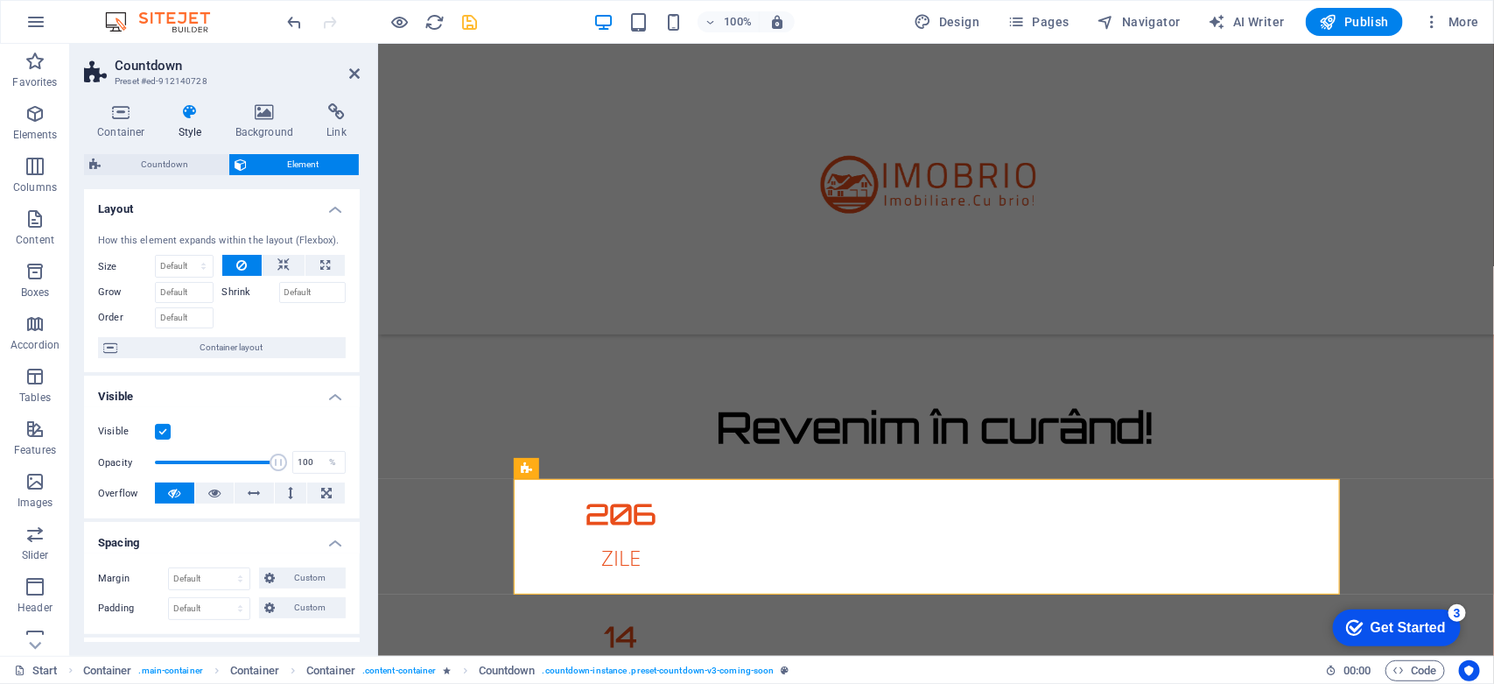
scroll to position [0, 0]
click at [164, 163] on span "Countdown" at bounding box center [164, 164] width 117 height 21
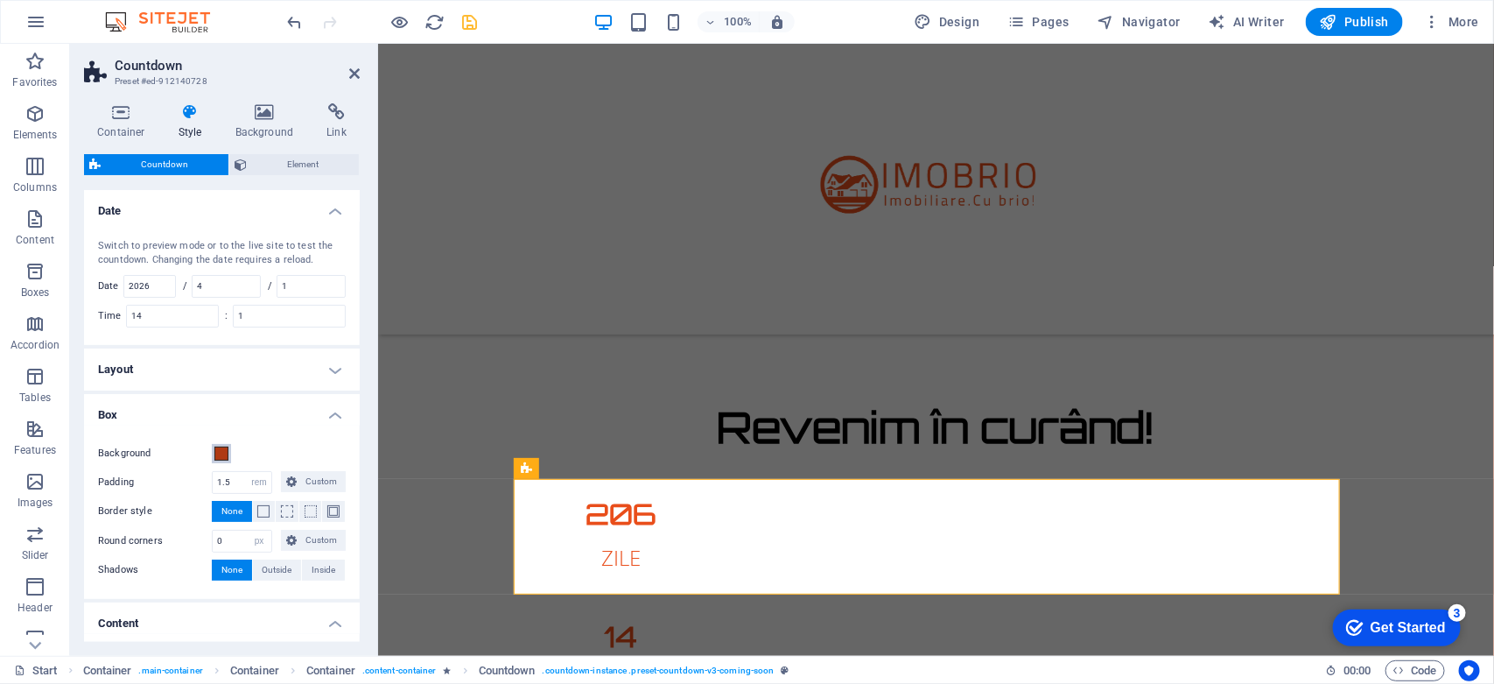
click at [221, 452] on span at bounding box center [221, 453] width 14 height 14
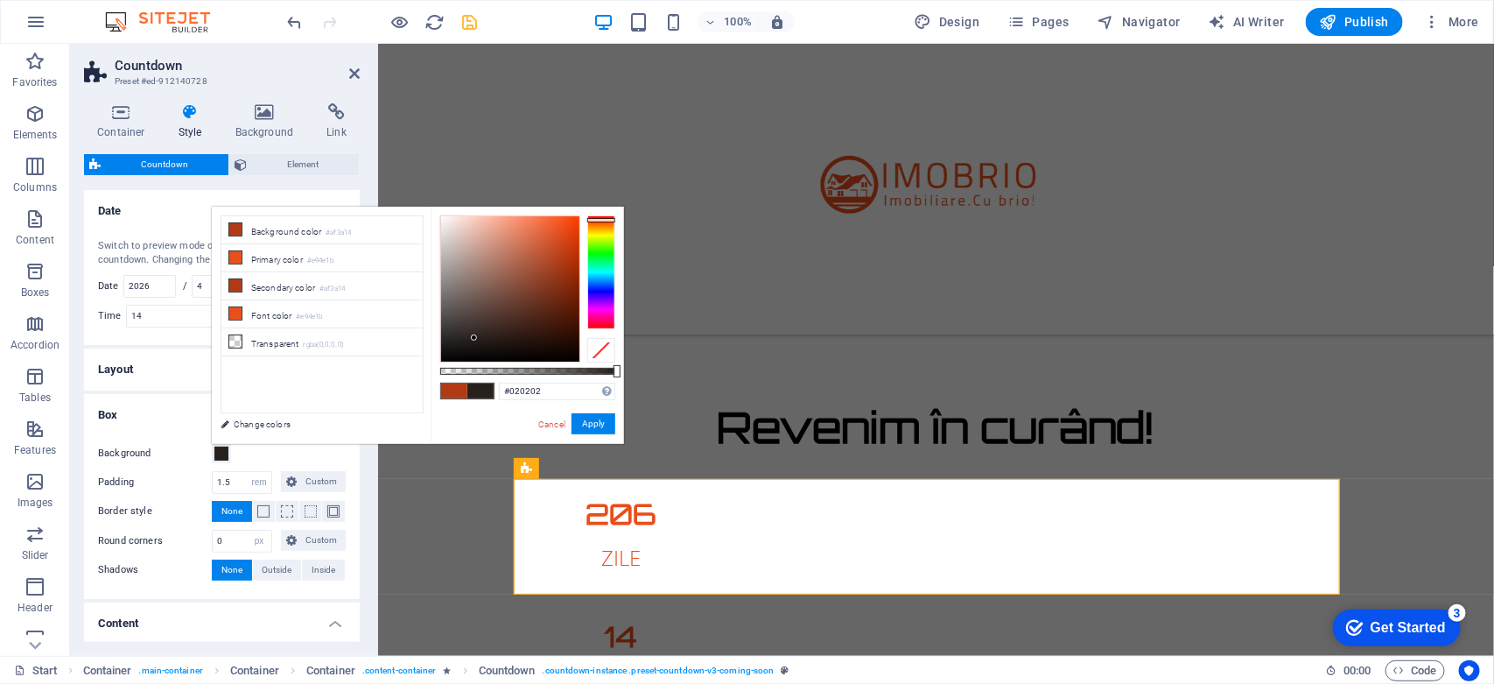
type input "#000000"
drag, startPoint x: 560, startPoint y: 256, endPoint x: 391, endPoint y: 445, distance: 252.9
click at [391, 445] on body "imobrio.ro Start Favorites Elements Columns Content Boxes Accordion Tables Feat…" at bounding box center [747, 342] width 1494 height 684
click at [596, 420] on button "Apply" at bounding box center [594, 423] width 44 height 21
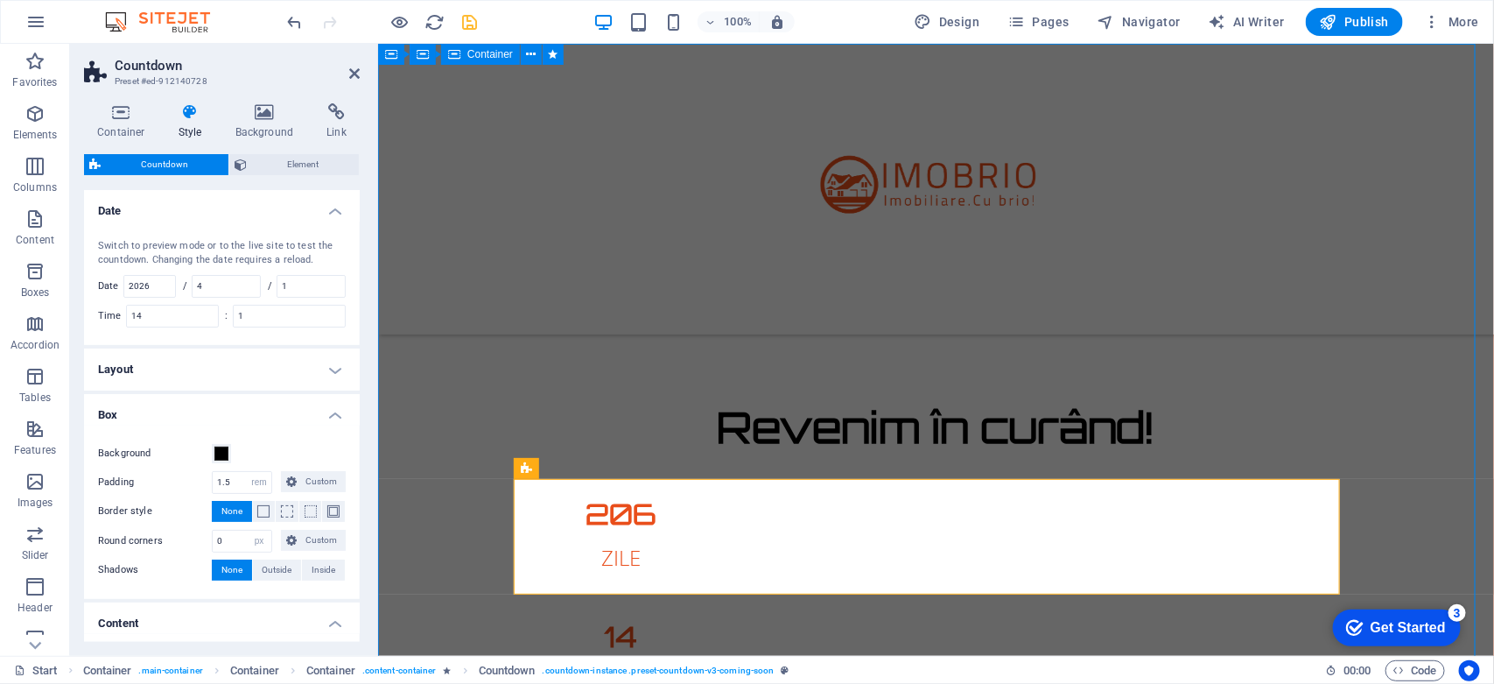
click at [489, 470] on div "Revenim în curând! 206 ZILE 14 ORE 31 MINUTE 24 SECUNDE Site-ul nostru este în …" at bounding box center [935, 630] width 1116 height 1175
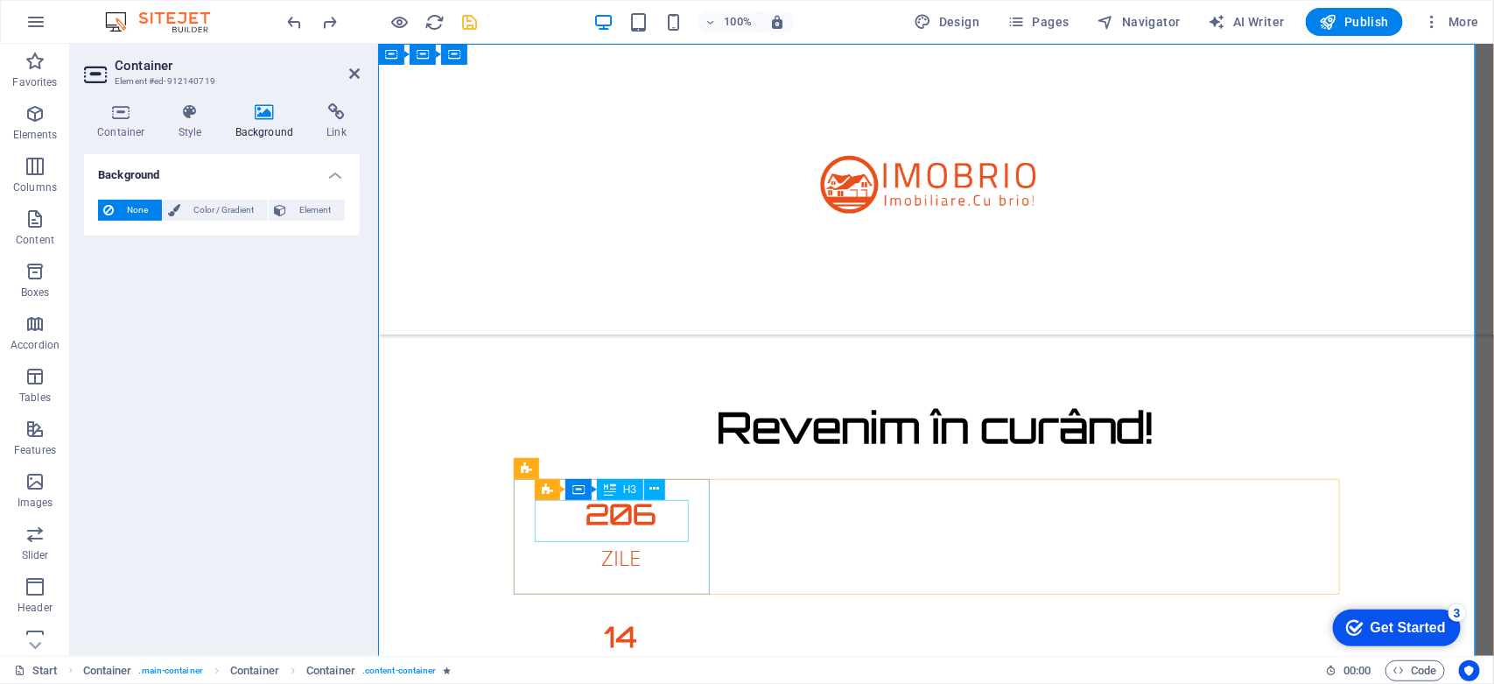
click at [606, 516] on div "206" at bounding box center [621, 513] width 154 height 28
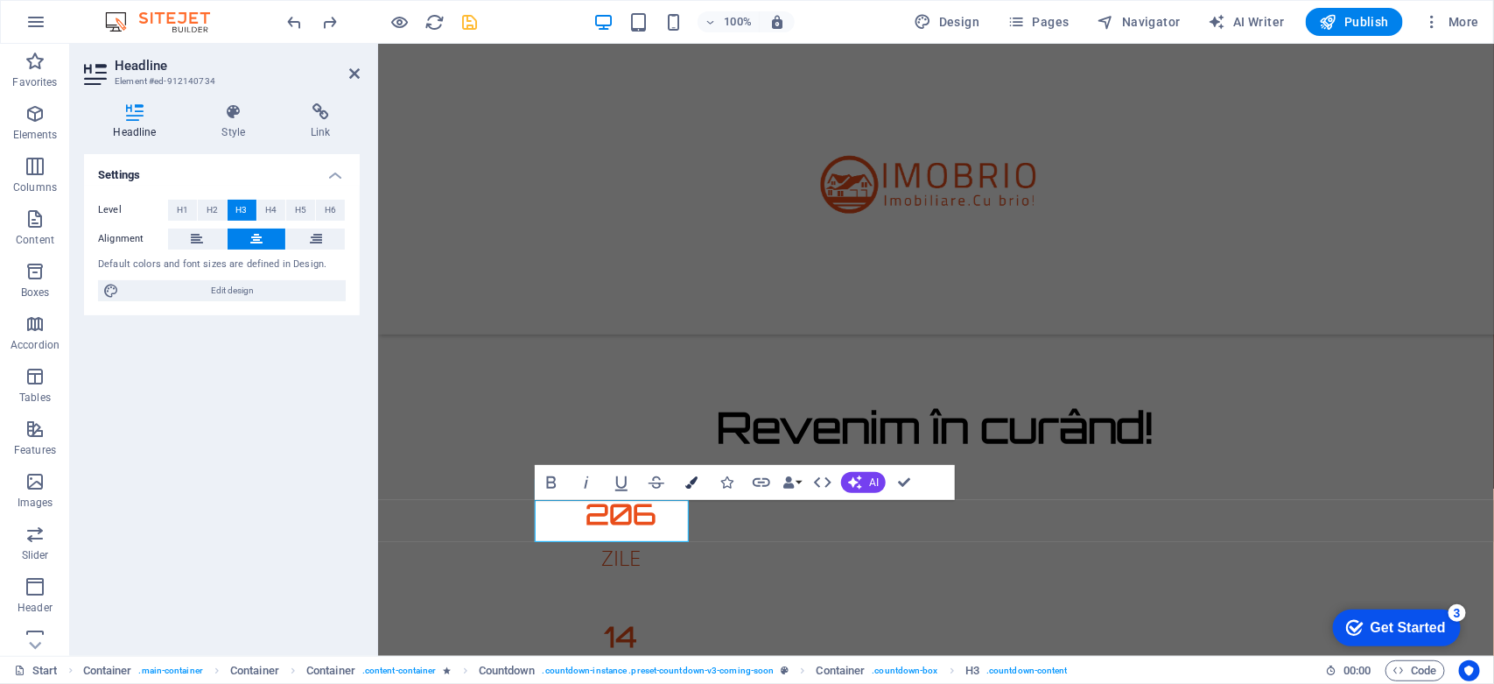
click at [690, 483] on icon "button" at bounding box center [691, 482] width 12 height 12
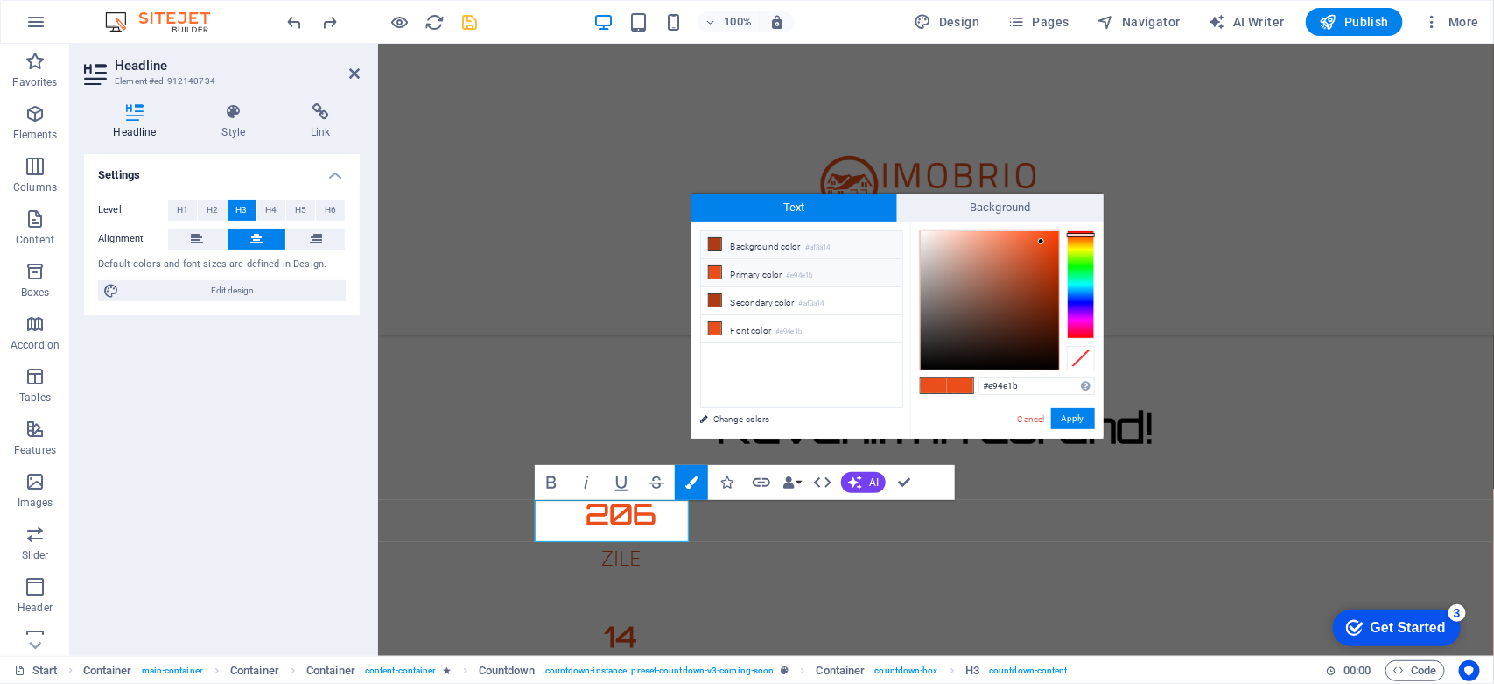
click at [711, 243] on icon at bounding box center [715, 244] width 12 height 12
click at [935, 387] on span at bounding box center [934, 385] width 26 height 15
drag, startPoint x: 1039, startPoint y: 238, endPoint x: 906, endPoint y: 376, distance: 191.9
click at [906, 376] on div "less Background color #af3a14 Primary color #e94e1b Secondary color #af3a14 Fon…" at bounding box center [897, 329] width 412 height 217
click at [933, 385] on span at bounding box center [934, 385] width 26 height 15
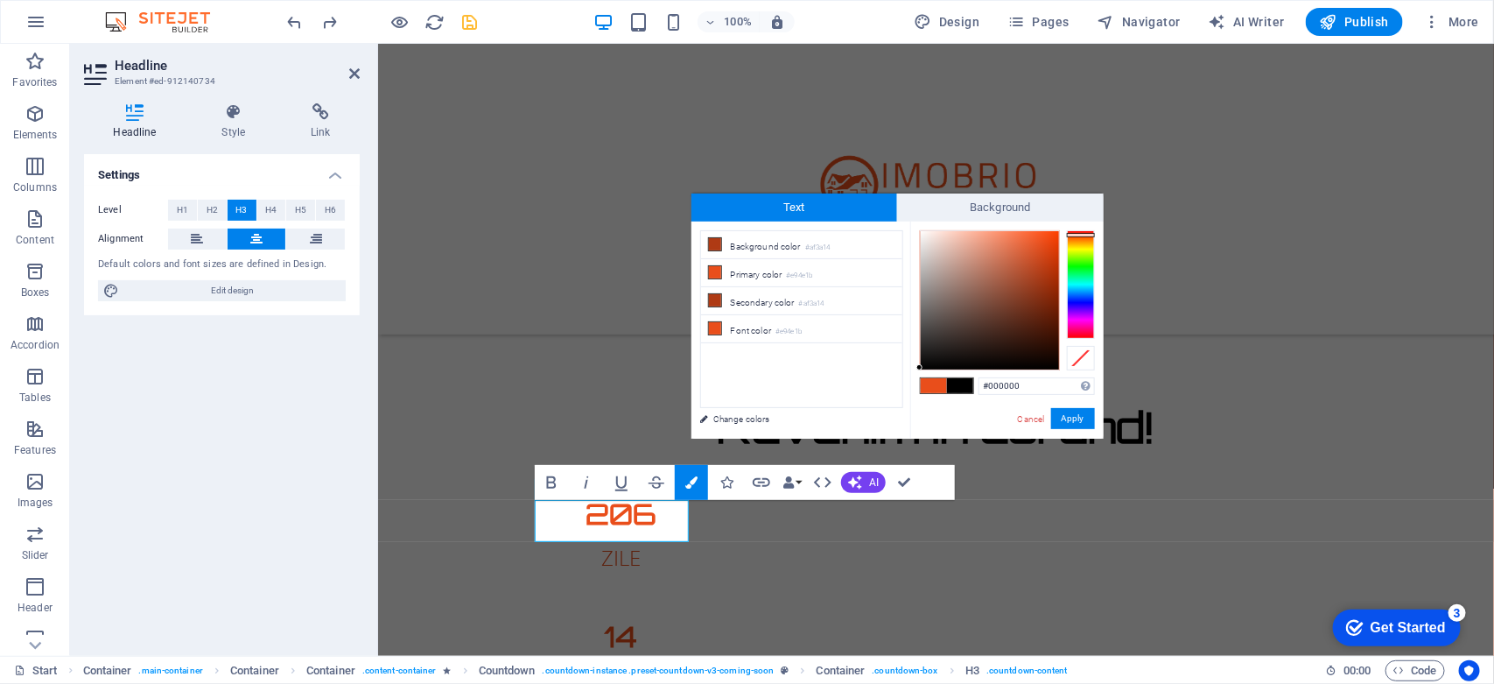
click at [788, 396] on ul "Background color #af3a14 Primary color #e94e1b Secondary color #af3a14 Font col…" at bounding box center [801, 319] width 203 height 178
click at [728, 387] on ul "Background color #af3a14 Primary color #e94e1b Secondary color #af3a14 Font col…" at bounding box center [801, 319] width 203 height 178
click at [1077, 421] on button "Apply" at bounding box center [1073, 418] width 44 height 21
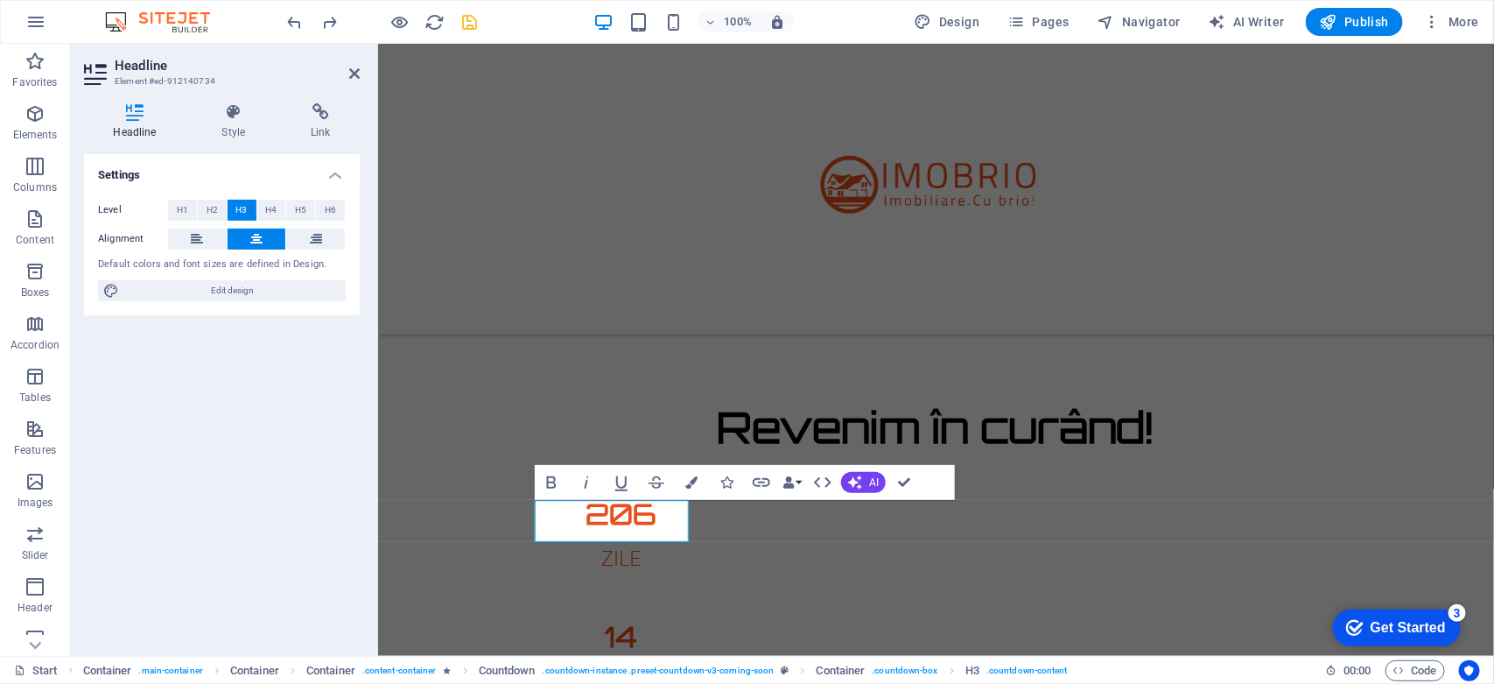
click at [605, 518] on div "H2 Container Container Container Container Container Container Container Contai…" at bounding box center [936, 350] width 1116 height 612
click at [604, 517] on h3 "206" at bounding box center [621, 513] width 154 height 28
click at [628, 518] on h3 "206" at bounding box center [621, 513] width 154 height 28
click at [688, 486] on icon "button" at bounding box center [691, 482] width 12 height 12
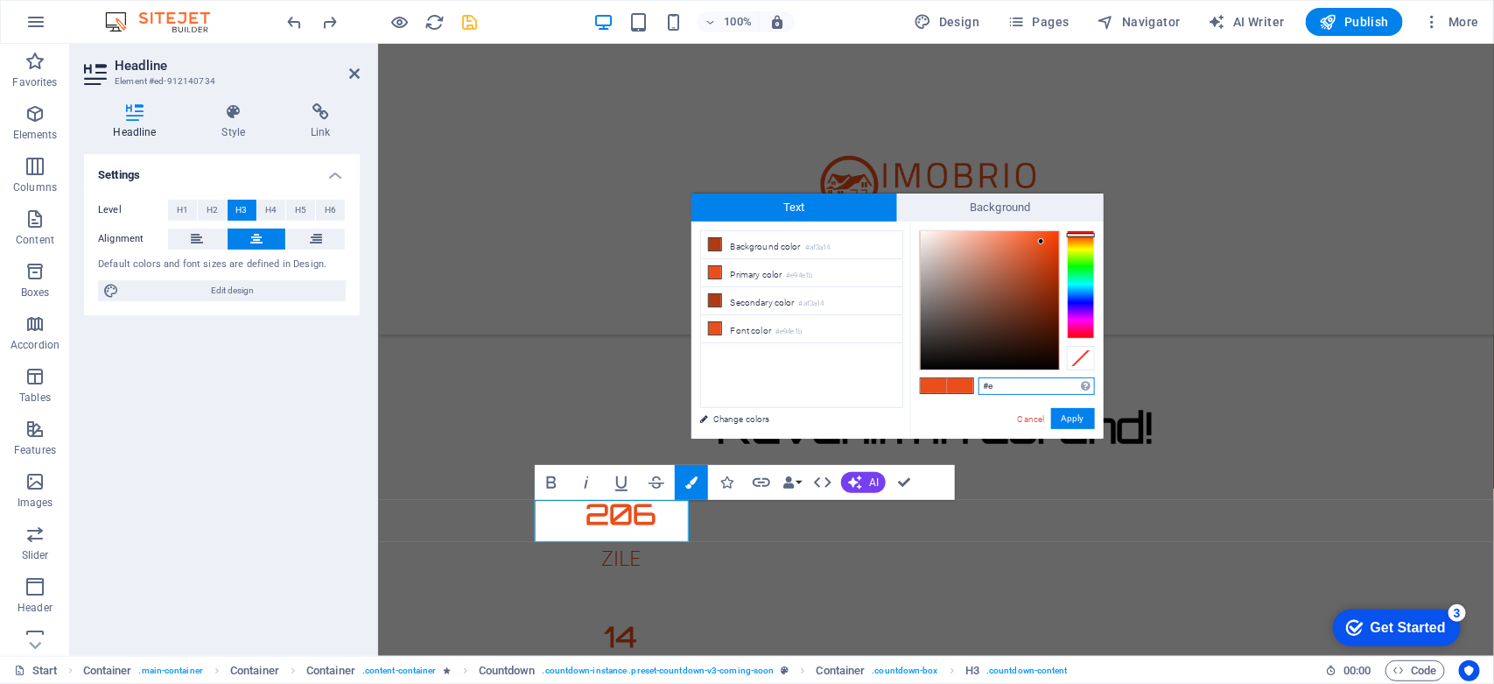
type input "#"
drag, startPoint x: 943, startPoint y: 359, endPoint x: 897, endPoint y: 378, distance: 49.4
click at [897, 378] on div "less Background color #af3a14 Primary color #e94e1b Secondary color #af3a14 Fon…" at bounding box center [897, 329] width 412 height 217
type input "#000000"
click at [727, 421] on link "Change colors" at bounding box center [792, 419] width 203 height 22
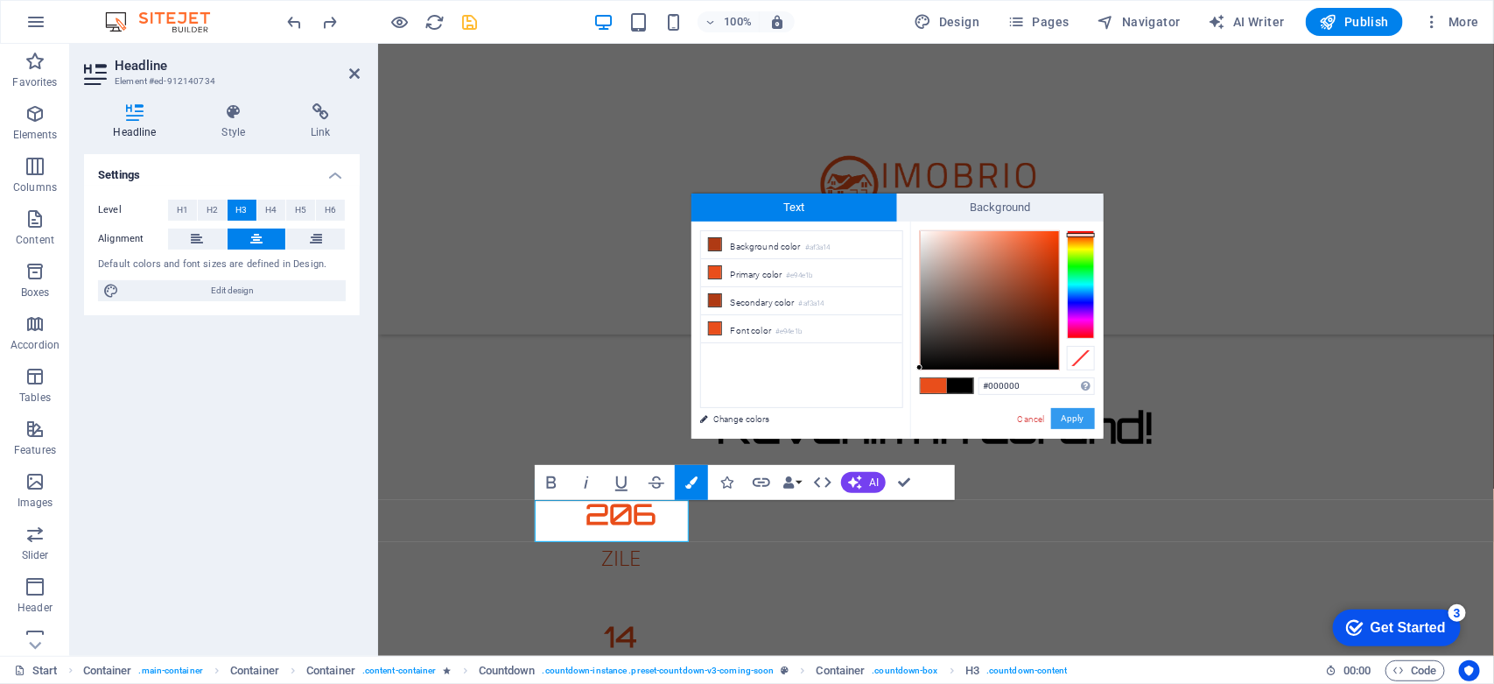
click at [1083, 420] on button "Apply" at bounding box center [1073, 418] width 44 height 21
select select "px"
select select "300"
select select "px"
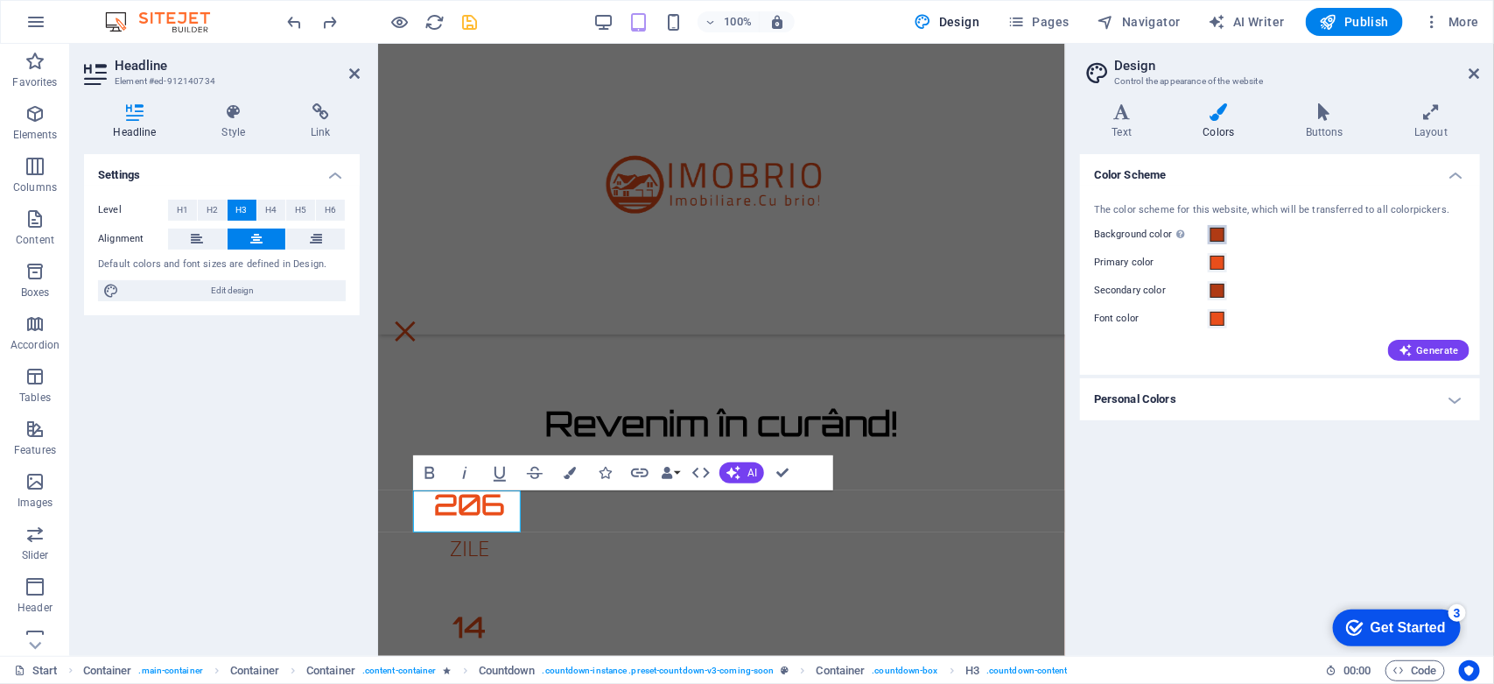
click at [1212, 234] on span at bounding box center [1217, 235] width 14 height 14
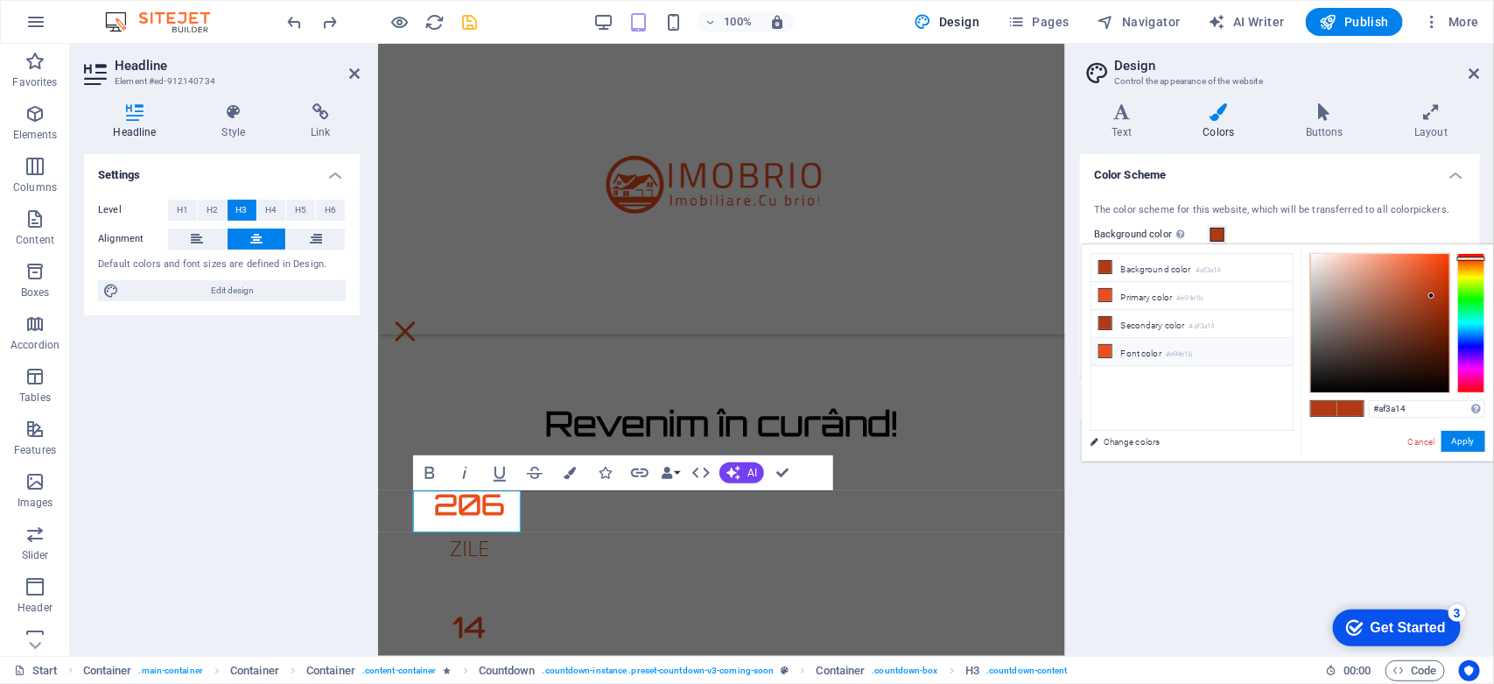
click at [1099, 356] on icon at bounding box center [1105, 351] width 12 height 12
type input "#000000"
drag, startPoint x: 1427, startPoint y: 287, endPoint x: 1270, endPoint y: 422, distance: 206.7
click at [1270, 422] on div "less Background color #e94e1b Primary color #e94e1b Secondary color #af3a14 Fon…" at bounding box center [1288, 352] width 412 height 217
click at [1449, 442] on button "Apply" at bounding box center [1464, 441] width 44 height 21
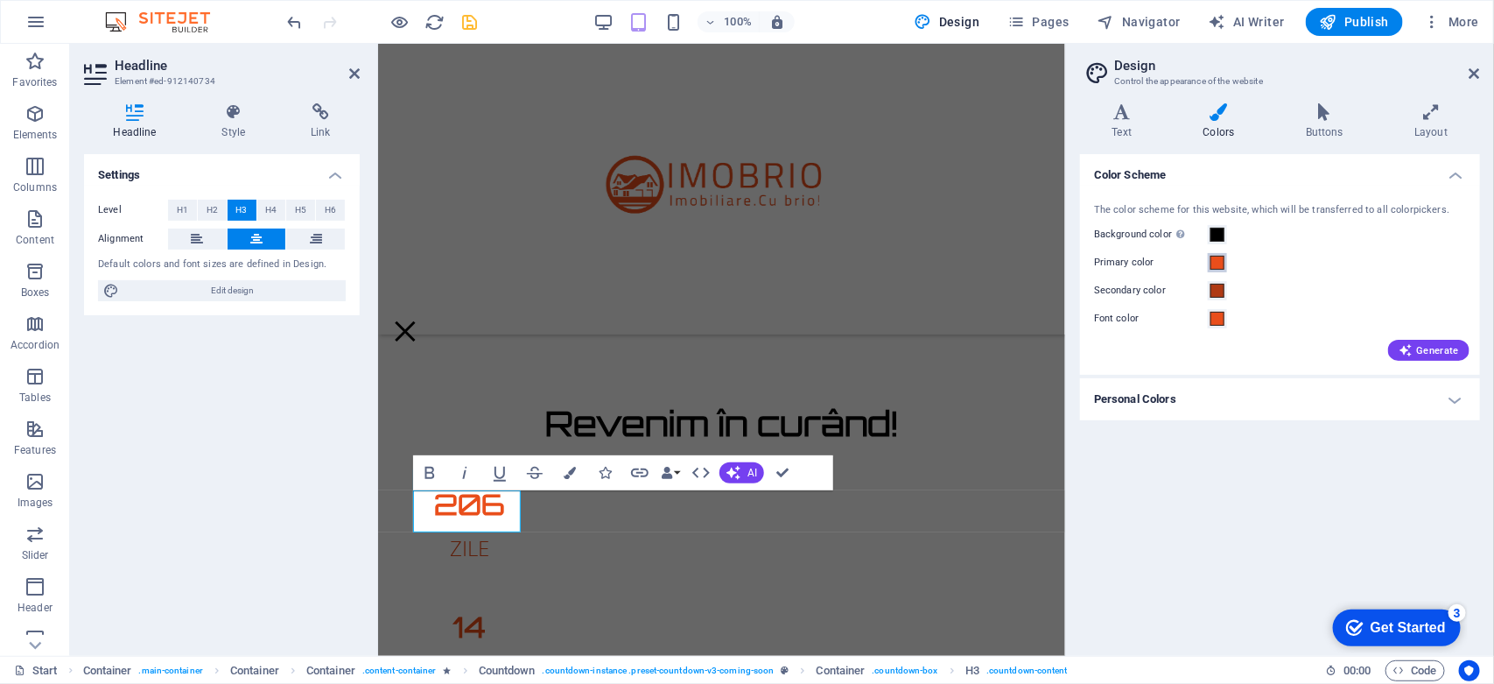
click at [1212, 261] on span at bounding box center [1217, 263] width 14 height 14
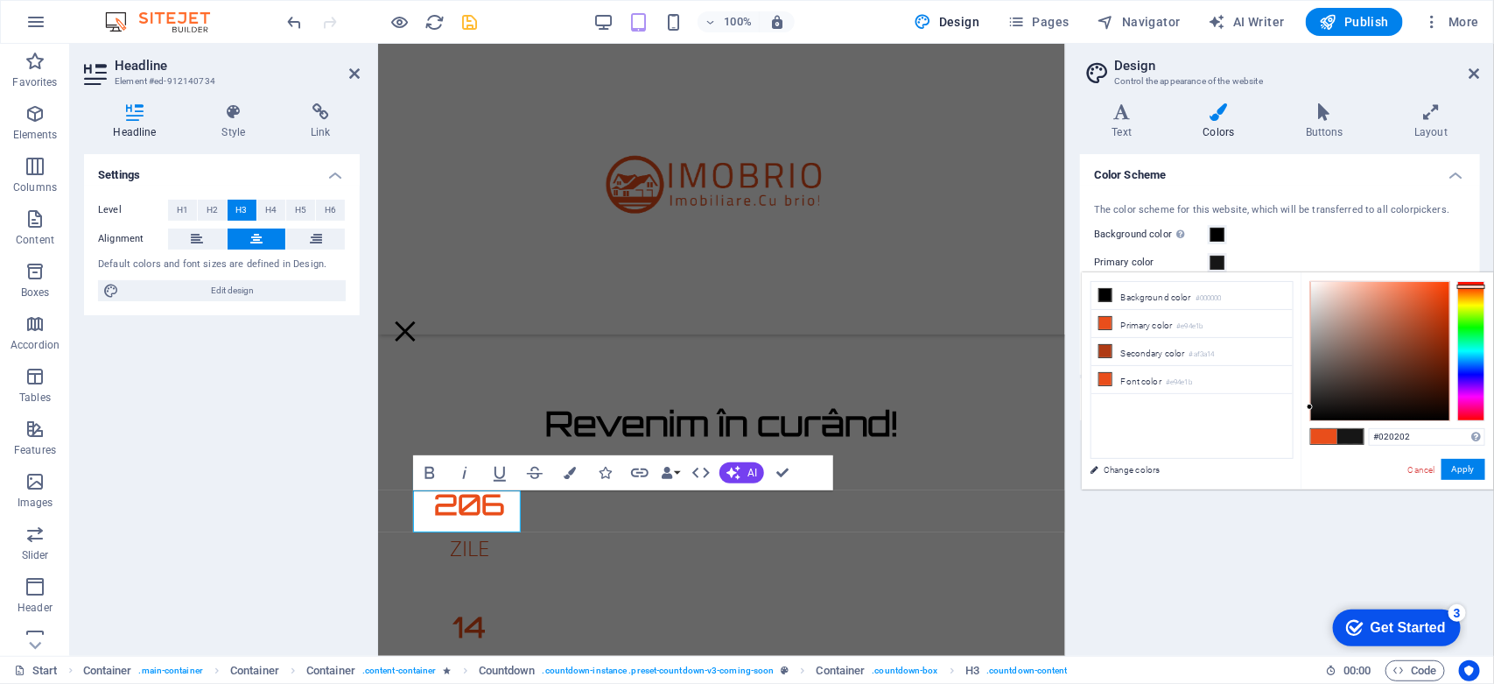
type input "#000000"
drag, startPoint x: 1418, startPoint y: 321, endPoint x: 1256, endPoint y: 503, distance: 243.6
click at [1256, 503] on body "imobrio.ro Start Favorites Elements Columns Content Boxes Accordion Tables Feat…" at bounding box center [747, 342] width 1494 height 684
click at [1458, 464] on button "Apply" at bounding box center [1464, 469] width 44 height 21
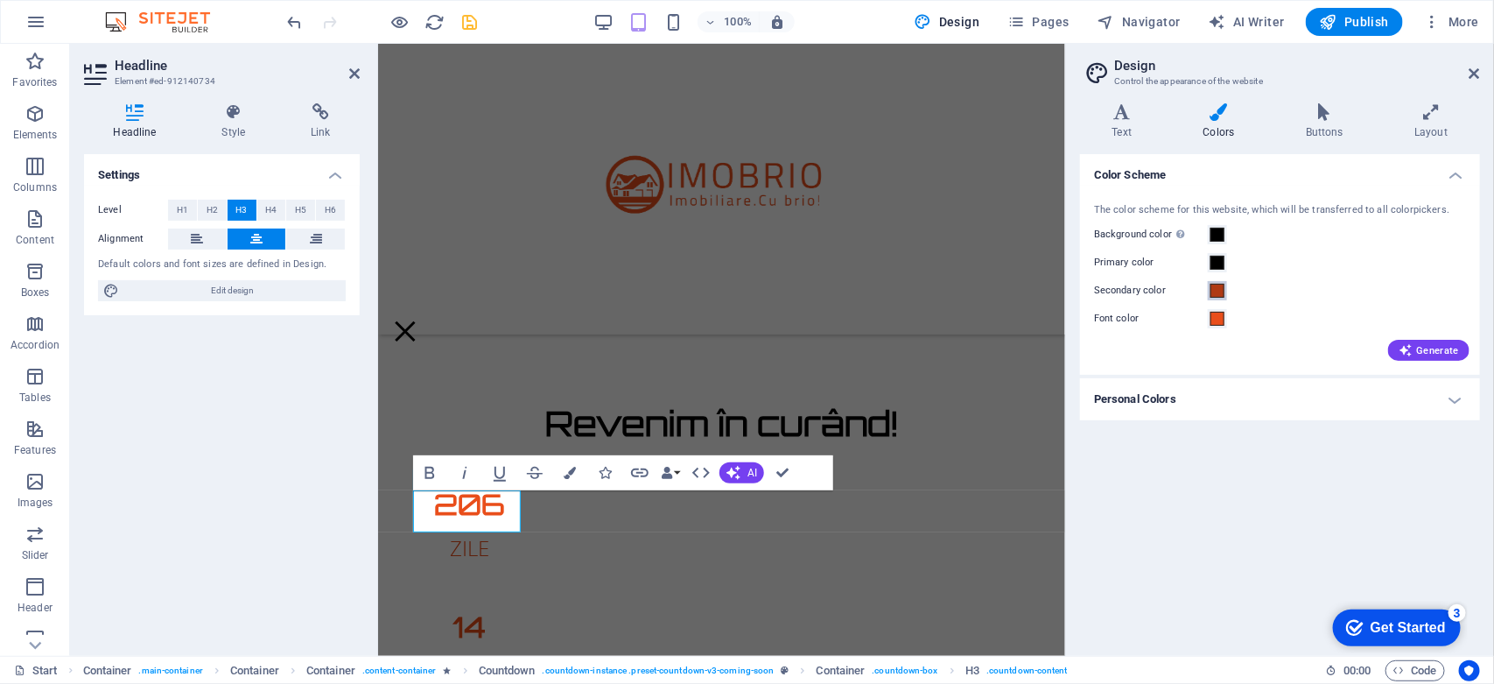
click at [1217, 287] on span at bounding box center [1217, 291] width 14 height 14
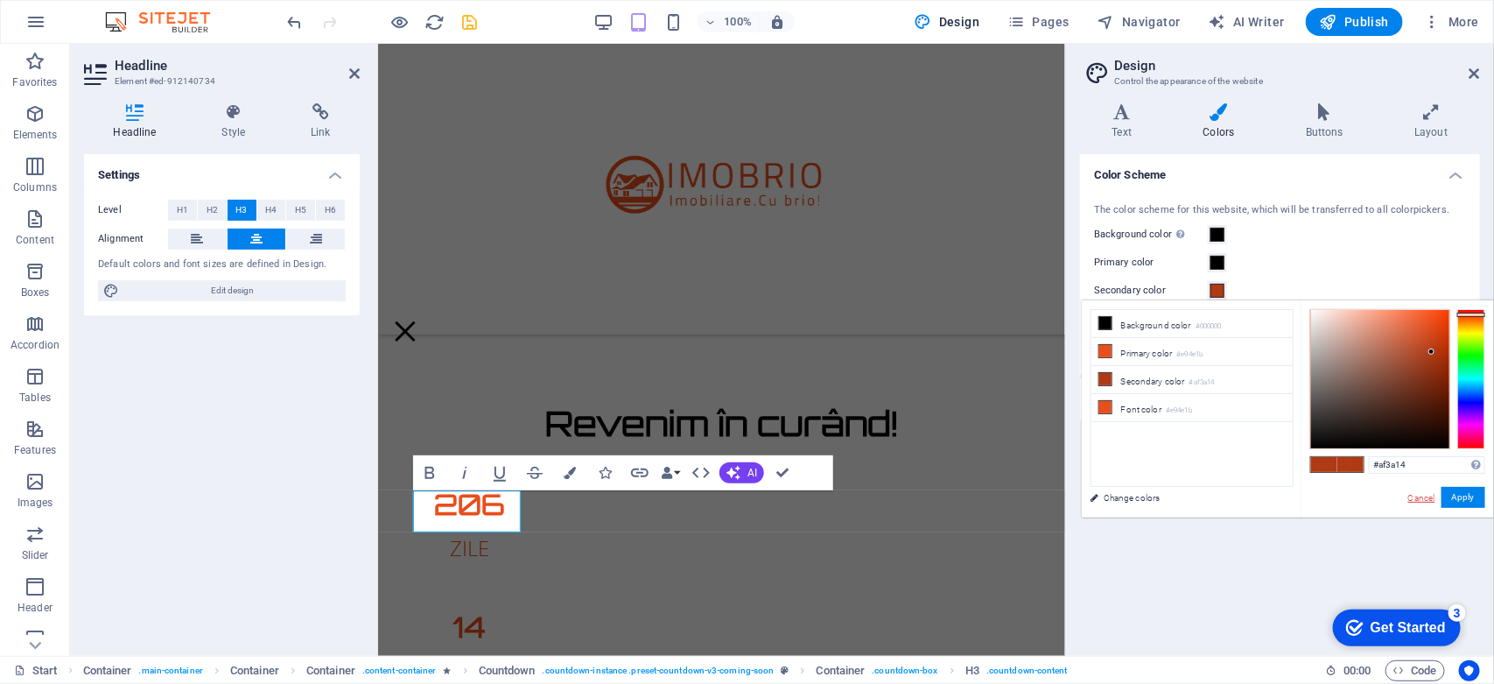
click at [1419, 495] on link "Cancel" at bounding box center [1421, 497] width 31 height 13
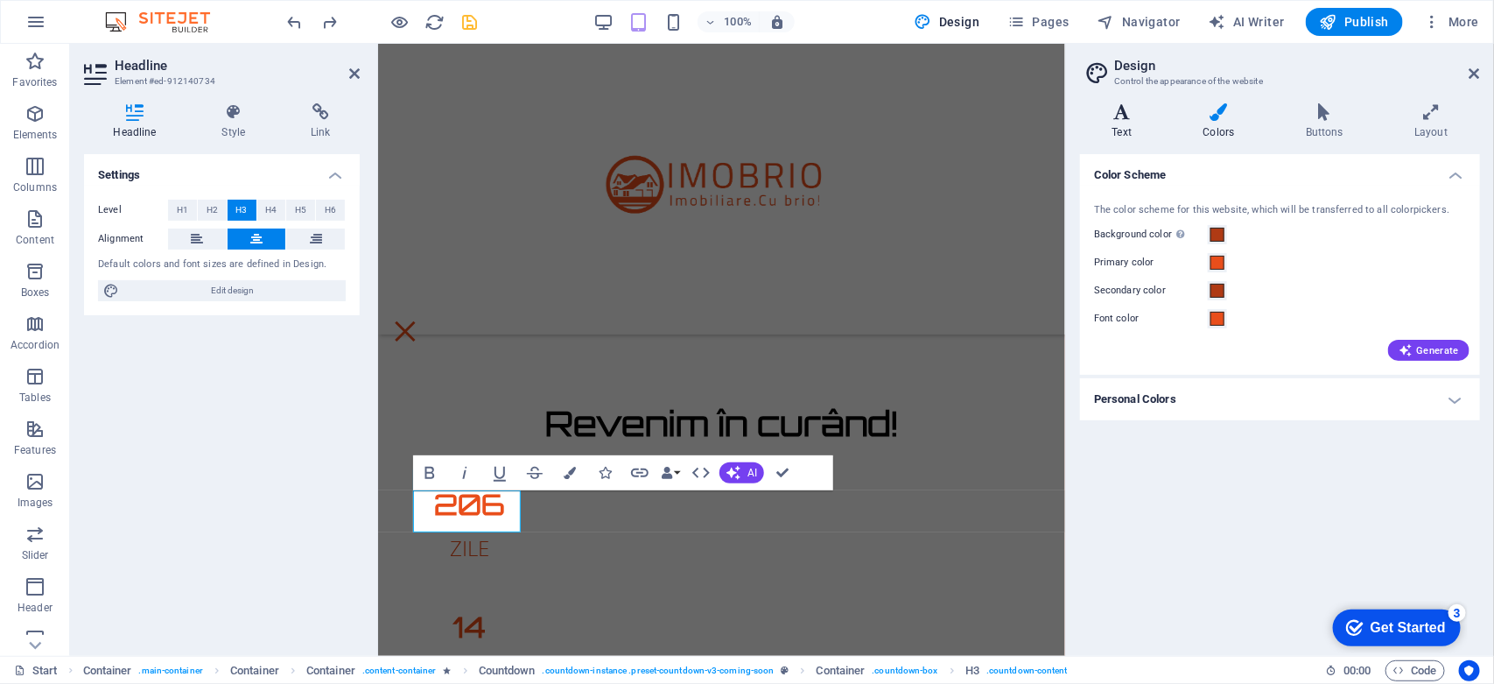
click at [1119, 119] on icon at bounding box center [1122, 112] width 84 height 18
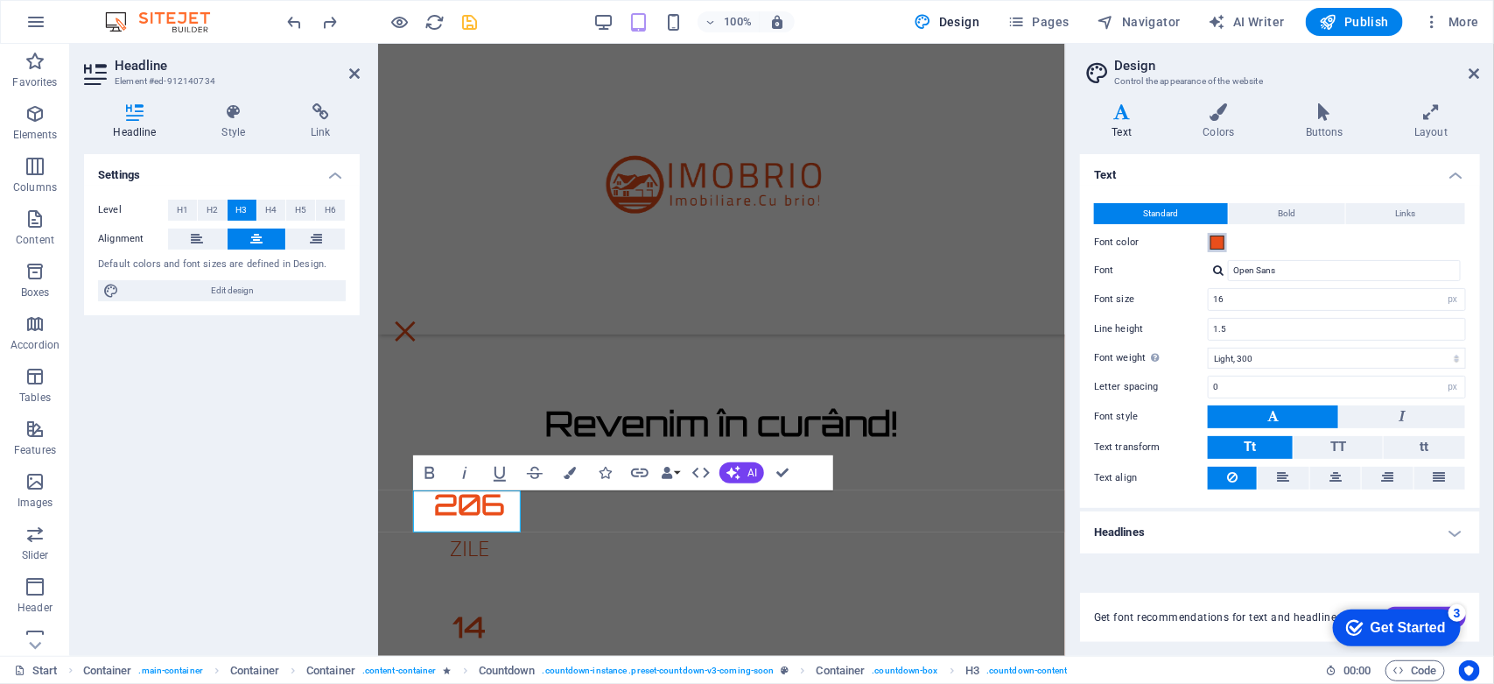
click at [1218, 242] on span at bounding box center [1217, 242] width 14 height 14
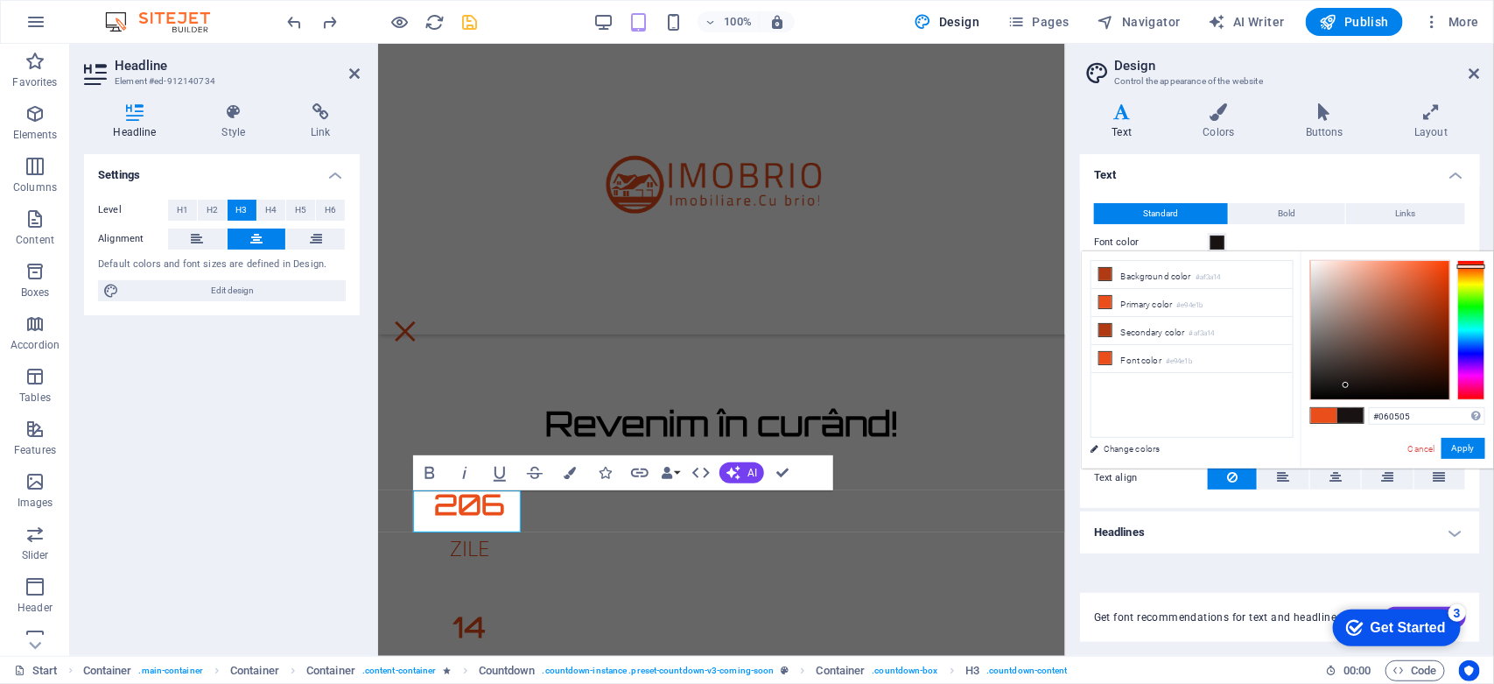
type input "#000000"
drag, startPoint x: 1385, startPoint y: 348, endPoint x: 1210, endPoint y: 471, distance: 213.7
click at [1210, 471] on body "imobrio.ro Start Favorites Elements Columns Content Boxes Accordion Tables Feat…" at bounding box center [747, 342] width 1494 height 684
click at [1469, 447] on button "Apply" at bounding box center [1464, 448] width 44 height 21
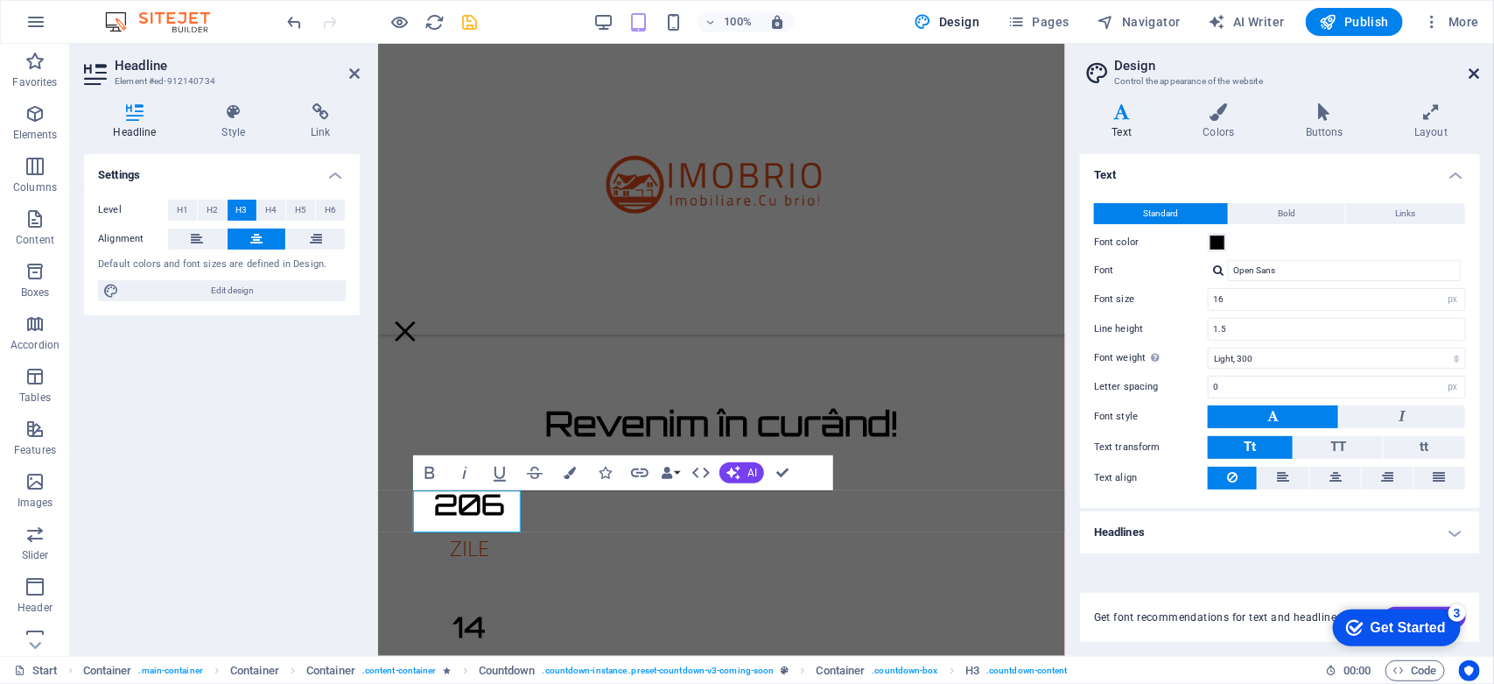
click at [1475, 74] on icon at bounding box center [1475, 74] width 11 height 14
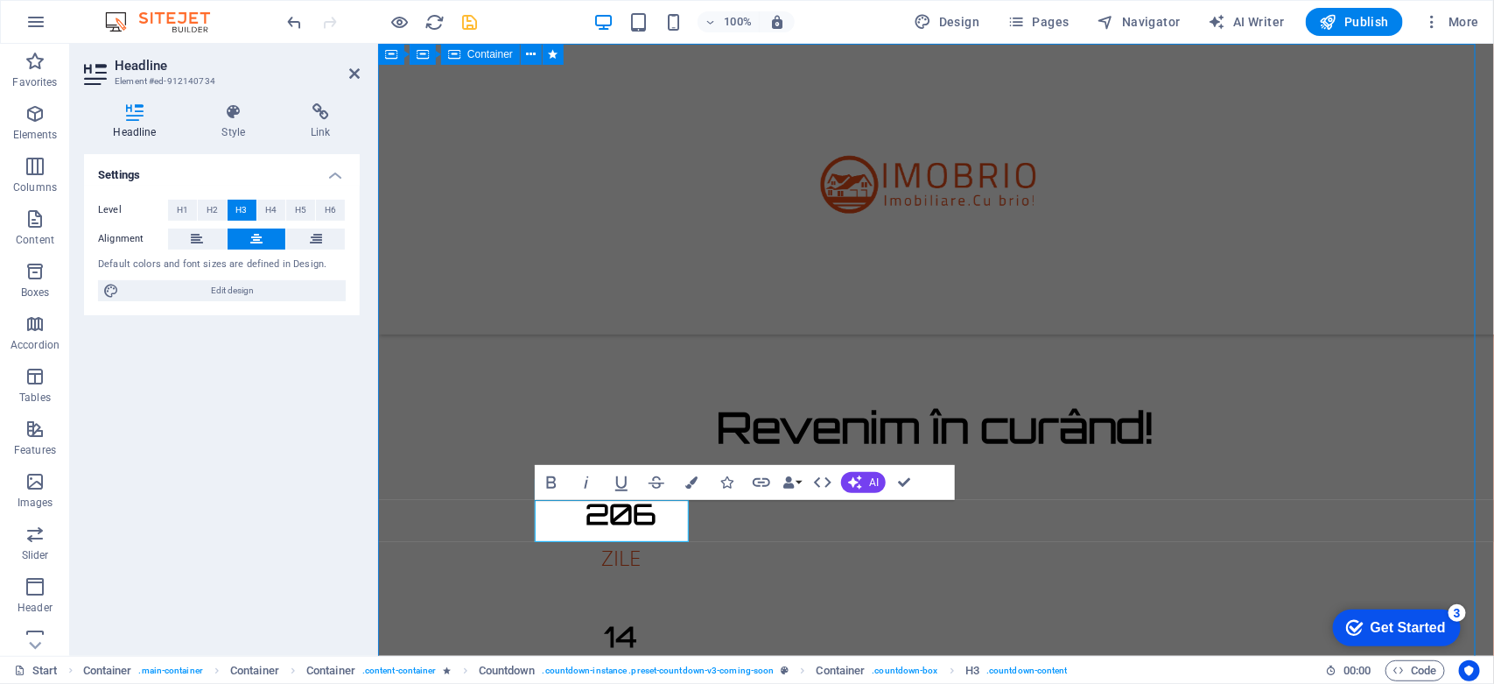
click at [482, 606] on div "Revenim în curând! 206 ZILE 14 ORE 29 MINUTE 32 SECUNDE Site-ul nostru este în …" at bounding box center [935, 630] width 1116 height 1175
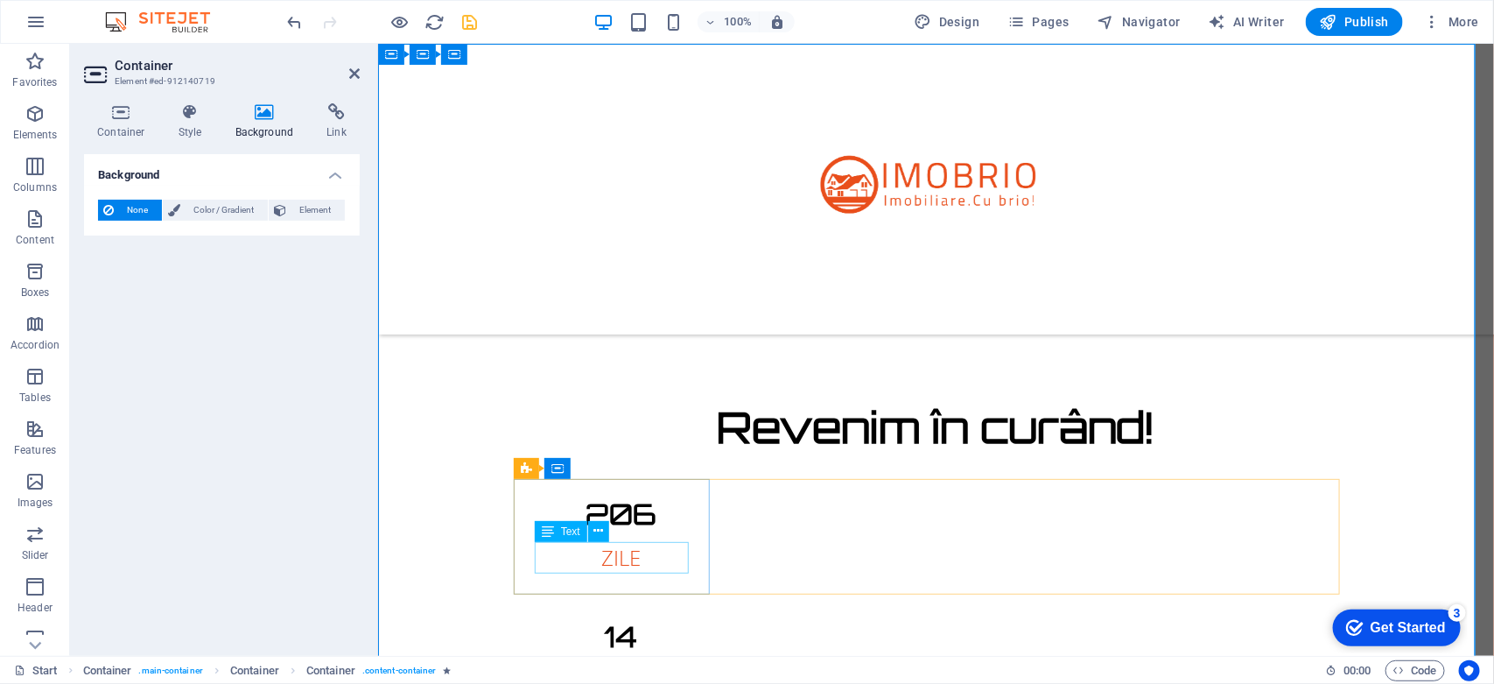
click at [617, 555] on div "ZILE" at bounding box center [621, 557] width 154 height 32
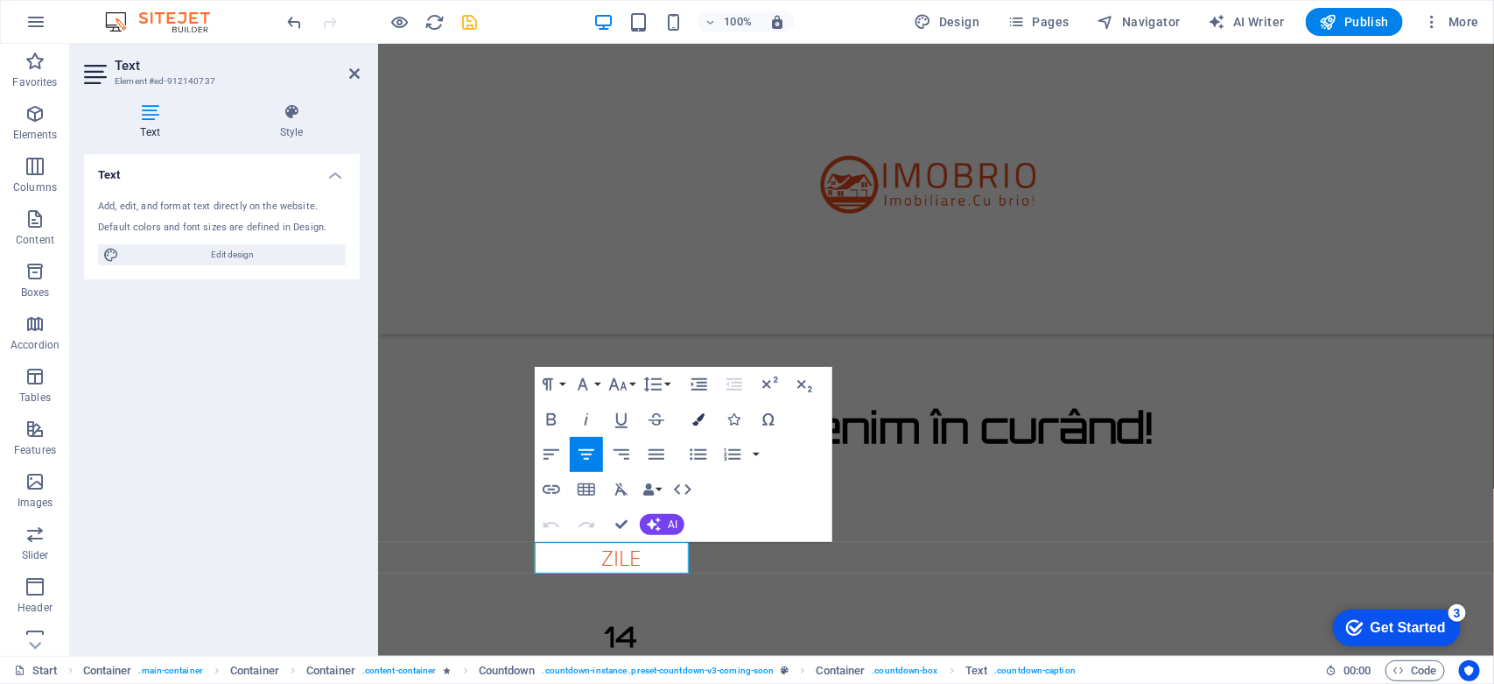
click at [694, 416] on icon "button" at bounding box center [698, 419] width 12 height 12
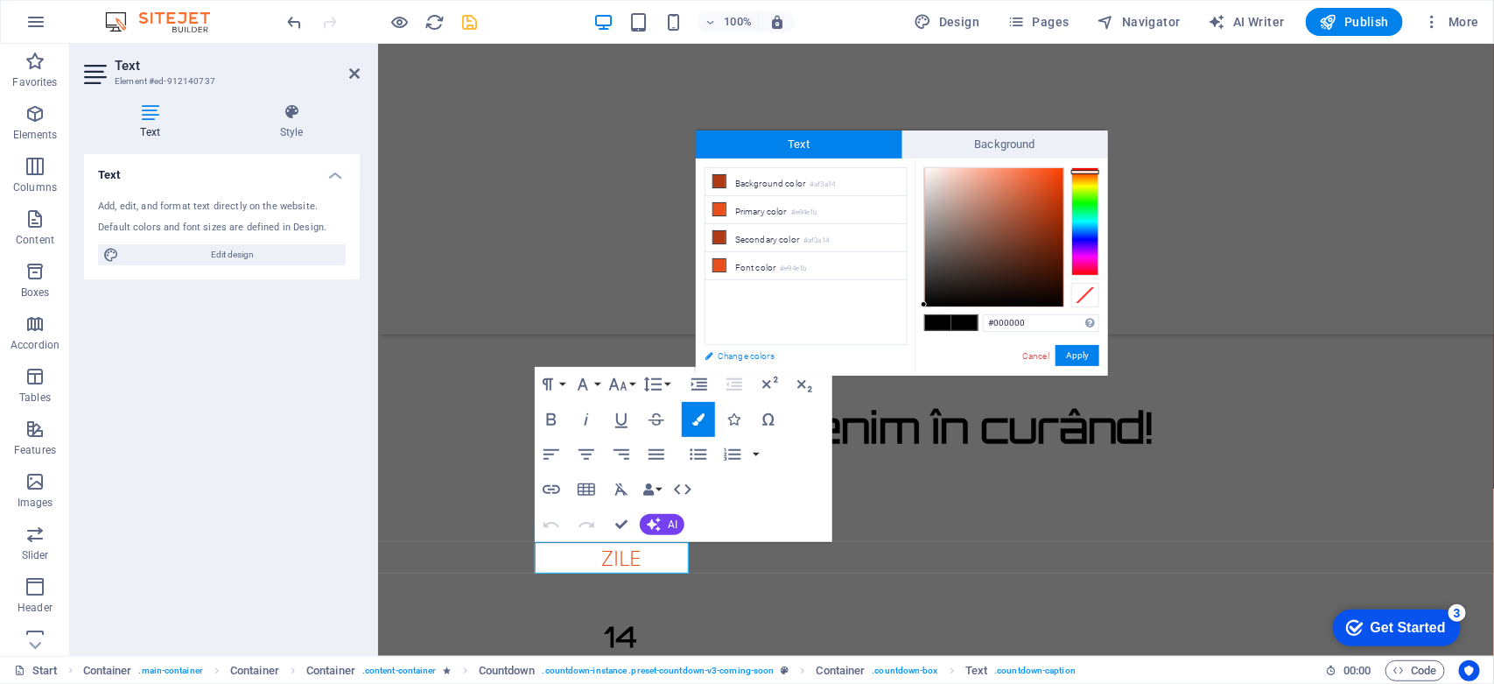
drag, startPoint x: 954, startPoint y: 287, endPoint x: 850, endPoint y: 350, distance: 121.7
click at [850, 350] on div "less Background color #af3a14 Primary color #e94e1b Secondary color #af3a14 Fon…" at bounding box center [902, 266] width 412 height 217
click at [602, 558] on div "H2 Container Container Container Container Container Container Container Contai…" at bounding box center [936, 350] width 1116 height 612
click at [601, 558] on span "ZILE" at bounding box center [619, 556] width 39 height 29
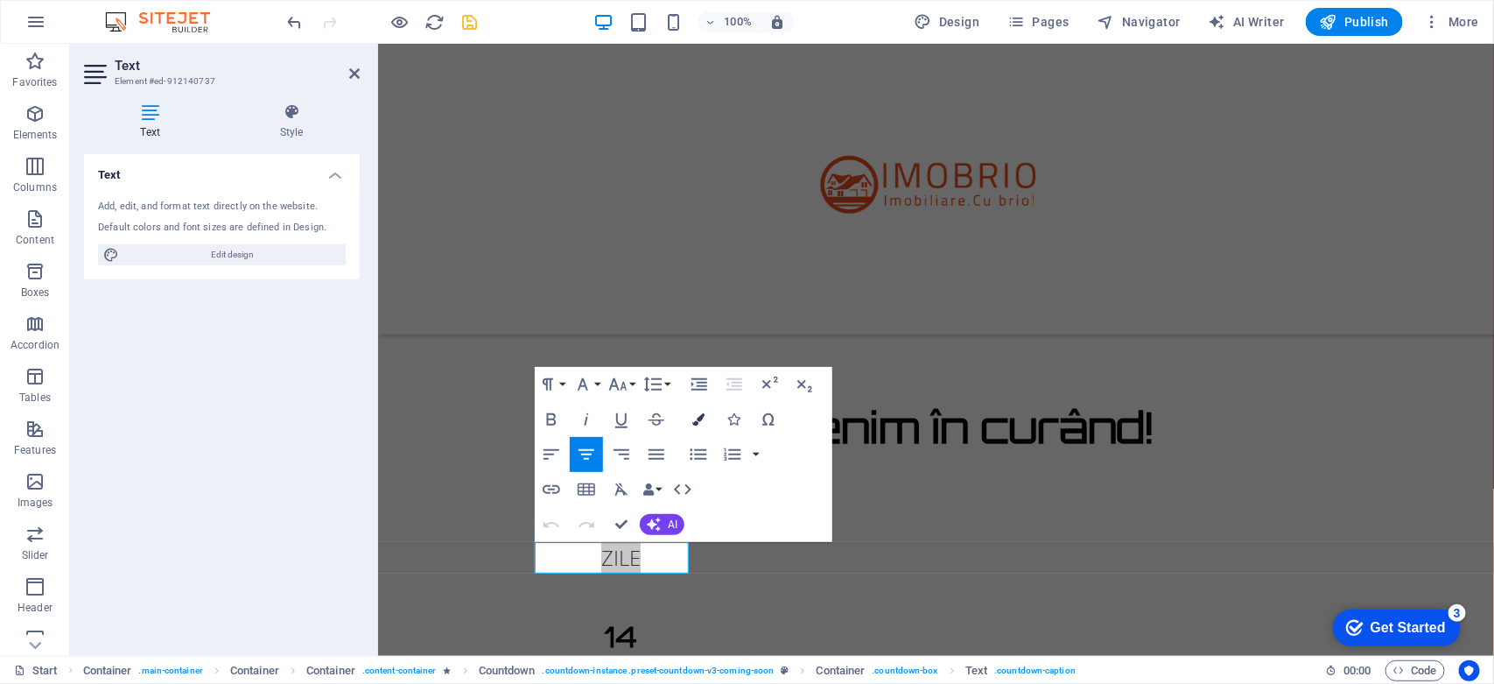
click at [696, 424] on icon "button" at bounding box center [698, 419] width 12 height 12
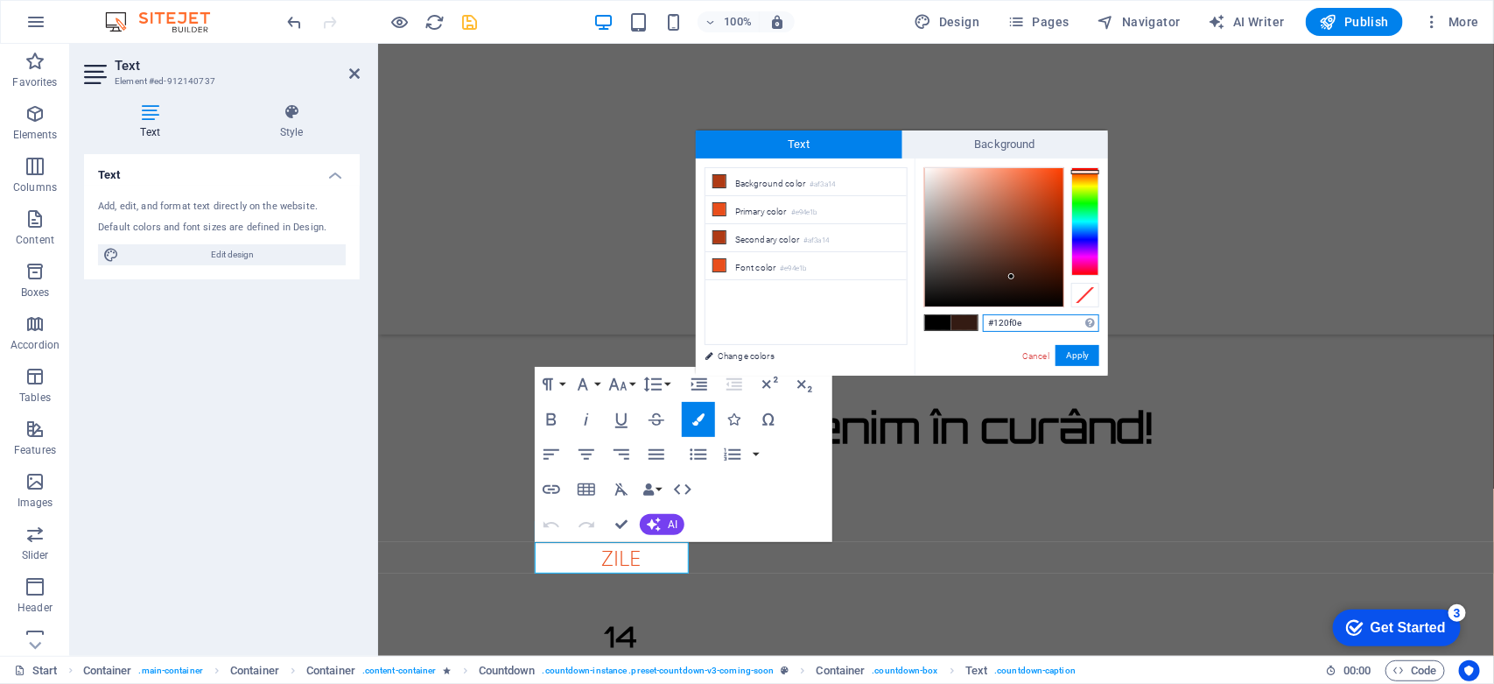
type input "#000000"
drag, startPoint x: 1014, startPoint y: 277, endPoint x: 824, endPoint y: 360, distance: 207.3
click at [824, 360] on div "less Background color #af3a14 Primary color #e94e1b Secondary color #af3a14 Fon…" at bounding box center [902, 266] width 412 height 217
click at [1070, 352] on button "Apply" at bounding box center [1078, 355] width 44 height 21
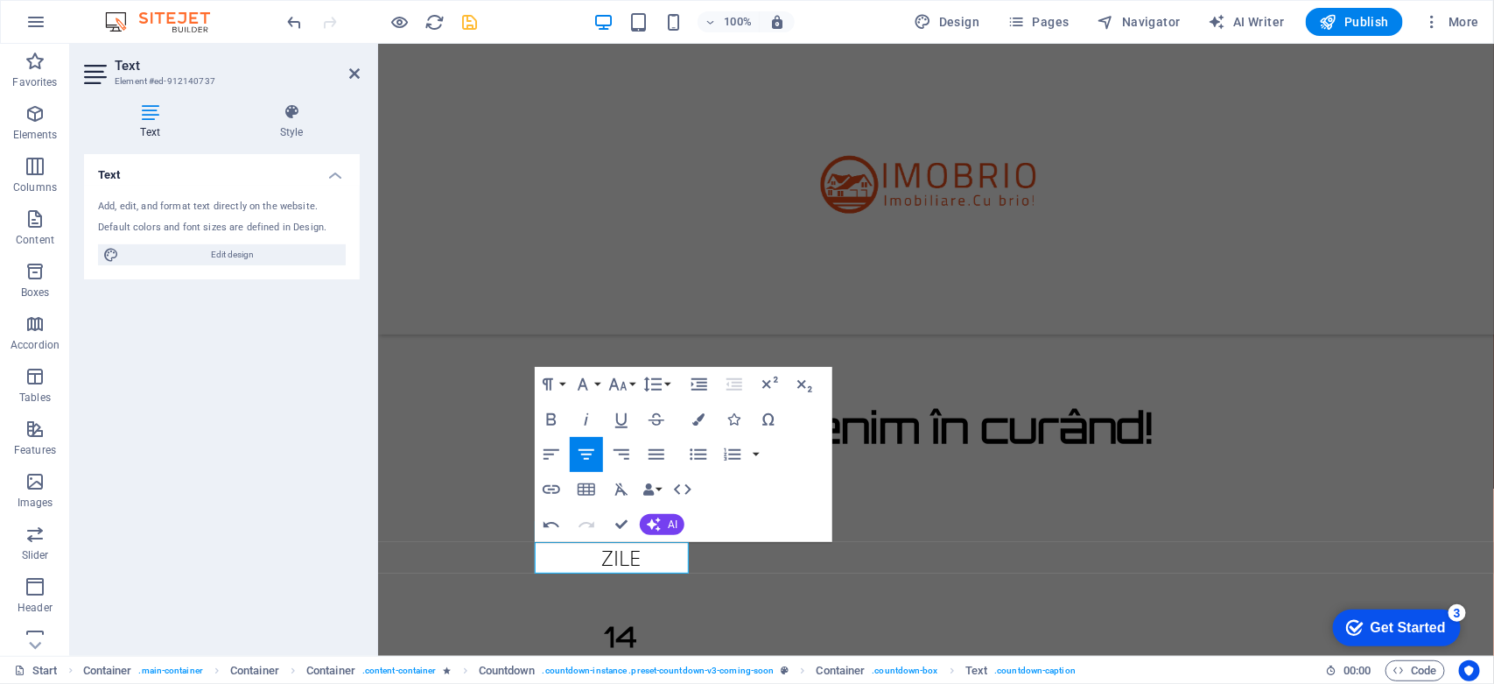
click at [816, 562] on div "H2 Container Container Container Container Container Container Container Contai…" at bounding box center [936, 350] width 1116 height 612
click at [698, 663] on div "ORE" at bounding box center [621, 679] width 154 height 32
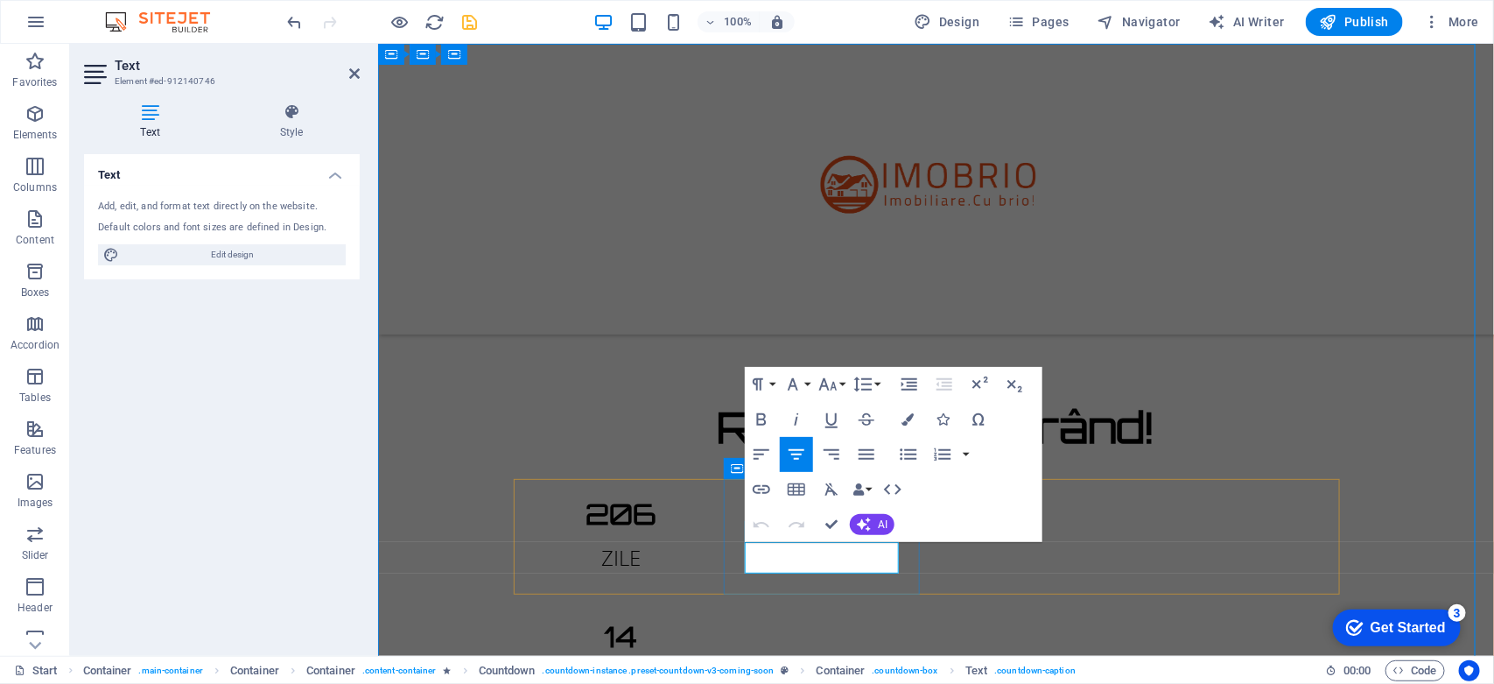
click at [640, 664] on span "ORE" at bounding box center [619, 678] width 39 height 29
click at [906, 420] on icon "button" at bounding box center [908, 419] width 12 height 12
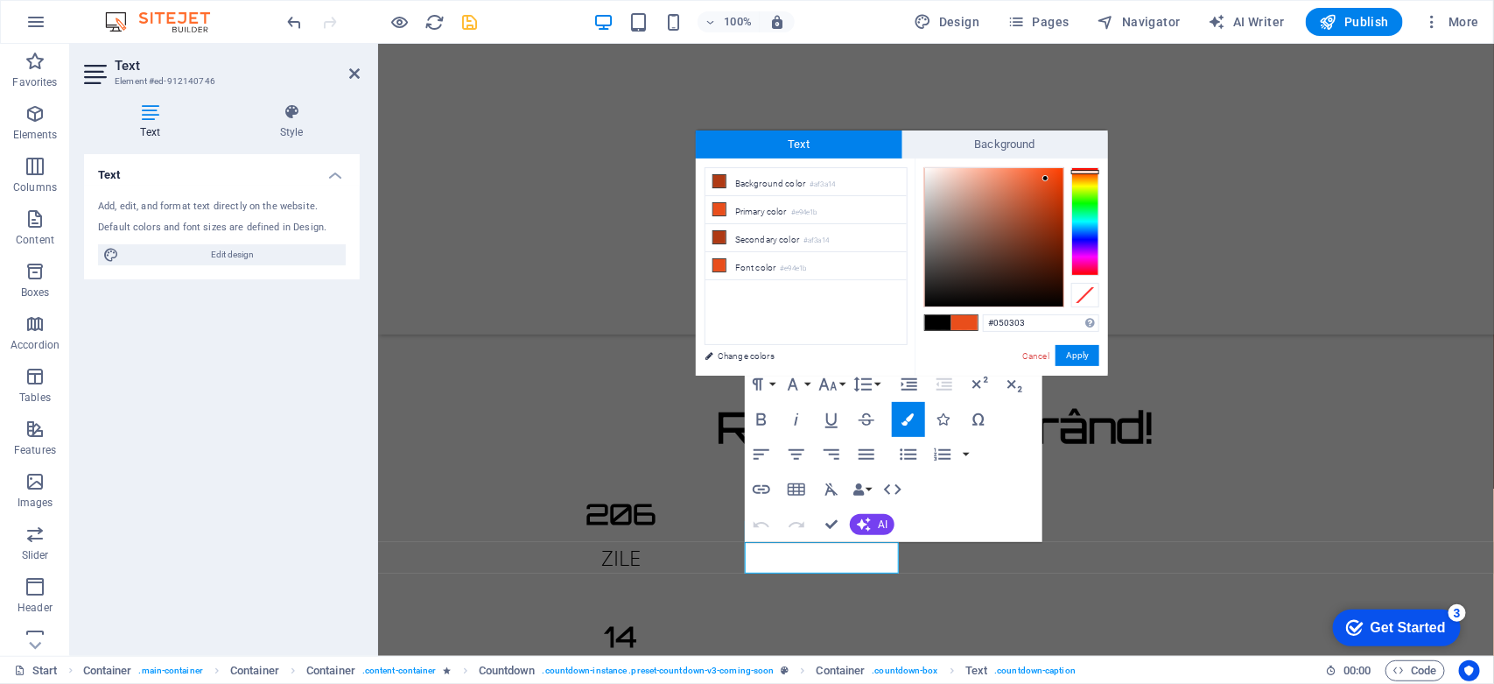
type input "#000000"
drag, startPoint x: 1037, startPoint y: 295, endPoint x: 884, endPoint y: 340, distance: 159.5
click at [884, 340] on div "less Background color #af3a14 Primary color #e94e1b Secondary color #af3a14 Fon…" at bounding box center [902, 266] width 412 height 217
click at [1073, 360] on button "Apply" at bounding box center [1078, 355] width 44 height 21
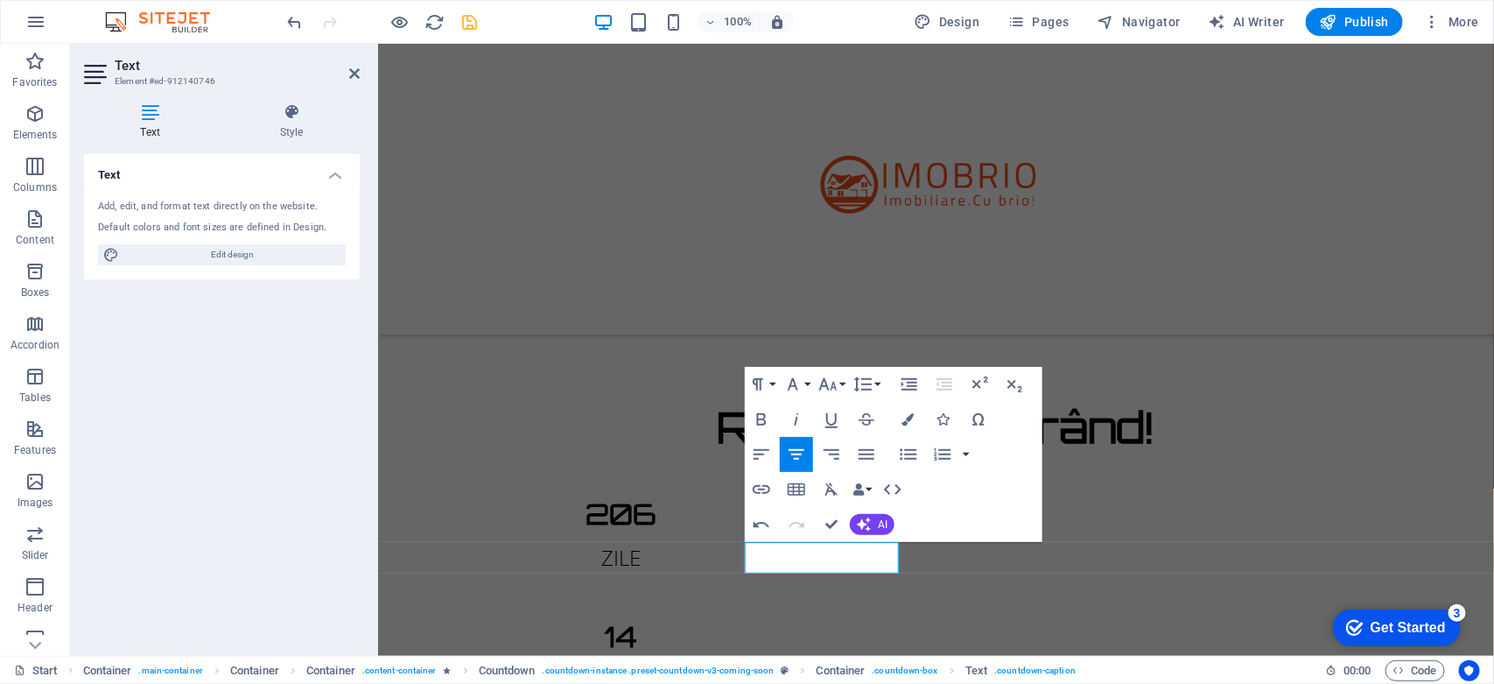
click at [1021, 571] on div "H2 Container Container Container Container Container Container Container Contai…" at bounding box center [936, 350] width 1116 height 612
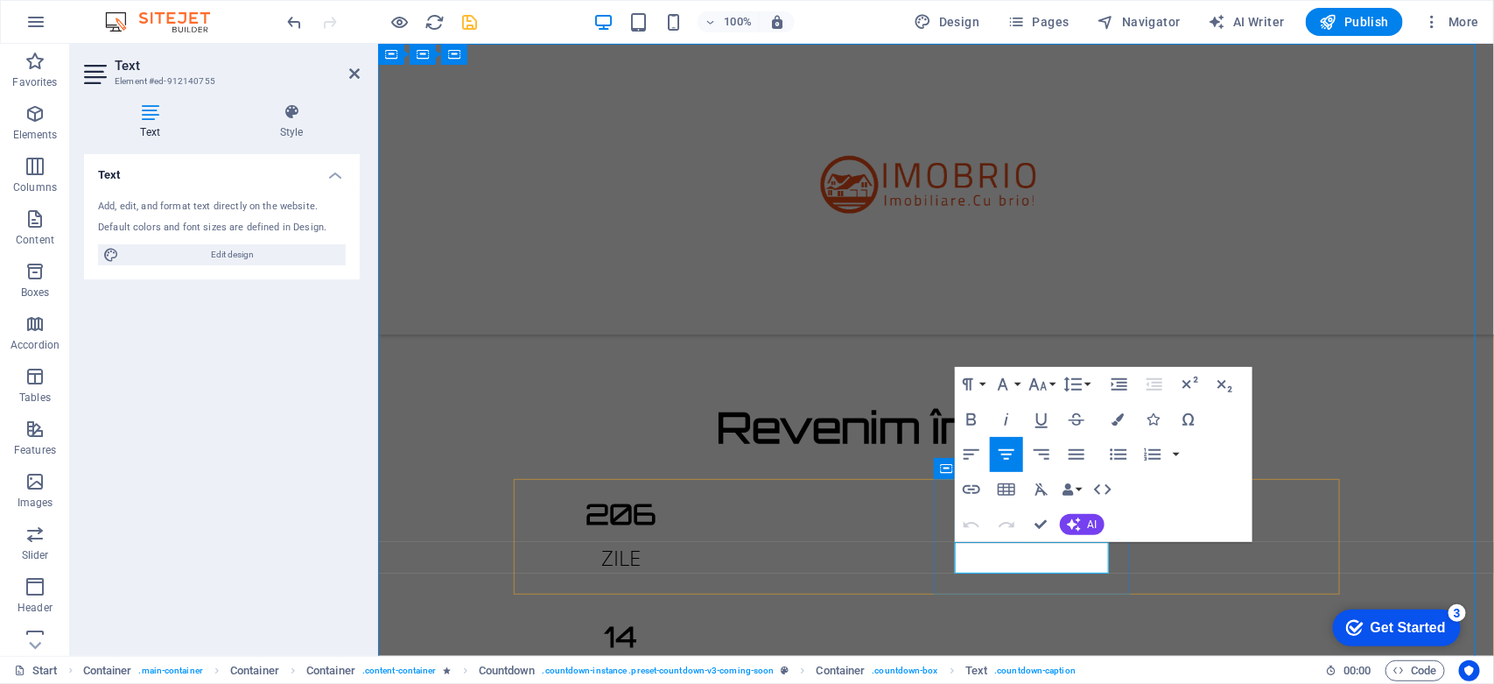
click at [1119, 414] on icon "button" at bounding box center [1118, 419] width 12 height 12
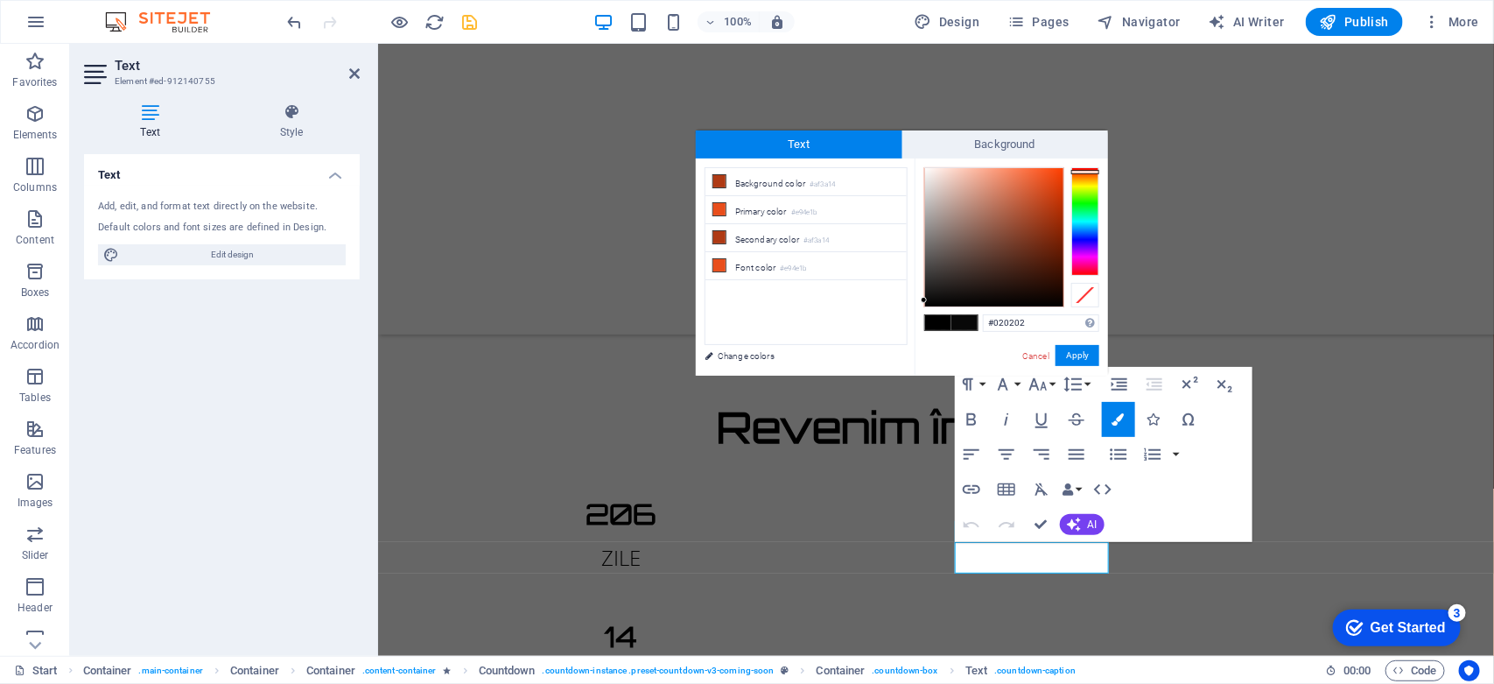
type input "#000000"
drag, startPoint x: 955, startPoint y: 283, endPoint x: 888, endPoint y: 330, distance: 81.6
click at [888, 330] on div "less Background color #af3a14 Primary color #e94e1b Secondary color #af3a14 Fon…" at bounding box center [902, 266] width 412 height 217
click at [1072, 354] on button "Apply" at bounding box center [1078, 355] width 44 height 21
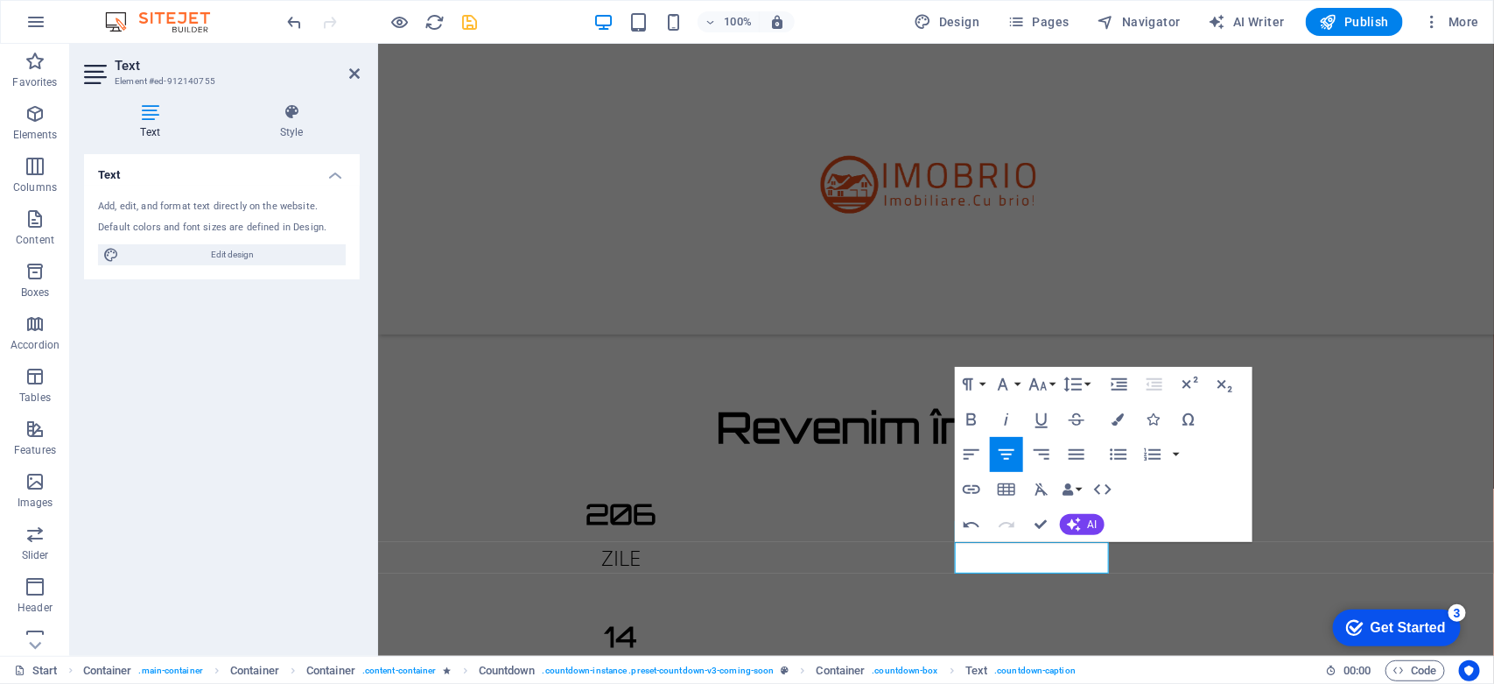
click at [1231, 550] on div "H2 Container Container Container Container Container Container Container Contai…" at bounding box center [936, 350] width 1116 height 612
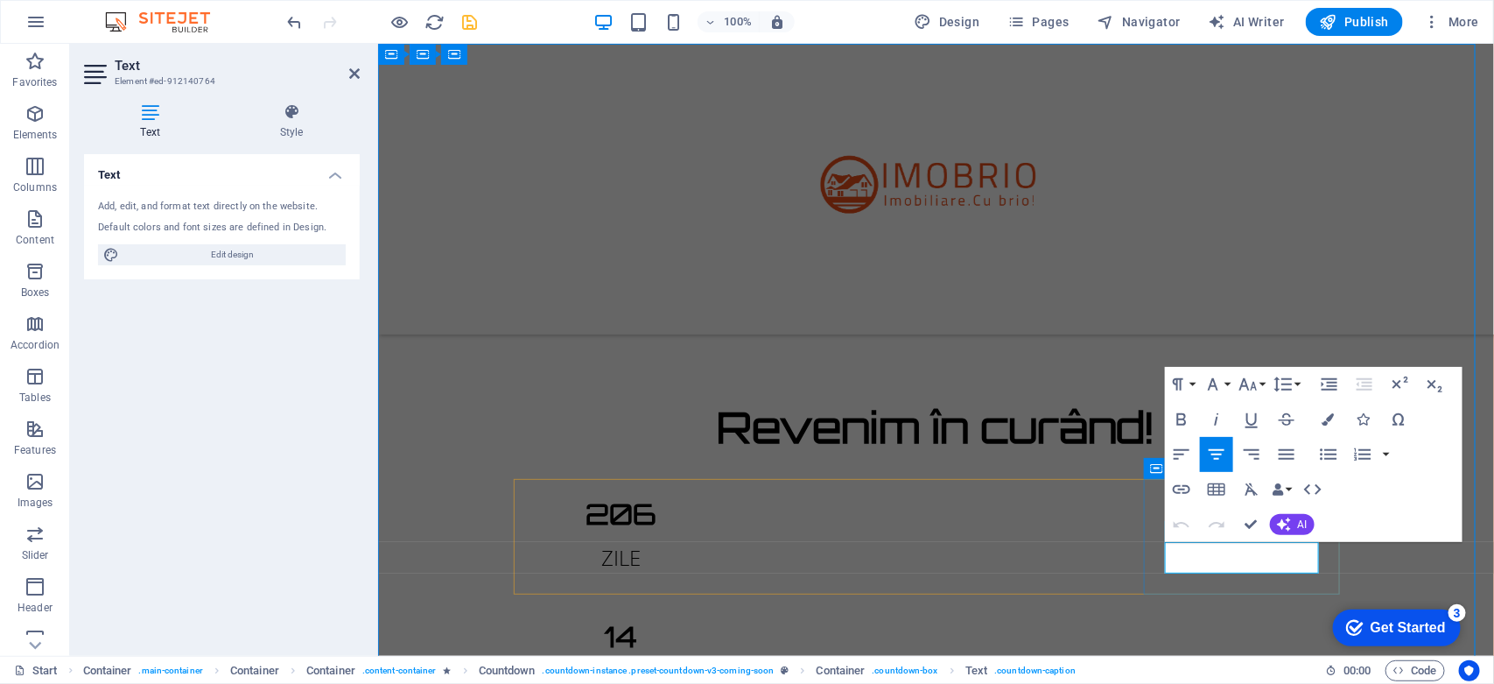
click at [1322, 413] on icon "button" at bounding box center [1328, 419] width 12 height 12
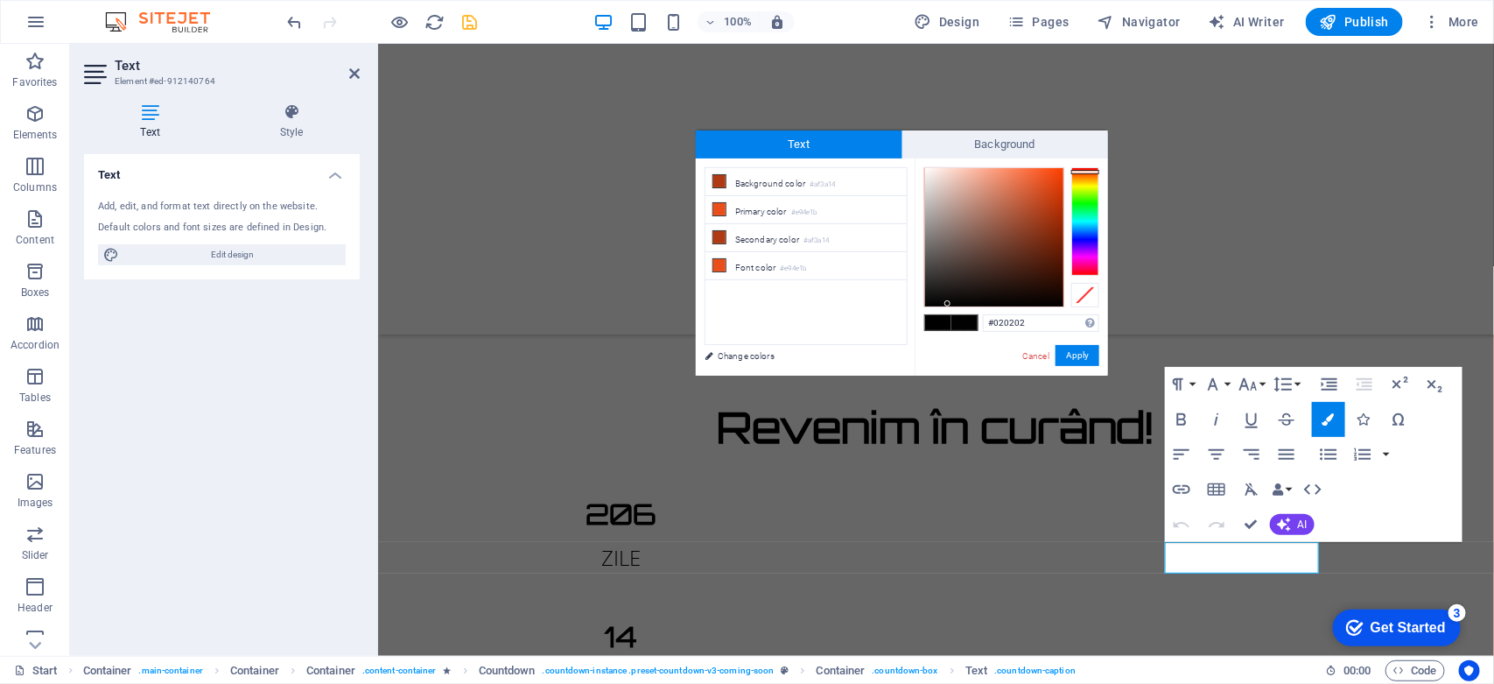
type input "#000000"
drag, startPoint x: 1000, startPoint y: 284, endPoint x: 863, endPoint y: 354, distance: 153.4
click at [863, 354] on div "less Background color #af3a14 Primary color #e94e1b Secondary color #af3a14 Fon…" at bounding box center [902, 266] width 412 height 217
click at [1081, 350] on button "Apply" at bounding box center [1078, 355] width 44 height 21
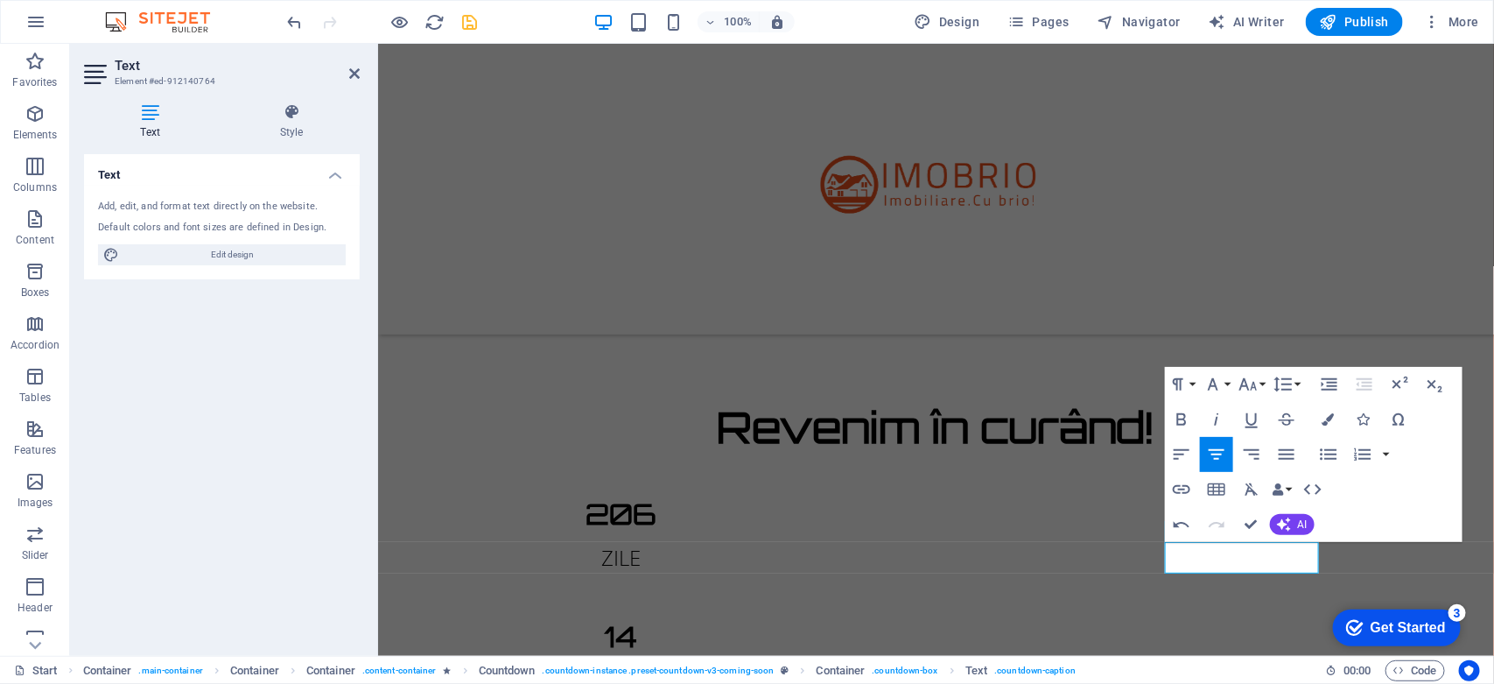
click at [537, 410] on div "H2 Container Container Container Container Container Container Container Contai…" at bounding box center [936, 350] width 1116 height 612
click at [536, 409] on div "Revenim în curând!" at bounding box center [936, 426] width 826 height 46
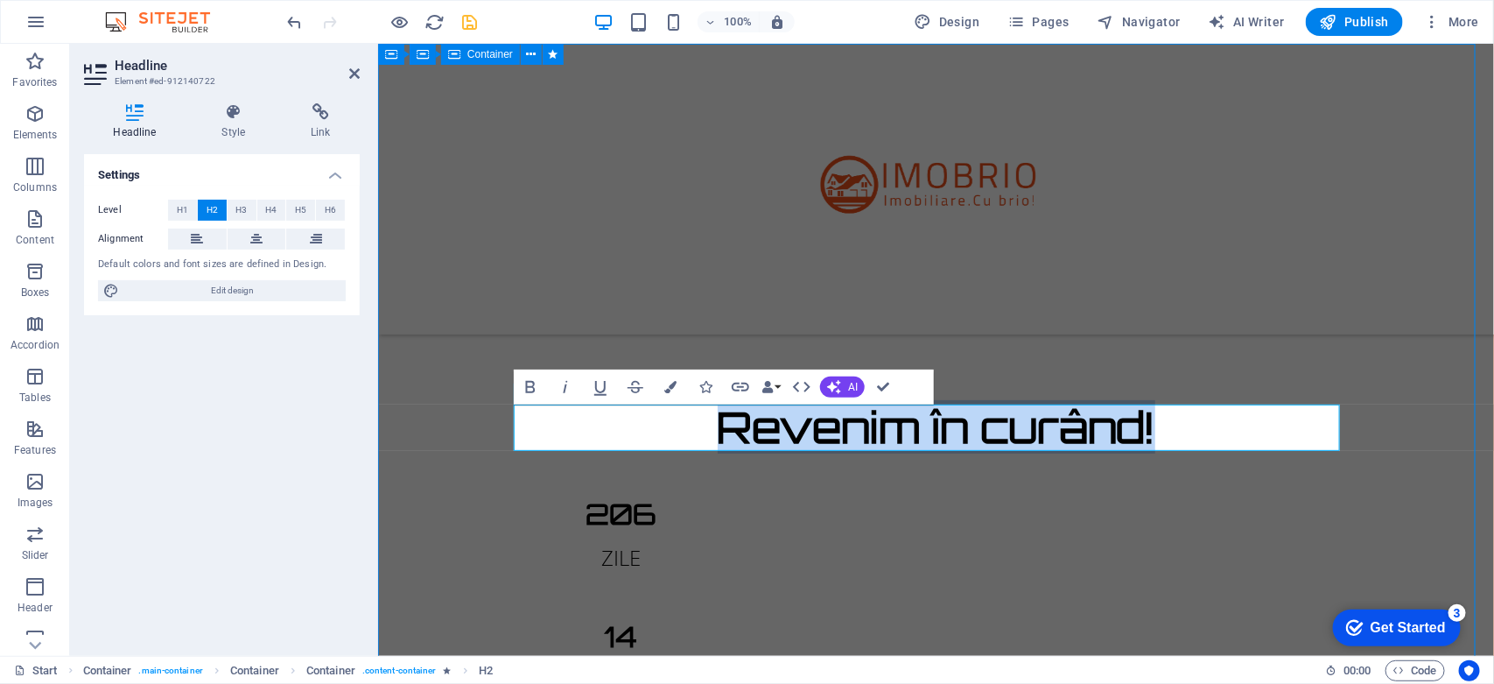
click at [450, 412] on div "Revenim în curând! 206 ZILE 14 ORE 28 MINUTE 43 SECUNDE Site-ul nostru este în …" at bounding box center [935, 630] width 1116 height 1175
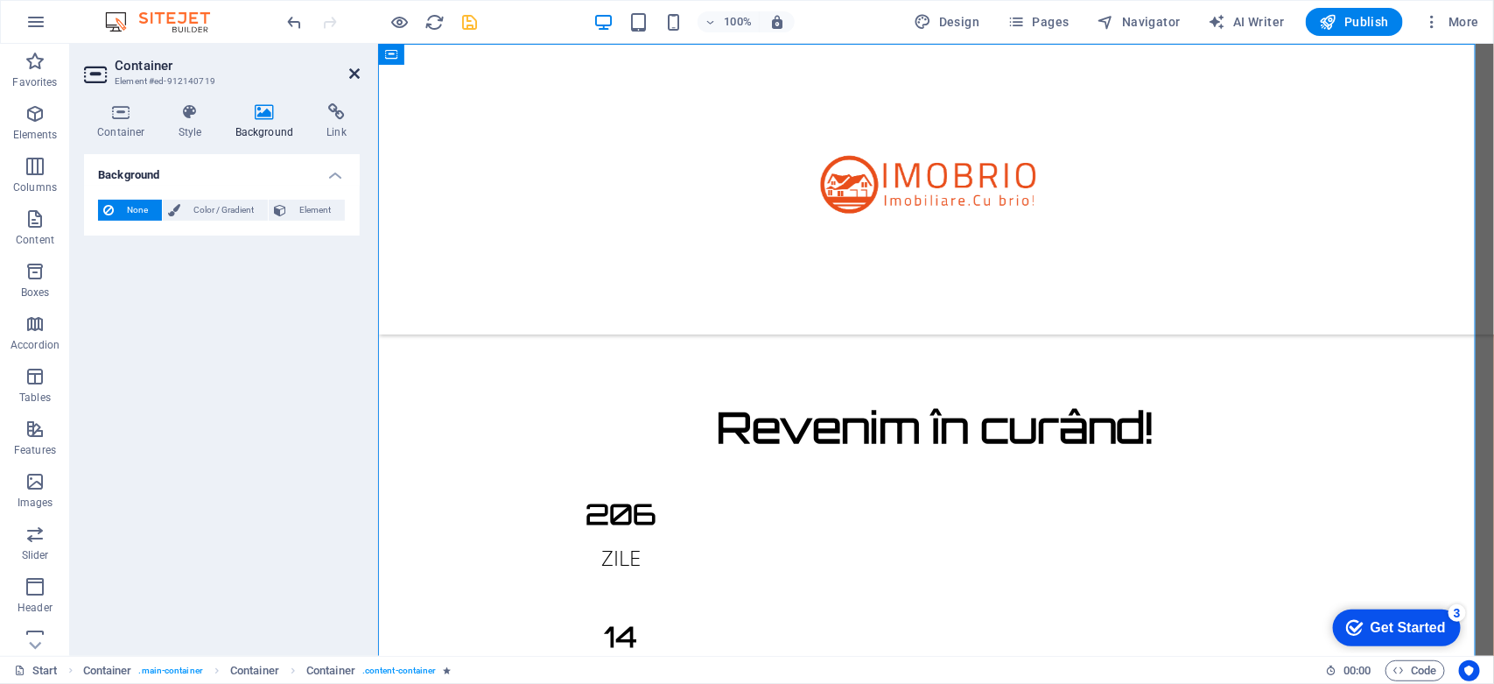
click at [357, 71] on icon at bounding box center [354, 74] width 11 height 14
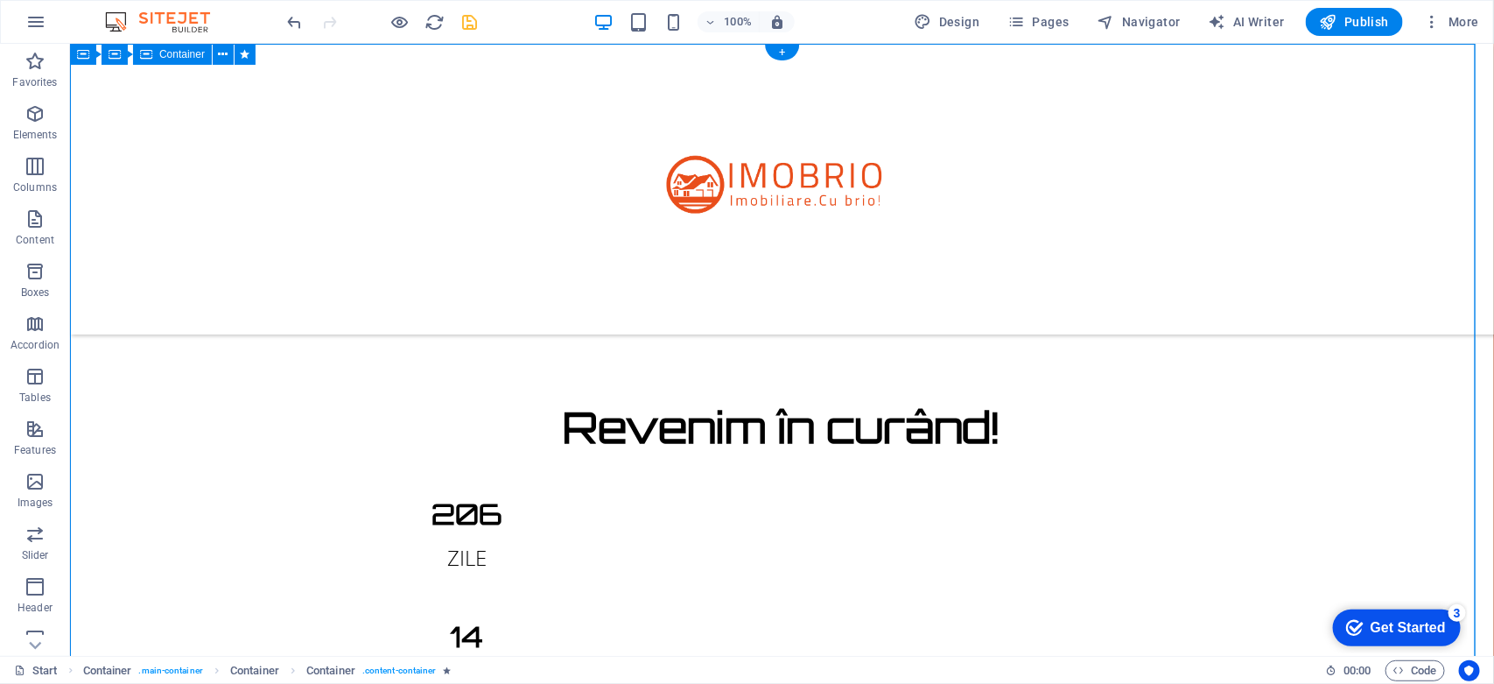
click at [203, 485] on div "Revenim în curând! 206 ZILE 14 ORE 28 MINUTE 34 SECUNDE Site-ul nostru este în …" at bounding box center [781, 630] width 1424 height 1175
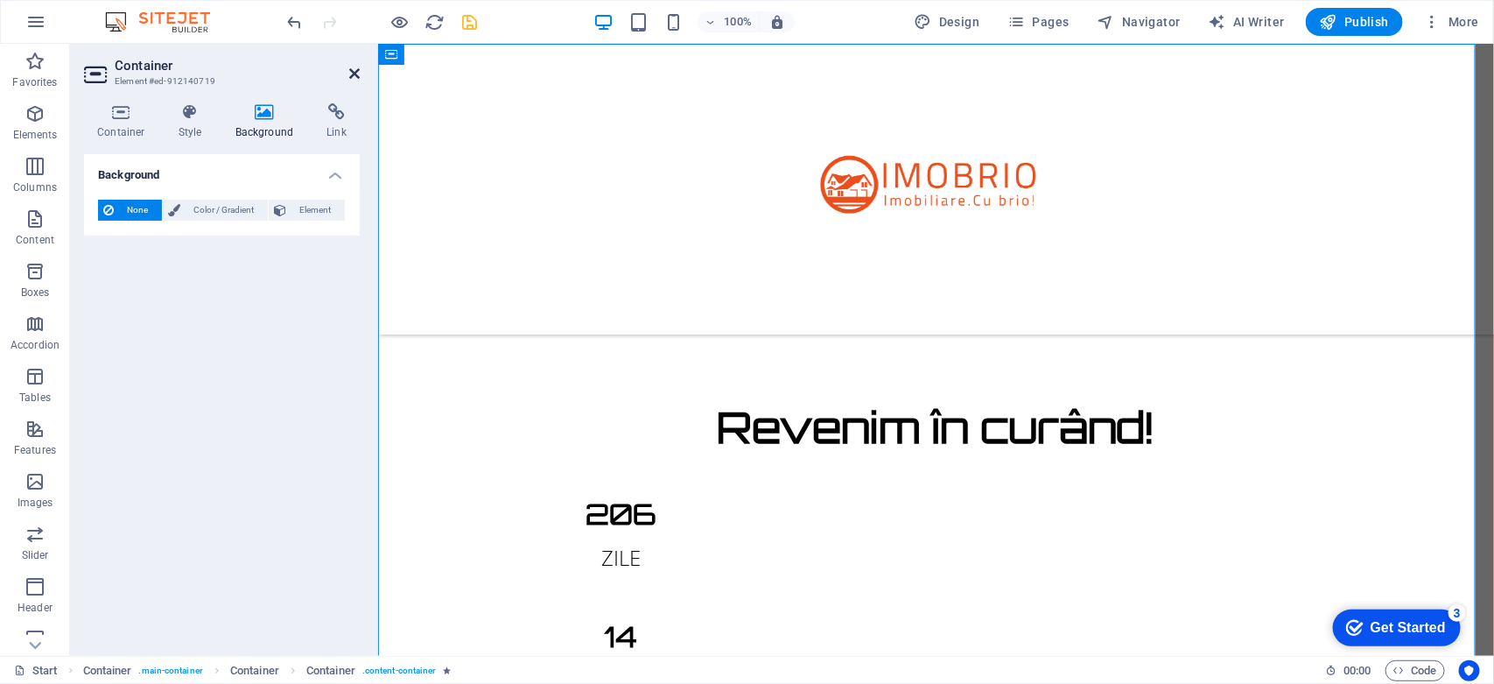
click at [352, 68] on icon at bounding box center [354, 74] width 11 height 14
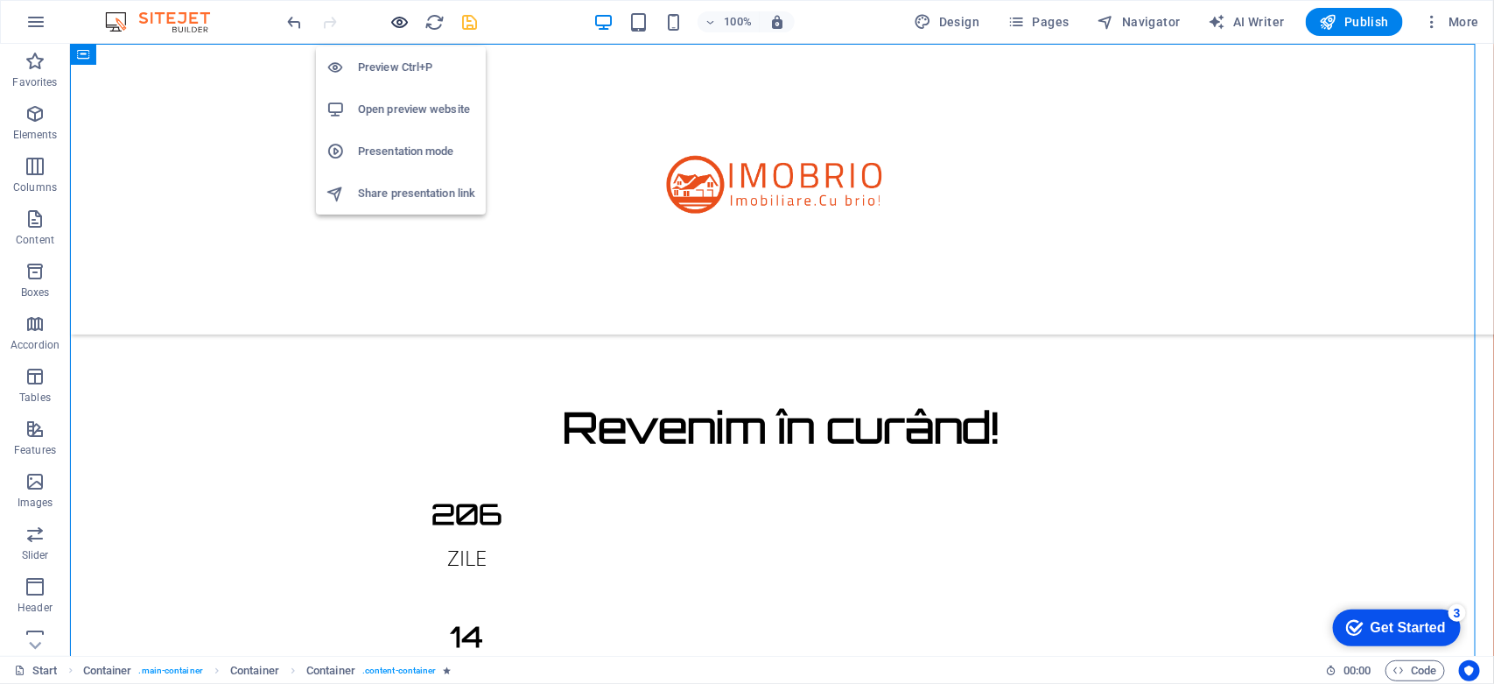
click at [394, 28] on icon "button" at bounding box center [400, 22] width 20 height 20
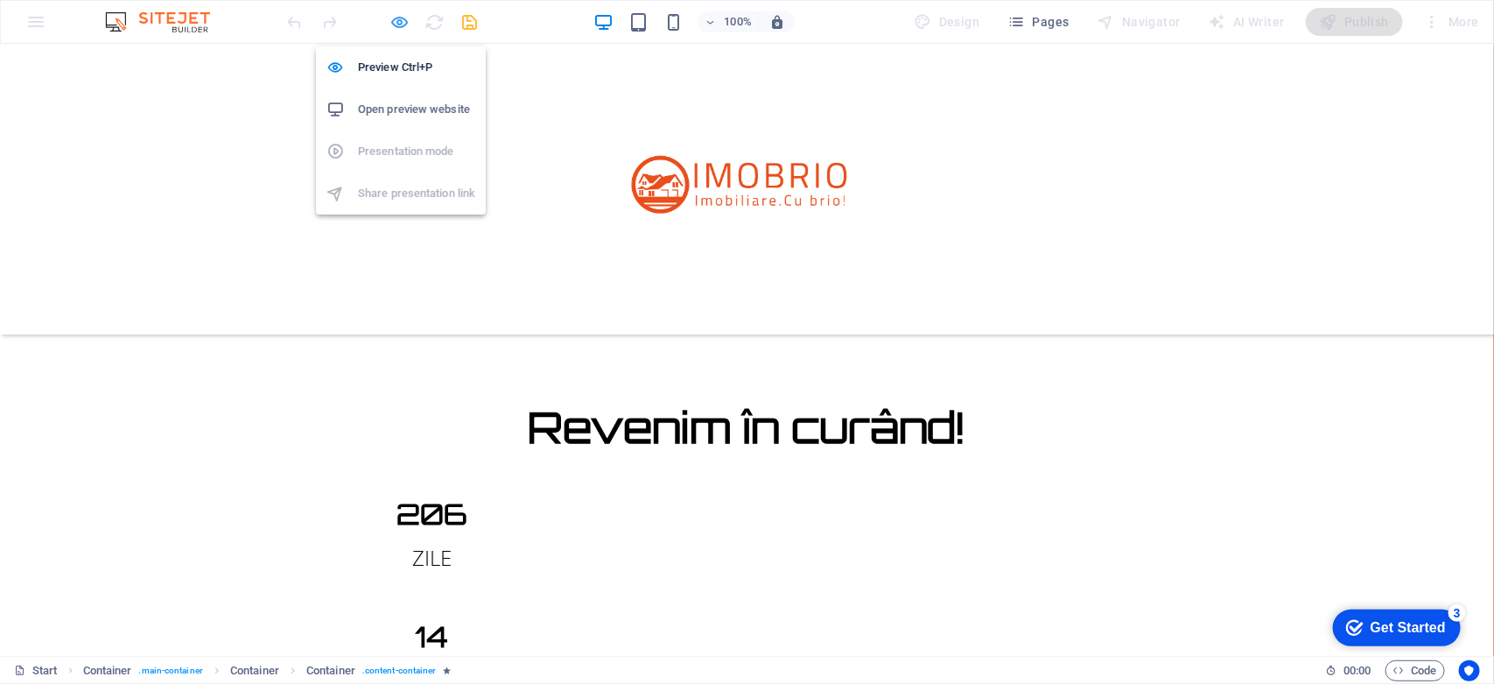
click at [404, 16] on icon "button" at bounding box center [400, 22] width 20 height 20
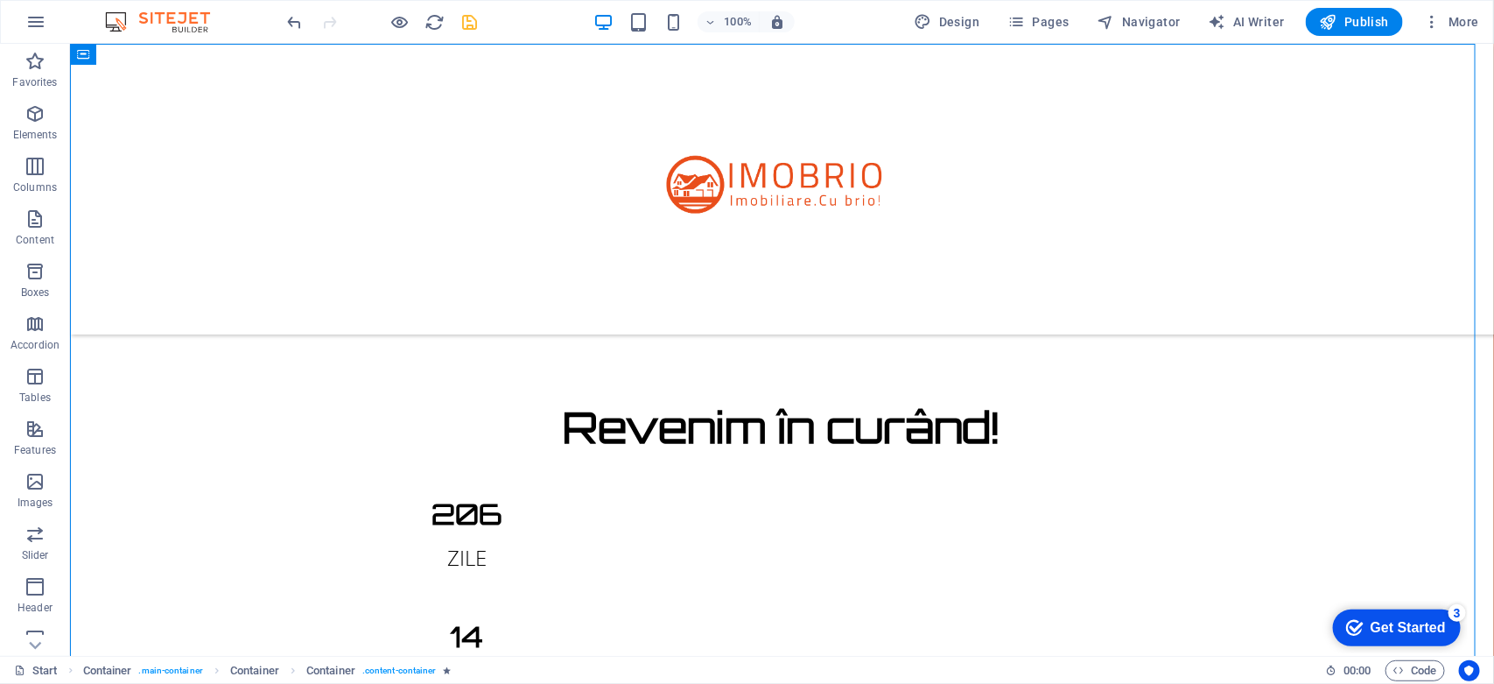
scroll to position [250, 0]
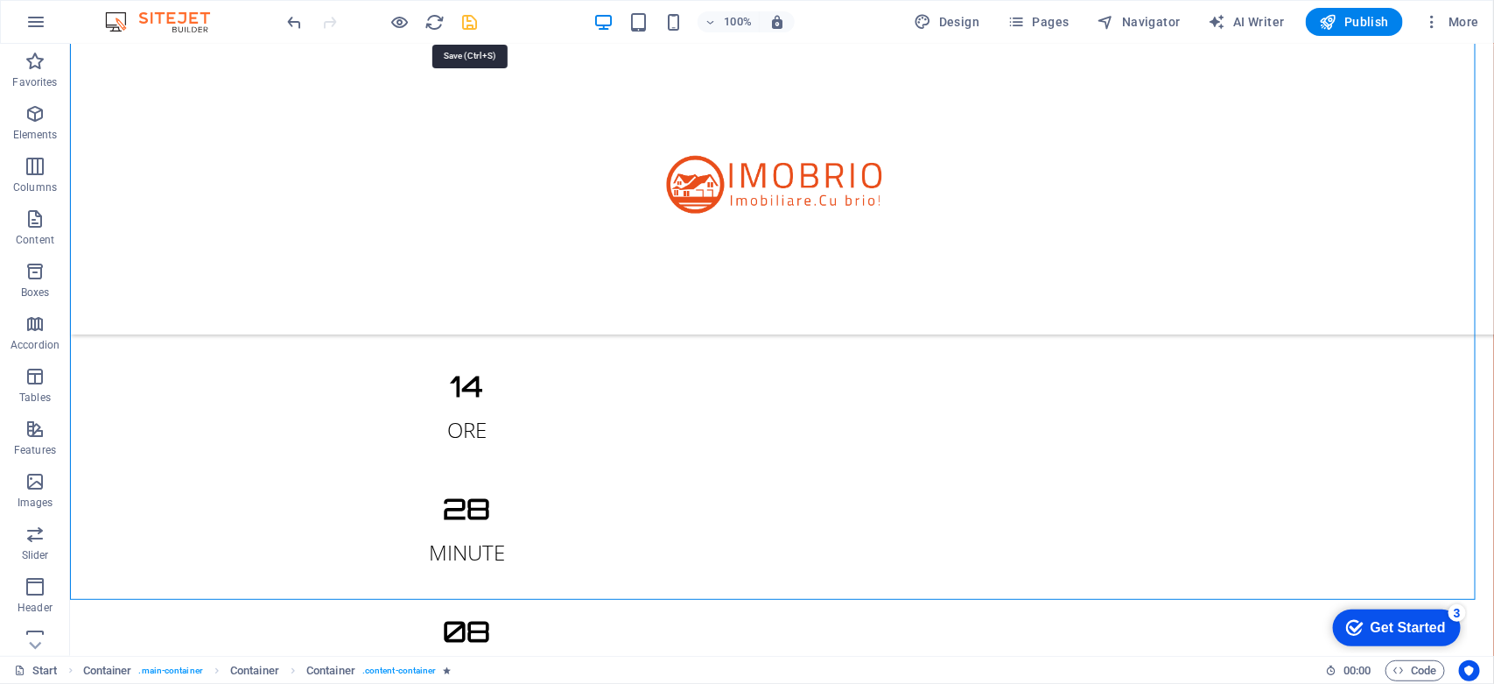
click at [471, 18] on icon "save" at bounding box center [470, 22] width 20 height 20
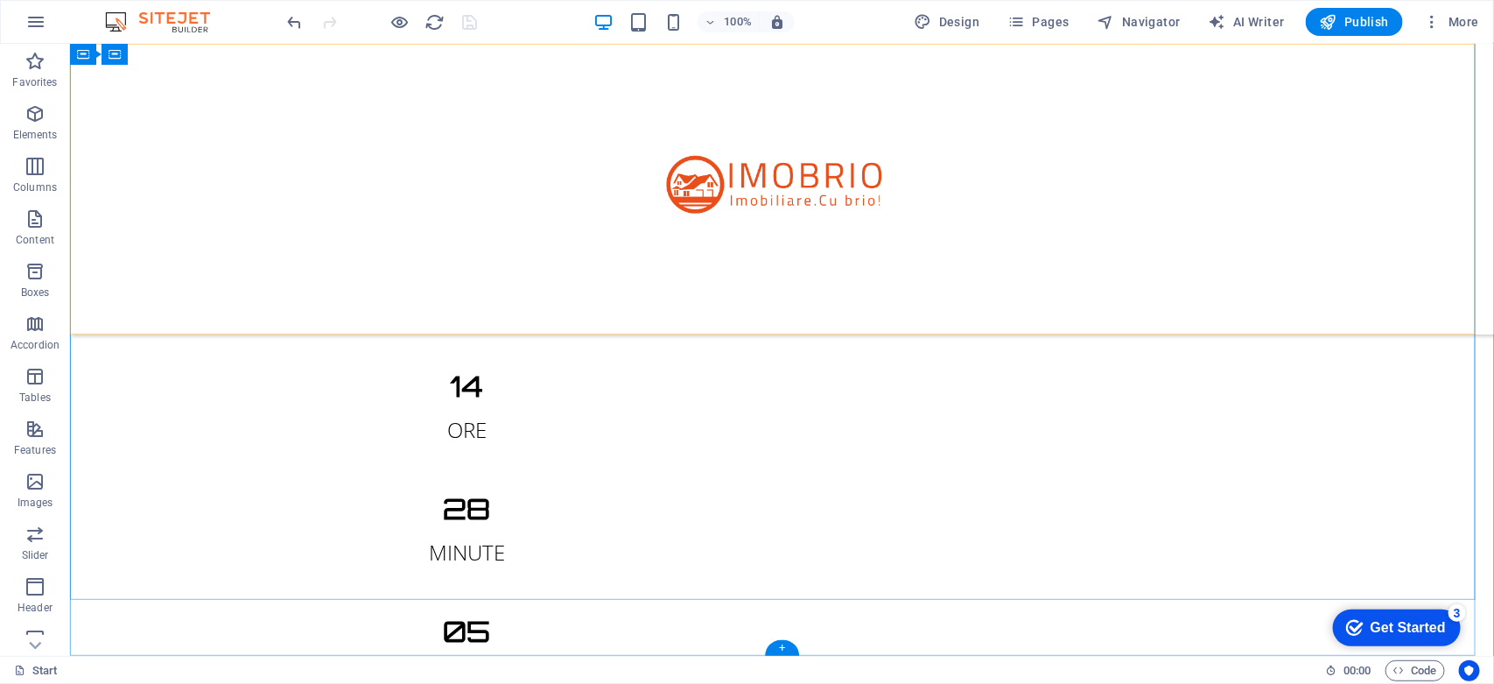
click at [901, 277] on div at bounding box center [781, 188] width 1424 height 291
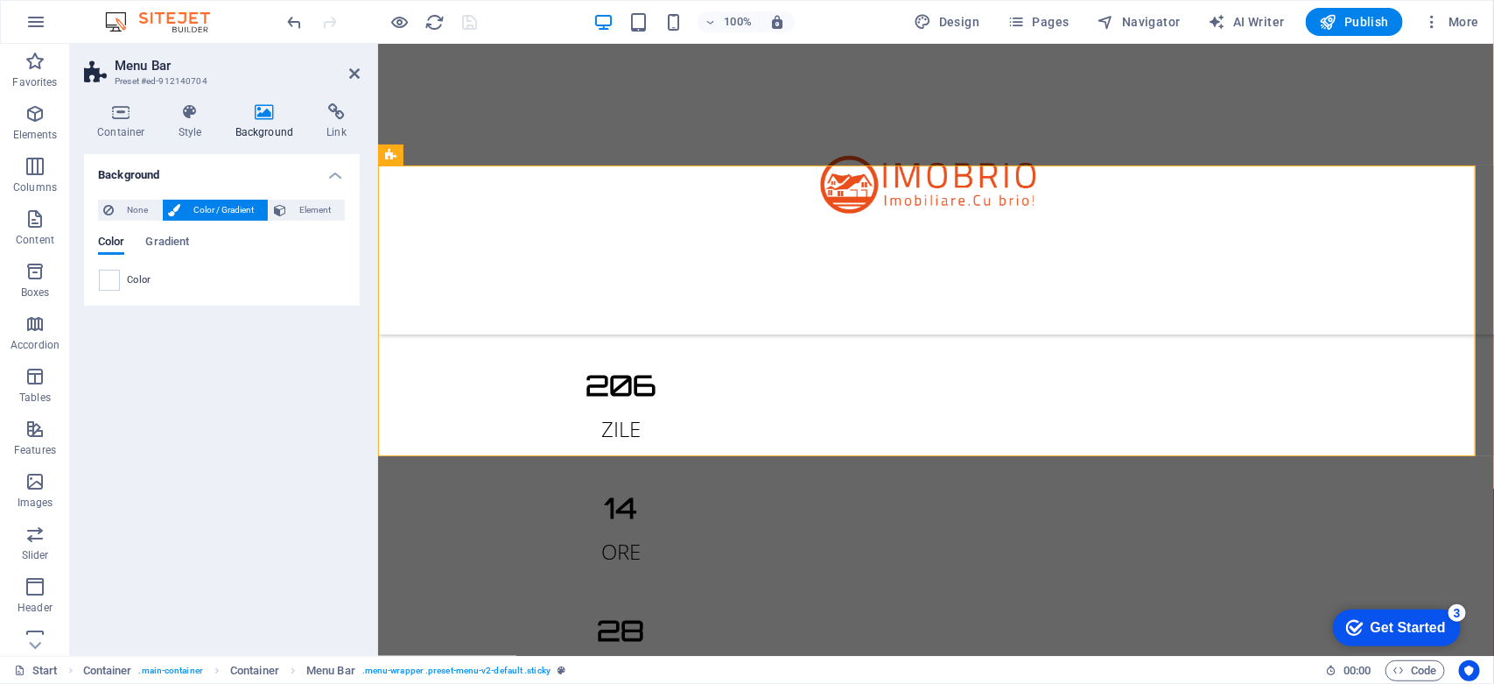
scroll to position [0, 0]
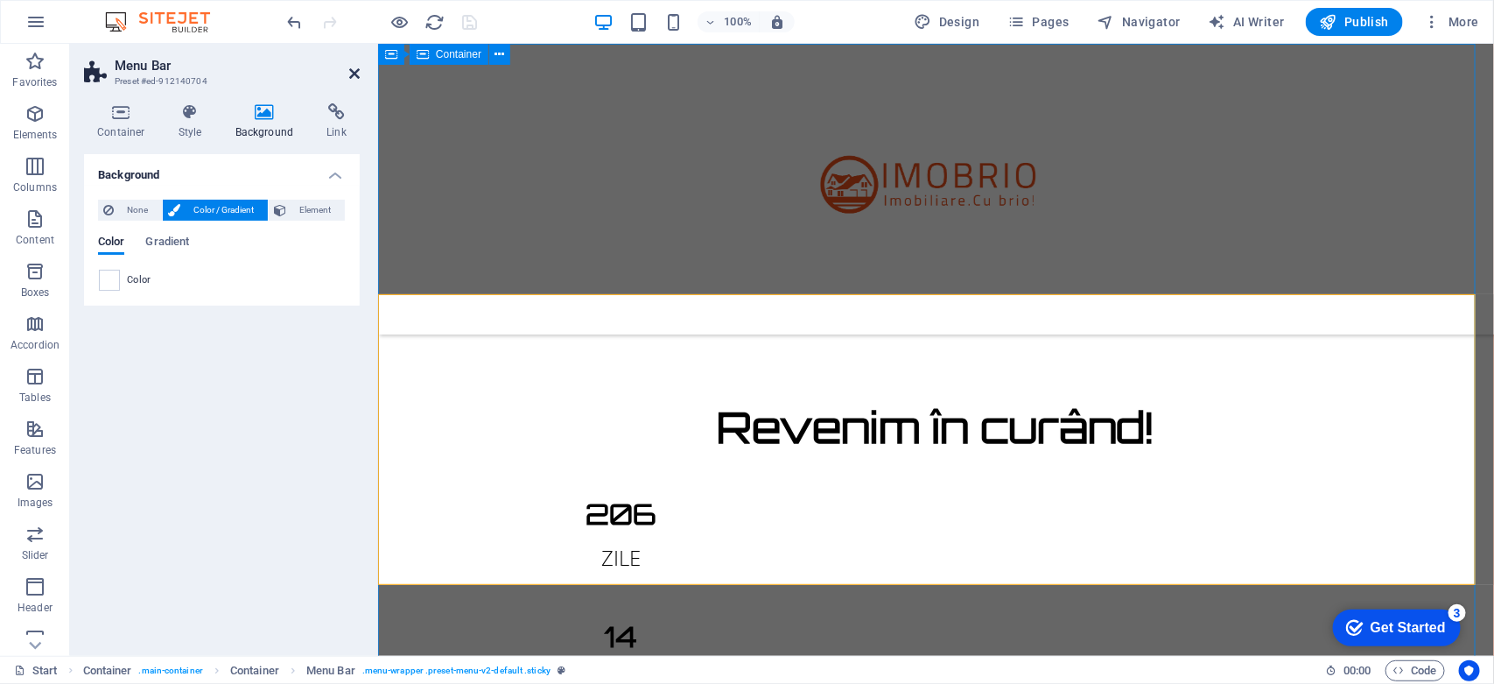
click at [357, 75] on icon at bounding box center [354, 74] width 11 height 14
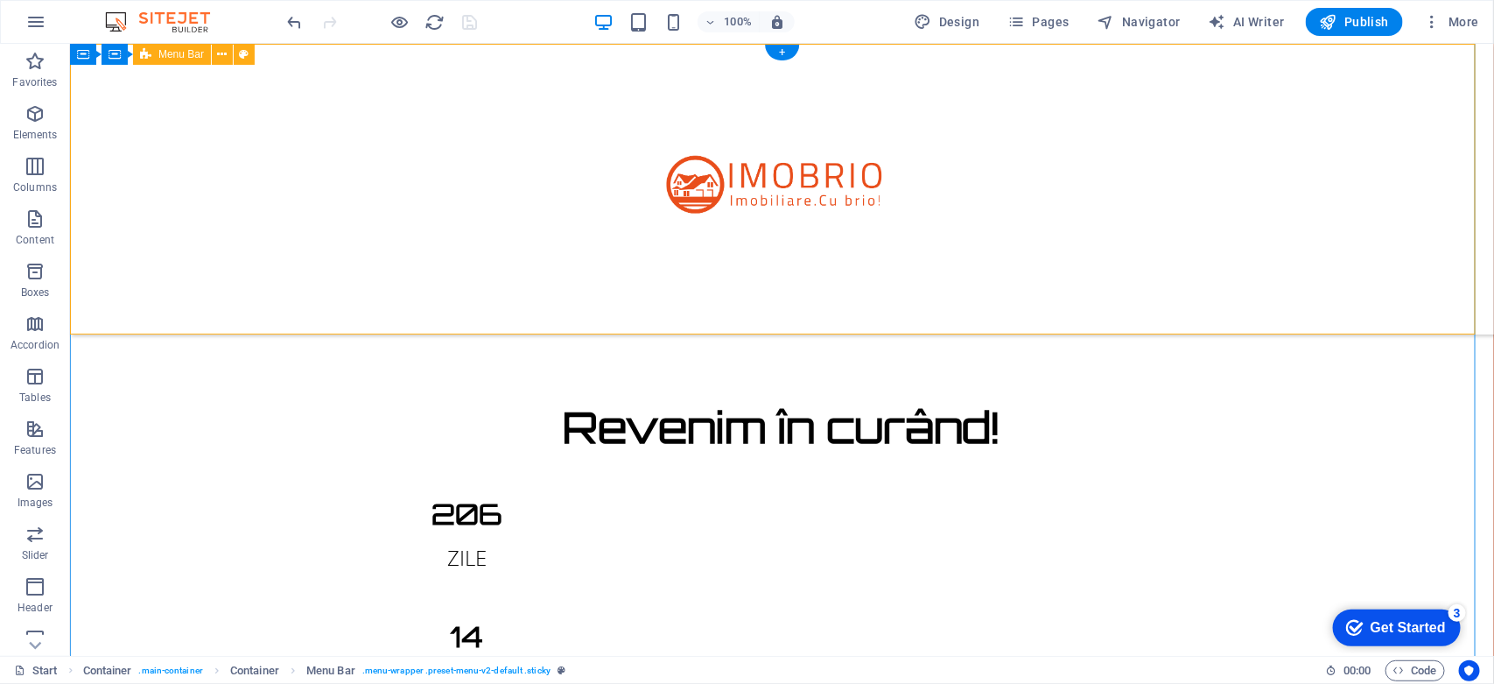
click at [945, 166] on div at bounding box center [781, 188] width 1424 height 291
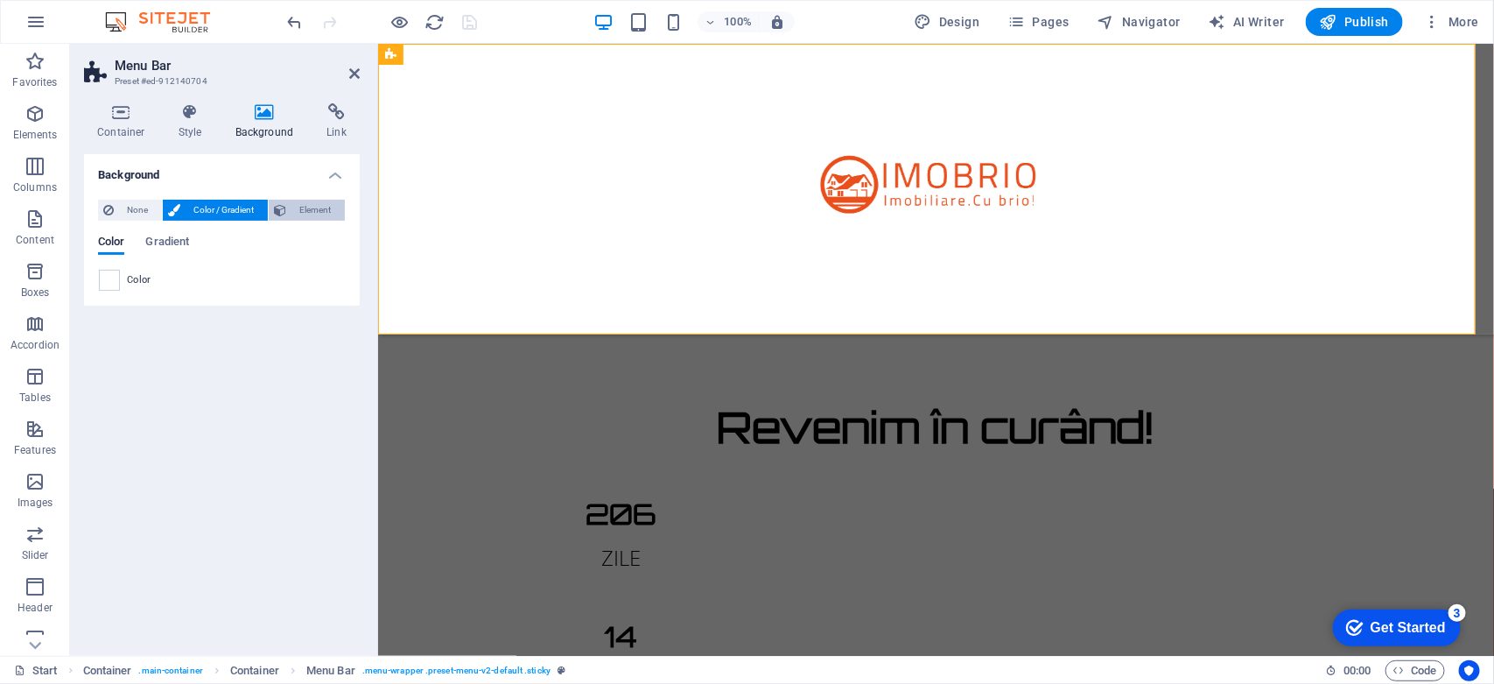
click at [302, 213] on span "Element" at bounding box center [315, 210] width 48 height 21
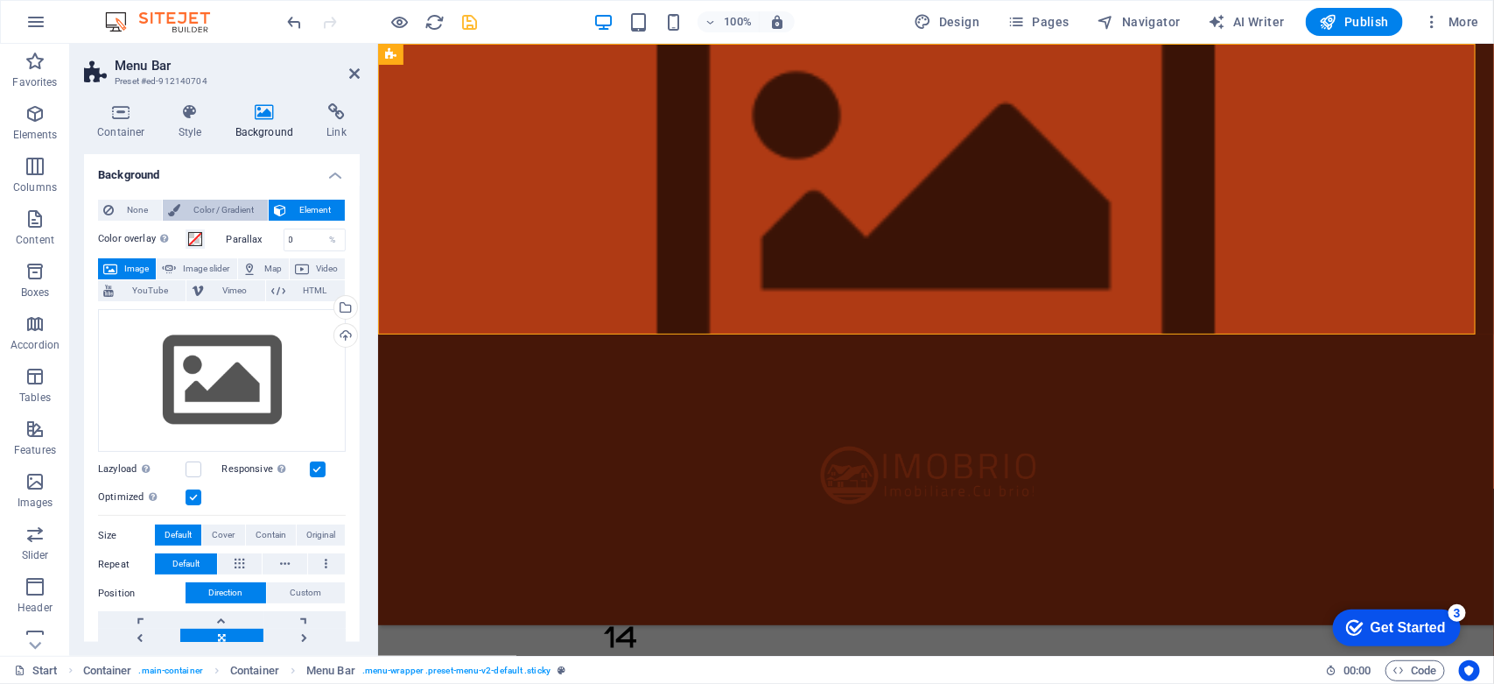
click at [232, 213] on span "Color / Gradient" at bounding box center [224, 210] width 77 height 21
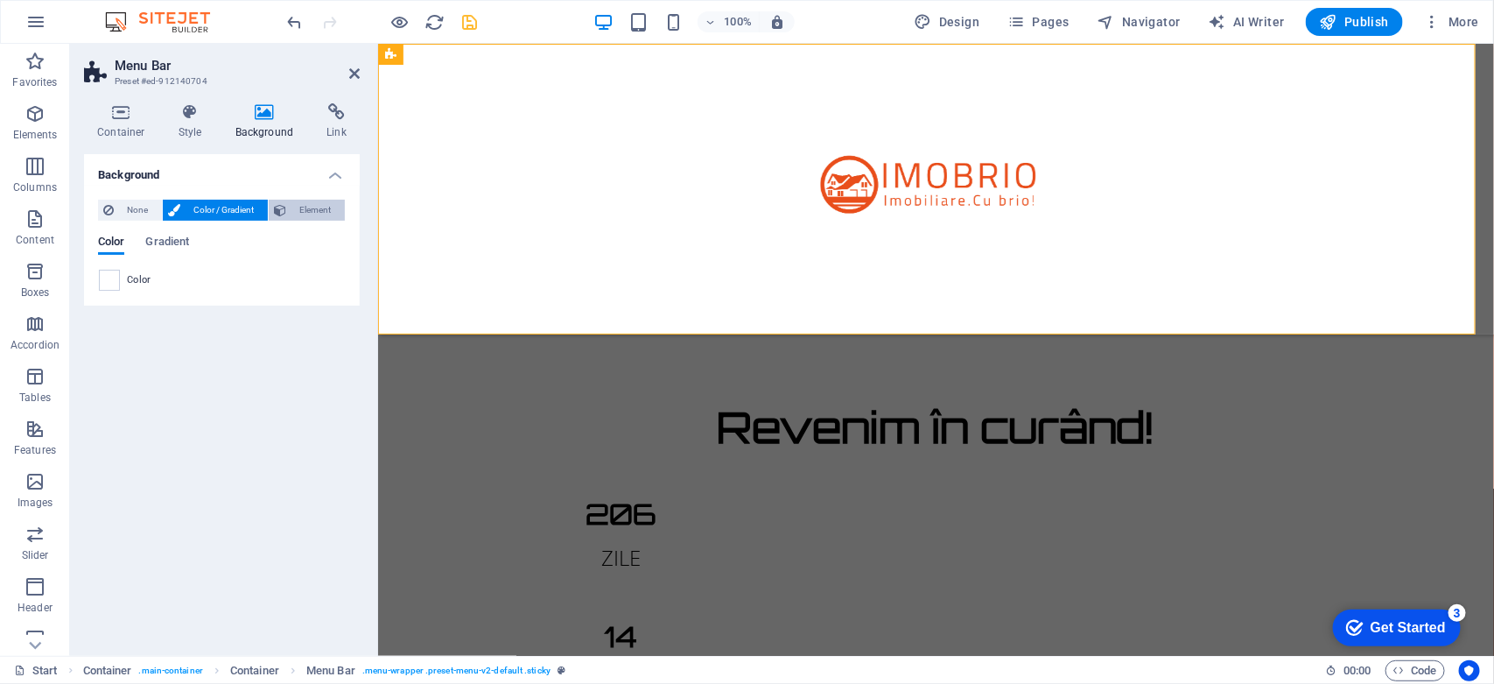
click at [299, 212] on span "Element" at bounding box center [315, 210] width 48 height 21
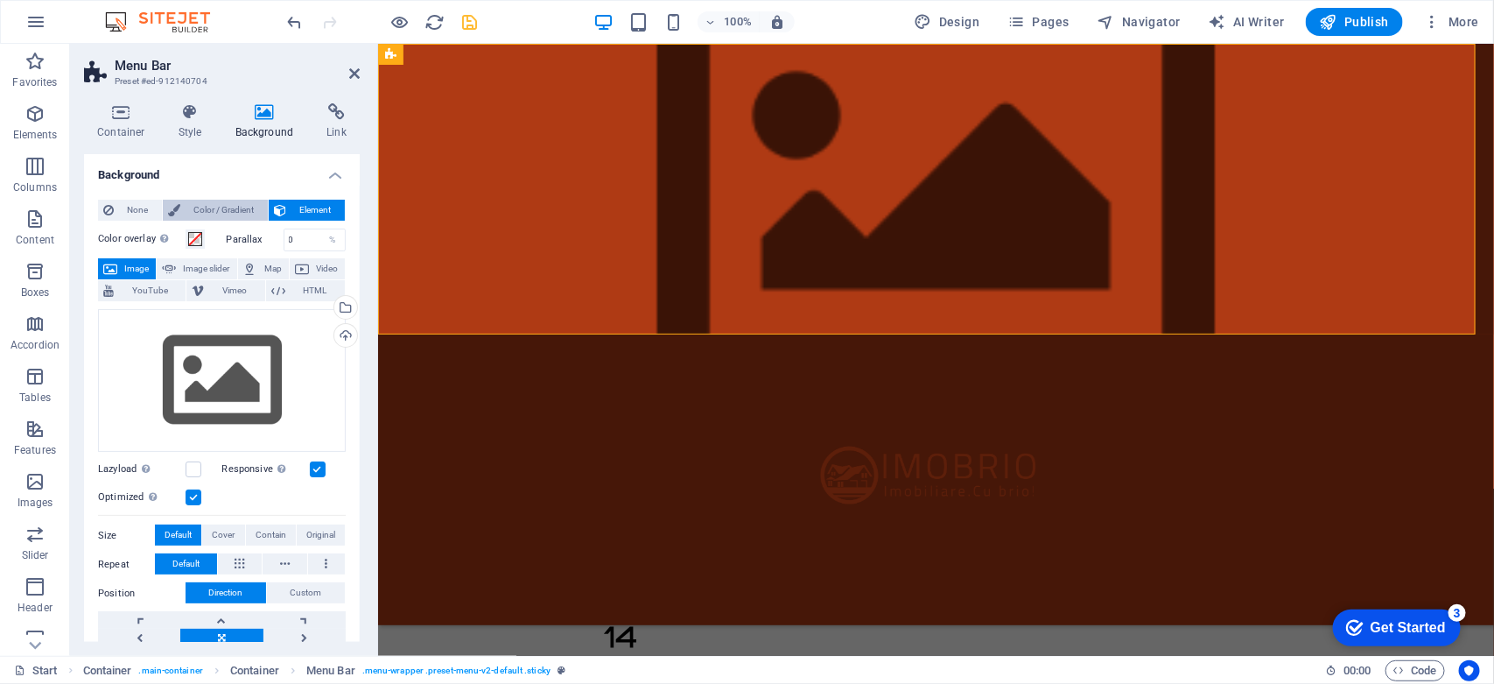
click at [219, 207] on span "Color / Gradient" at bounding box center [224, 210] width 77 height 21
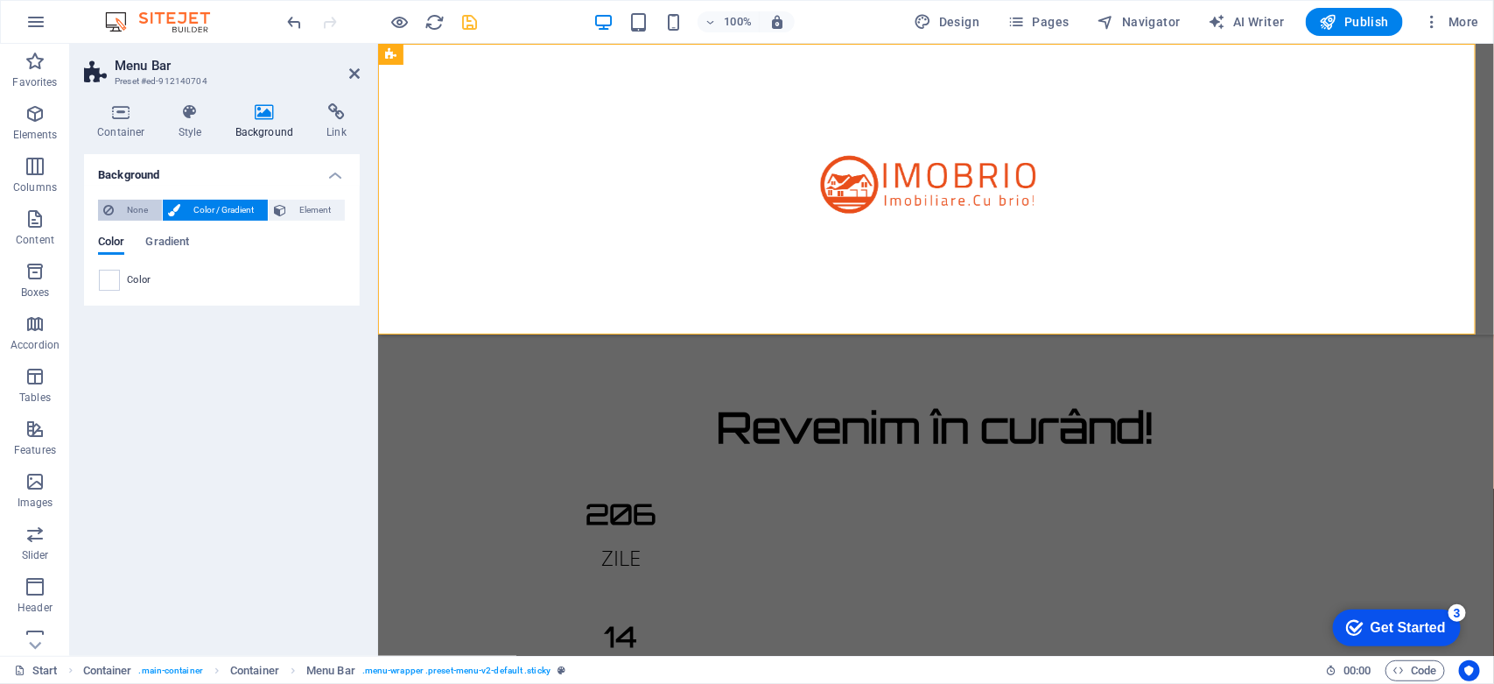
click at [142, 207] on span "None" at bounding box center [138, 210] width 38 height 21
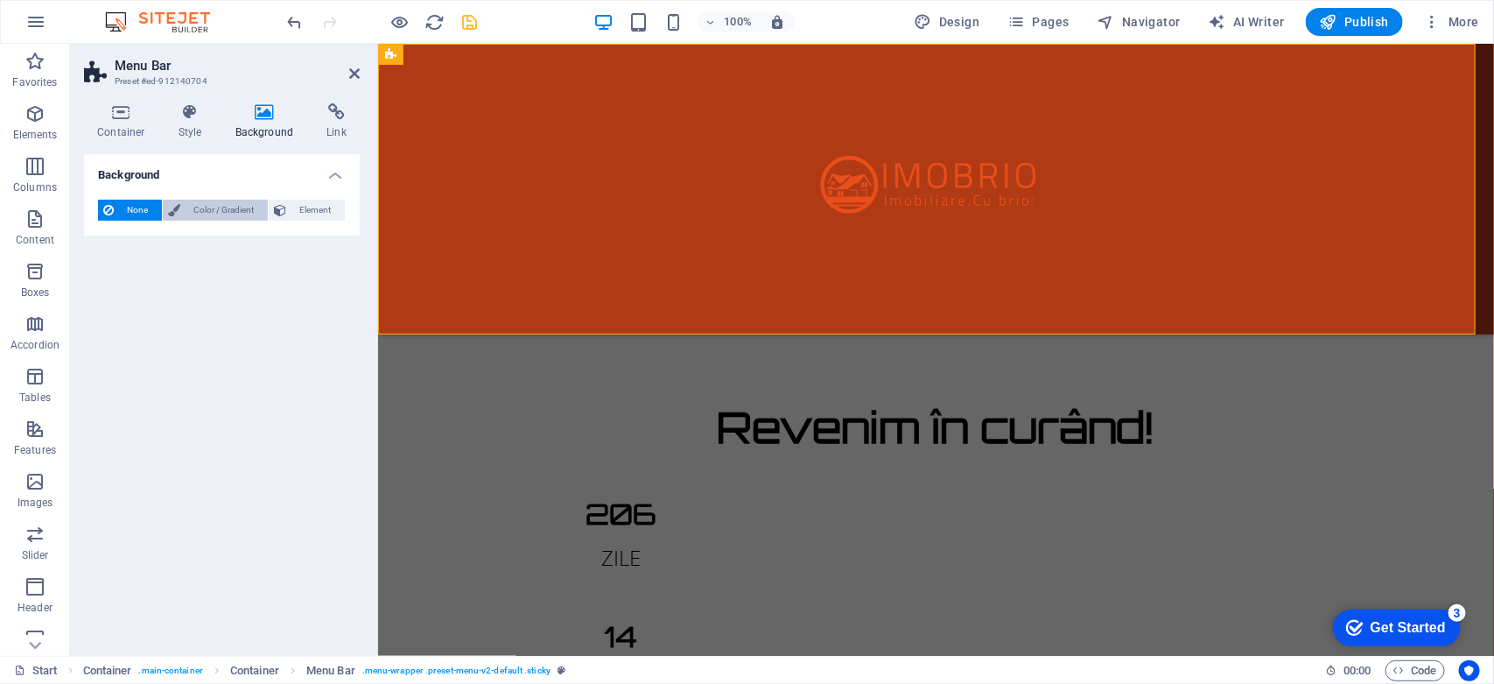
click at [191, 214] on span "Color / Gradient" at bounding box center [224, 210] width 77 height 21
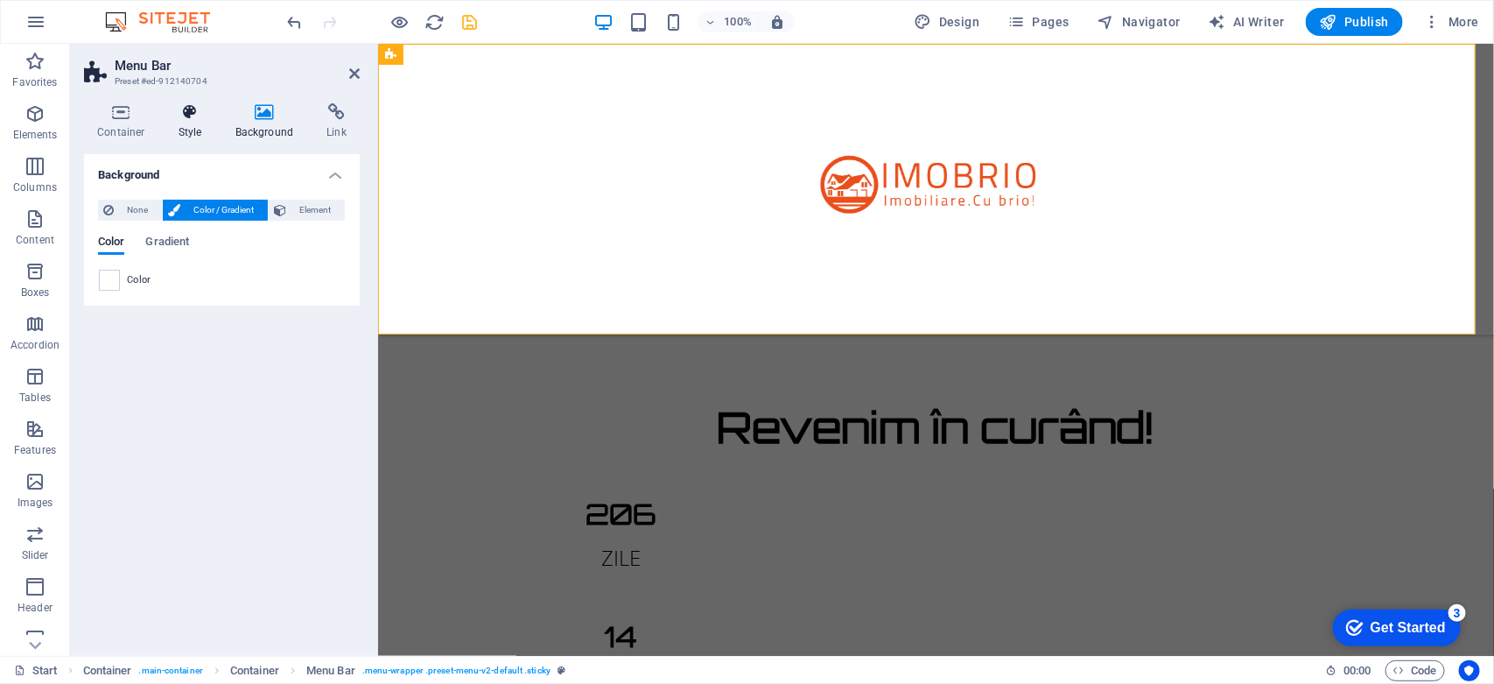
click at [188, 138] on h4 "Style" at bounding box center [193, 121] width 57 height 37
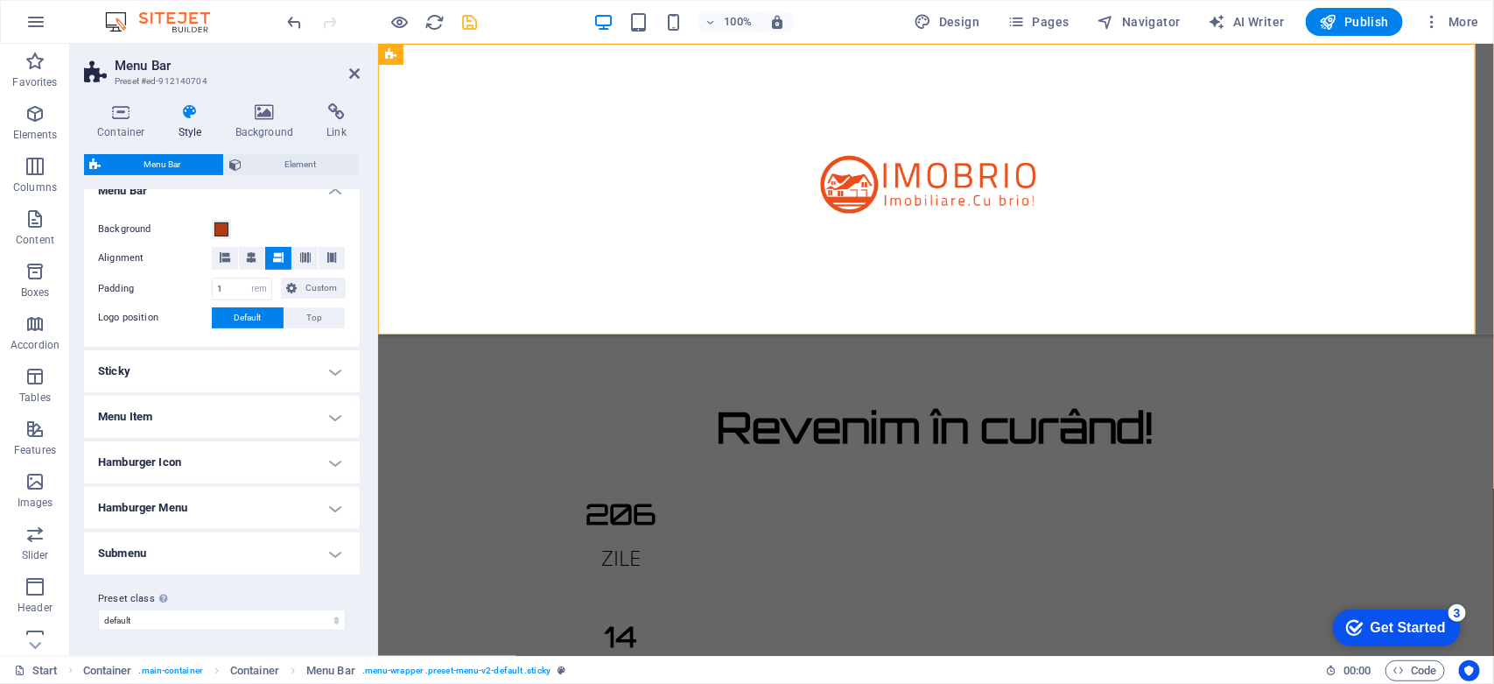
scroll to position [283, 0]
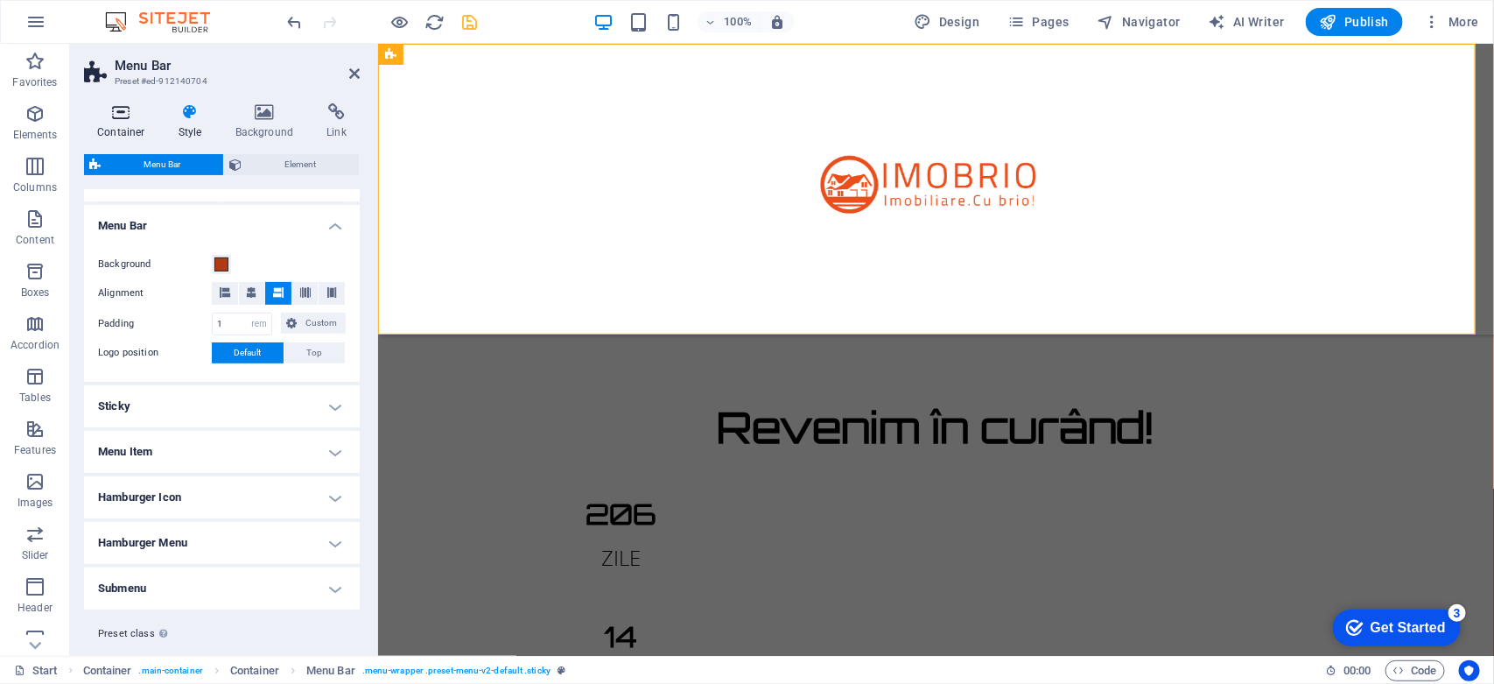
click at [112, 112] on icon at bounding box center [121, 112] width 74 height 18
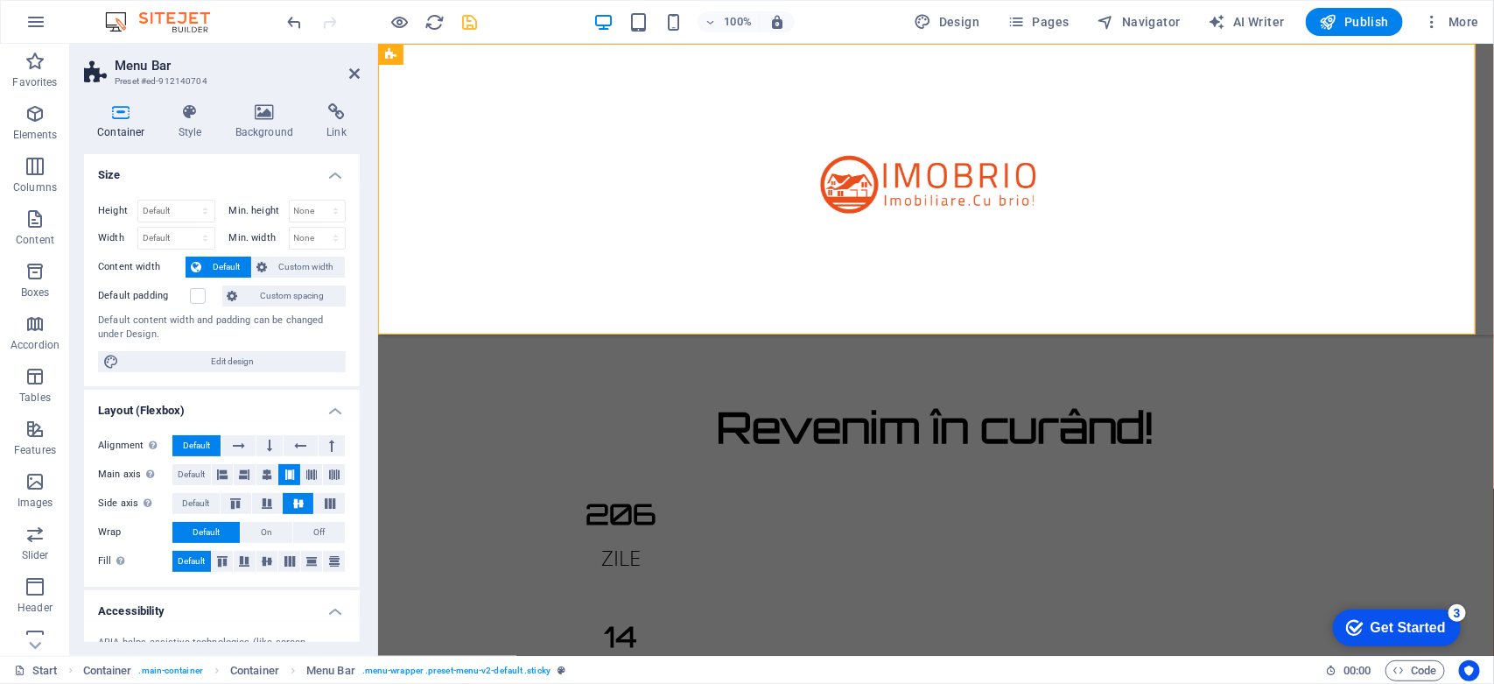
drag, startPoint x: 355, startPoint y: 245, endPoint x: 357, endPoint y: 268, distance: 22.8
click at [357, 268] on div "Size Height Default px rem % vh vw Min. height None px rem % vh vw Width Defaul…" at bounding box center [222, 398] width 276 height 488
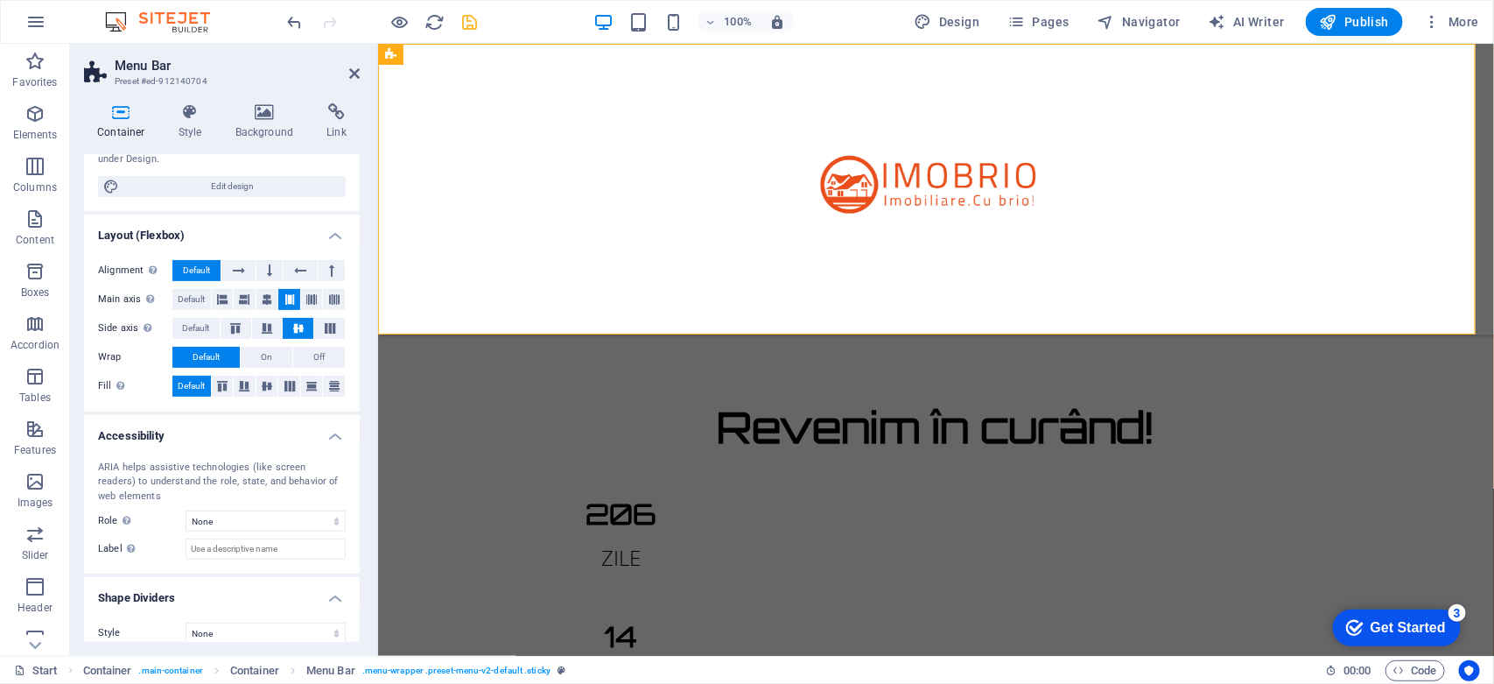
scroll to position [190, 0]
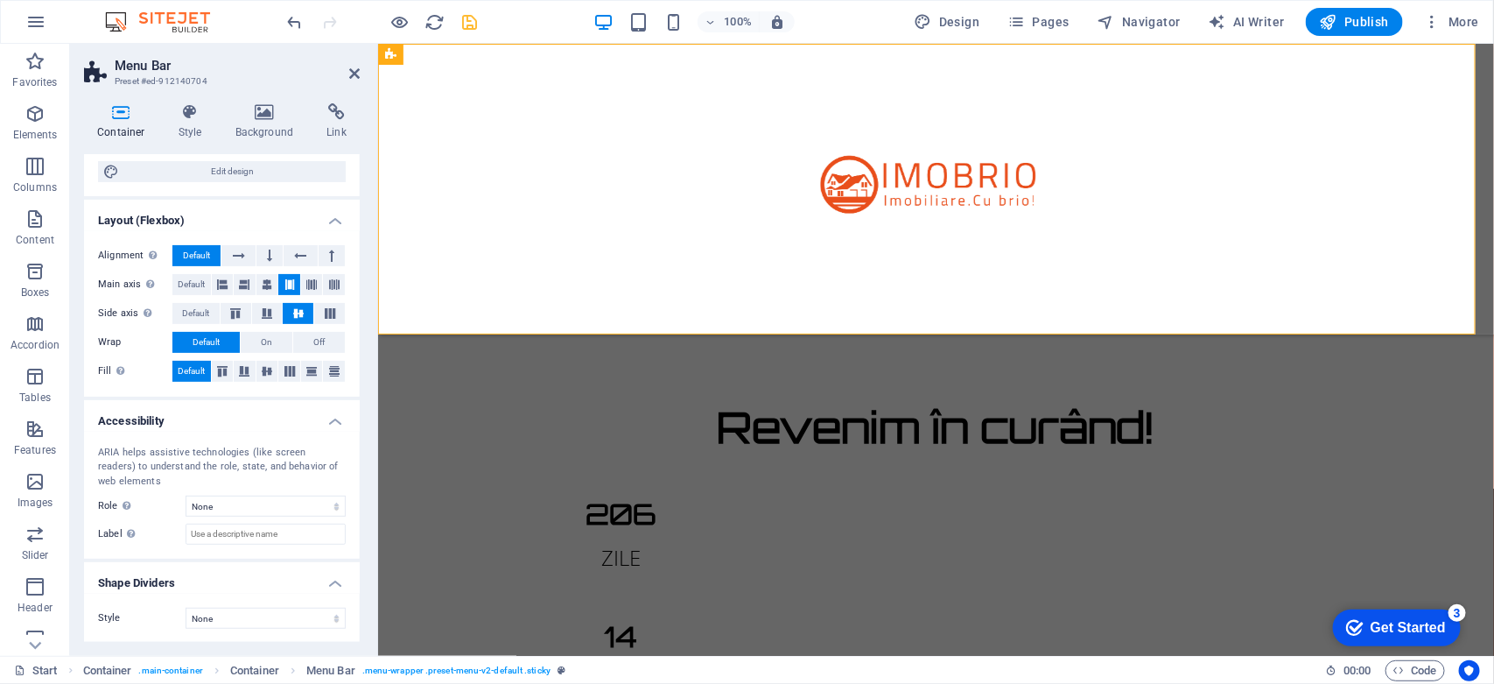
drag, startPoint x: 355, startPoint y: 483, endPoint x: 360, endPoint y: 423, distance: 60.5
click at [360, 423] on div "Container Style Background Link Size Height Default px rem % vh vw Min. height …" at bounding box center [222, 372] width 304 height 566
drag, startPoint x: 360, startPoint y: 423, endPoint x: 354, endPoint y: 409, distance: 15.0
click at [354, 409] on div "Container Style Background Link Size Height Default px rem % vh vw Min. height …" at bounding box center [222, 372] width 304 height 566
drag, startPoint x: 354, startPoint y: 409, endPoint x: 354, endPoint y: 378, distance: 30.6
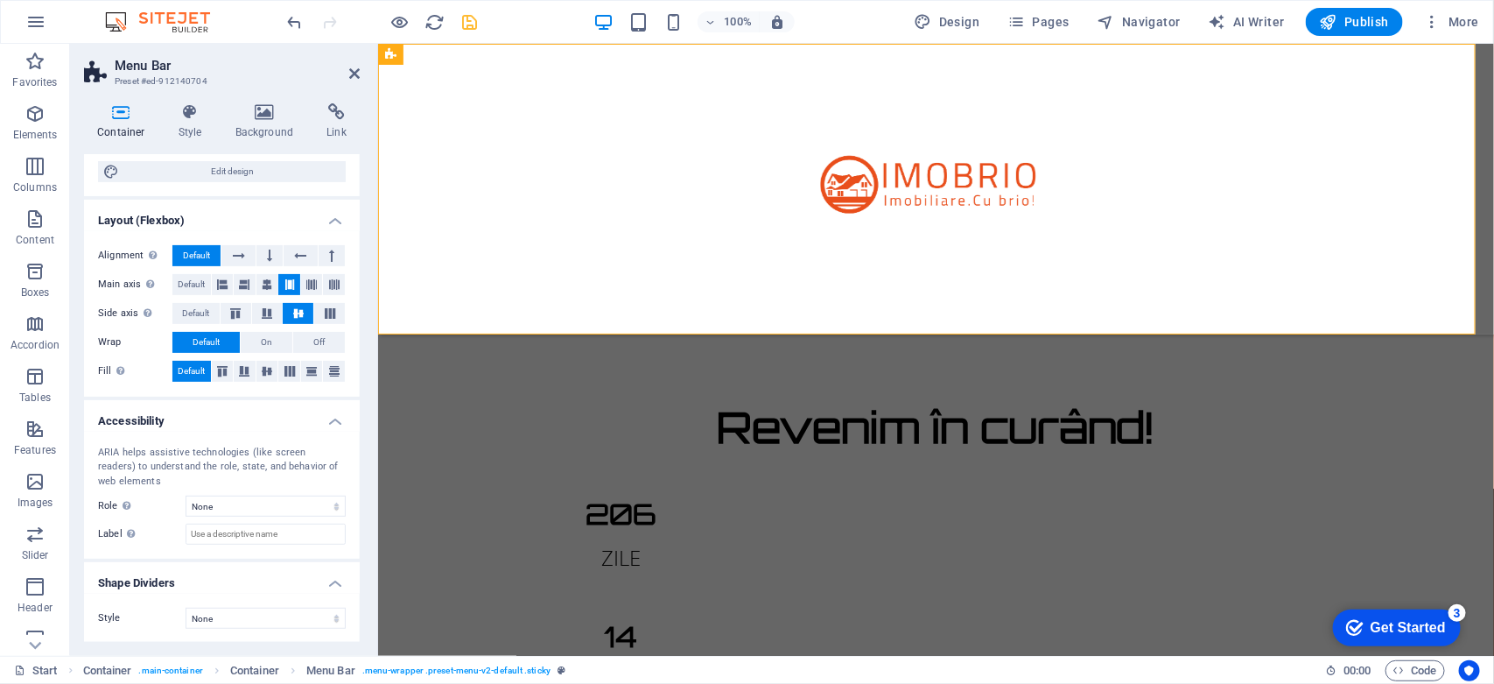
click at [354, 378] on ul "Size Height Default px rem % vh vw Min. height None px rem % vh vw Width Defaul…" at bounding box center [222, 303] width 276 height 679
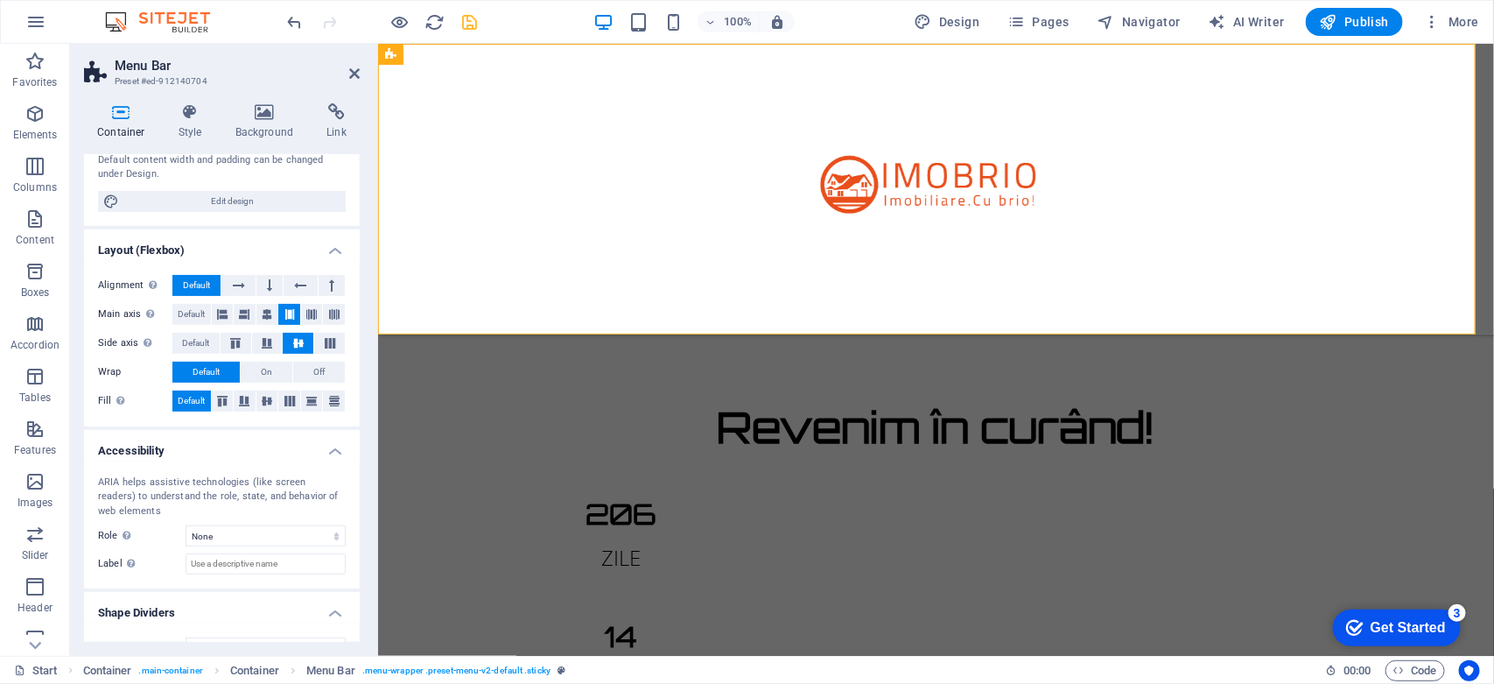
drag, startPoint x: 355, startPoint y: 350, endPoint x: 355, endPoint y: 317, distance: 33.3
click at [355, 317] on div "Alignment Determines the flex direction. Default Main axis Determine how elemen…" at bounding box center [222, 343] width 276 height 165
drag, startPoint x: 355, startPoint y: 317, endPoint x: 359, endPoint y: 299, distance: 17.9
click at [359, 299] on div "Size Height Default px rem % vh vw Min. height None px rem % vh vw Width Defaul…" at bounding box center [222, 398] width 276 height 488
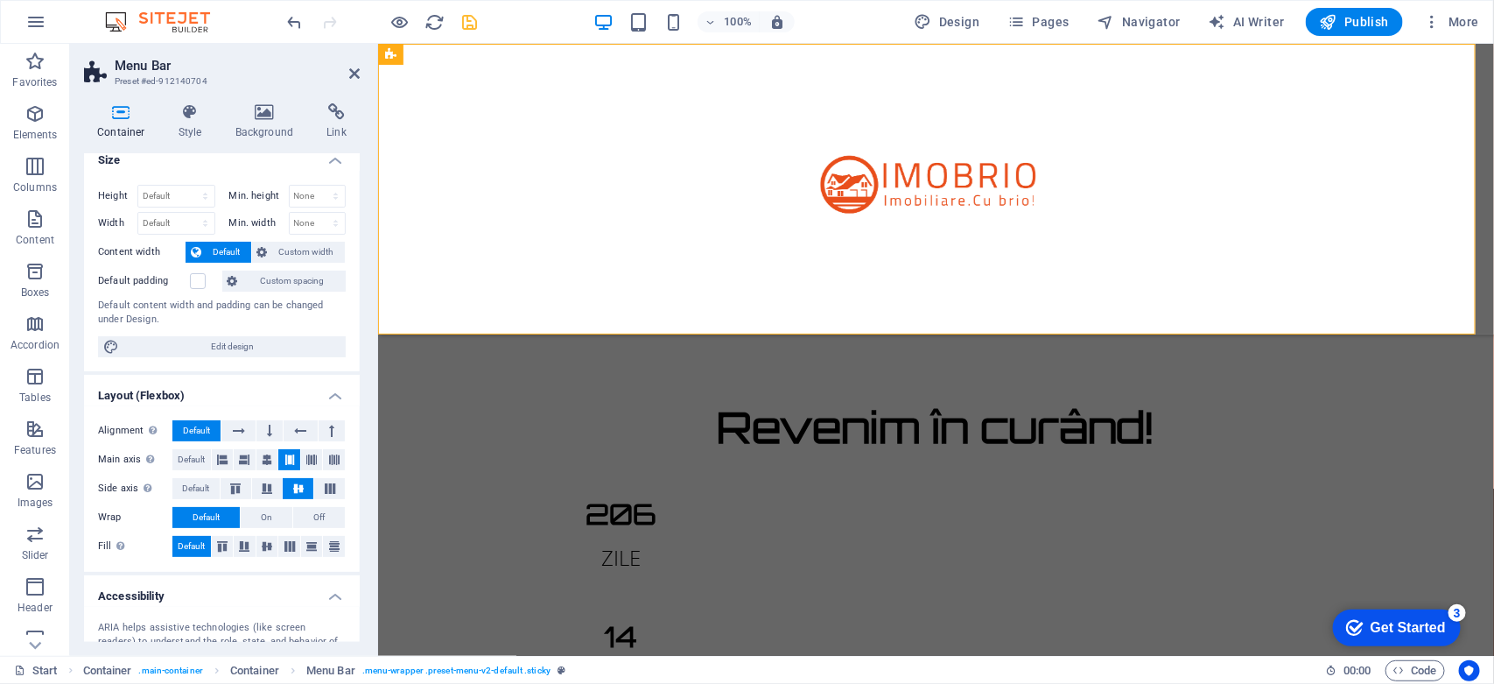
scroll to position [0, 0]
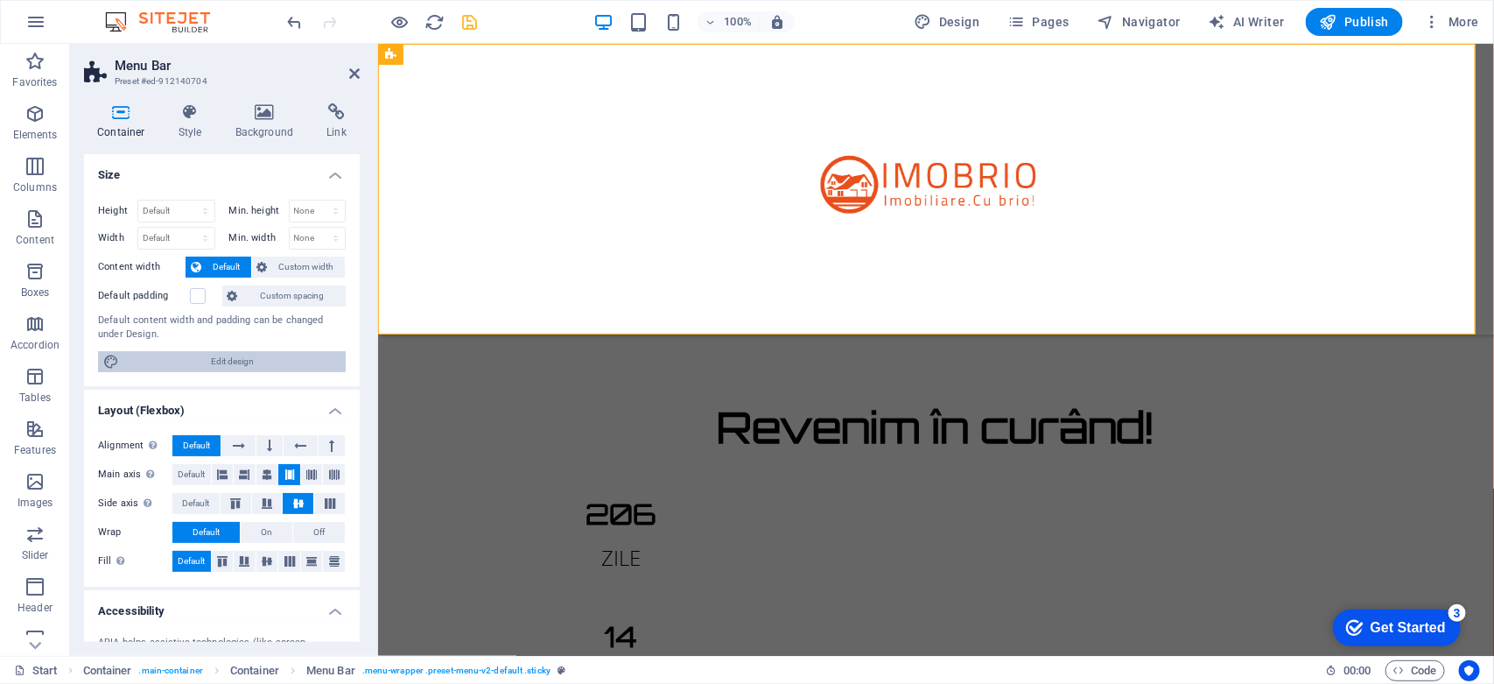
click at [214, 361] on span "Edit design" at bounding box center [232, 361] width 216 height 21
select select "rem"
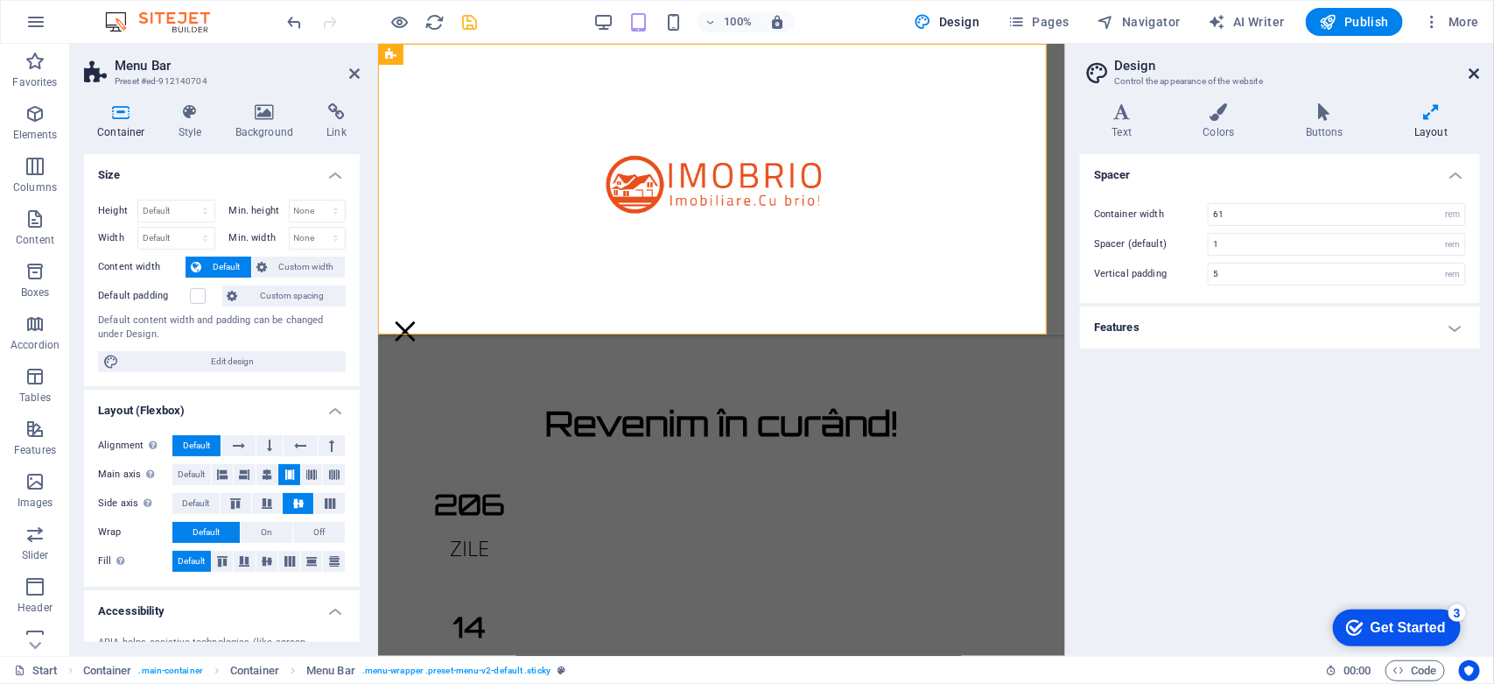
click at [1473, 72] on icon at bounding box center [1475, 74] width 11 height 14
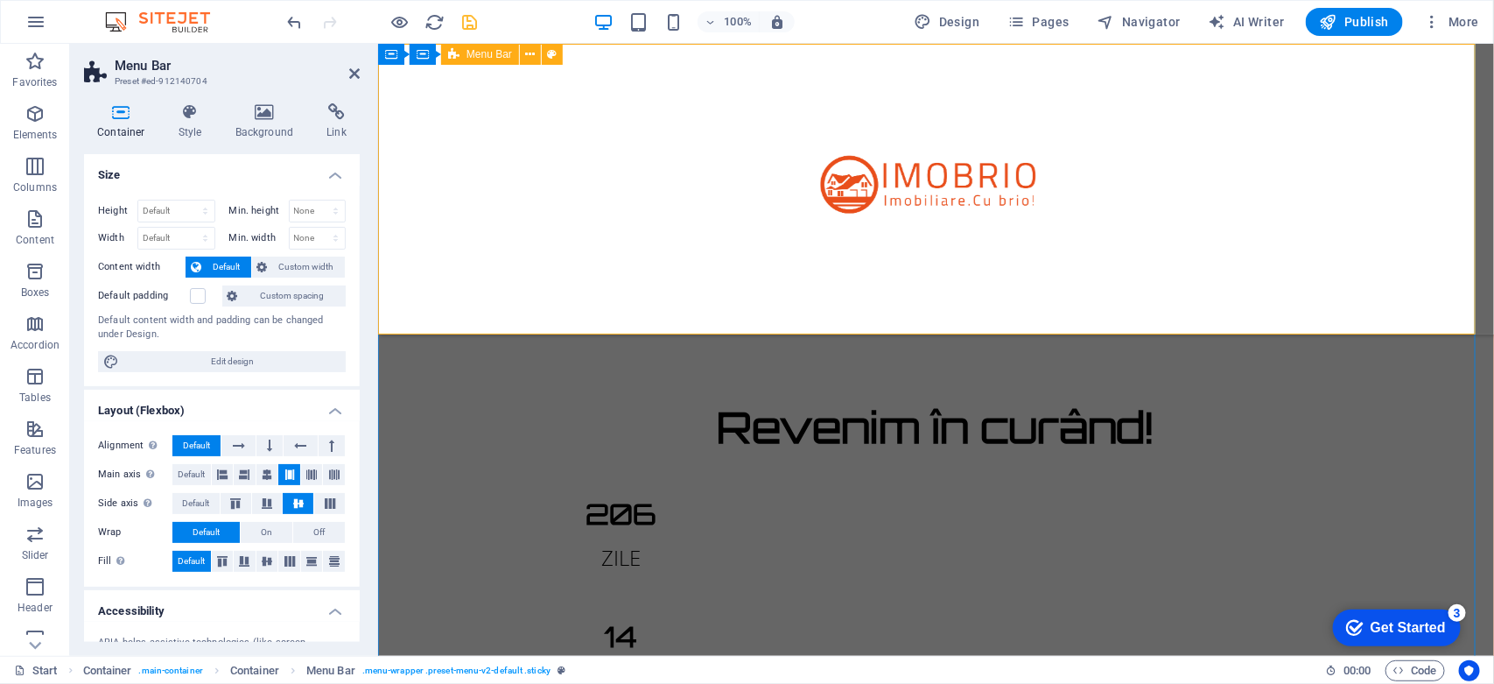
click at [1016, 294] on div at bounding box center [935, 188] width 1116 height 291
click at [189, 121] on h4 "Style" at bounding box center [193, 121] width 57 height 37
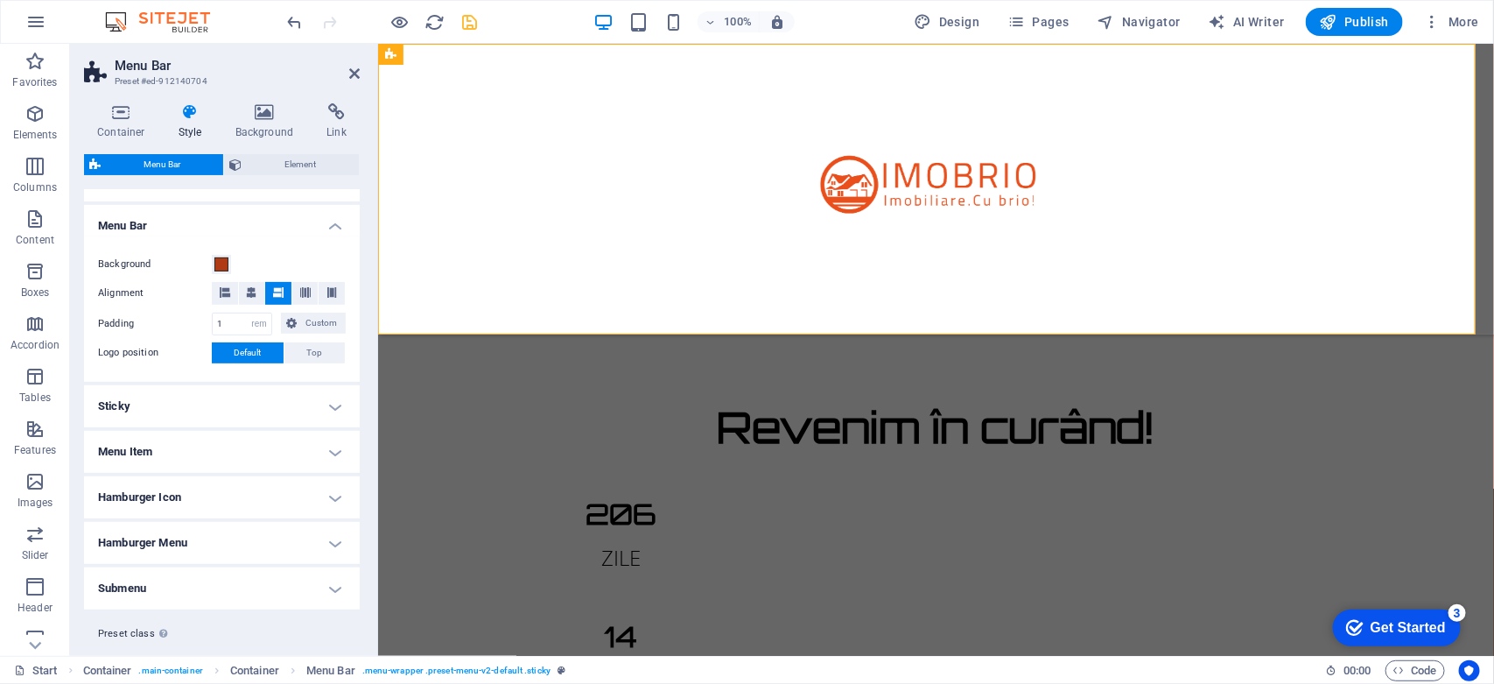
click at [274, 404] on h4 "Sticky" at bounding box center [222, 406] width 276 height 42
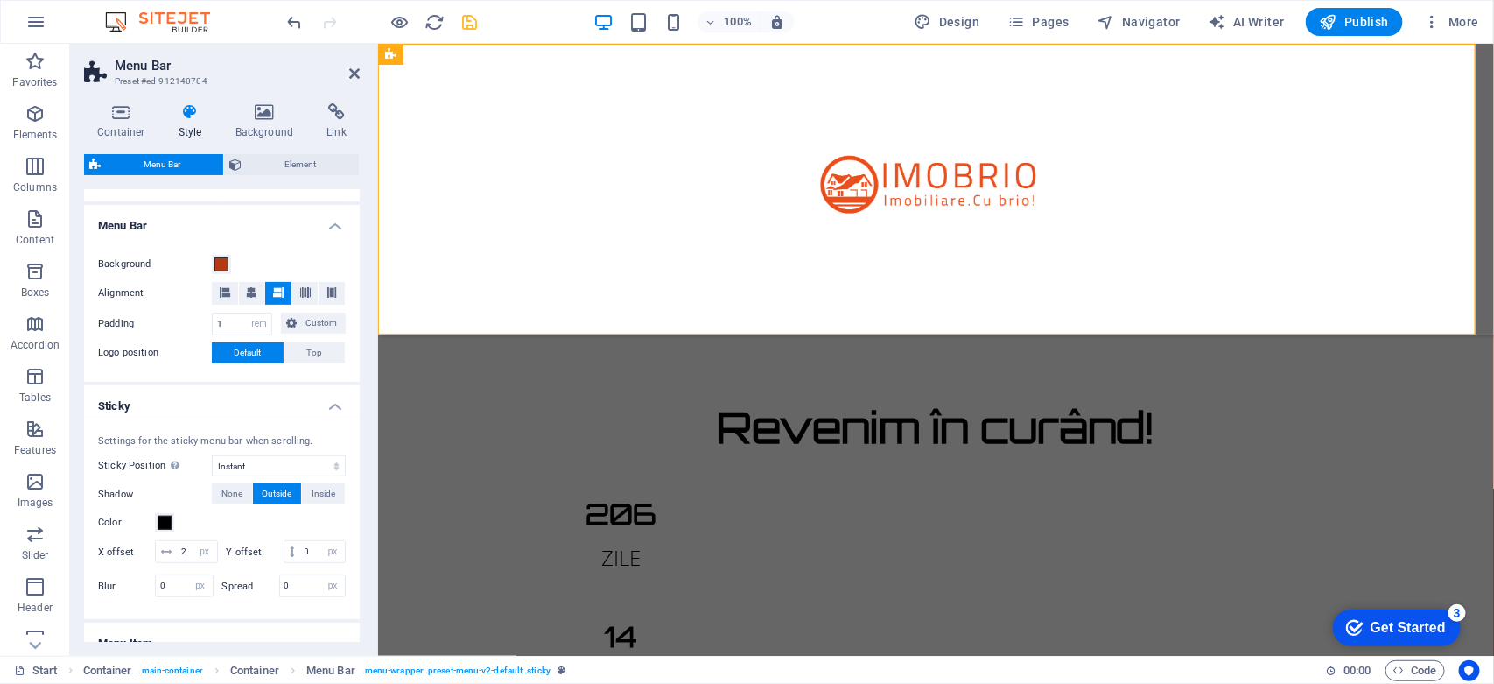
drag, startPoint x: 353, startPoint y: 390, endPoint x: 355, endPoint y: 430, distance: 39.5
click at [355, 430] on li "Sticky Settings for the sticky menu bar when scrolling. Sticky Position Affects…" at bounding box center [222, 502] width 276 height 235
drag, startPoint x: 354, startPoint y: 433, endPoint x: 361, endPoint y: 523, distance: 89.5
click at [361, 523] on div "Container Style Background Link Size Height Default px rem % vh vw Min. height …" at bounding box center [222, 372] width 304 height 566
click at [359, 526] on div "Container Style Background Link Size Height Default px rem % vh vw Min. height …" at bounding box center [222, 372] width 304 height 566
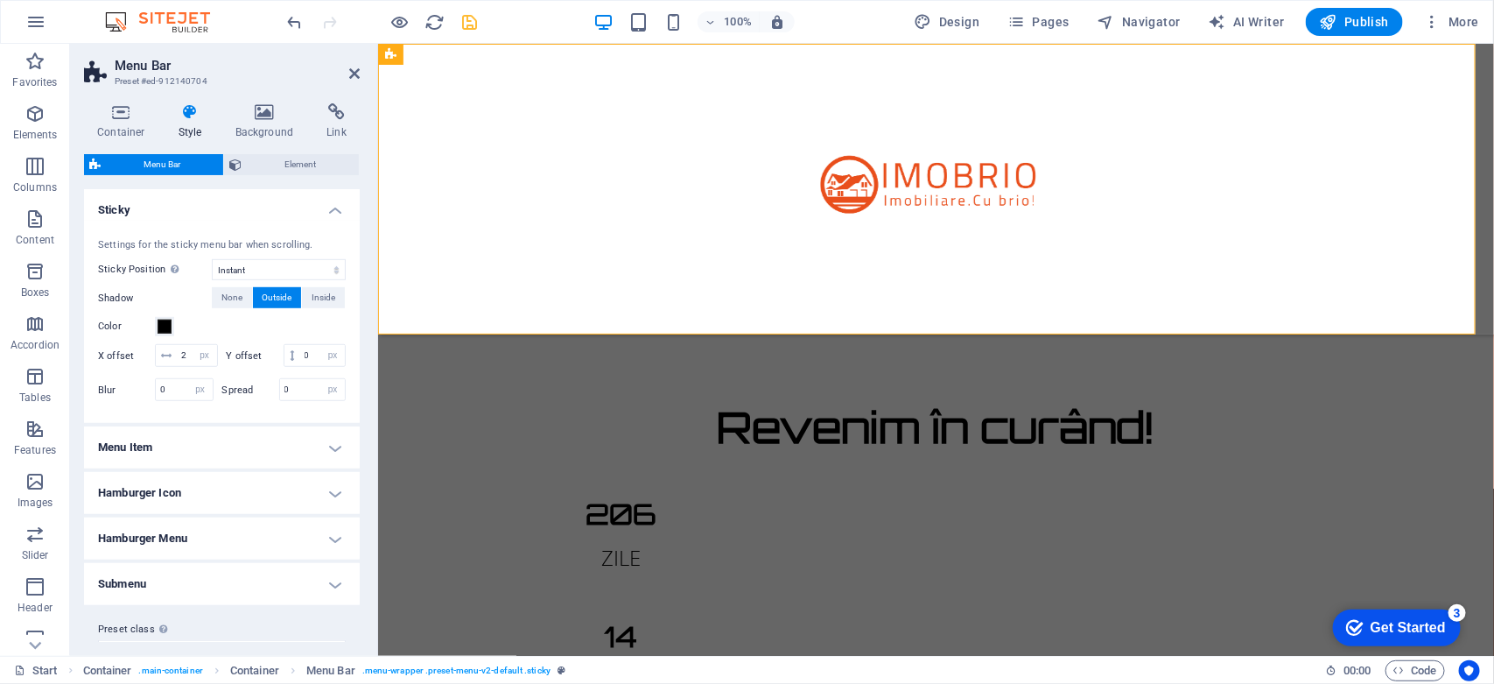
scroll to position [510, 0]
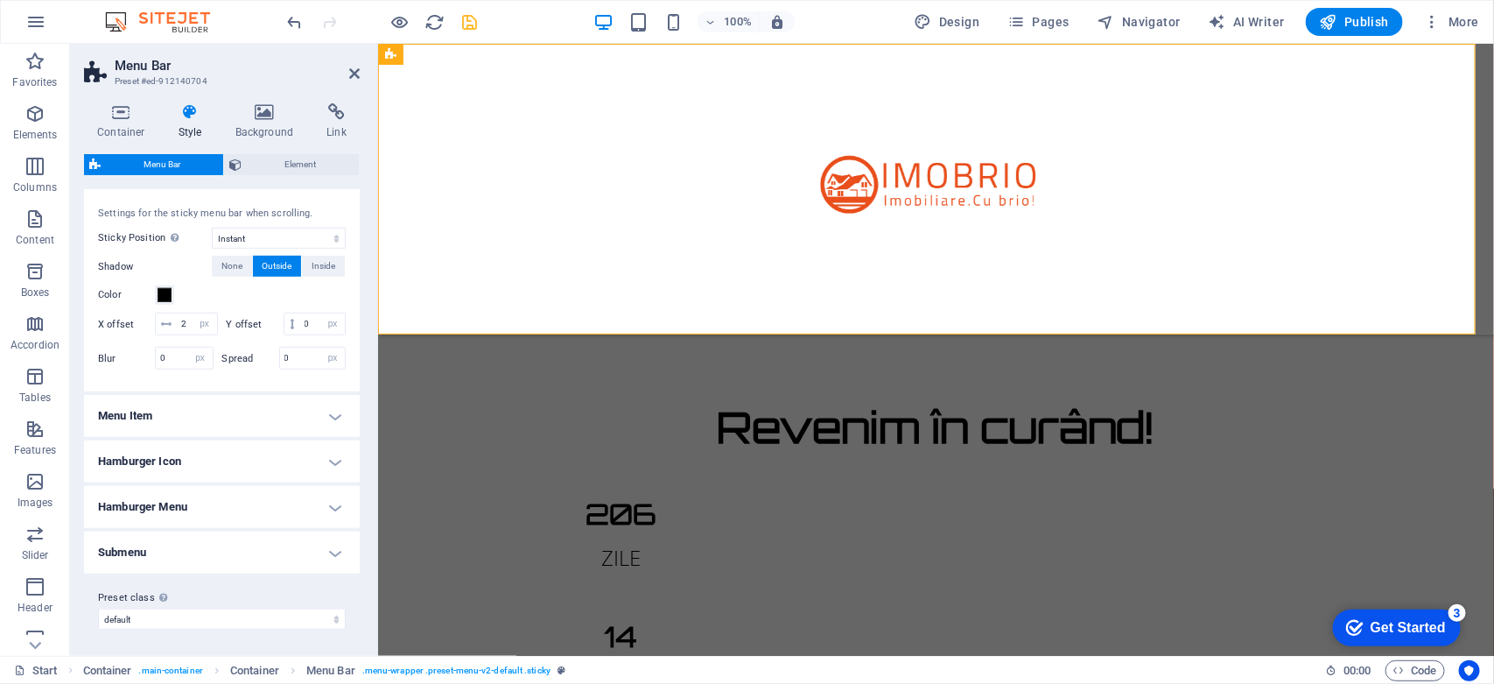
click at [276, 404] on h4 "Menu Item" at bounding box center [222, 416] width 276 height 42
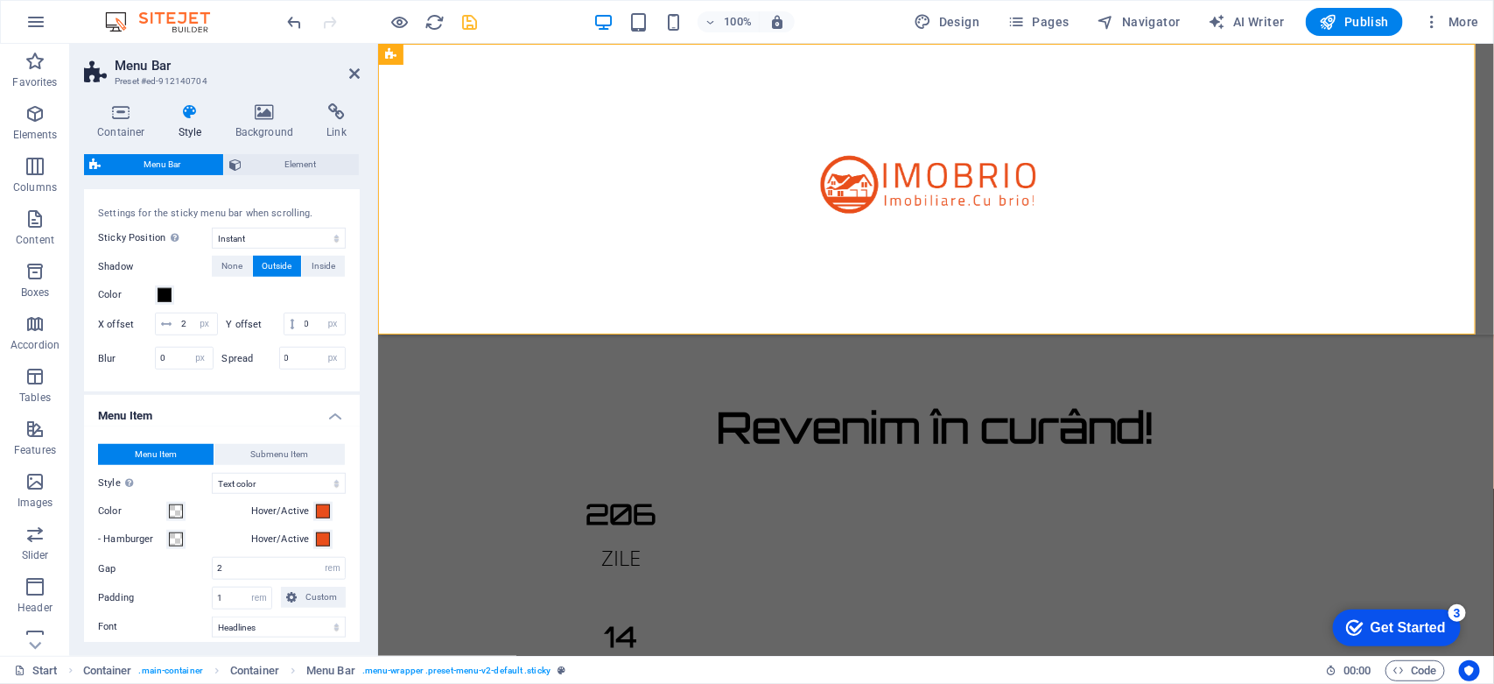
drag, startPoint x: 355, startPoint y: 400, endPoint x: 354, endPoint y: 583, distance: 182.9
click at [354, 583] on li "Menu Item Menu Item Submenu Item Style Switch to preview mode and move the mous…" at bounding box center [222, 599] width 276 height 409
click at [357, 504] on div "Container Style Background Link Size Height Default px rem % vh vw Min. height …" at bounding box center [222, 372] width 304 height 566
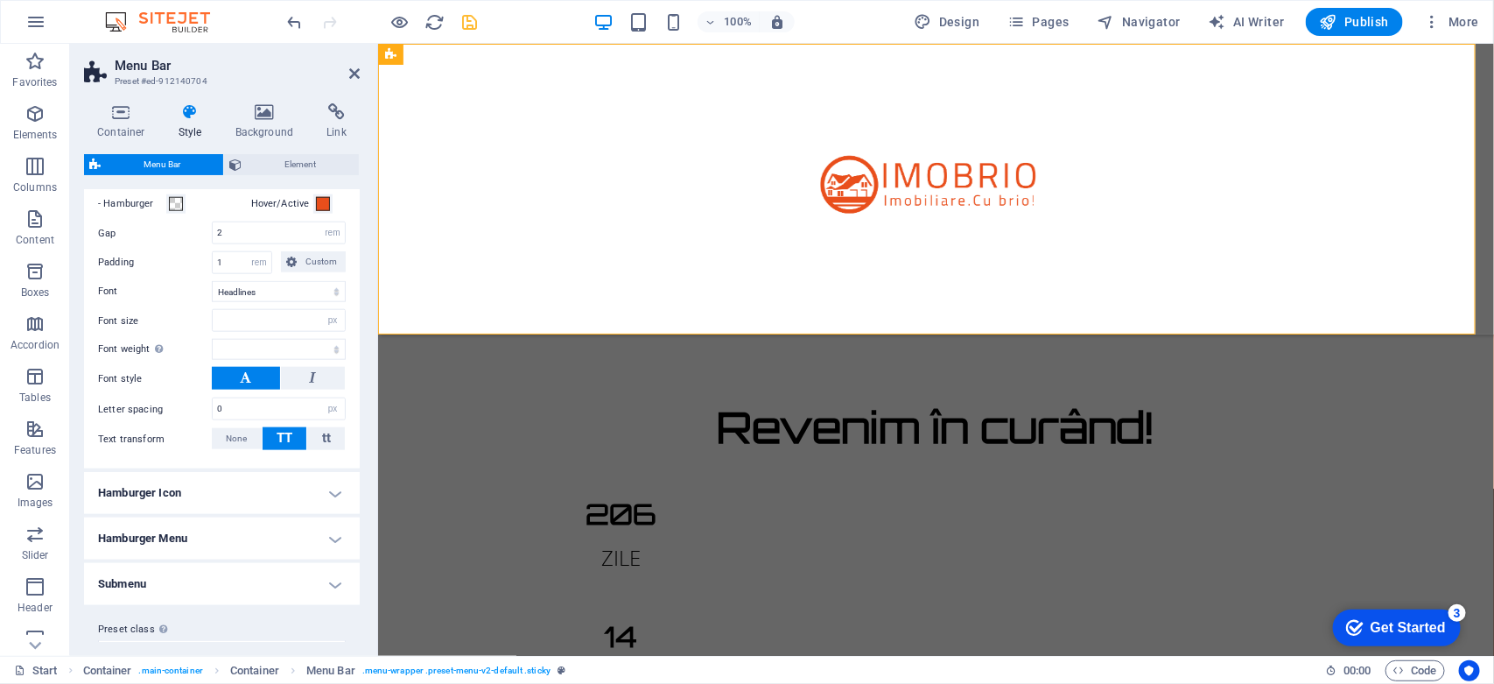
scroll to position [878, 0]
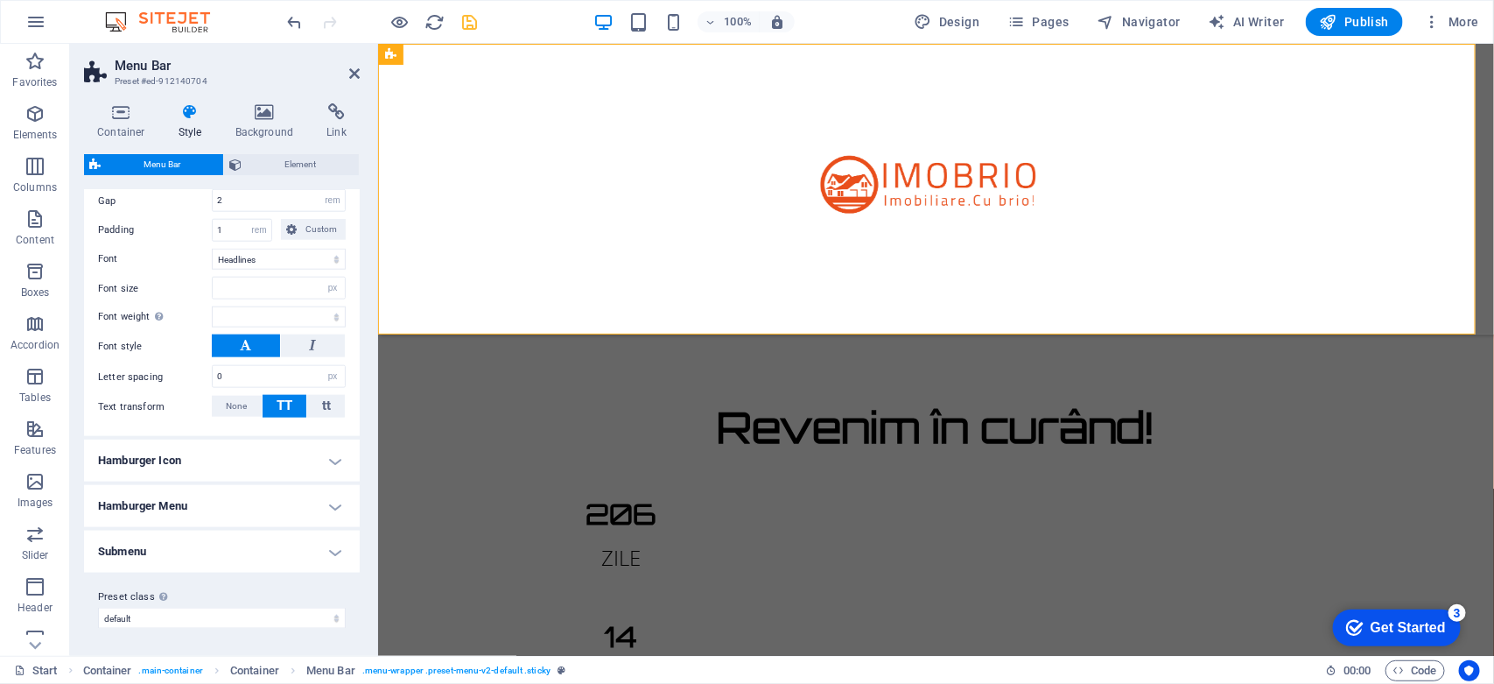
click at [294, 456] on h4 "Hamburger Icon" at bounding box center [222, 460] width 276 height 42
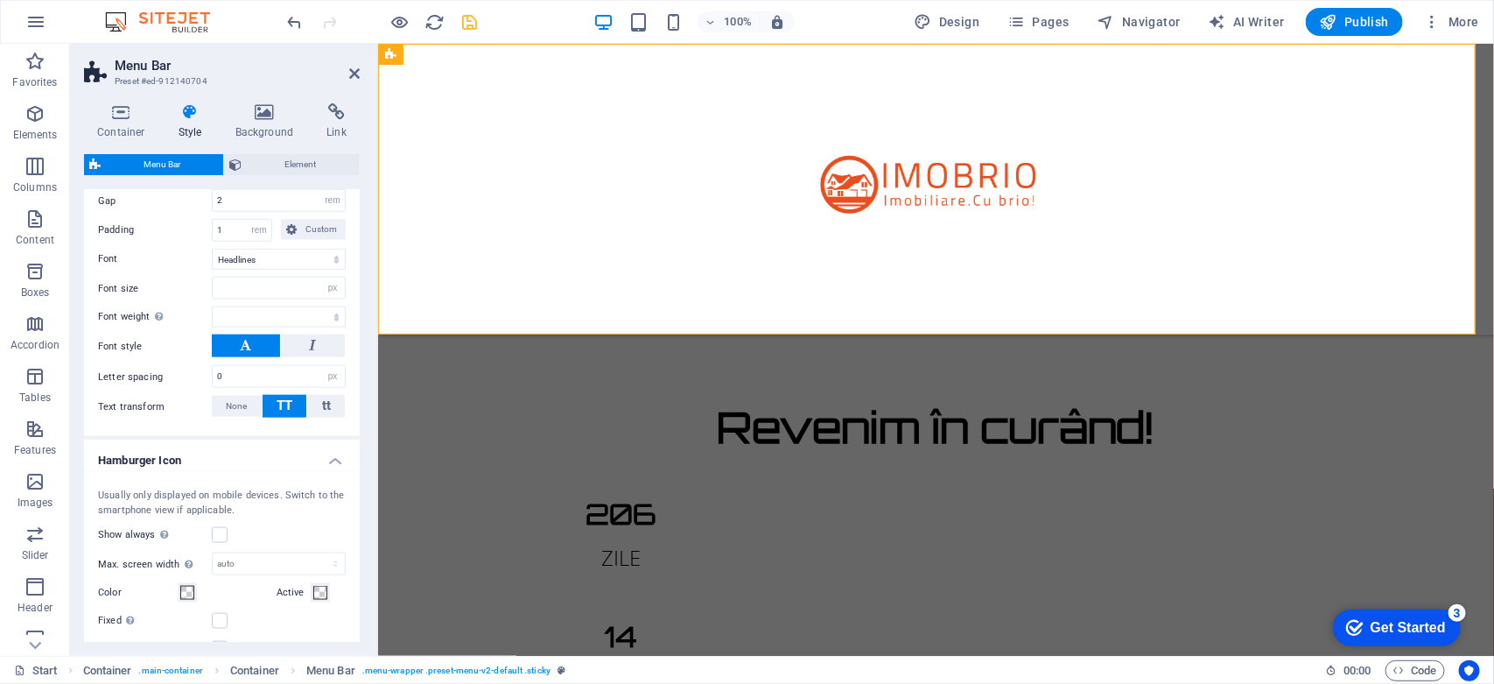
drag, startPoint x: 355, startPoint y: 479, endPoint x: 355, endPoint y: 513, distance: 34.1
click at [355, 513] on div "Usually only displayed on mobile devices. Switch to the smartphone view if appl…" at bounding box center [222, 602] width 283 height 262
drag, startPoint x: 355, startPoint y: 513, endPoint x: 353, endPoint y: 502, distance: 11.7
click at [353, 502] on div "Usually only displayed on mobile devices. Switch to the smartphone view if appl…" at bounding box center [222, 602] width 283 height 262
drag, startPoint x: 355, startPoint y: 491, endPoint x: 359, endPoint y: 541, distance: 50.0
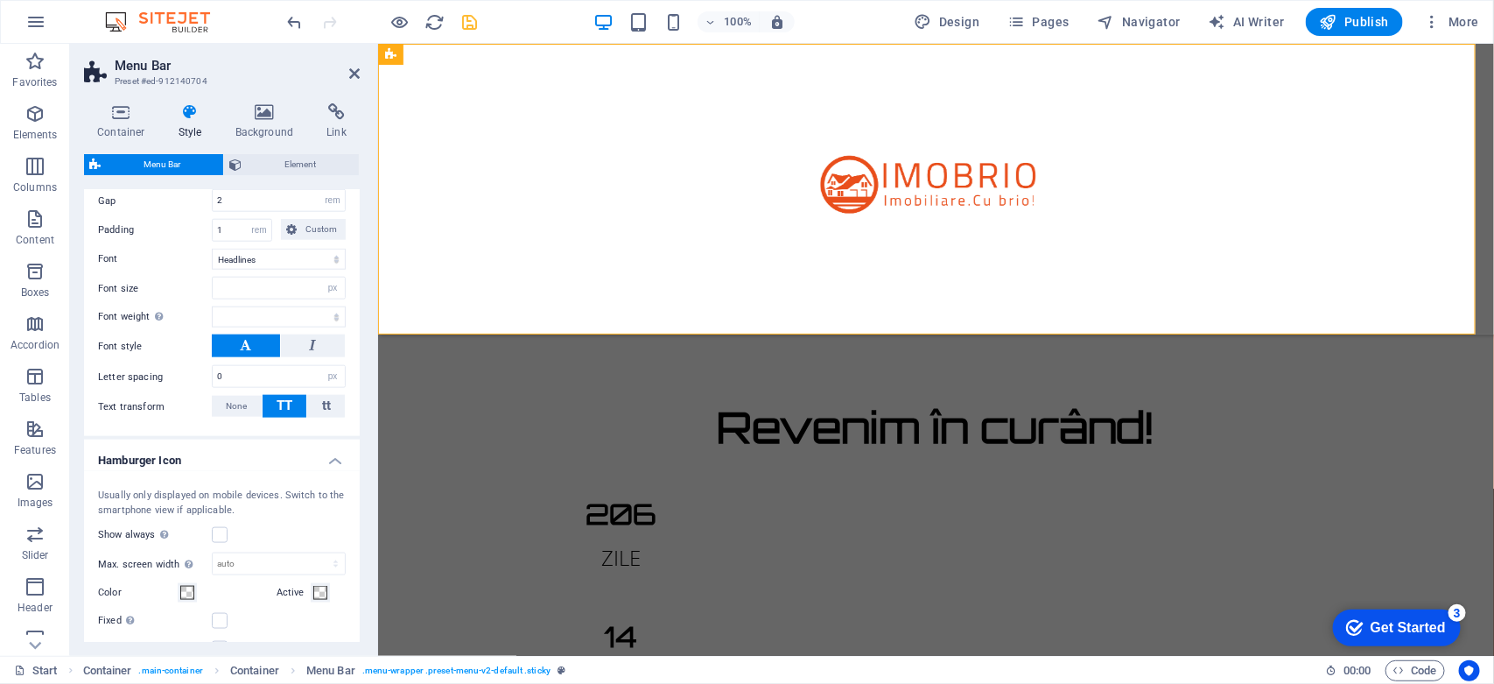
click at [359, 541] on div "Variants Border Centered Default Fixed Loki Trigger Wide XXL Menu Bar Backgroun…" at bounding box center [222, 416] width 276 height 452
drag, startPoint x: 355, startPoint y: 522, endPoint x: 356, endPoint y: 552, distance: 30.6
click at [356, 552] on div "Variants Border Centered Default Fixed Loki Trigger Wide XXL Menu Bar Backgroun…" at bounding box center [222, 416] width 276 height 452
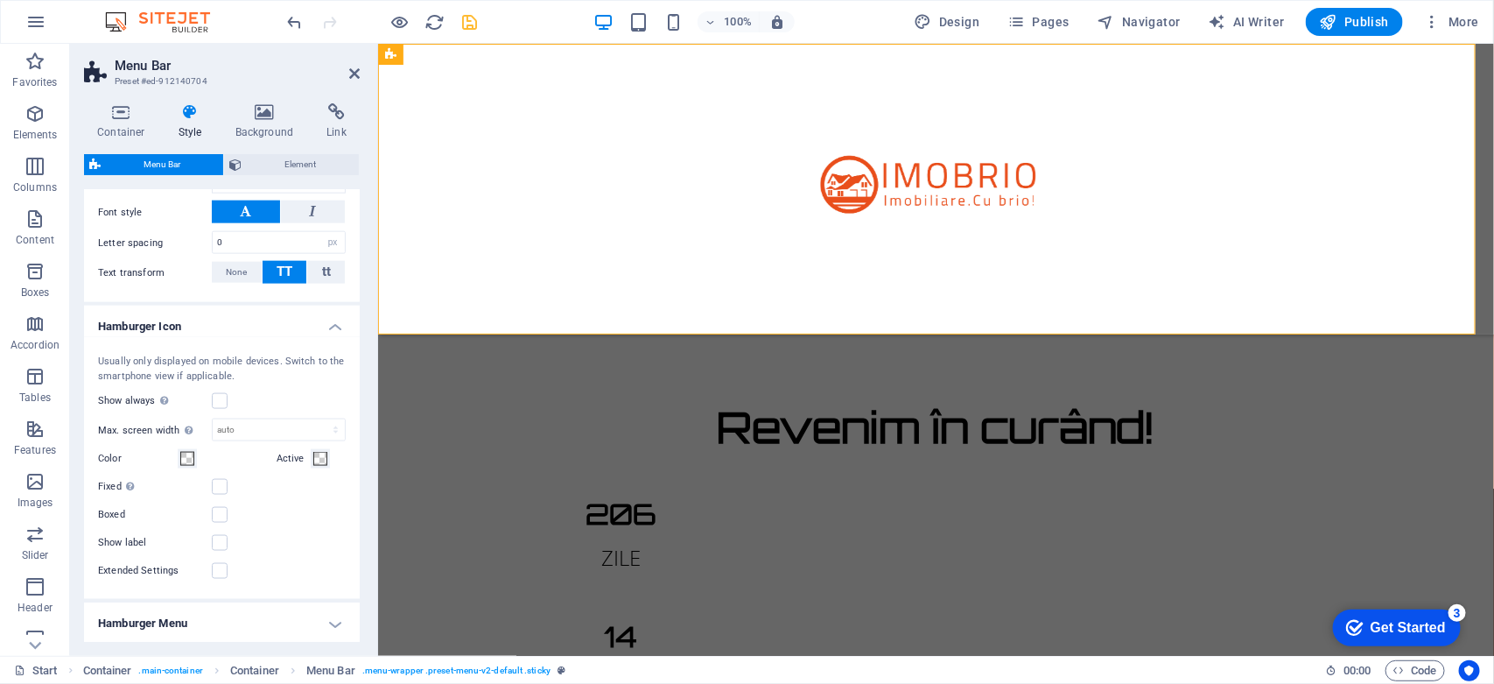
scroll to position [1129, 0]
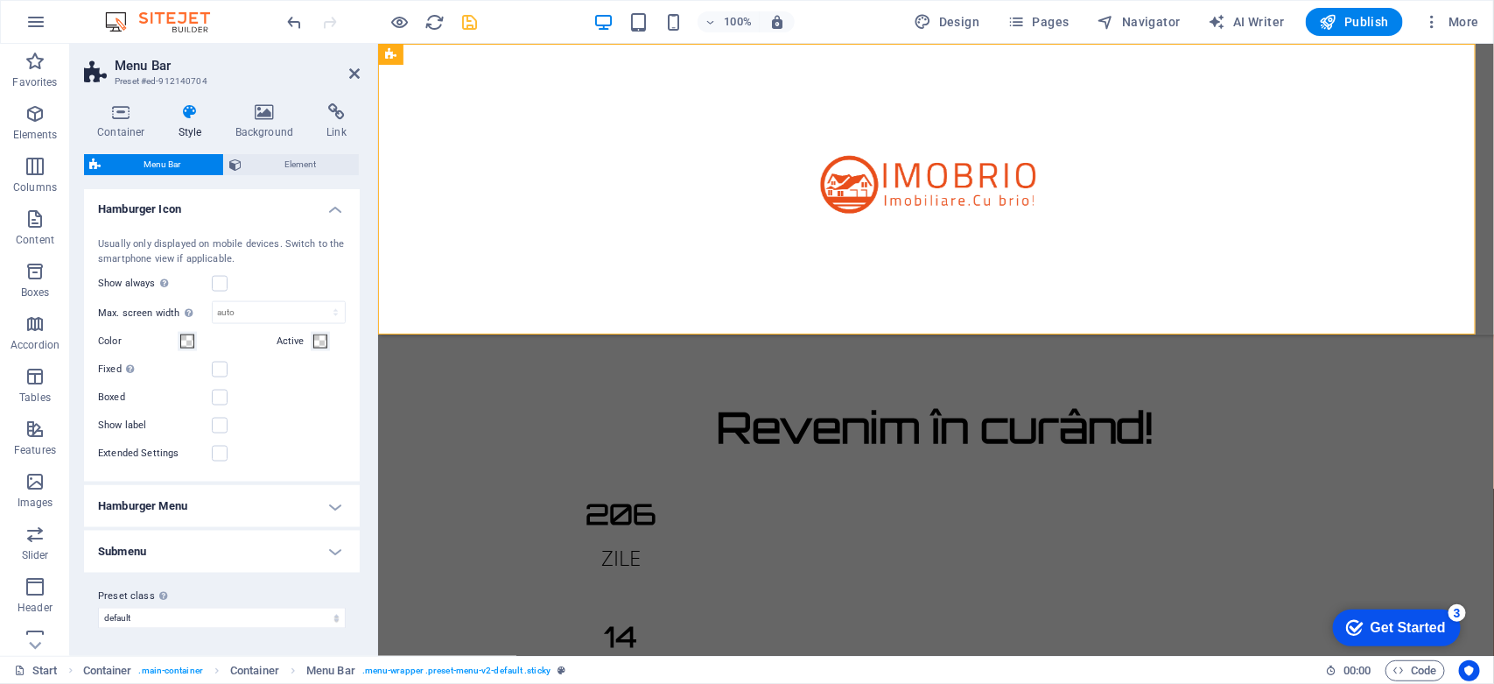
click at [270, 503] on h4 "Hamburger Menu" at bounding box center [222, 506] width 276 height 42
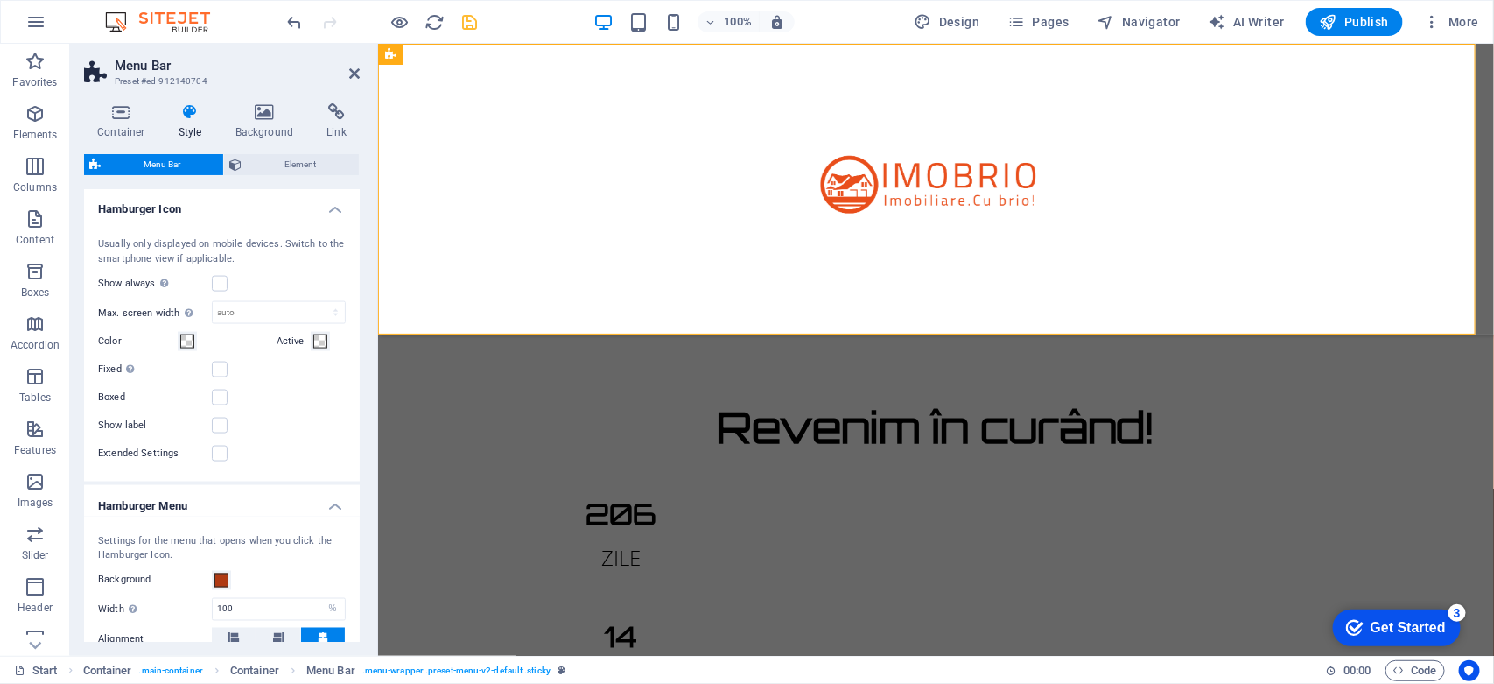
drag, startPoint x: 355, startPoint y: 517, endPoint x: 353, endPoint y: 563, distance: 45.6
click at [353, 563] on div "Settings for the menu that opens when you click the Hamburger Icon. Background …" at bounding box center [222, 652] width 283 height 273
click at [355, 569] on div "Settings for the menu that opens when you click the Hamburger Icon. Background …" at bounding box center [222, 652] width 283 height 273
drag, startPoint x: 355, startPoint y: 569, endPoint x: 359, endPoint y: 560, distance: 9.4
click at [359, 560] on div "Variants Border Centered Default Fixed Loki Trigger Wide XXL Menu Bar Backgroun…" at bounding box center [222, 416] width 276 height 452
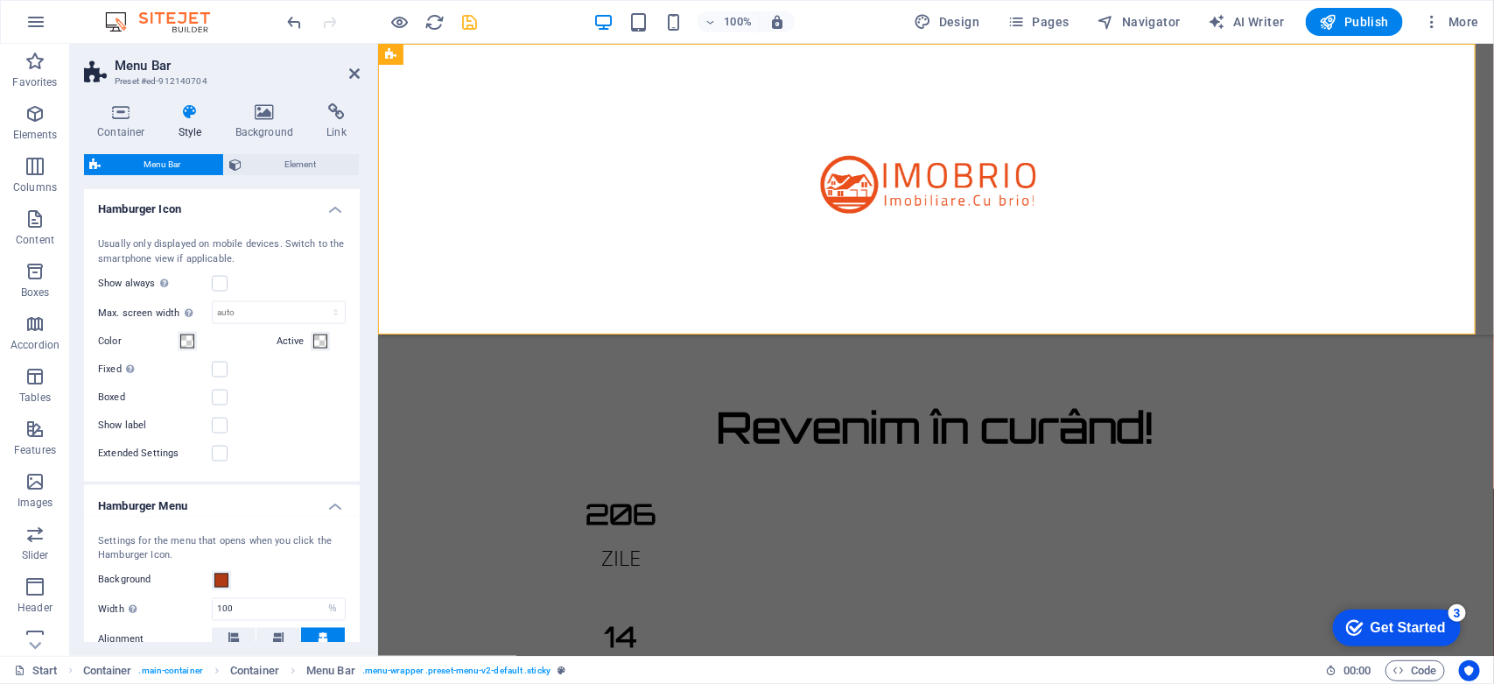
click at [360, 565] on div "Container Style Background Link Size Height Default px rem % vh vw Min. height …" at bounding box center [222, 372] width 304 height 566
drag, startPoint x: 360, startPoint y: 565, endPoint x: 347, endPoint y: 615, distance: 51.6
click at [347, 615] on div "Container Style Background Link Size Height Default px rem % vh vw Min. height …" at bounding box center [222, 372] width 304 height 566
drag, startPoint x: 355, startPoint y: 495, endPoint x: 355, endPoint y: 510, distance: 14.9
click at [355, 510] on h4 "Hamburger Menu" at bounding box center [222, 501] width 276 height 32
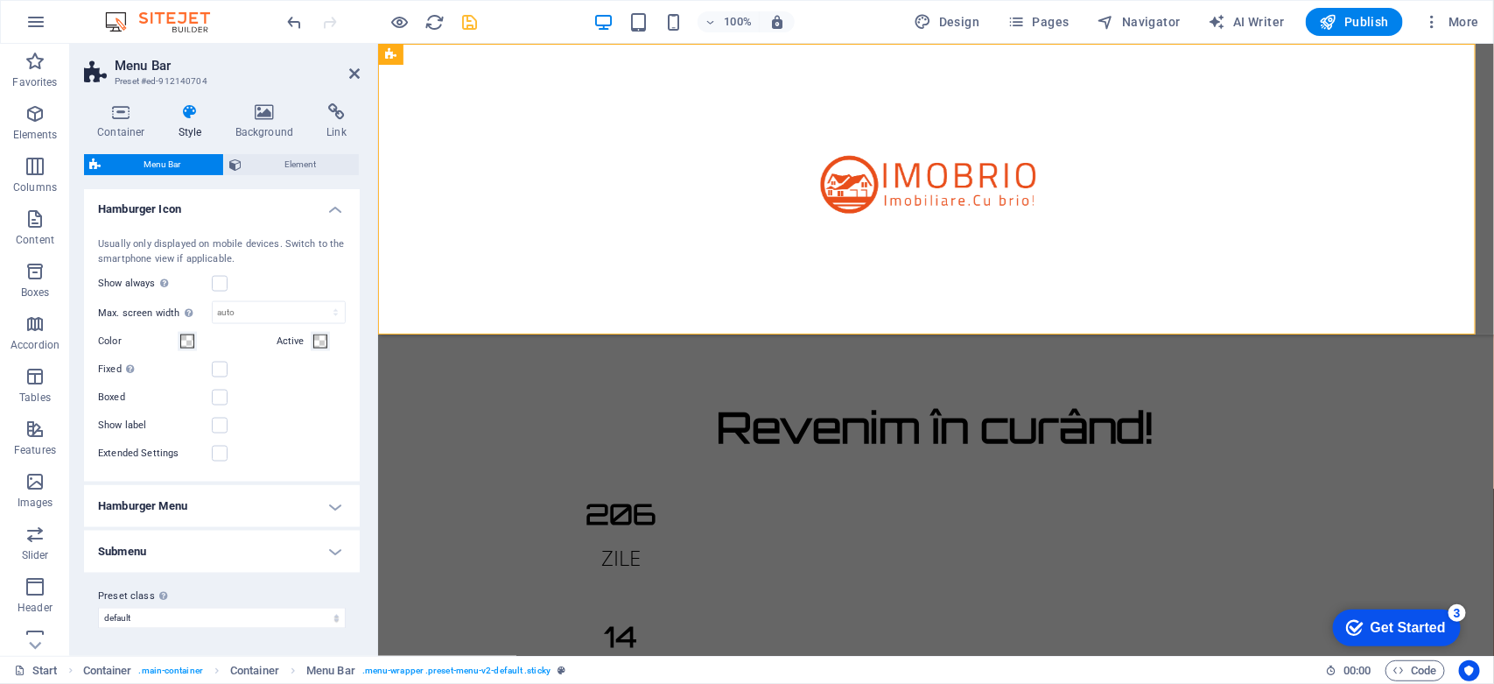
drag, startPoint x: 355, startPoint y: 510, endPoint x: 280, endPoint y: 547, distance: 83.8
click at [280, 547] on h4 "Submenu" at bounding box center [222, 551] width 276 height 42
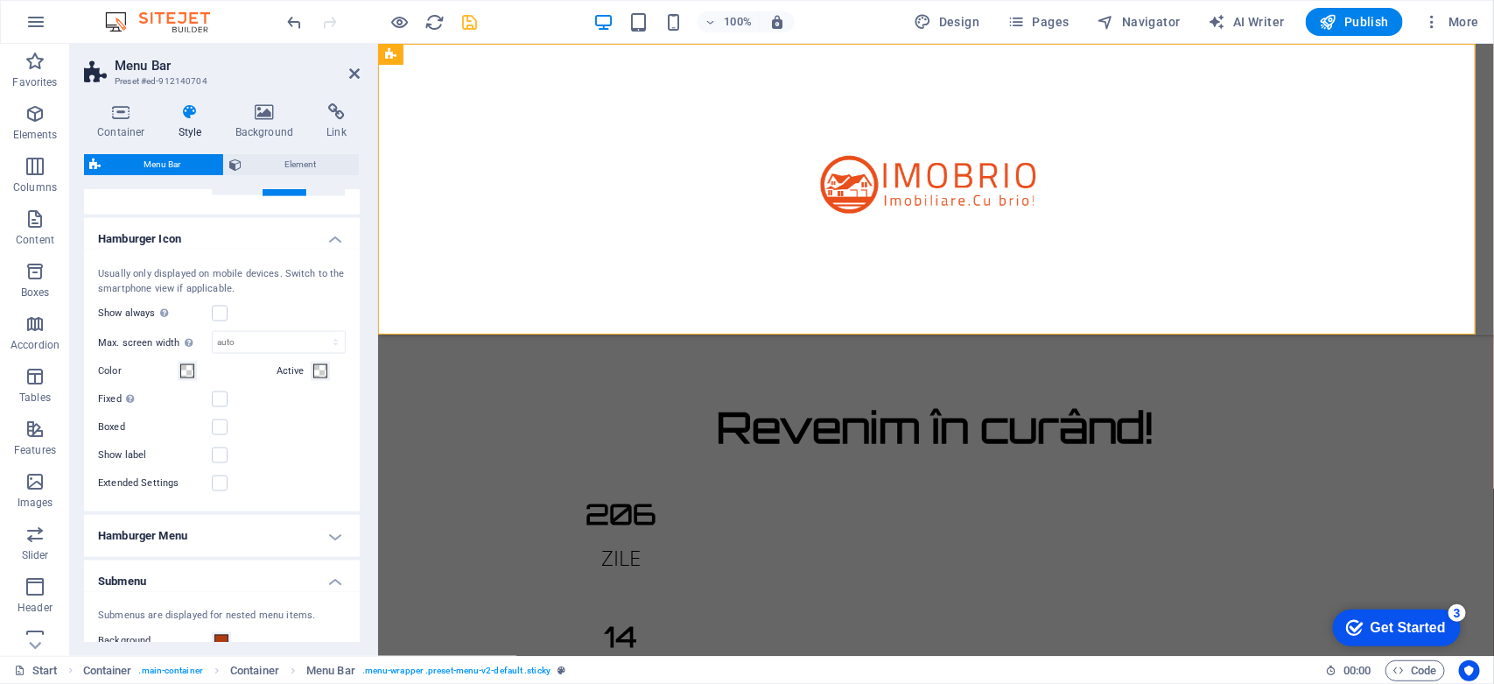
scroll to position [1009, 0]
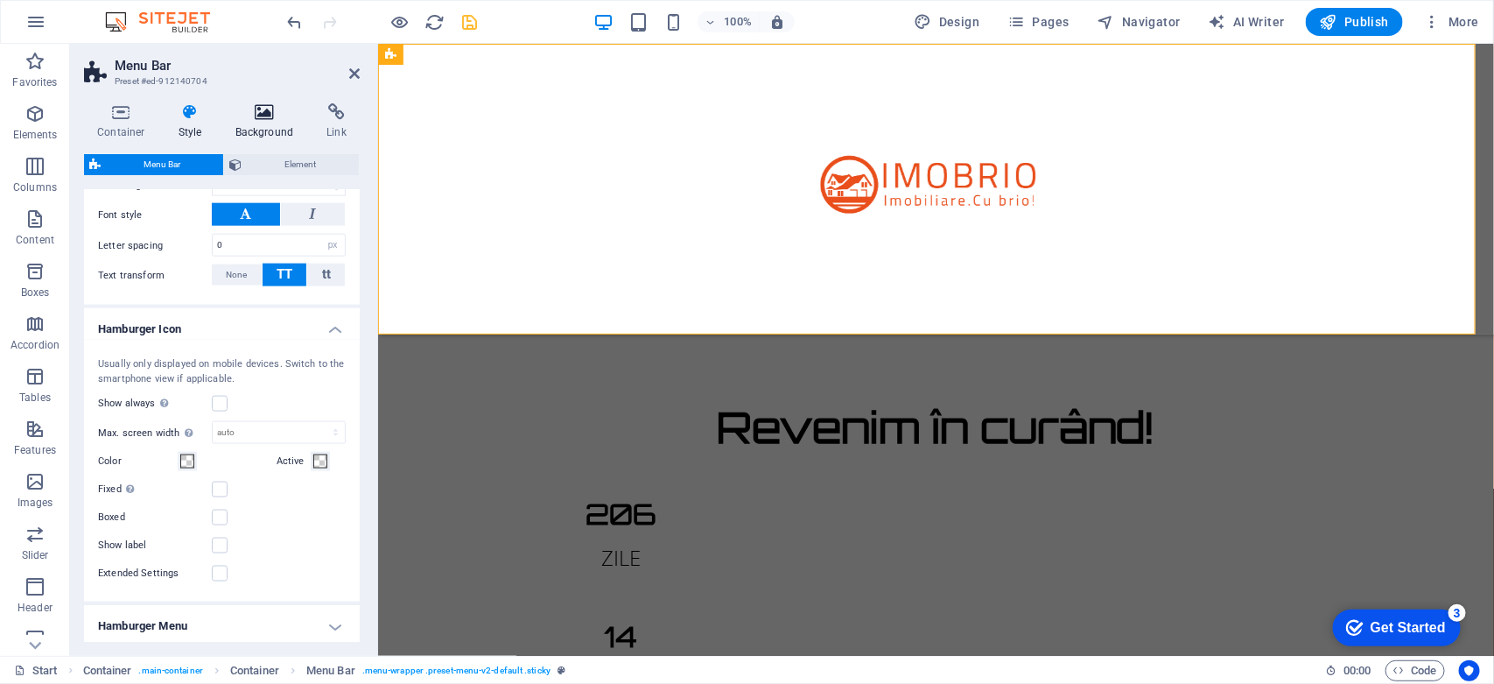
click at [256, 109] on icon at bounding box center [264, 112] width 85 height 18
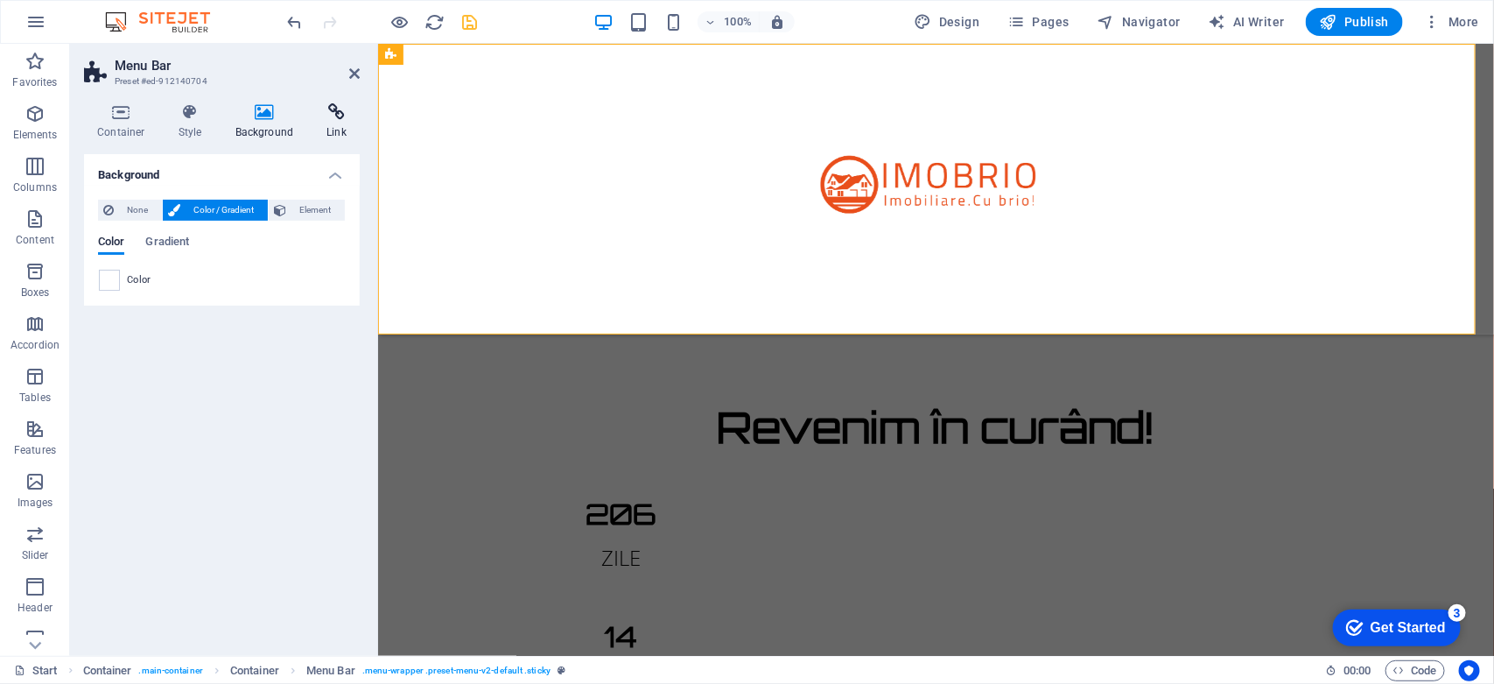
click at [322, 116] on icon at bounding box center [336, 112] width 46 height 18
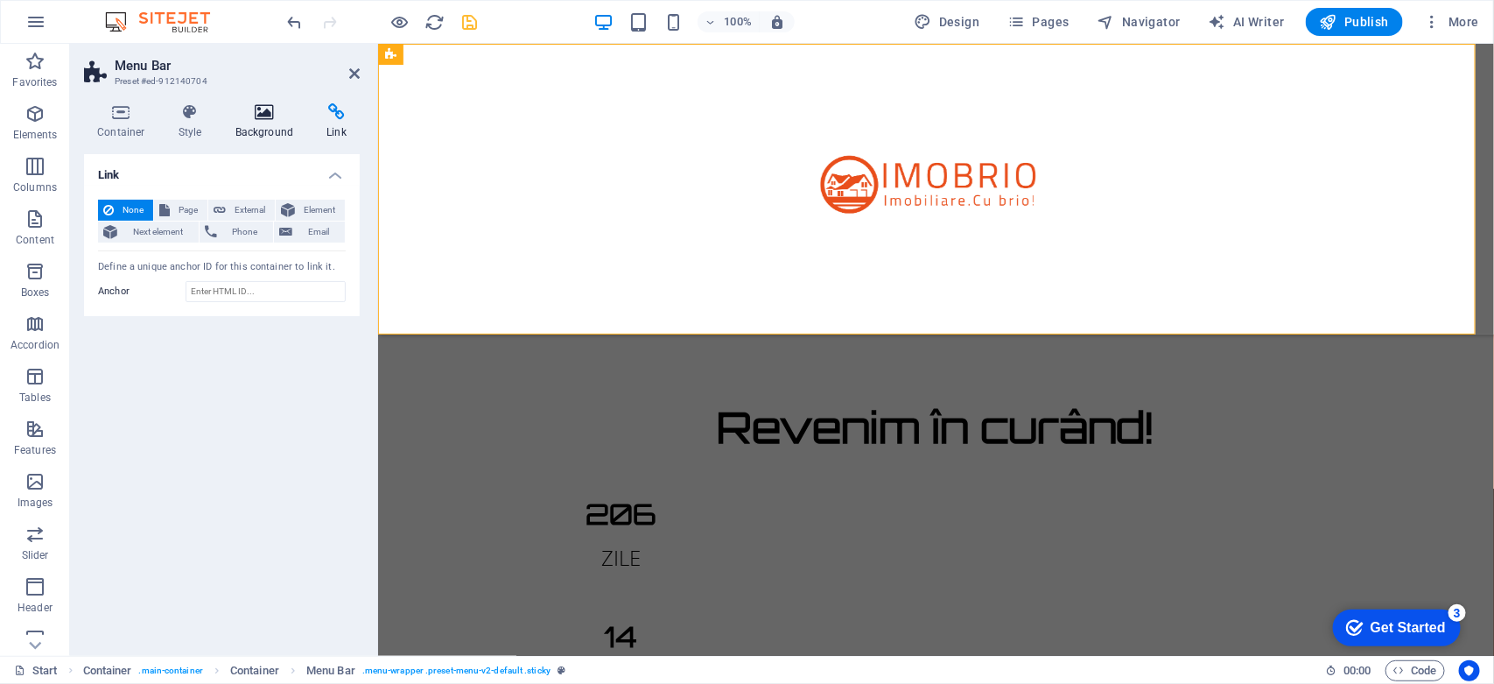
click at [271, 116] on icon at bounding box center [264, 112] width 85 height 18
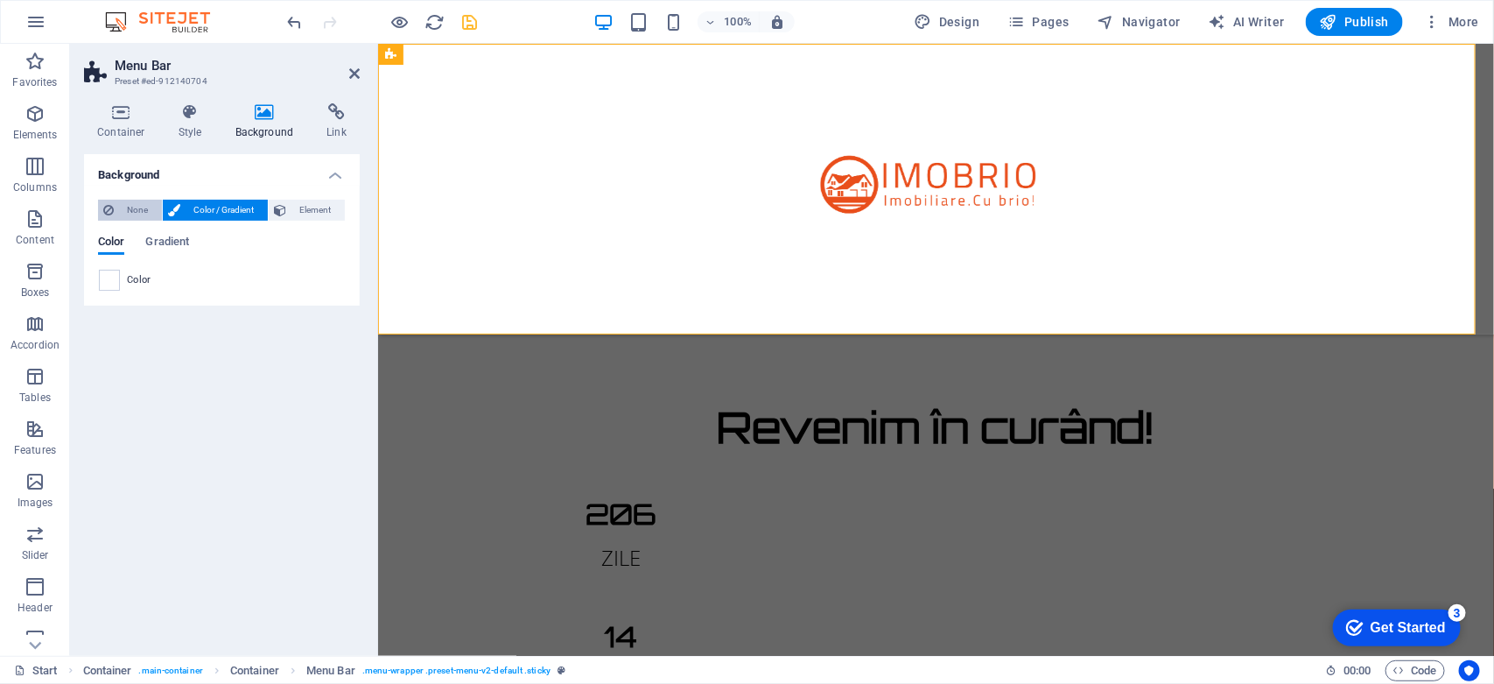
click at [140, 214] on span "None" at bounding box center [138, 210] width 38 height 21
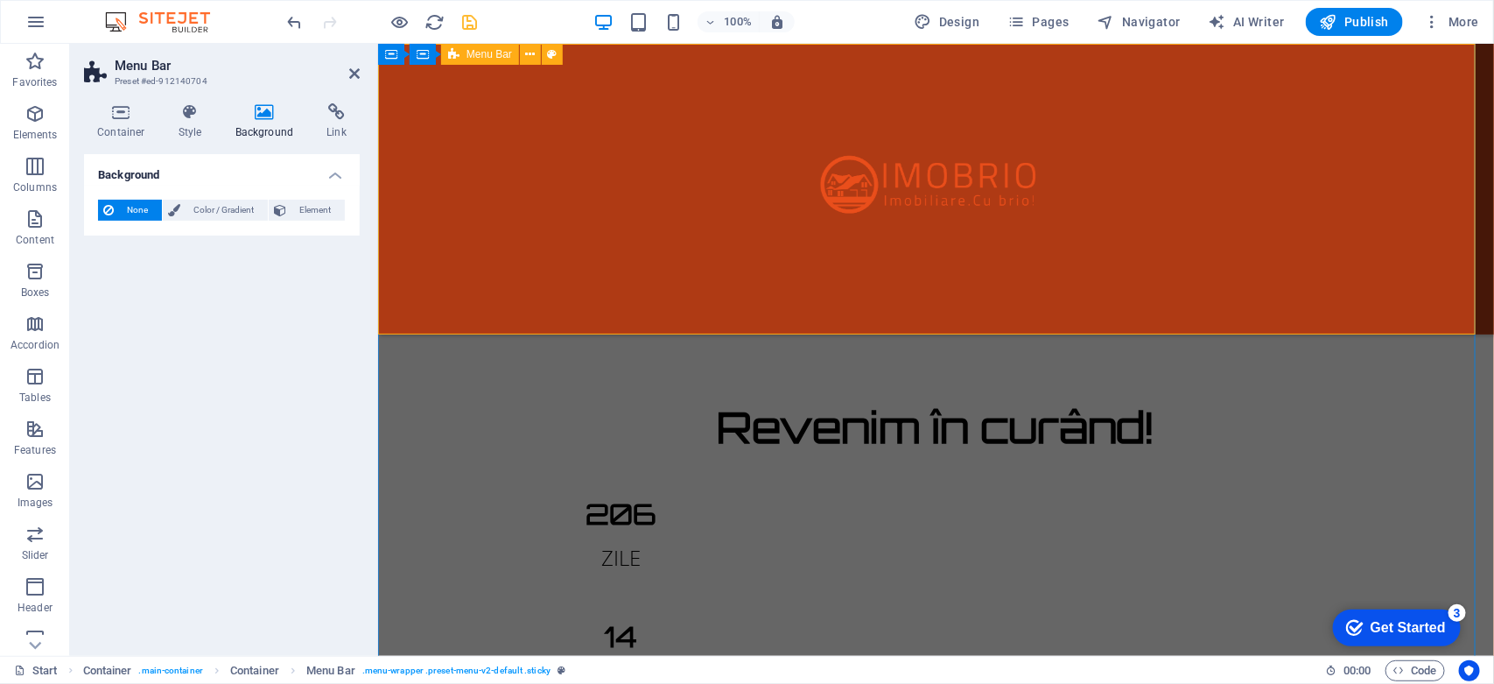
click at [504, 277] on div at bounding box center [935, 188] width 1116 height 291
click at [438, 376] on div "Revenim în curând! 206 ZILE 14 ORE 24 MINUTE 18 SECUNDE Site-ul nostru este în …" at bounding box center [935, 630] width 1116 height 1175
click at [438, 376] on div "Revenim în curând! 206 ZILE 14 ORE 24 MINUTE 17 SECUNDE Site-ul nostru este în …" at bounding box center [935, 630] width 1116 height 1175
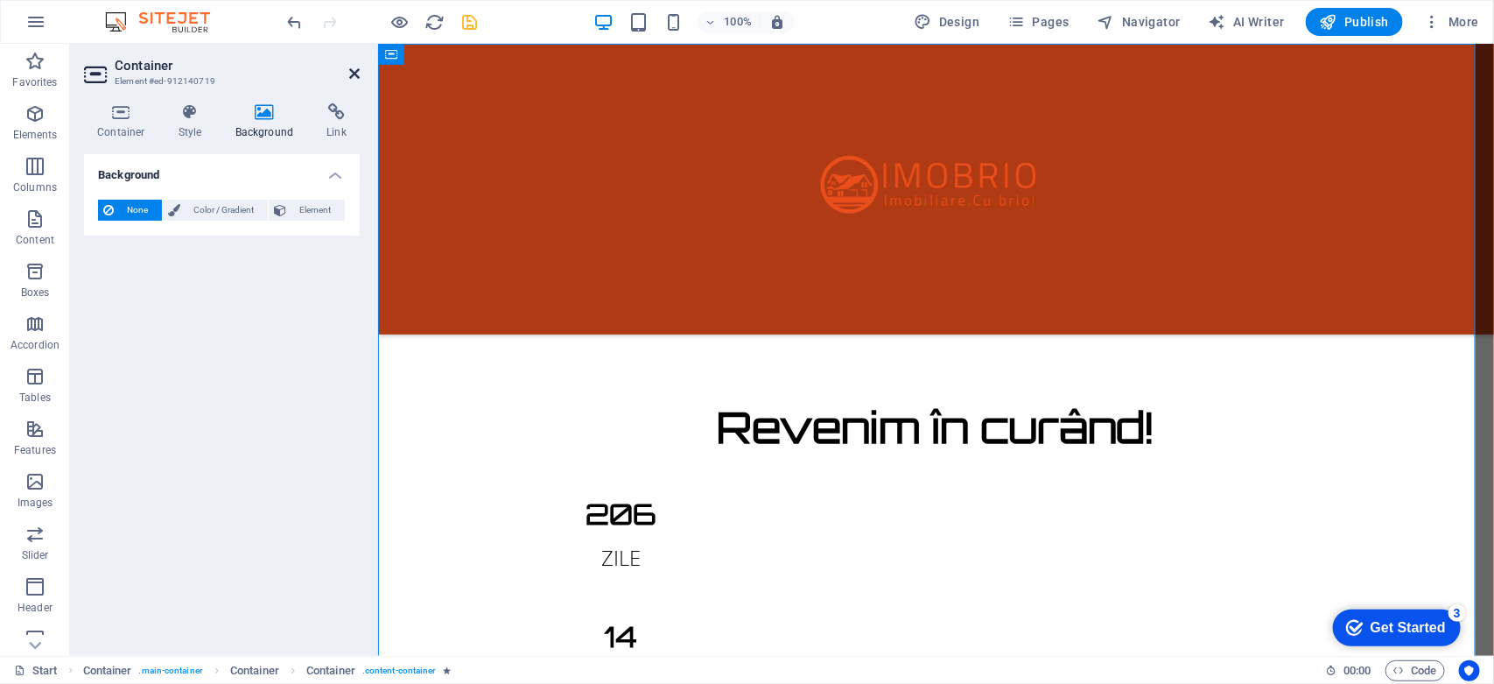
click at [350, 67] on icon at bounding box center [354, 74] width 11 height 14
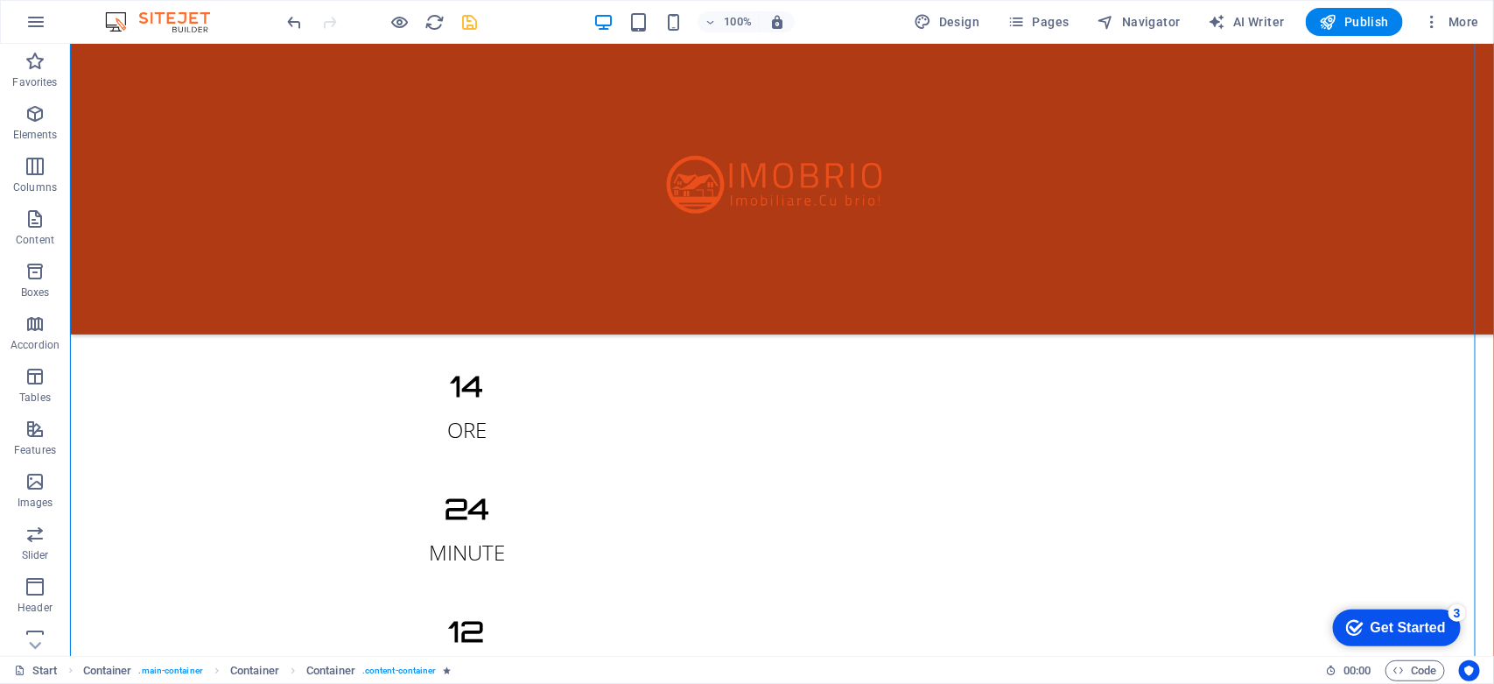
scroll to position [0, 0]
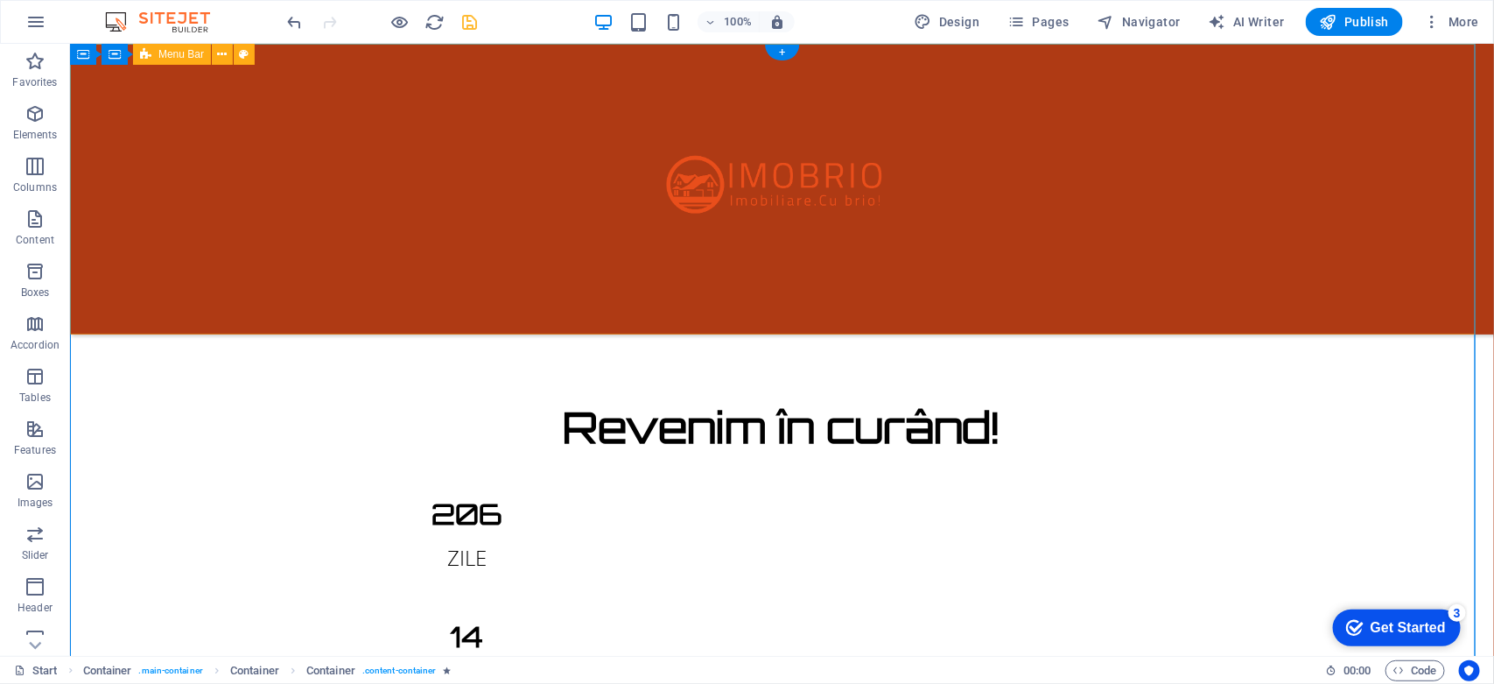
click at [881, 232] on div at bounding box center [781, 188] width 1424 height 291
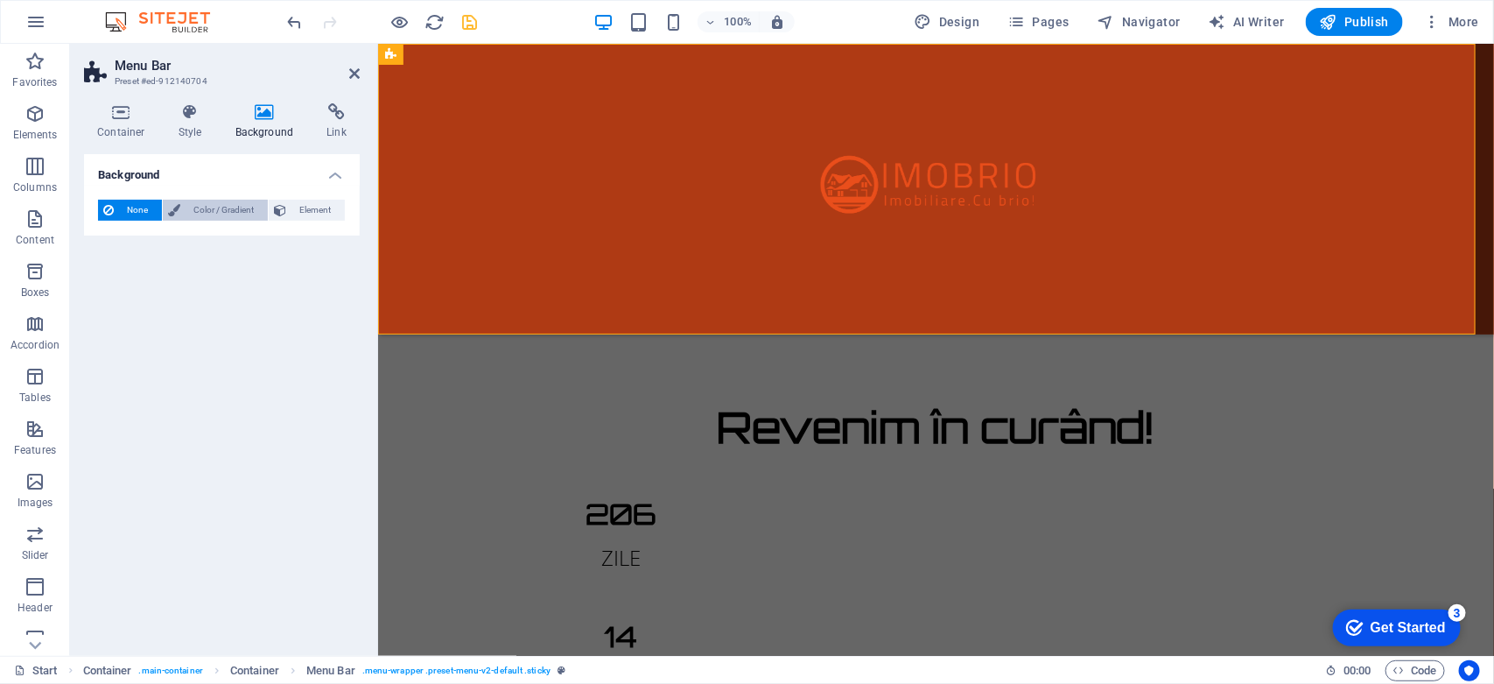
click at [219, 208] on span "Color / Gradient" at bounding box center [224, 210] width 77 height 21
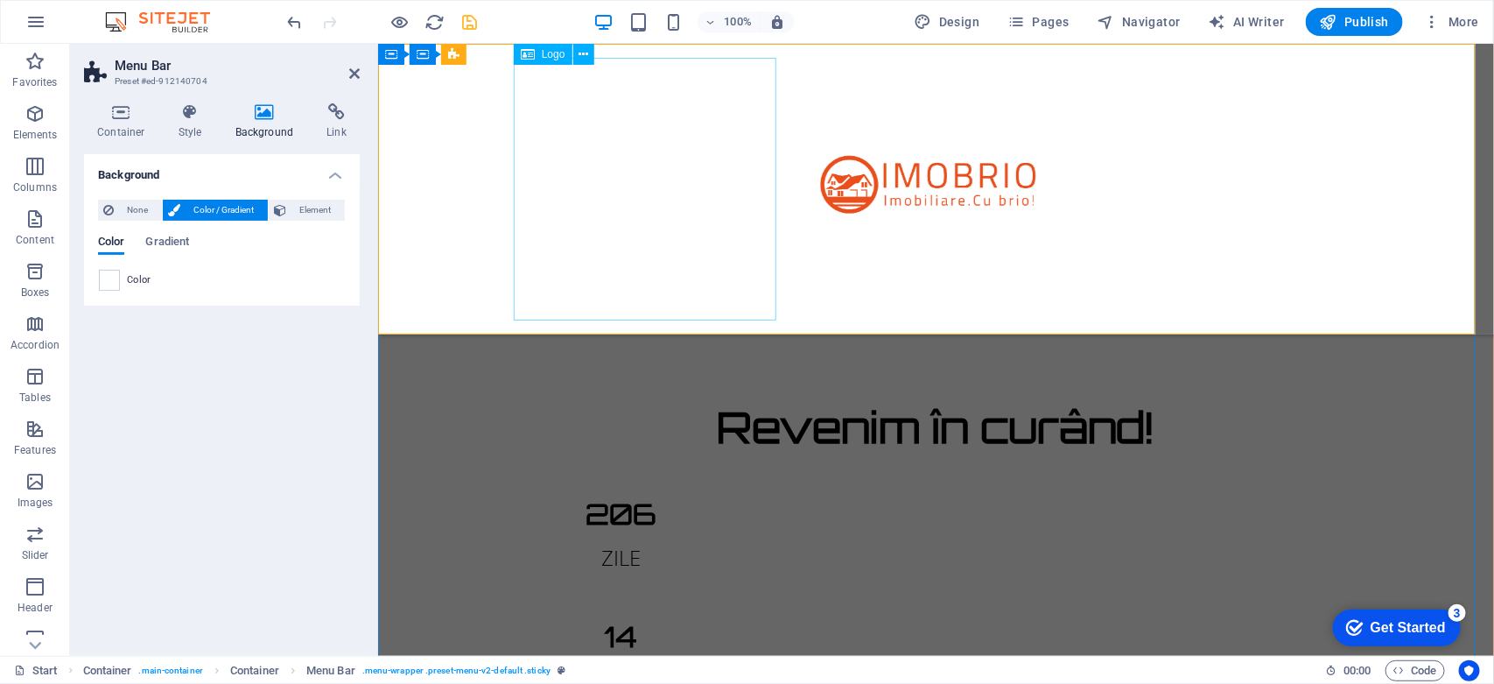
click at [588, 192] on div at bounding box center [936, 188] width 826 height 263
click at [348, 64] on h2 "Menu Bar" at bounding box center [237, 66] width 245 height 16
click at [356, 75] on icon at bounding box center [354, 74] width 11 height 14
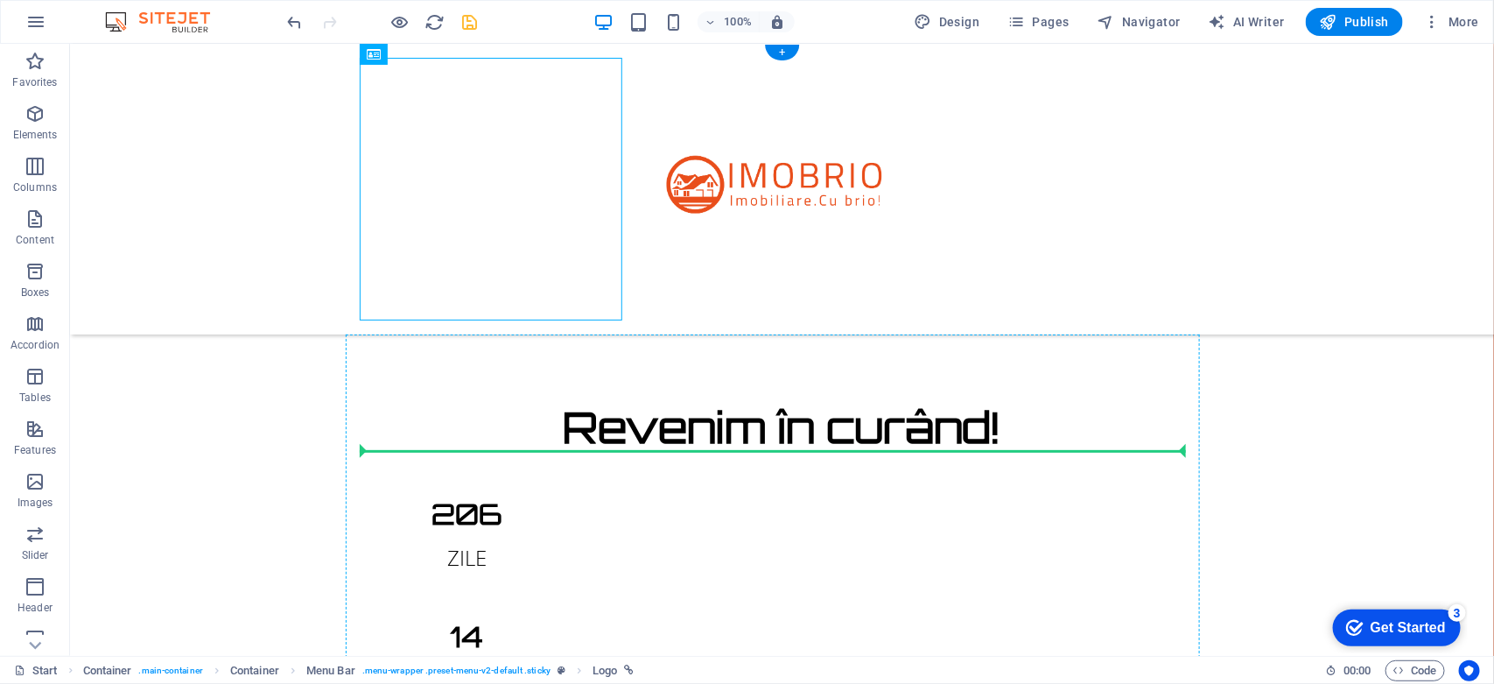
drag, startPoint x: 508, startPoint y: 139, endPoint x: 358, endPoint y: 456, distance: 350.4
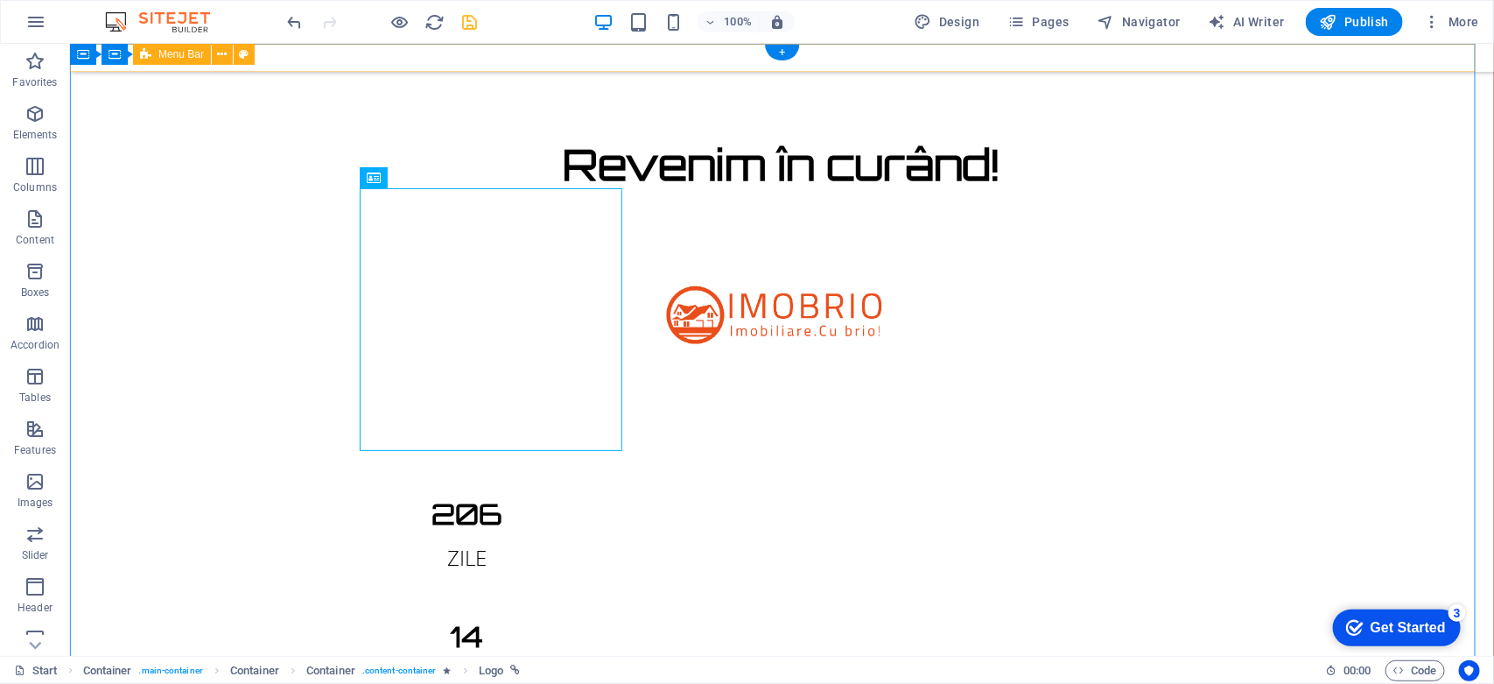
click at [375, 49] on div at bounding box center [781, 57] width 1424 height 28
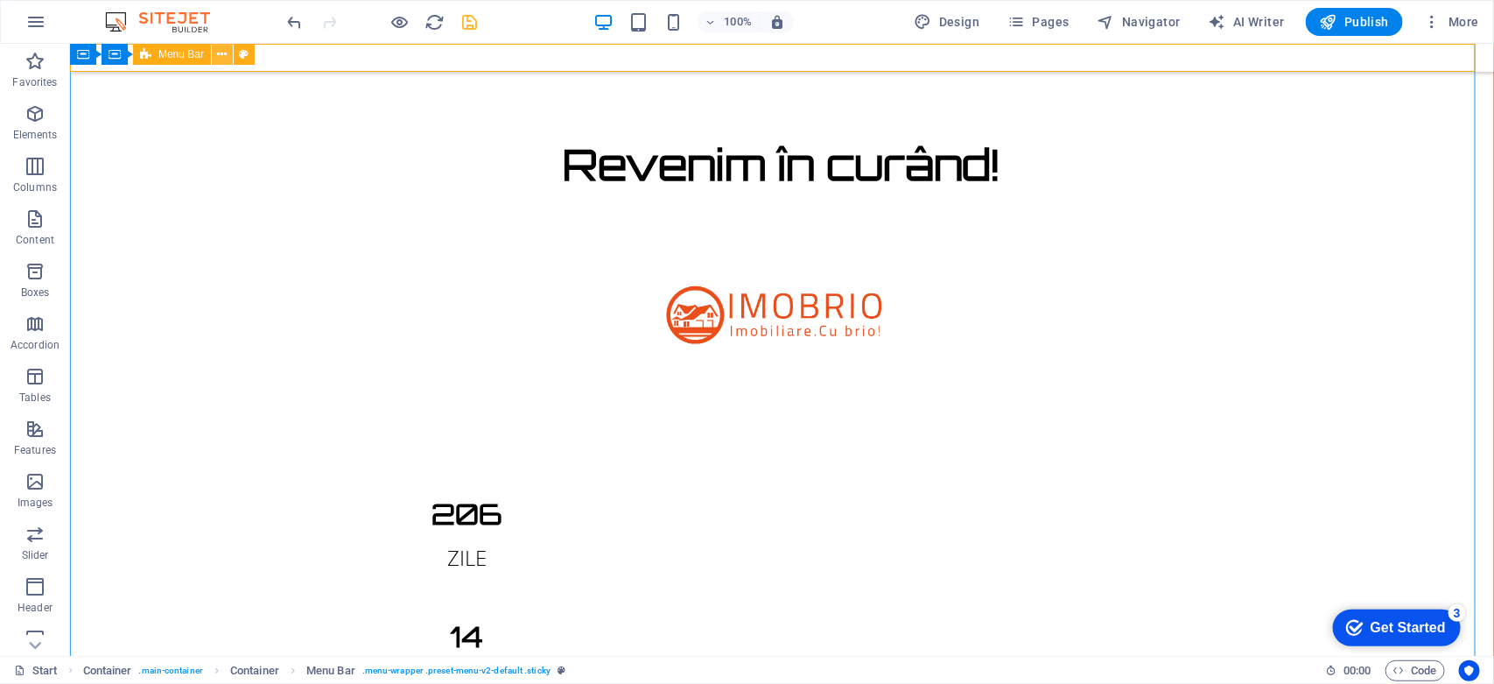
click at [219, 53] on icon at bounding box center [223, 55] width 10 height 18
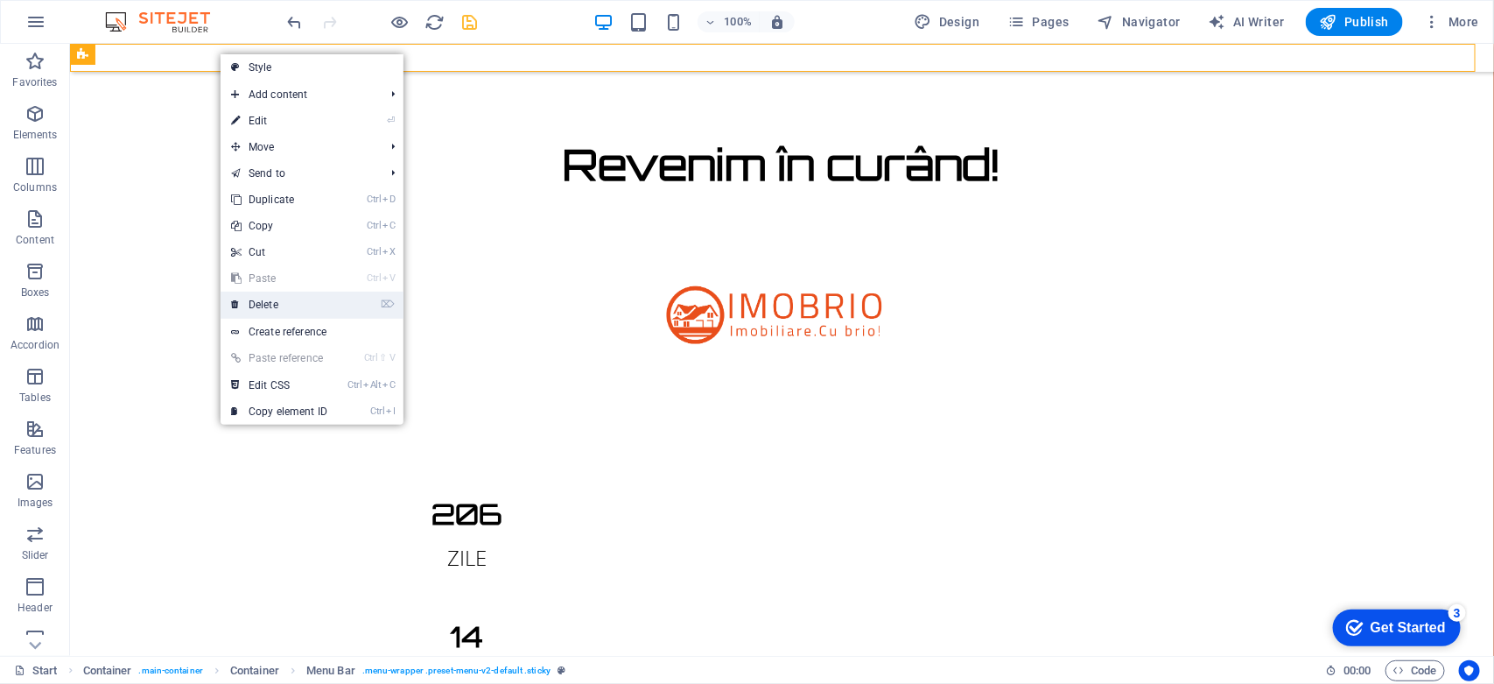
click at [269, 305] on link "⌦ Delete" at bounding box center [279, 304] width 117 height 26
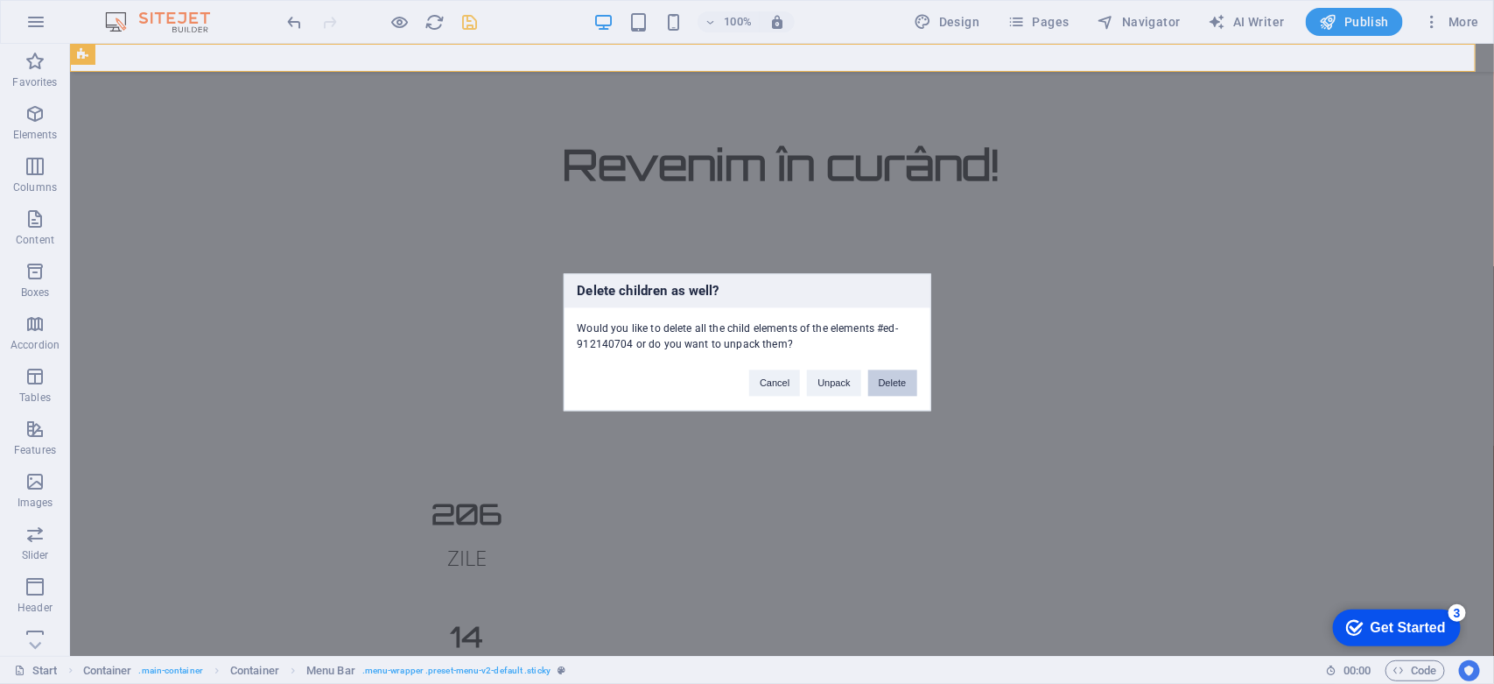
click at [894, 378] on button "Delete" at bounding box center [892, 382] width 49 height 26
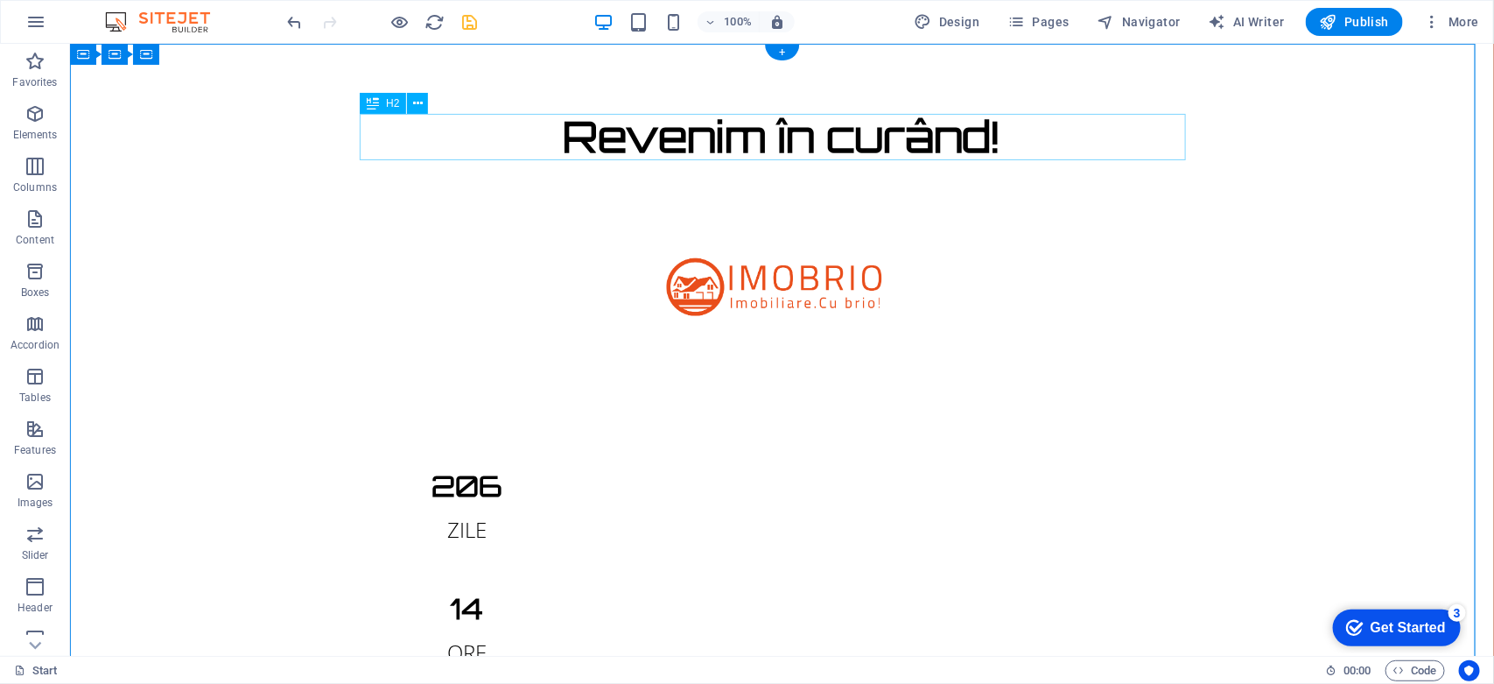
click at [829, 131] on div "Revenim în curând!" at bounding box center [781, 136] width 826 height 46
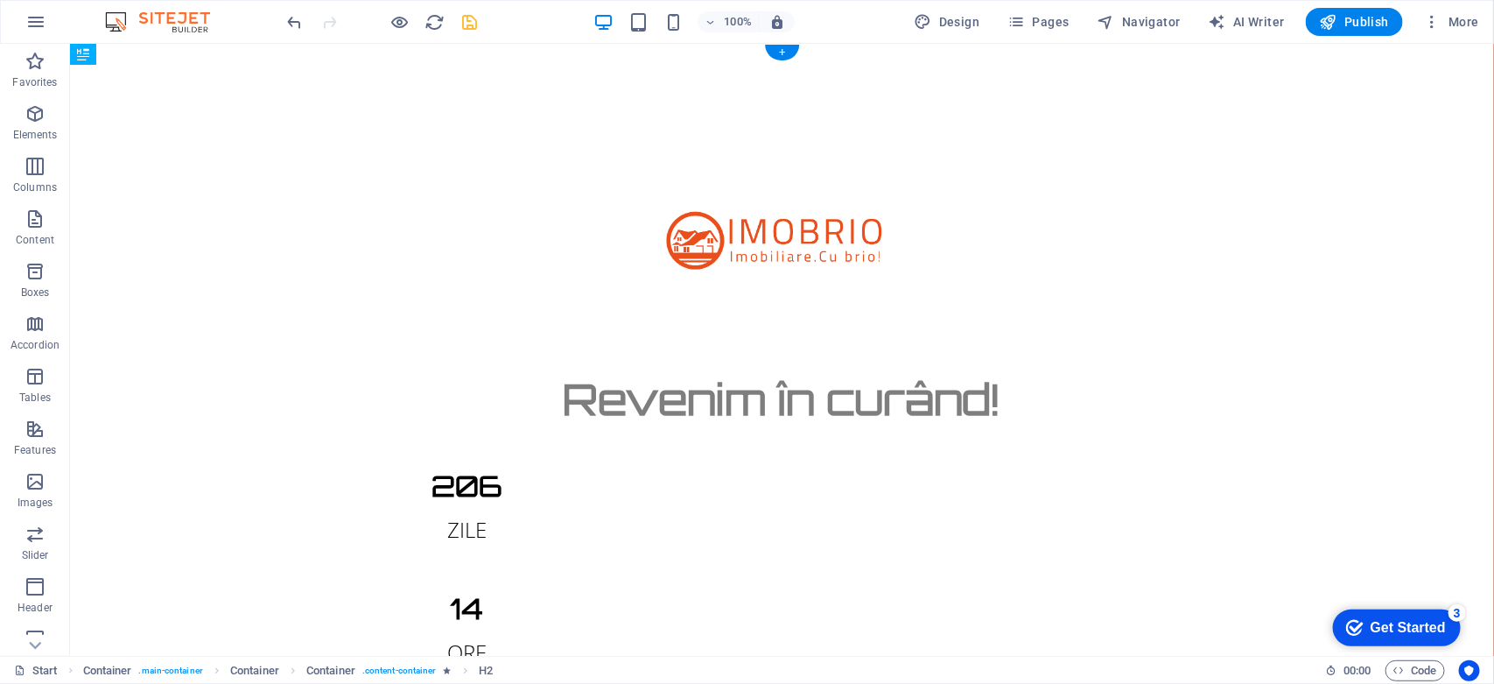
drag, startPoint x: 430, startPoint y: 228, endPoint x: 433, endPoint y: 349, distance: 121.7
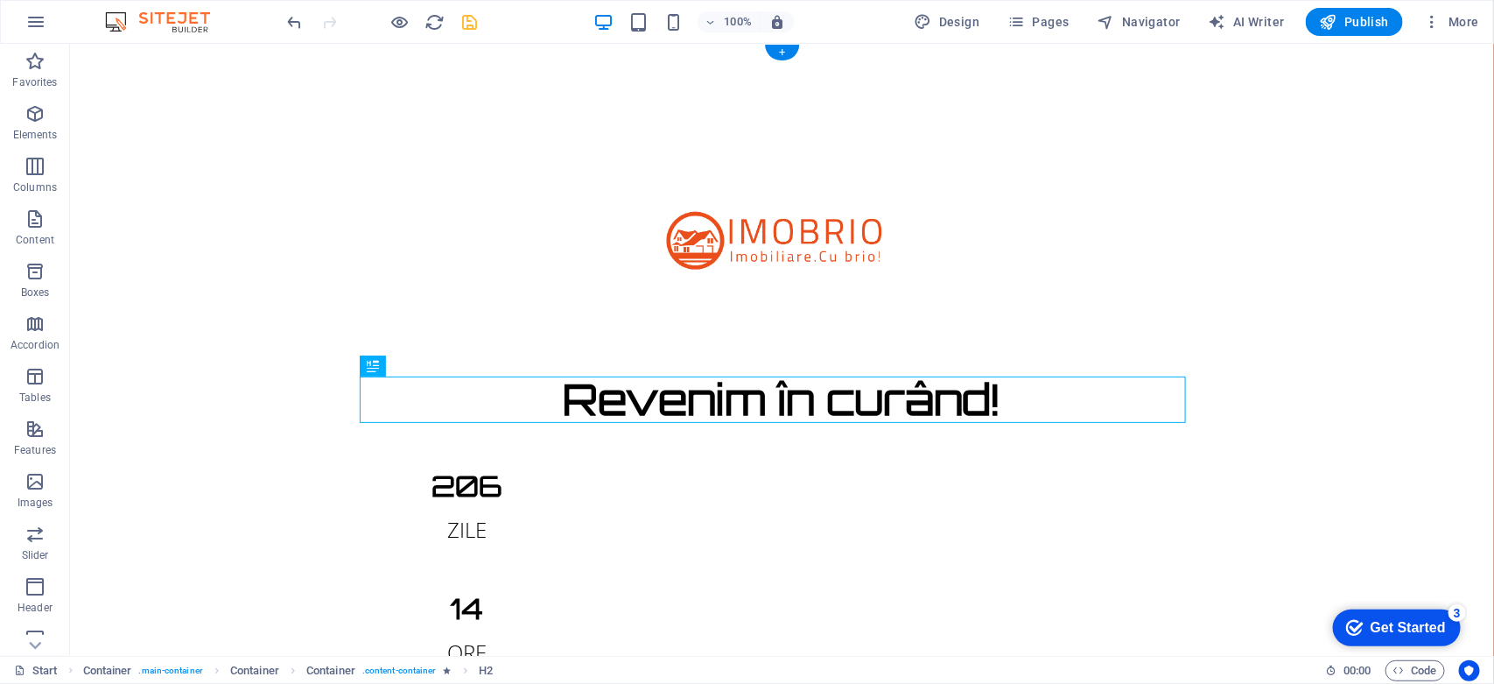
click at [450, 227] on div "Content 1" at bounding box center [781, 244] width 826 height 263
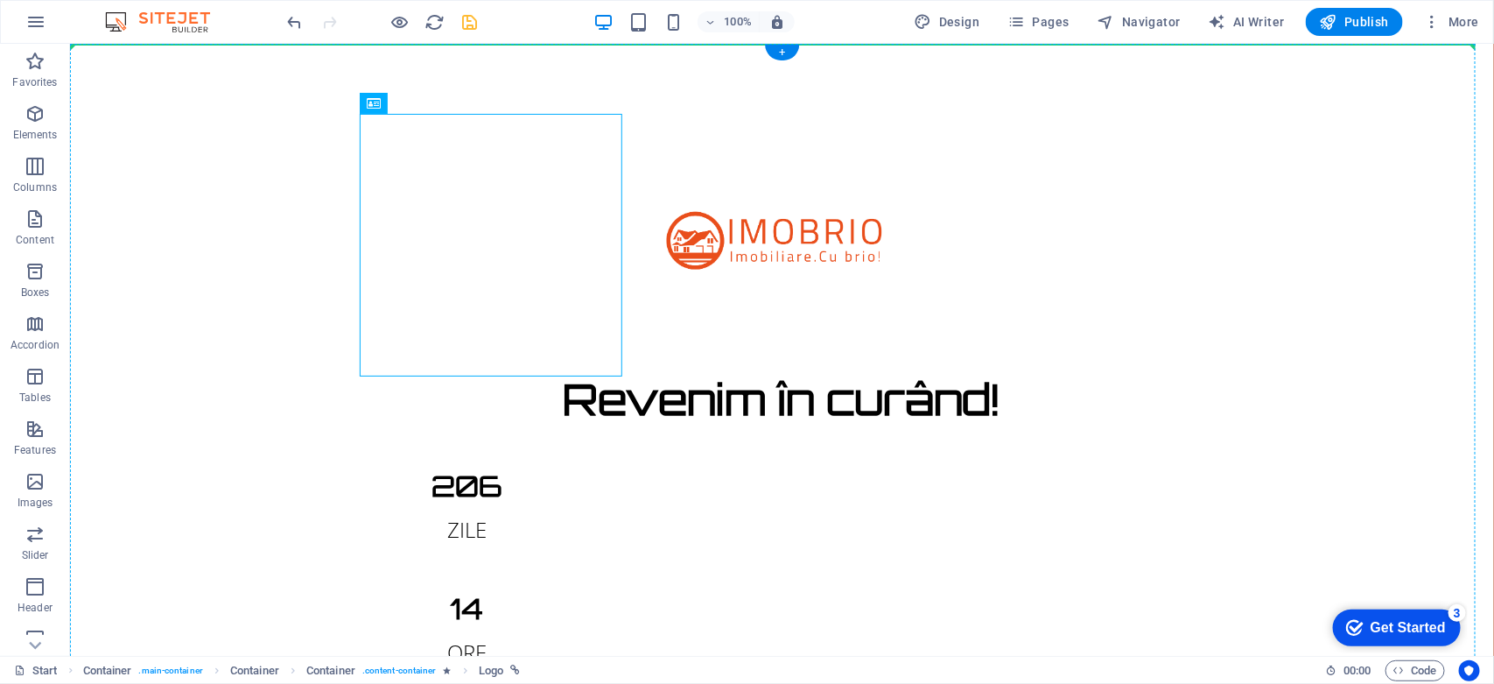
drag, startPoint x: 472, startPoint y: 149, endPoint x: 369, endPoint y: 71, distance: 128.7
click at [427, 102] on icon at bounding box center [429, 104] width 10 height 18
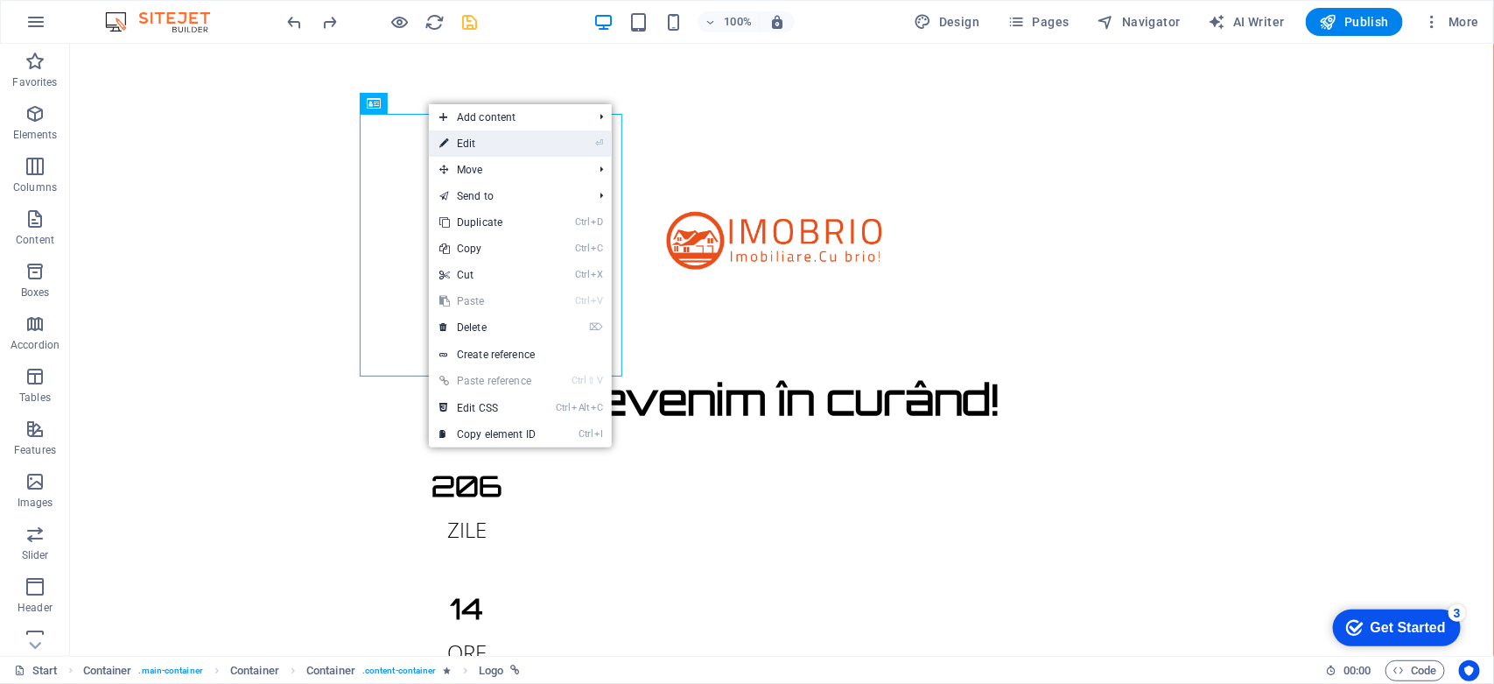
click at [473, 153] on link "⏎ Edit" at bounding box center [487, 143] width 117 height 26
select select "px"
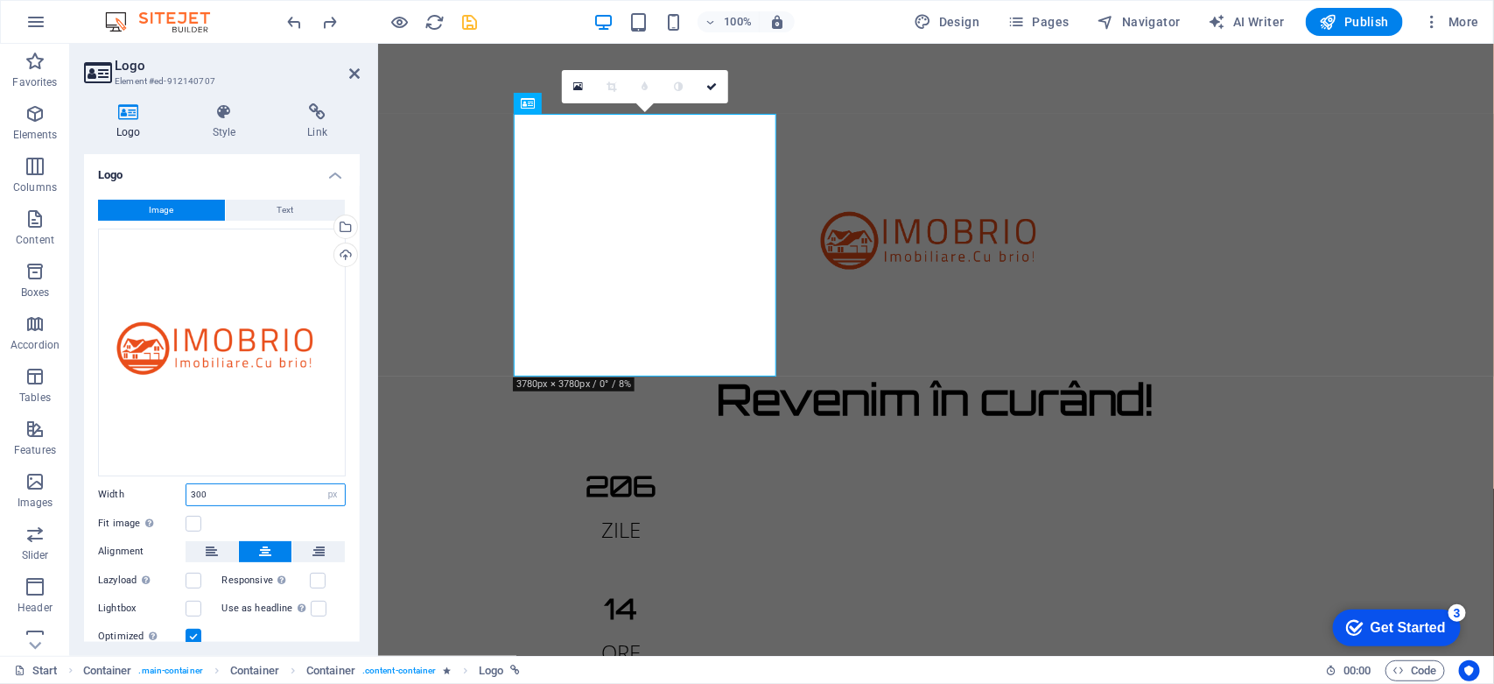
click at [234, 484] on input "300" at bounding box center [265, 494] width 158 height 21
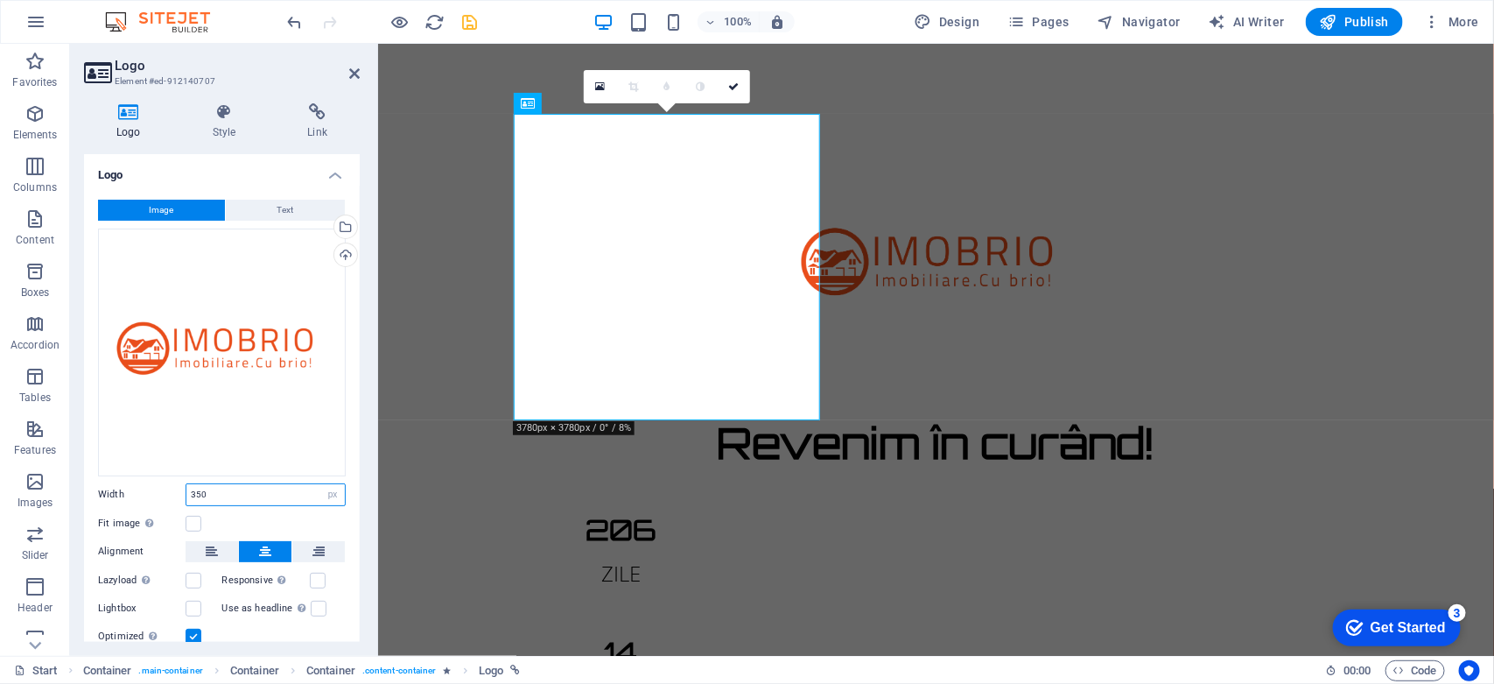
click at [234, 484] on input "350" at bounding box center [265, 494] width 158 height 21
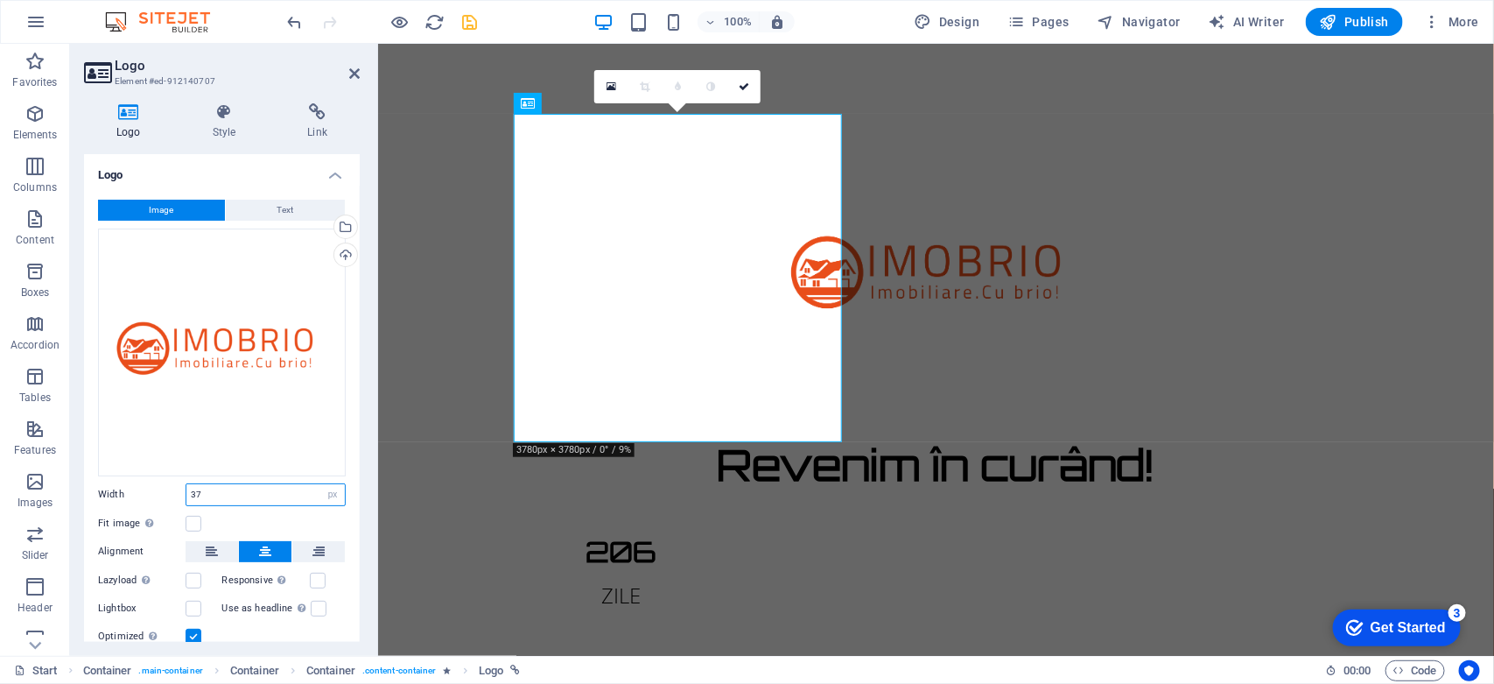
type input "3"
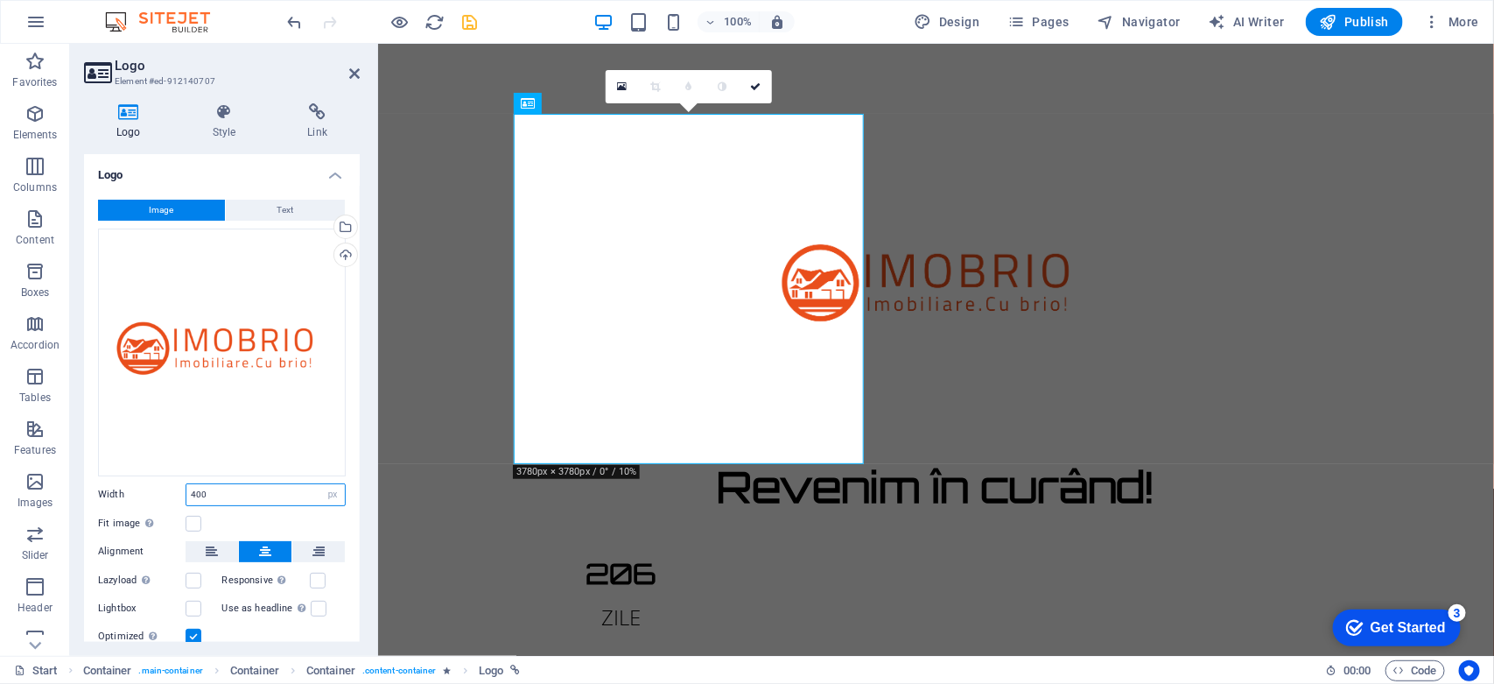
type input "400"
click at [368, 372] on div "Logo Style Link Logo Image Text Drag files here, click to choose files or selec…" at bounding box center [222, 372] width 304 height 566
click at [351, 70] on icon at bounding box center [354, 74] width 11 height 14
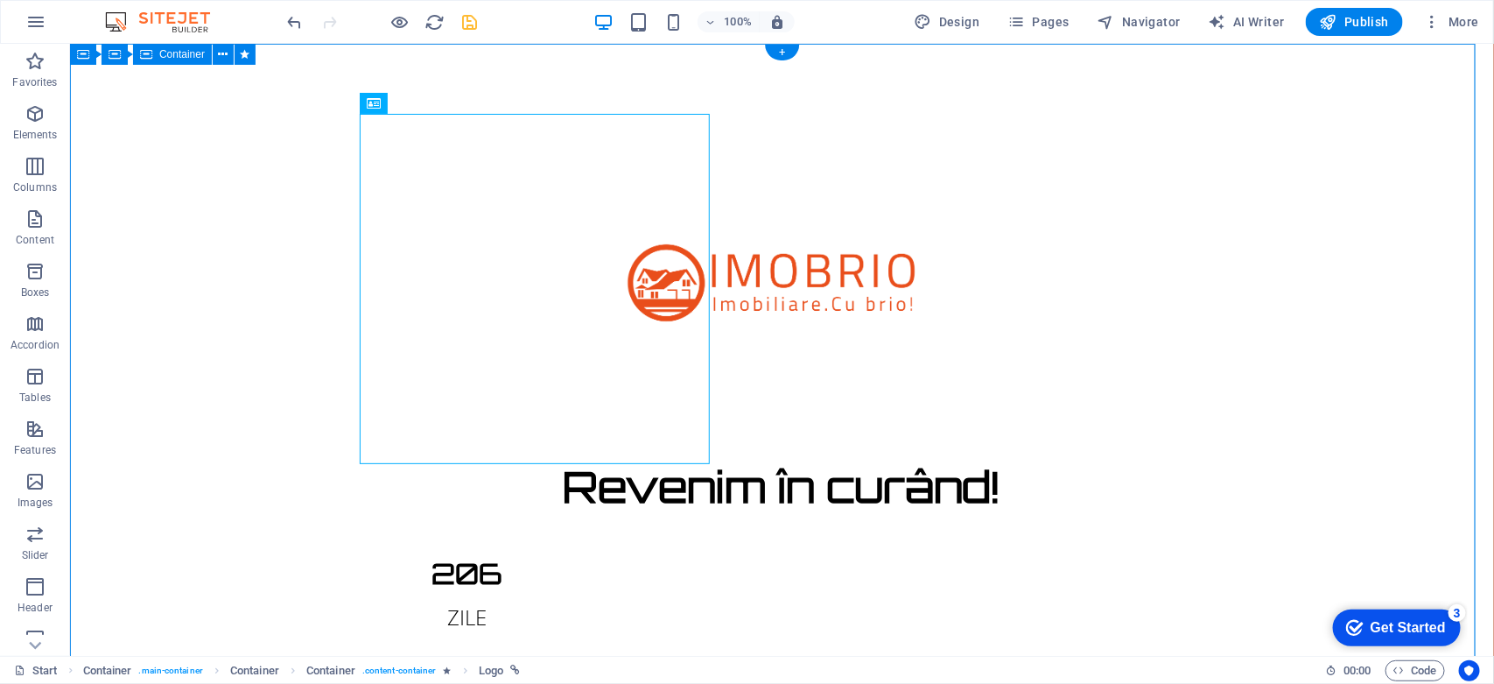
click at [901, 317] on div "Revenim în curând! 206 ZILE 14 ORE 22 MINUTE 49 SECUNDE Site-ul nostru este în …" at bounding box center [781, 660] width 1424 height 1235
click at [417, 176] on div "Content 1" at bounding box center [781, 288] width 826 height 350
click at [424, 102] on icon at bounding box center [429, 104] width 10 height 18
drag, startPoint x: 395, startPoint y: 203, endPoint x: 177, endPoint y: 128, distance: 230.6
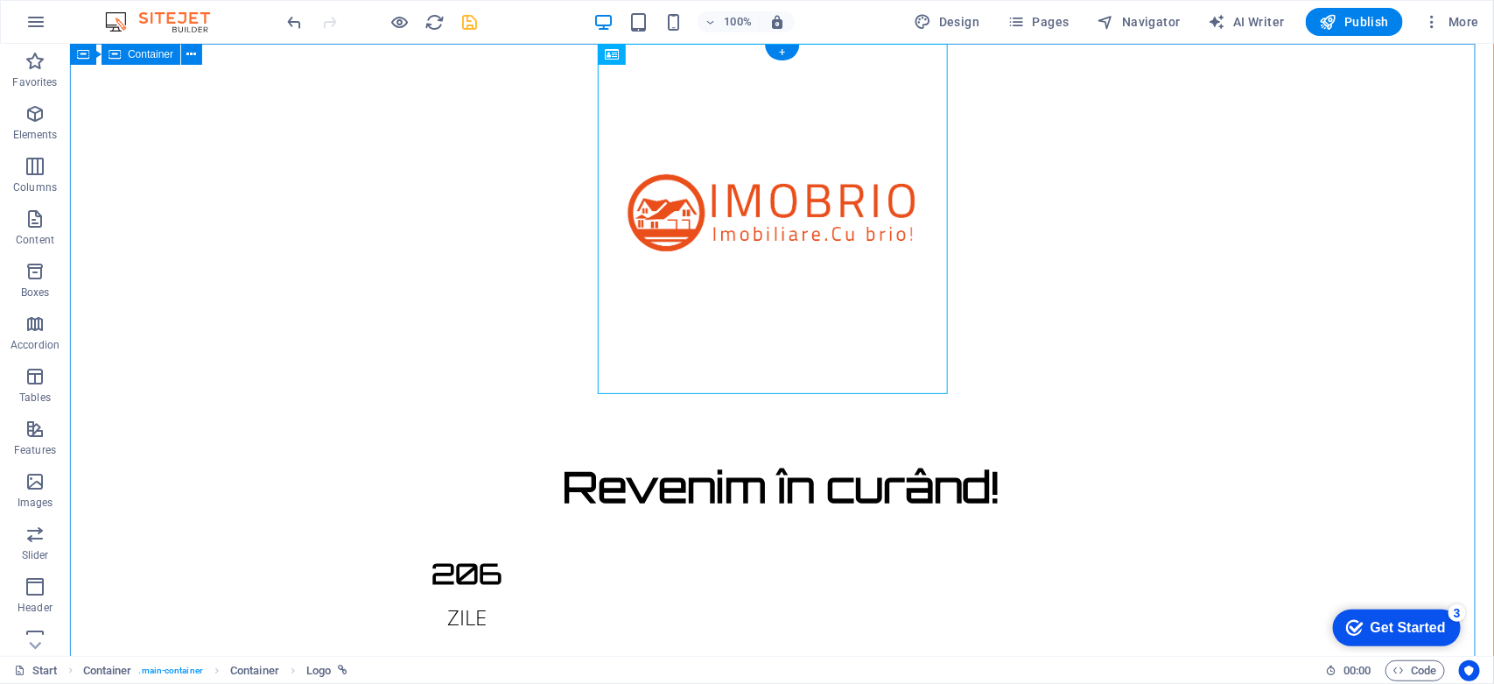
click at [1068, 295] on div "Revenim în curând! 206 ZILE 14 ORE 22 MINUTE 34 SECUNDE Site-ul nostru este în …" at bounding box center [781, 660] width 1424 height 1235
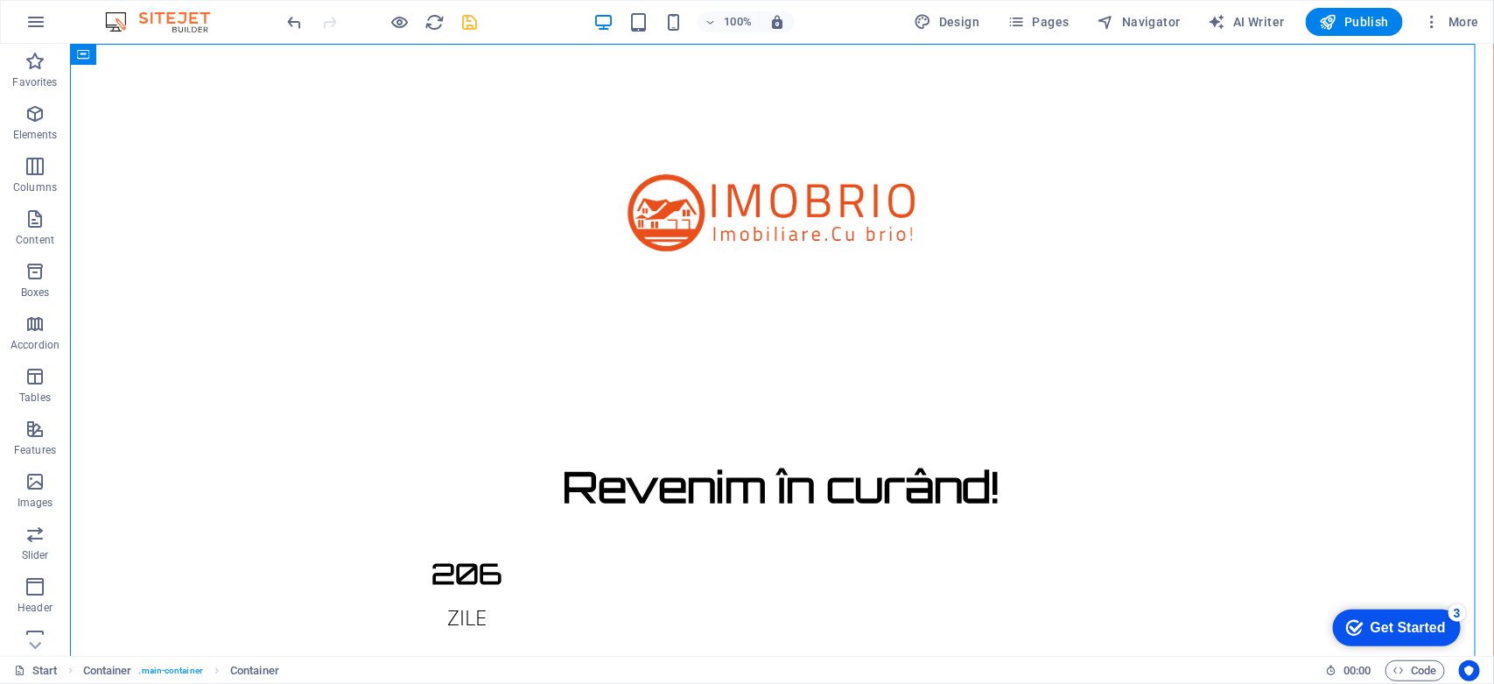
drag, startPoint x: 1492, startPoint y: 67, endPoint x: 1562, endPoint y: 66, distance: 70.0
click at [403, 25] on icon "button" at bounding box center [400, 22] width 20 height 20
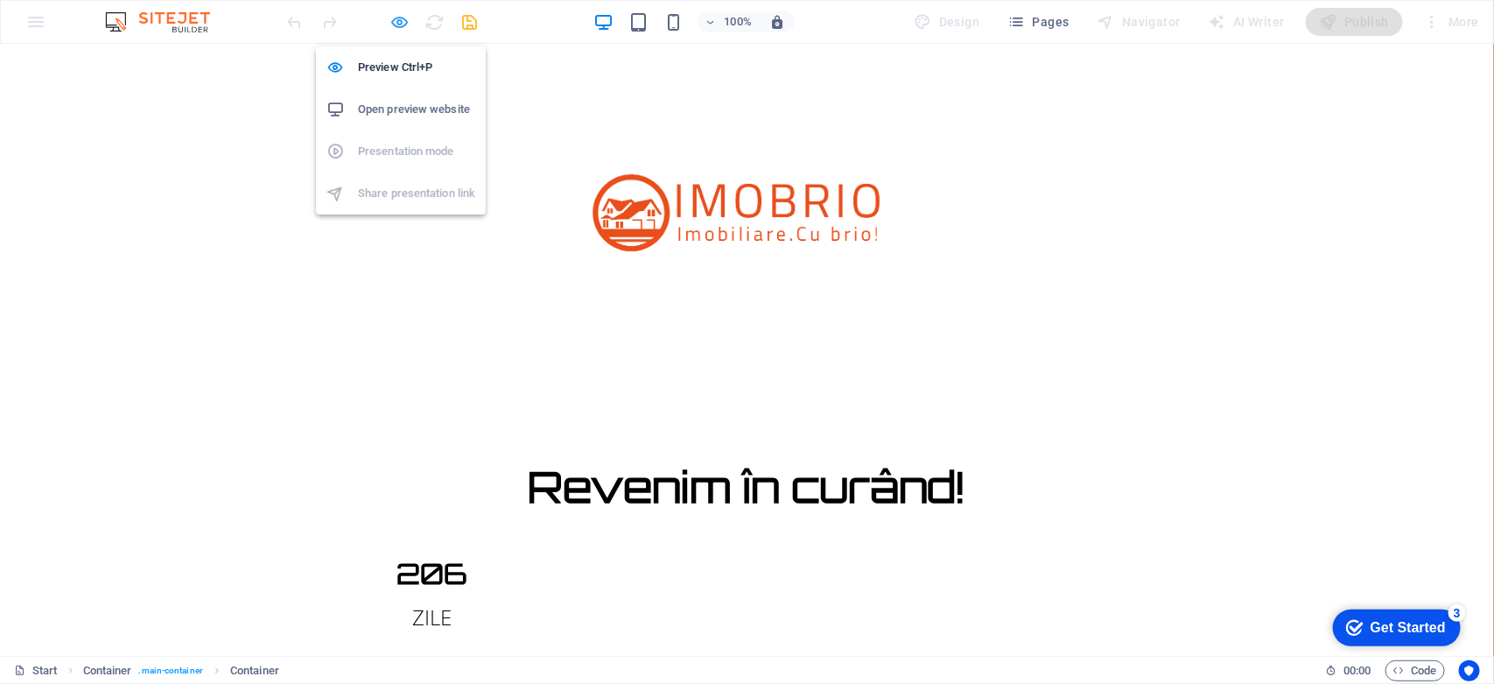
click at [403, 23] on icon "button" at bounding box center [400, 22] width 20 height 20
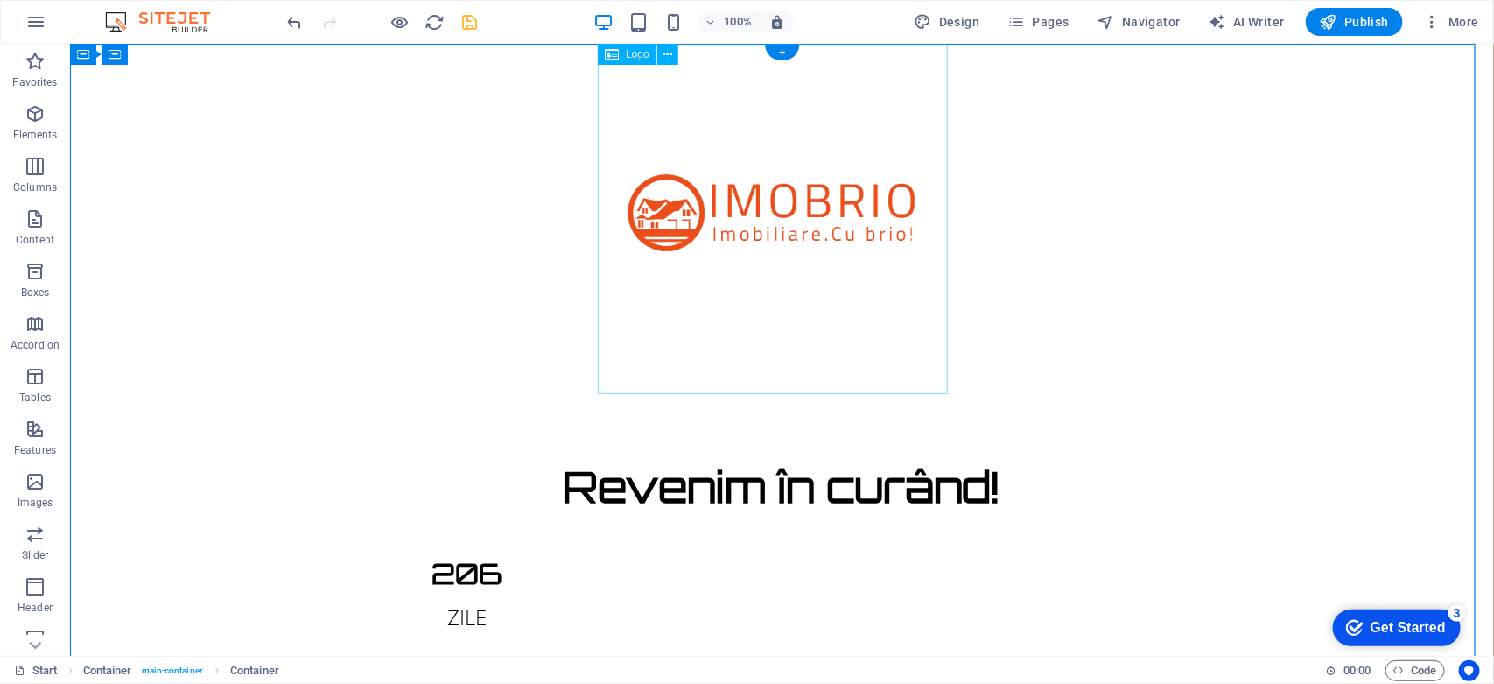
click at [780, 222] on div at bounding box center [781, 218] width 1424 height 350
click at [663, 55] on icon at bounding box center [668, 55] width 10 height 18
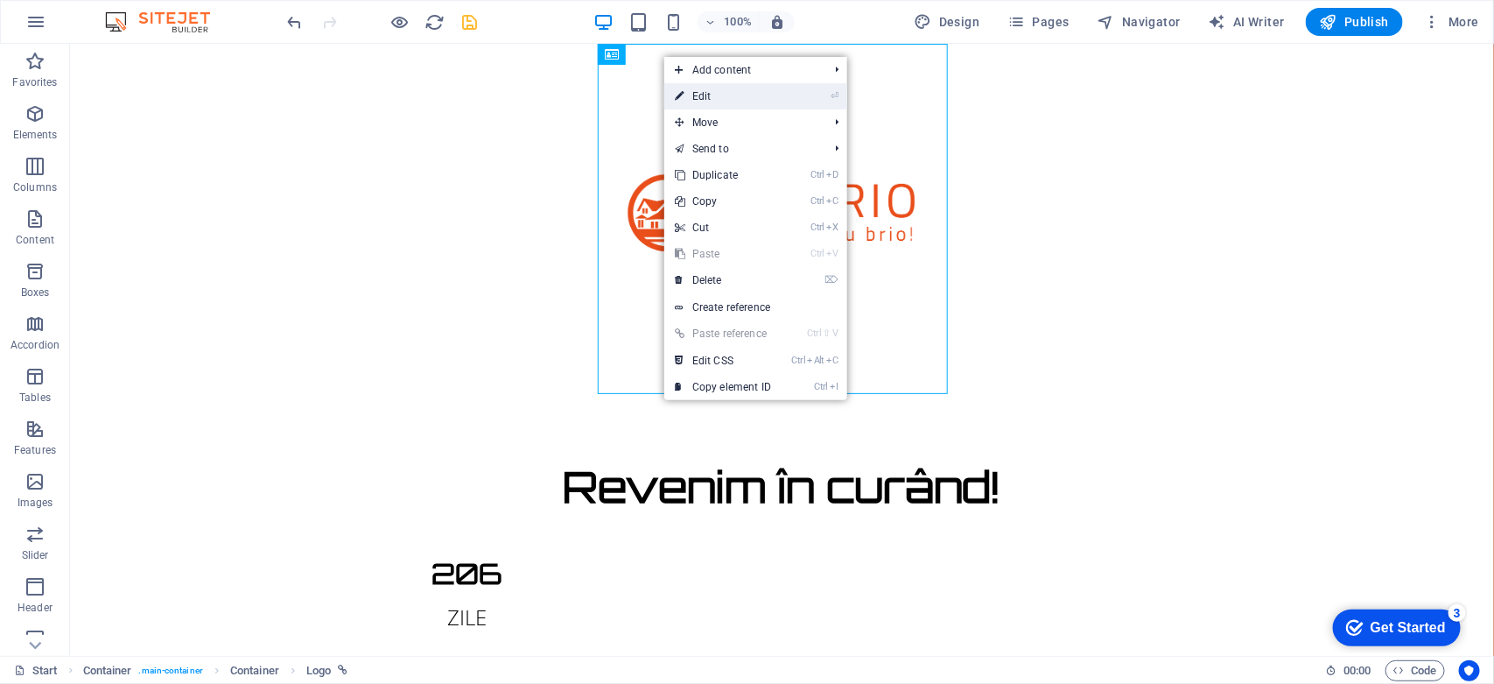
click at [705, 94] on link "⏎ Edit" at bounding box center [722, 96] width 117 height 26
select select "px"
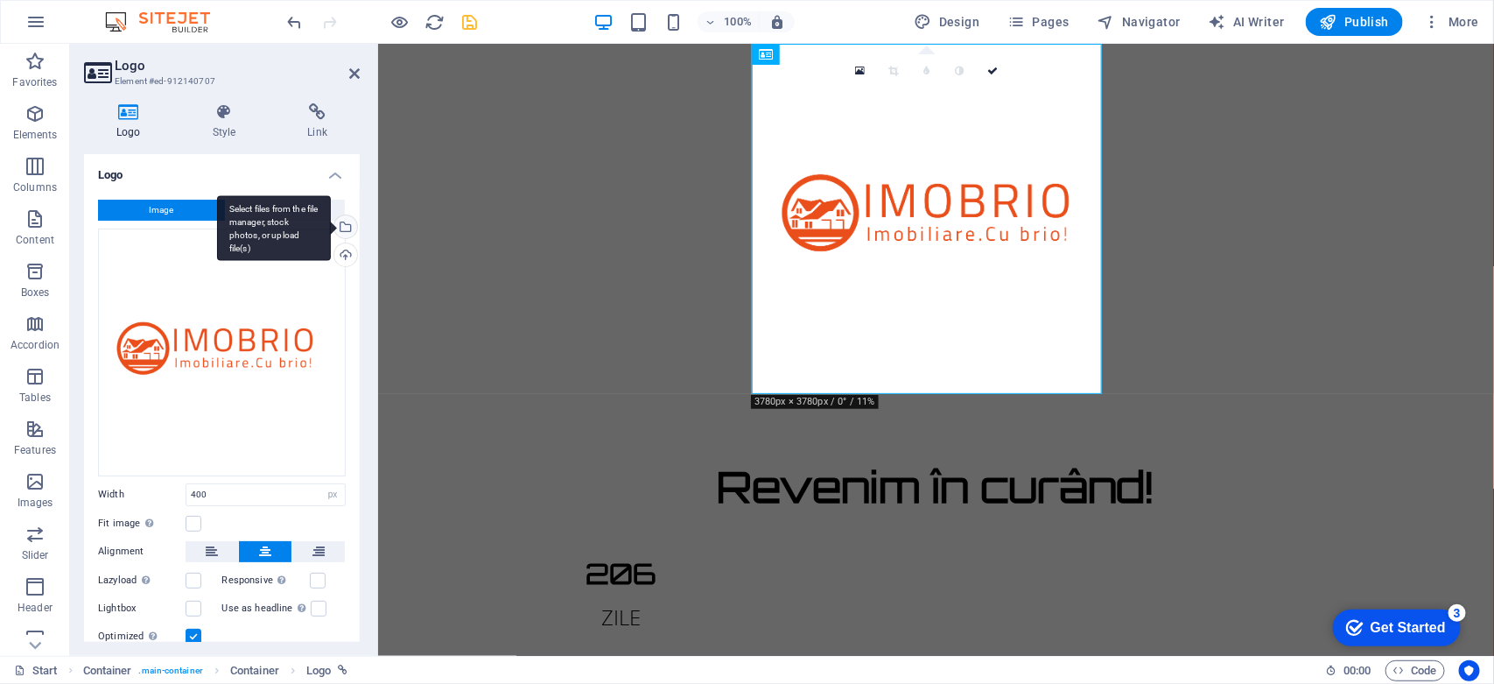
click at [331, 224] on div "Select files from the file manager, stock photos, or upload file(s)" at bounding box center [274, 228] width 114 height 66
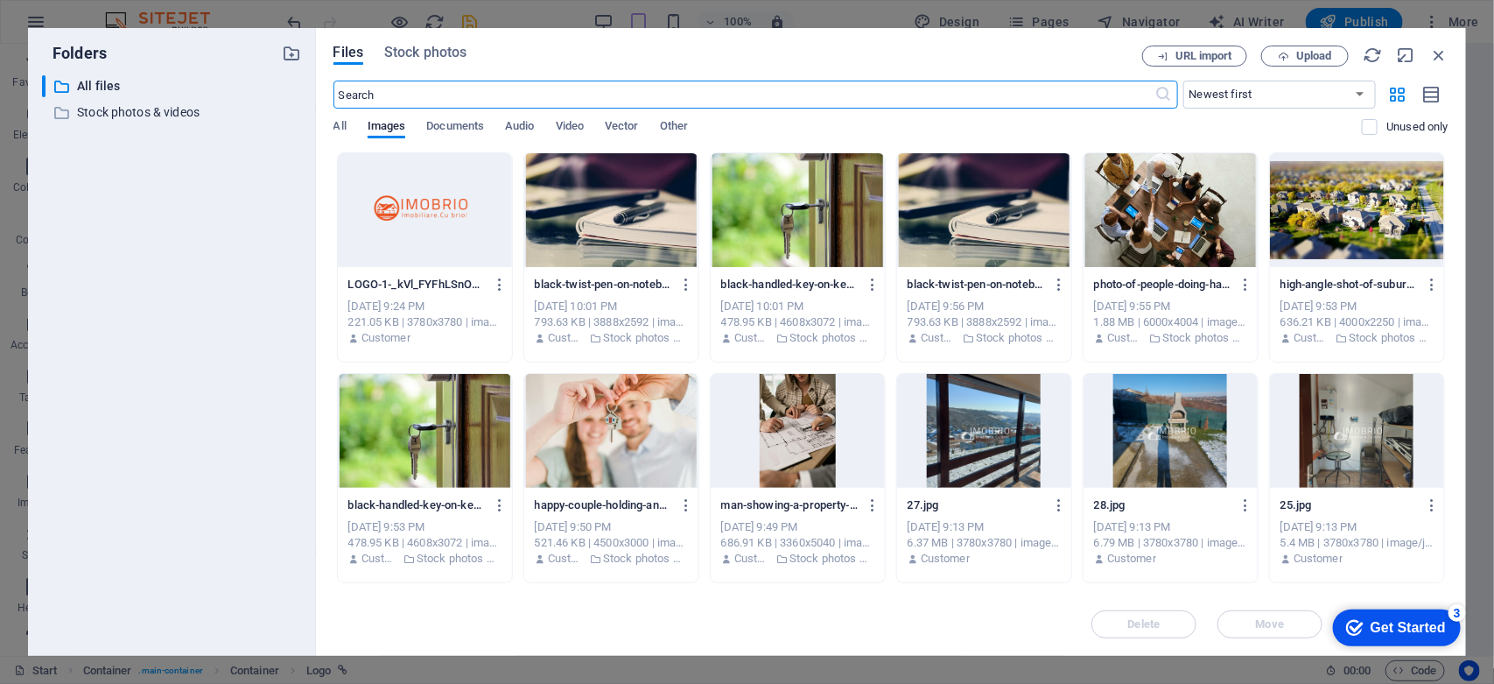
click at [353, 236] on div at bounding box center [425, 210] width 174 height 114
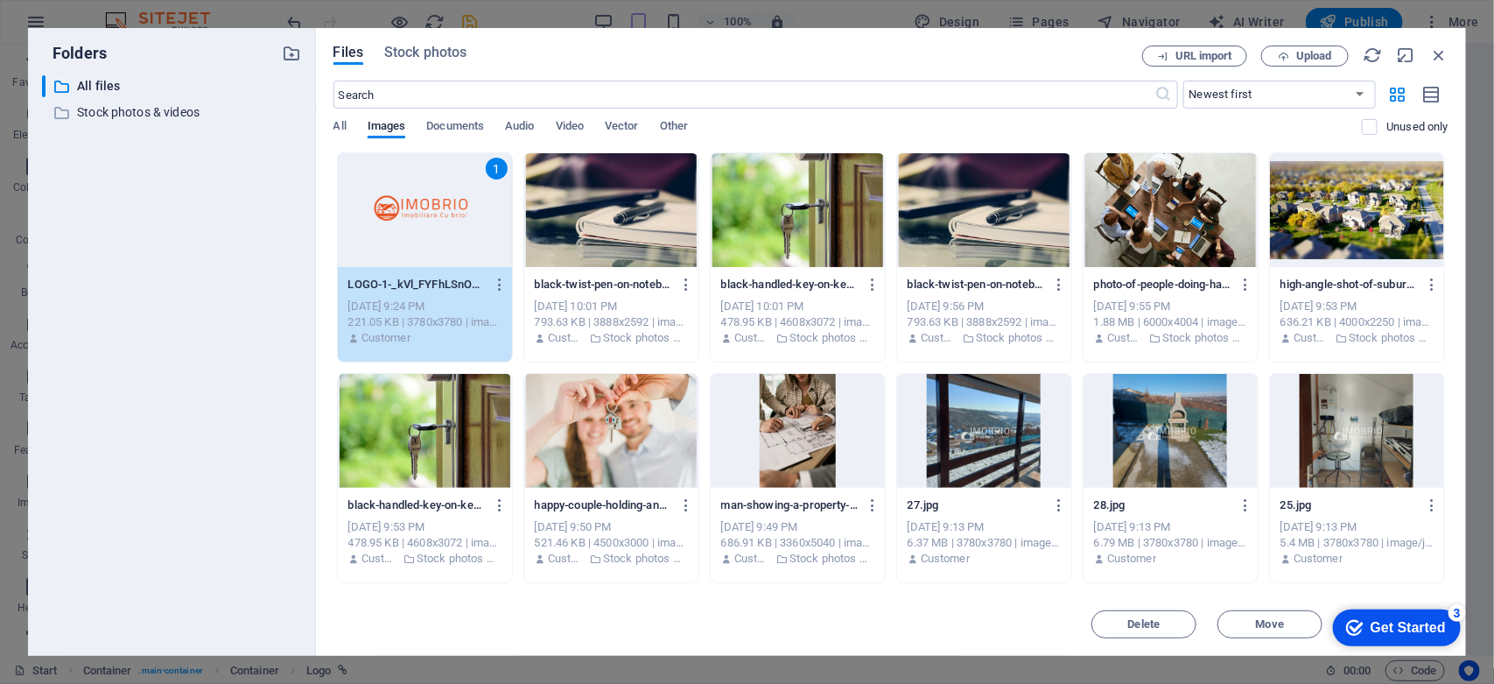
click at [353, 236] on div "1" at bounding box center [425, 210] width 174 height 114
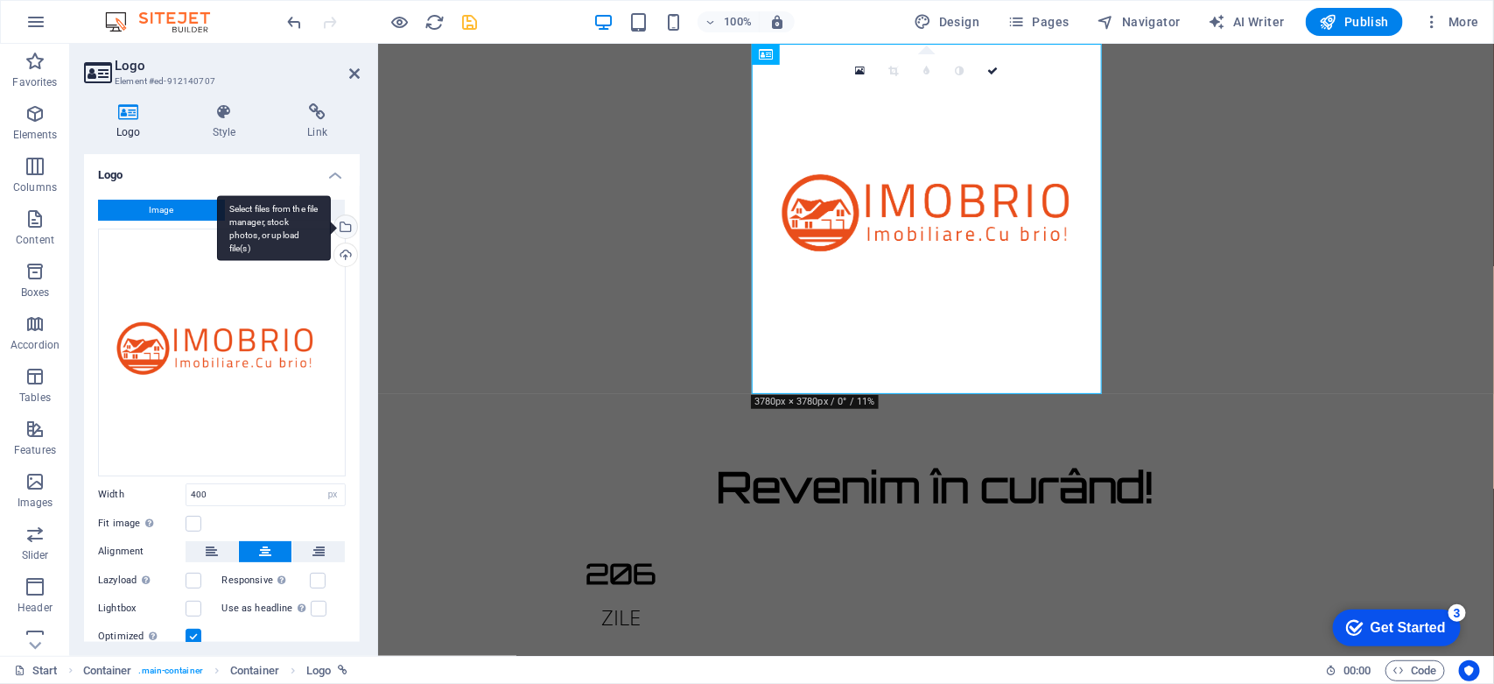
click at [341, 224] on div "Select files from the file manager, stock photos, or upload file(s)" at bounding box center [344, 228] width 26 height 26
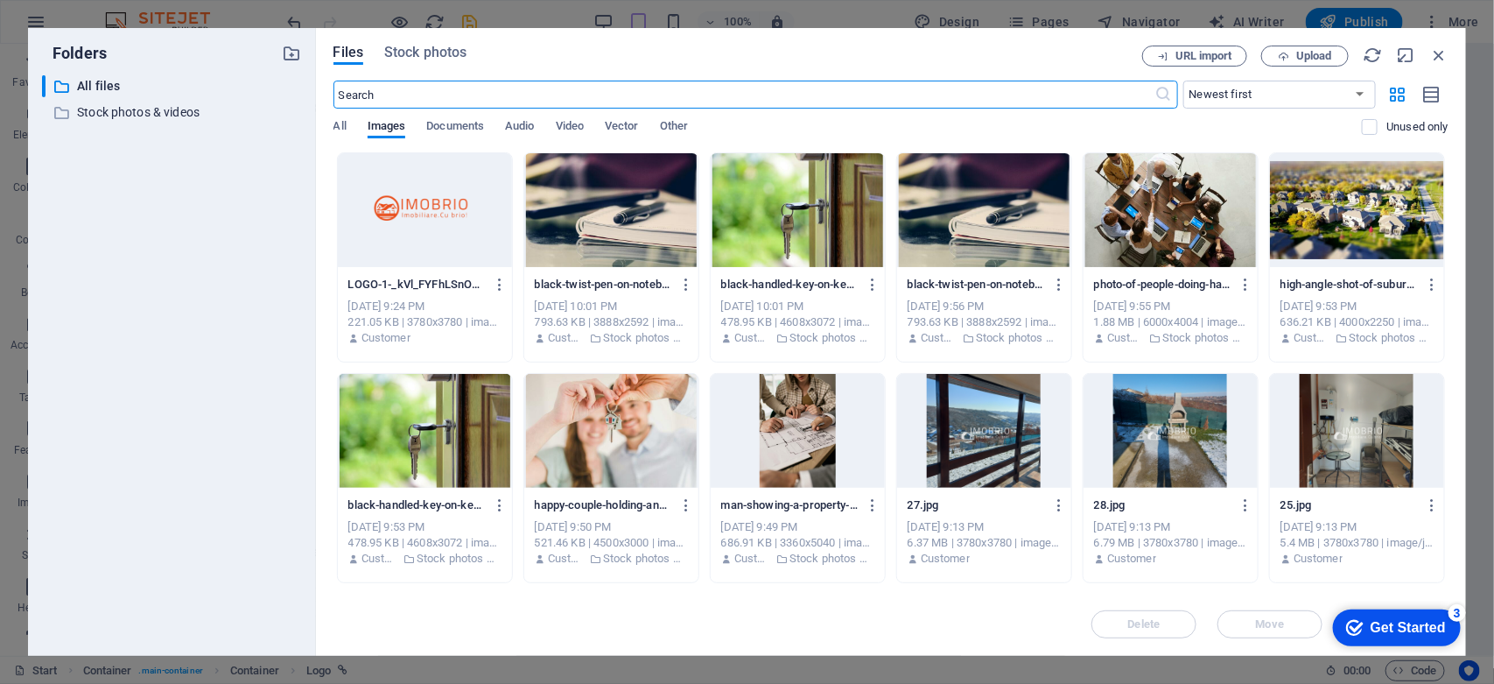
click at [658, 229] on div at bounding box center [611, 210] width 174 height 114
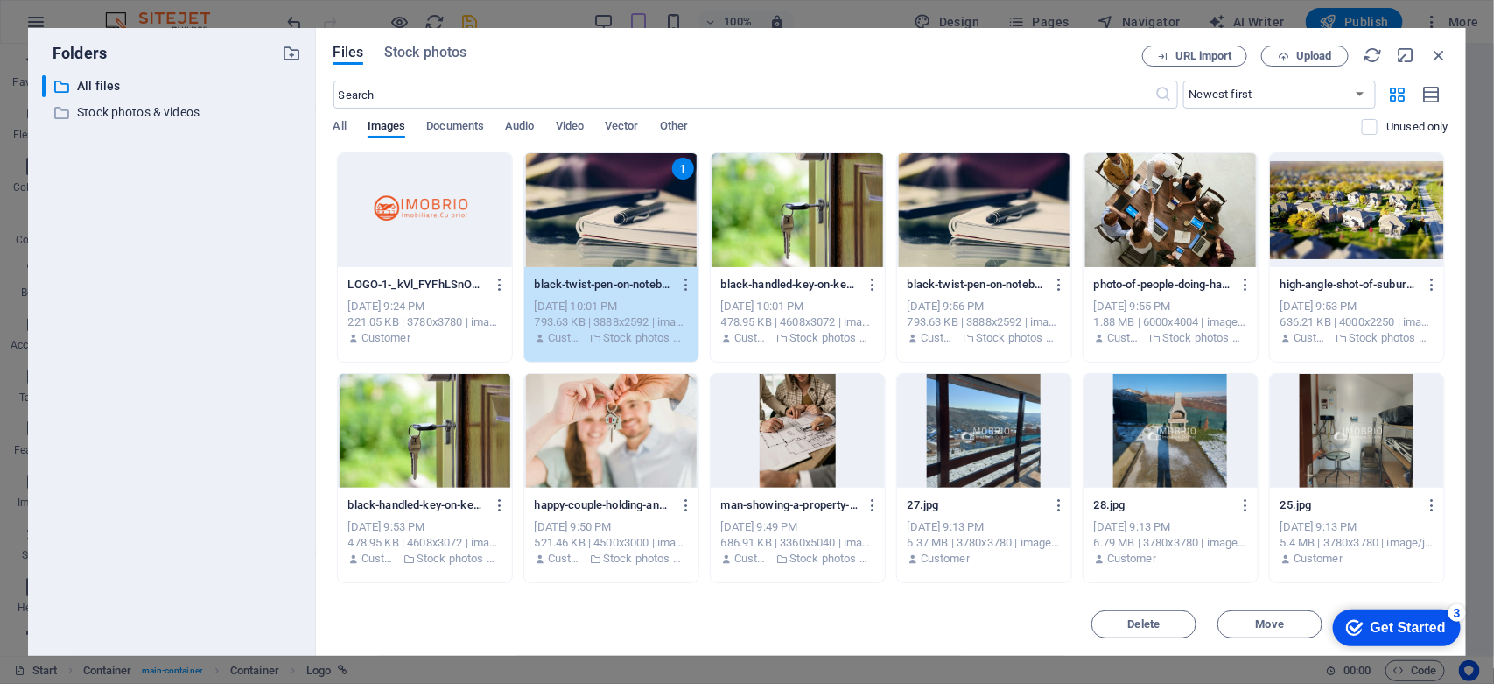
click at [658, 229] on div "1" at bounding box center [611, 210] width 174 height 114
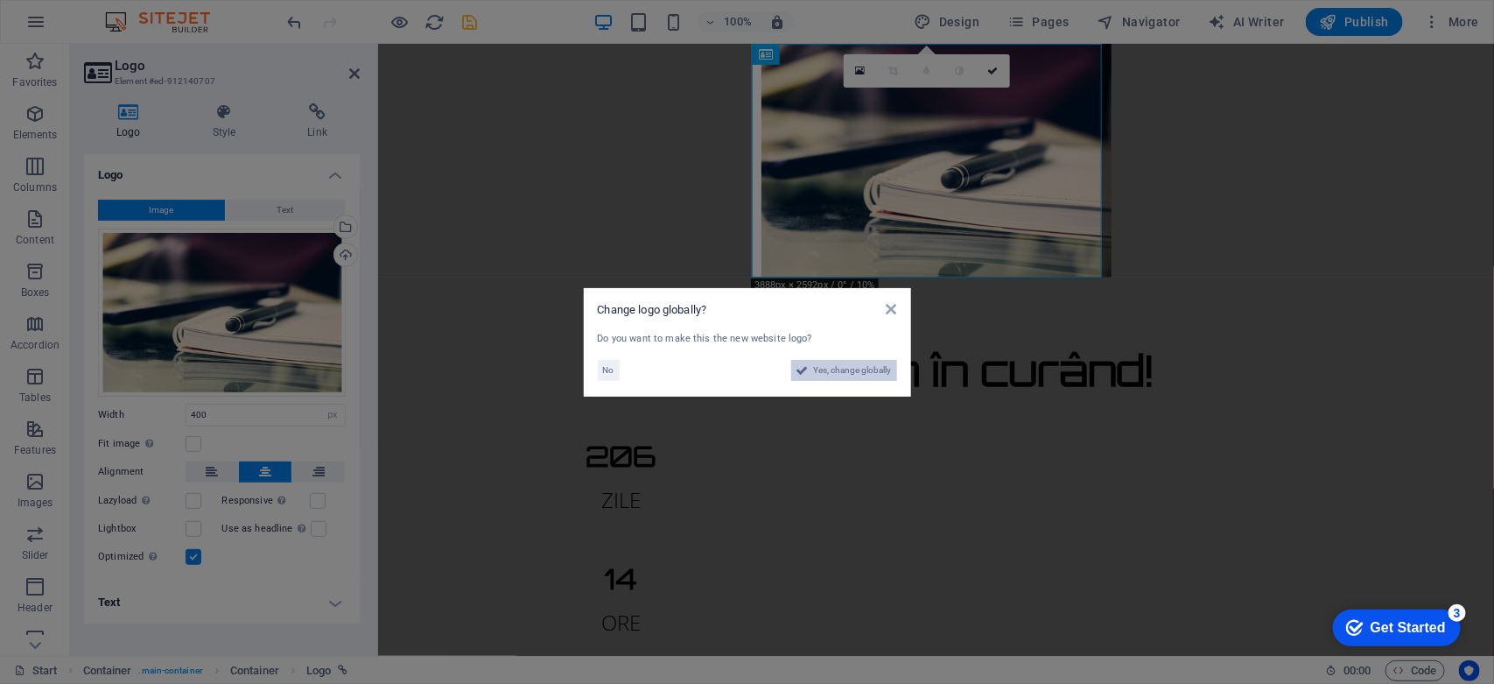
click at [799, 374] on icon at bounding box center [802, 370] width 12 height 21
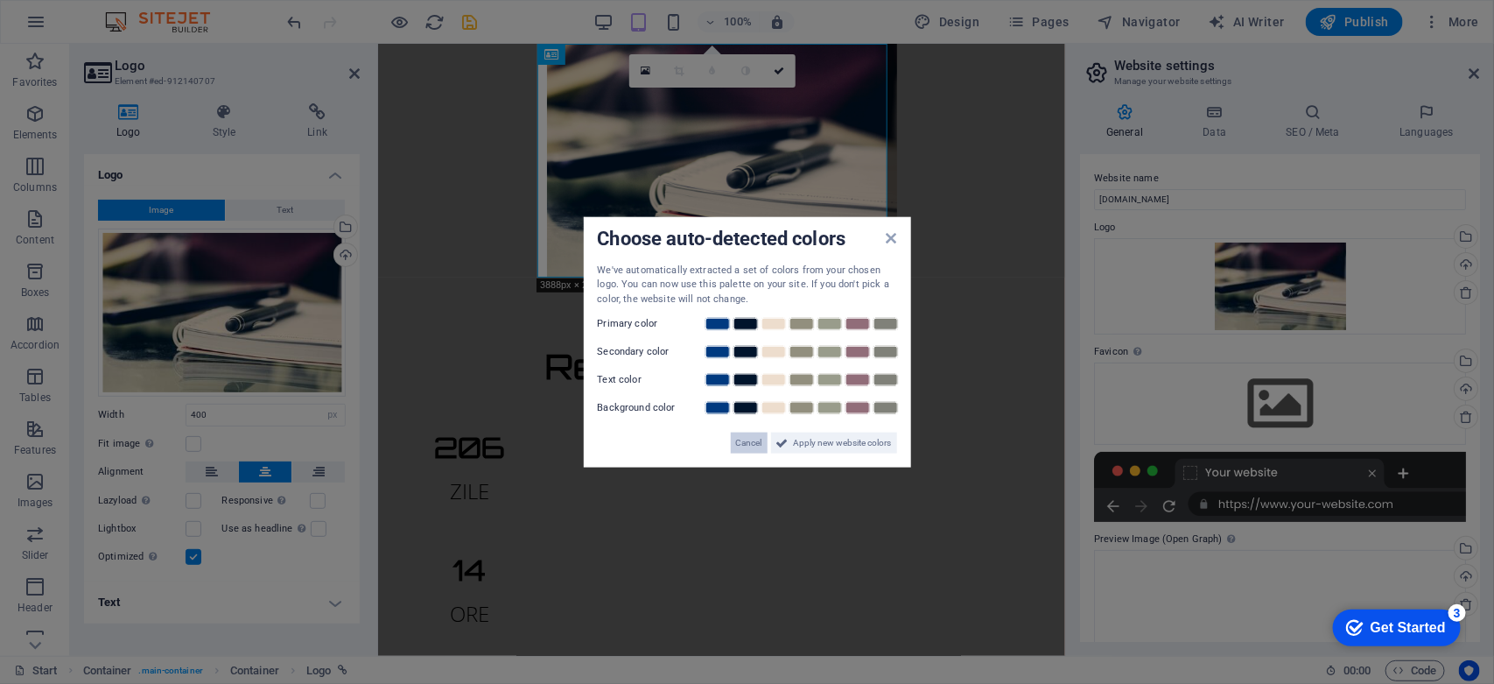
click at [754, 442] on span "Cancel" at bounding box center [749, 442] width 26 height 21
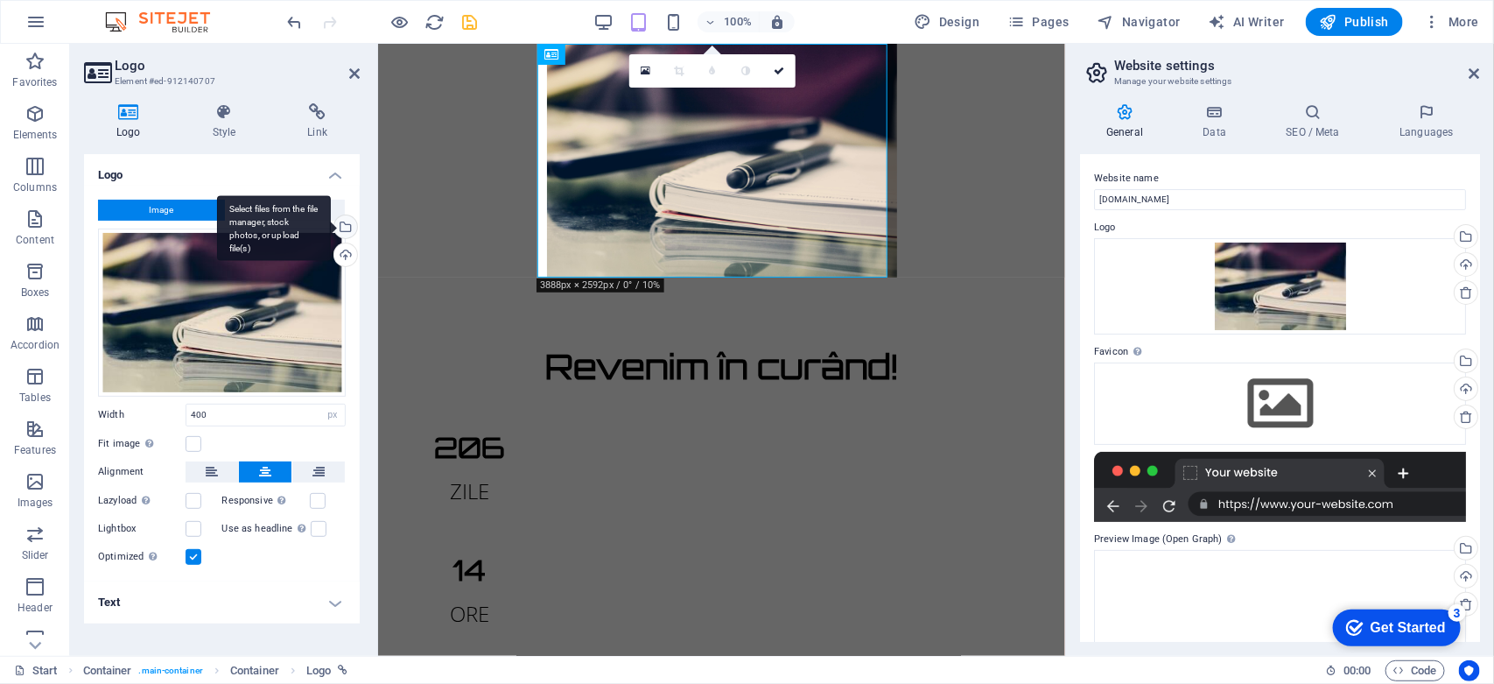
click at [351, 221] on div "Select files from the file manager, stock photos, or upload file(s)" at bounding box center [344, 228] width 26 height 26
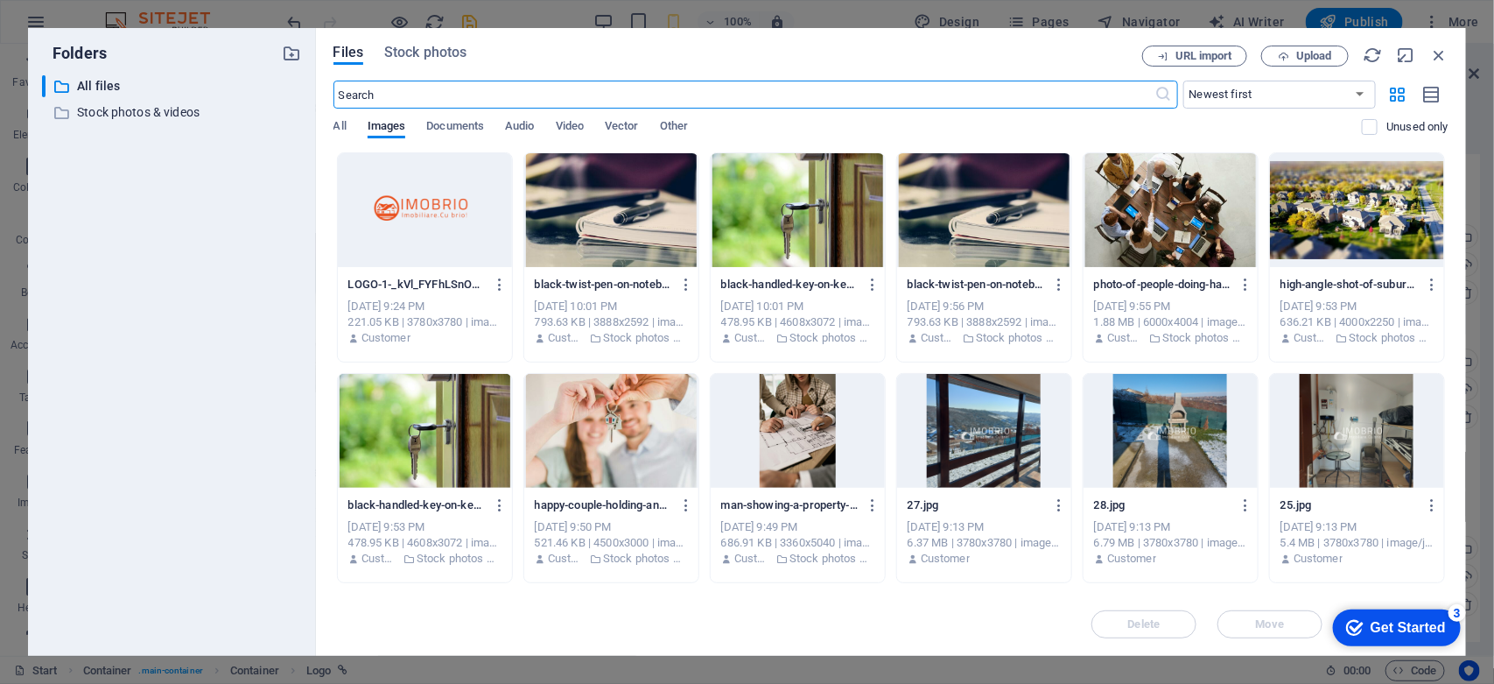
click at [431, 204] on div at bounding box center [425, 210] width 174 height 114
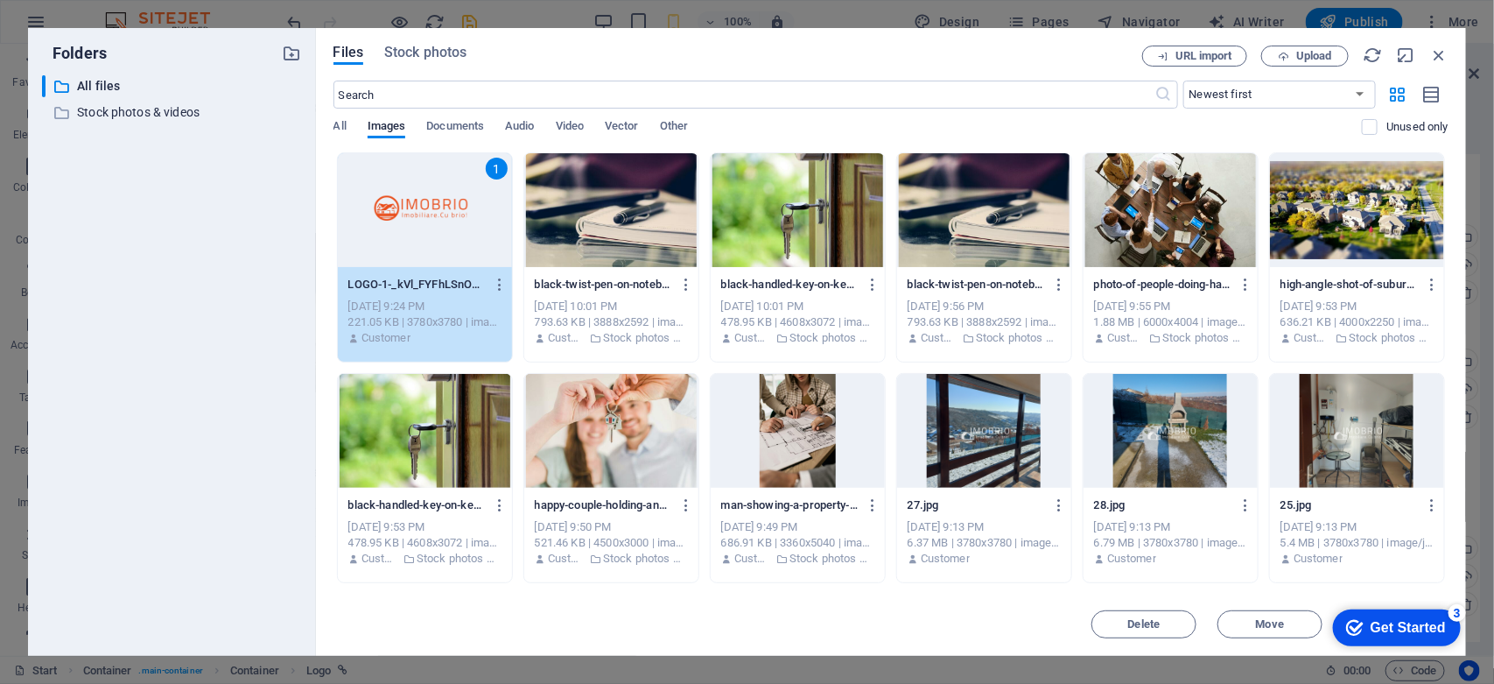
click at [431, 204] on div "1" at bounding box center [425, 210] width 174 height 114
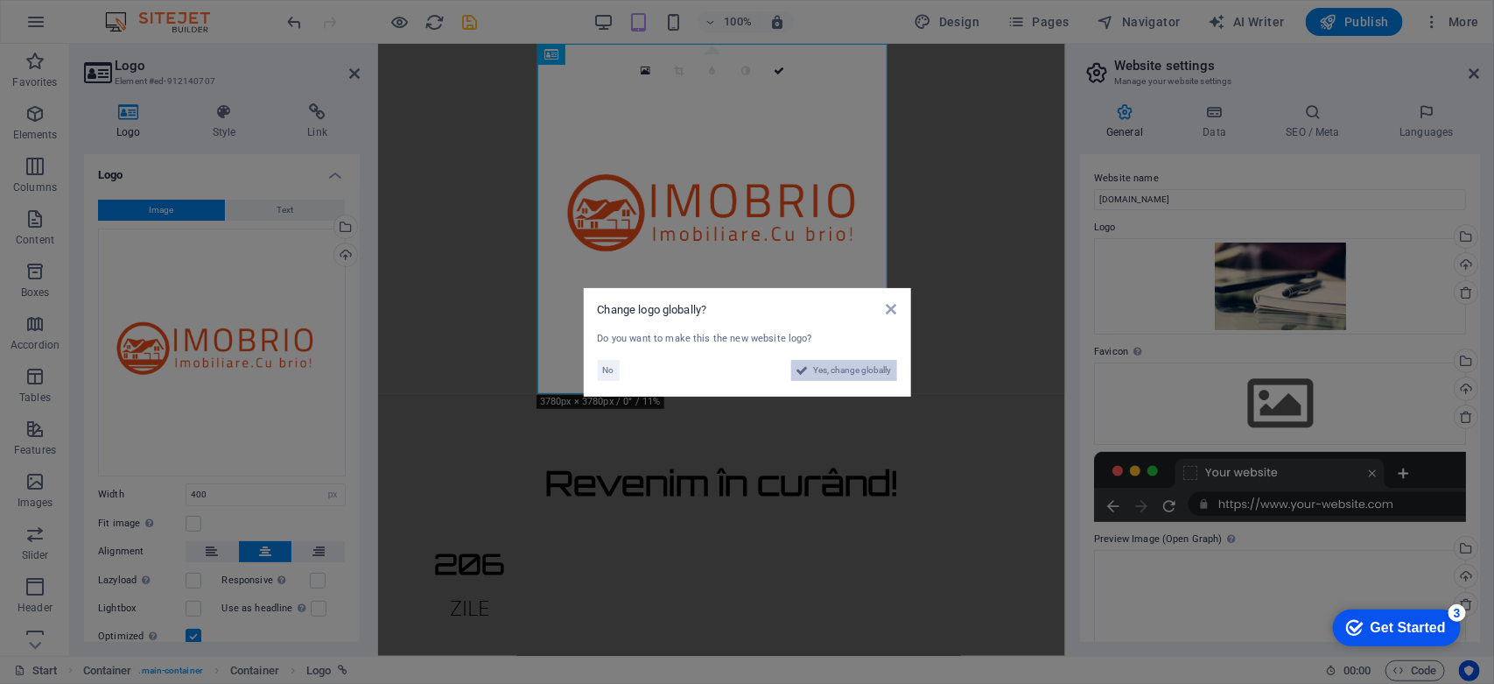
click at [852, 370] on span "Yes, change globally" at bounding box center [853, 370] width 78 height 21
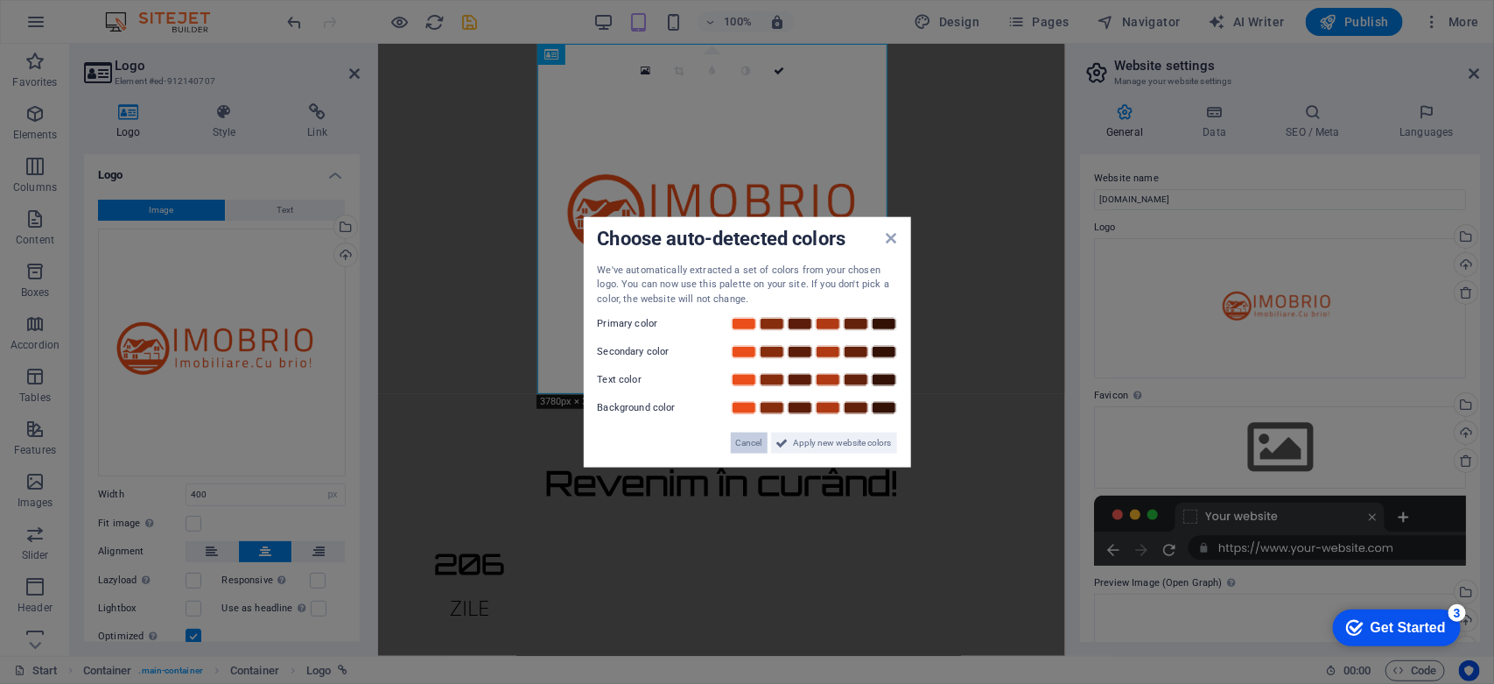
click at [747, 443] on span "Cancel" at bounding box center [749, 442] width 26 height 21
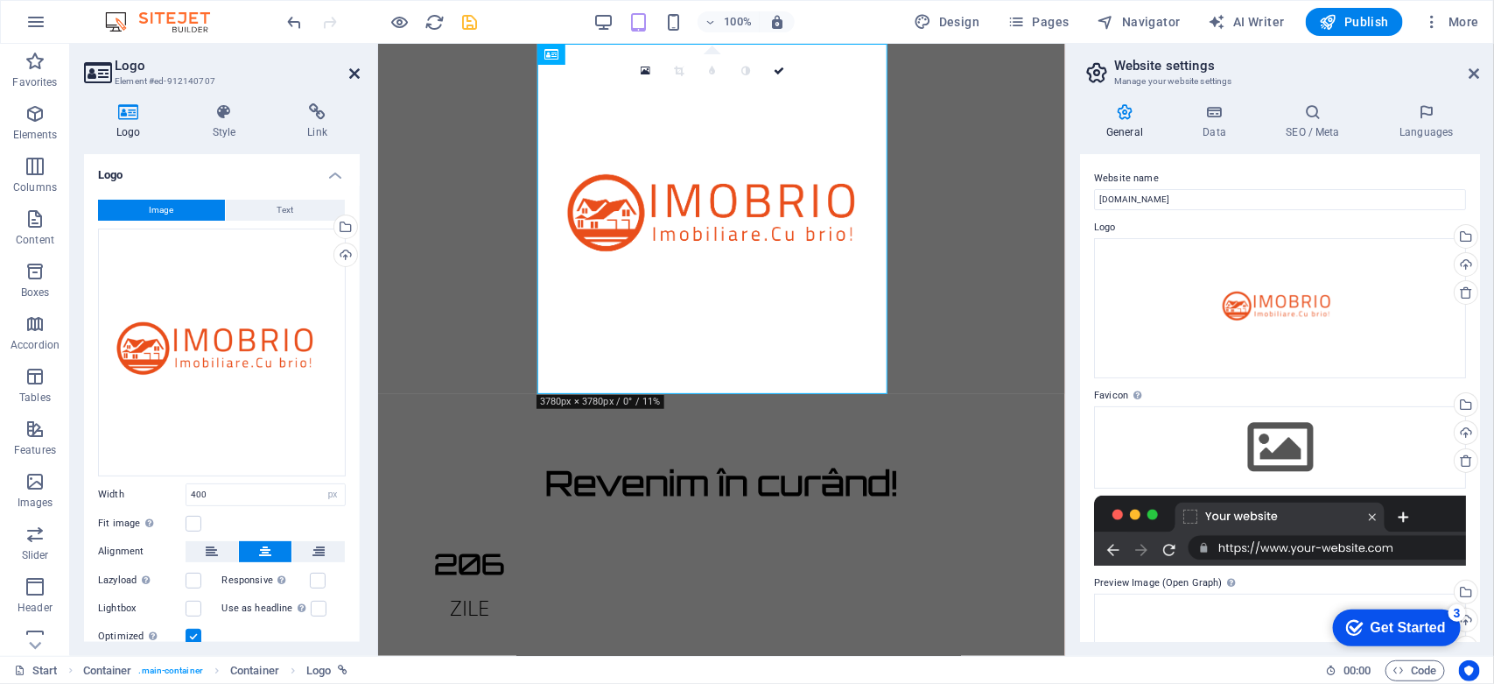
click at [359, 67] on icon at bounding box center [354, 74] width 11 height 14
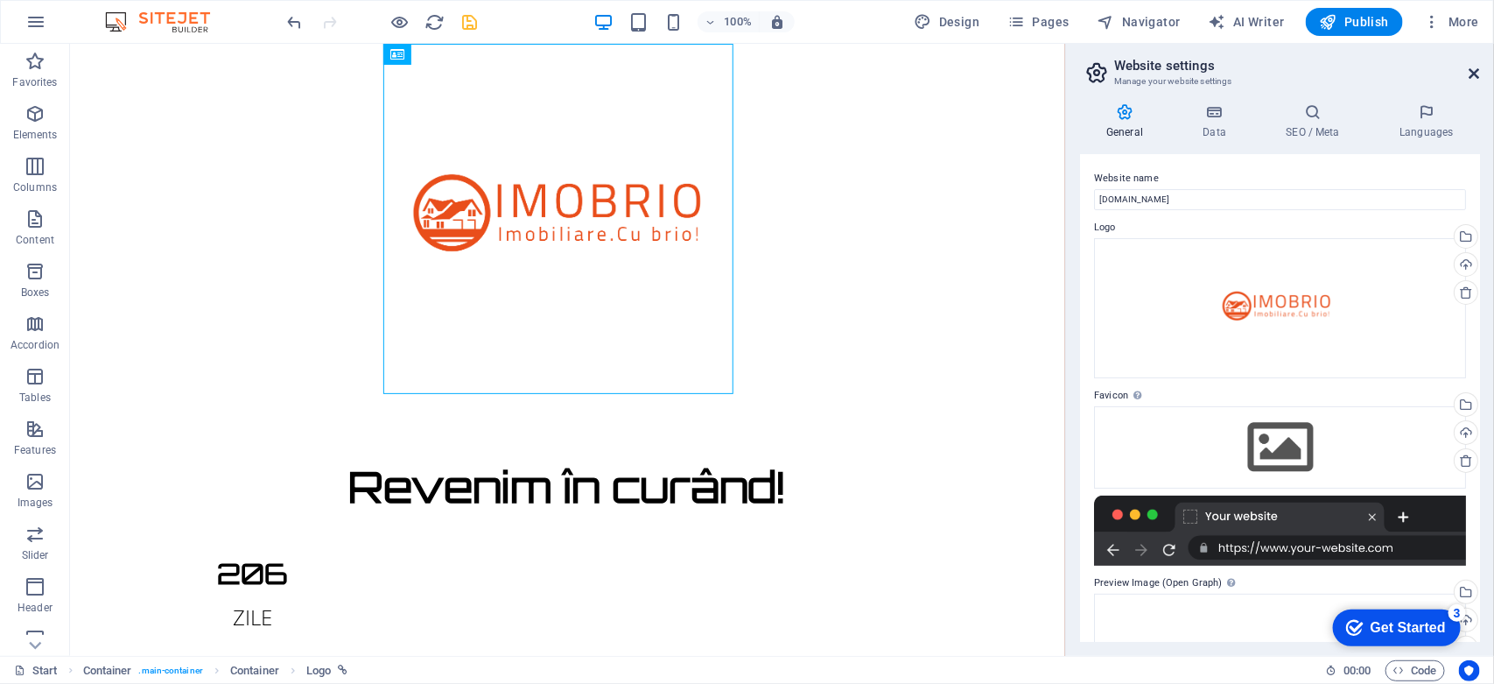
click at [1476, 75] on icon at bounding box center [1475, 74] width 11 height 14
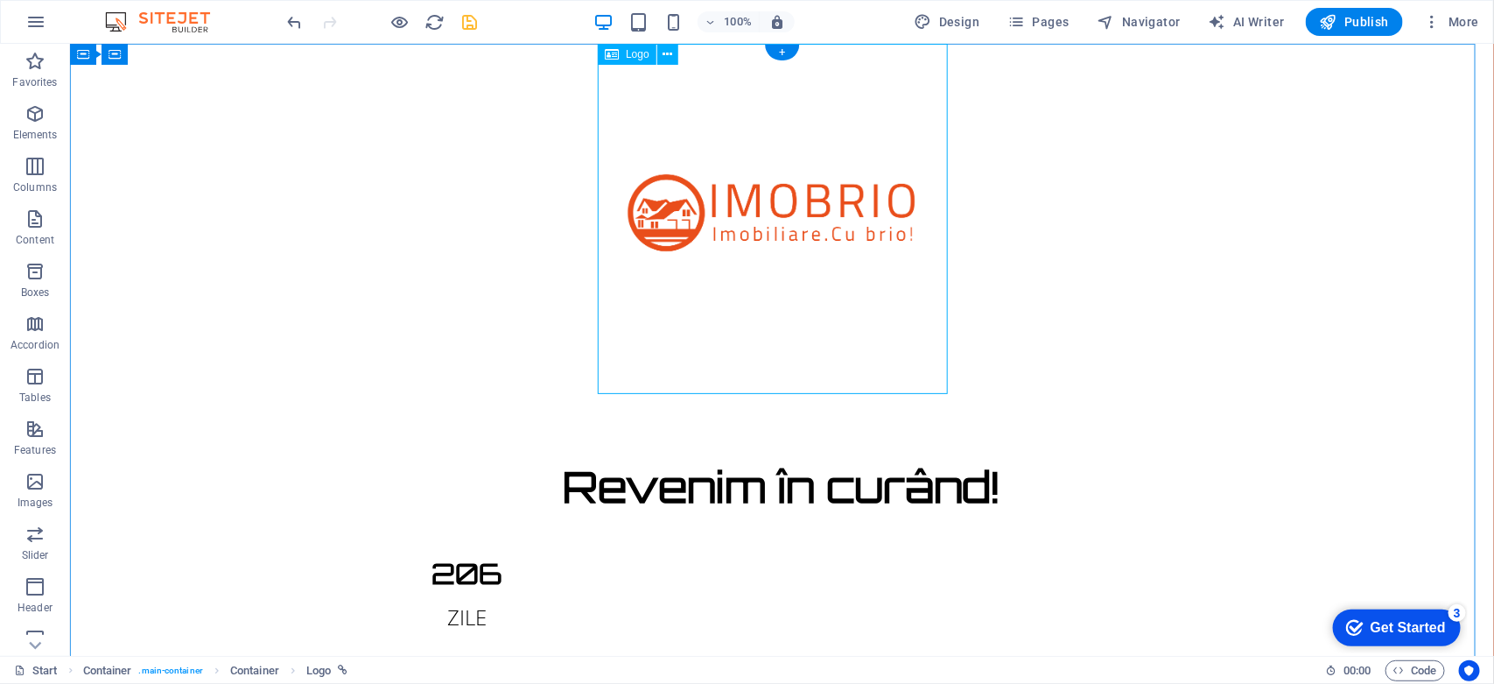
click at [761, 308] on div at bounding box center [781, 218] width 1424 height 350
select select "px"
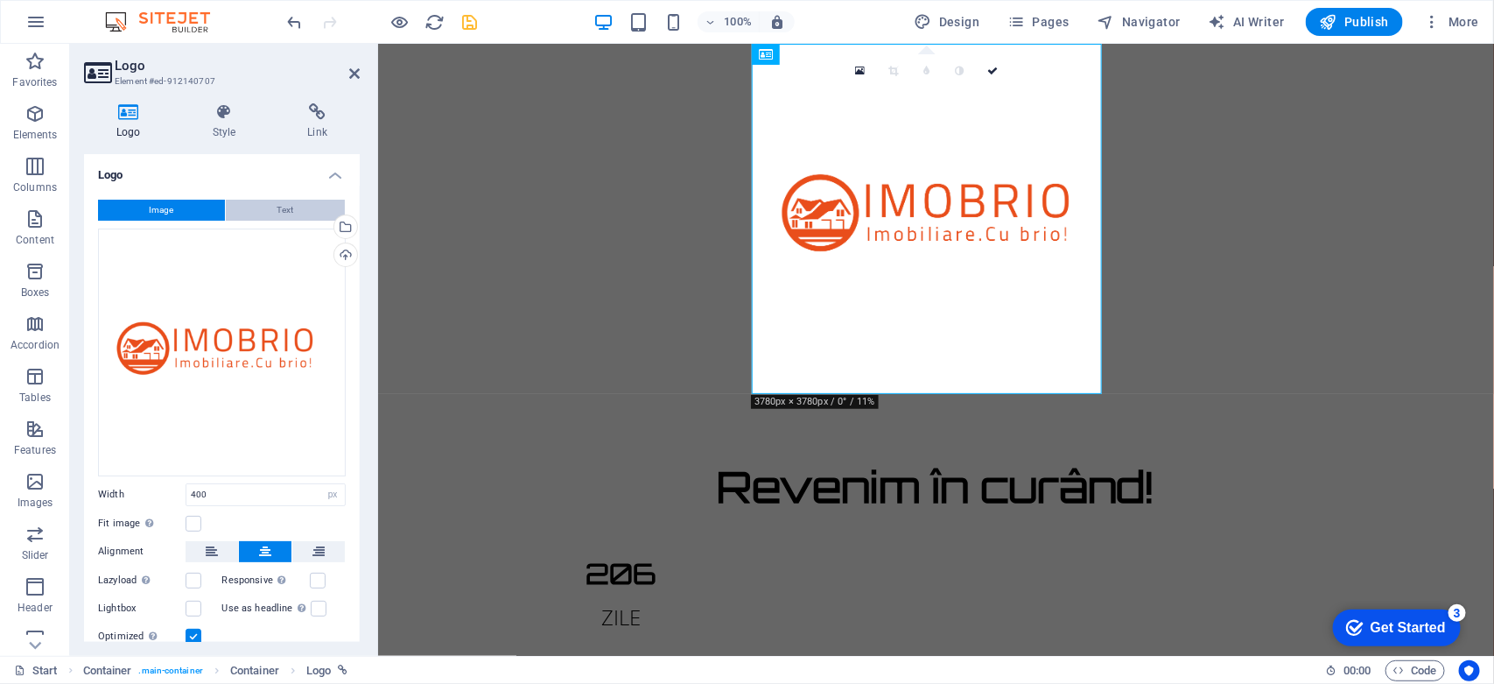
click at [277, 214] on span "Text" at bounding box center [285, 210] width 17 height 21
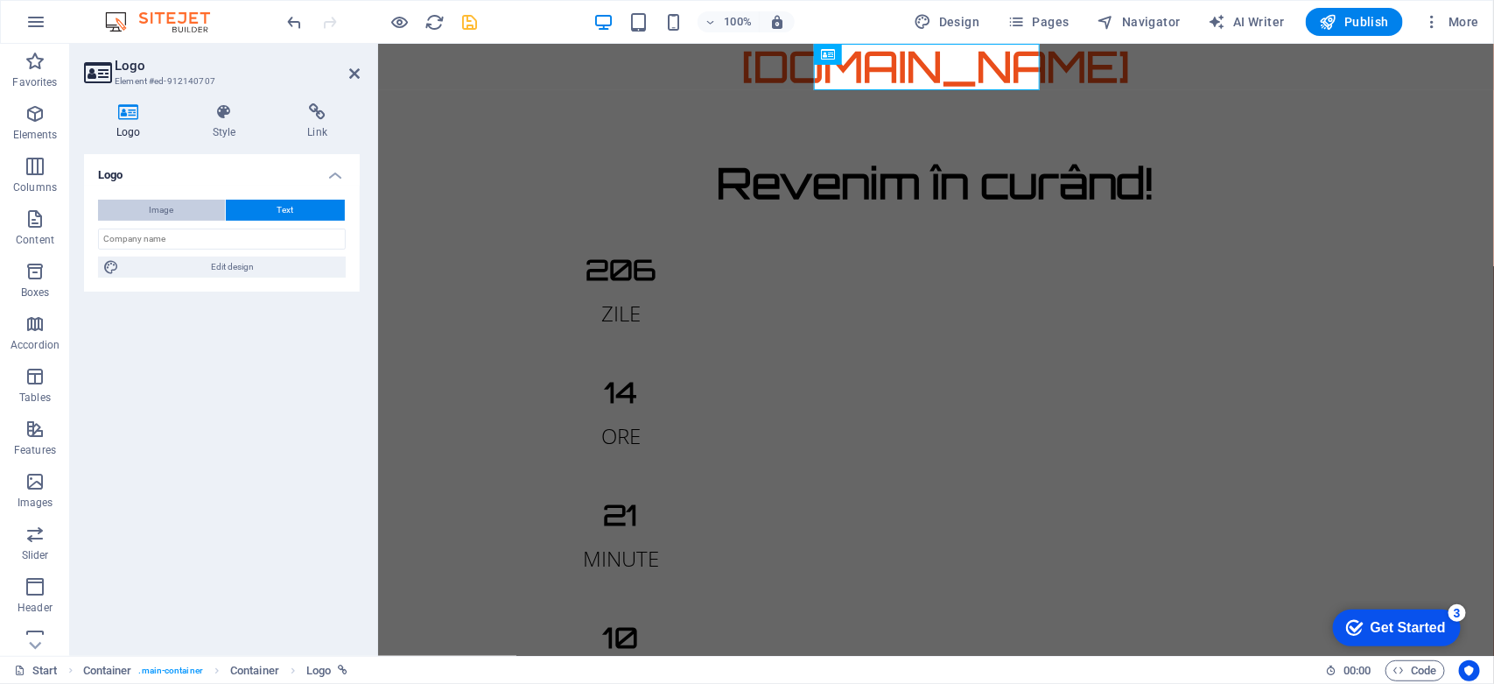
click at [169, 215] on span "Image" at bounding box center [162, 210] width 25 height 21
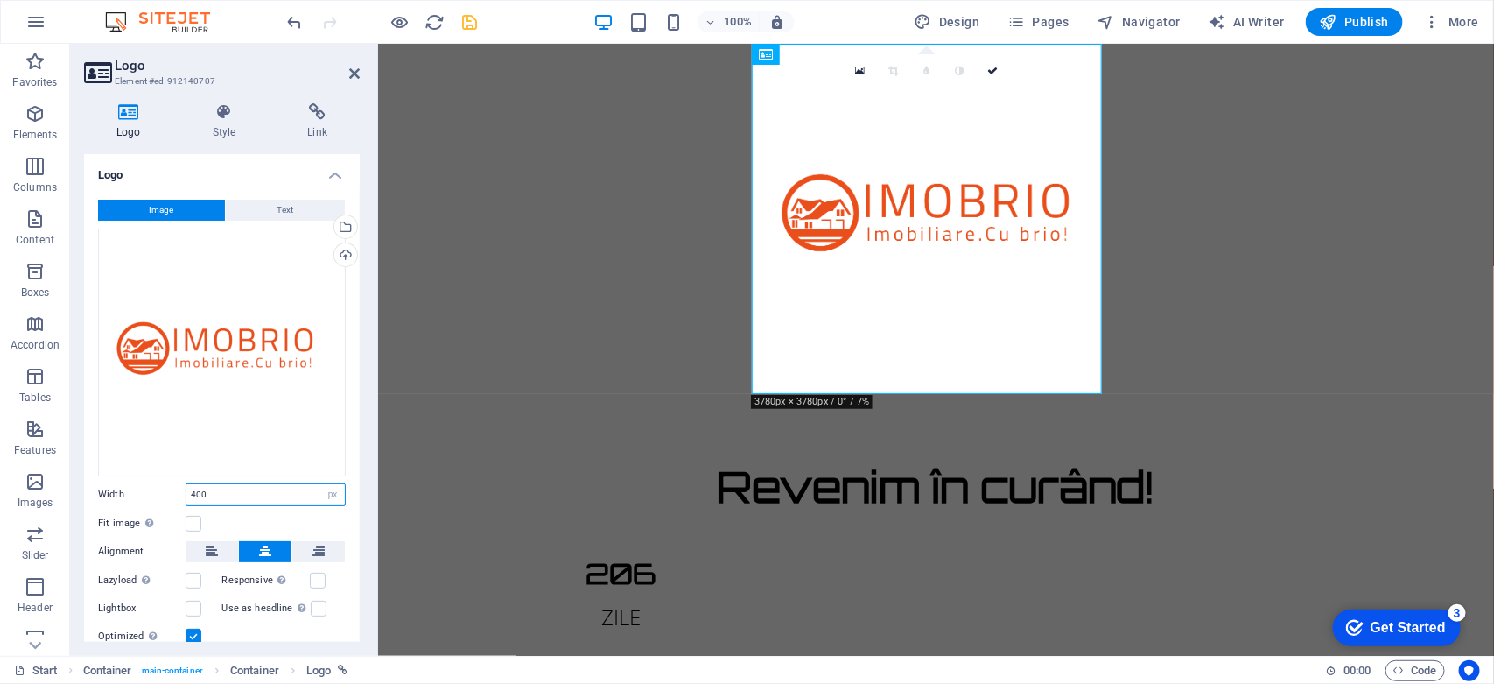
click at [217, 488] on input "400" at bounding box center [265, 494] width 158 height 21
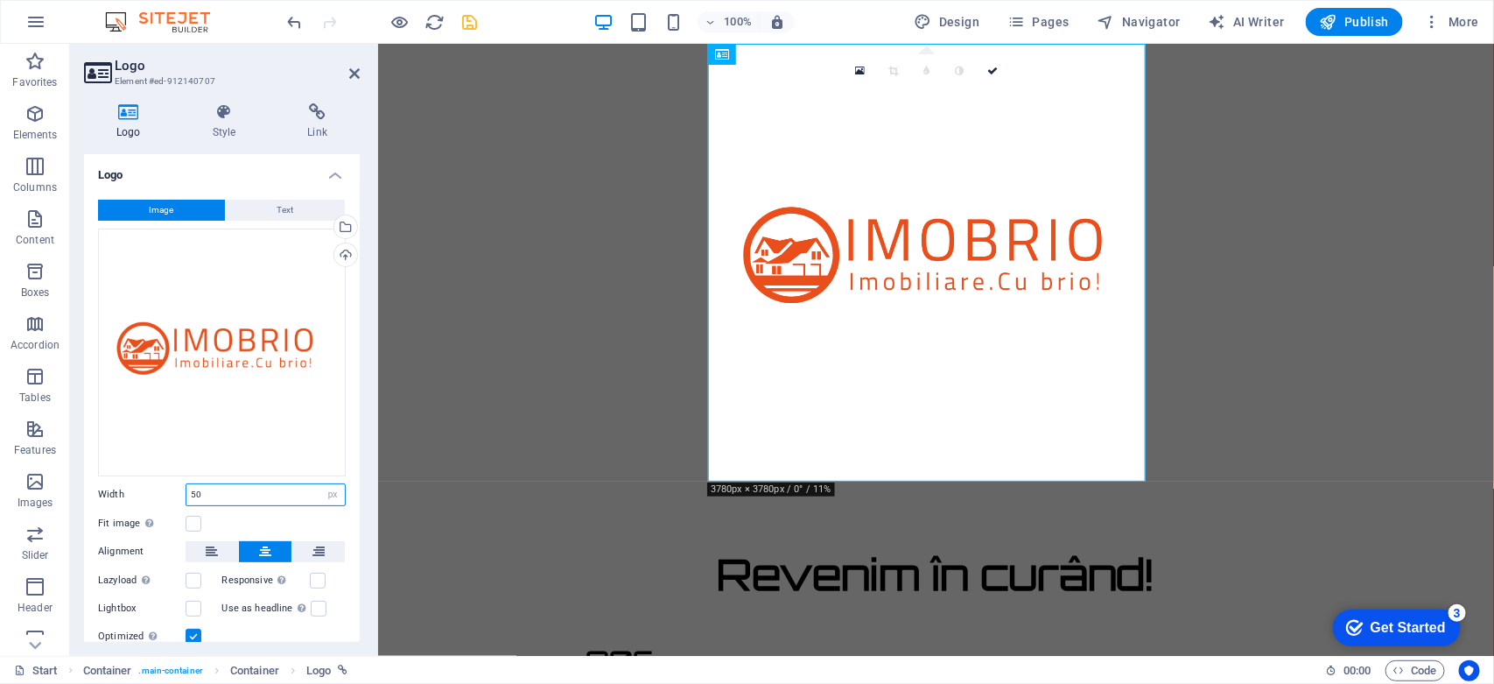
type input "5"
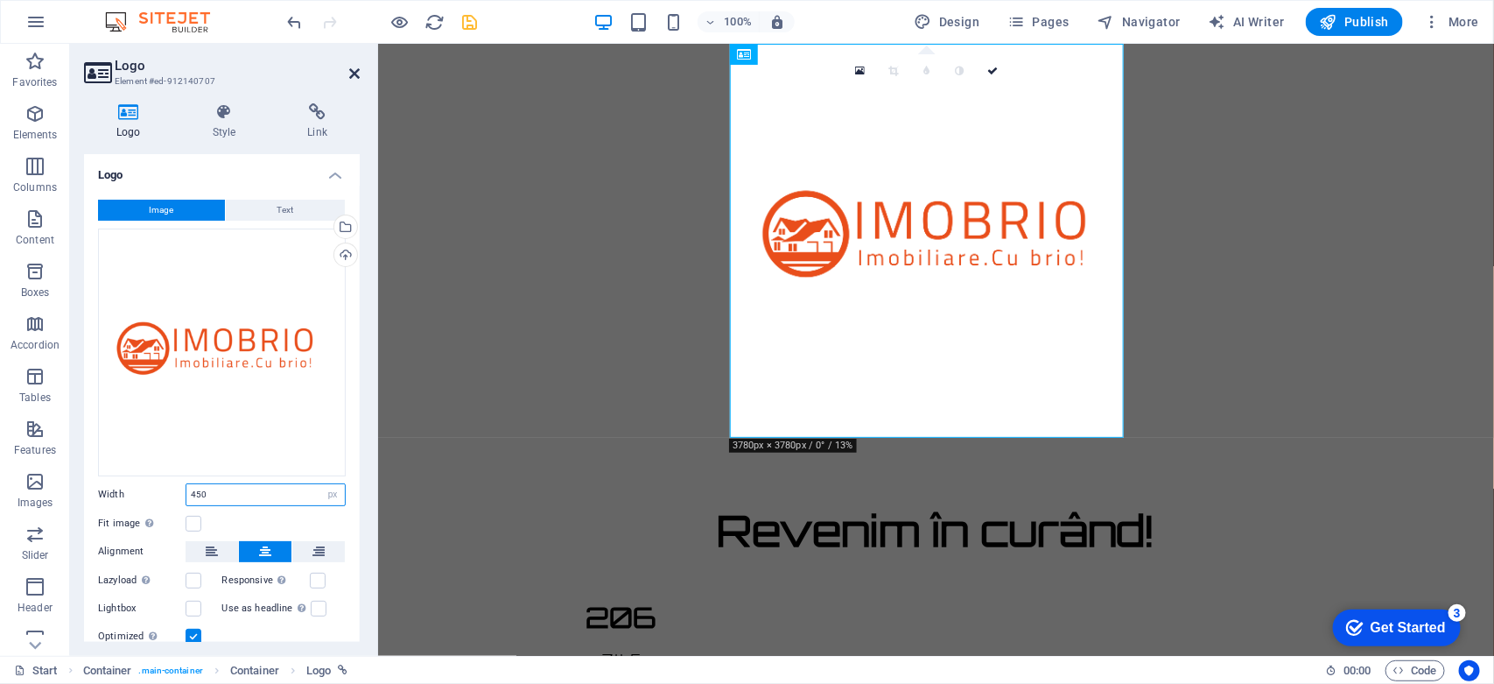
type input "450"
click at [357, 67] on icon at bounding box center [354, 74] width 11 height 14
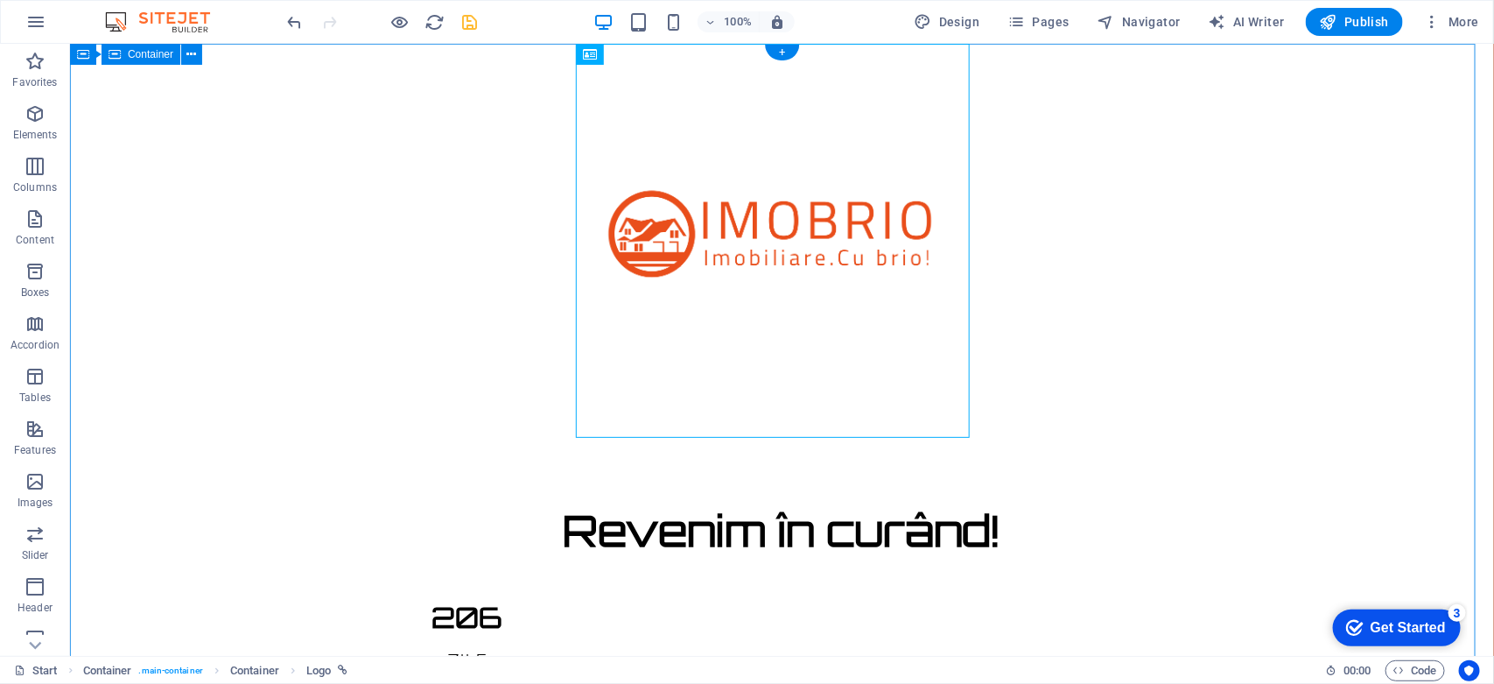
click at [1077, 323] on div "Revenim în curând! 206 ZILE 14 ORE 20 MINUTE 19 SECUNDE Site-ul nostru este în …" at bounding box center [781, 682] width 1424 height 1279
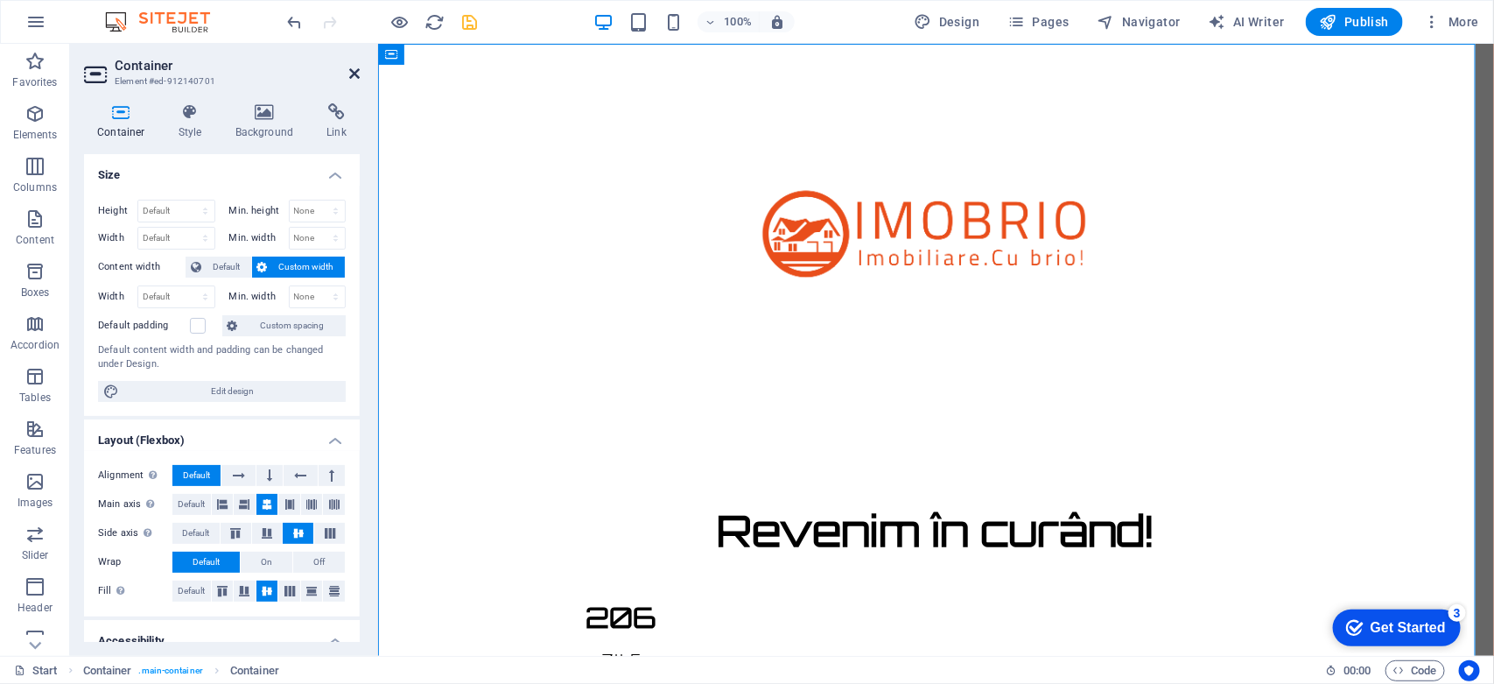
click at [357, 73] on icon at bounding box center [354, 74] width 11 height 14
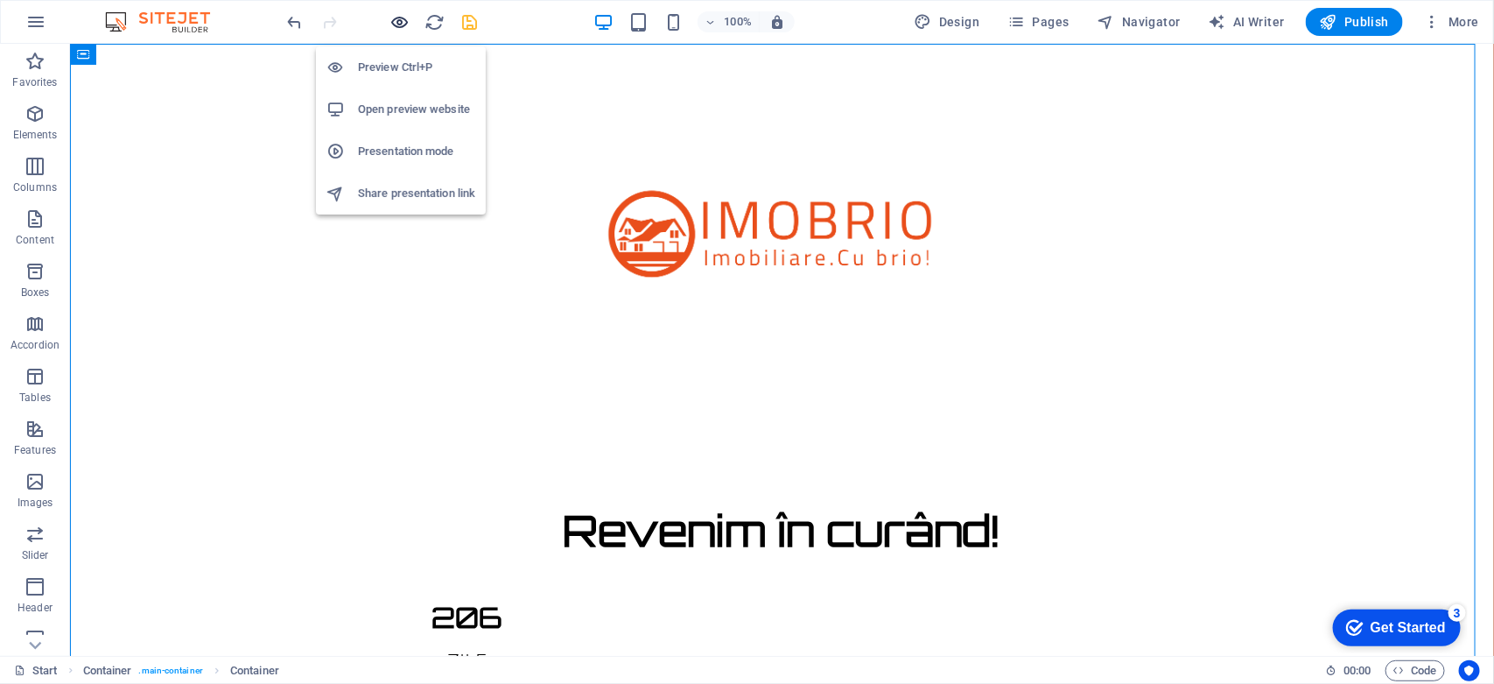
click at [396, 26] on icon "button" at bounding box center [400, 22] width 20 height 20
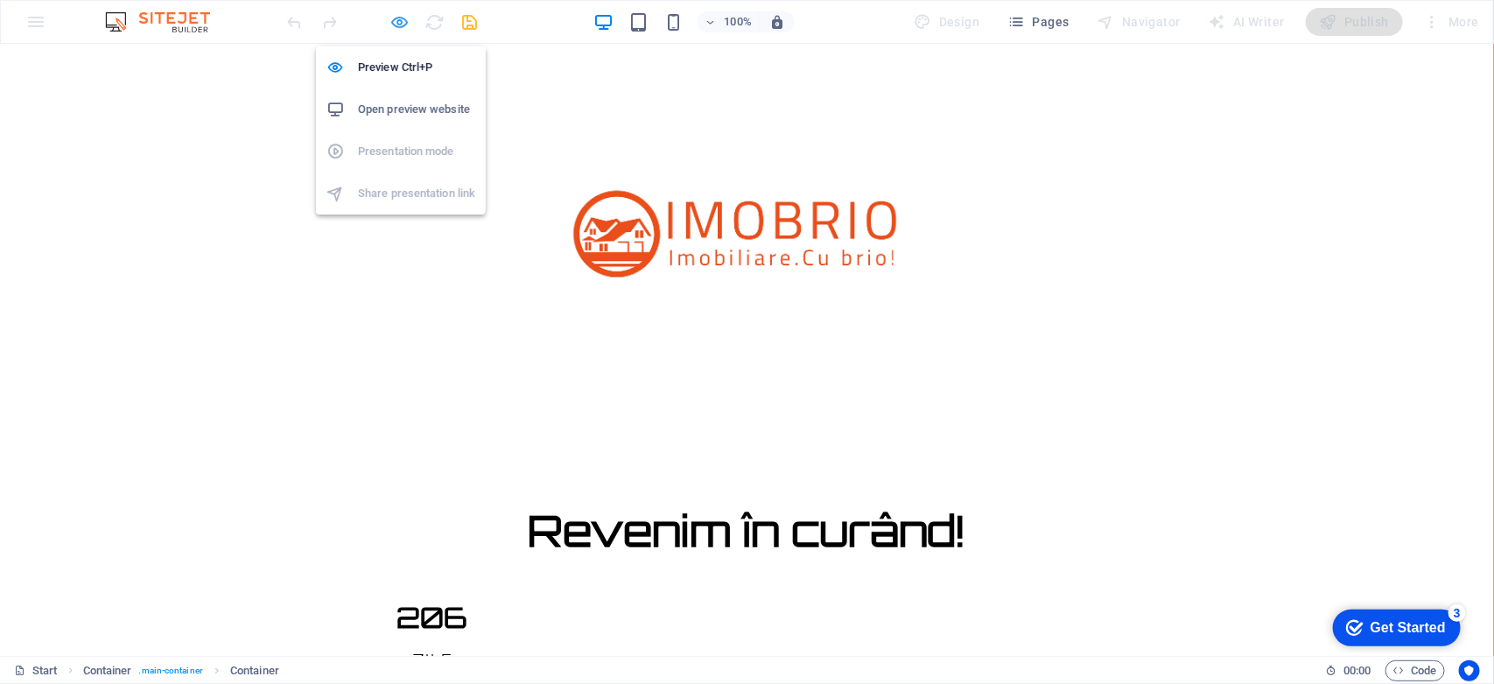
click at [396, 26] on icon "button" at bounding box center [400, 22] width 20 height 20
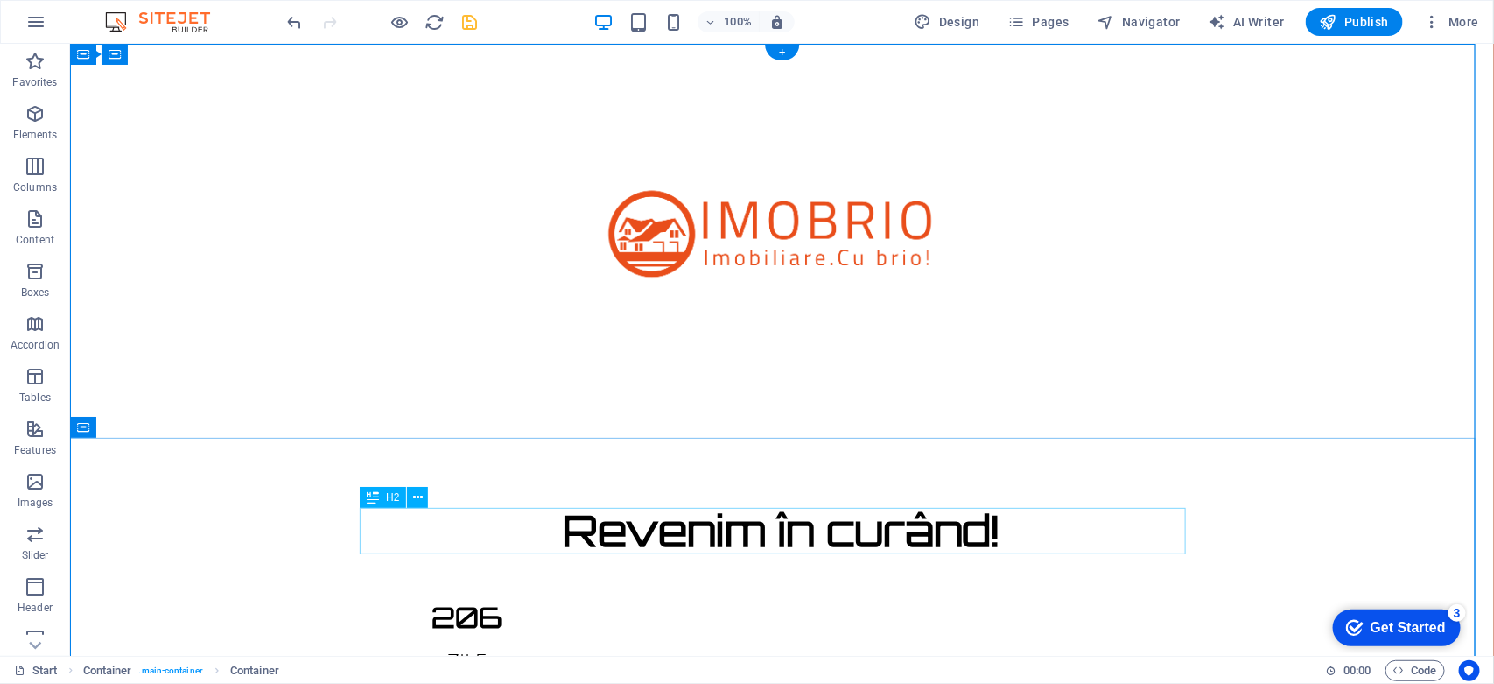
click at [728, 526] on div "Revenim în curând!" at bounding box center [781, 530] width 826 height 46
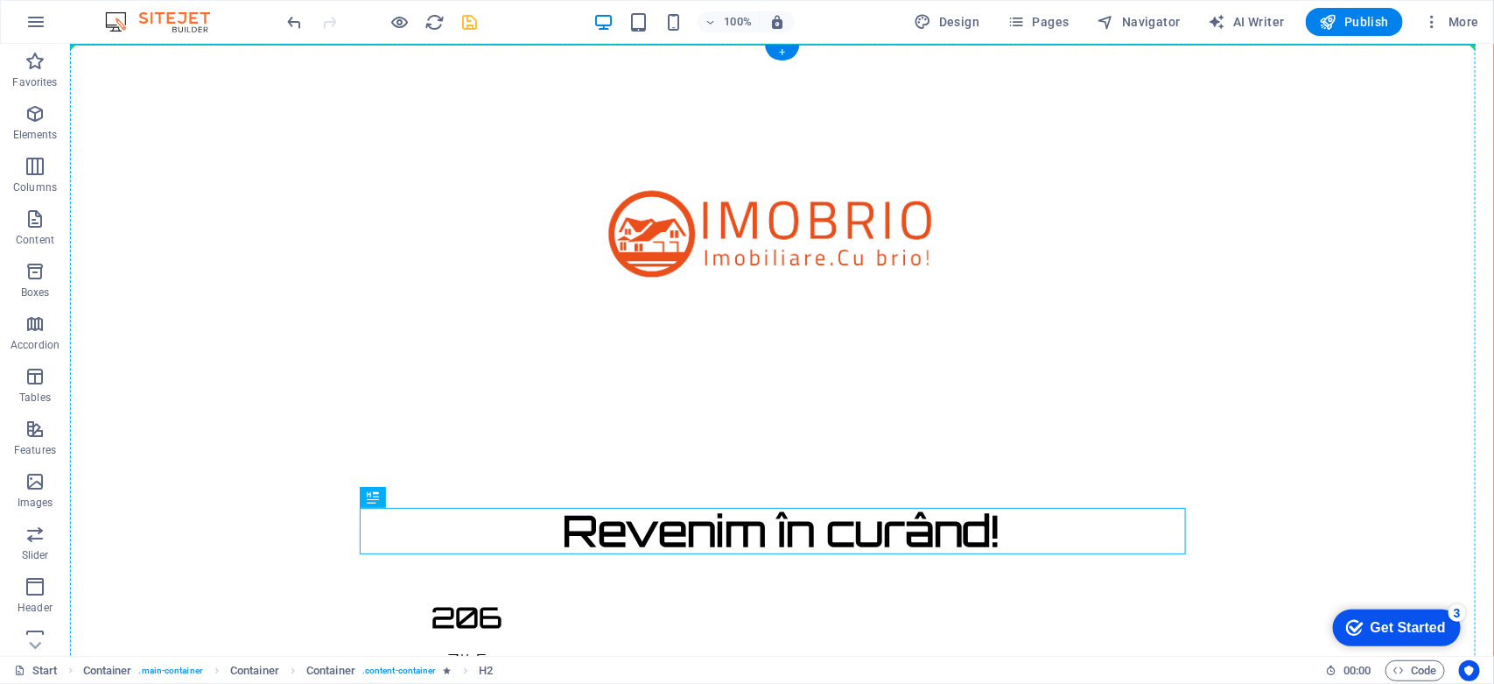
drag, startPoint x: 456, startPoint y: 539, endPoint x: 385, endPoint y: 403, distance: 153.1
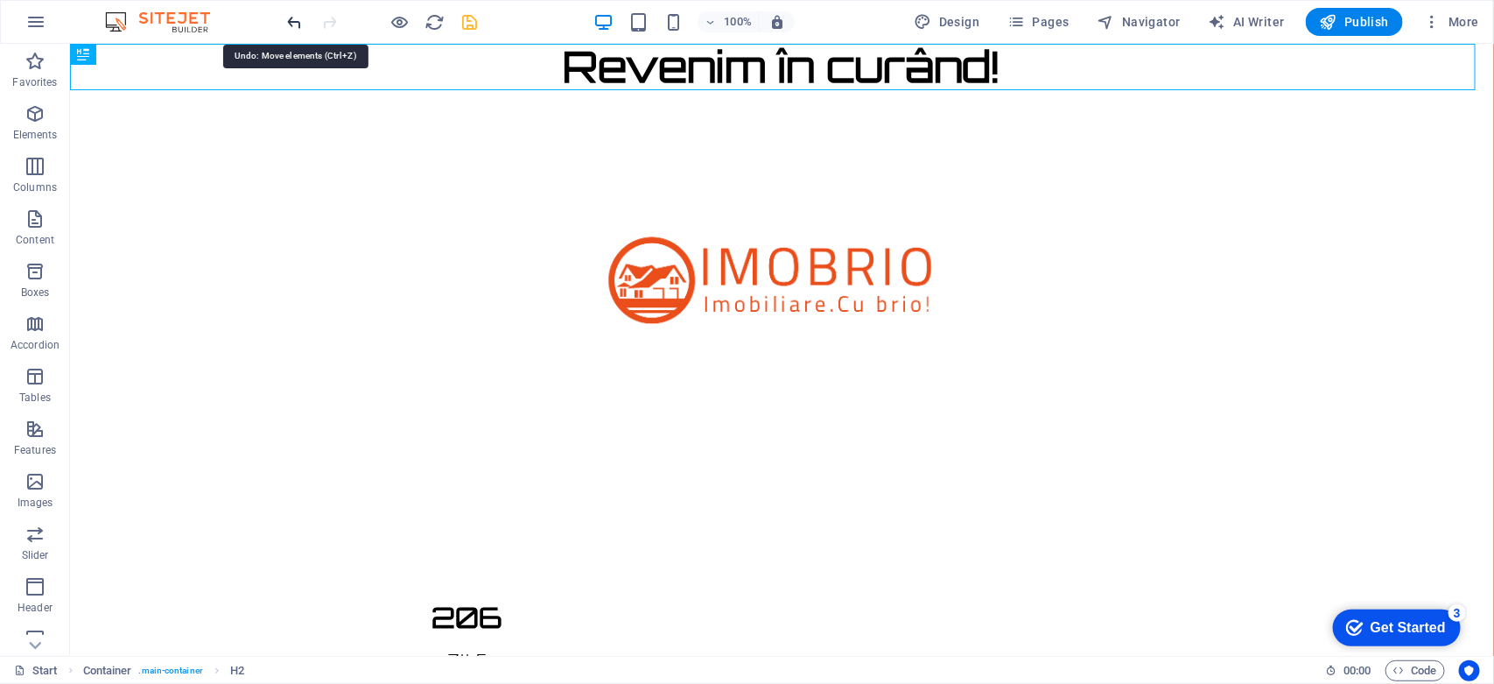
click at [291, 19] on icon "undo" at bounding box center [295, 22] width 20 height 20
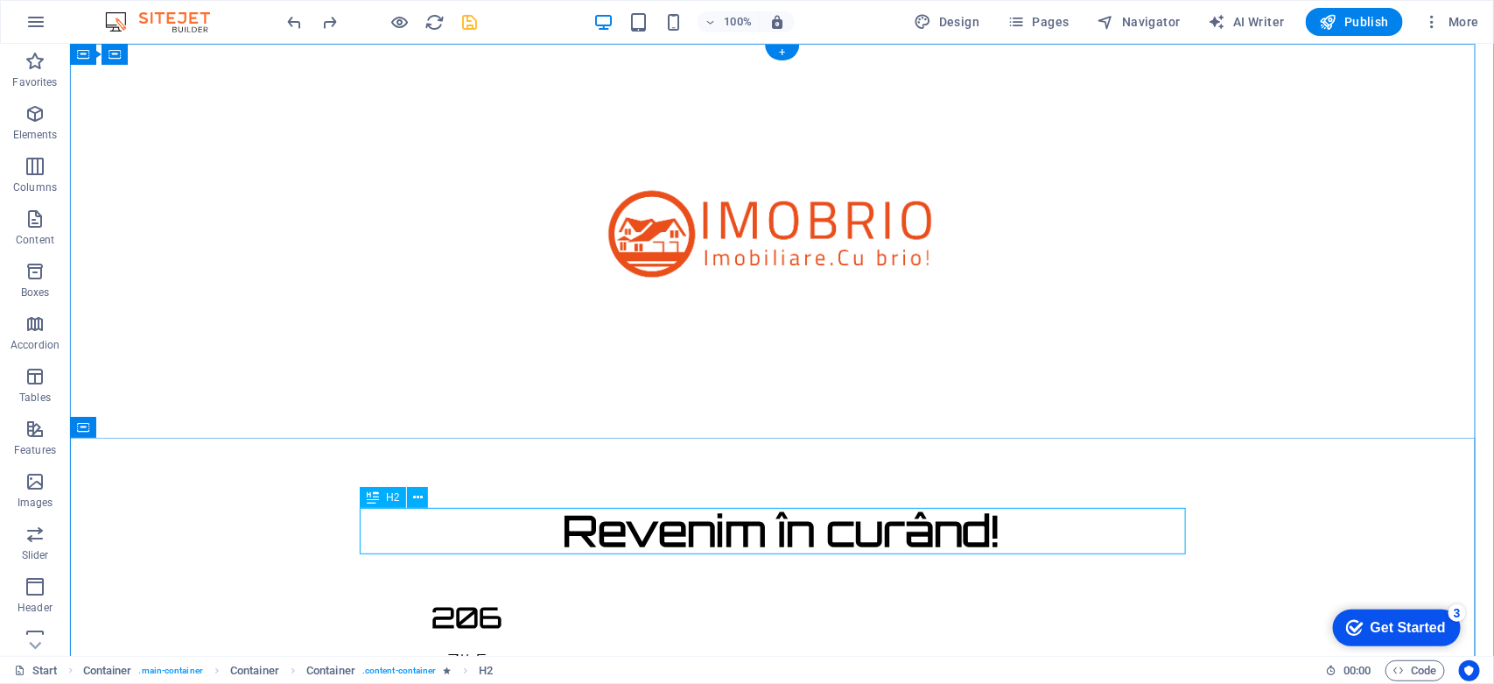
click at [702, 535] on div "Revenim în curând!" at bounding box center [781, 530] width 826 height 46
click at [417, 495] on icon at bounding box center [418, 497] width 10 height 18
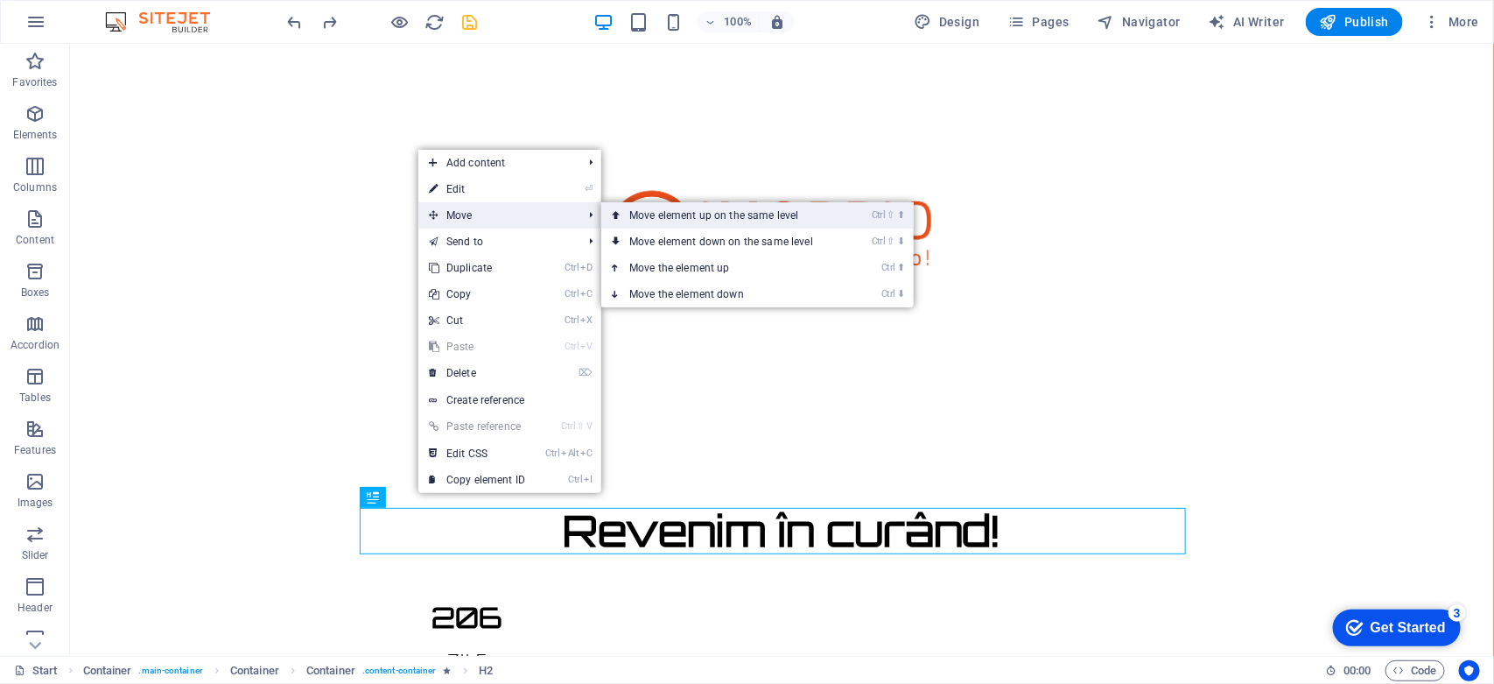
click at [628, 207] on link "Ctrl ⇧ ⬆ Move element up on the same level" at bounding box center [724, 215] width 247 height 26
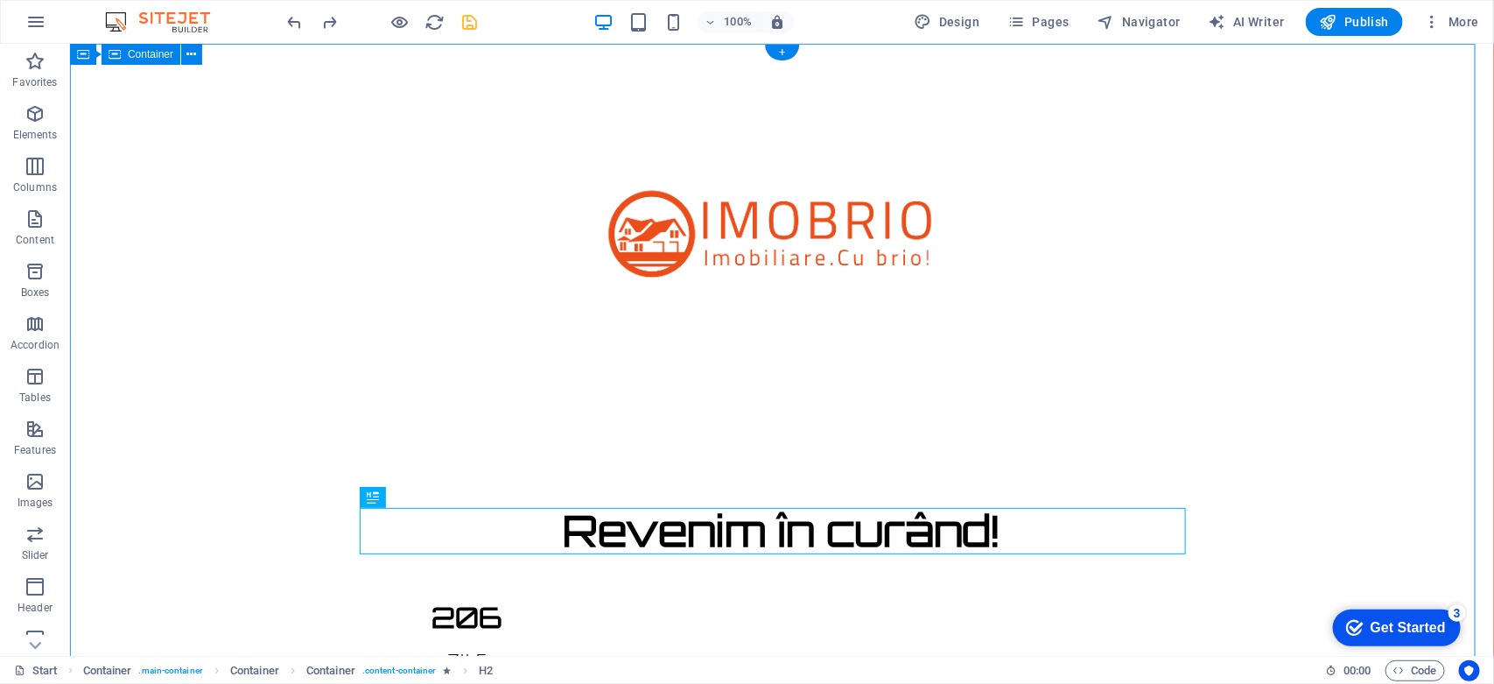
click at [262, 242] on div "Revenim în curând! 206 ZILE 14 ORE 19 MINUTE 49 SECUNDE Site-ul nostru este în …" at bounding box center [781, 682] width 1424 height 1279
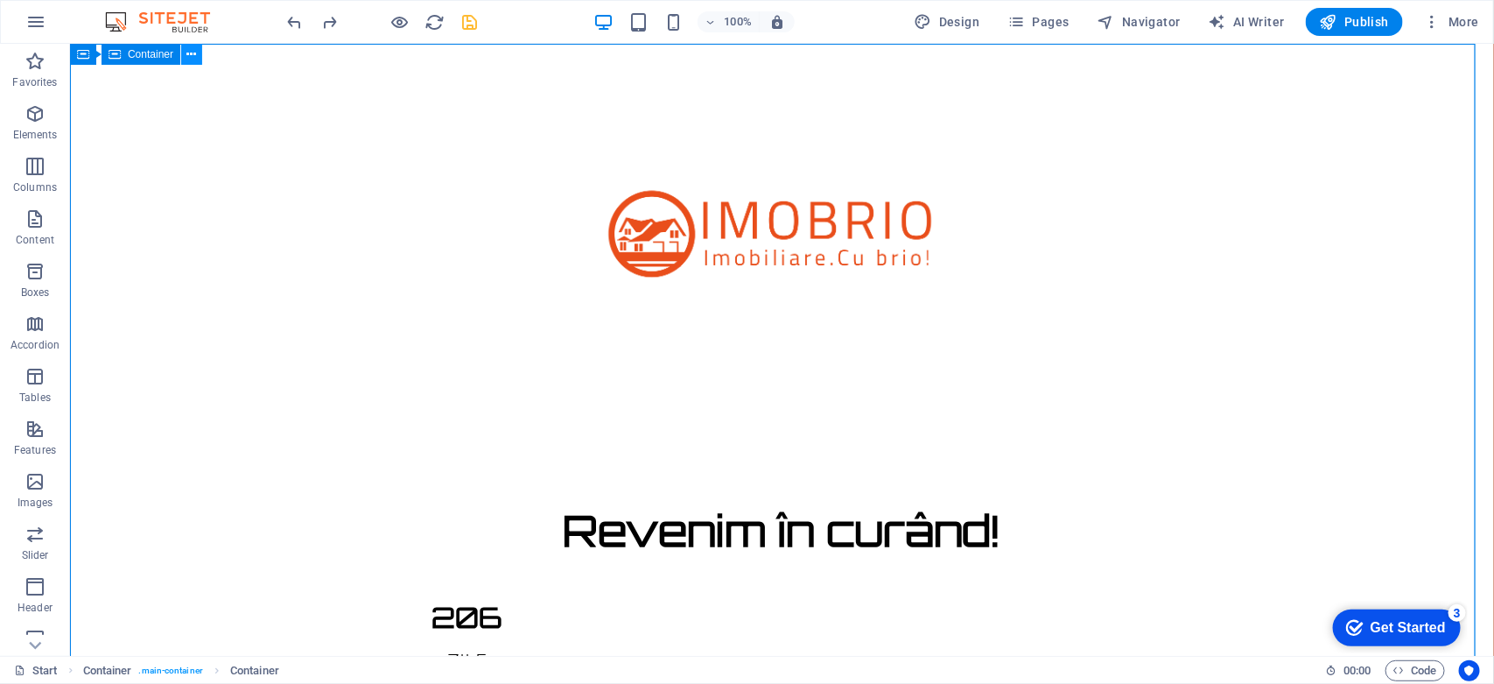
click at [187, 54] on icon at bounding box center [192, 55] width 10 height 18
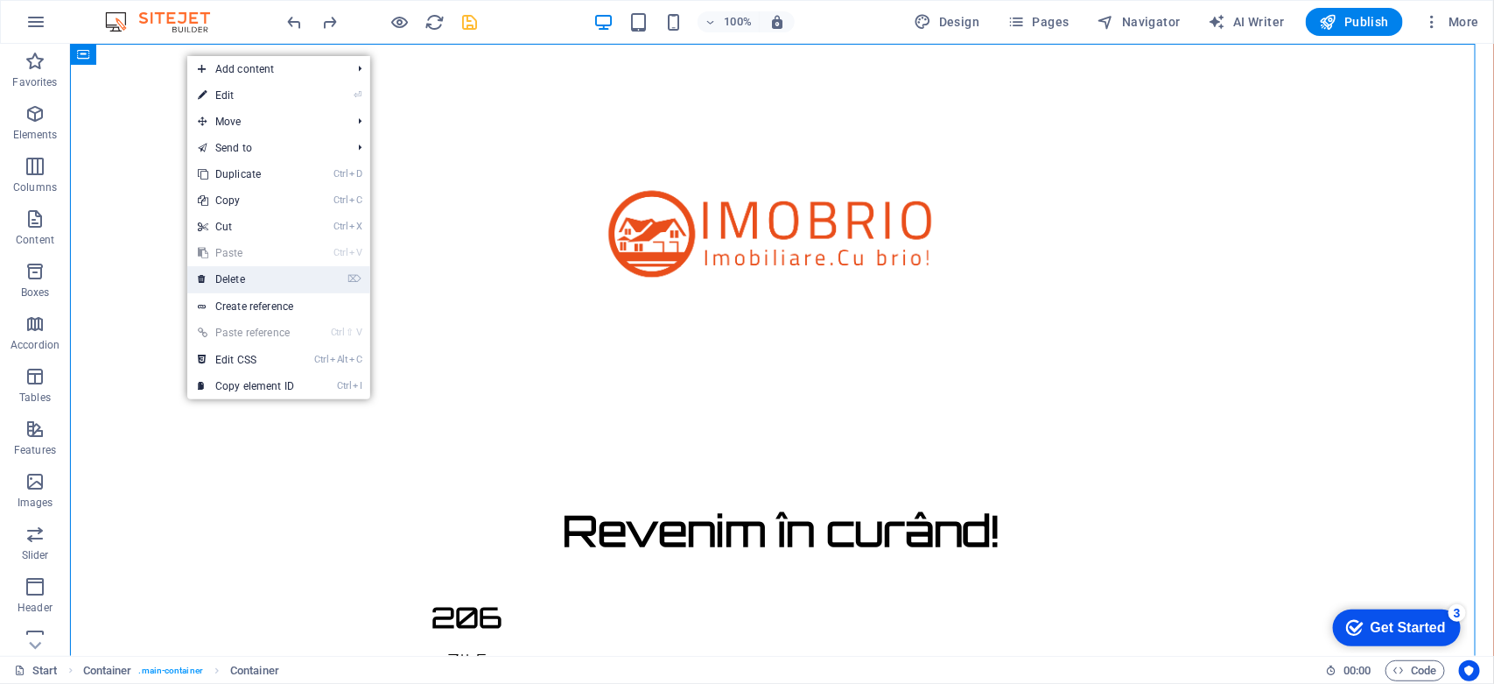
click at [249, 281] on link "⌦ Delete" at bounding box center [245, 279] width 117 height 26
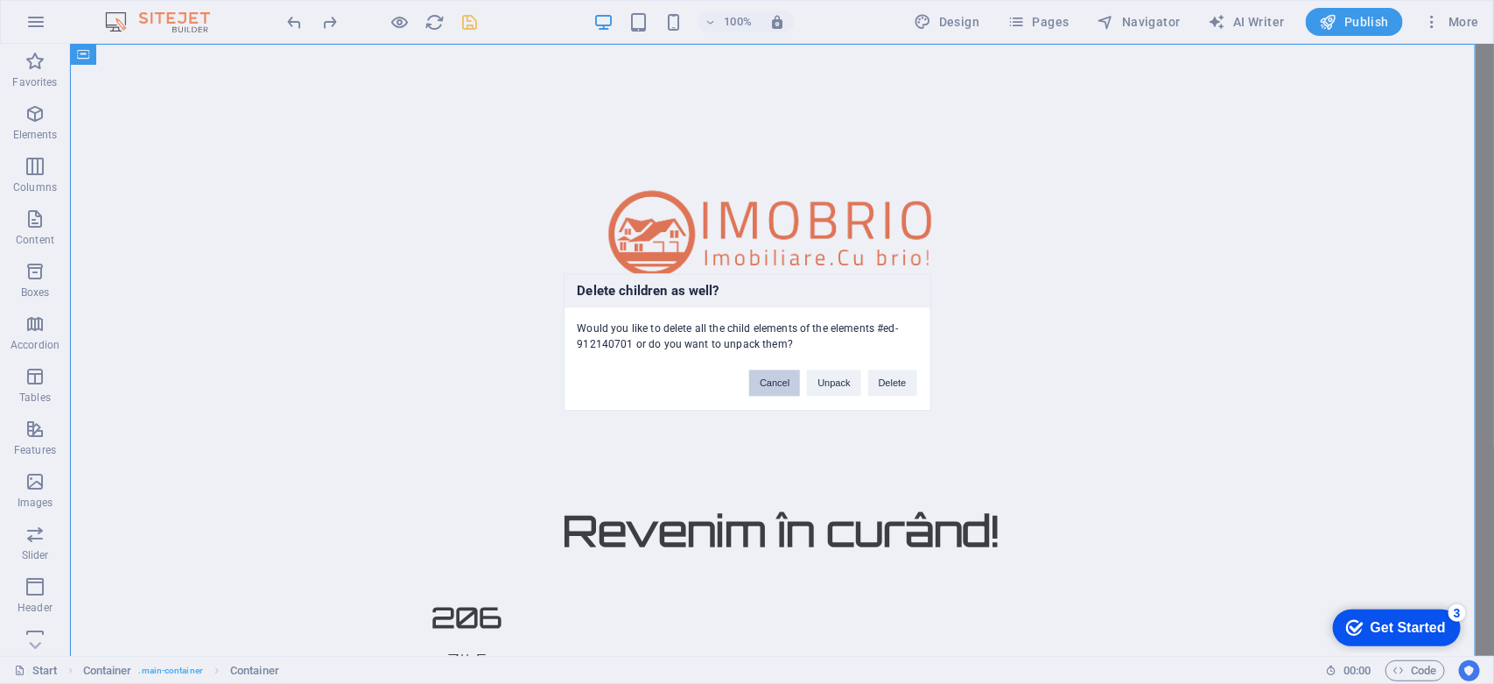
click at [758, 382] on button "Cancel" at bounding box center [774, 382] width 51 height 26
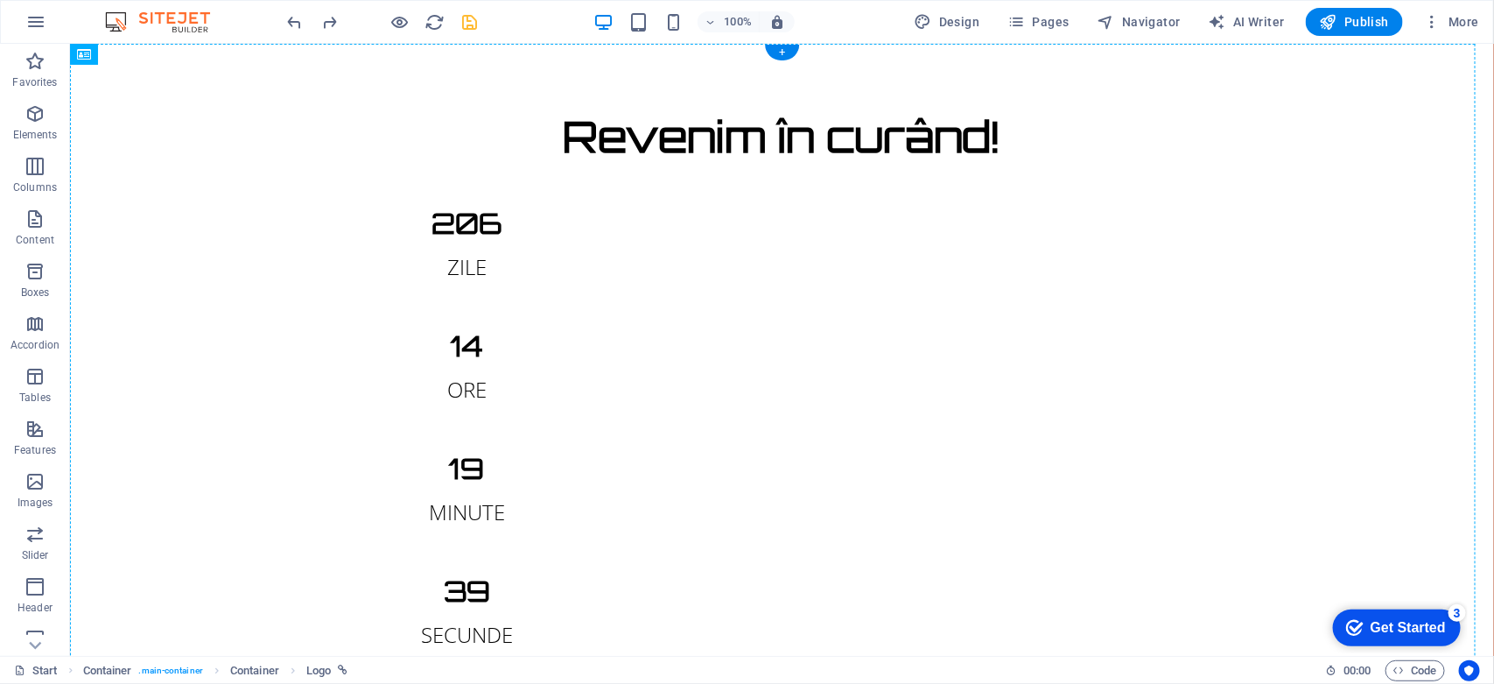
drag, startPoint x: 400, startPoint y: 270, endPoint x: 336, endPoint y: 491, distance: 229.6
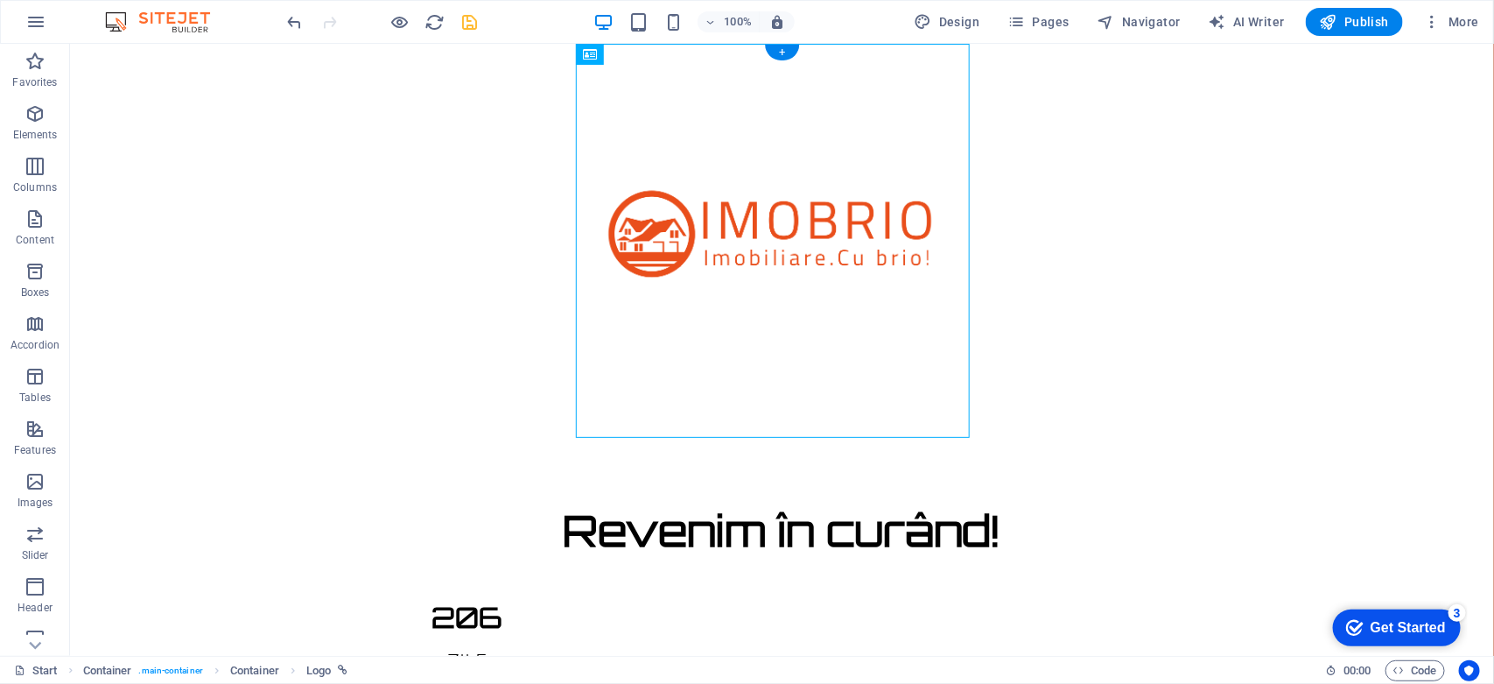
drag, startPoint x: 688, startPoint y: 101, endPoint x: 443, endPoint y: 482, distance: 453.5
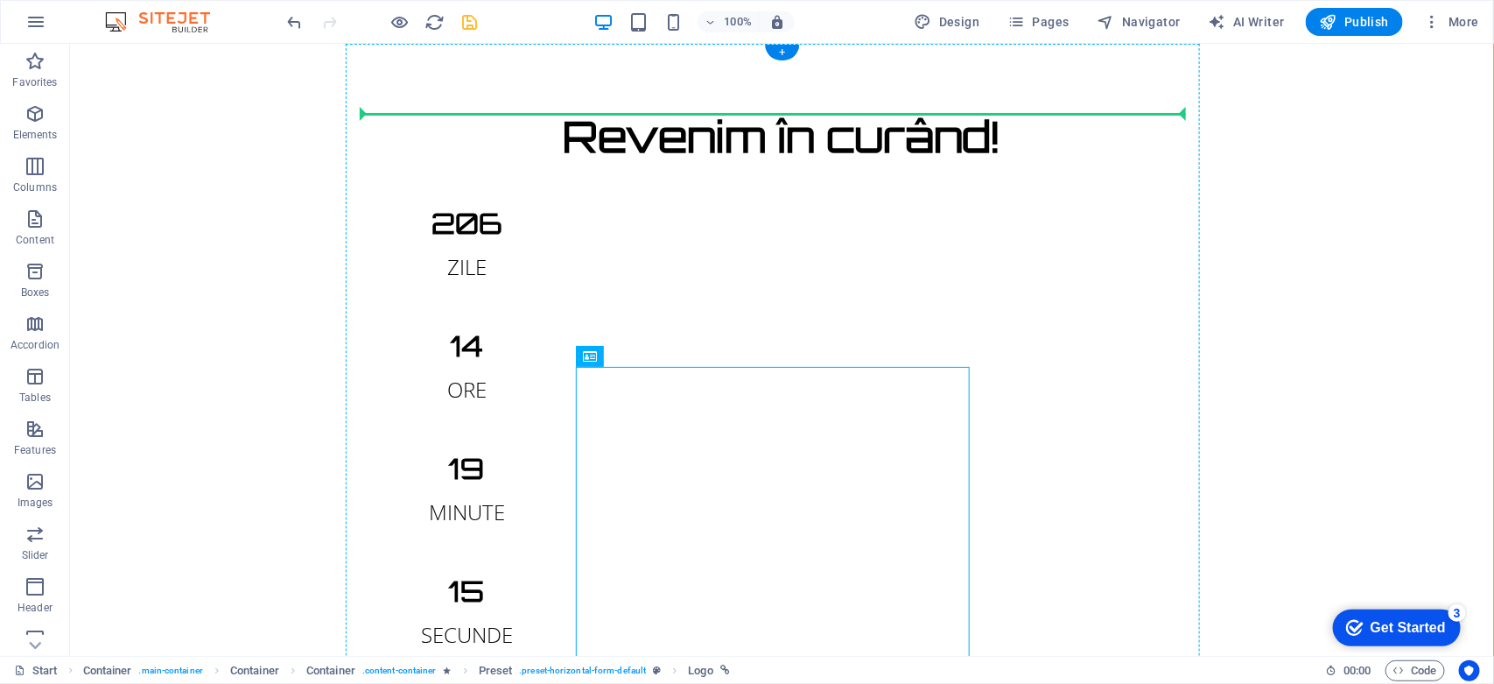
drag, startPoint x: 677, startPoint y: 398, endPoint x: 430, endPoint y: 120, distance: 372.6
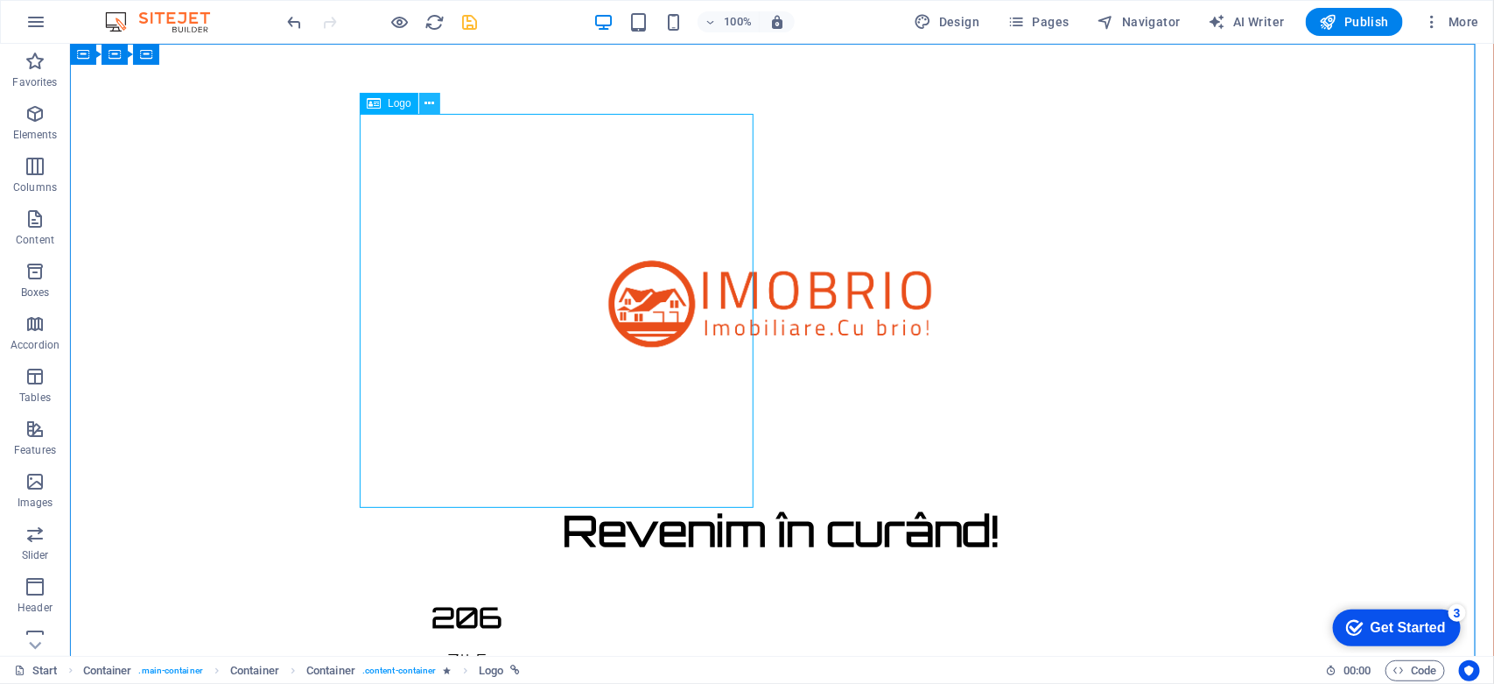
click at [427, 103] on icon at bounding box center [429, 104] width 10 height 18
drag, startPoint x: 669, startPoint y: 329, endPoint x: 829, endPoint y: 347, distance: 161.1
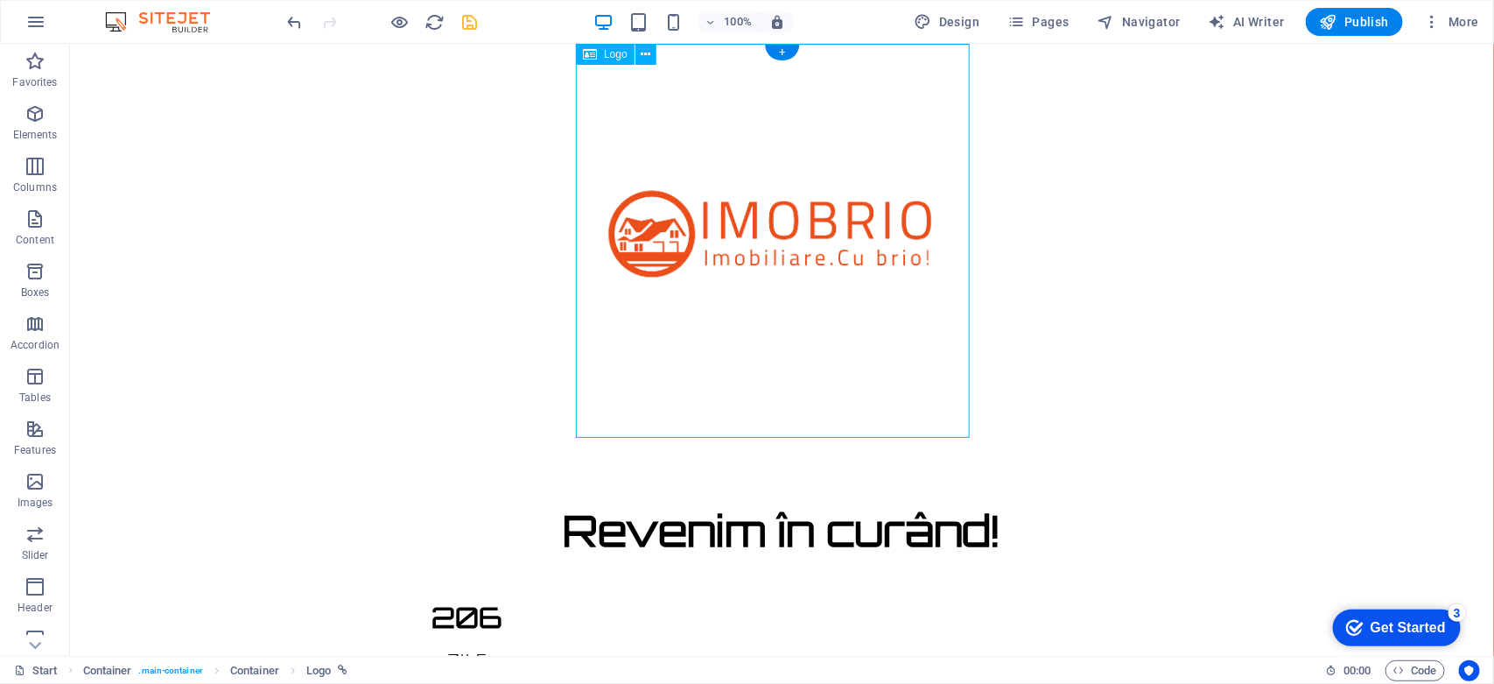
drag, startPoint x: 829, startPoint y: 347, endPoint x: 818, endPoint y: 470, distance: 123.9
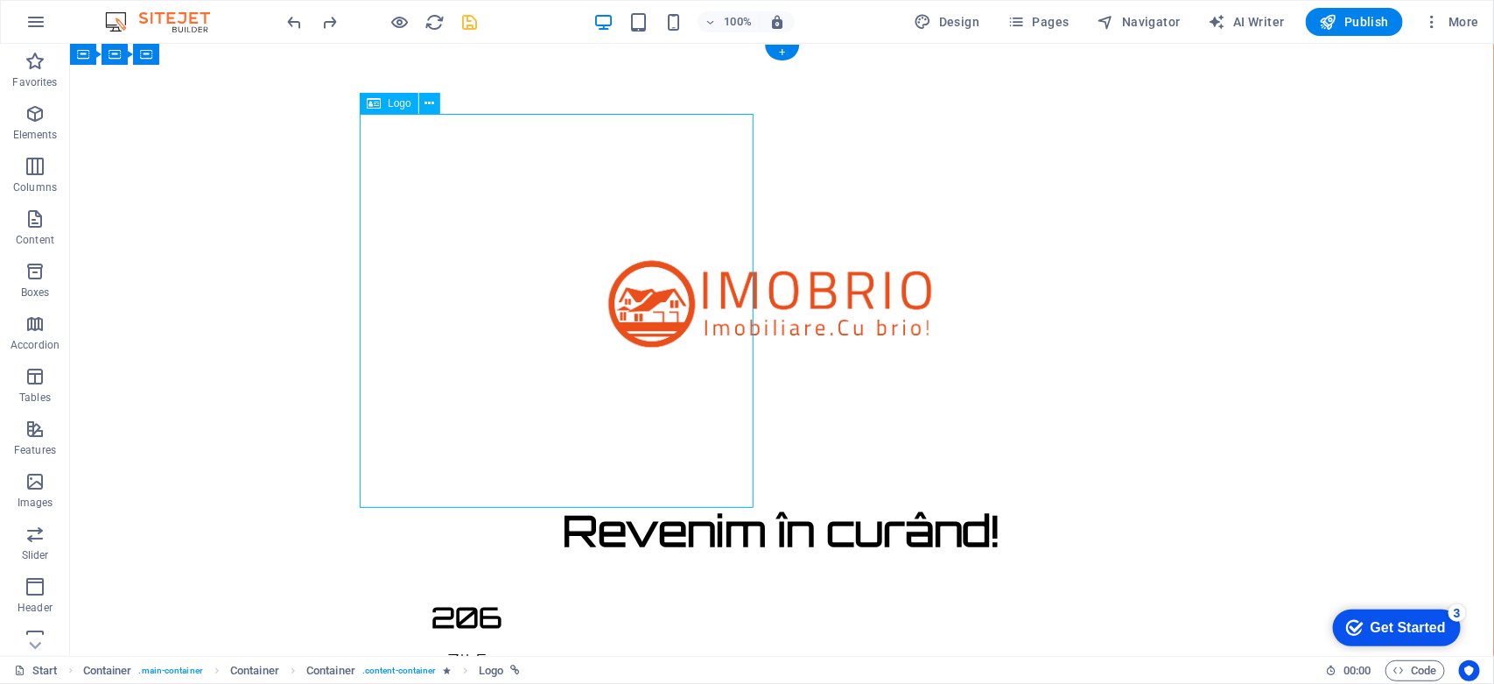
drag, startPoint x: 516, startPoint y: 285, endPoint x: 727, endPoint y: 303, distance: 212.5
click at [727, 303] on div "Content 1" at bounding box center [781, 310] width 826 height 394
drag, startPoint x: 464, startPoint y: 149, endPoint x: 574, endPoint y: 131, distance: 111.7
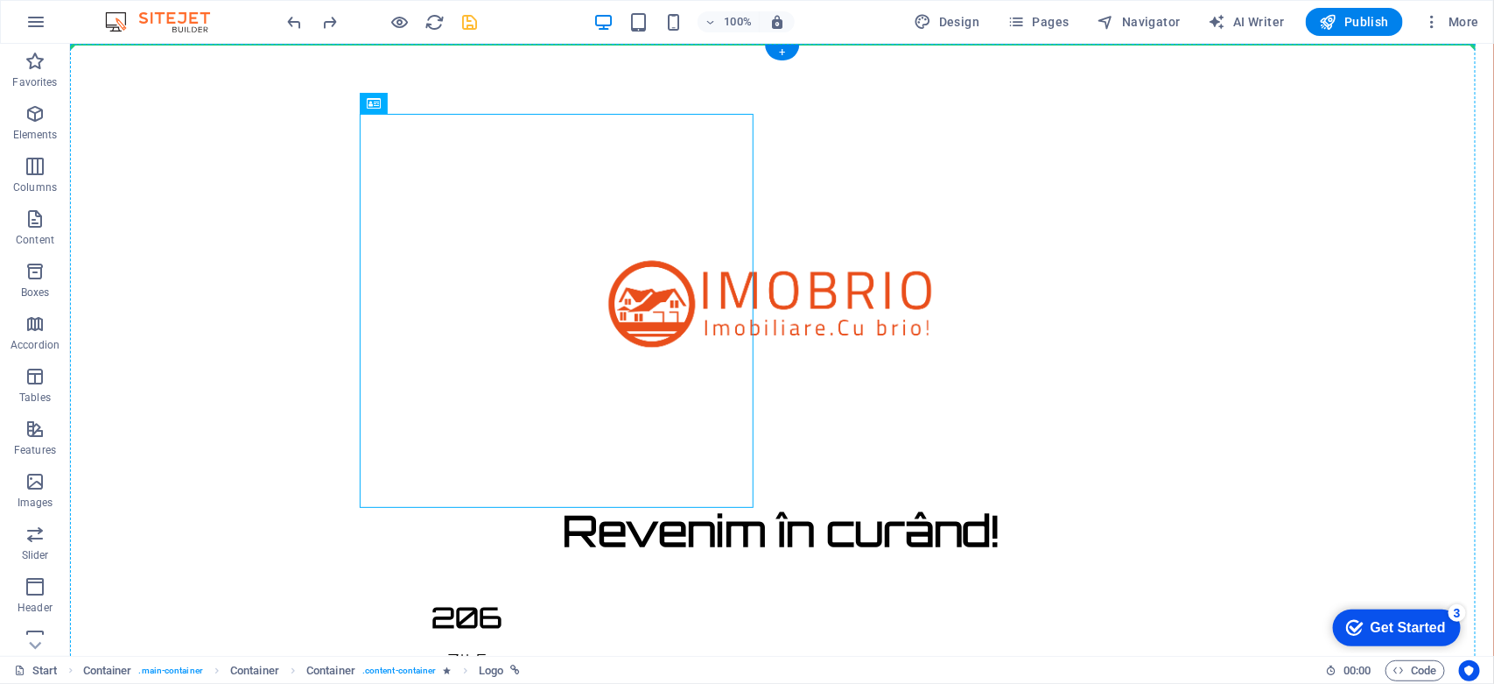
drag, startPoint x: 594, startPoint y: 307, endPoint x: 815, endPoint y: 334, distance: 222.2
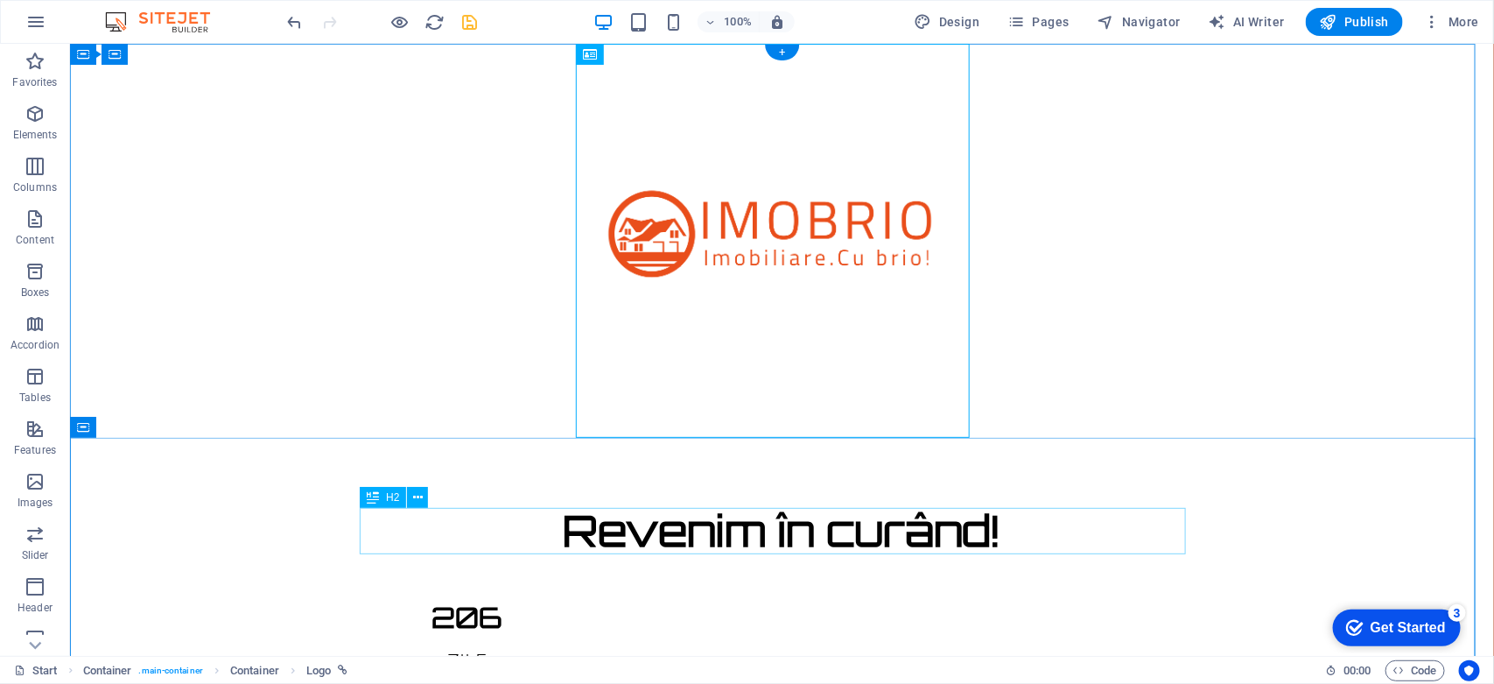
click at [768, 542] on div "Revenim în curând!" at bounding box center [781, 530] width 826 height 46
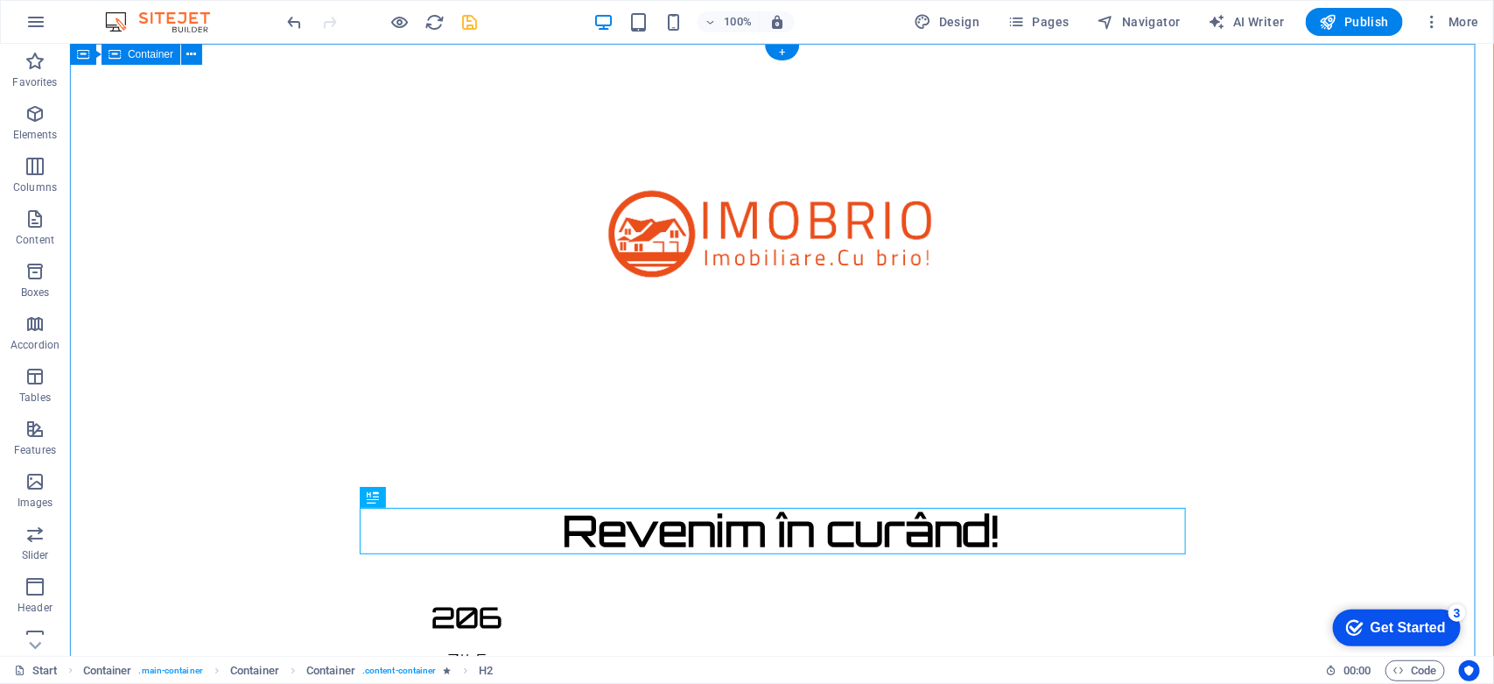
click at [286, 393] on div "Revenim în curând! 206 ZILE 14 ORE 18 MINUTE 33 SECUNDE Site-ul nostru este în …" at bounding box center [781, 682] width 1424 height 1279
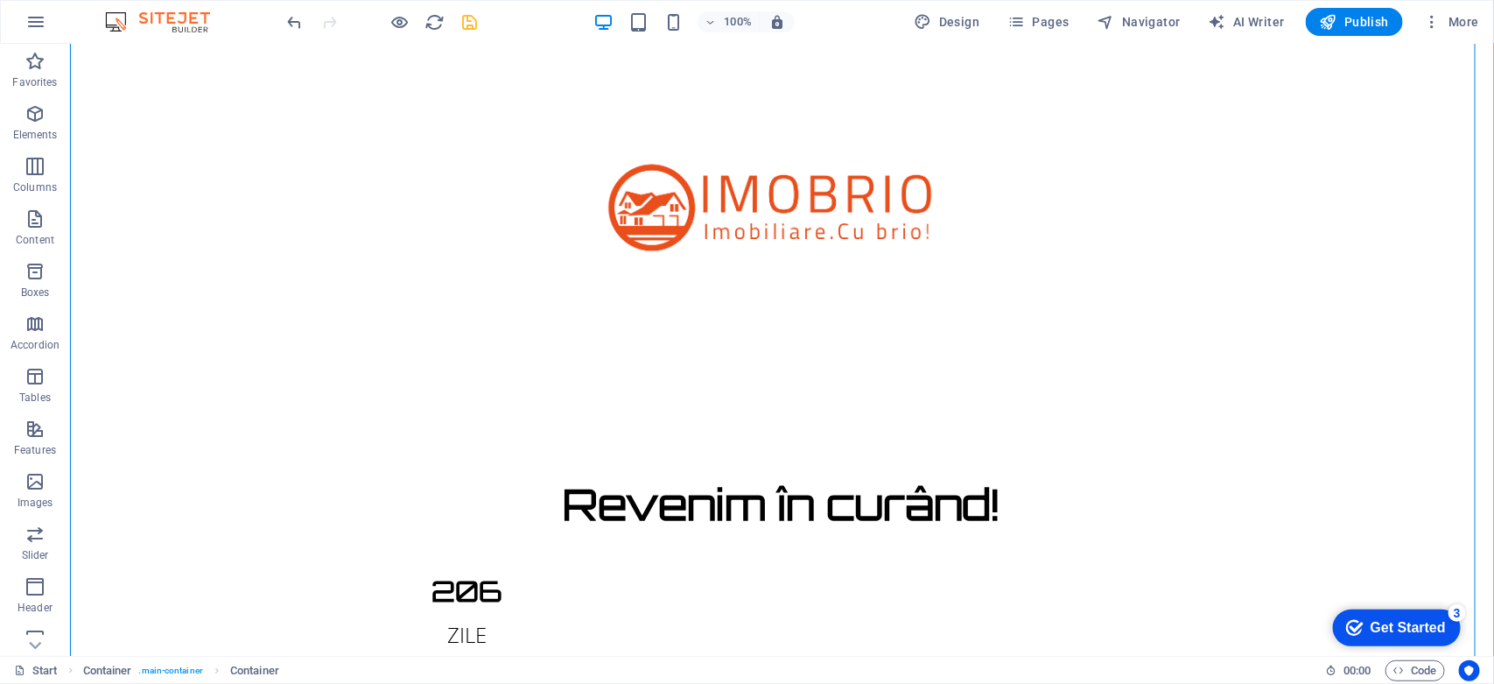
scroll to position [27, 0]
click at [827, 205] on div at bounding box center [781, 213] width 1424 height 394
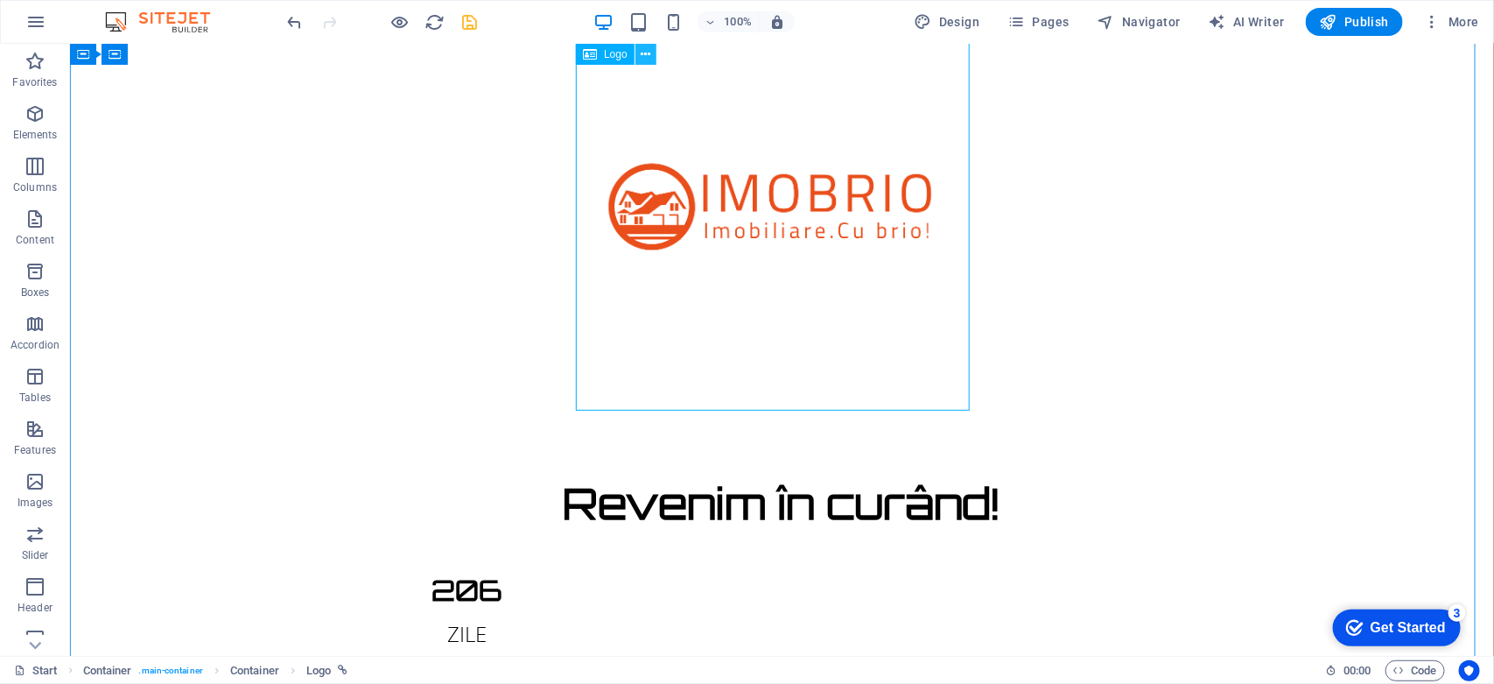
click at [646, 60] on icon at bounding box center [646, 55] width 10 height 18
click at [601, 109] on div at bounding box center [781, 213] width 1424 height 394
select select "px"
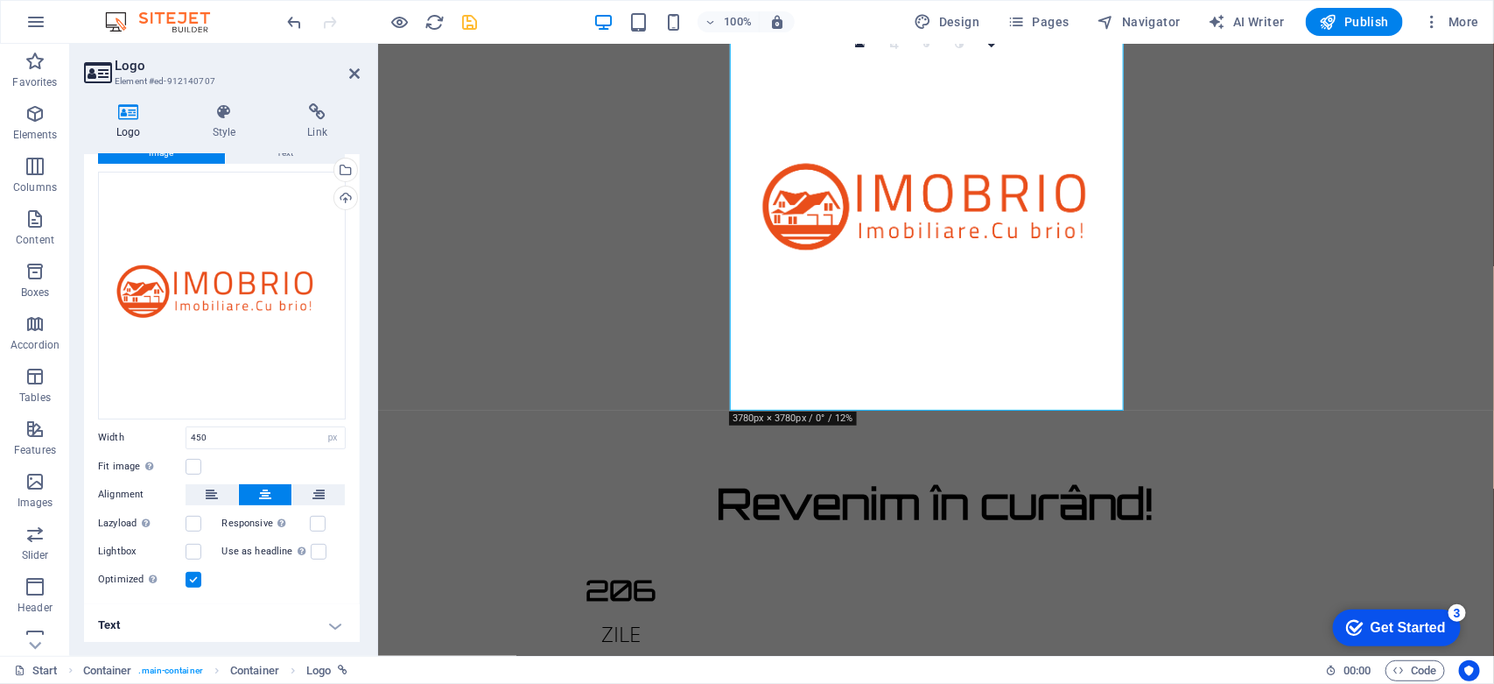
scroll to position [0, 0]
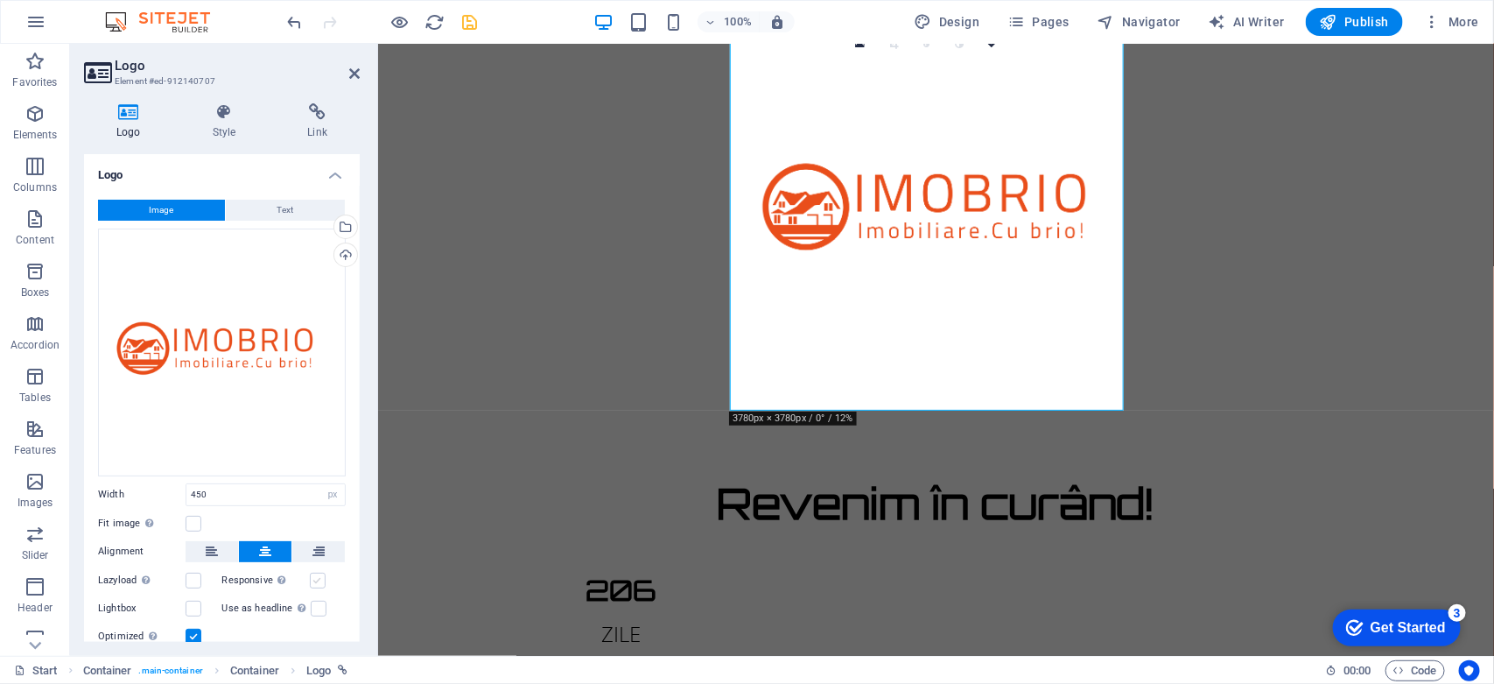
click at [317, 575] on label at bounding box center [318, 580] width 16 height 16
click at [0, 0] on input "Responsive Automatically load retina image and smartphone optimized sizes." at bounding box center [0, 0] width 0 height 0
click at [234, 123] on h4 "Style" at bounding box center [227, 121] width 95 height 37
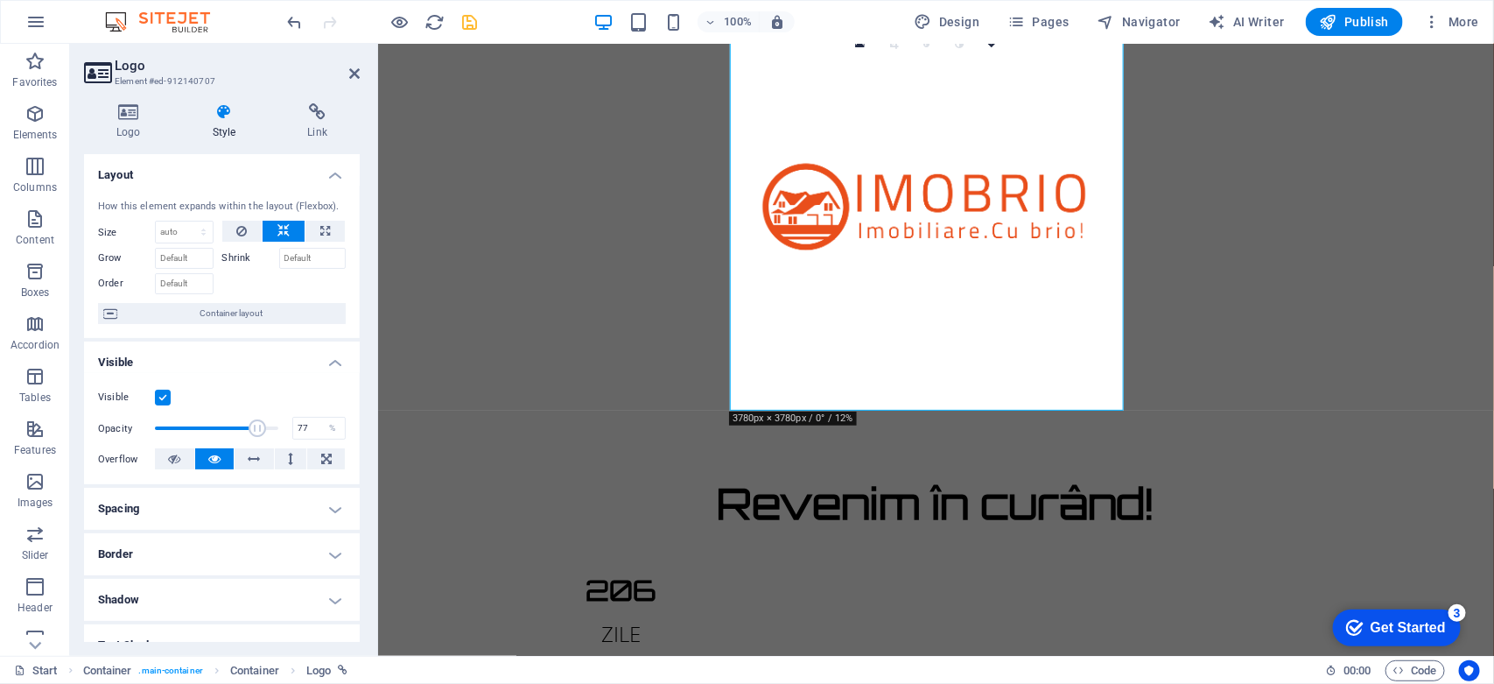
drag, startPoint x: 270, startPoint y: 430, endPoint x: 247, endPoint y: 427, distance: 22.9
click at [249, 427] on span at bounding box center [258, 428] width 18 height 18
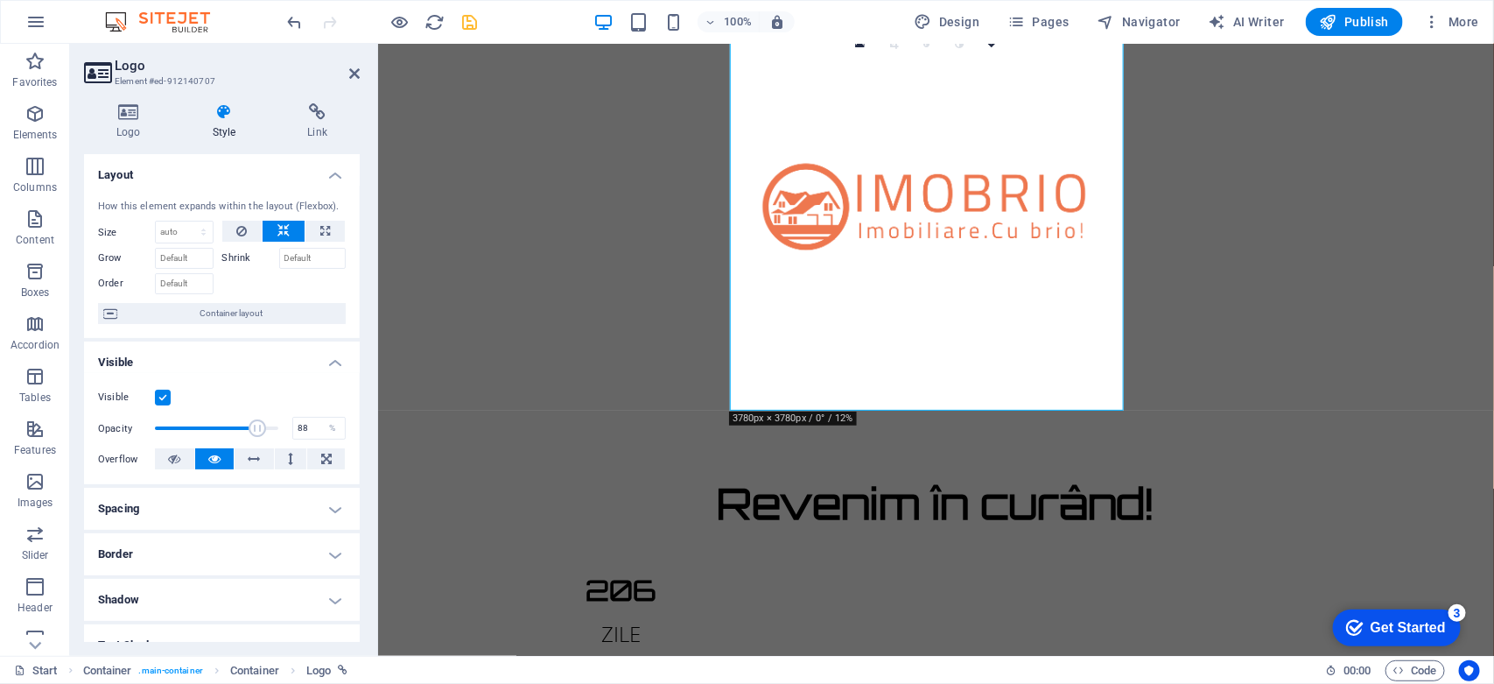
drag, startPoint x: 247, startPoint y: 427, endPoint x: 260, endPoint y: 425, distance: 13.2
click at [260, 425] on span at bounding box center [258, 428] width 18 height 18
type input "100"
drag, startPoint x: 260, startPoint y: 425, endPoint x: 289, endPoint y: 427, distance: 28.9
click at [289, 427] on div "Opacity 100 %" at bounding box center [222, 428] width 248 height 26
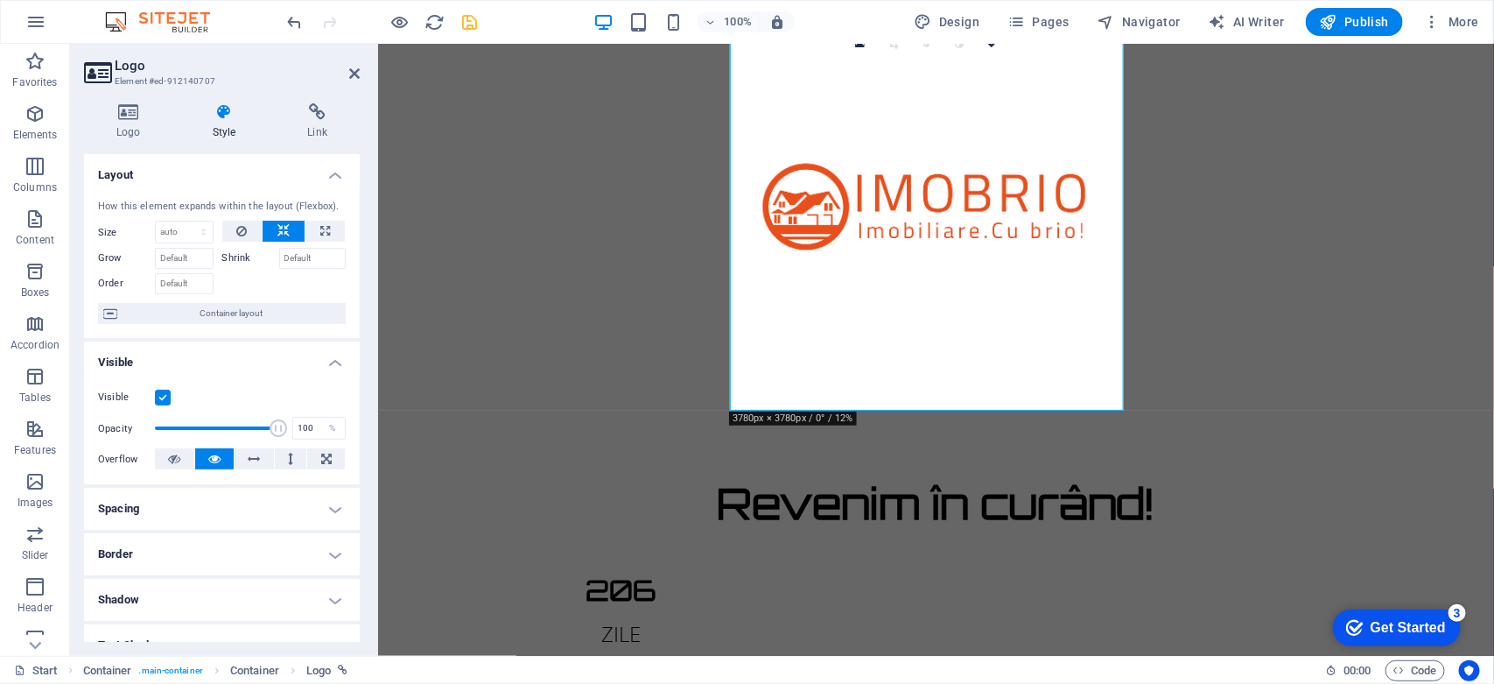
drag, startPoint x: 360, startPoint y: 385, endPoint x: 361, endPoint y: 431, distance: 46.4
click at [361, 431] on div "Logo Style Link Logo Image Text Drag files here, click to choose files or selec…" at bounding box center [222, 372] width 304 height 566
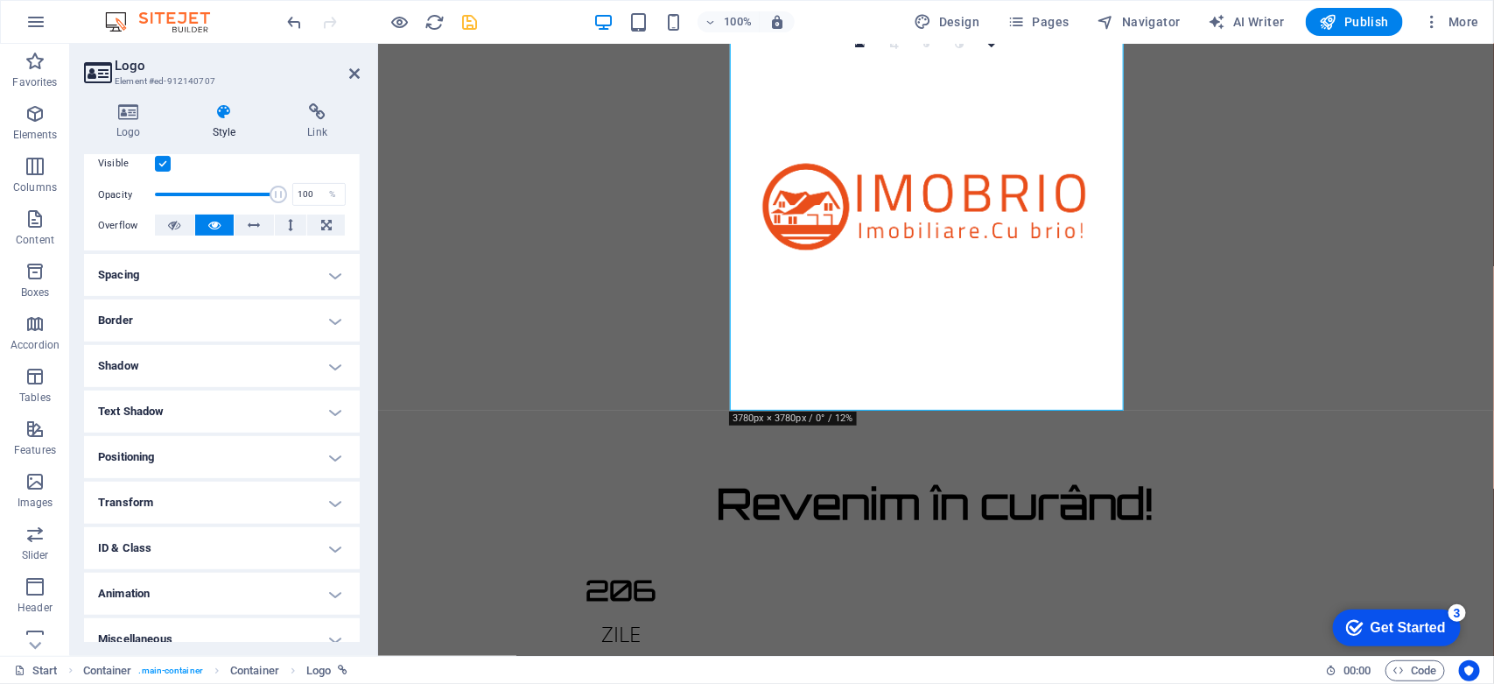
scroll to position [251, 0]
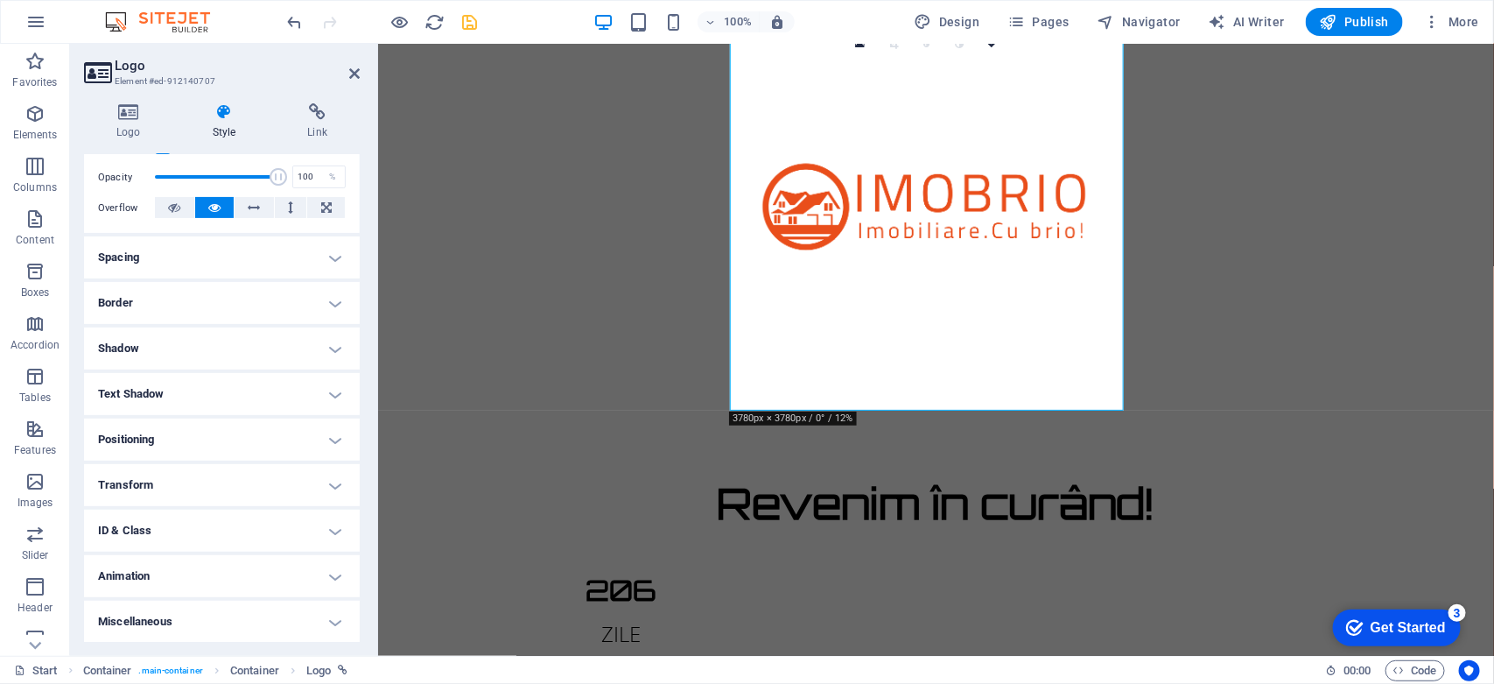
click at [219, 558] on h4 "Animation" at bounding box center [222, 576] width 276 height 42
drag, startPoint x: 355, startPoint y: 447, endPoint x: 359, endPoint y: 506, distance: 58.7
click at [359, 506] on div "Layout How this element expands within the layout (Flexbox). Size Default auto …" at bounding box center [222, 398] width 276 height 488
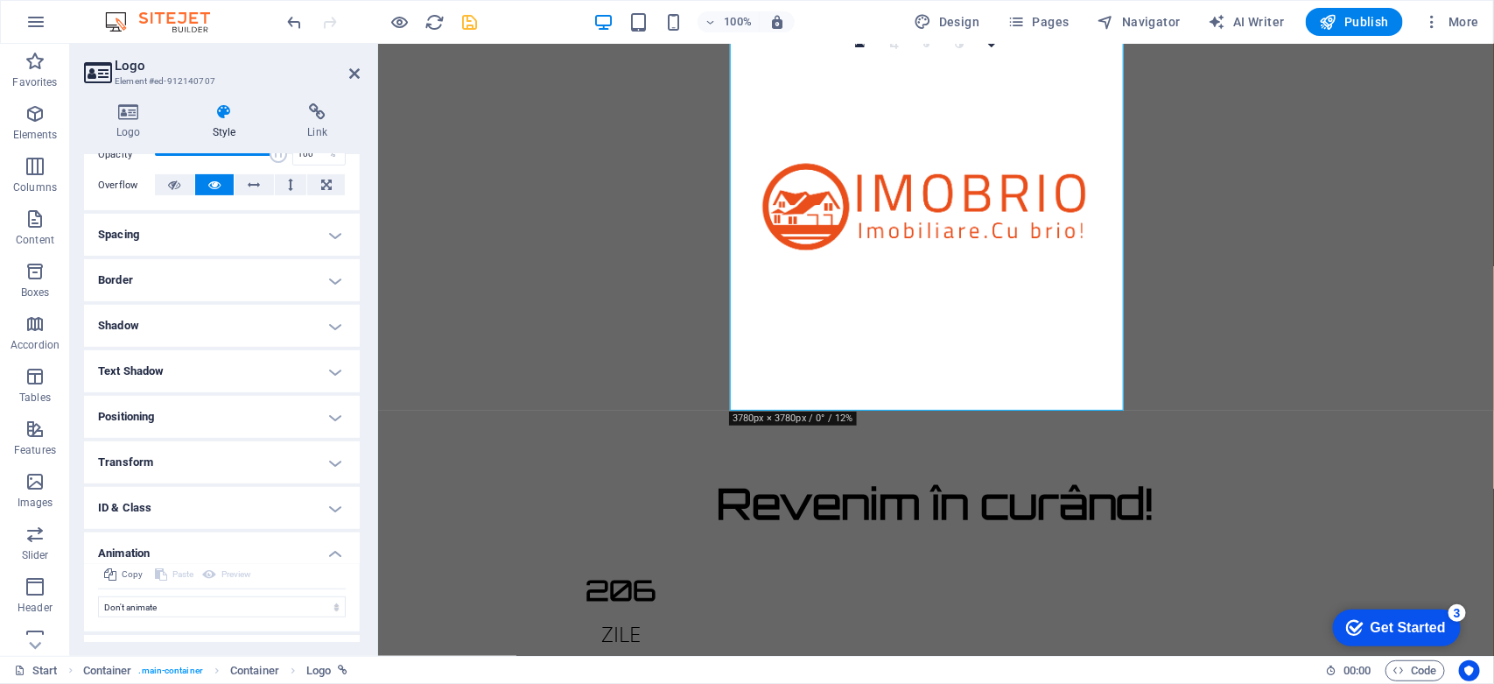
scroll to position [308, 0]
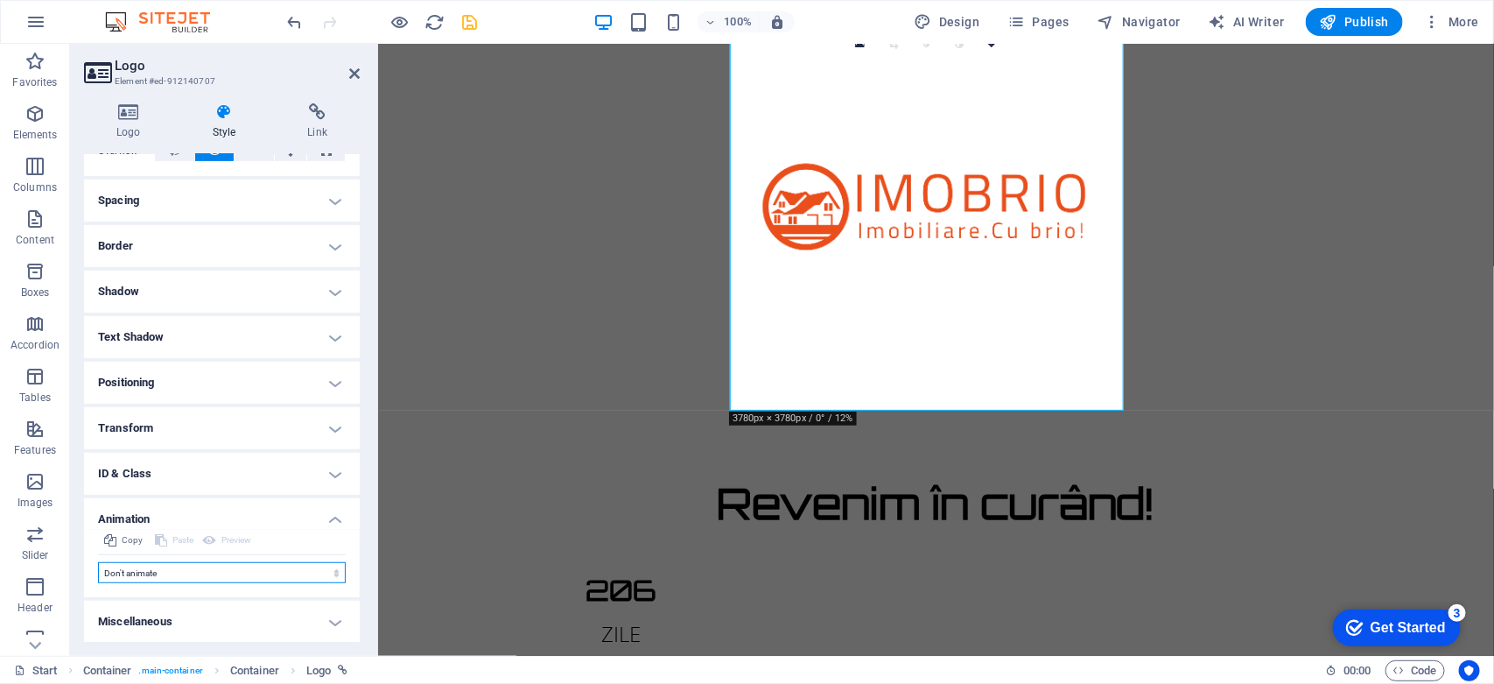
click at [246, 570] on select "Don't animate Show / Hide Slide up/down Zoom in/out Slide left to right Slide r…" at bounding box center [222, 572] width 248 height 21
select select "shrink"
click at [98, 562] on select "Don't animate Show / Hide Slide up/down Zoom in/out Slide left to right Slide r…" at bounding box center [222, 572] width 248 height 21
select select "scroll"
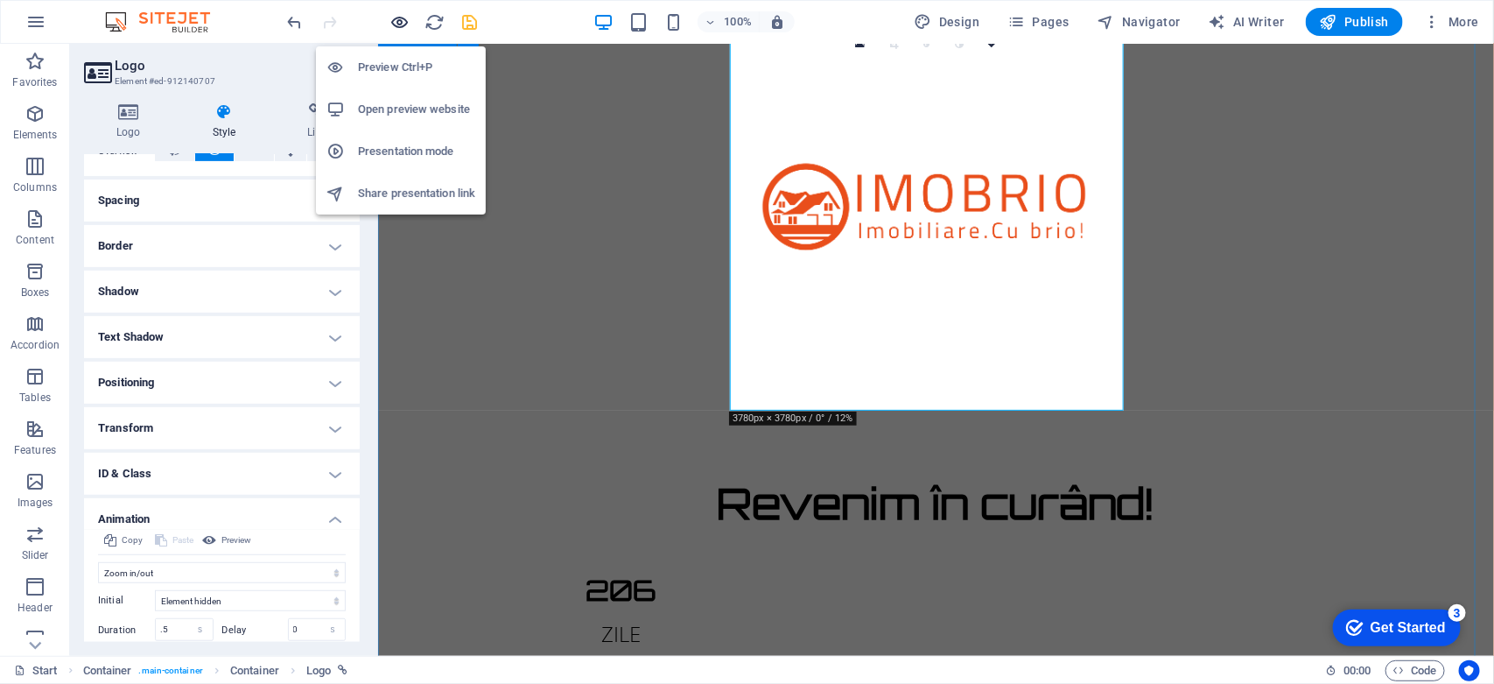
click at [391, 14] on icon "button" at bounding box center [400, 22] width 20 height 20
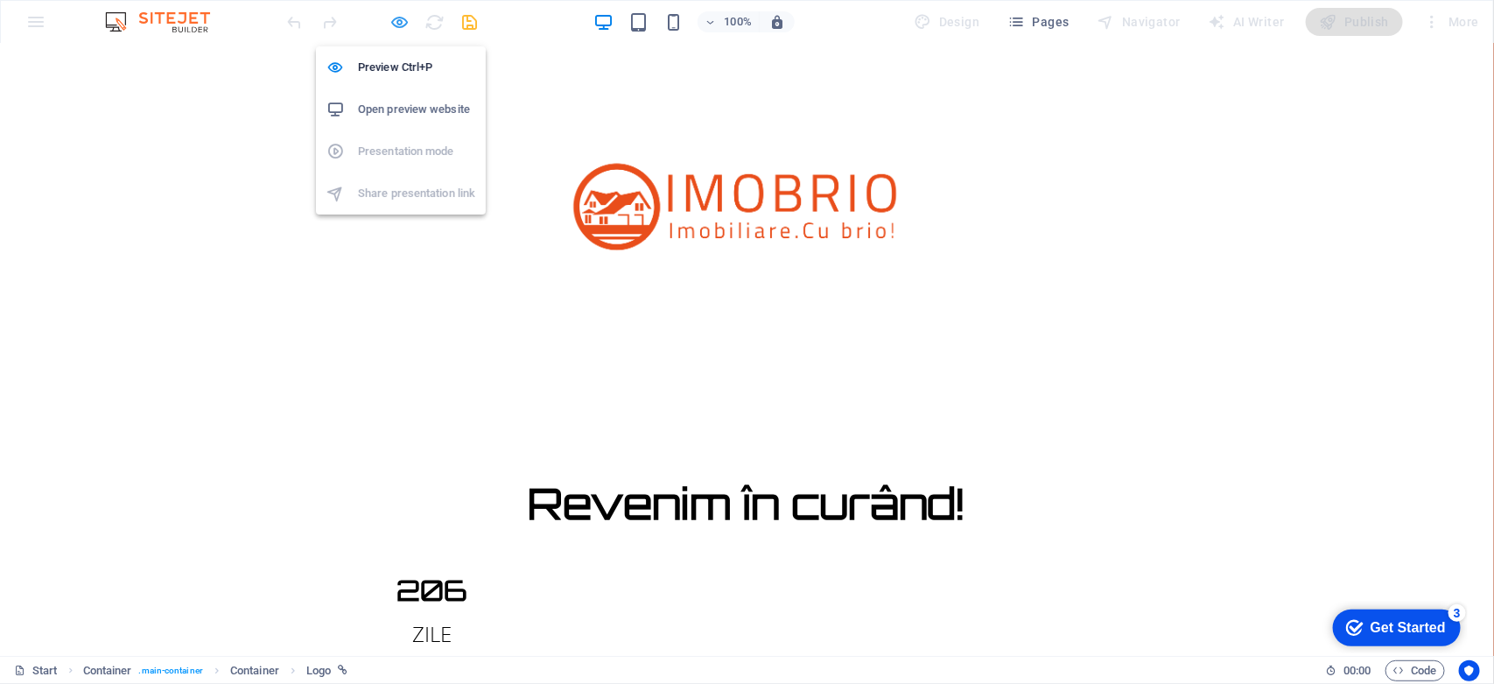
click at [391, 14] on icon "button" at bounding box center [400, 22] width 20 height 20
select select "shrink"
select select "s"
select select "scroll"
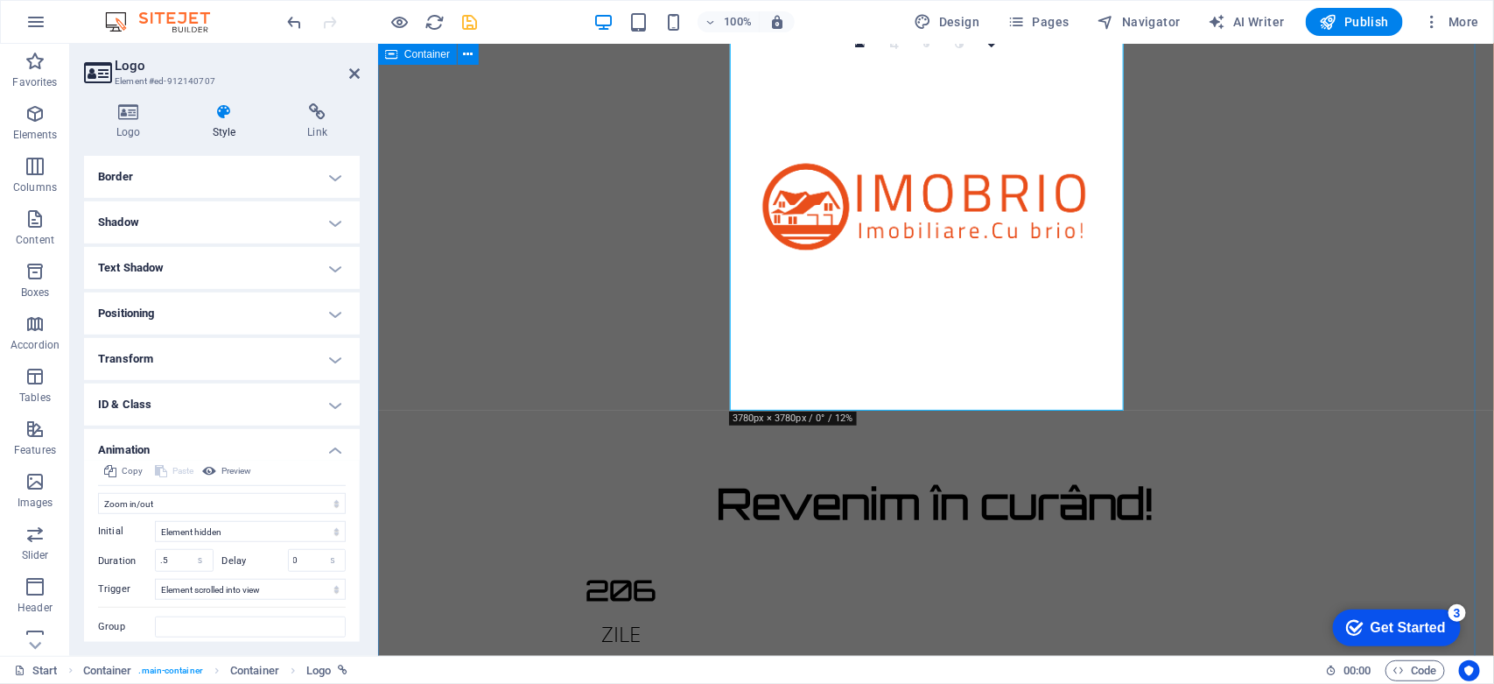
scroll to position [431, 0]
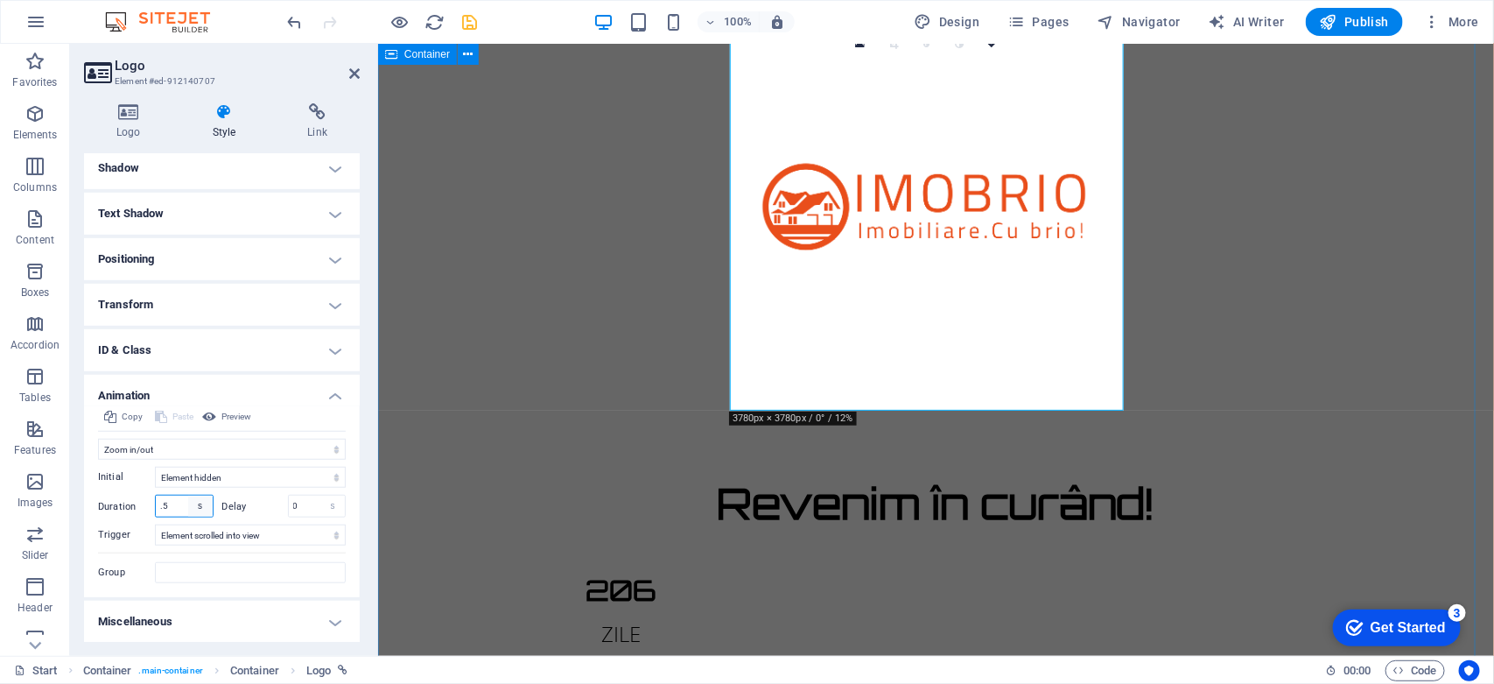
click at [188, 502] on select "s ms" at bounding box center [200, 505] width 25 height 21
click at [171, 499] on input ".5" at bounding box center [184, 505] width 57 height 21
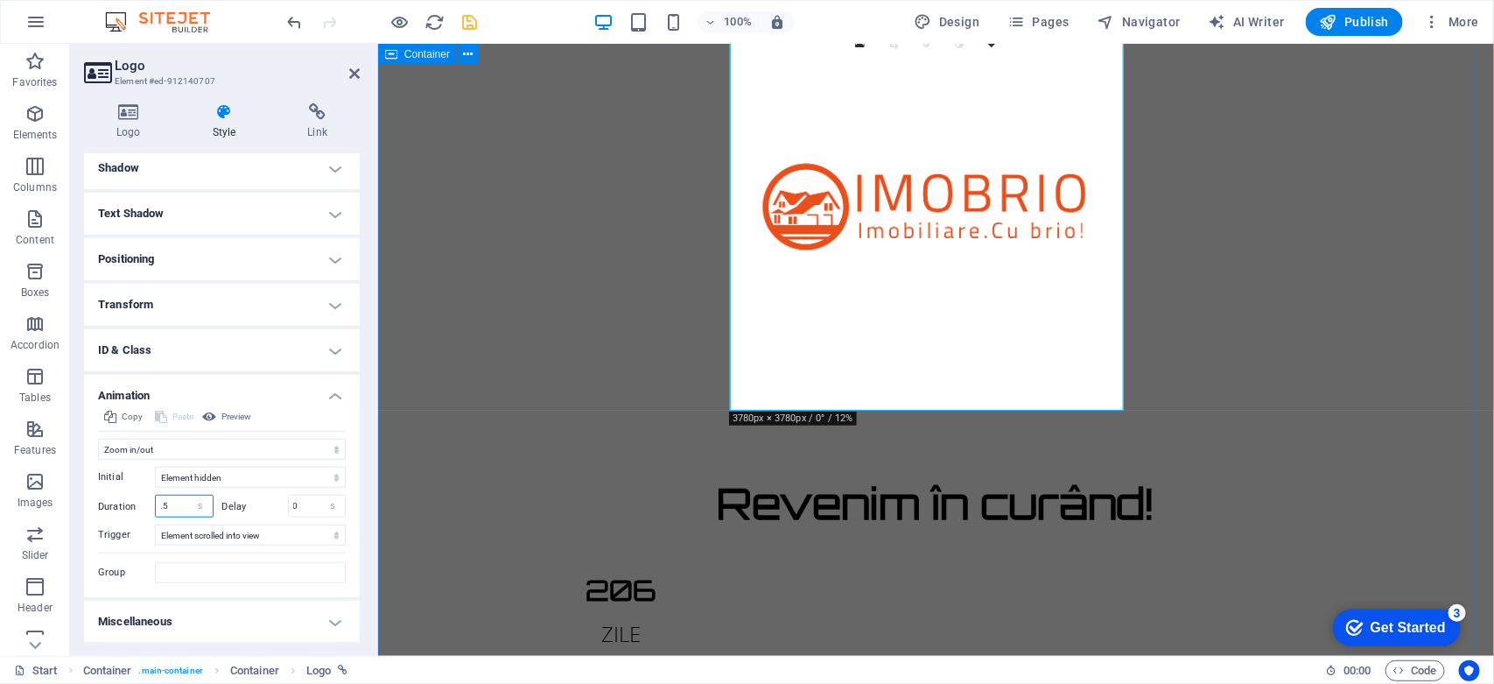
click at [171, 499] on input ".5" at bounding box center [184, 505] width 57 height 21
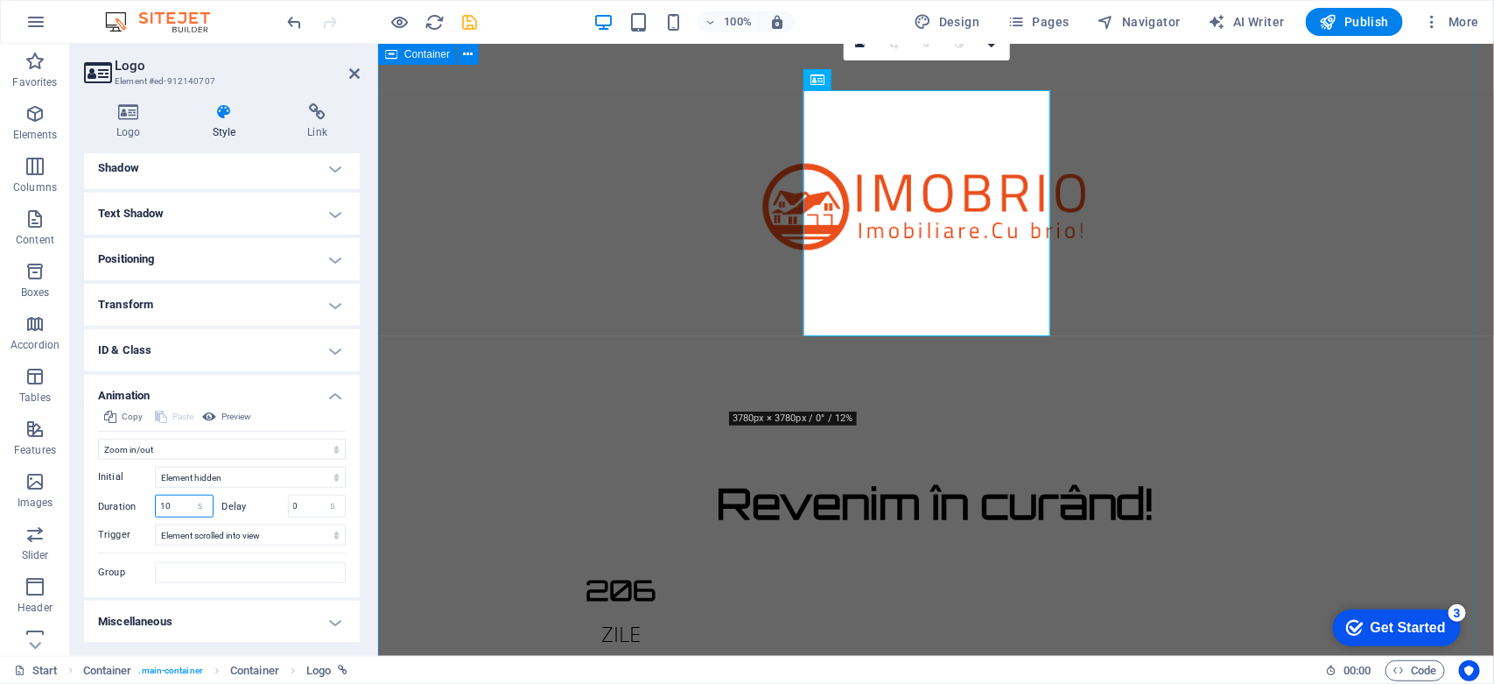
click at [177, 510] on input "10" at bounding box center [184, 505] width 57 height 21
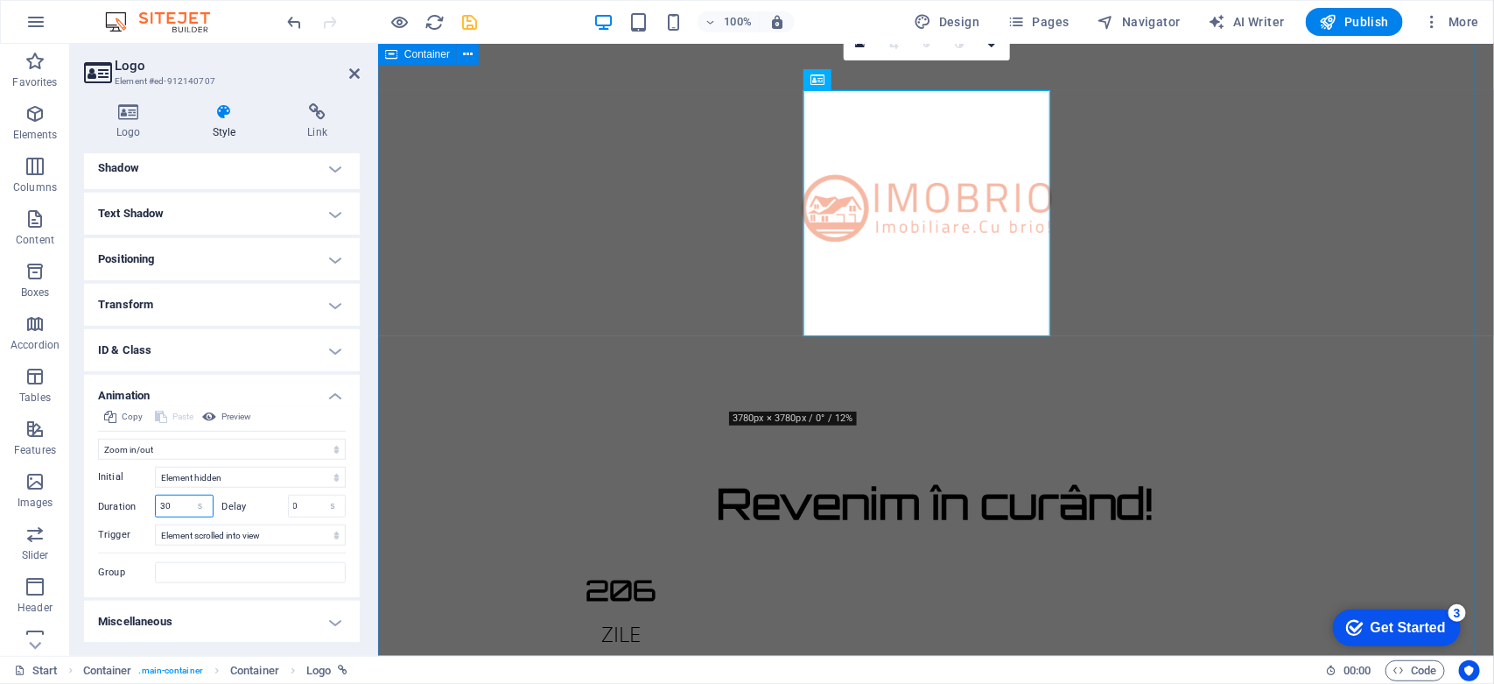
click at [177, 510] on input "30" at bounding box center [184, 505] width 57 height 21
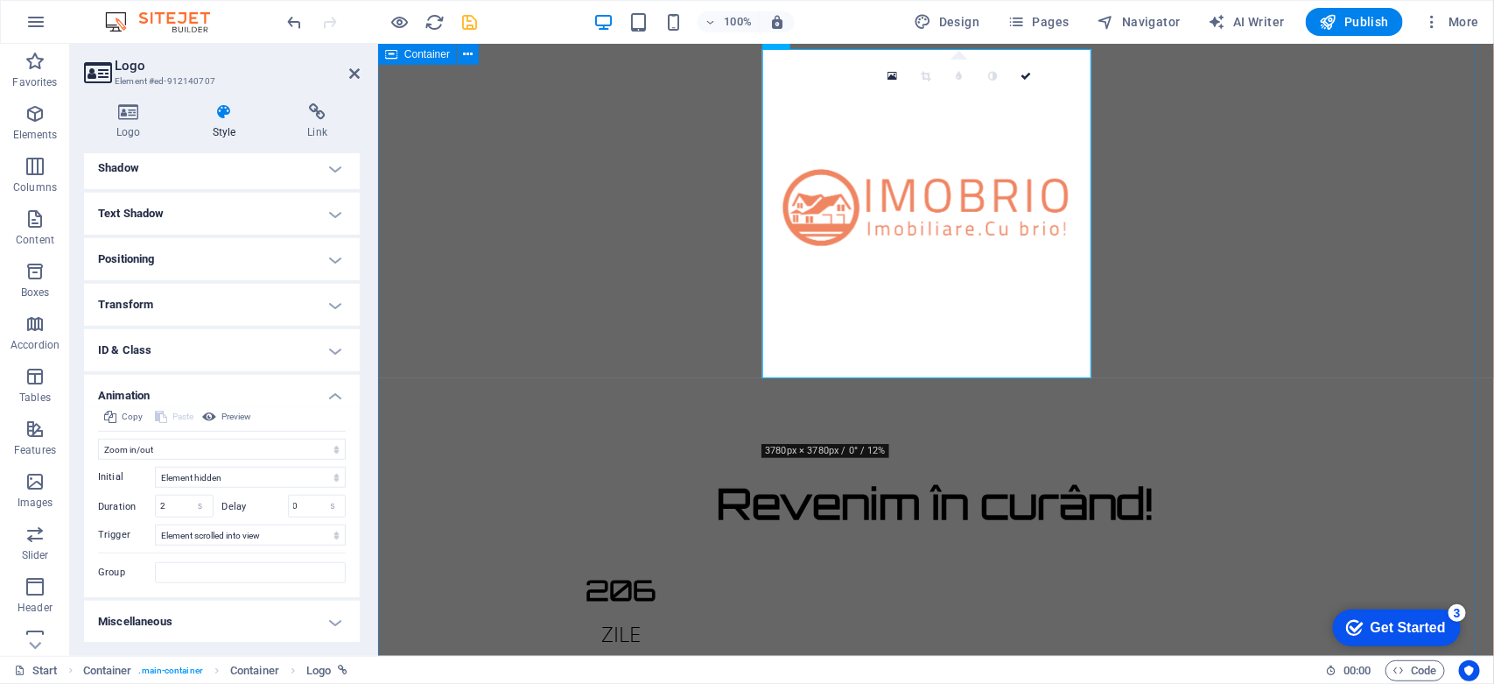
click at [366, 468] on div "Logo Style Link Logo Image Text Drag files here, click to choose files or selec…" at bounding box center [222, 372] width 304 height 566
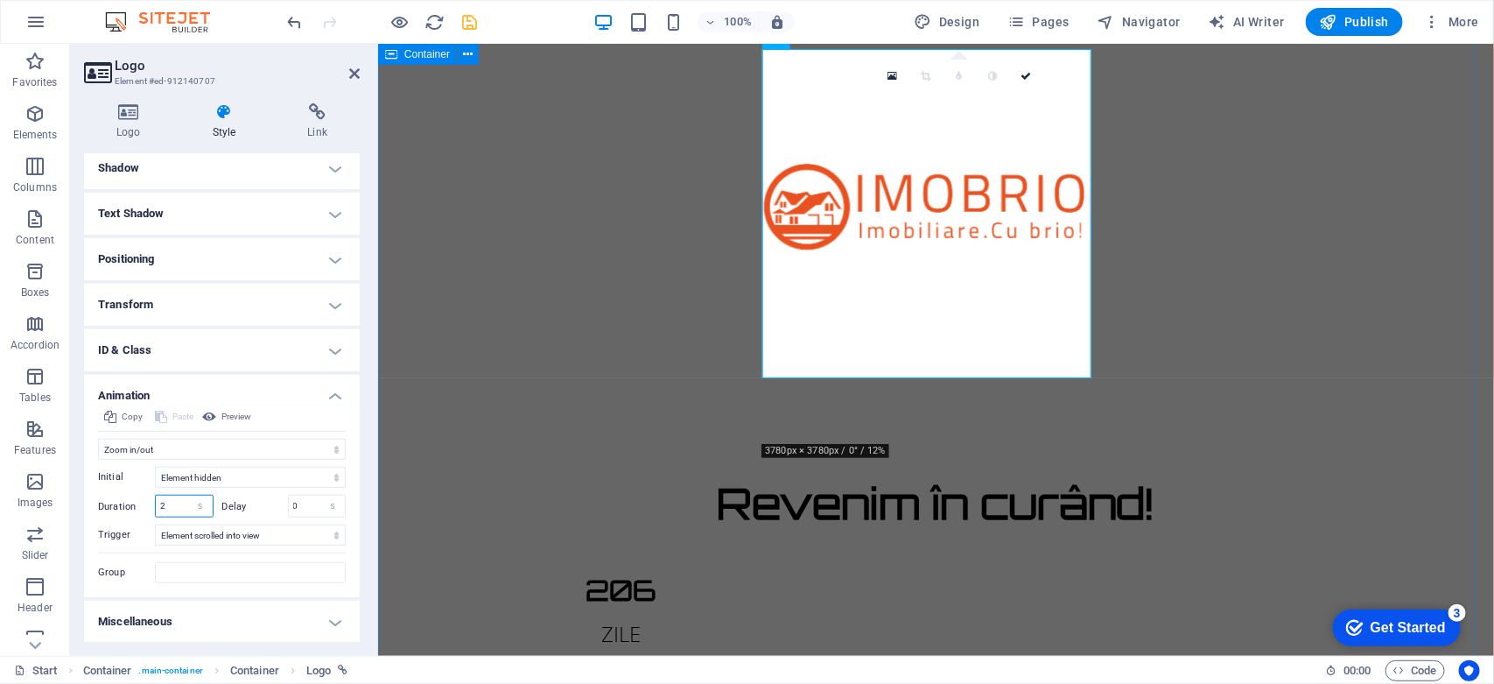
click at [172, 509] on input "2" at bounding box center [184, 505] width 57 height 21
click at [197, 505] on select "s ms" at bounding box center [200, 505] width 25 height 21
click at [172, 505] on input "2" at bounding box center [184, 505] width 57 height 21
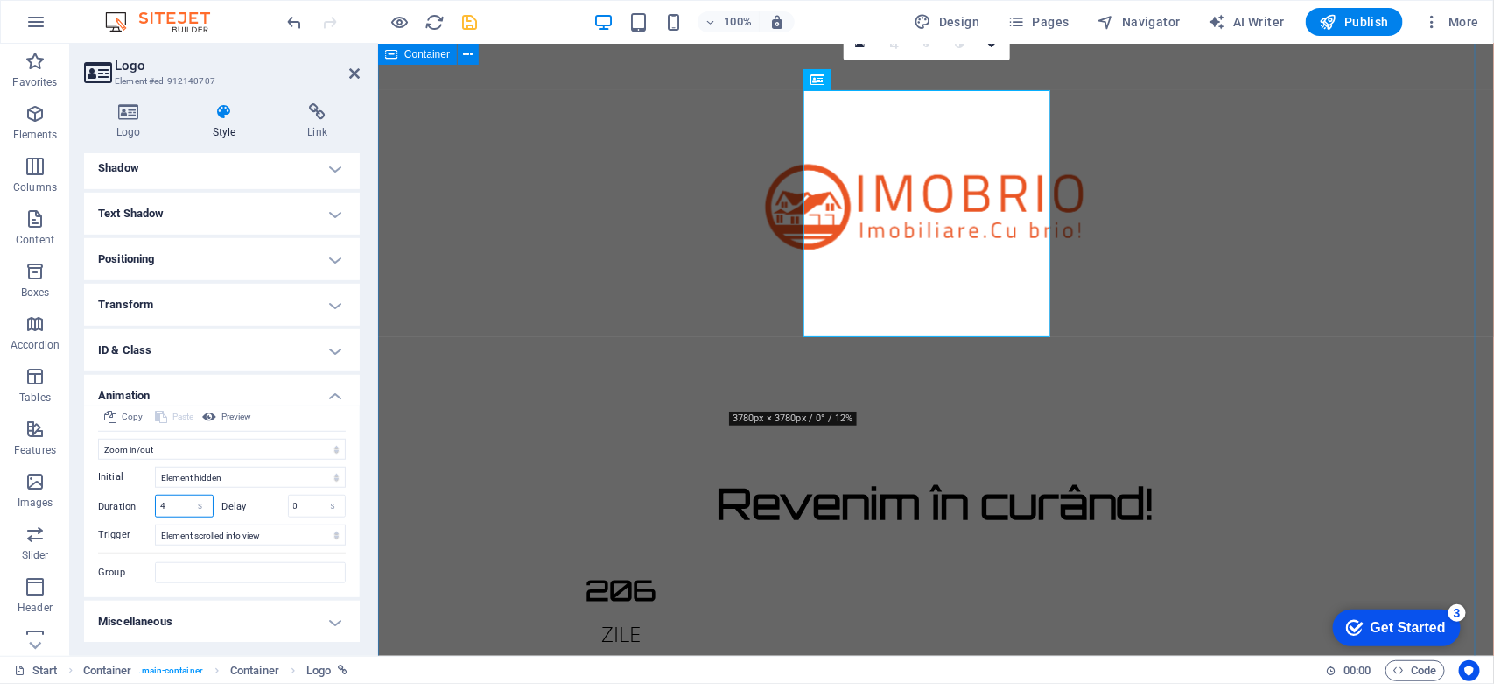
click at [172, 505] on input "4" at bounding box center [184, 505] width 57 height 21
click at [172, 505] on input "5" at bounding box center [184, 505] width 57 height 21
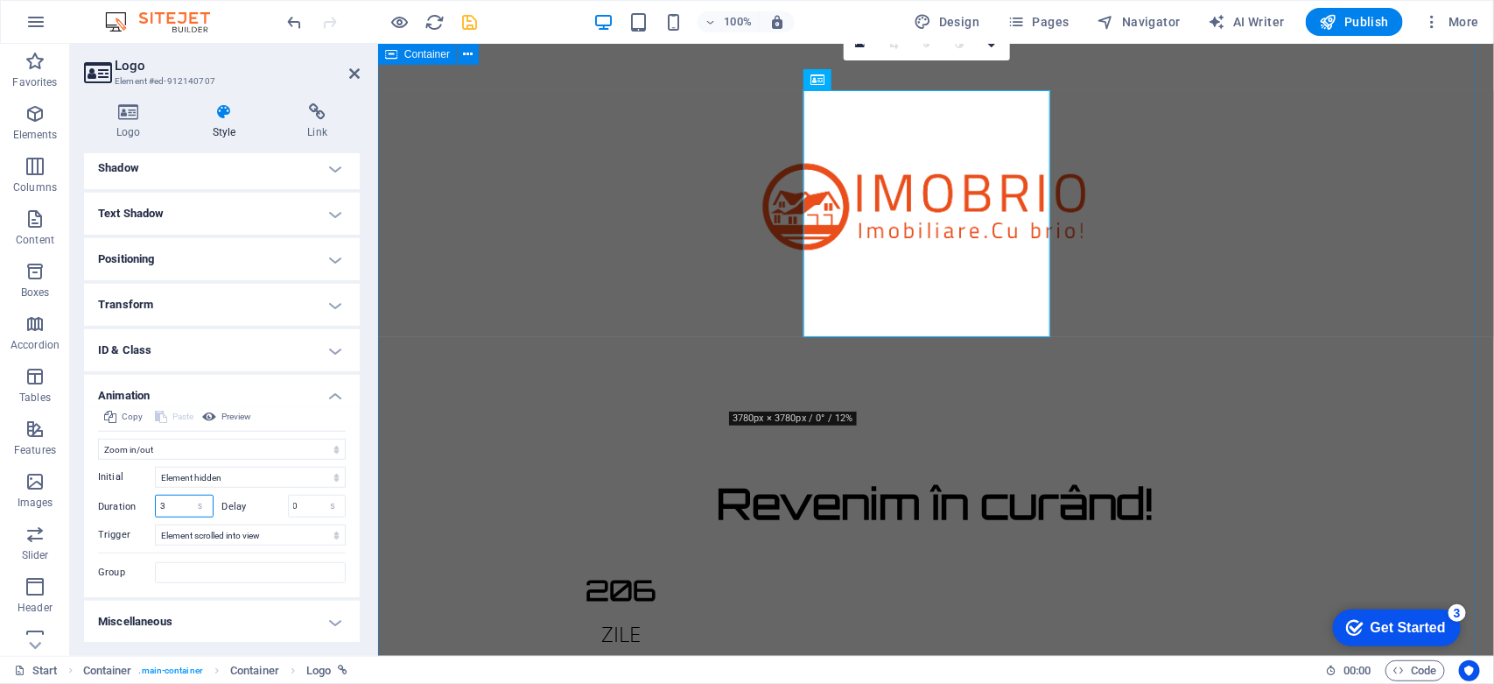
click at [172, 505] on input "3" at bounding box center [184, 505] width 57 height 21
type input "2"
click at [368, 452] on div "Logo Style Link Logo Image Text Drag files here, click to choose files or selec…" at bounding box center [222, 372] width 304 height 566
click at [349, 77] on icon at bounding box center [354, 74] width 11 height 14
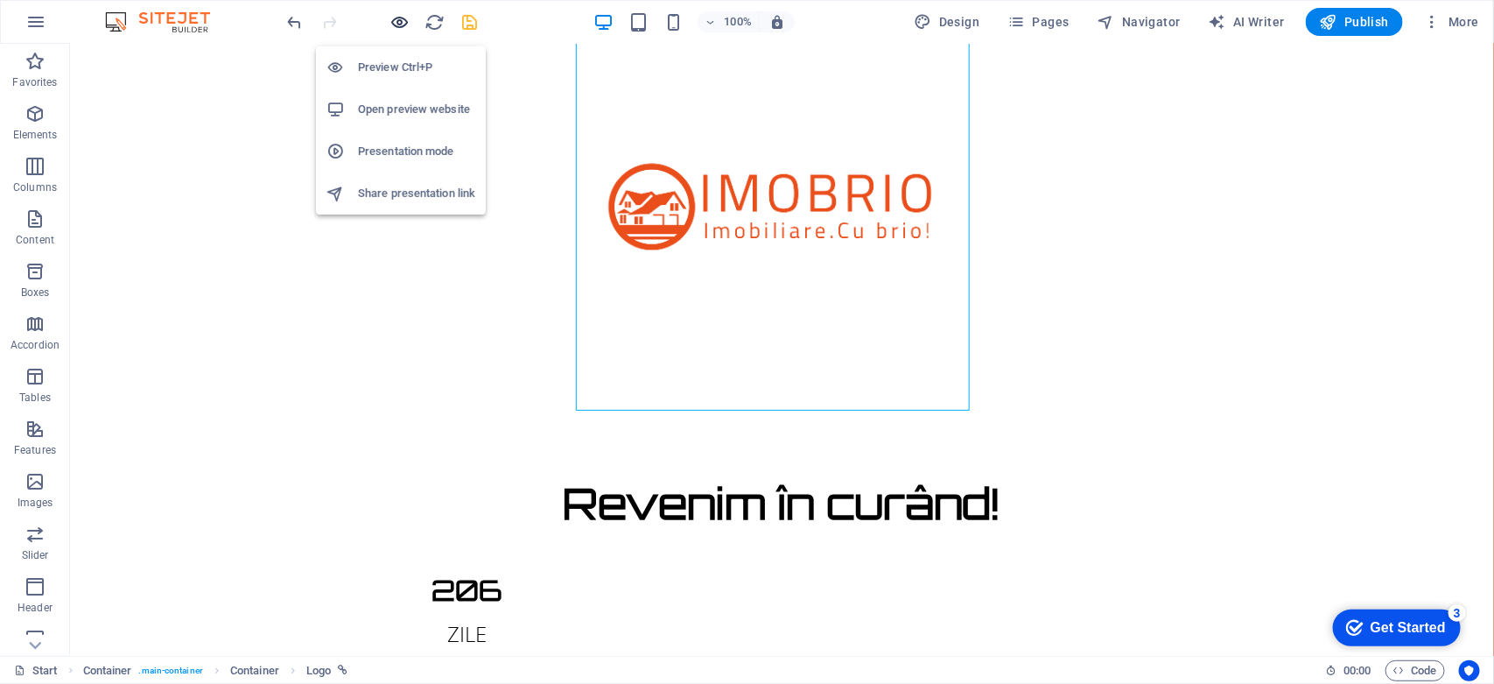
click at [394, 26] on icon "button" at bounding box center [400, 22] width 20 height 20
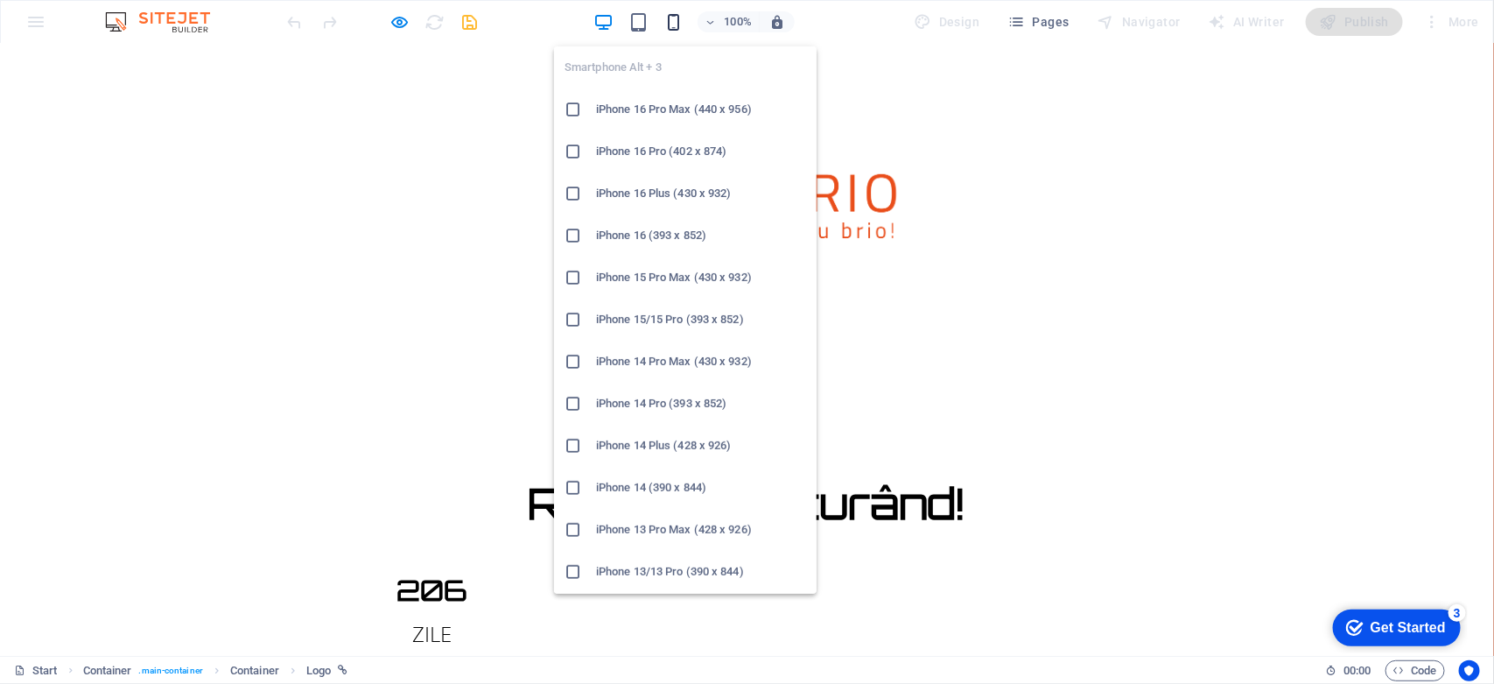
click at [674, 20] on icon "button" at bounding box center [673, 22] width 20 height 20
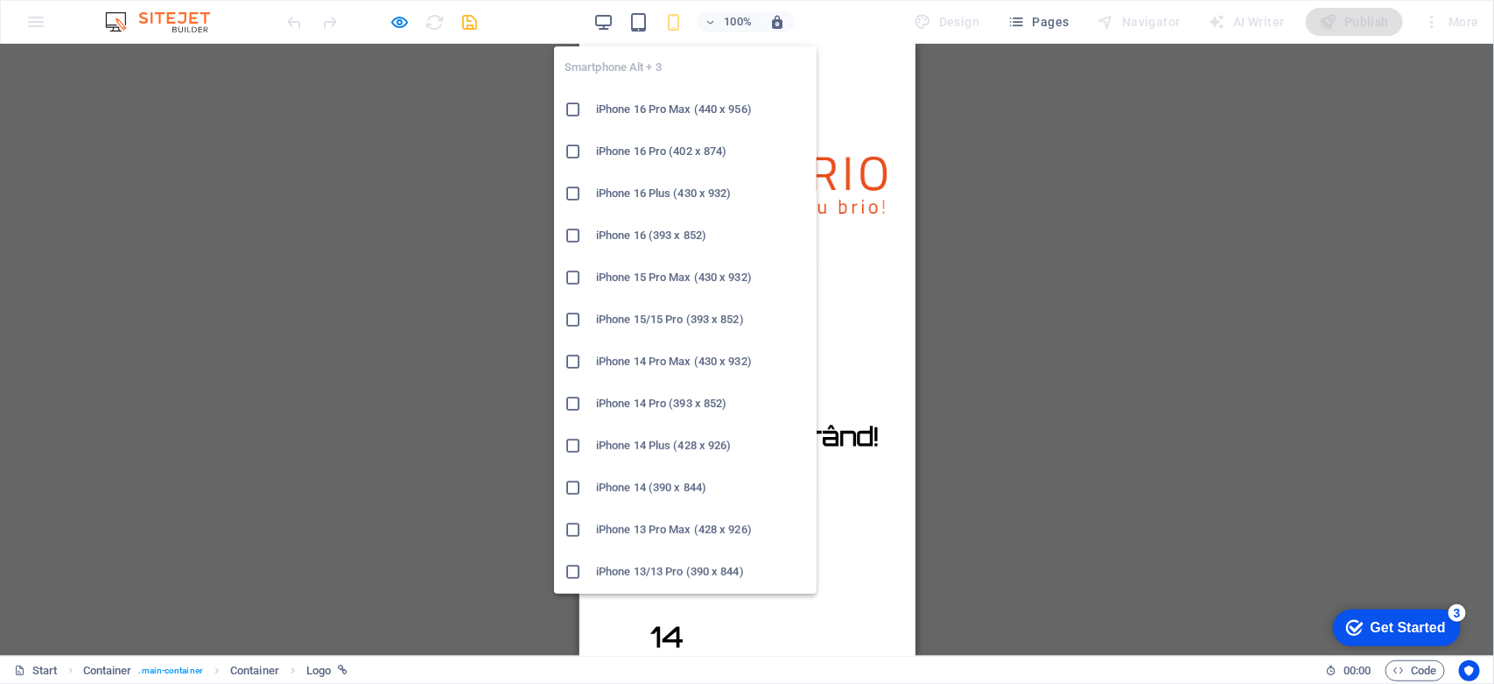
click at [637, 147] on h6 "iPhone 16 Pro (402 x 874)" at bounding box center [701, 151] width 210 height 21
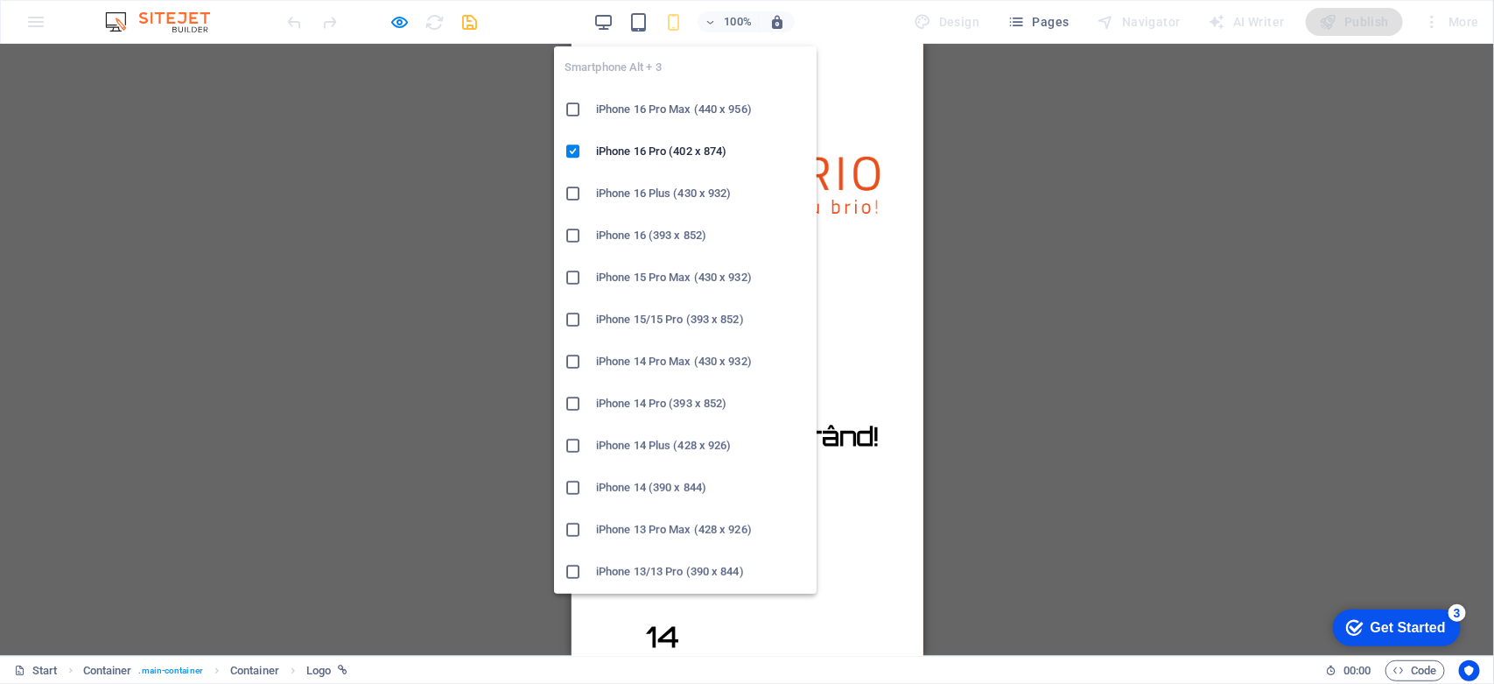
click at [671, 29] on icon "button" at bounding box center [673, 22] width 20 height 20
click at [644, 488] on h6 "iPhone 14 (390 x 844)" at bounding box center [701, 487] width 210 height 21
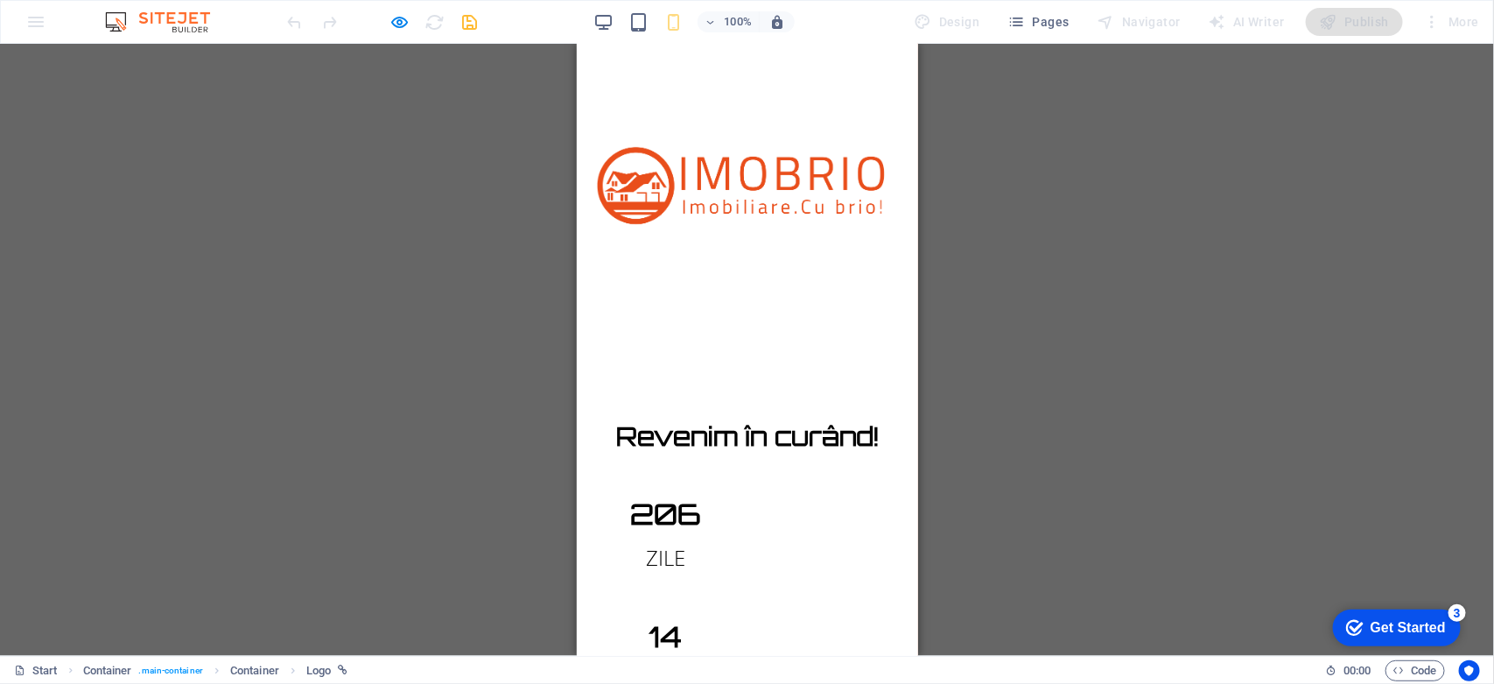
click at [664, 154] on img at bounding box center [751, 191] width 350 height 350
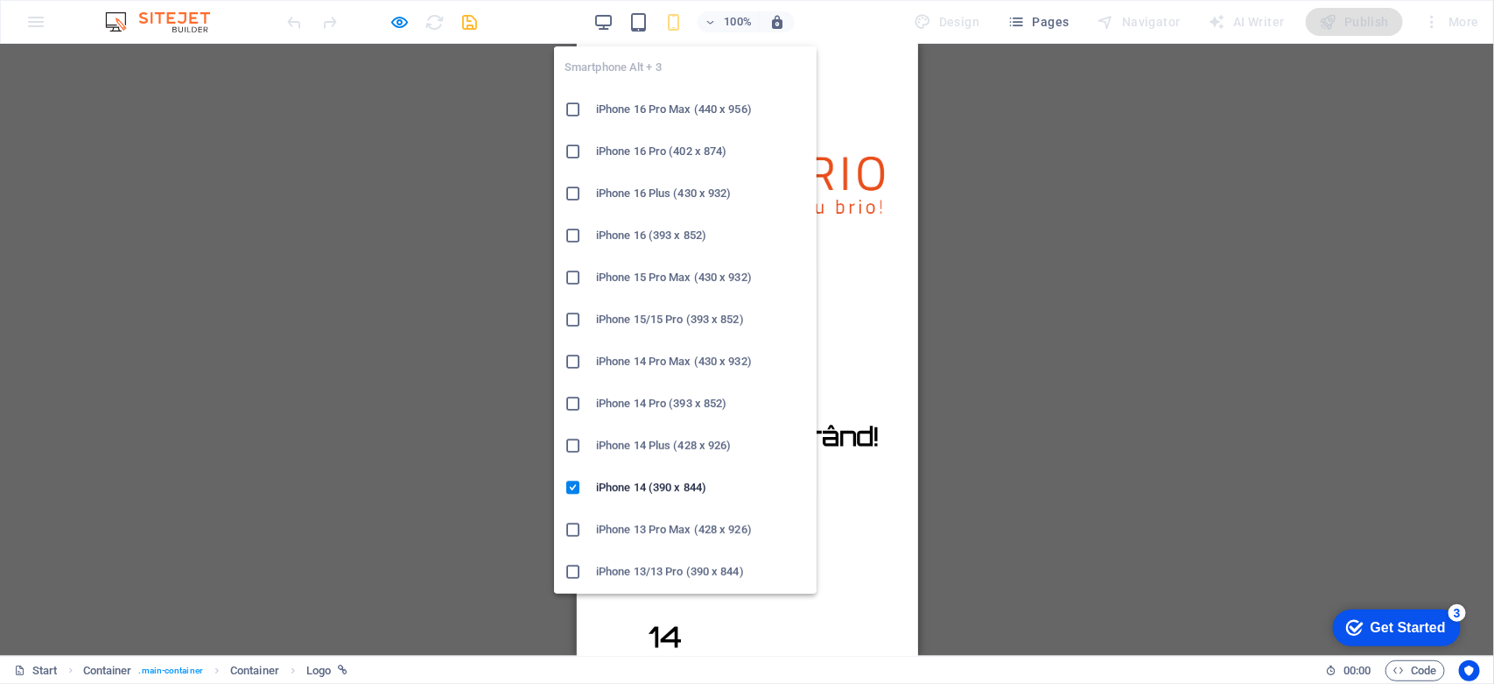
click at [672, 28] on icon "button" at bounding box center [673, 22] width 20 height 20
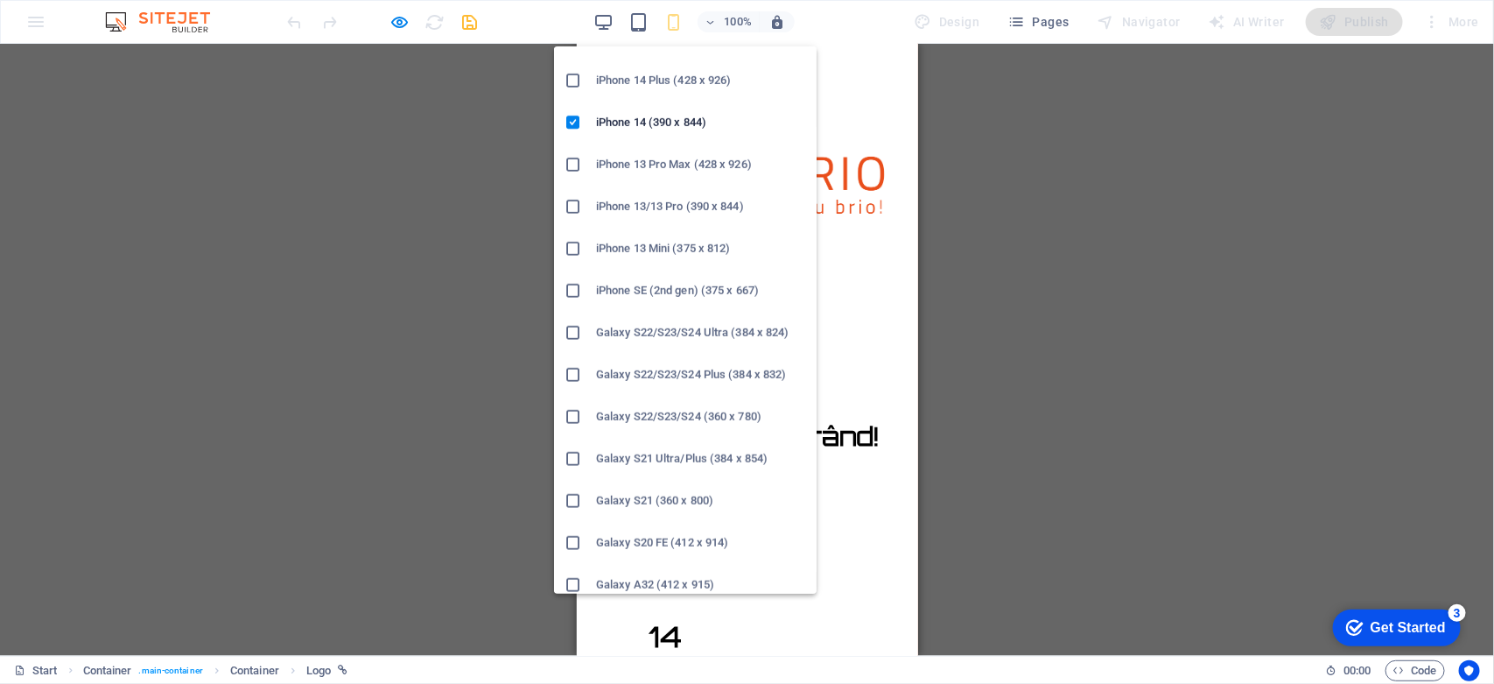
scroll to position [417, 0]
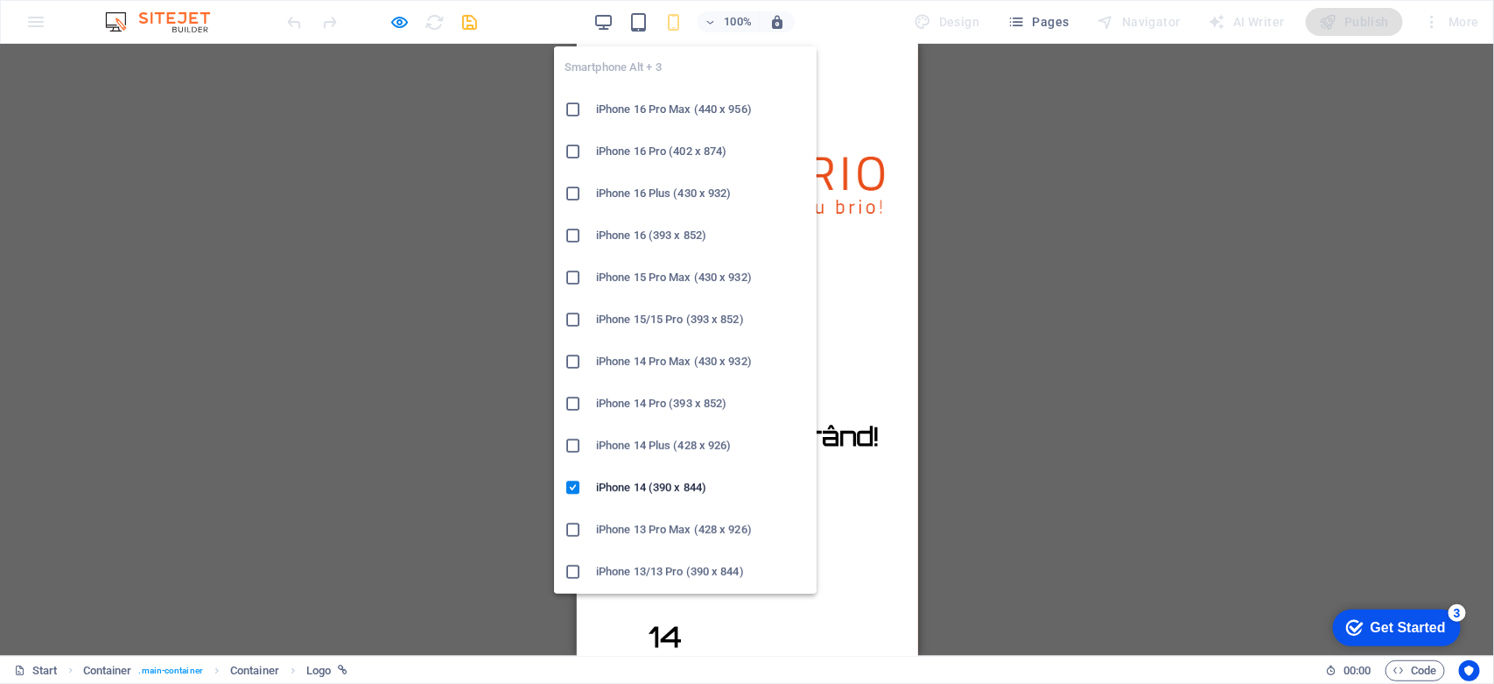
click at [679, 18] on icon "button" at bounding box center [673, 22] width 20 height 20
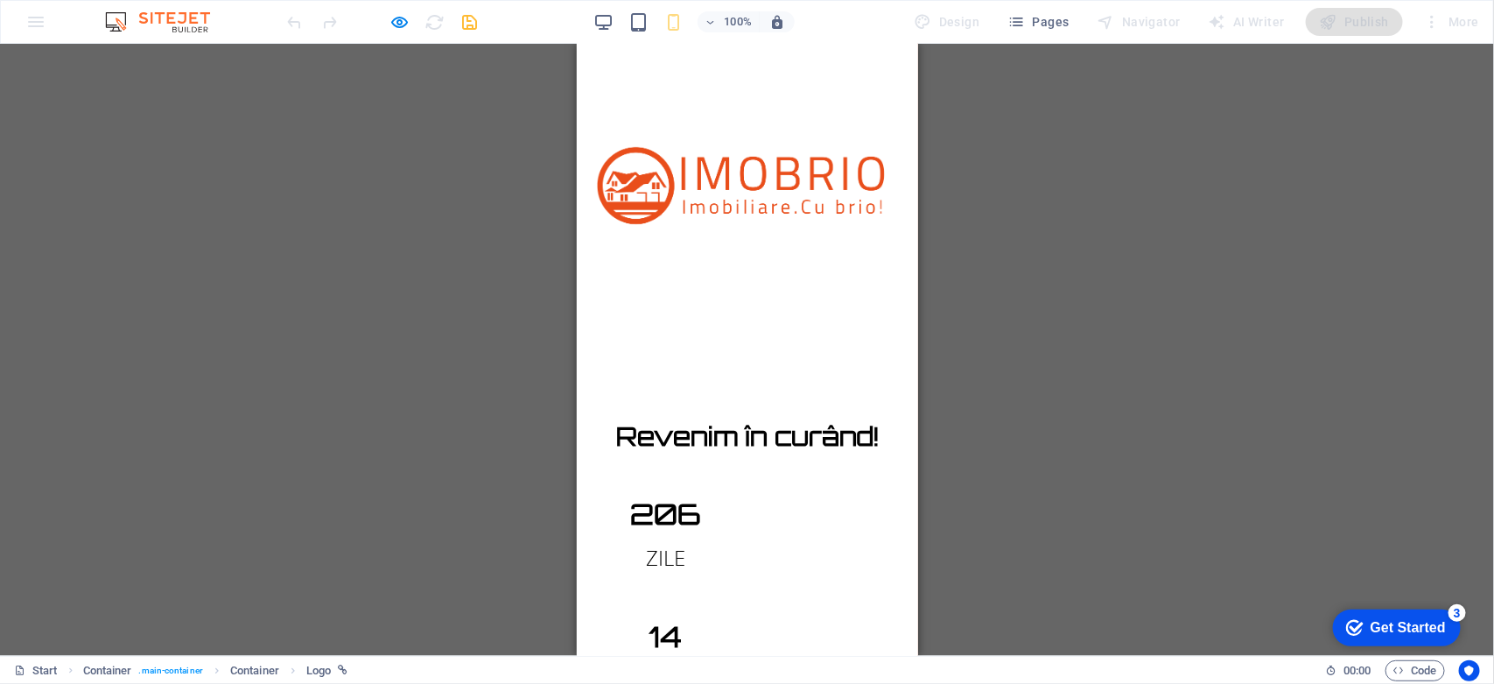
drag, startPoint x: 796, startPoint y: 151, endPoint x: 684, endPoint y: 27, distance: 167.3
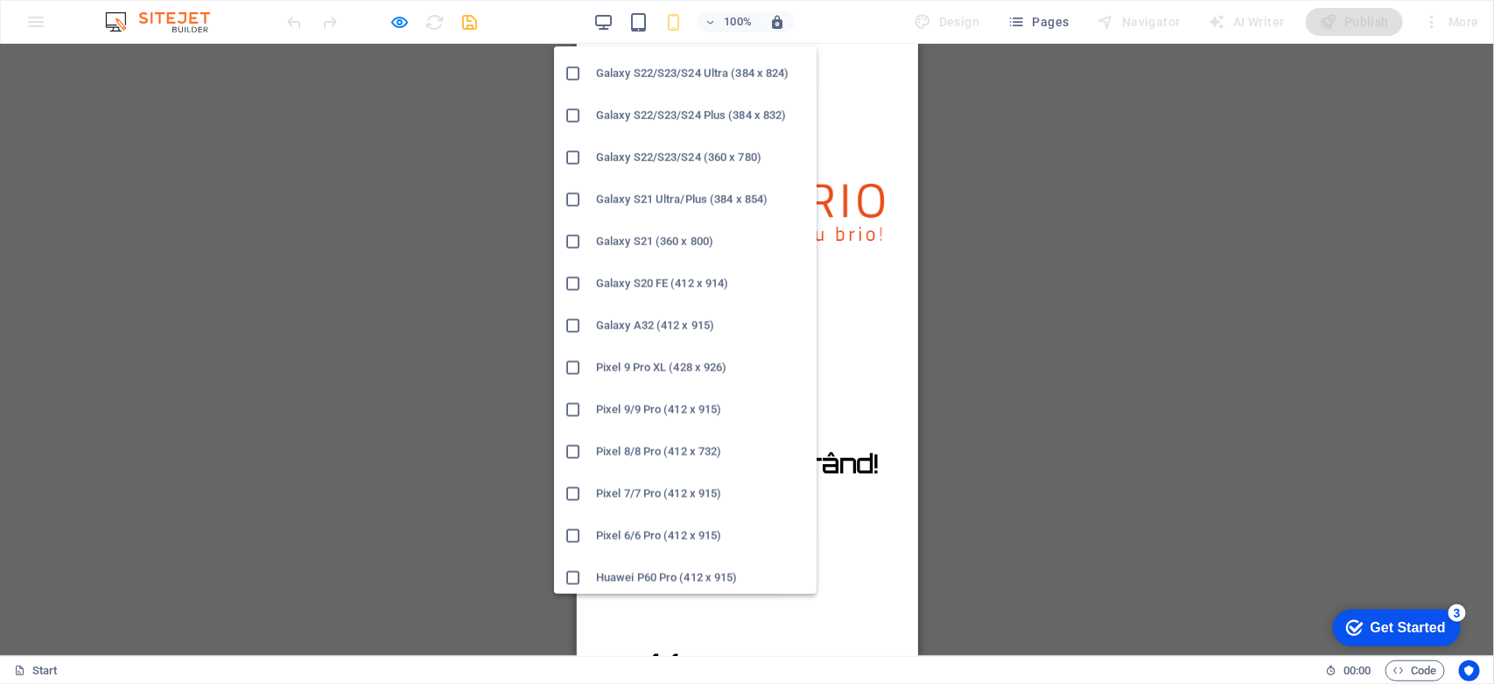
scroll to position [539, 0]
click at [661, 203] on h6 "Galaxy S22/S23/S24 Plus (384 x 832)" at bounding box center [701, 200] width 210 height 21
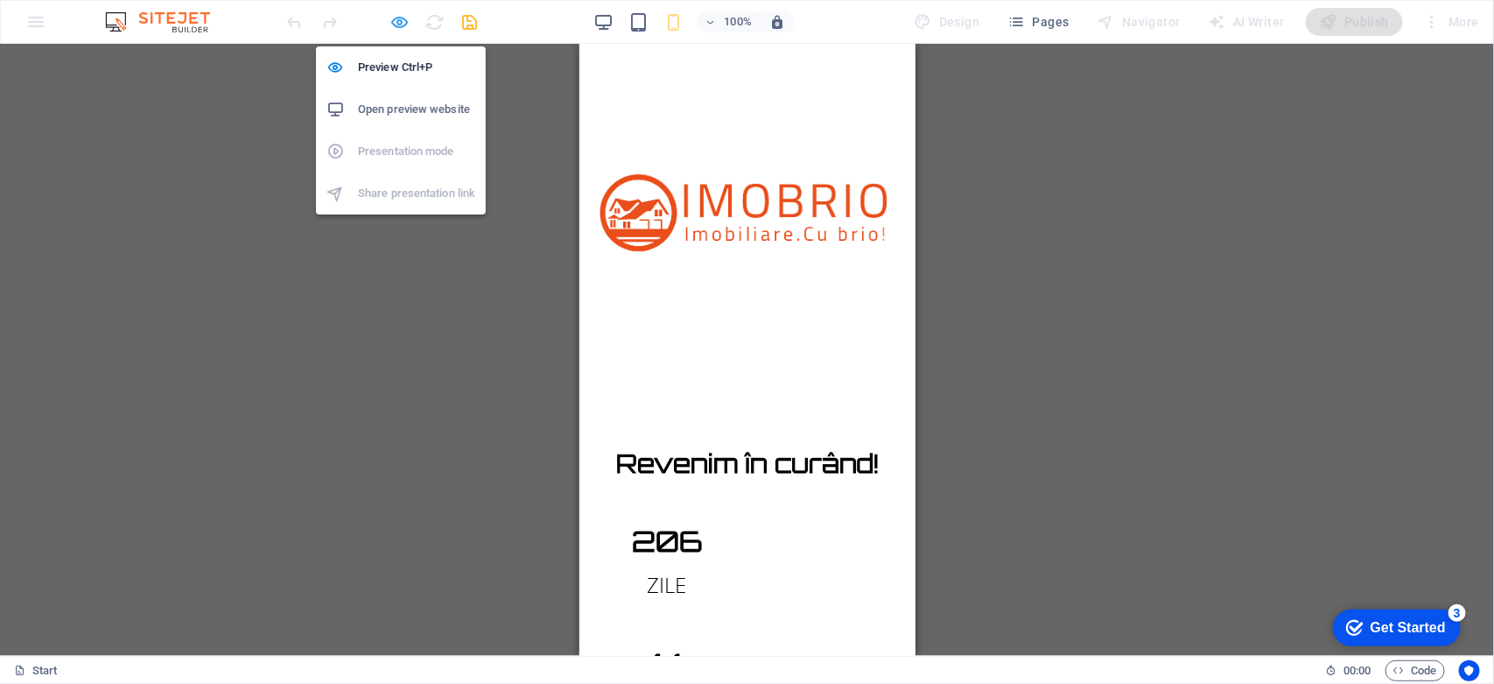
click at [396, 23] on icon "button" at bounding box center [400, 22] width 20 height 20
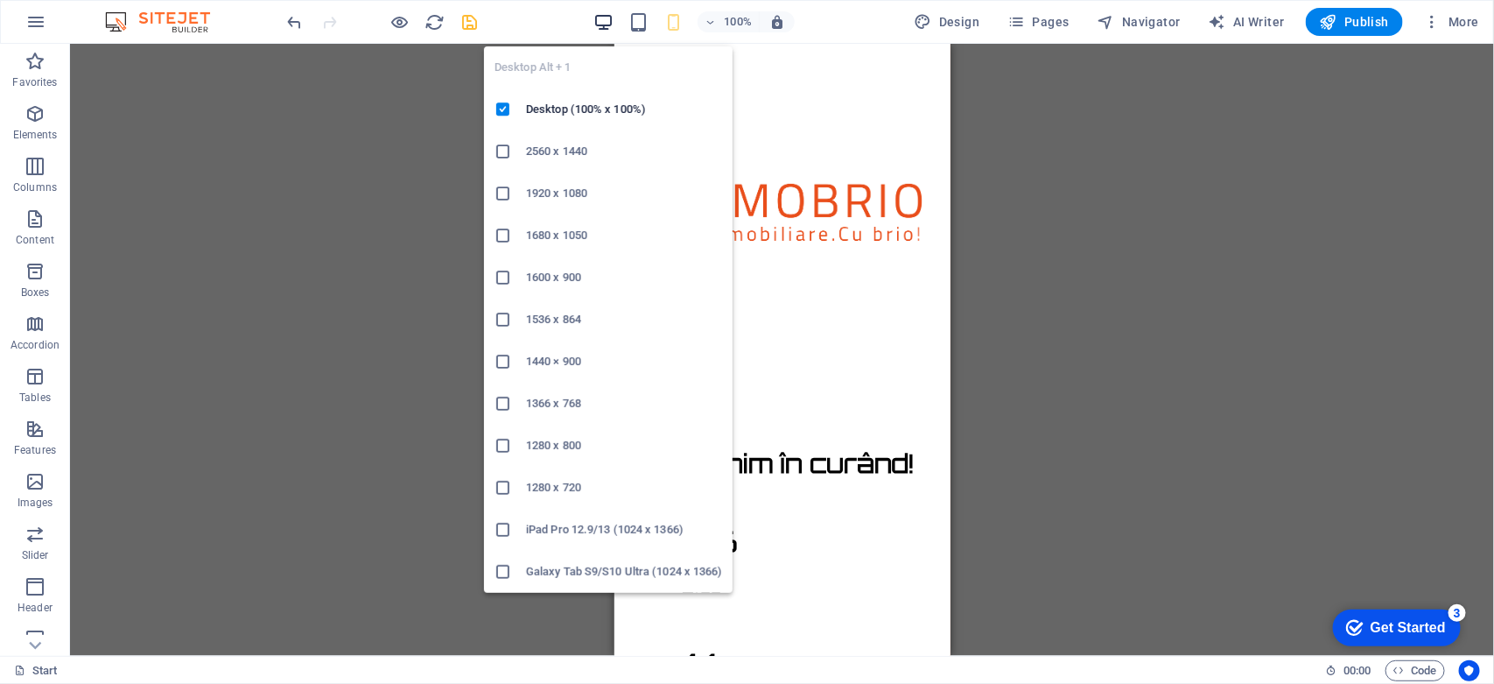
click at [601, 23] on icon "button" at bounding box center [603, 22] width 20 height 20
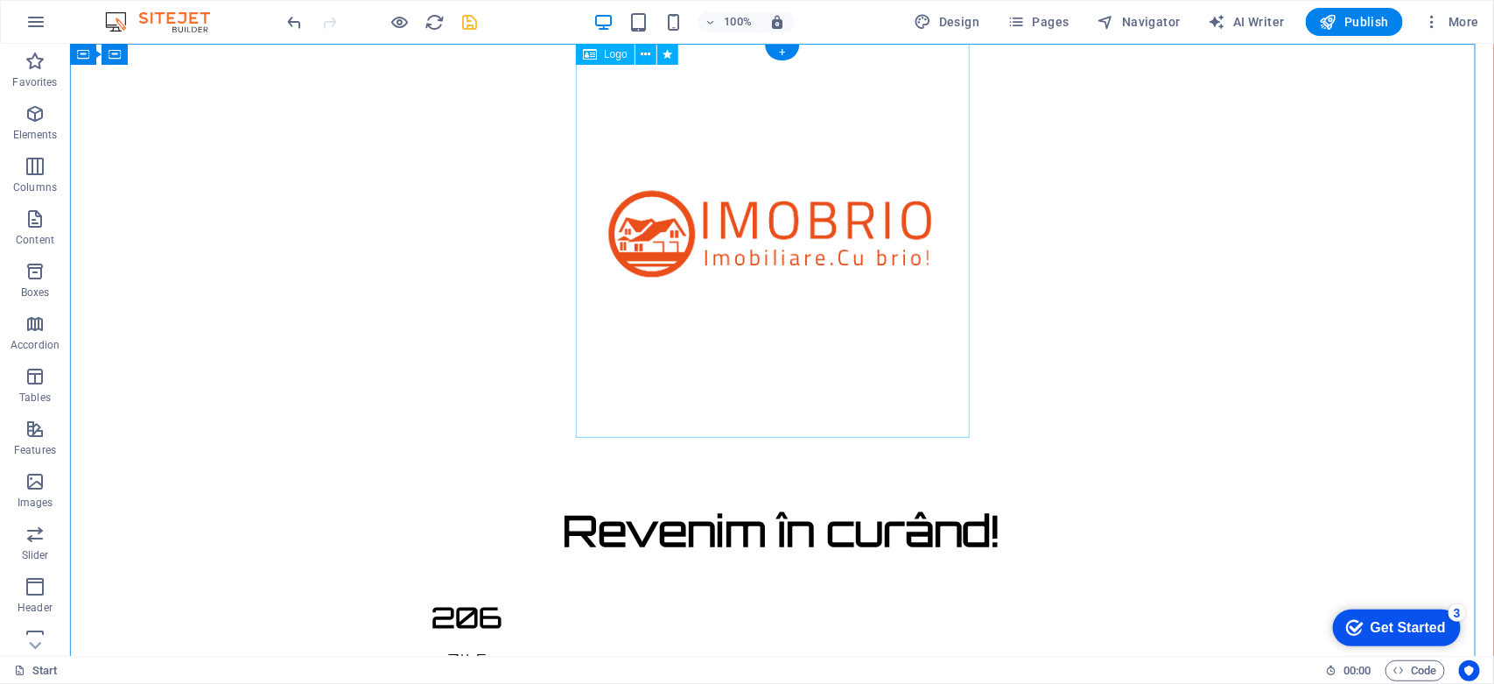
click at [636, 137] on div at bounding box center [781, 240] width 1424 height 394
select select "shrink"
select select "s"
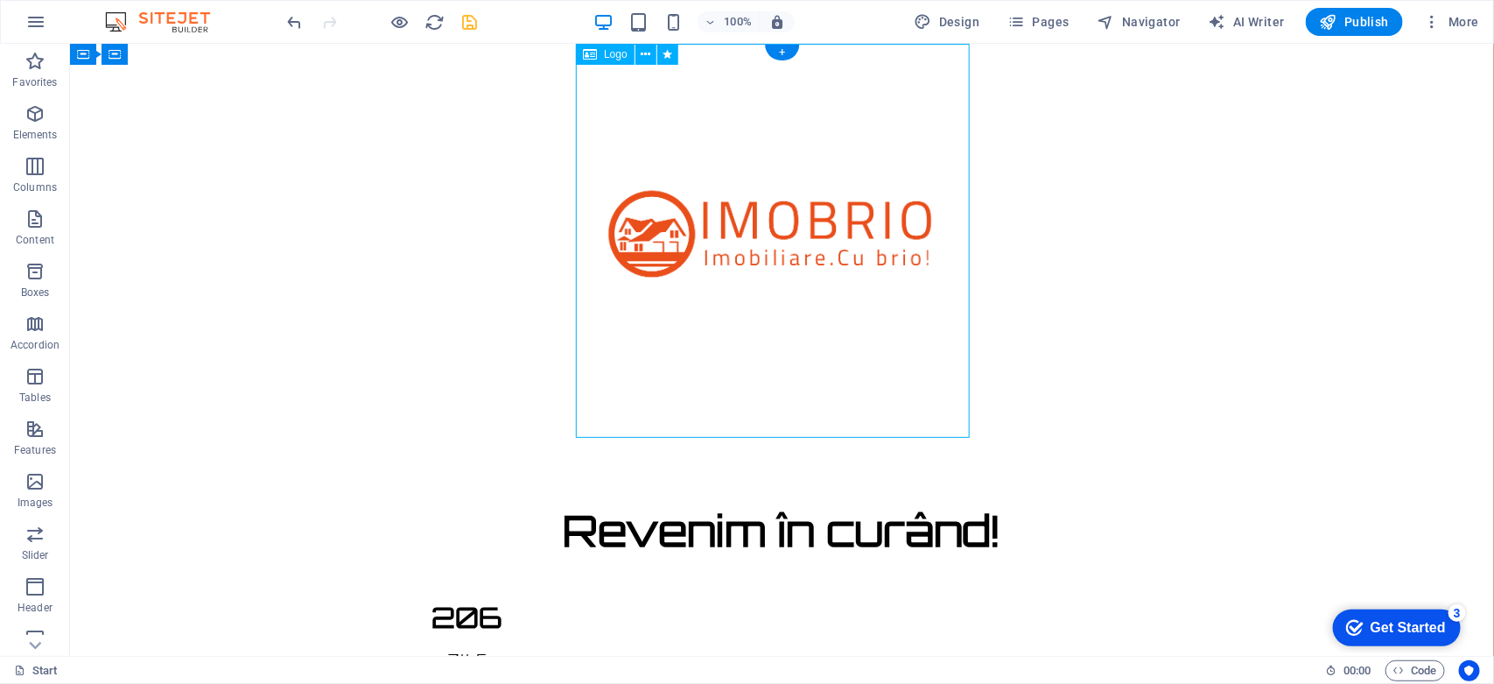
select select "scroll"
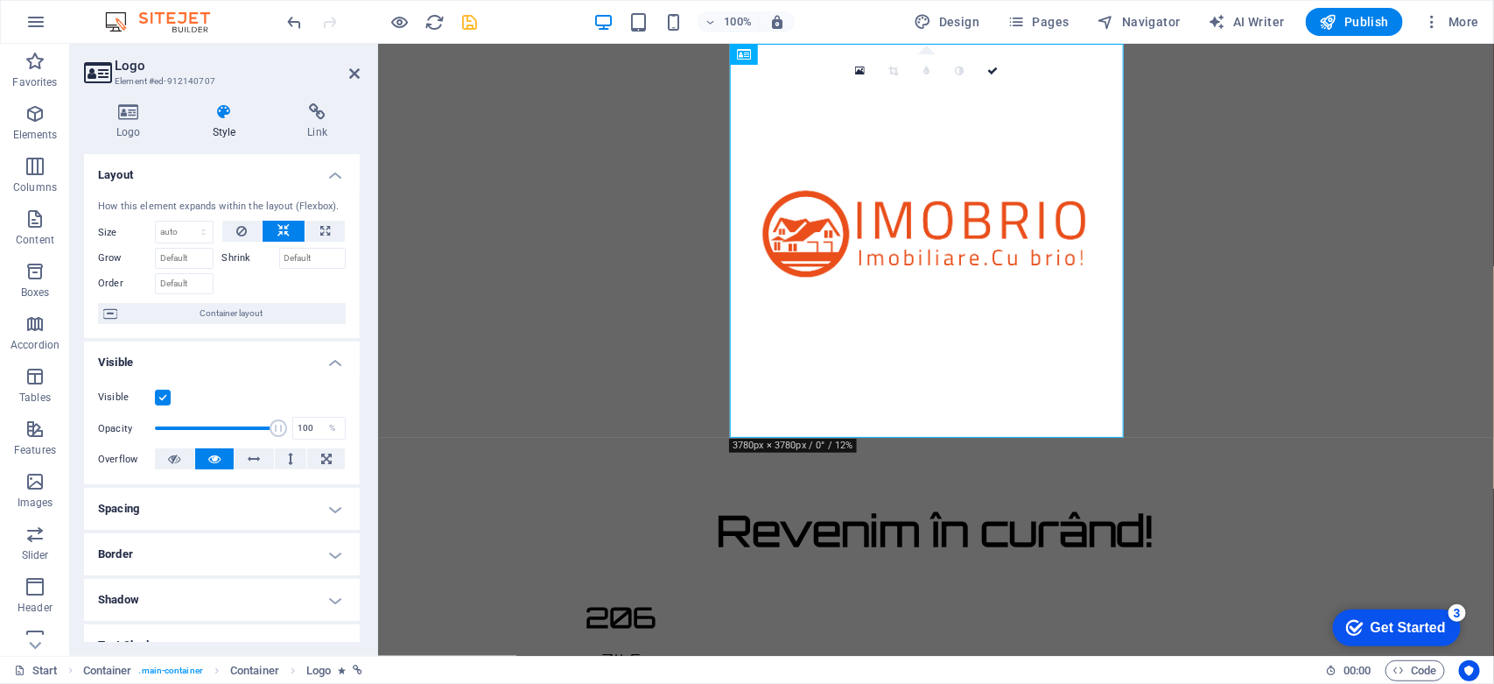
drag, startPoint x: 360, startPoint y: 293, endPoint x: 360, endPoint y: 350, distance: 56.9
click at [360, 350] on div "Logo Style Link Logo Image Text Drag files here, click to choose files or selec…" at bounding box center [222, 372] width 304 height 566
click at [124, 114] on icon at bounding box center [128, 112] width 89 height 18
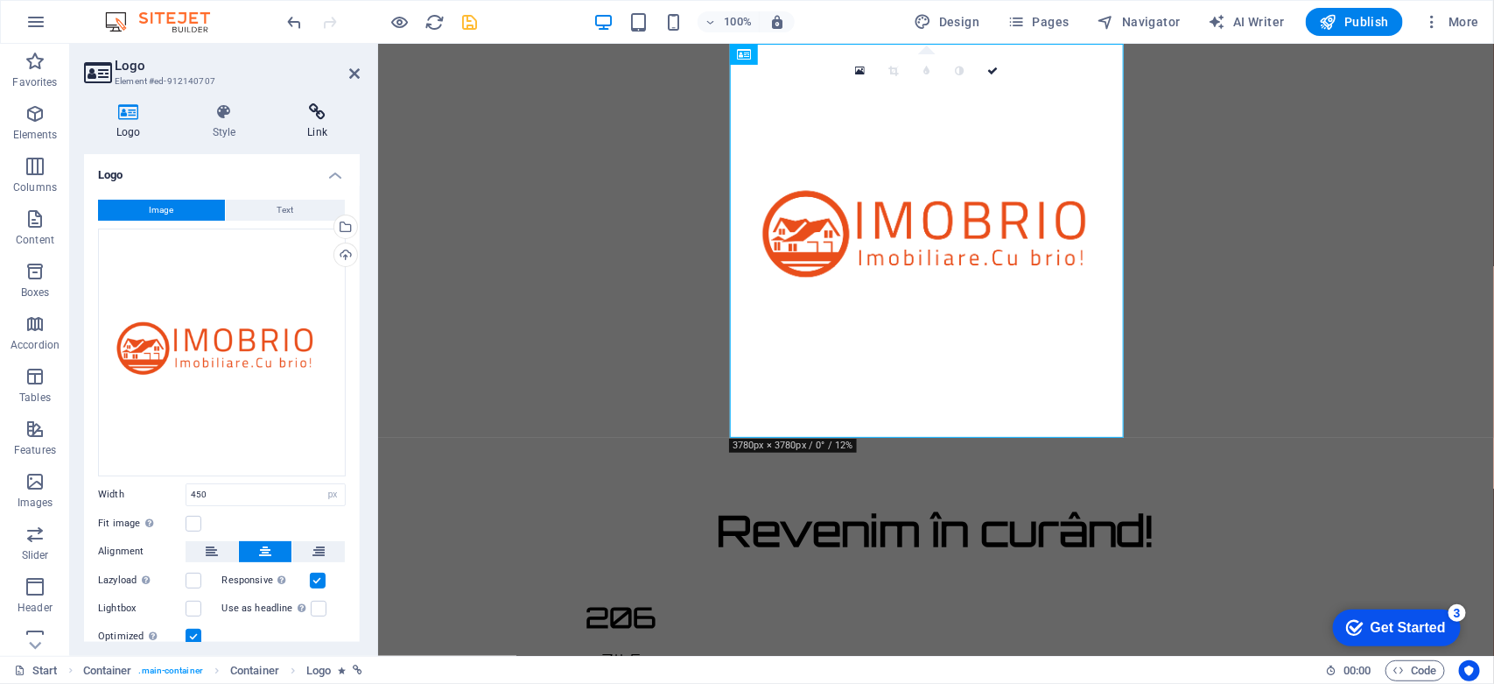
click at [306, 111] on icon at bounding box center [317, 112] width 85 height 18
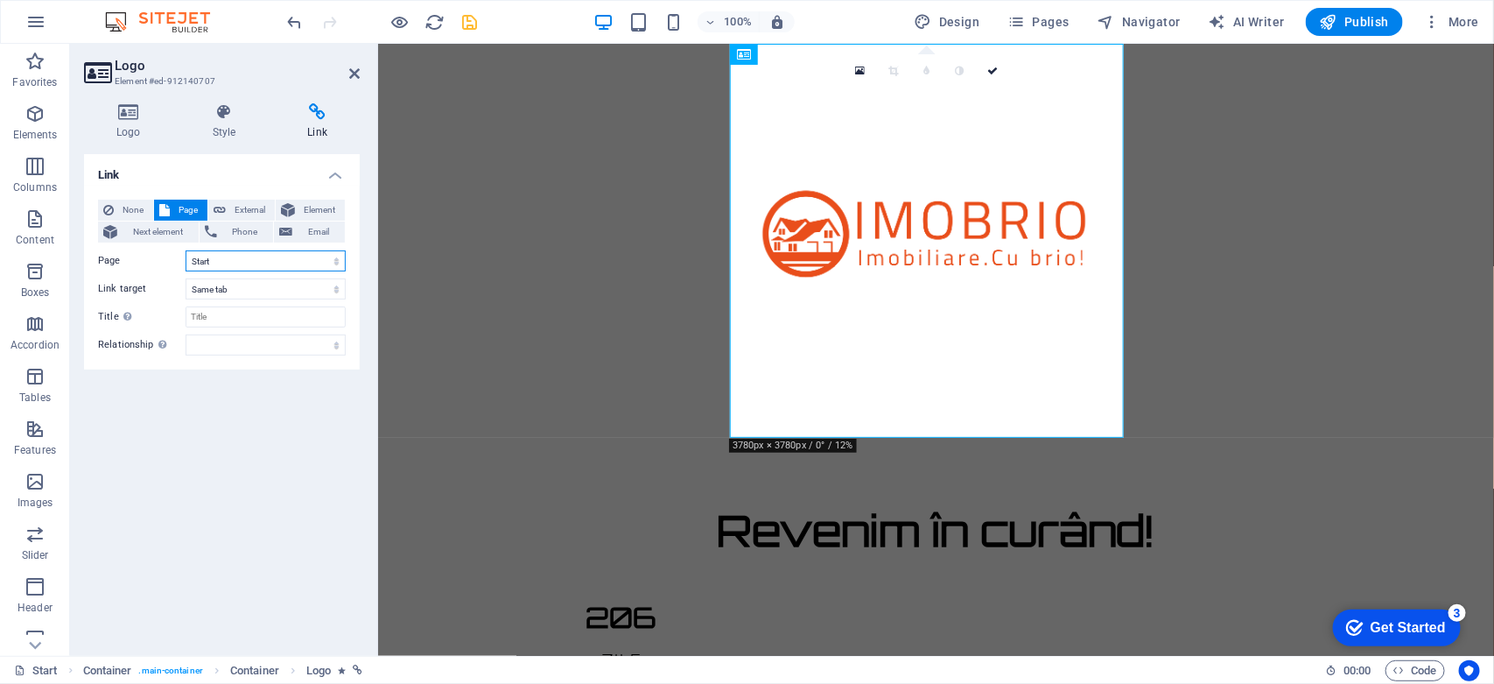
click at [258, 267] on select "Start Legal Notice Privacy" at bounding box center [266, 260] width 160 height 21
click at [206, 436] on div "Link None Page External Element Next element Phone Email Page Start Legal Notic…" at bounding box center [222, 398] width 276 height 488
click at [239, 263] on select "Start Legal Notice Privacy" at bounding box center [266, 260] width 160 height 21
click at [167, 260] on label "Page" at bounding box center [142, 260] width 88 height 21
click at [186, 260] on select "Start Legal Notice Privacy" at bounding box center [266, 260] width 160 height 21
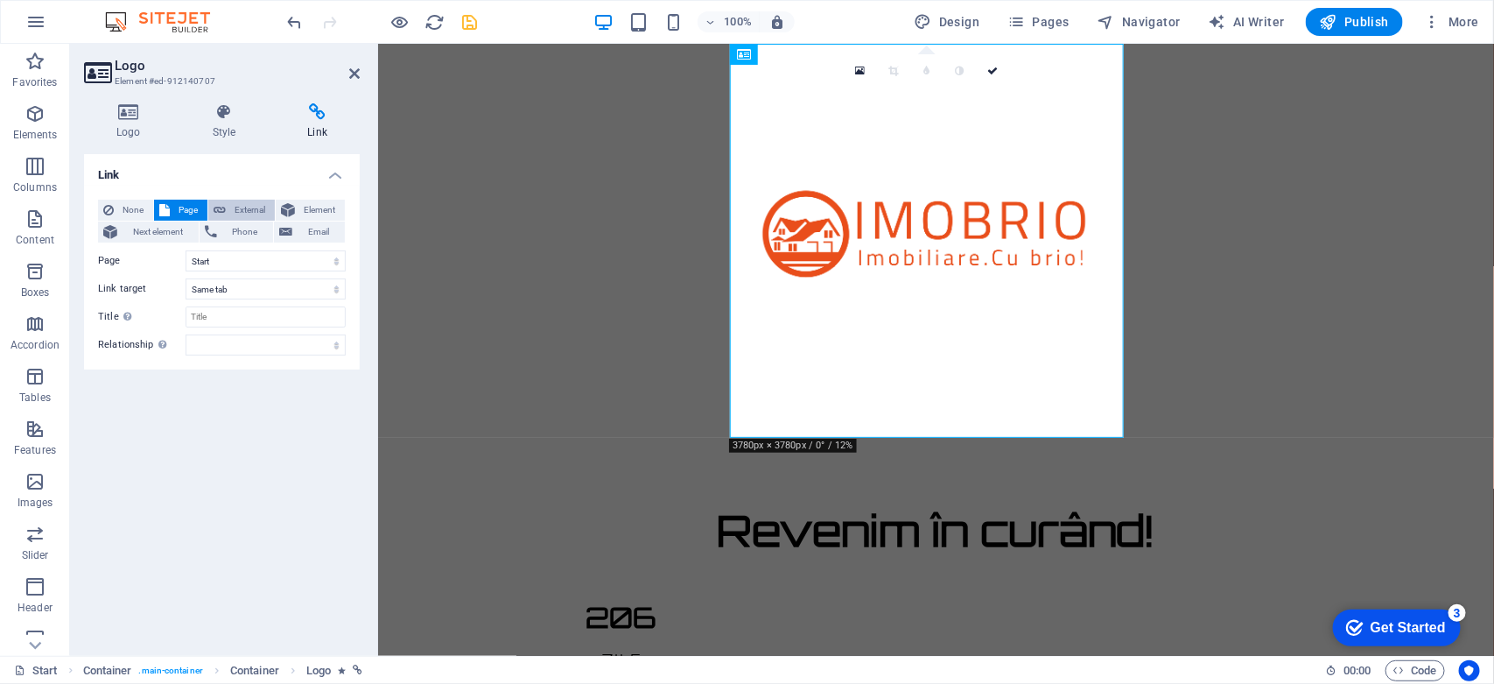
click at [234, 207] on span "External" at bounding box center [250, 210] width 39 height 21
select select "blank"
click at [255, 263] on input "/17070526" at bounding box center [266, 260] width 160 height 21
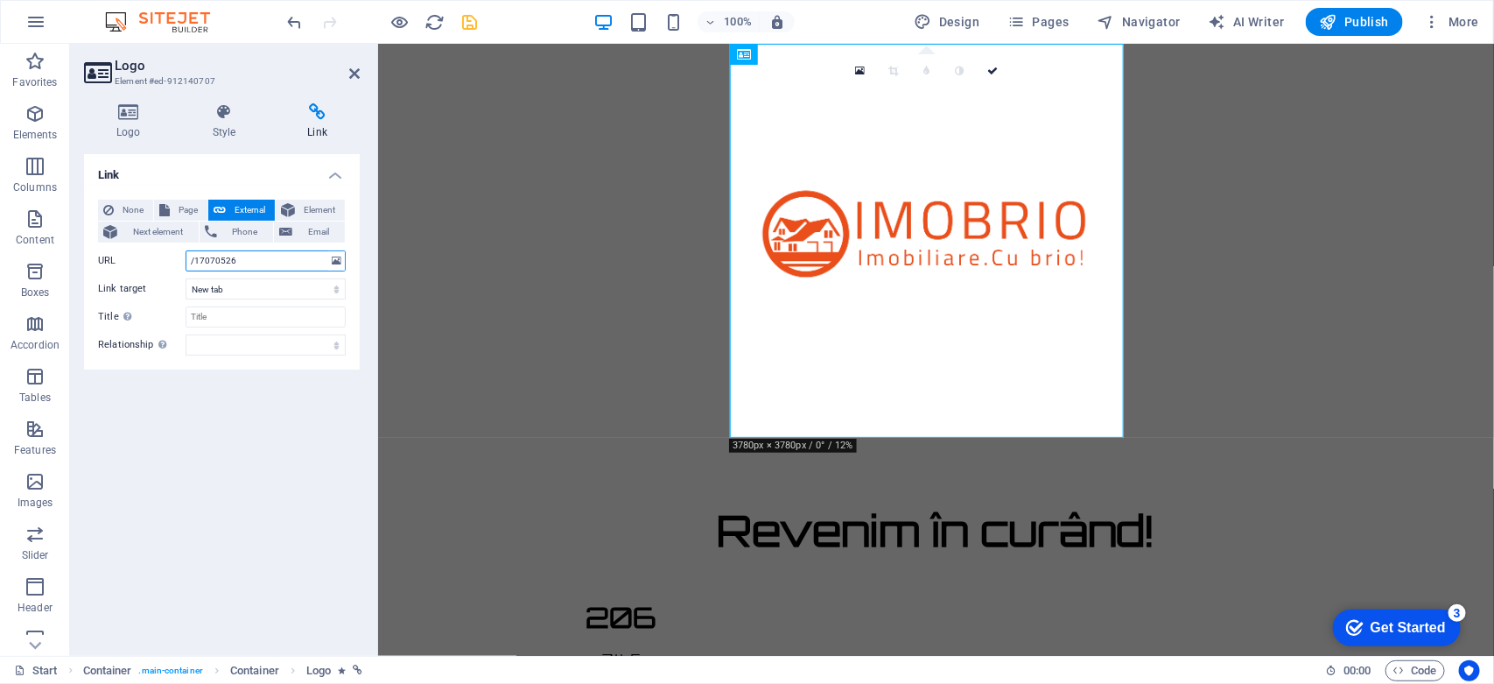
paste input "https://www.facebook.com/imobrio.ro"
type input "https://www.facebook.com/imobrio.ro"
click at [245, 465] on div "Link None Page External Element Next element Phone Email Page Start Legal Notic…" at bounding box center [222, 398] width 276 height 488
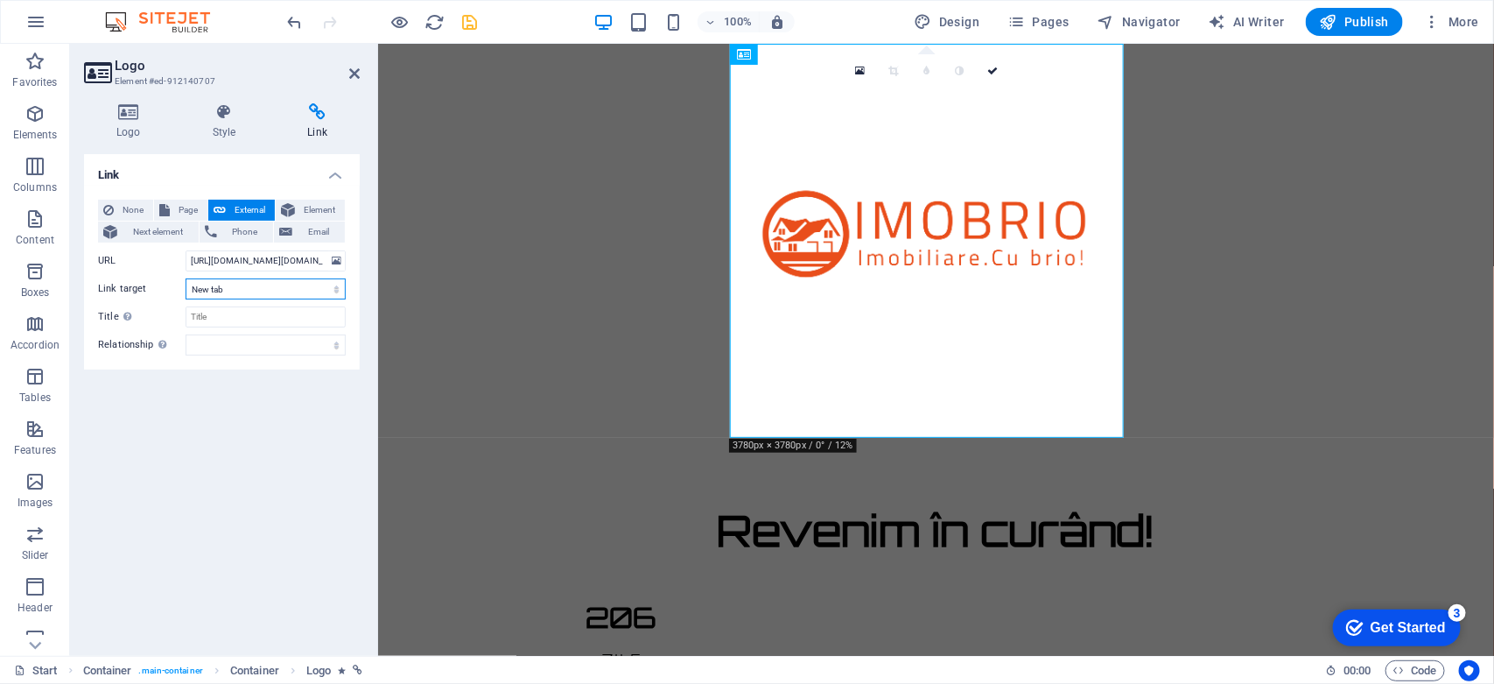
click at [256, 282] on select "New tab Same tab Overlay" at bounding box center [266, 288] width 160 height 21
click at [230, 479] on div "Link None Page External Element Next element Phone Email Page Start Legal Notic…" at bounding box center [222, 398] width 276 height 488
click at [351, 74] on icon at bounding box center [354, 74] width 11 height 14
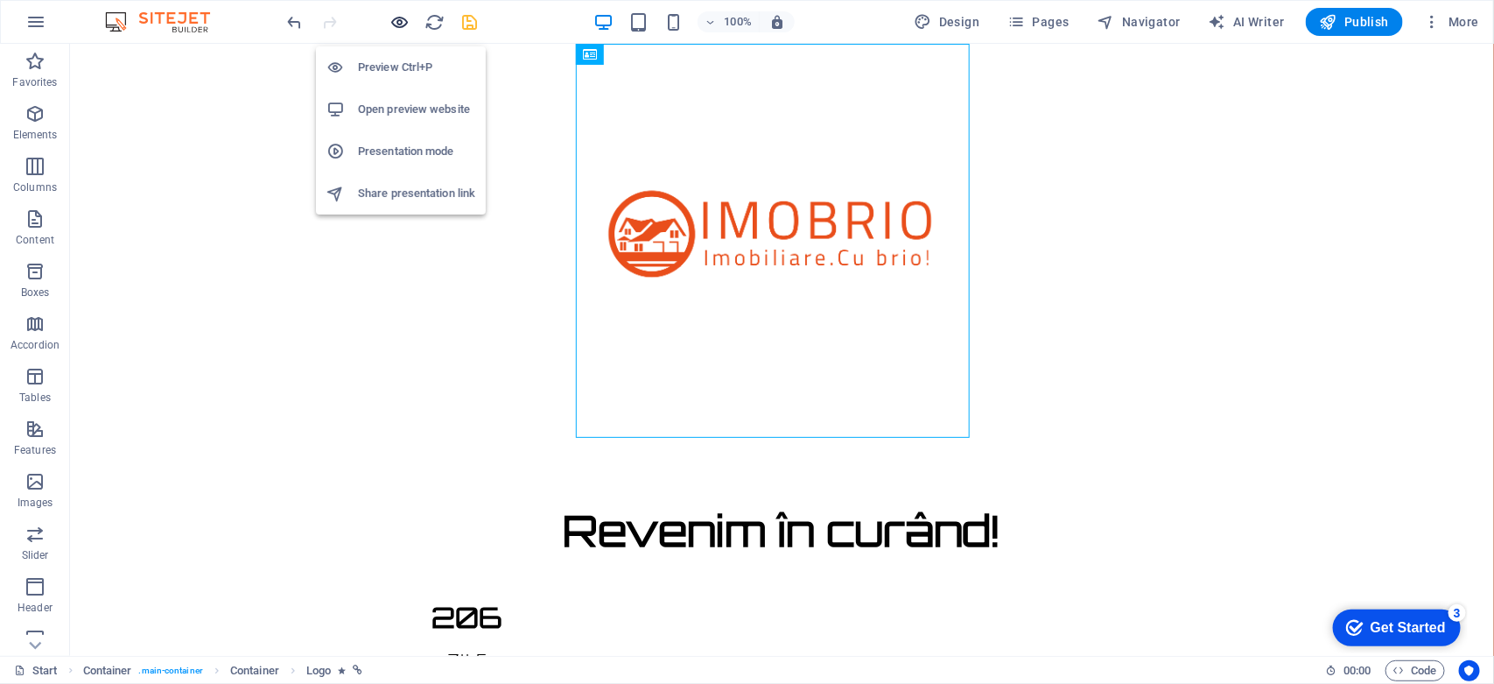
click at [394, 25] on icon "button" at bounding box center [400, 22] width 20 height 20
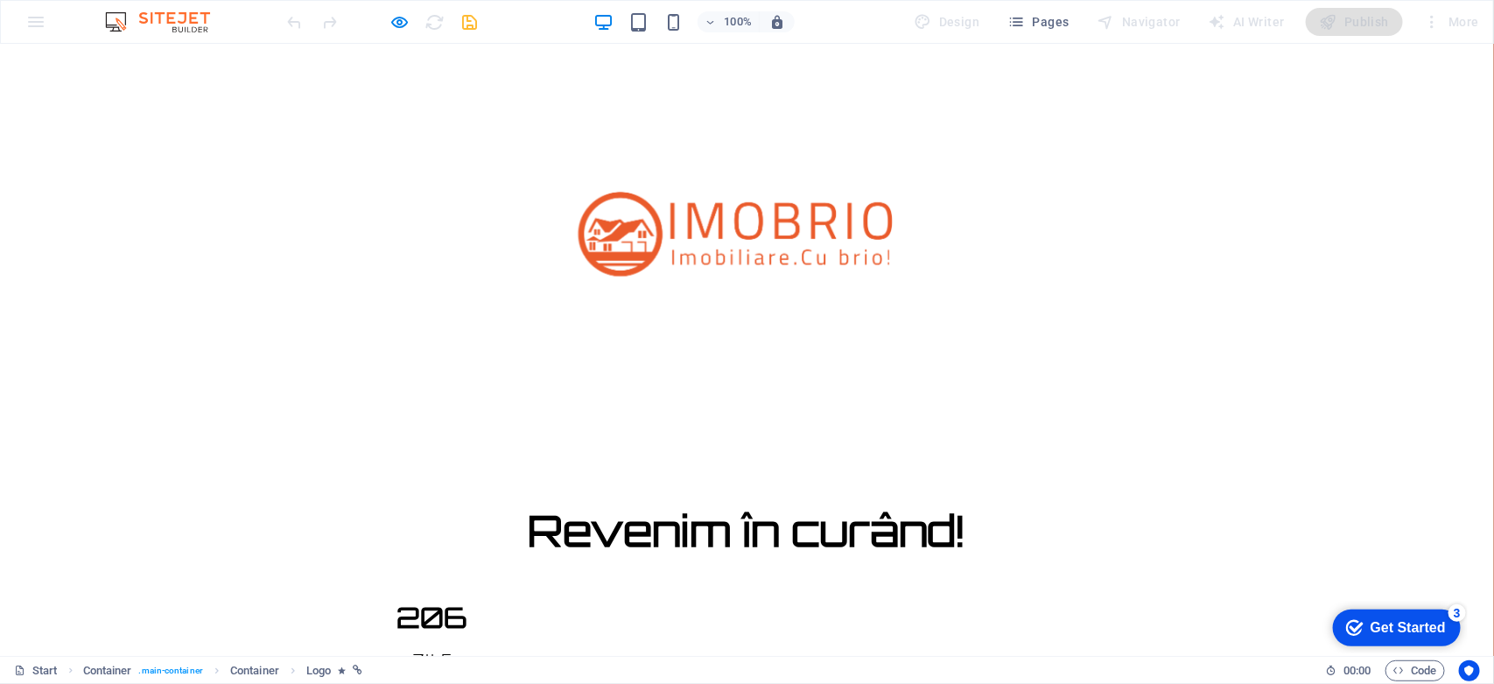
click at [746, 240] on img at bounding box center [747, 239] width 383 height 383
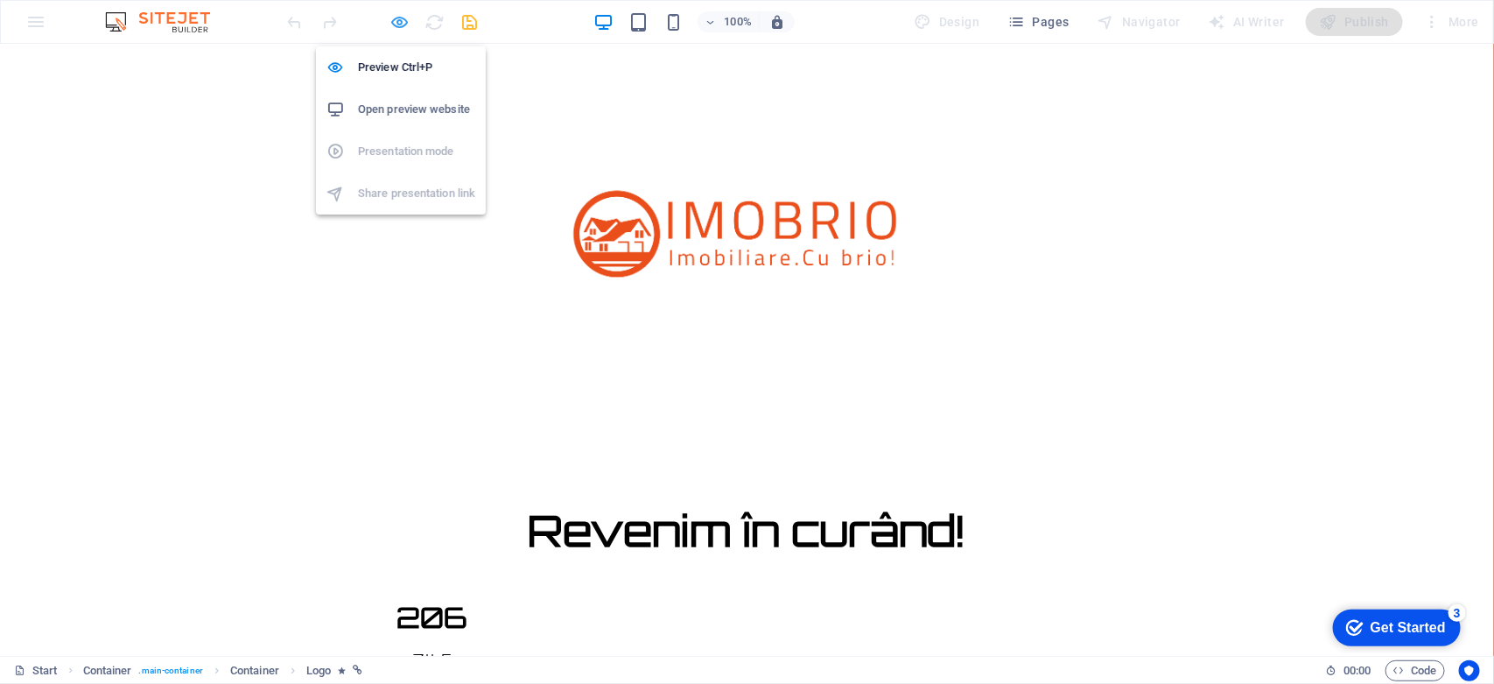
click at [394, 18] on icon "button" at bounding box center [400, 22] width 20 height 20
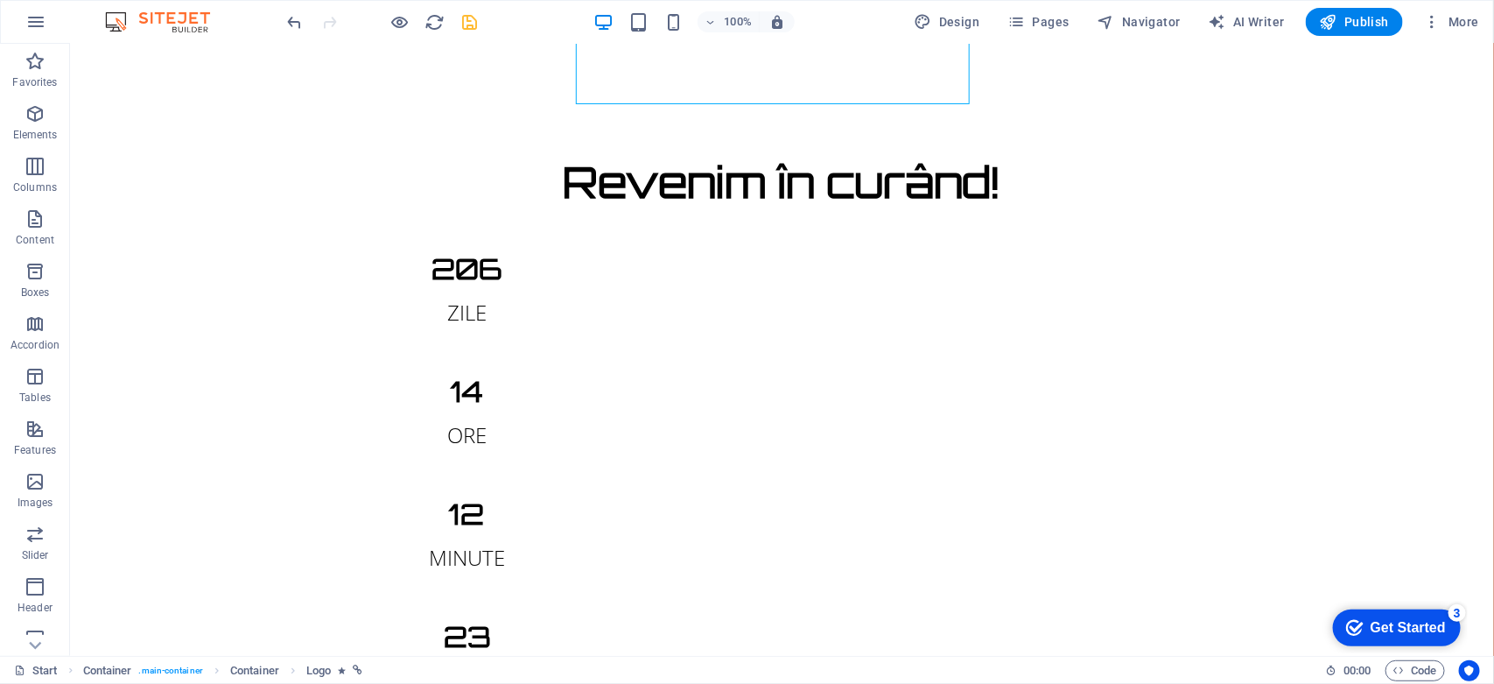
scroll to position [354, 0]
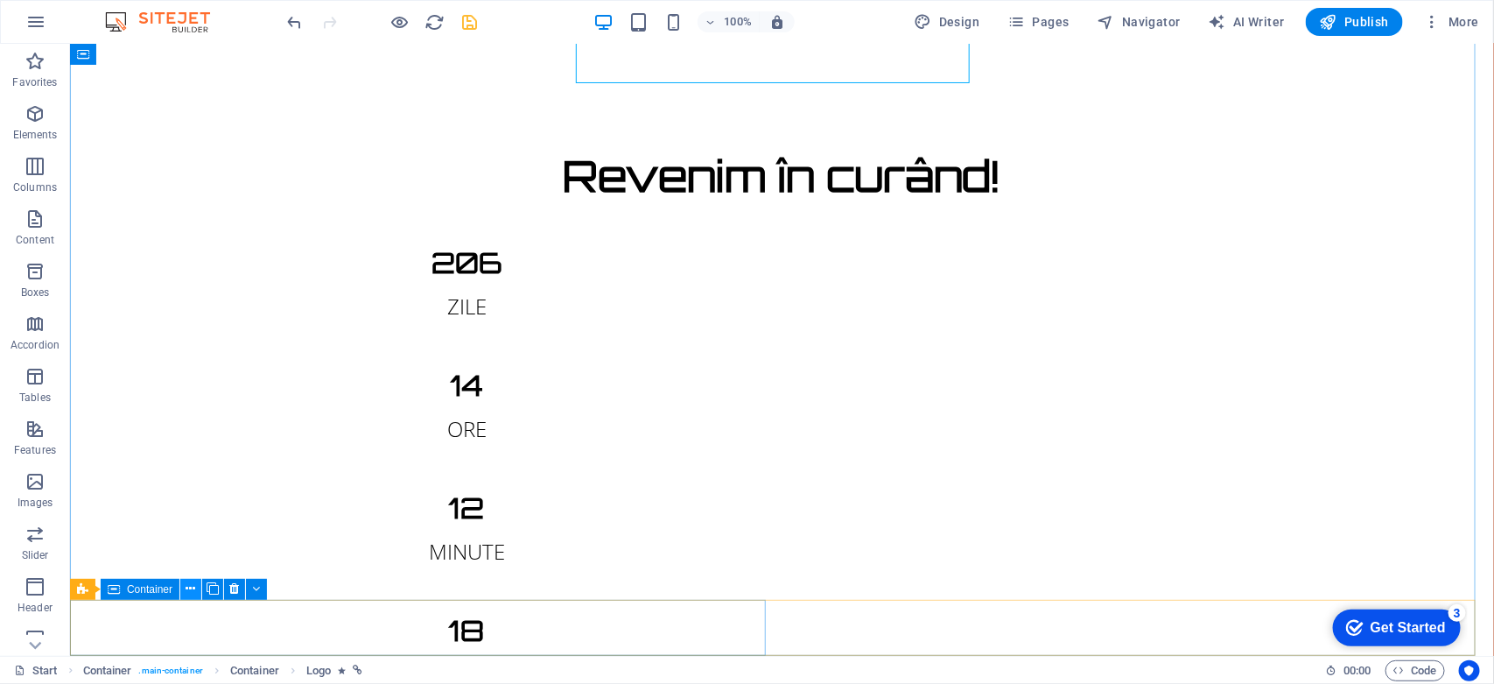
click at [186, 589] on icon at bounding box center [191, 588] width 10 height 18
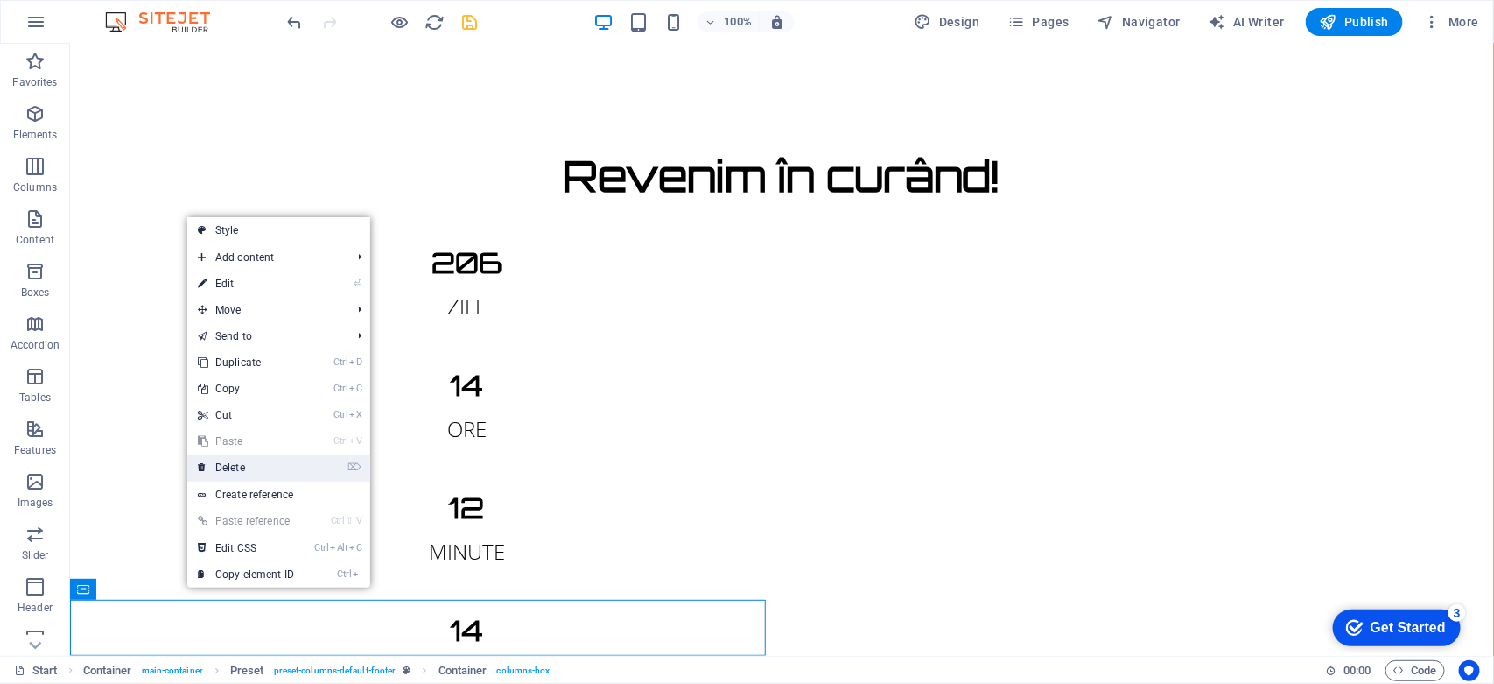
click at [247, 468] on link "⌦ Delete" at bounding box center [245, 467] width 117 height 26
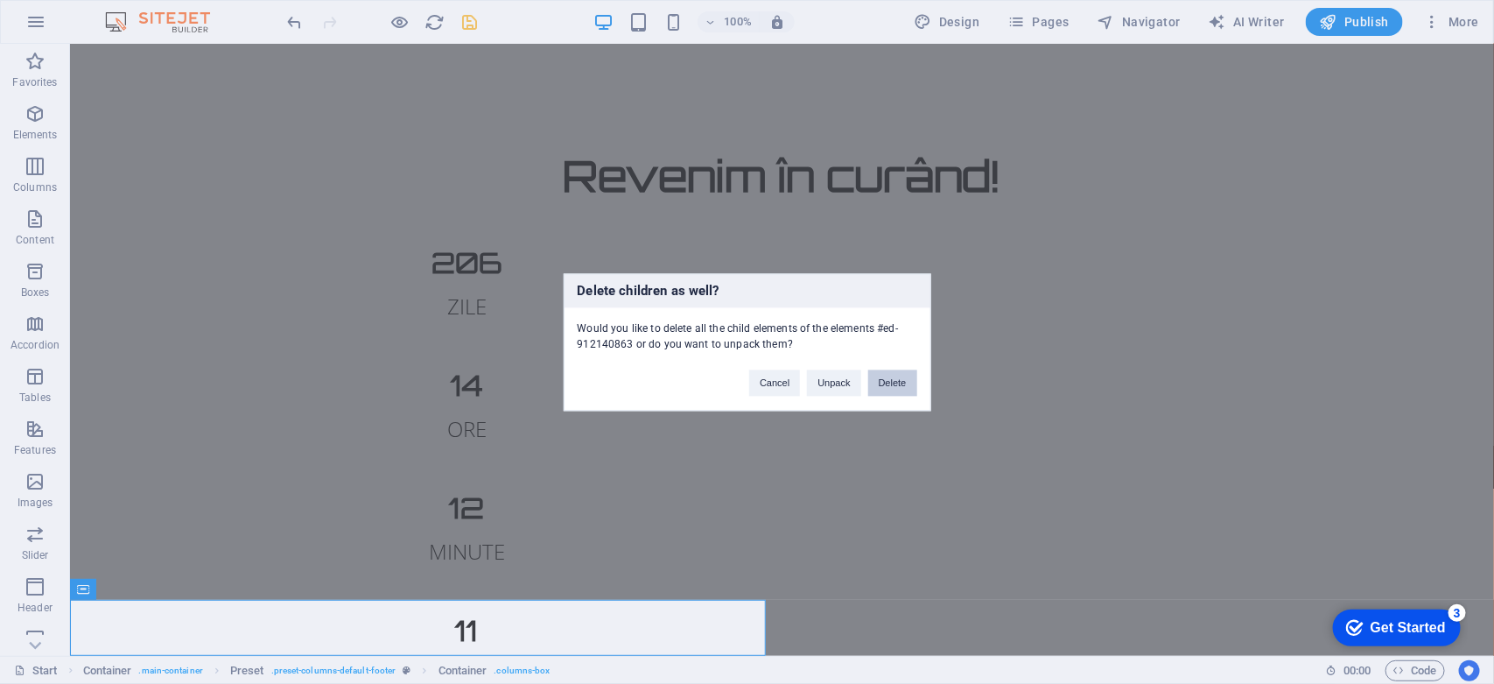
click at [899, 383] on button "Delete" at bounding box center [892, 382] width 49 height 26
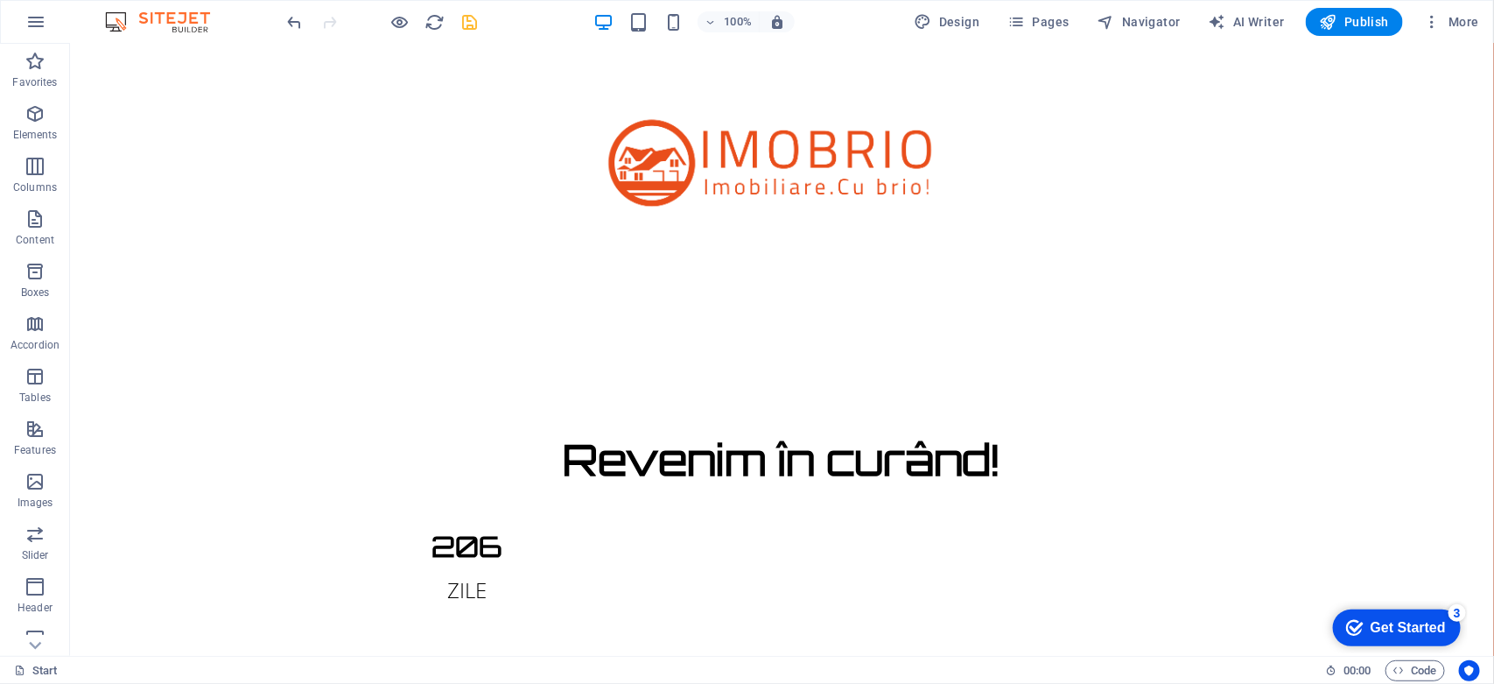
scroll to position [0, 0]
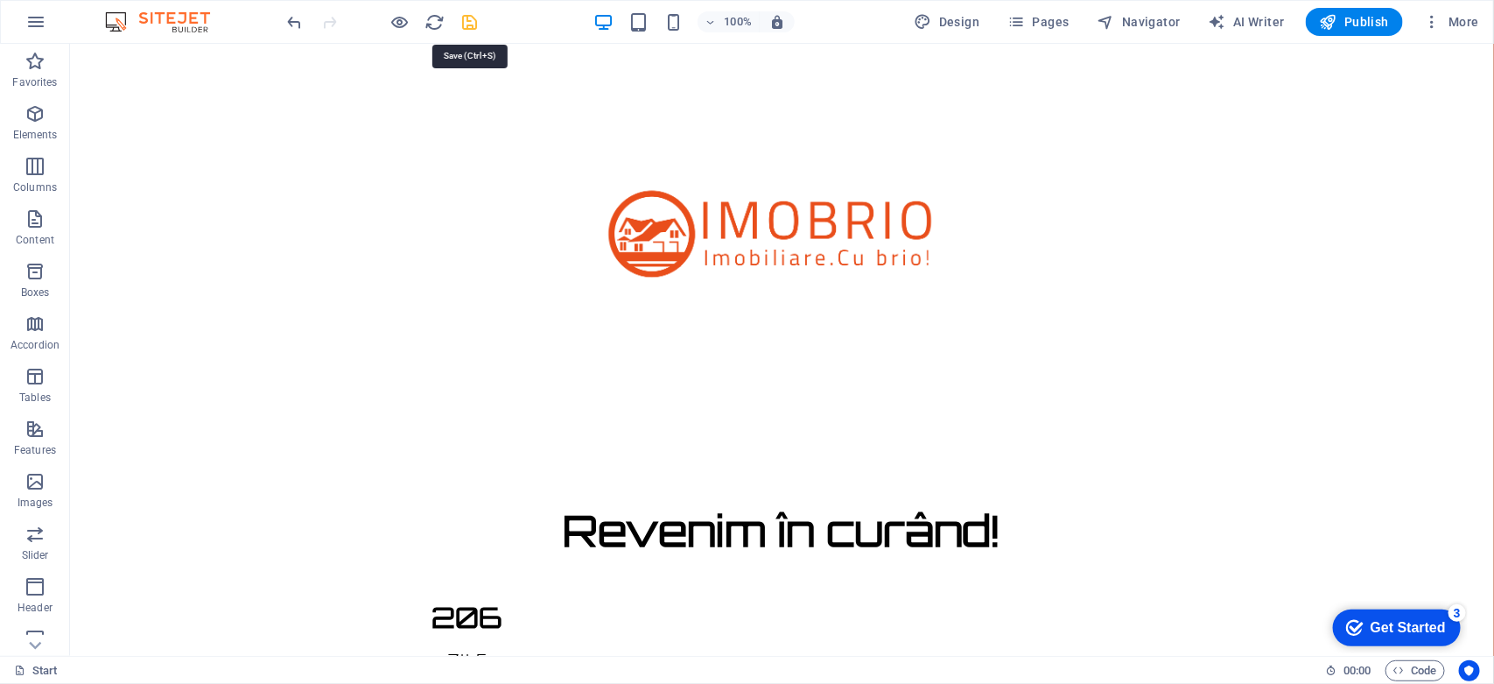
click at [466, 16] on icon "save" at bounding box center [470, 22] width 20 height 20
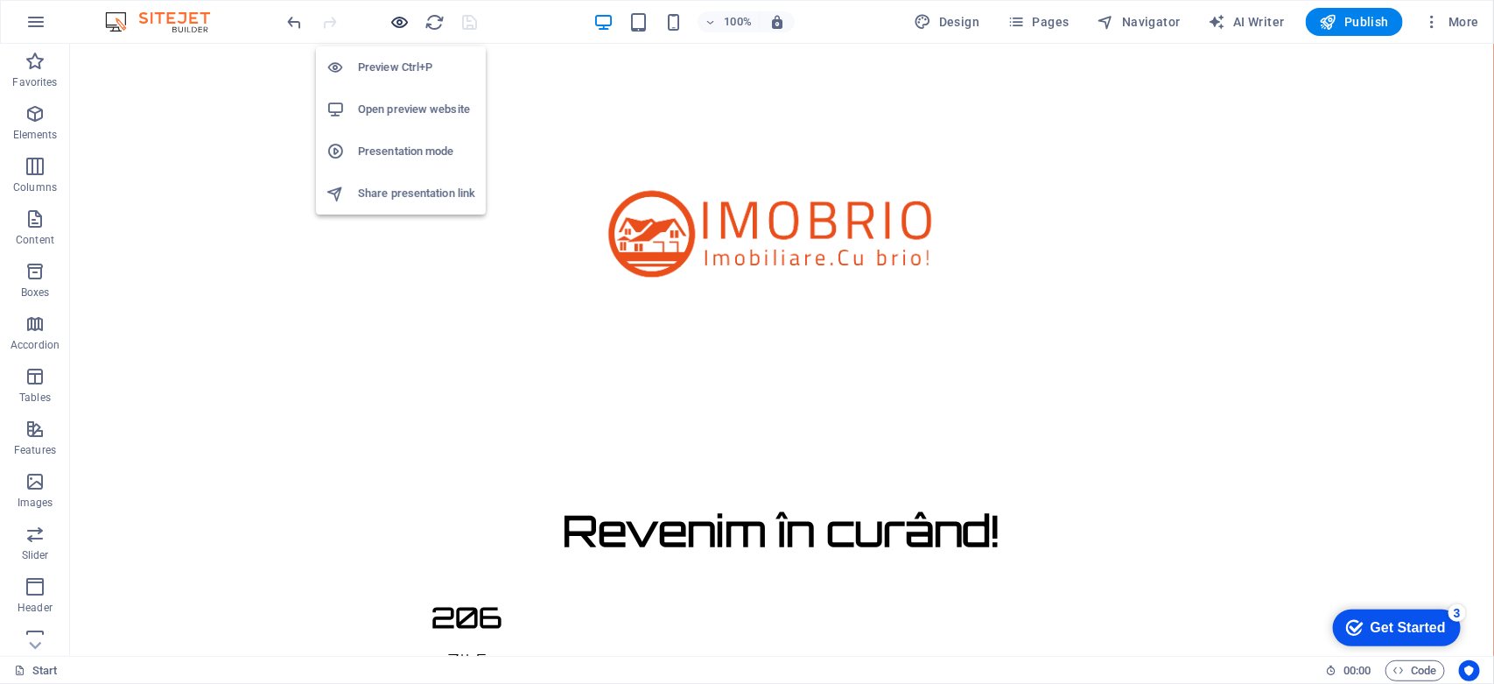
click at [391, 28] on icon "button" at bounding box center [400, 22] width 20 height 20
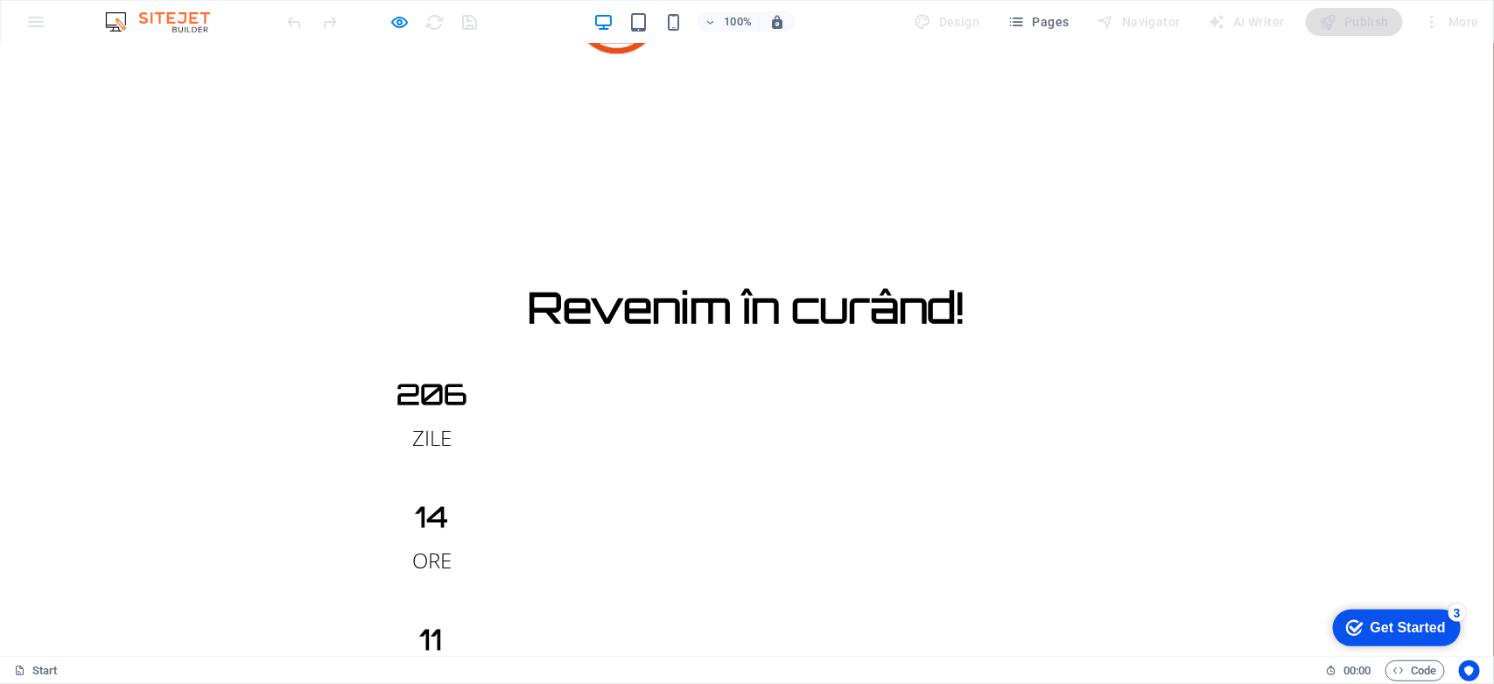
scroll to position [230, 0]
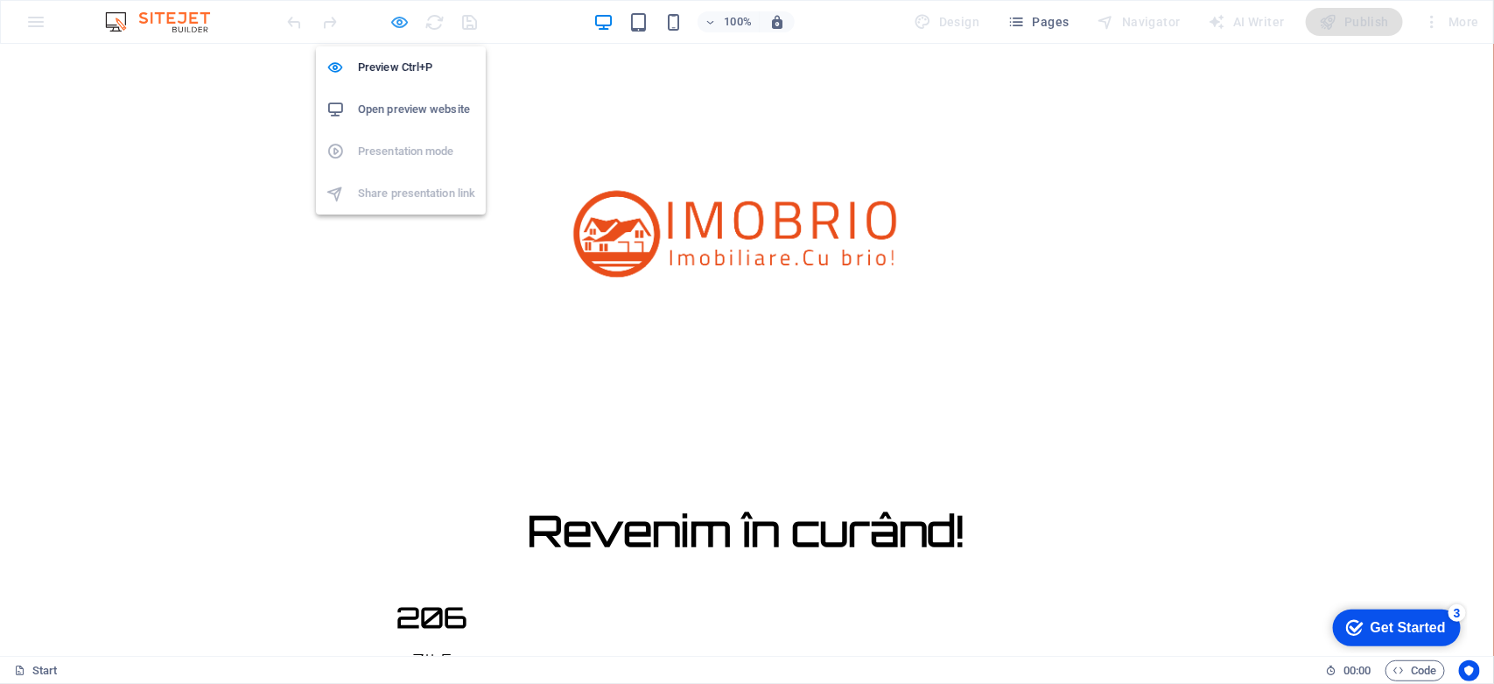
click at [394, 31] on icon "button" at bounding box center [400, 22] width 20 height 20
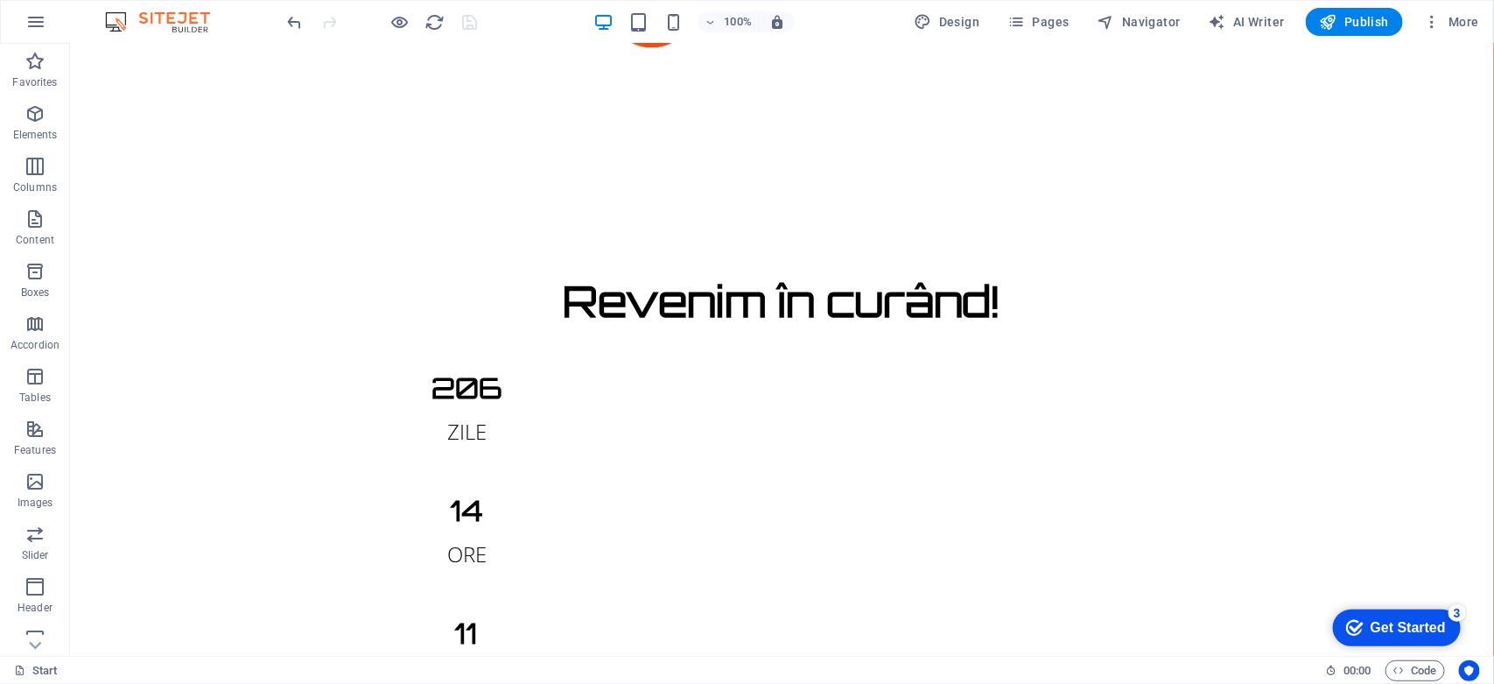
scroll to position [235, 0]
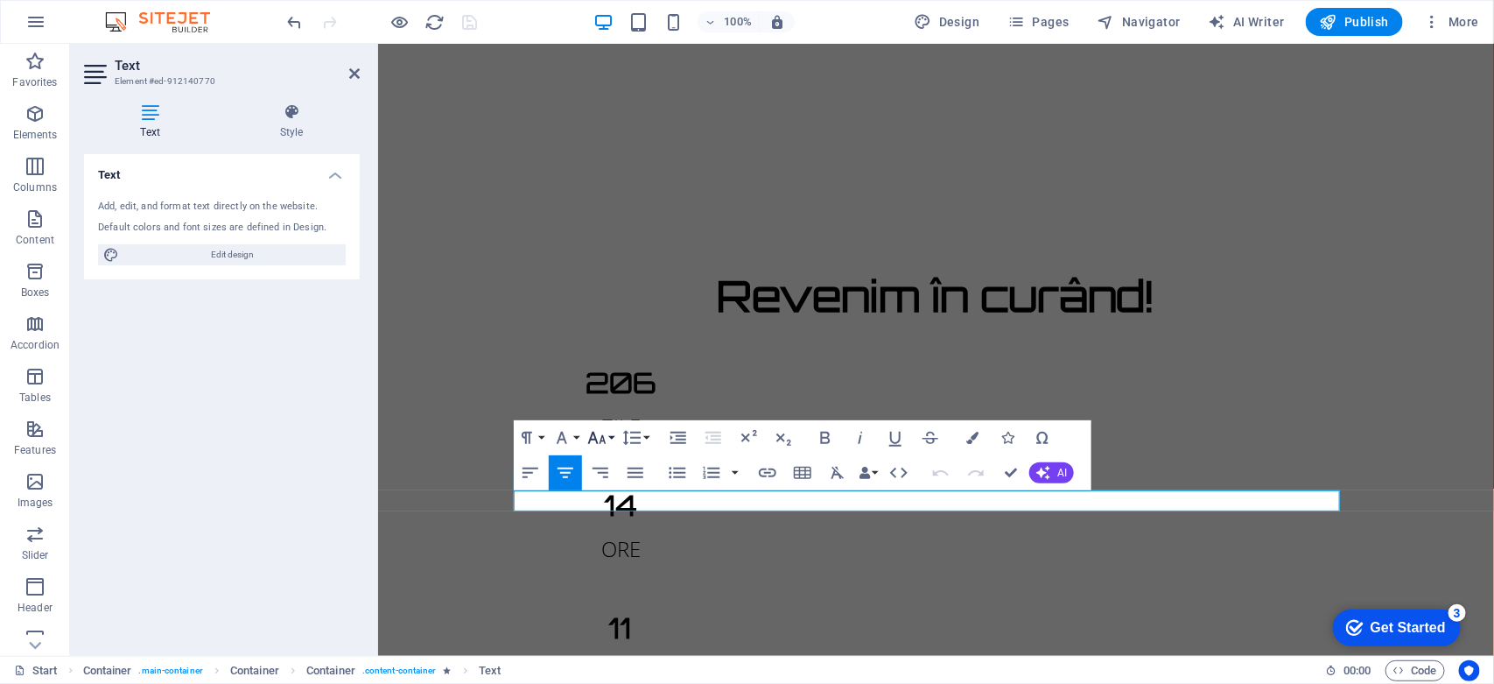
click at [598, 440] on icon "button" at bounding box center [596, 437] width 21 height 21
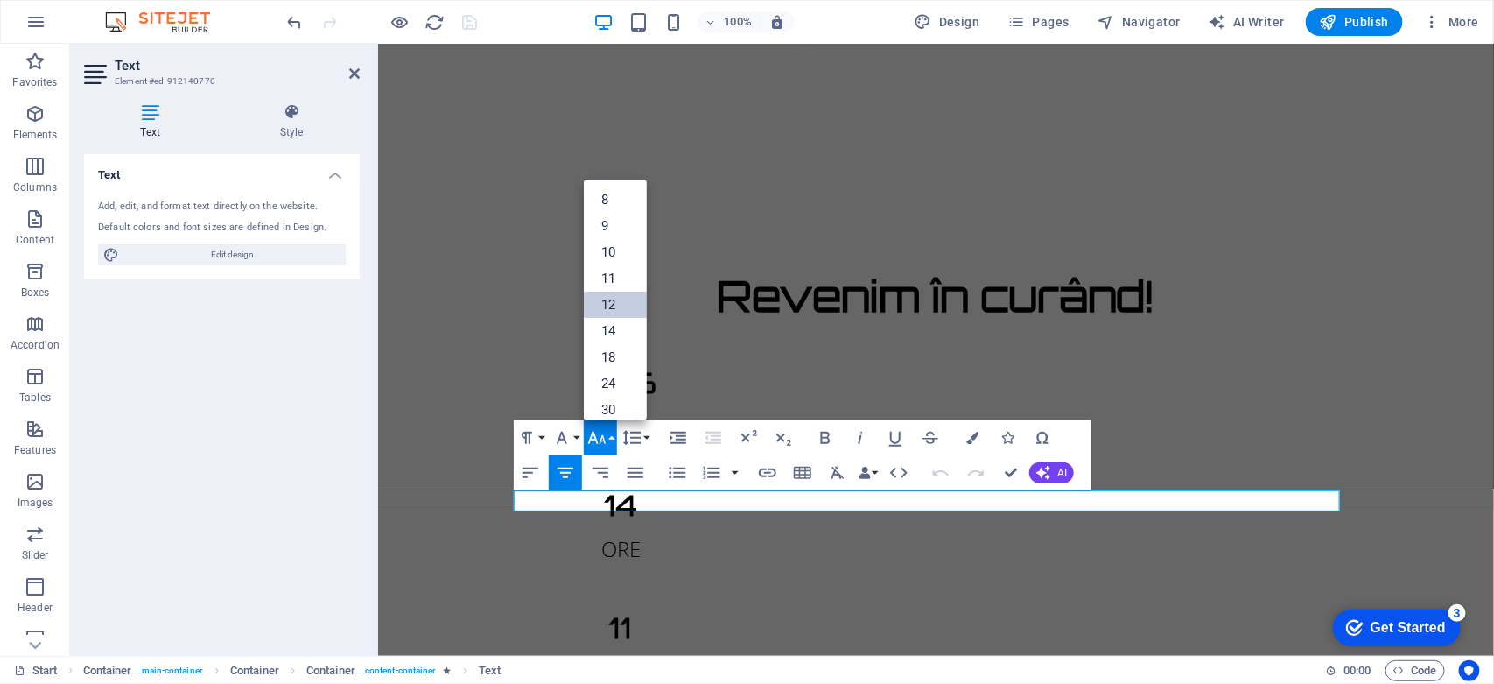
click at [608, 295] on link "12" at bounding box center [615, 304] width 63 height 26
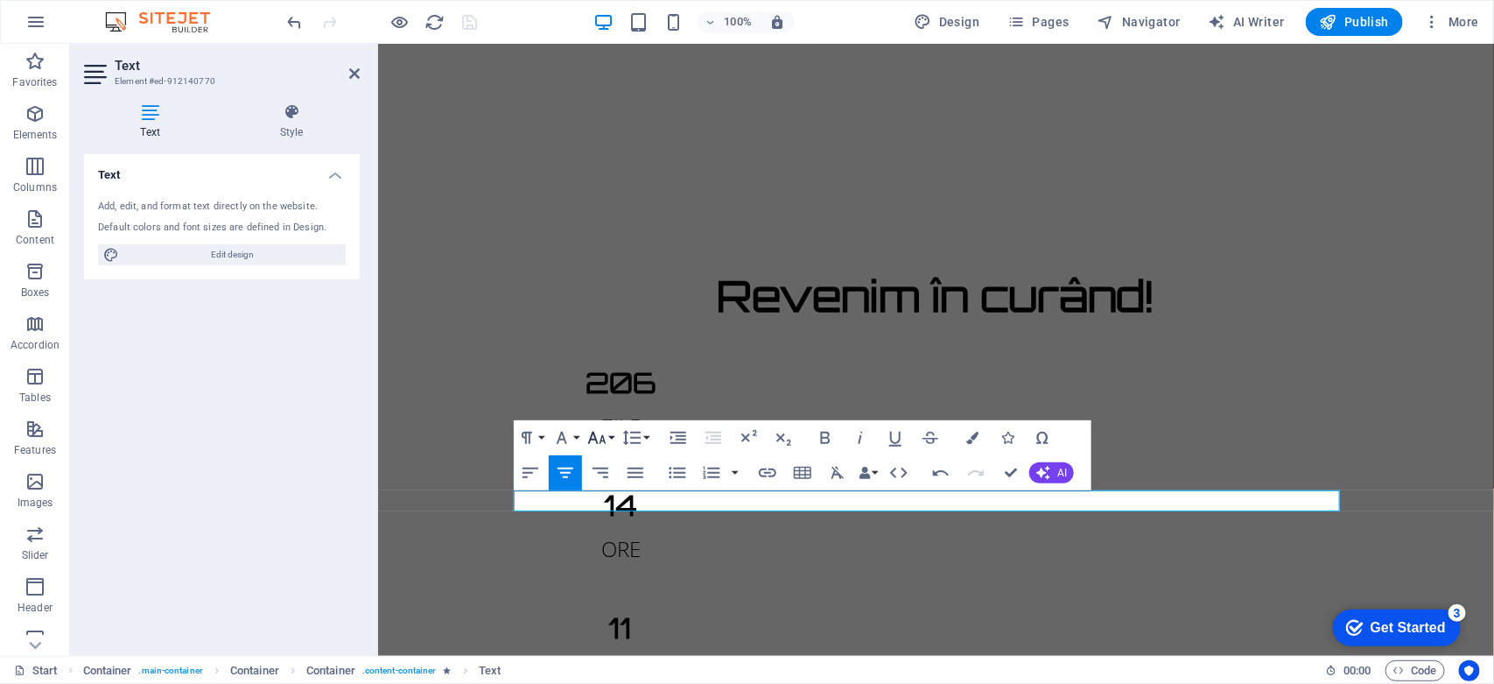
click at [610, 440] on button "Font Size" at bounding box center [600, 437] width 33 height 35
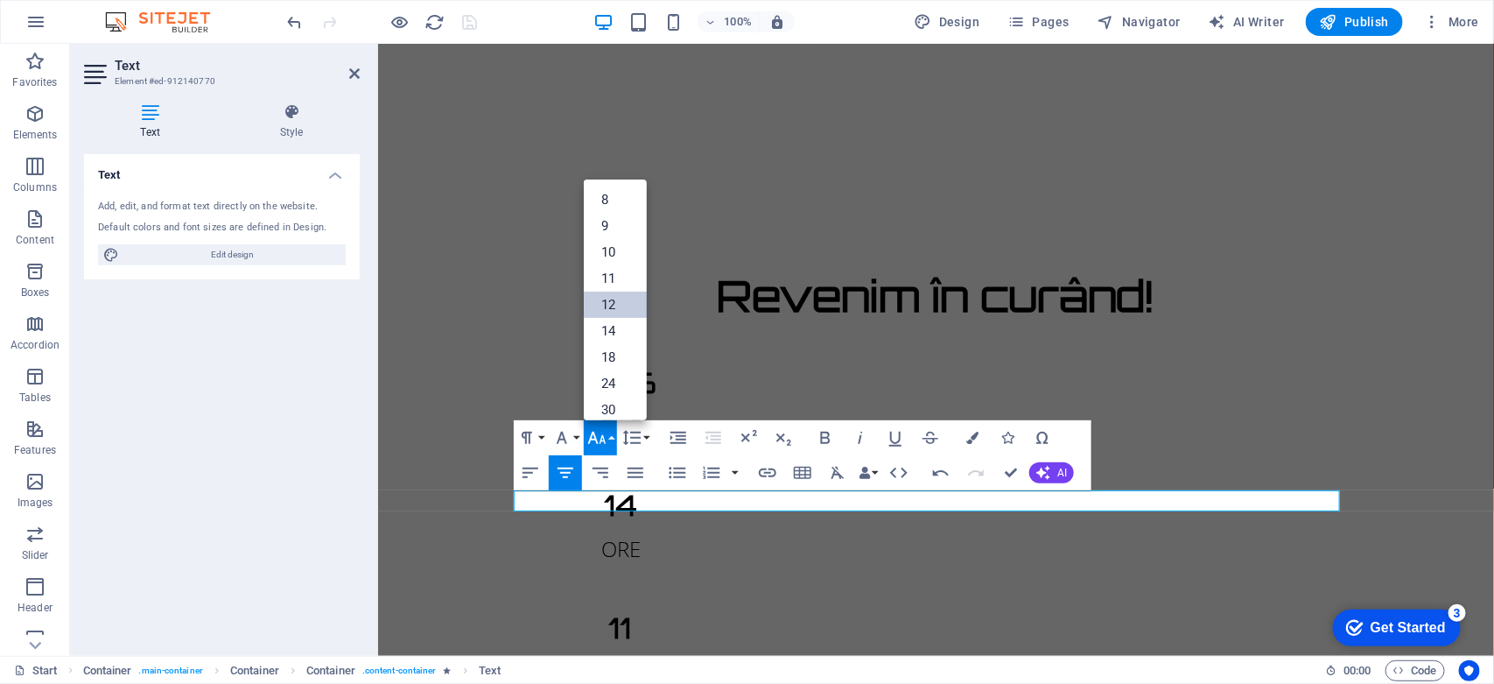
scroll to position [124, 0]
click at [610, 256] on link "24" at bounding box center [615, 259] width 63 height 26
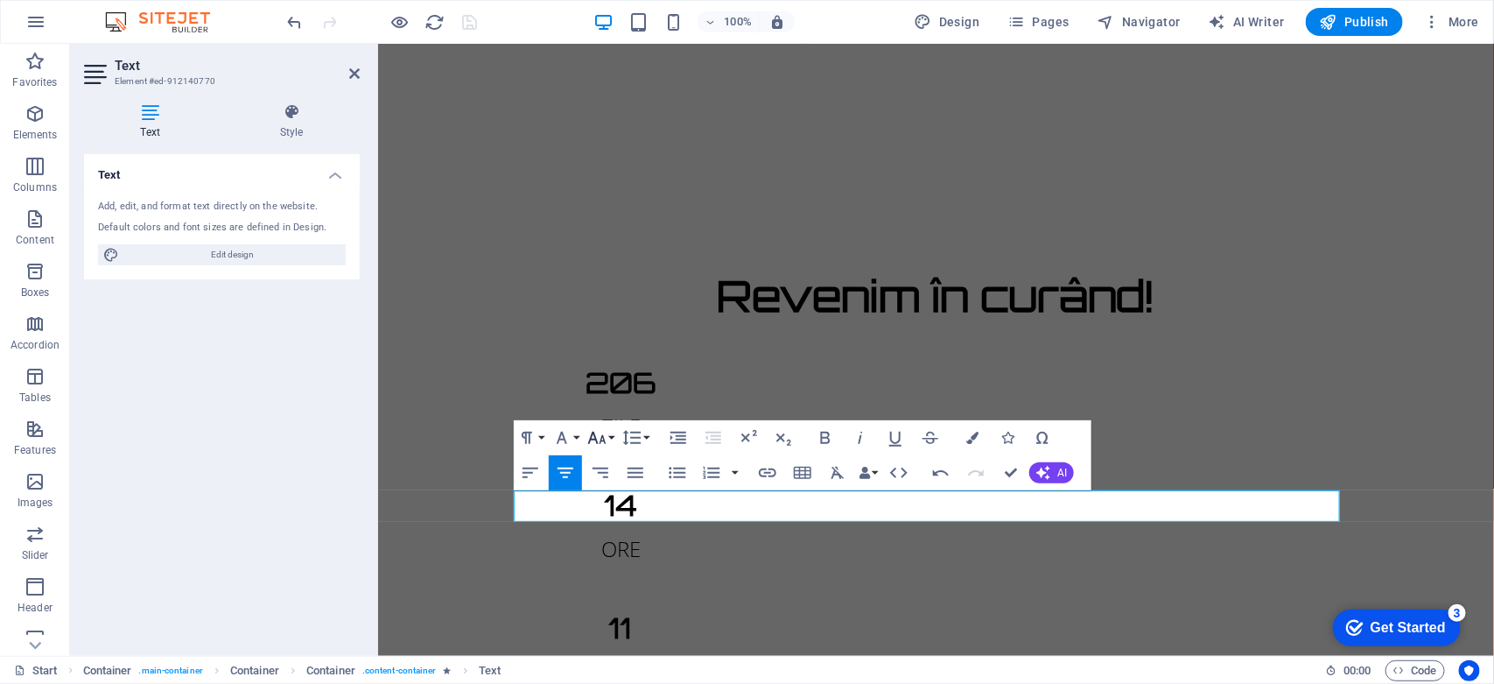
click at [602, 439] on icon "button" at bounding box center [596, 437] width 21 height 21
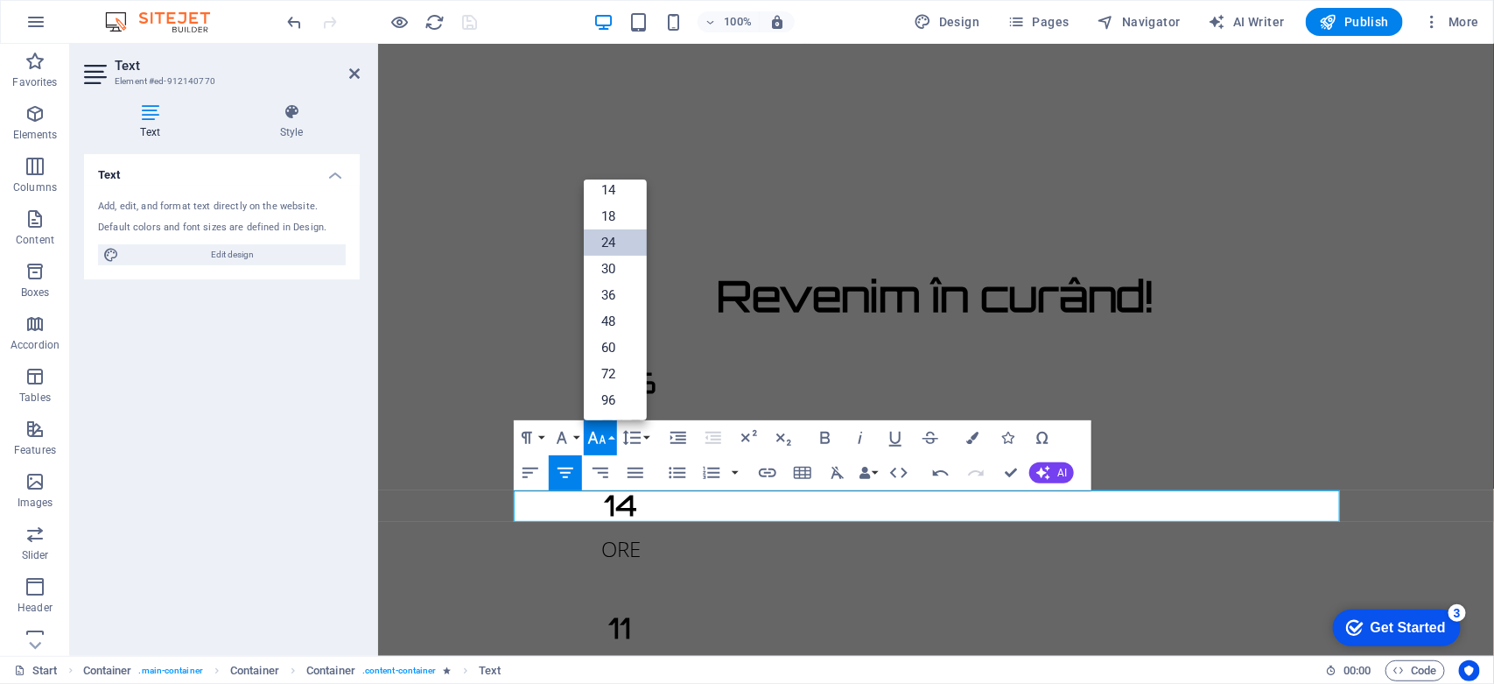
scroll to position [141, 0]
click at [618, 277] on link "30" at bounding box center [615, 269] width 63 height 26
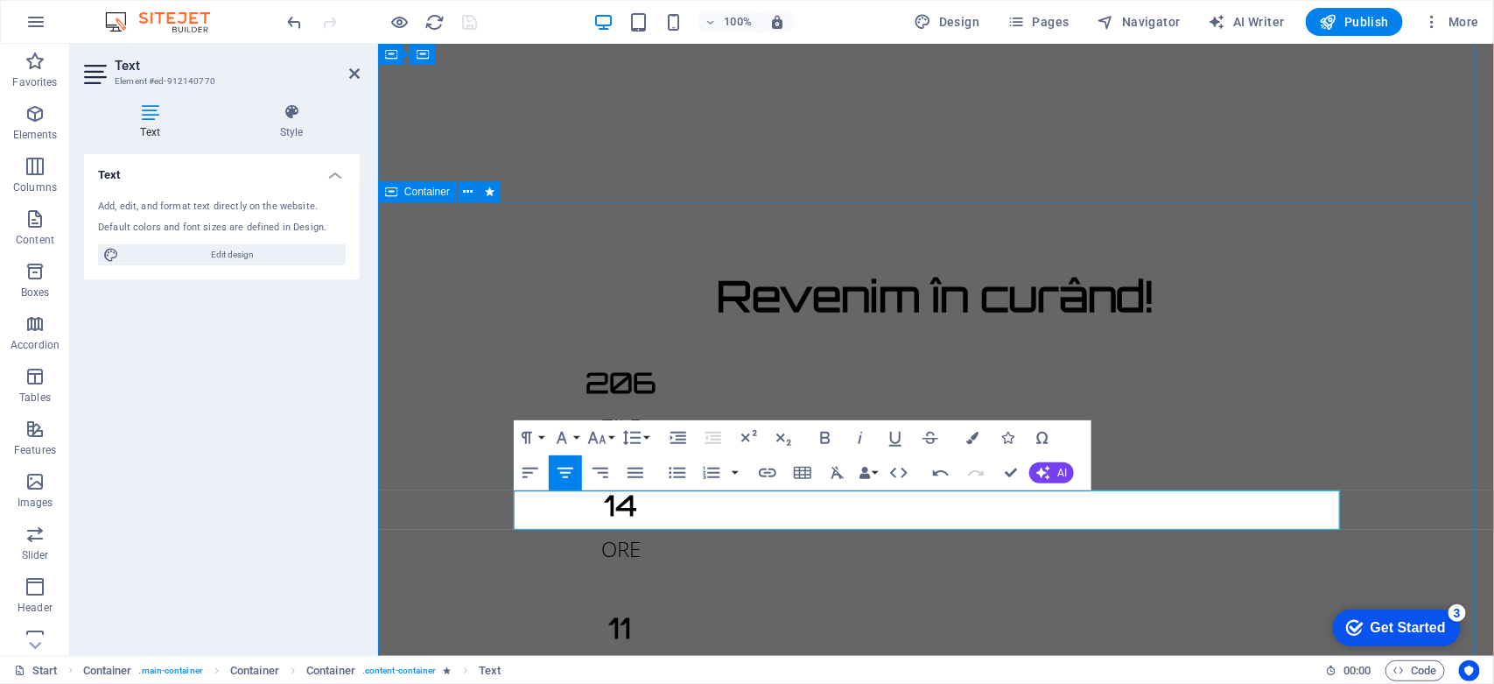
click at [1427, 308] on div "Revenim în curând! 206 ZILE 14 ORE 11 MINUTE 06 SECUNDE Site-ul nostru este în …" at bounding box center [935, 653] width 1116 height 903
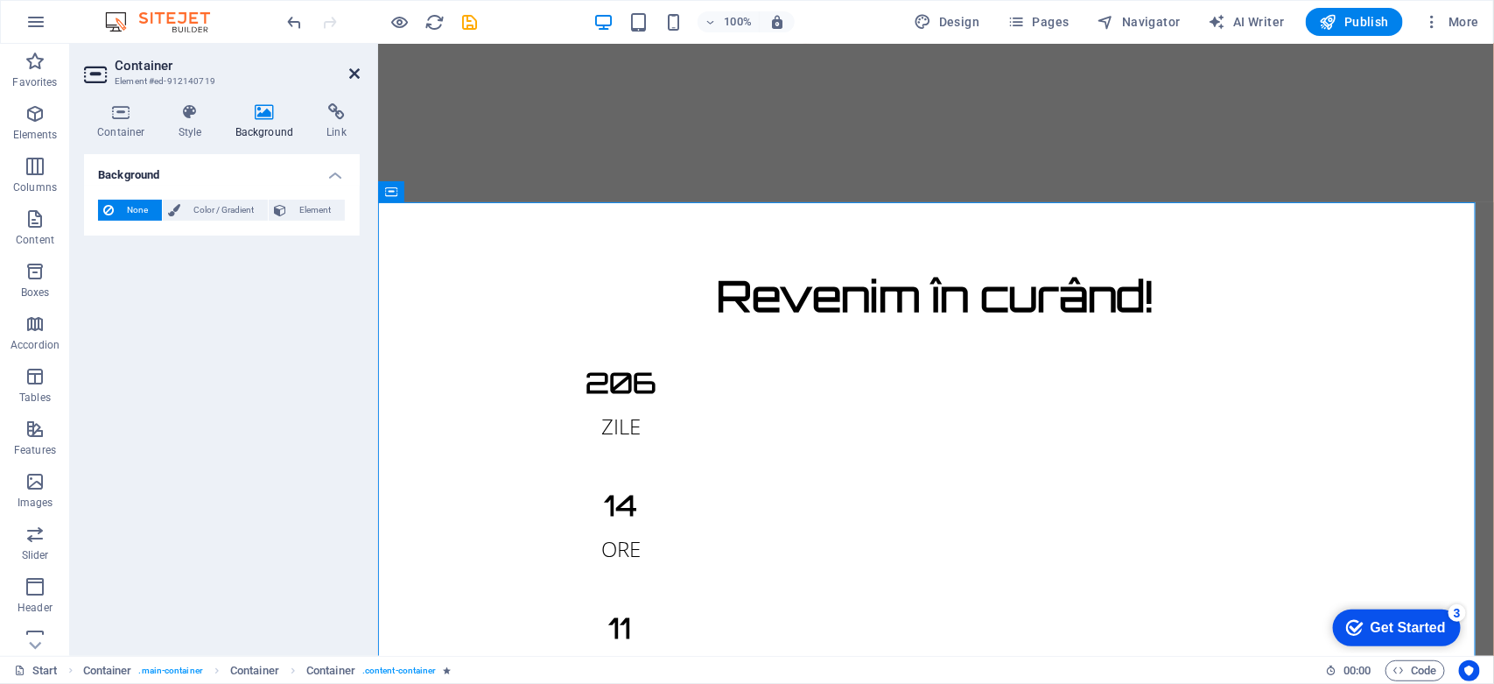
click at [350, 70] on icon at bounding box center [354, 74] width 11 height 14
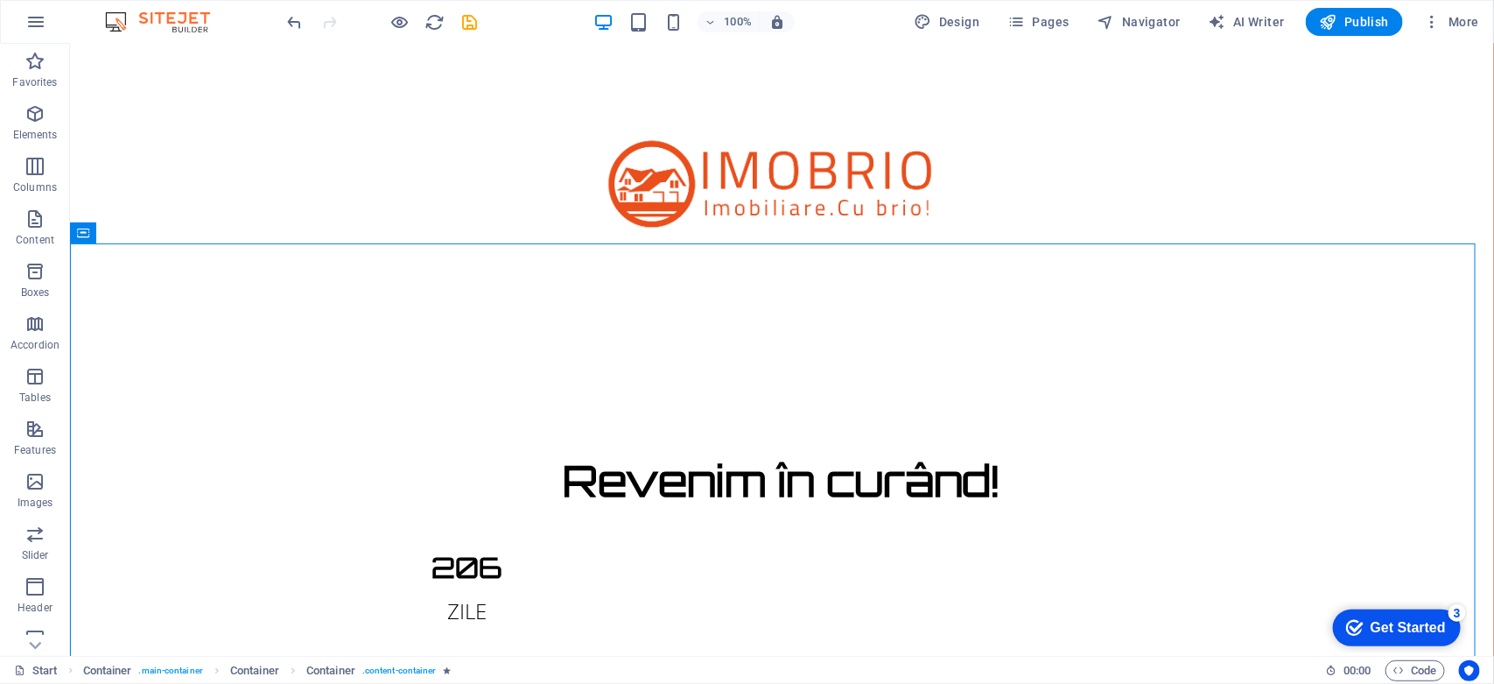
scroll to position [0, 0]
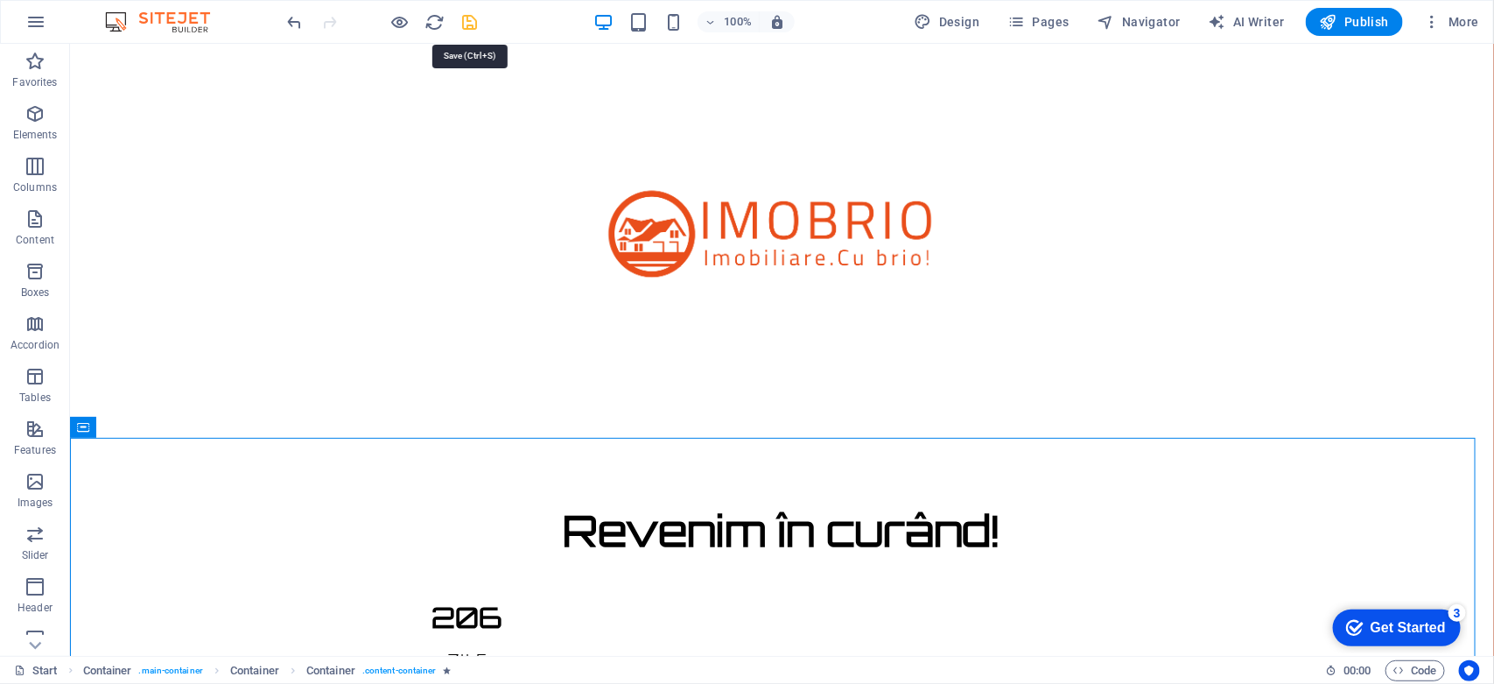
click at [462, 22] on icon "save" at bounding box center [470, 22] width 20 height 20
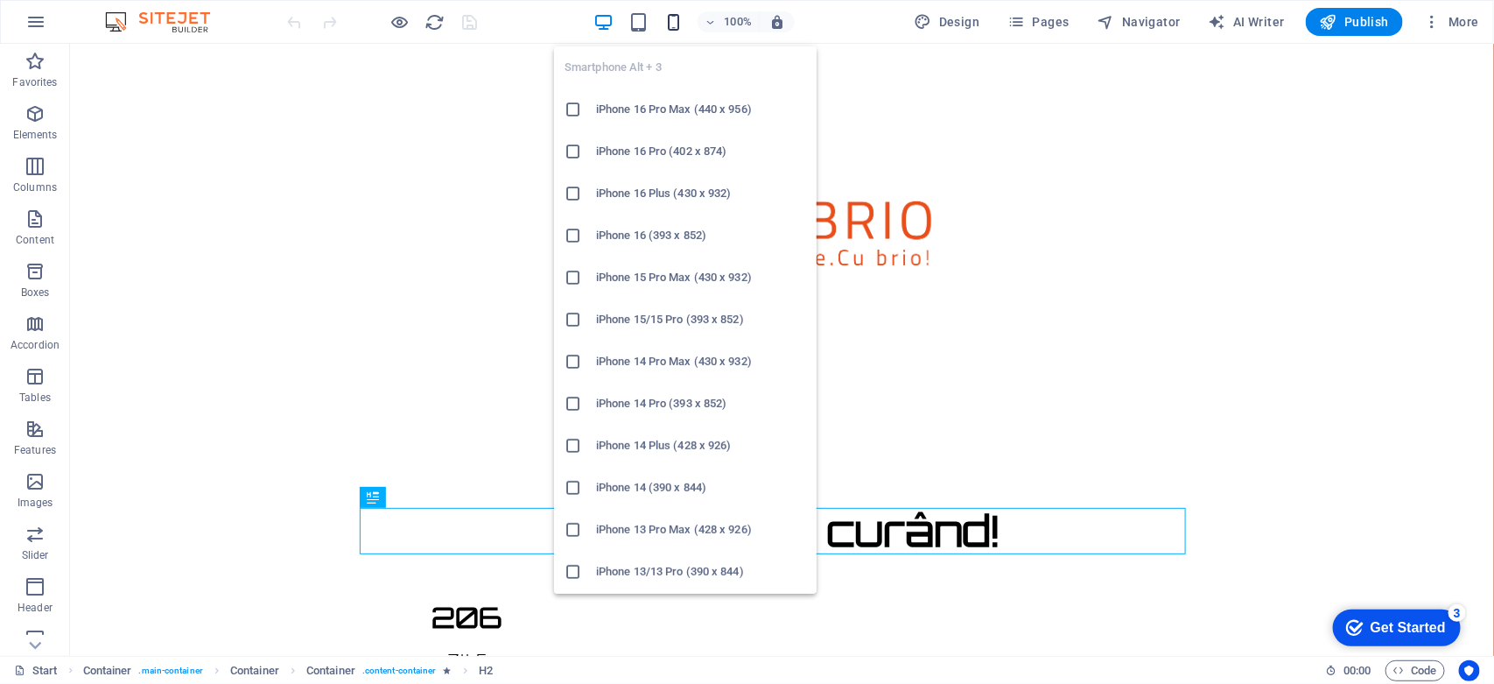
click at [670, 26] on icon "button" at bounding box center [673, 22] width 20 height 20
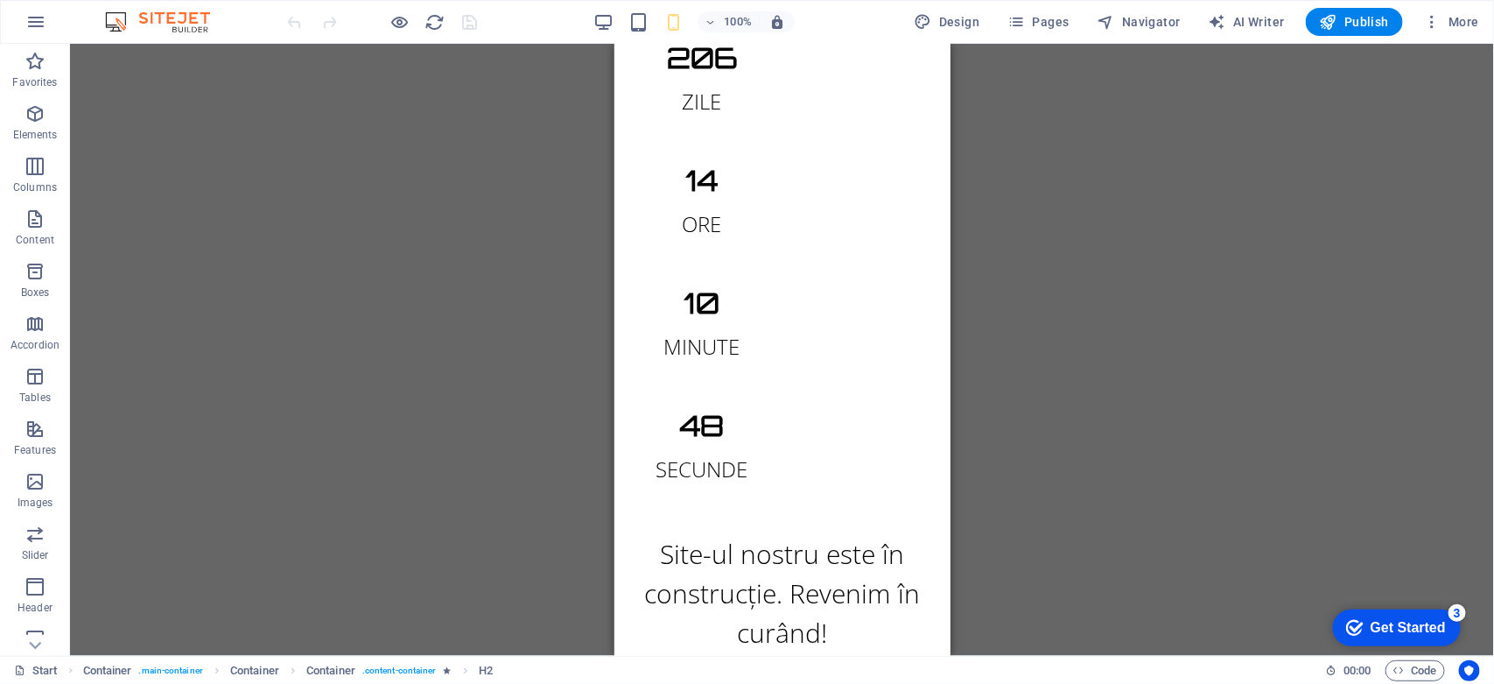
scroll to position [491, 0]
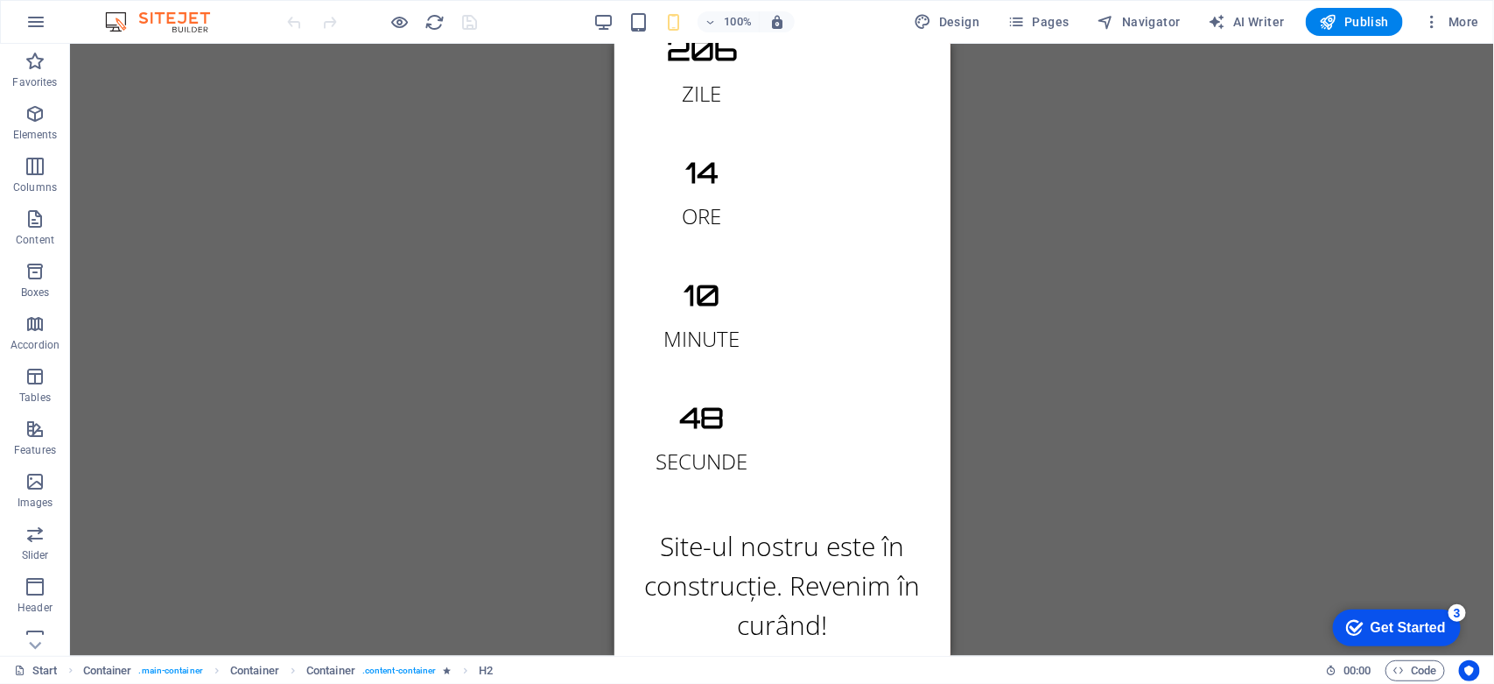
drag, startPoint x: 944, startPoint y: 132, endPoint x: 1582, endPoint y: 487, distance: 729.1
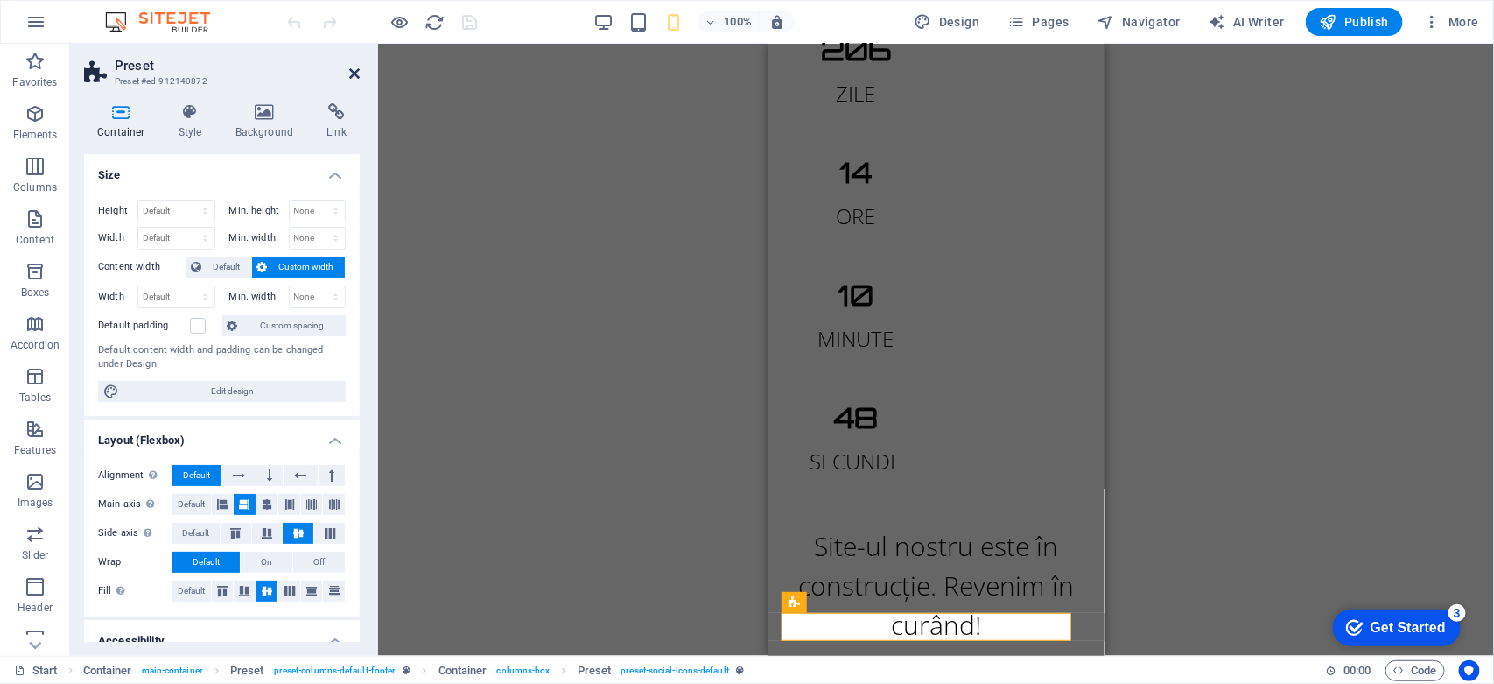
click at [352, 79] on icon at bounding box center [354, 74] width 11 height 14
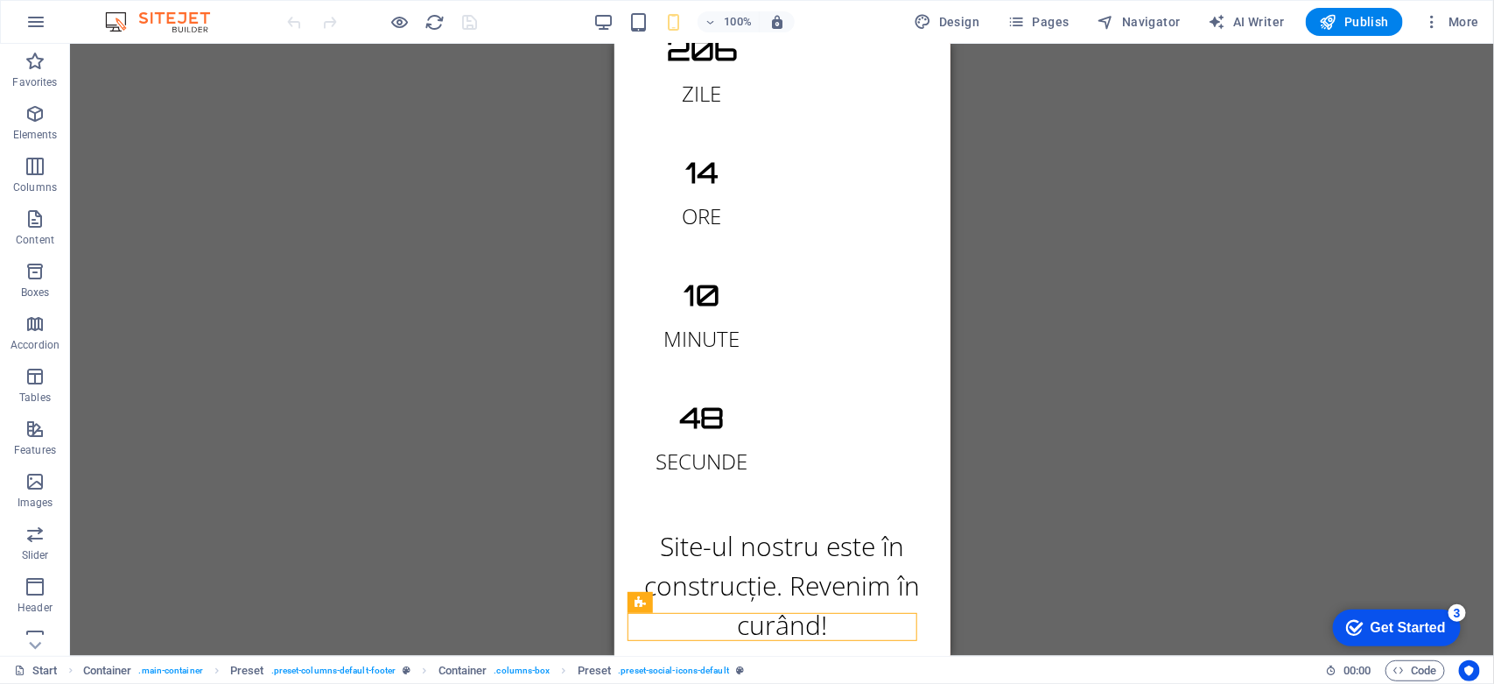
click at [541, 248] on div "H2 Container Container Container Container Container Container Container Contai…" at bounding box center [782, 350] width 1424 height 612
click at [1173, 284] on div "H2 Container Container Container Container Container Container Container Contai…" at bounding box center [782, 350] width 1424 height 612
